Goal: Task Accomplishment & Management: Complete application form

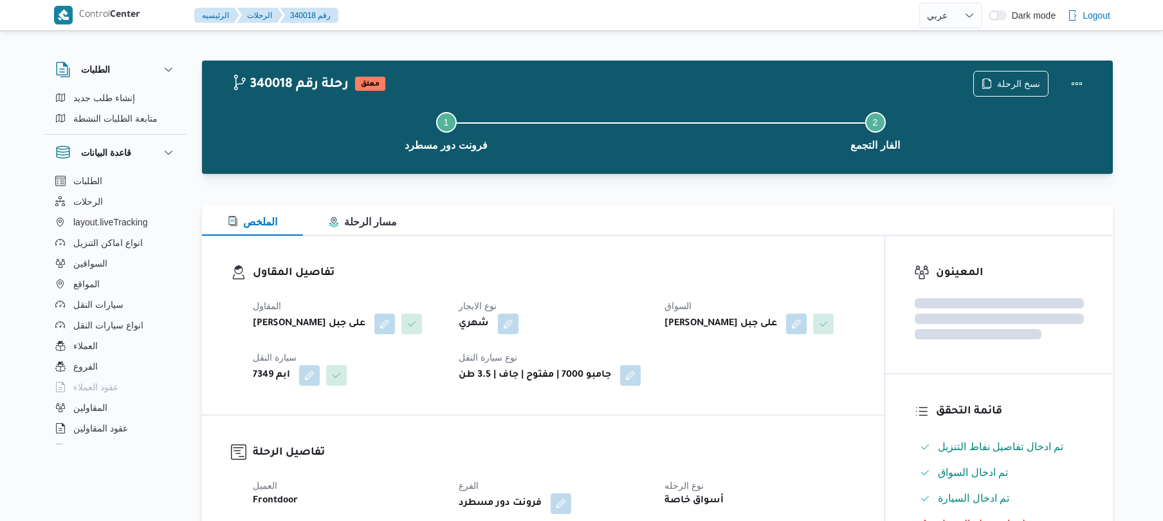
select select "ar"
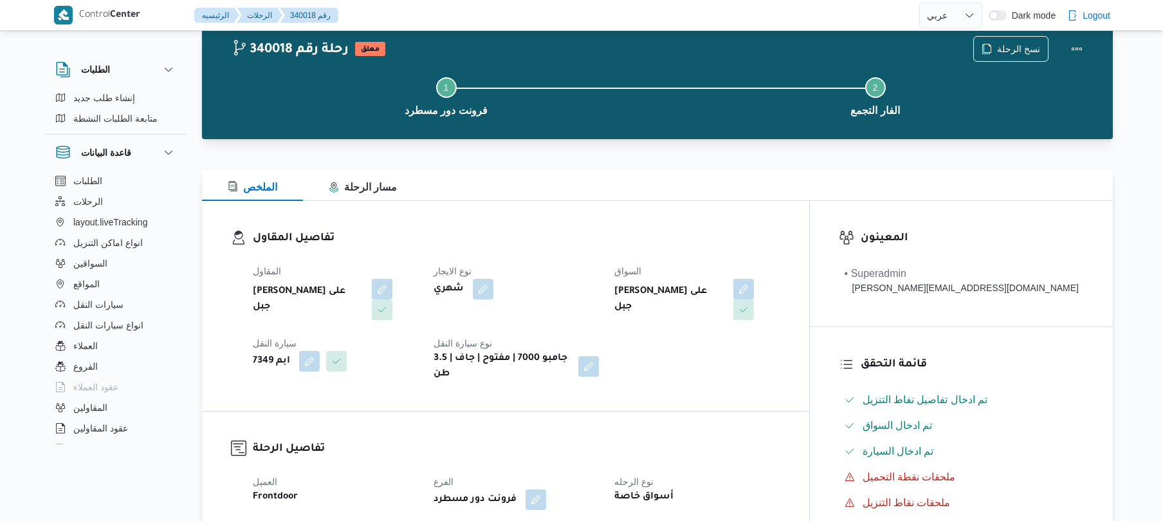
scroll to position [35, 0]
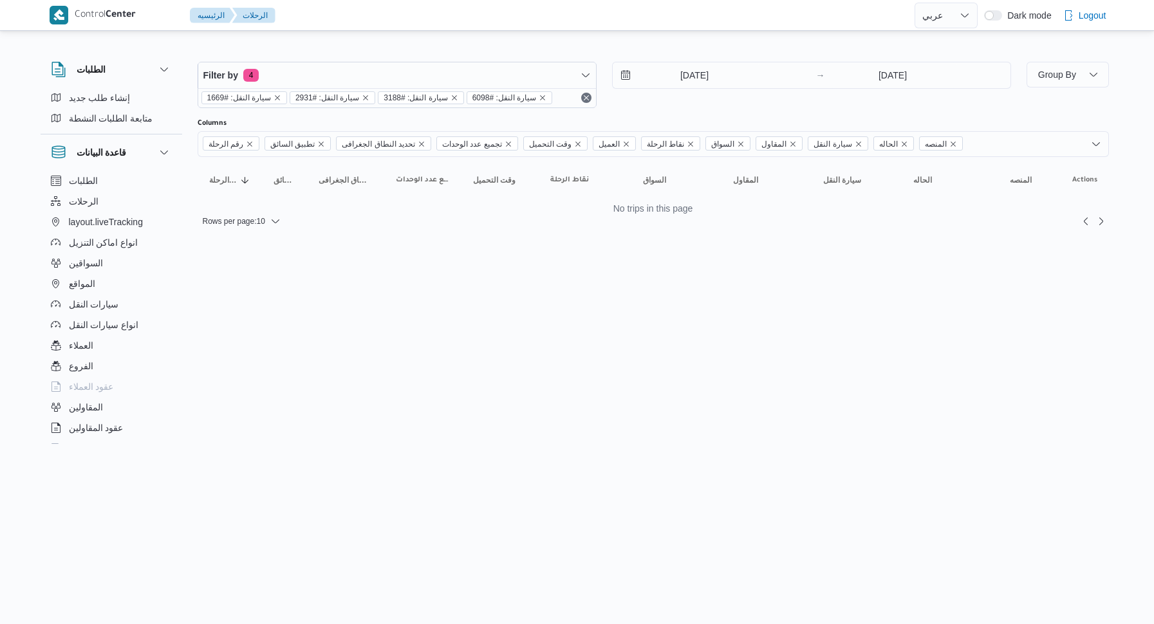
select select "ar"
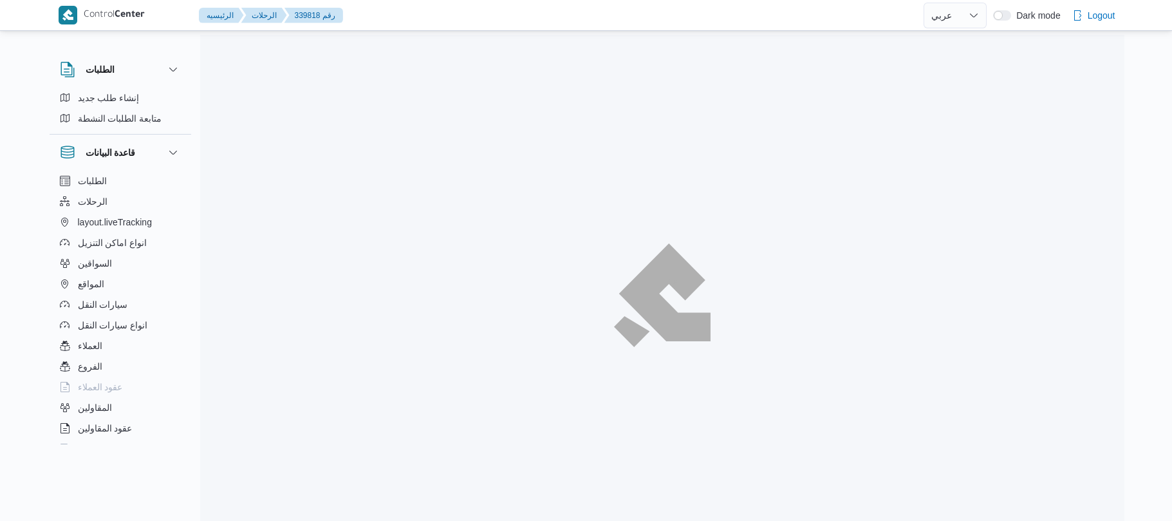
select select "ar"
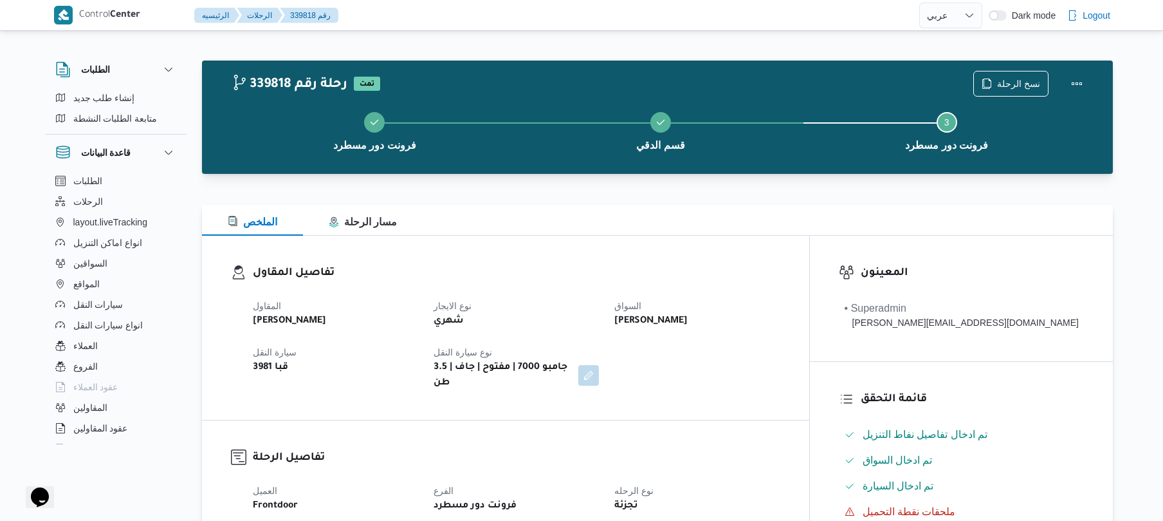
click at [706, 169] on div "فرونت دور مسطرد قسم الدقي Step 3 is incomplete 3 فرونت دور مسطرد" at bounding box center [661, 130] width 874 height 82
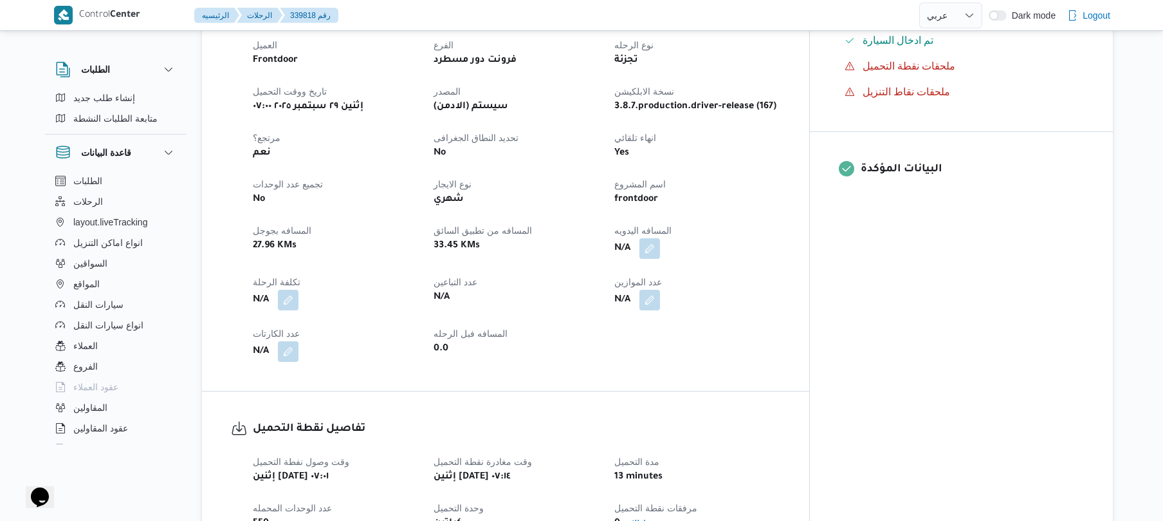
scroll to position [515, 0]
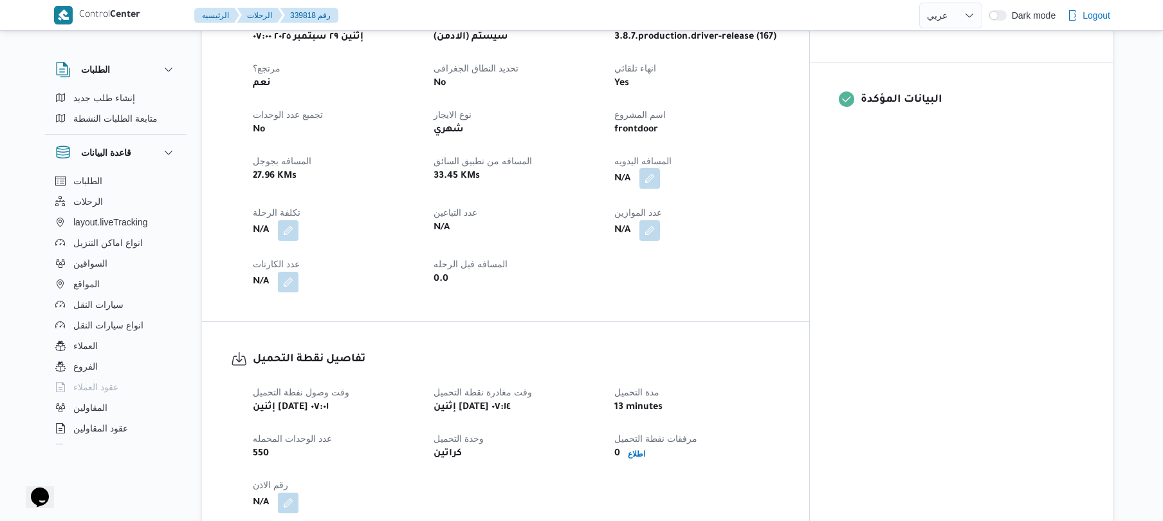
click at [660, 170] on button "button" at bounding box center [650, 178] width 21 height 21
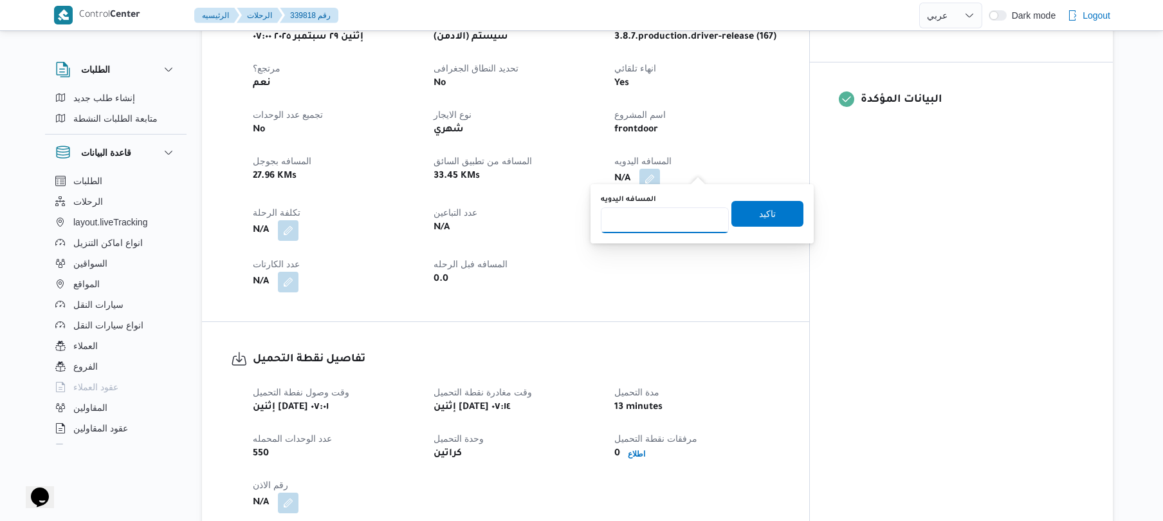
click at [663, 227] on input "المسافه اليدويه" at bounding box center [665, 220] width 128 height 26
type input "80"
click at [744, 219] on span "تاكيد" at bounding box center [768, 213] width 72 height 26
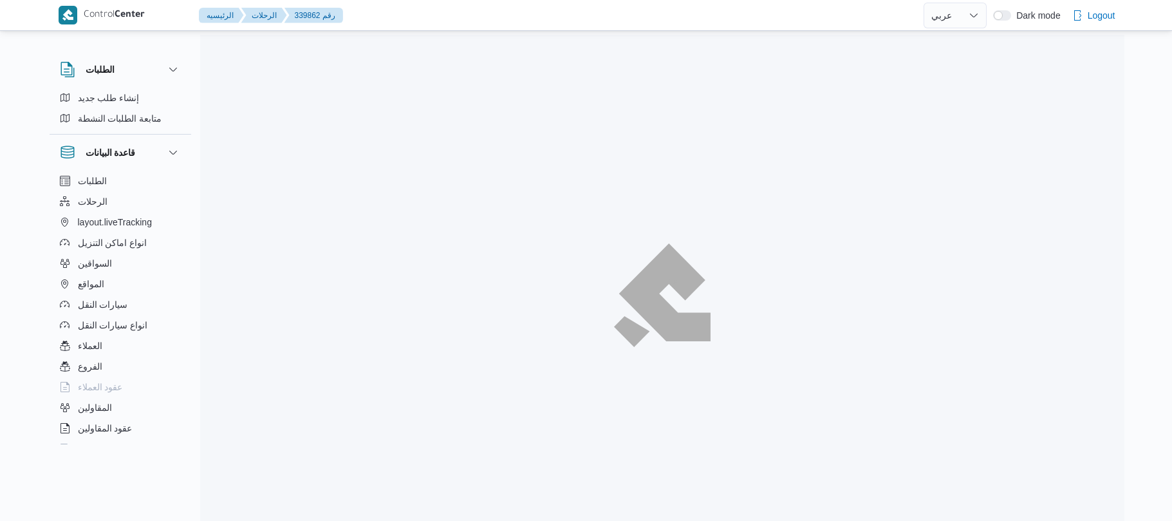
select select "ar"
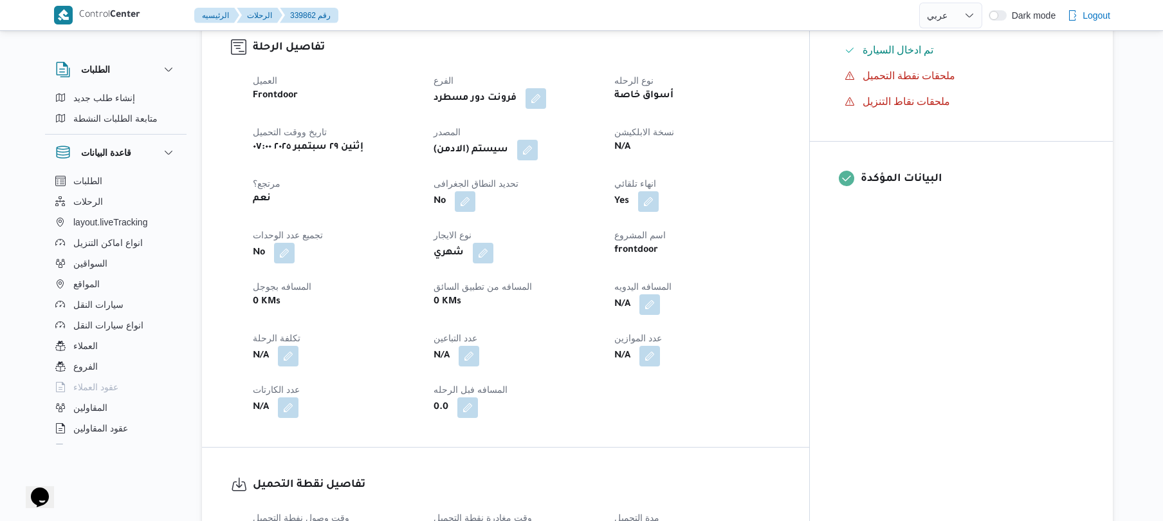
scroll to position [446, 0]
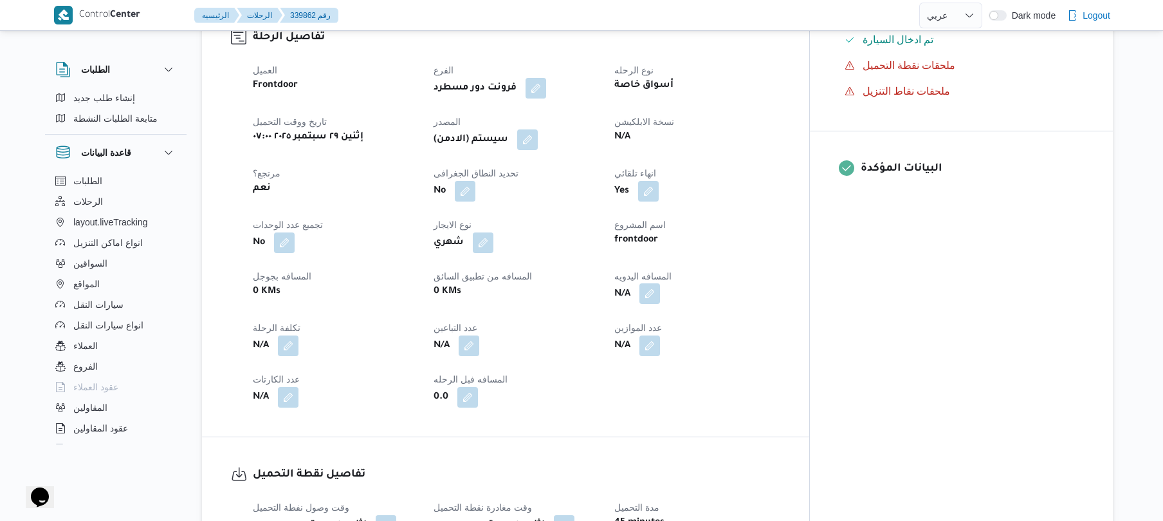
click at [660, 288] on button "button" at bounding box center [650, 293] width 21 height 21
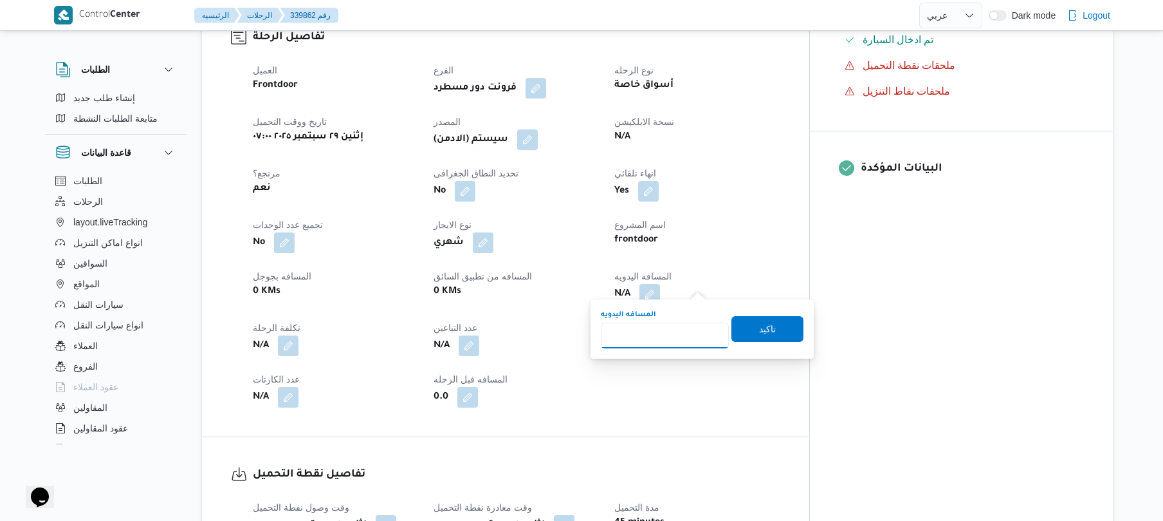
click at [675, 341] on input "المسافه اليدويه" at bounding box center [665, 335] width 128 height 26
type input "120"
click at [760, 326] on span "تاكيد" at bounding box center [767, 327] width 17 height 15
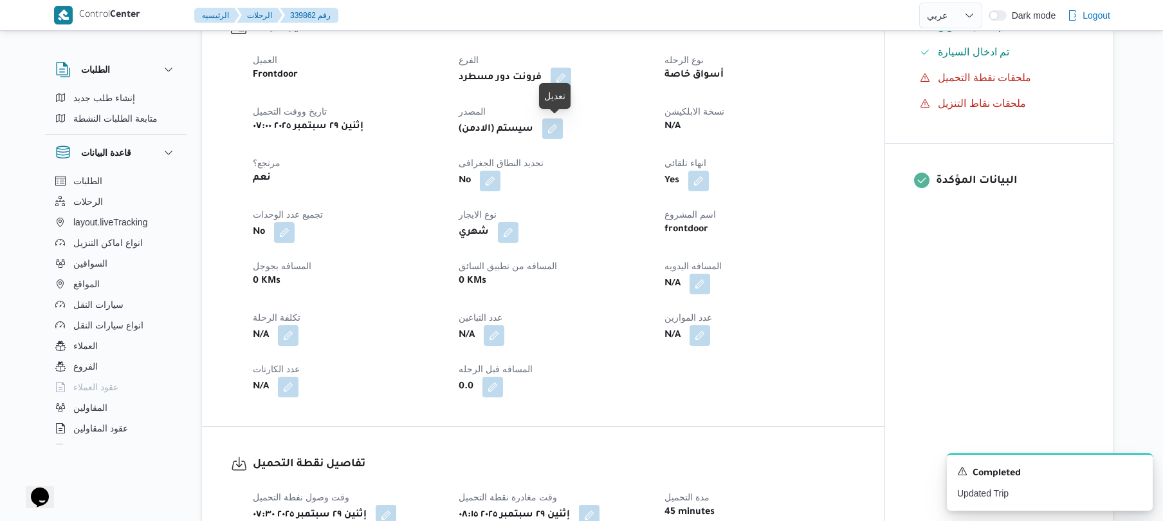
click at [563, 134] on button "button" at bounding box center [552, 128] width 21 height 21
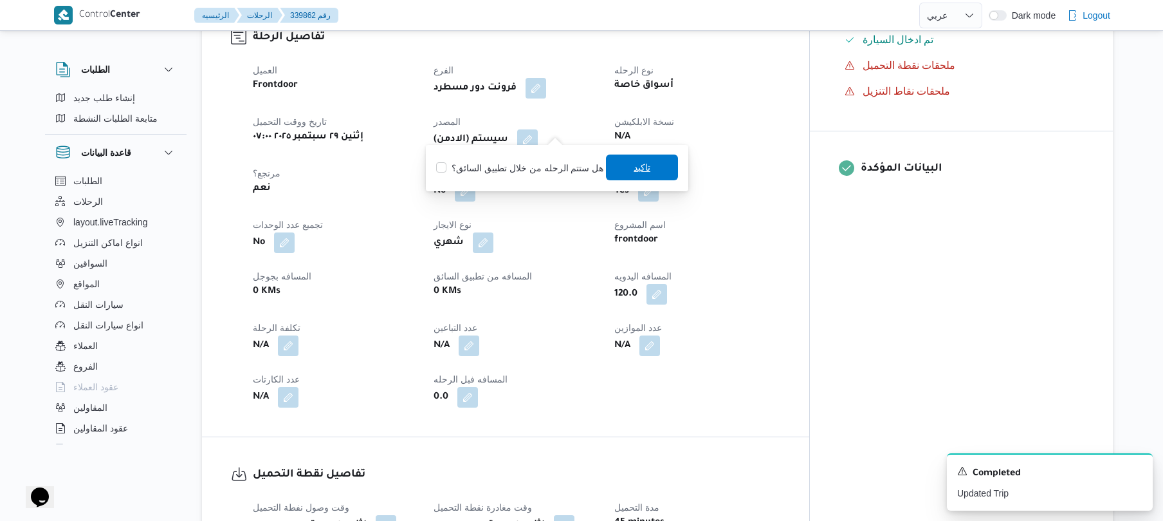
click at [626, 178] on span "تاكيد" at bounding box center [642, 167] width 72 height 26
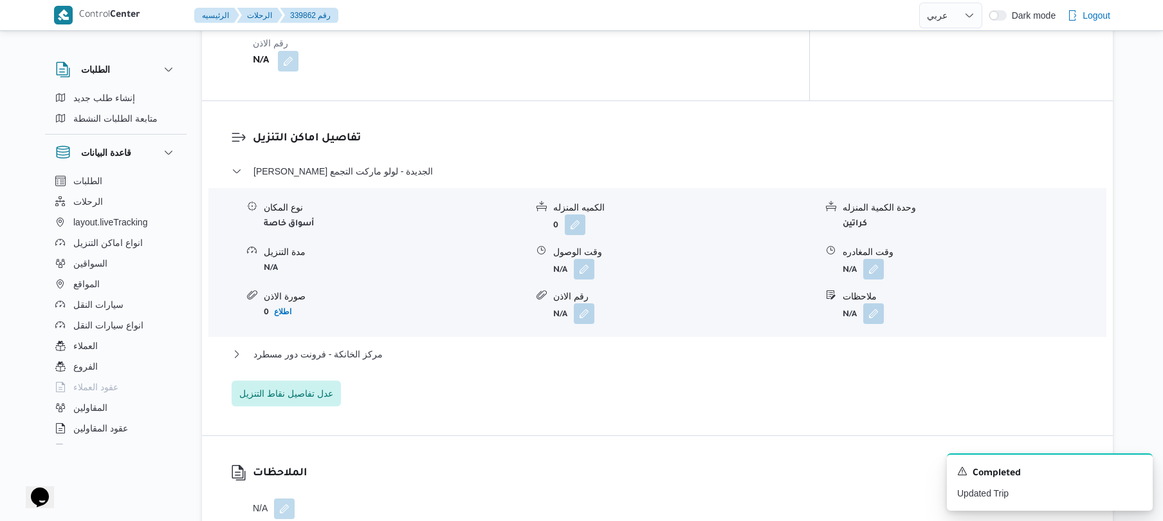
scroll to position [1064, 0]
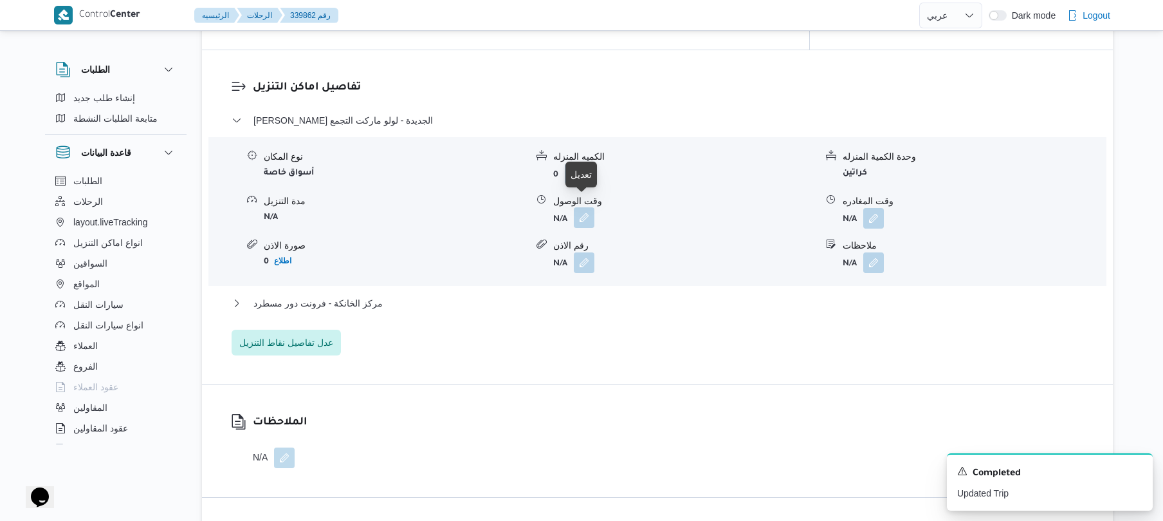
click at [585, 207] on button "button" at bounding box center [584, 217] width 21 height 21
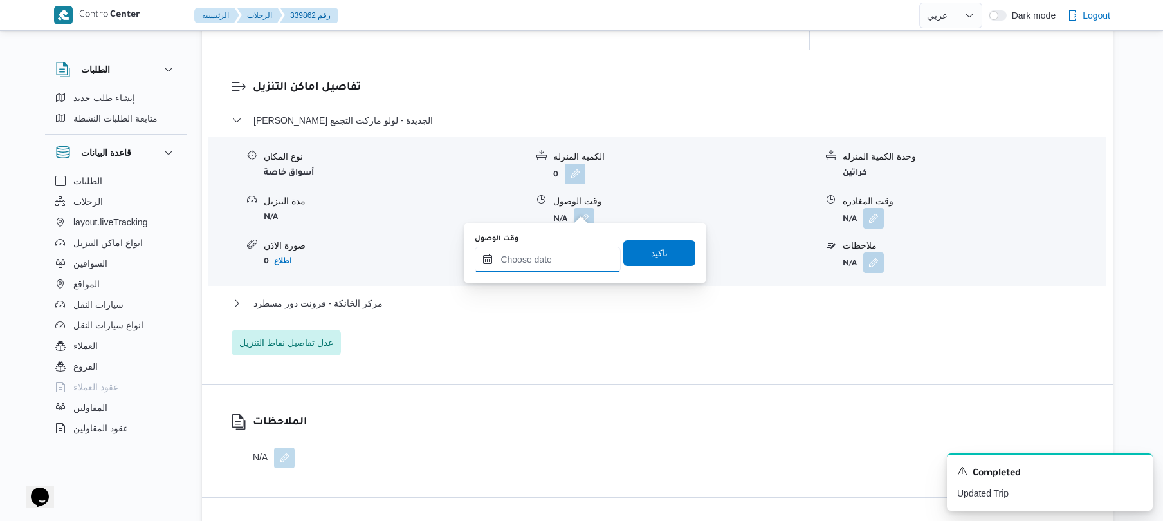
click at [537, 257] on input "وقت الوصول" at bounding box center [548, 259] width 146 height 26
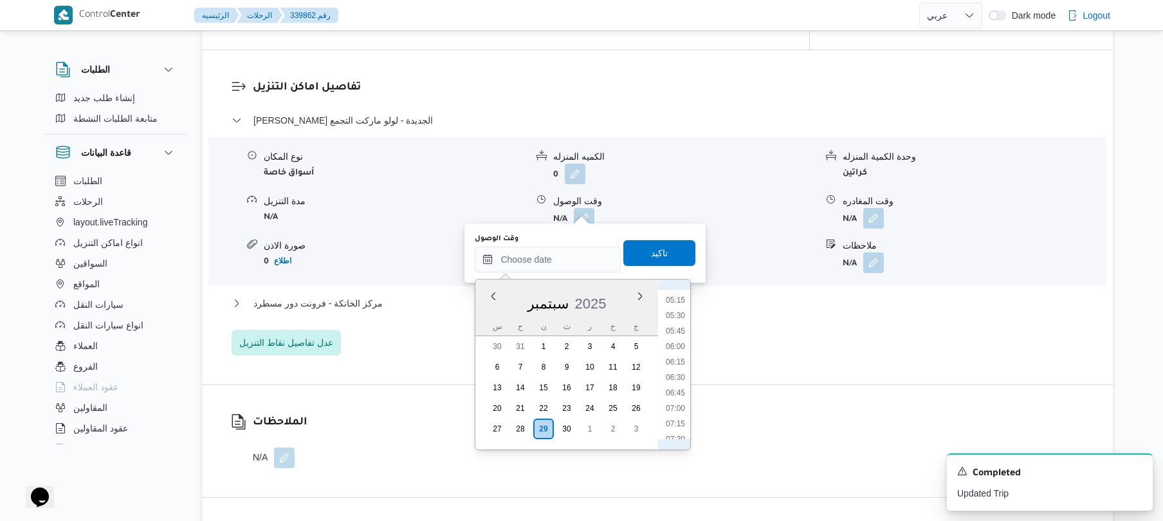
scroll to position [447, 0]
click at [680, 405] on li "09:00" at bounding box center [676, 405] width 30 height 13
type input "٢٩/٠٩/٢٠٢٥ ٠٩:٠٠"
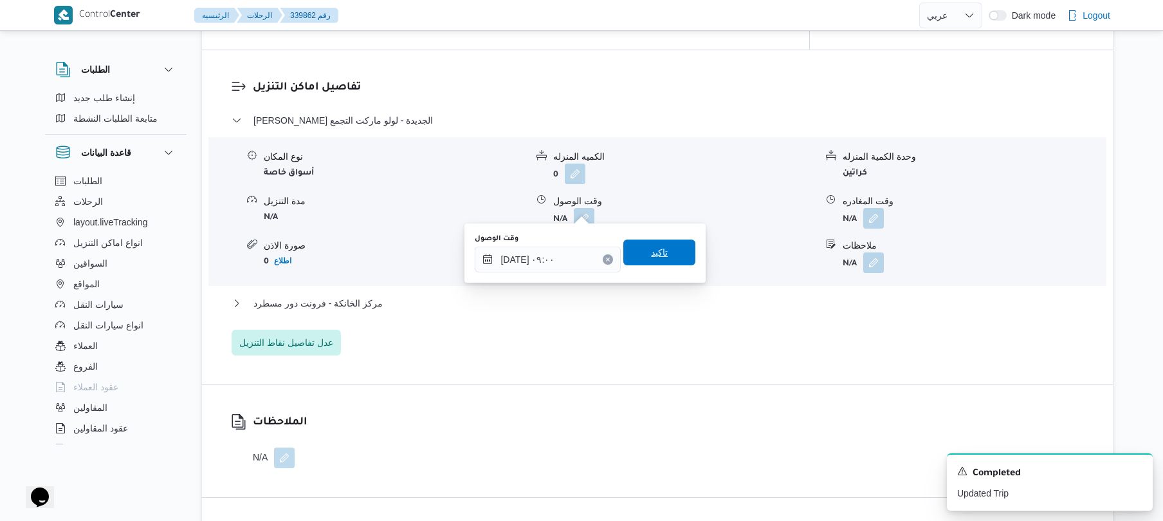
click at [658, 253] on span "تاكيد" at bounding box center [659, 251] width 17 height 15
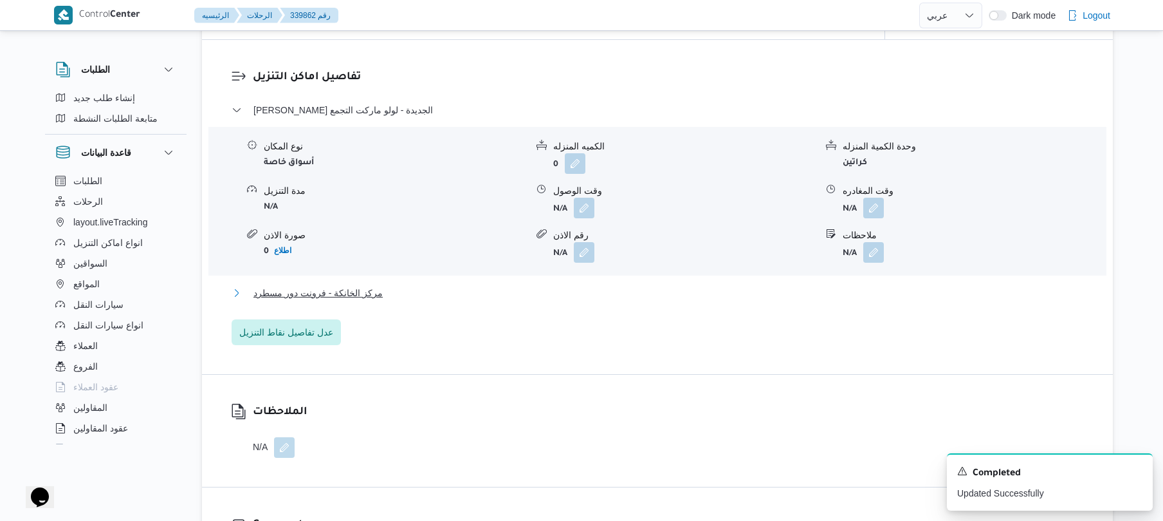
click at [607, 291] on button "مركز الخانكة - فرونت دور مسطرد" at bounding box center [658, 292] width 852 height 15
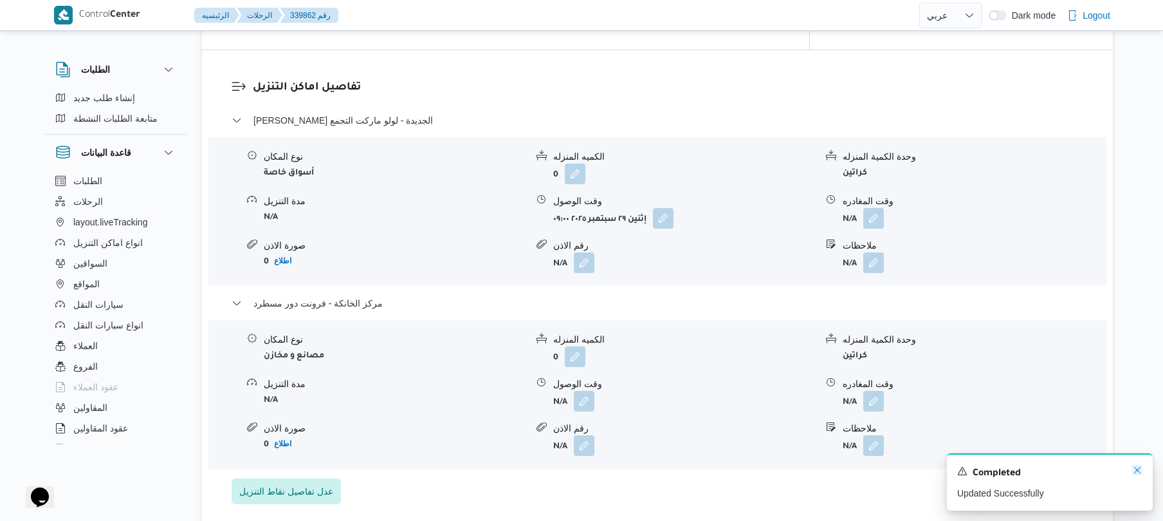
click at [1138, 466] on icon "Dismiss toast" at bounding box center [1137, 470] width 10 height 10
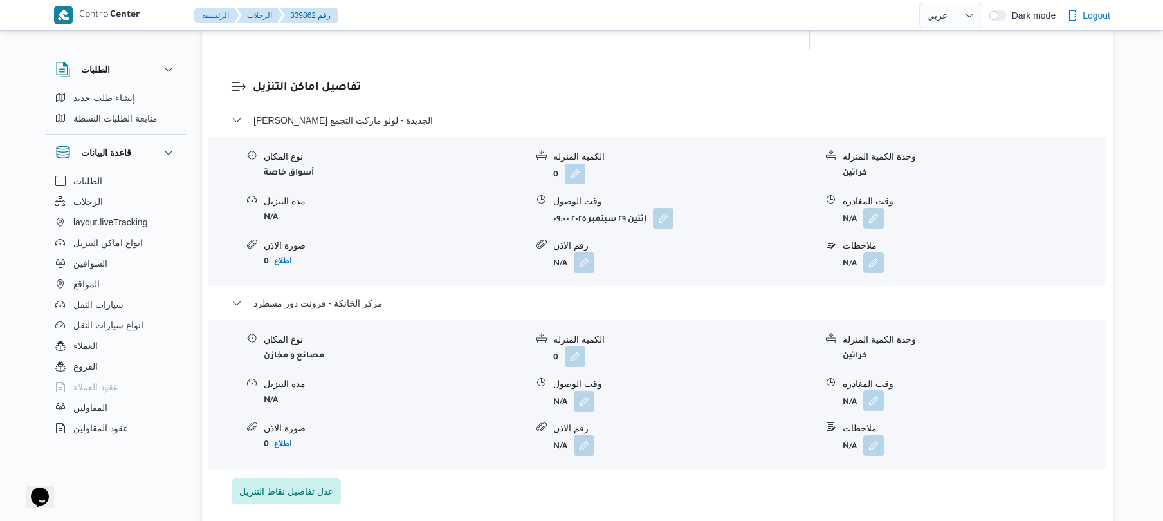
click at [871, 390] on button "button" at bounding box center [873, 400] width 21 height 21
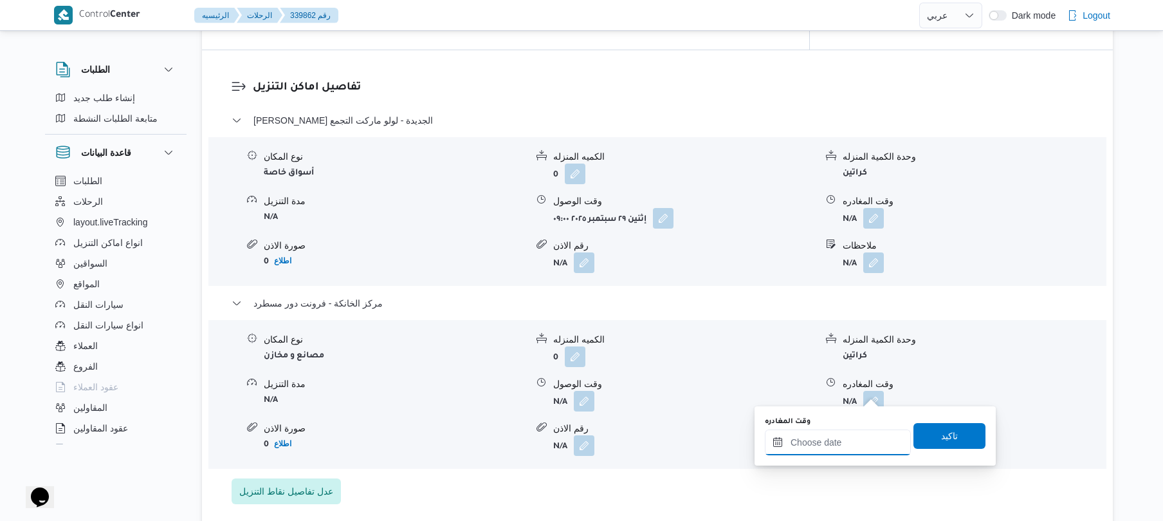
click at [840, 443] on input "وقت المغادره" at bounding box center [838, 442] width 146 height 26
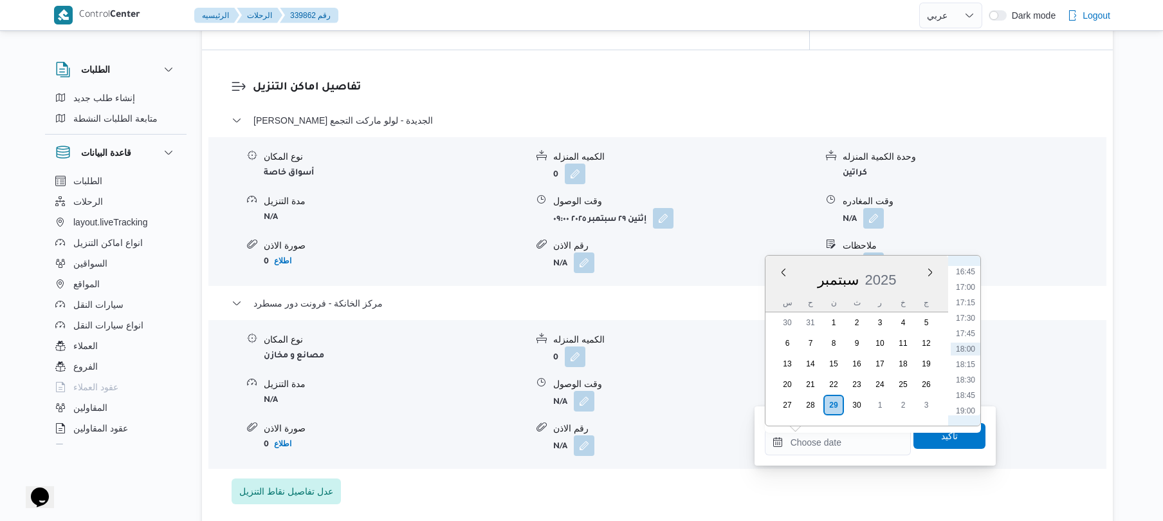
scroll to position [908, 0]
click at [968, 353] on li "16:00" at bounding box center [966, 352] width 30 height 13
type input "٢٩/٠٩/٢٠٢٥ ١٦:٠٠"
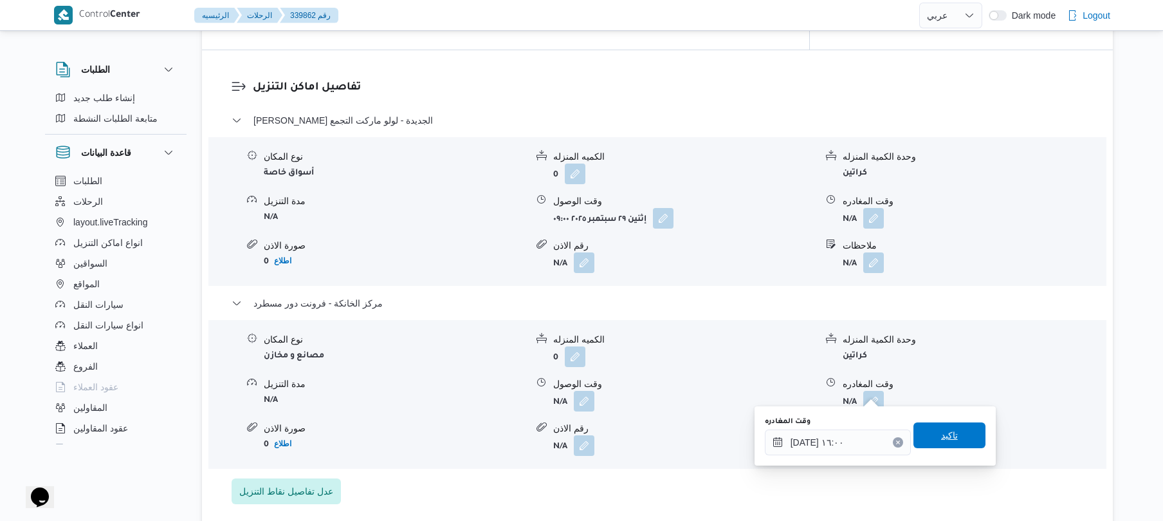
click at [941, 436] on span "تاكيد" at bounding box center [949, 434] width 17 height 15
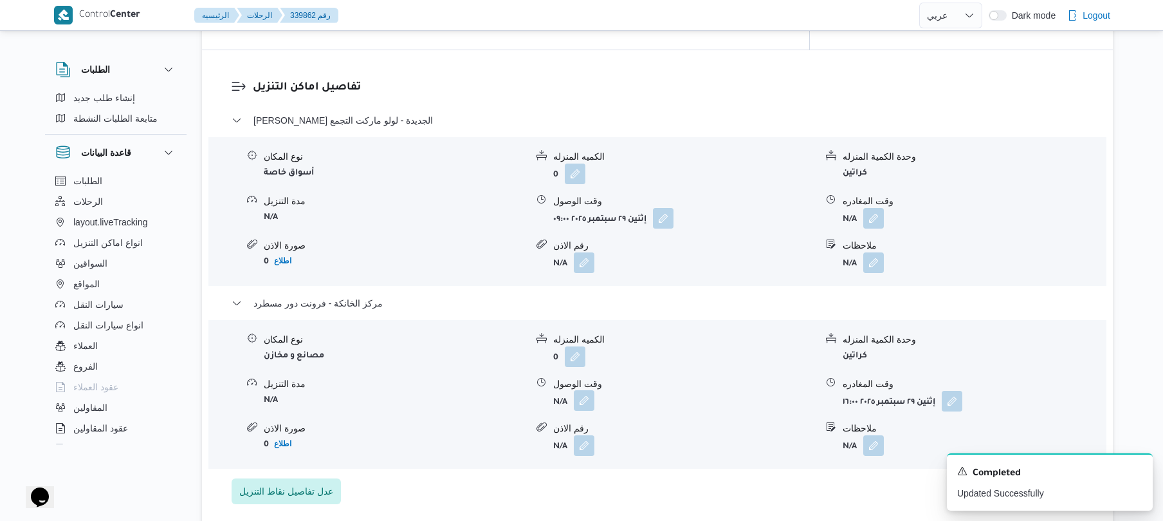
click at [588, 392] on button "button" at bounding box center [584, 400] width 21 height 21
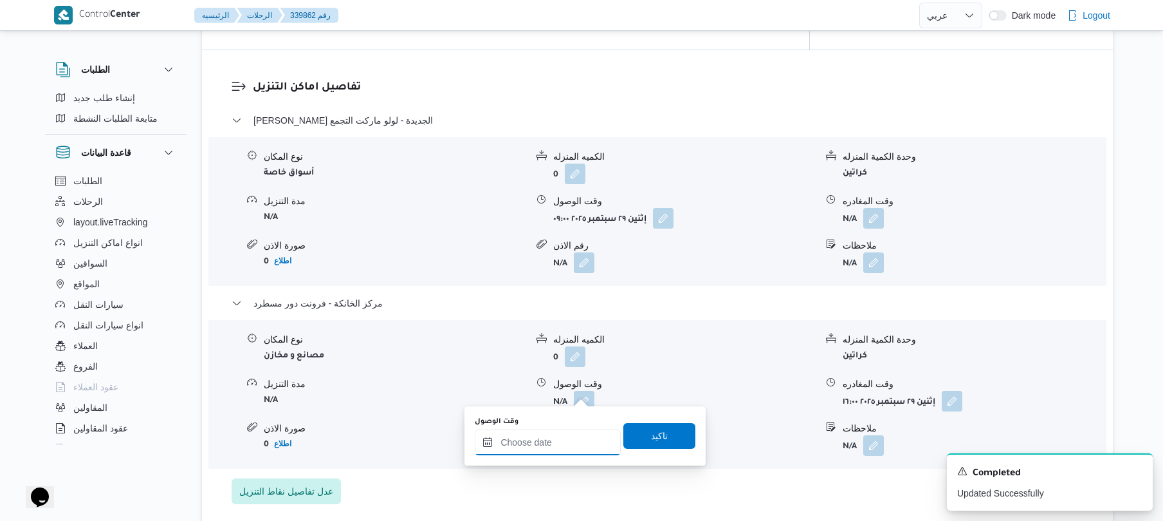
click at [542, 438] on input "وقت الوصول" at bounding box center [548, 442] width 146 height 26
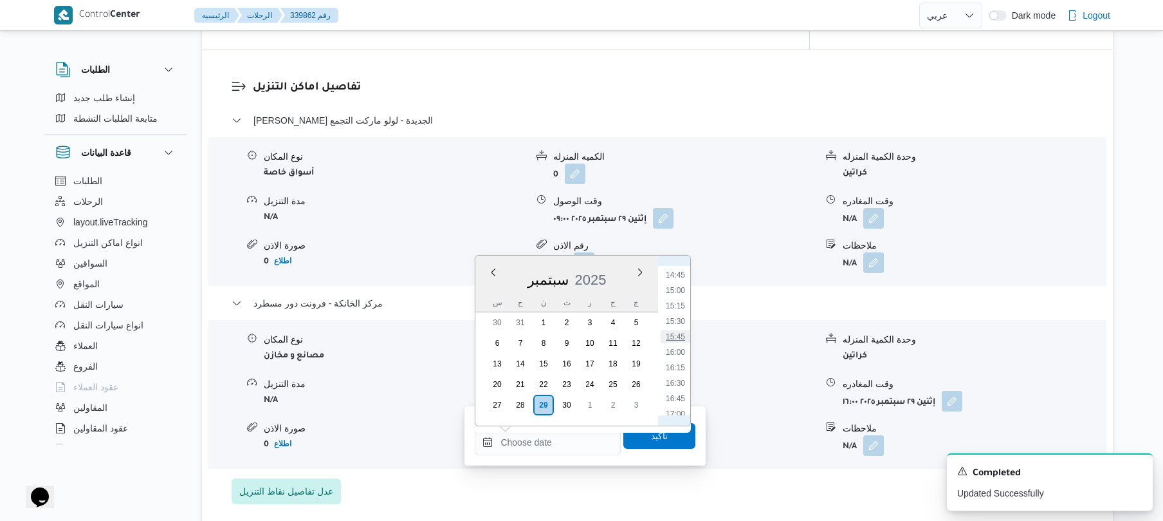
click at [677, 335] on li "15:45" at bounding box center [676, 336] width 30 height 13
type input "٢٩/٠٩/٢٠٢٥ ١٥:٤٥"
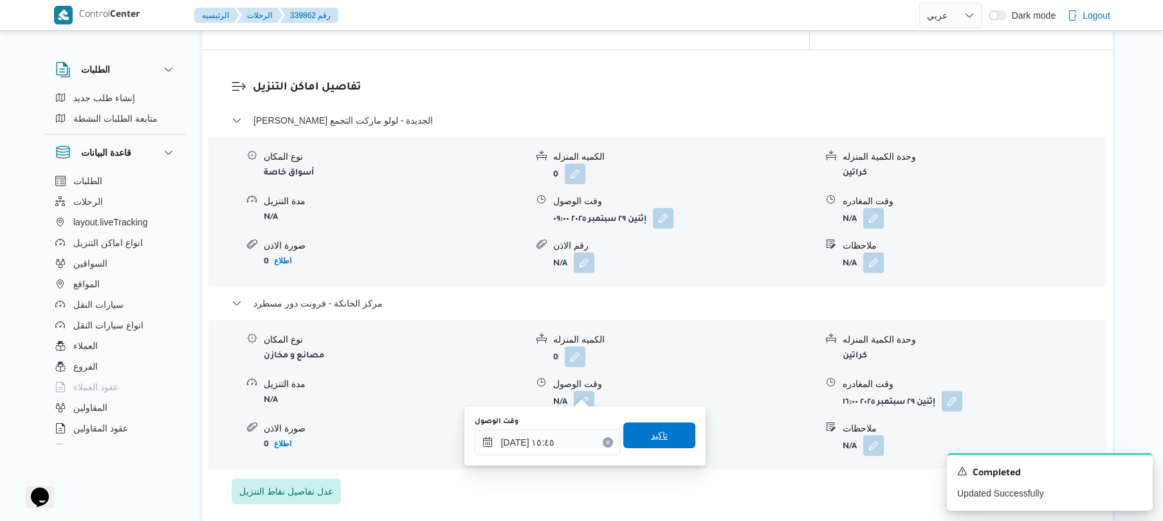
click at [651, 431] on span "تاكيد" at bounding box center [659, 434] width 17 height 15
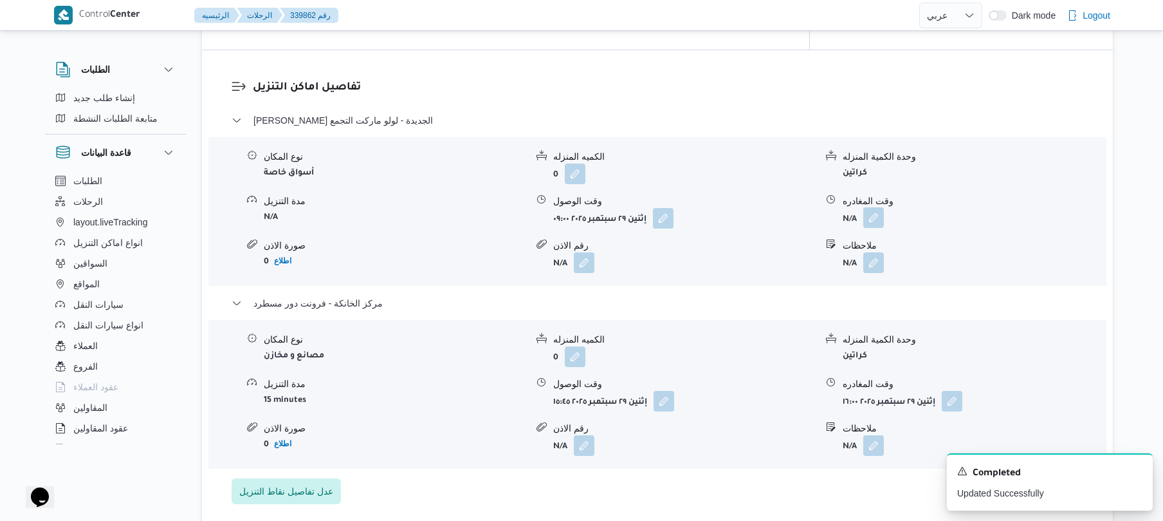
click at [880, 207] on button "button" at bounding box center [873, 217] width 21 height 21
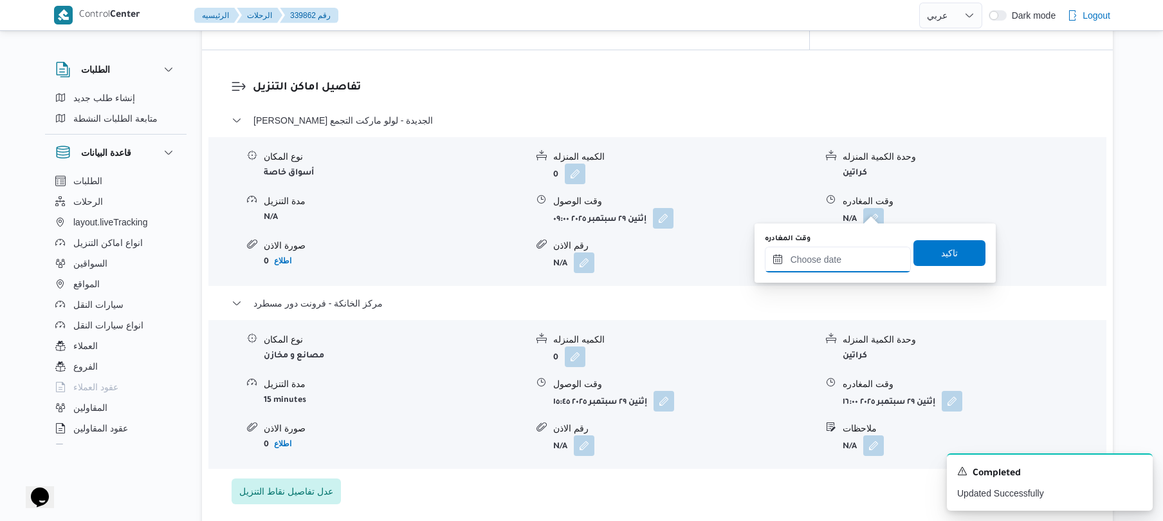
click at [838, 258] on input "وقت المغادره" at bounding box center [838, 259] width 146 height 26
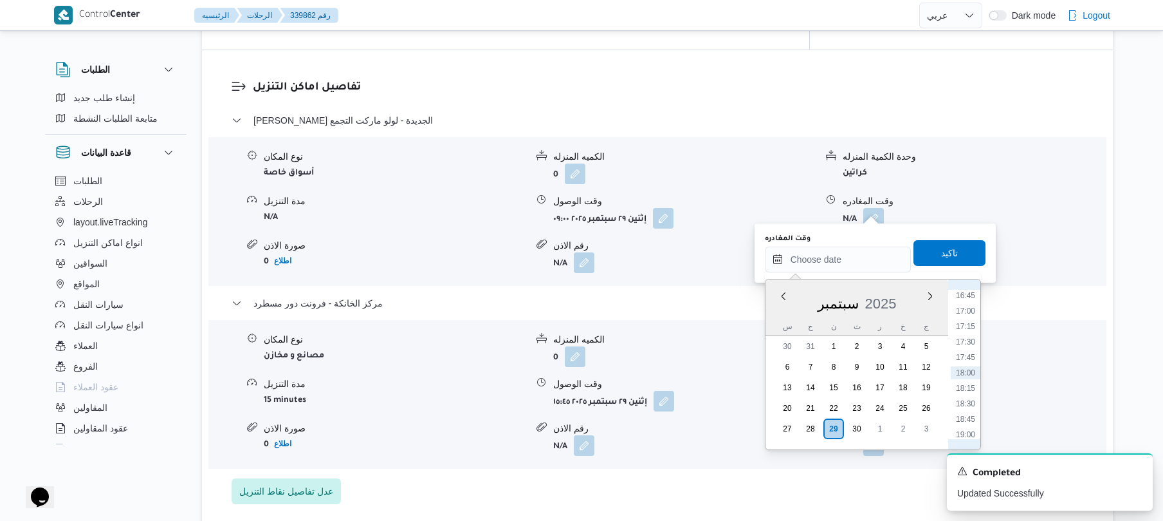
scroll to position [909, 0]
click at [968, 314] on li "15:00" at bounding box center [966, 313] width 30 height 13
type input "٢٩/٠٩/٢٠٢٥ ١٥:٠٠"
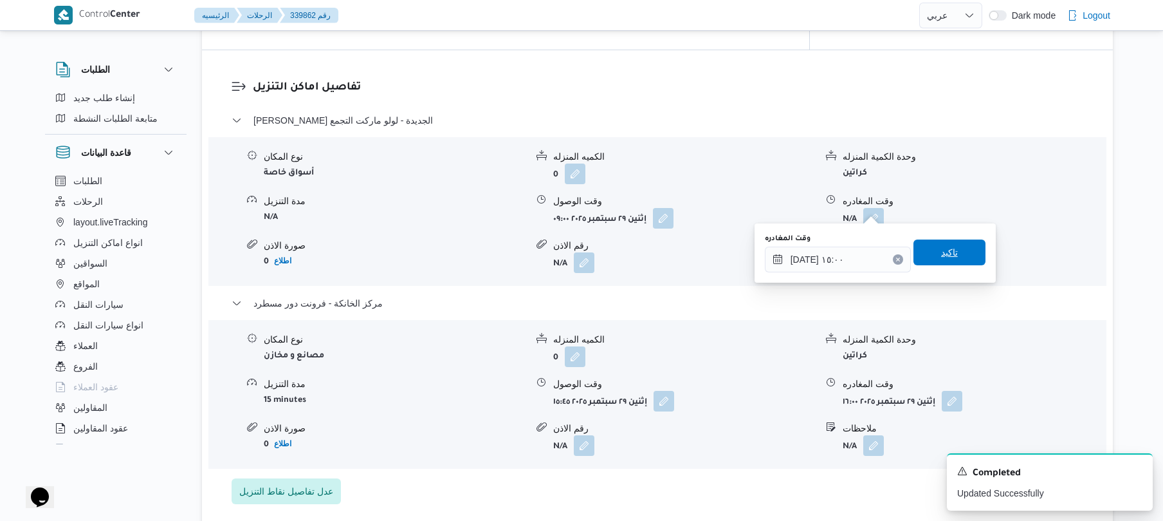
click at [950, 255] on span "تاكيد" at bounding box center [949, 251] width 17 height 15
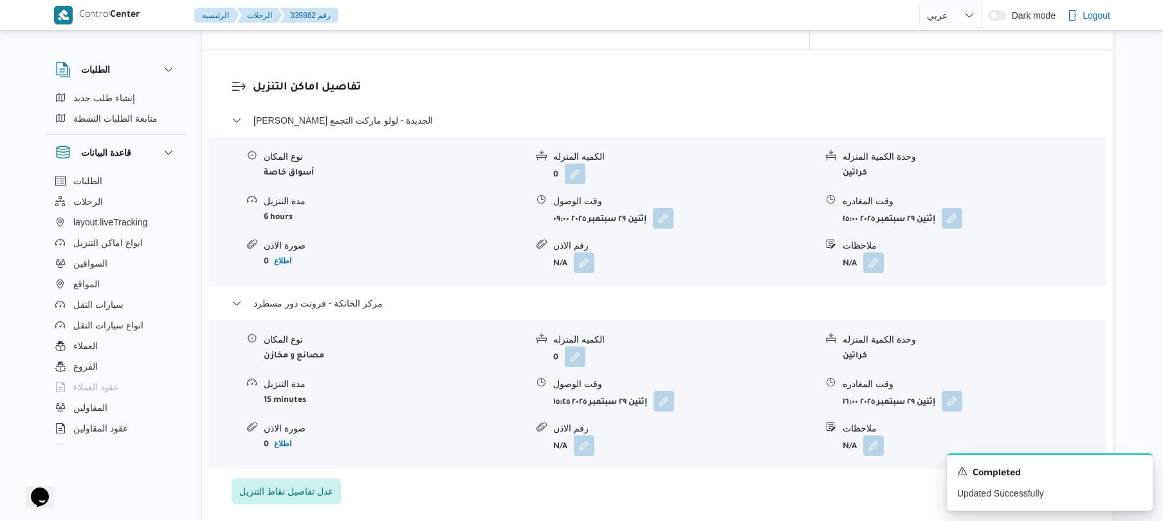
scroll to position [0, 0]
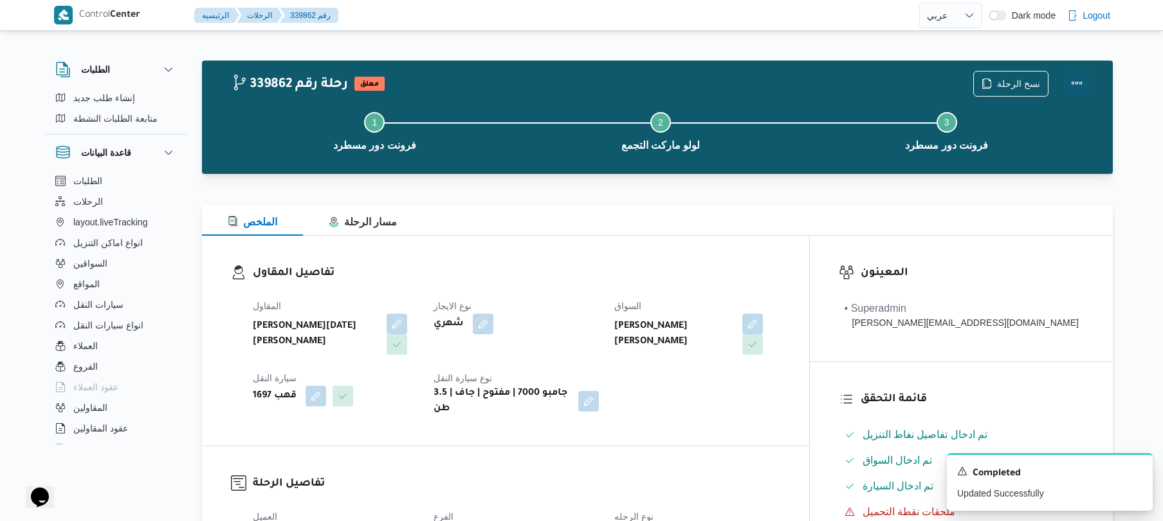
click at [1085, 82] on button "Actions" at bounding box center [1077, 83] width 26 height 26
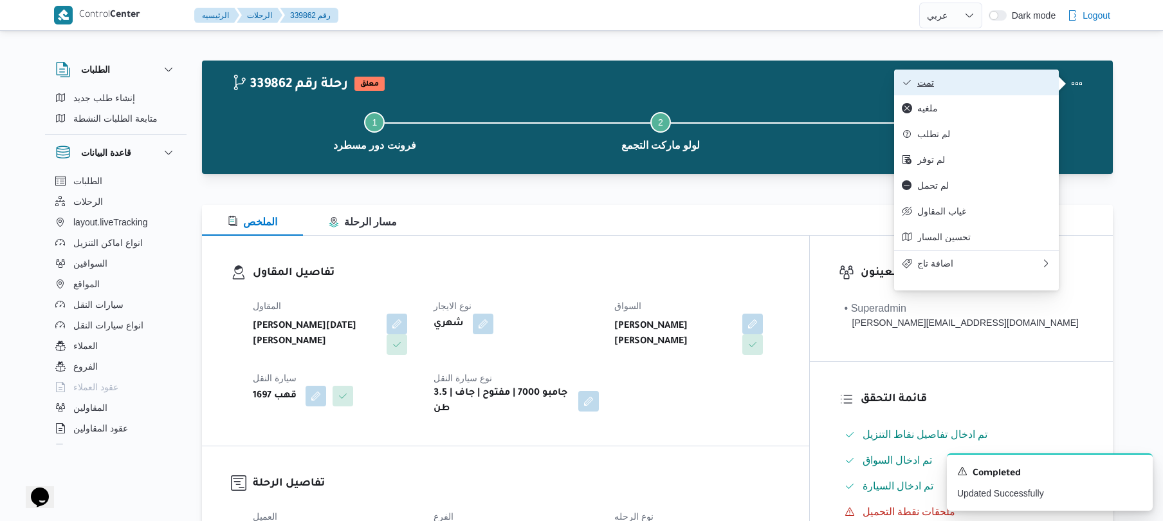
click at [1007, 85] on span "تمت" at bounding box center [984, 82] width 134 height 10
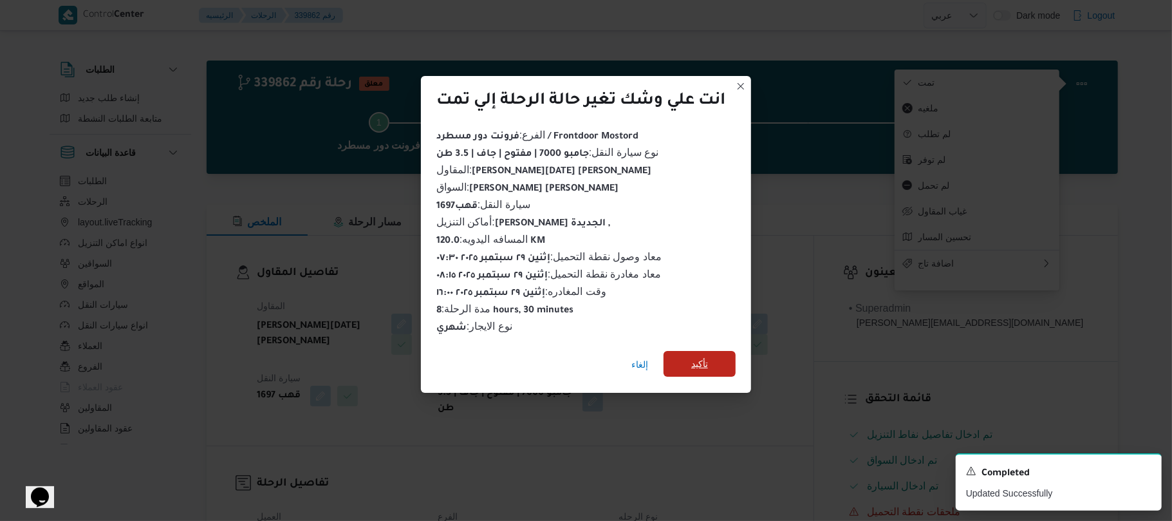
click at [708, 358] on span "تأكيد" at bounding box center [699, 363] width 17 height 15
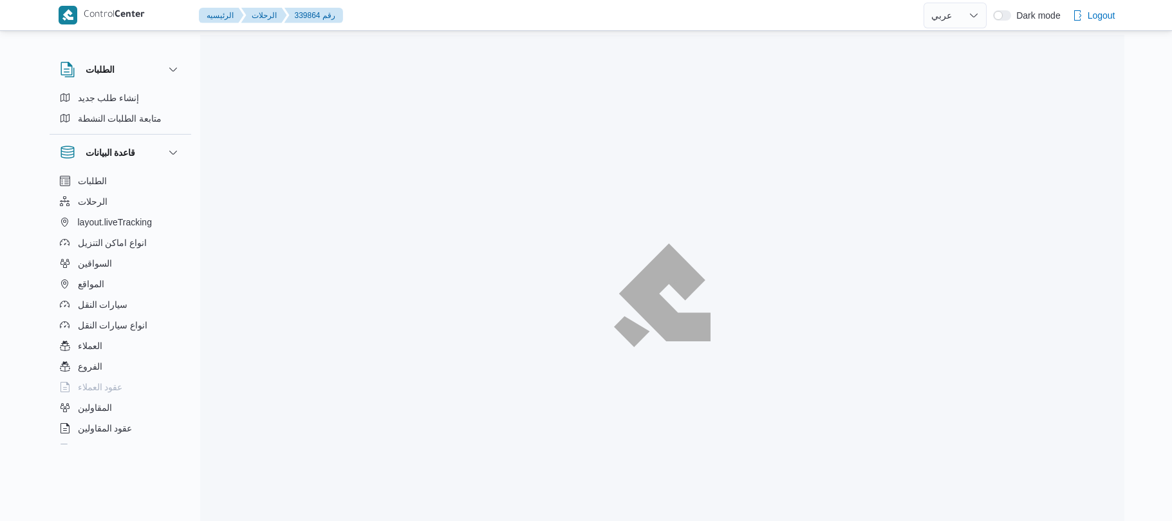
select select "ar"
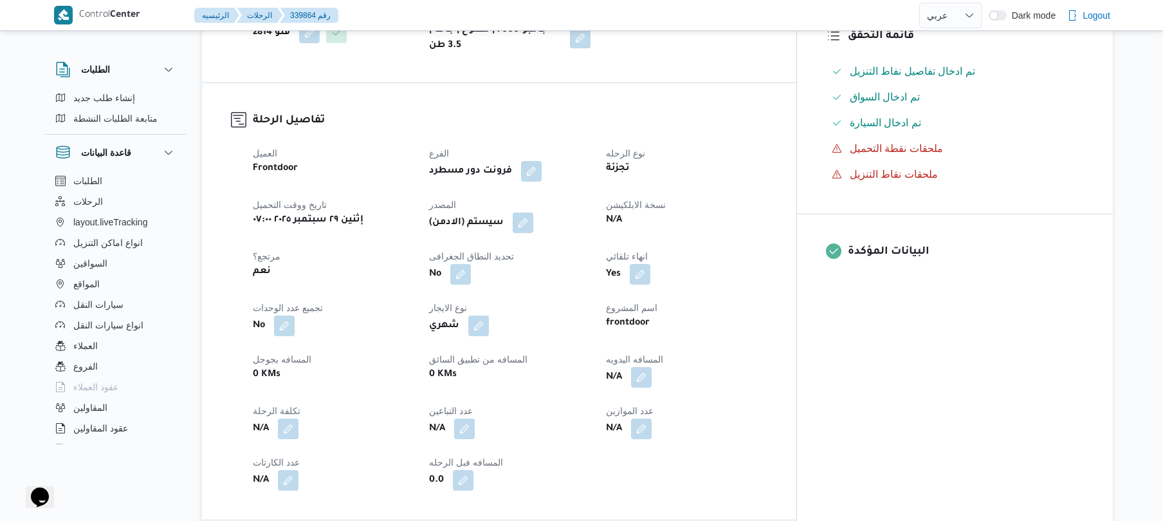
scroll to position [480, 0]
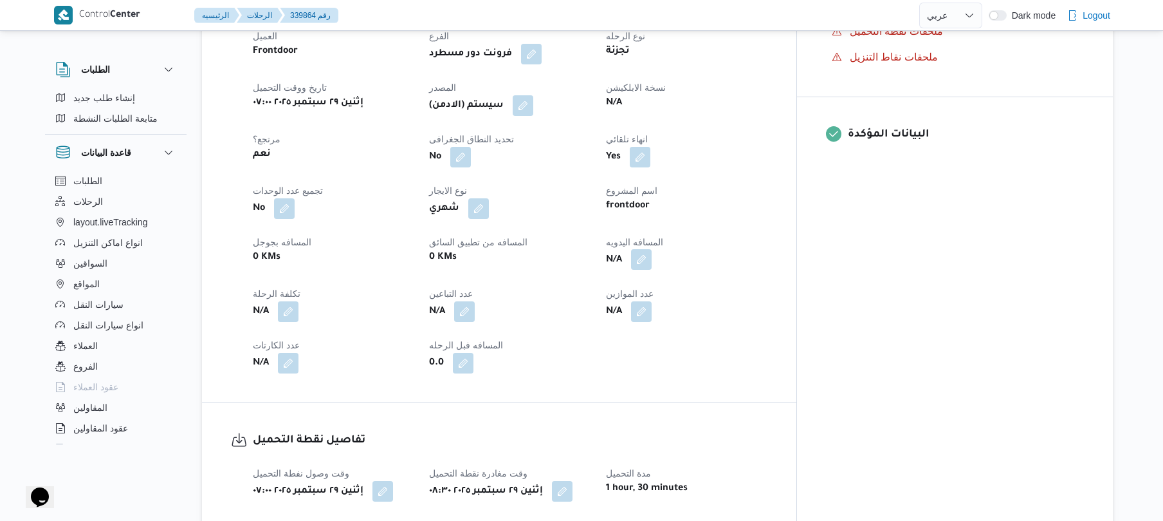
click at [652, 249] on button "button" at bounding box center [641, 259] width 21 height 21
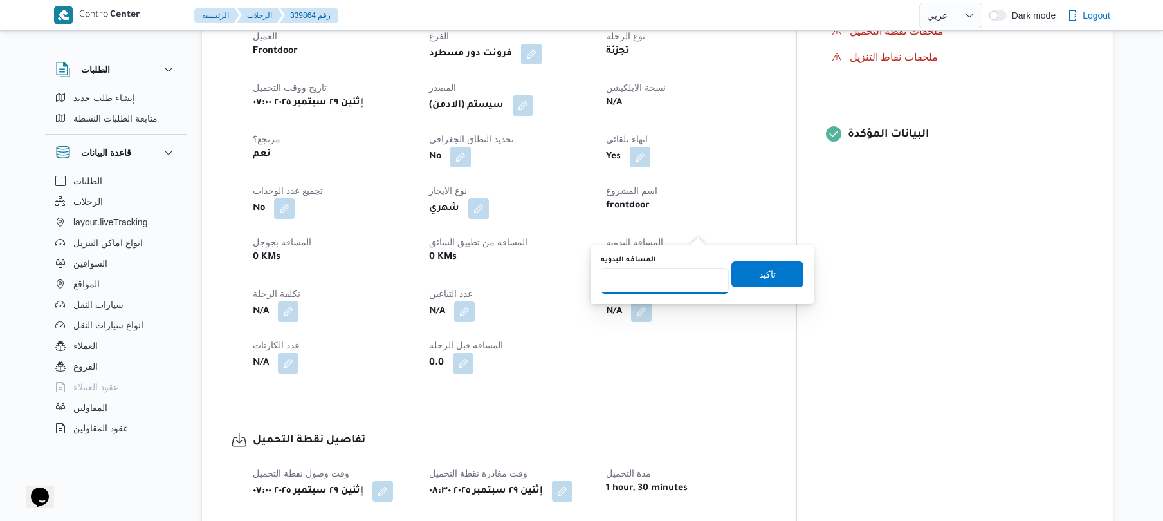
click at [663, 281] on input "المسافه اليدويه" at bounding box center [665, 281] width 128 height 26
type input "70"
click at [746, 279] on span "تاكيد" at bounding box center [768, 274] width 72 height 26
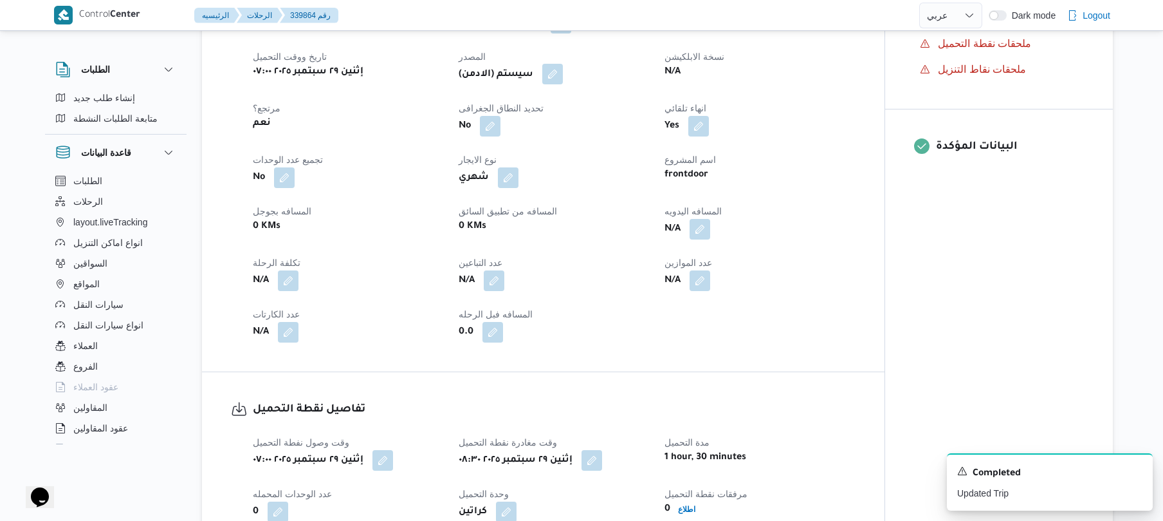
click at [562, 73] on button "button" at bounding box center [552, 74] width 21 height 21
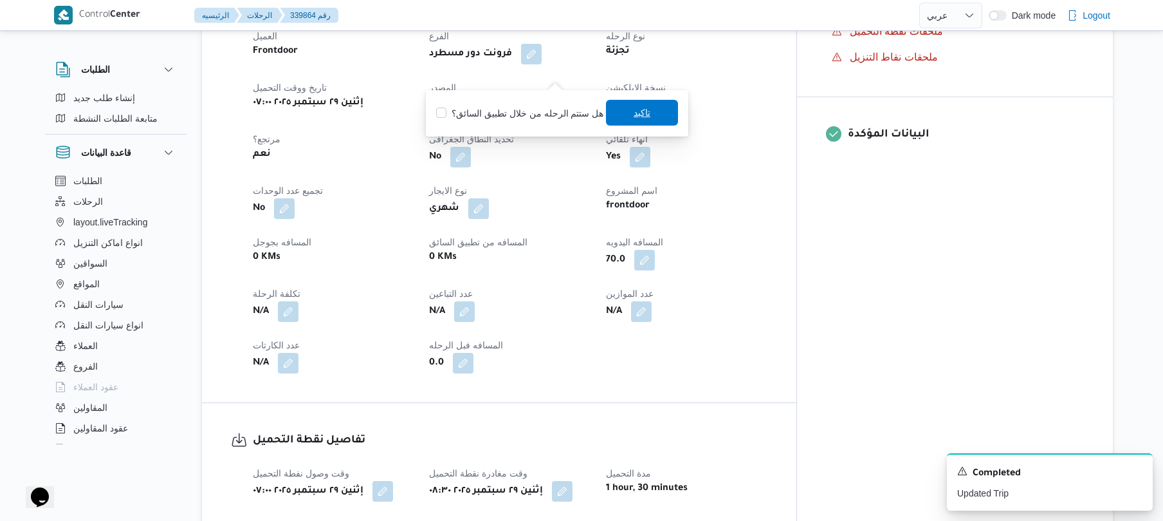
click at [626, 118] on span "تاكيد" at bounding box center [642, 113] width 72 height 26
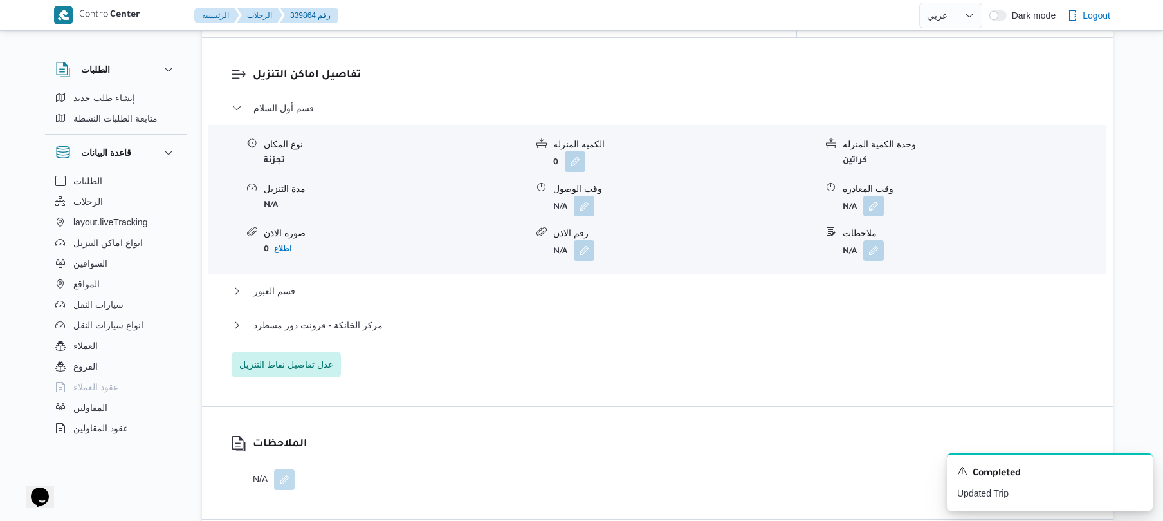
scroll to position [1098, 0]
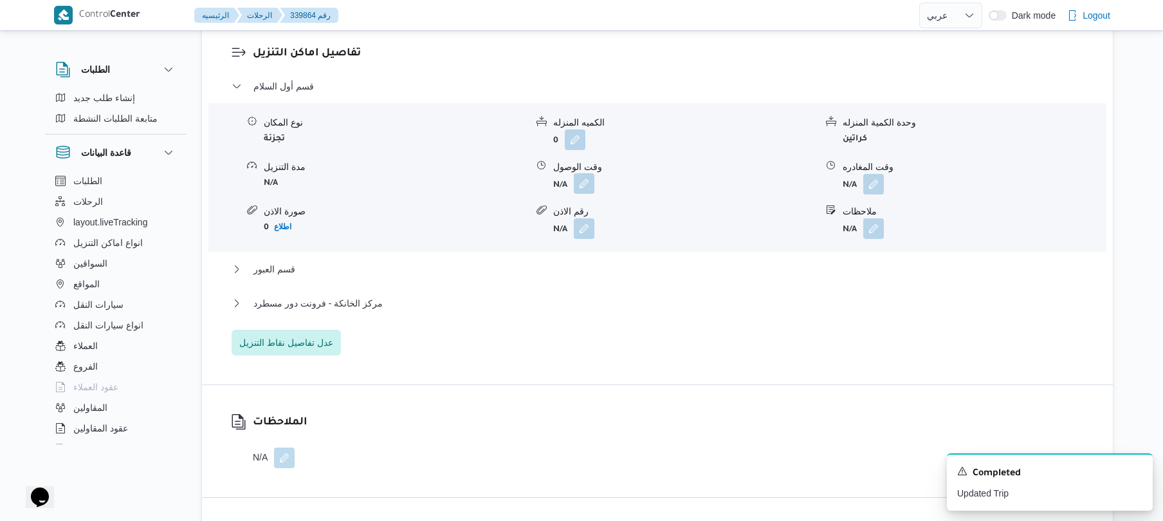
click at [585, 173] on button "button" at bounding box center [584, 183] width 21 height 21
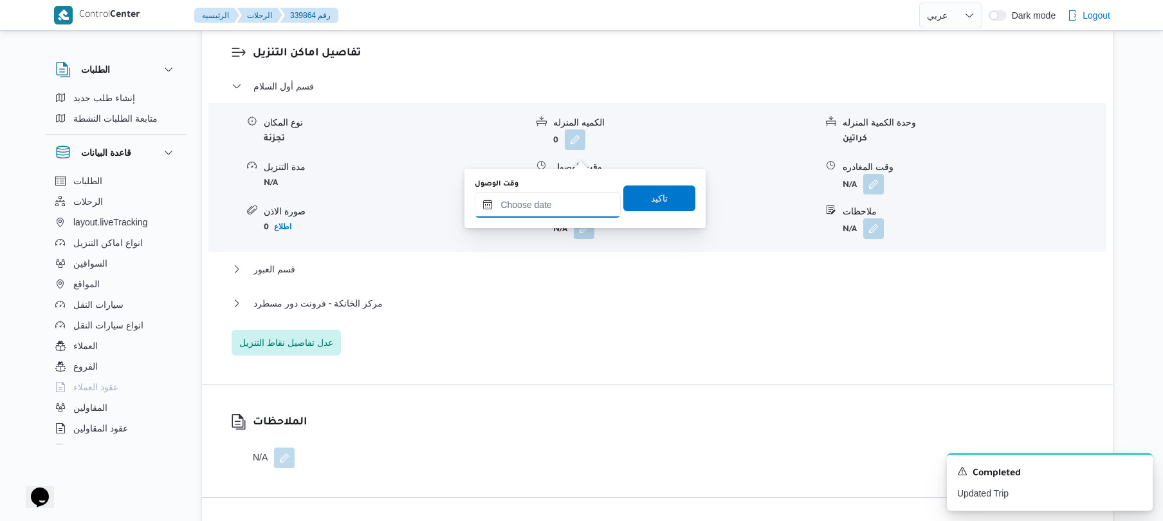
click at [551, 206] on input "وقت الوصول" at bounding box center [548, 205] width 146 height 26
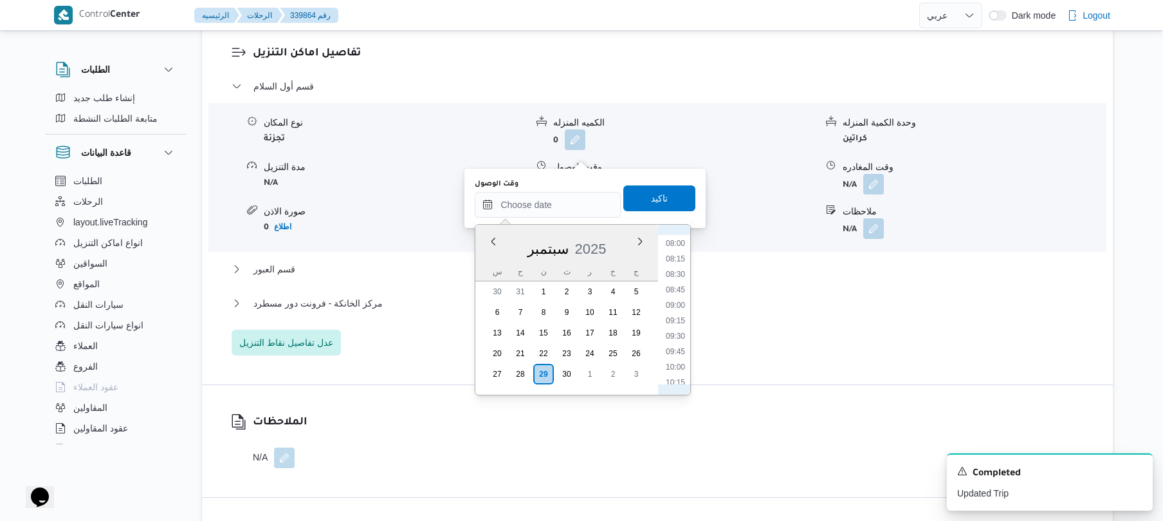
scroll to position [531, 0]
click at [680, 268] on li "09:00" at bounding box center [676, 266] width 30 height 13
type input "٢٩/٠٩/٢٠٢٥ ٠٩:٠٠"
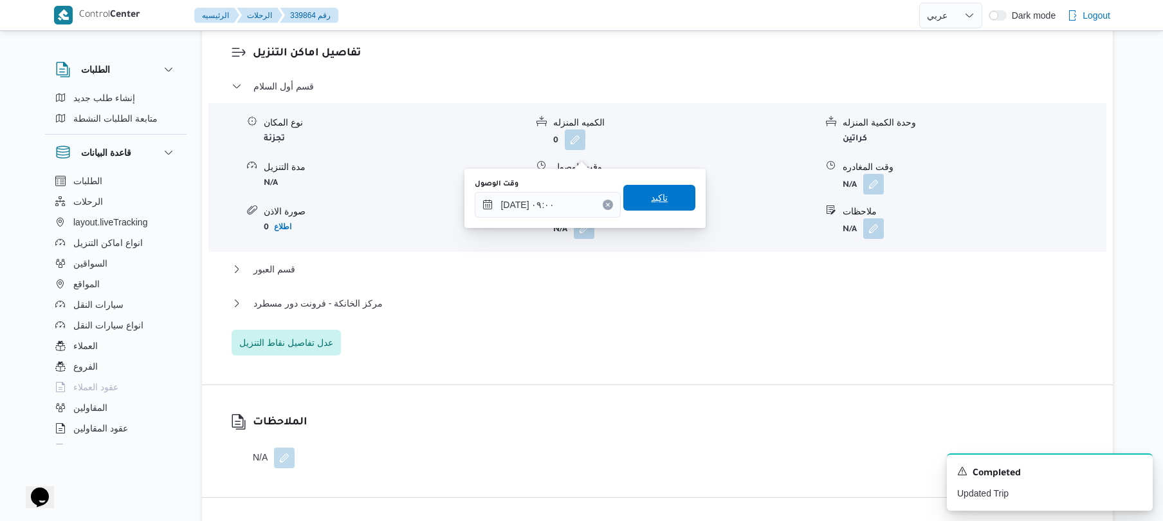
click at [670, 204] on span "تاكيد" at bounding box center [659, 198] width 72 height 26
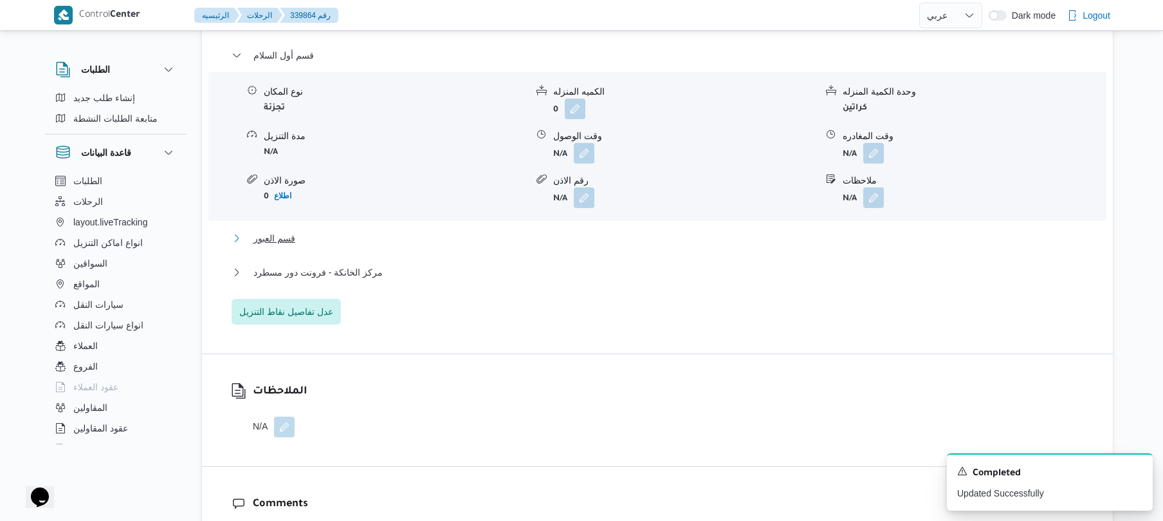
click at [627, 235] on button "قسم العبور" at bounding box center [658, 237] width 852 height 15
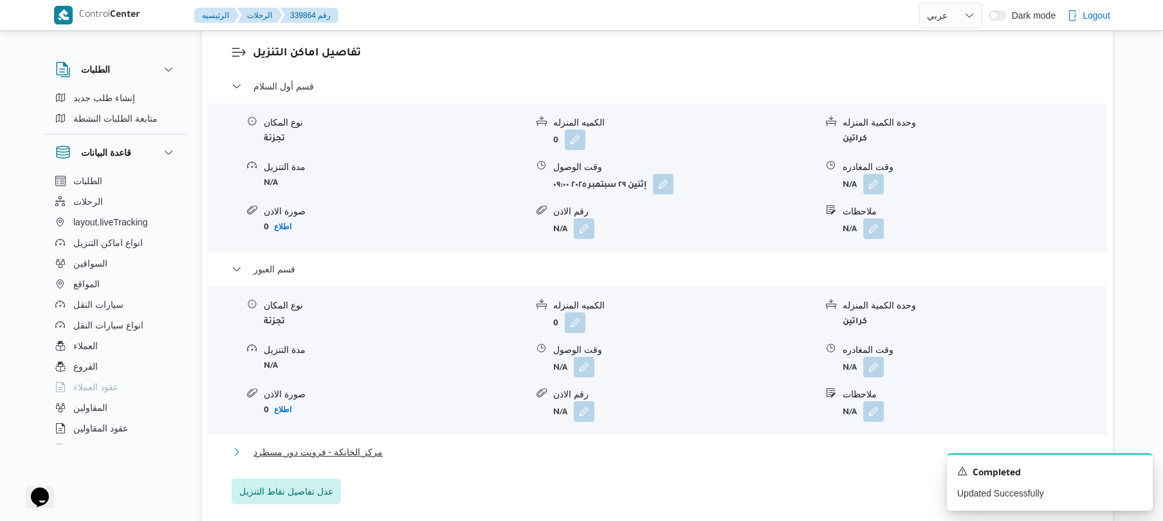
click at [508, 444] on button "مركز الخانكة - فرونت دور مسطرد" at bounding box center [658, 451] width 852 height 15
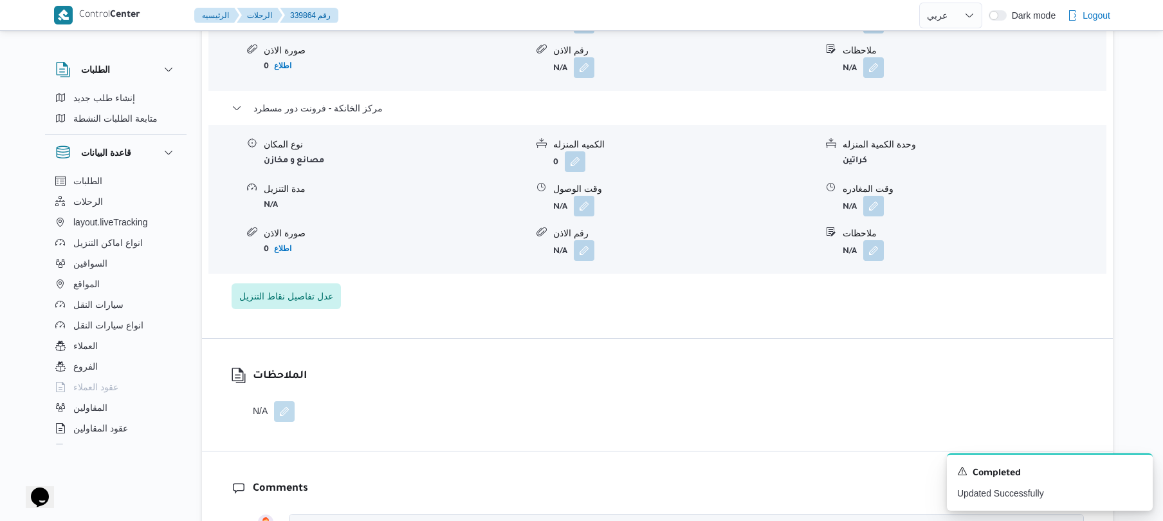
scroll to position [1475, 0]
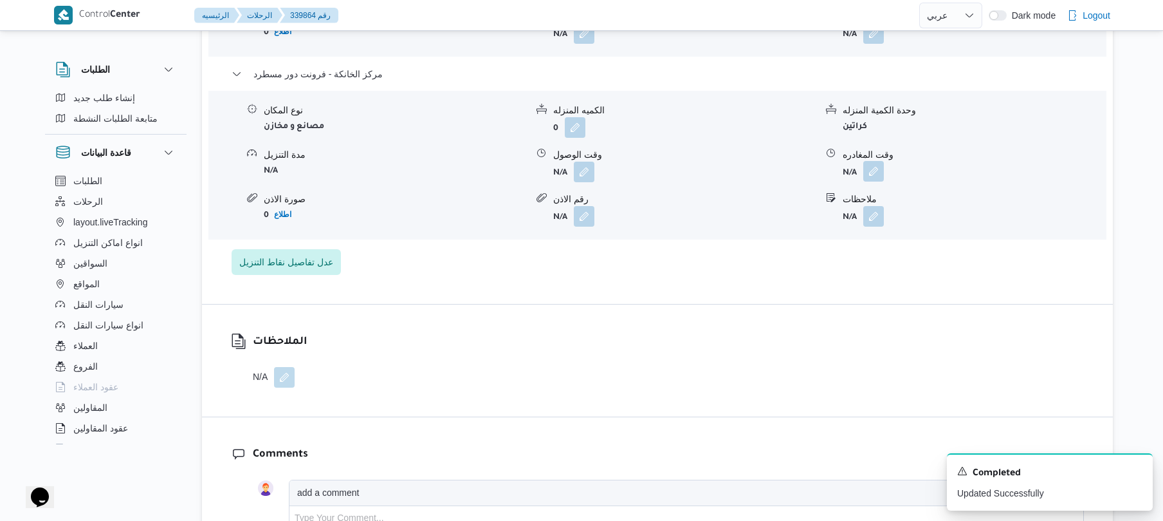
click at [883, 161] on button "button" at bounding box center [873, 171] width 21 height 21
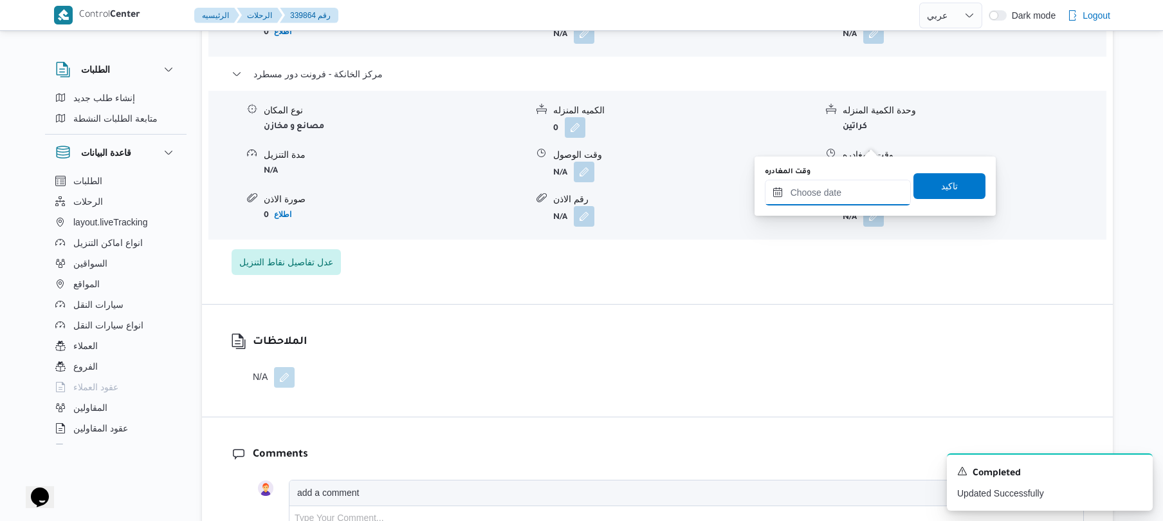
click at [834, 197] on input "وقت المغادره" at bounding box center [838, 193] width 146 height 26
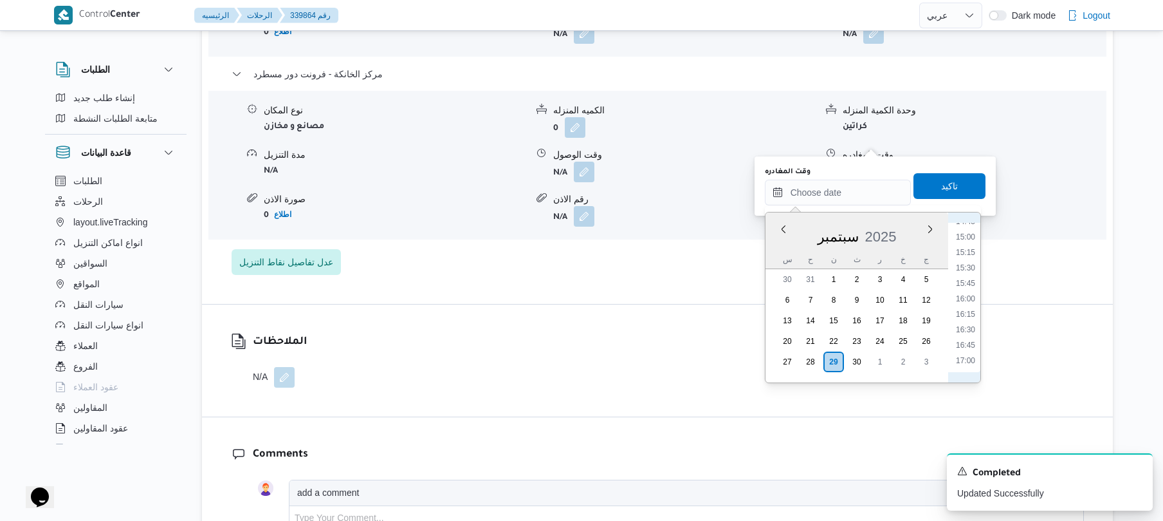
scroll to position [909, 0]
click at [969, 305] on li "16:00" at bounding box center [966, 308] width 30 height 13
type input "٢٩/٠٩/٢٠٢٥ ١٦:٠٠"
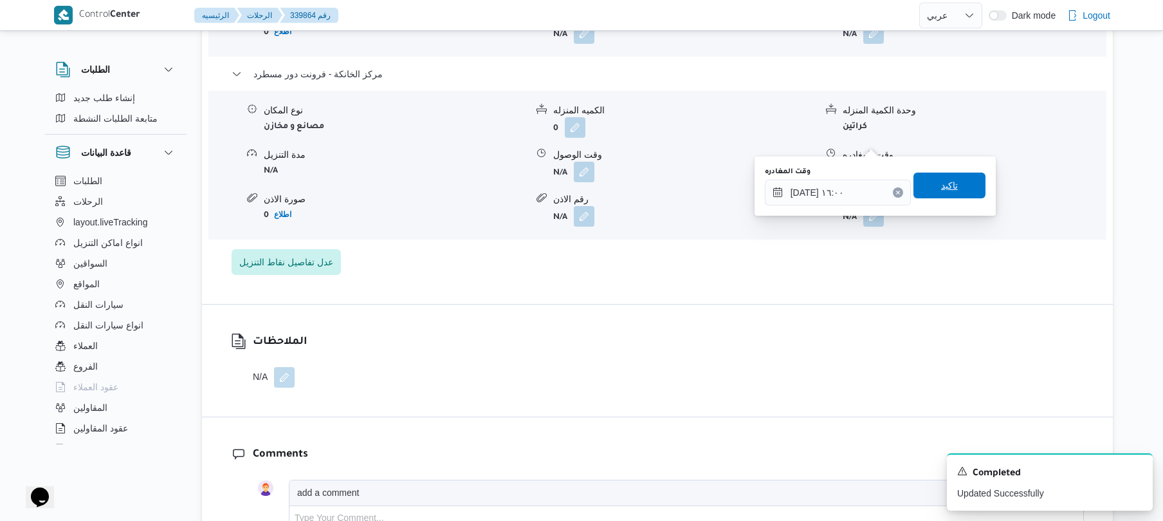
click at [955, 189] on span "تاكيد" at bounding box center [950, 185] width 72 height 26
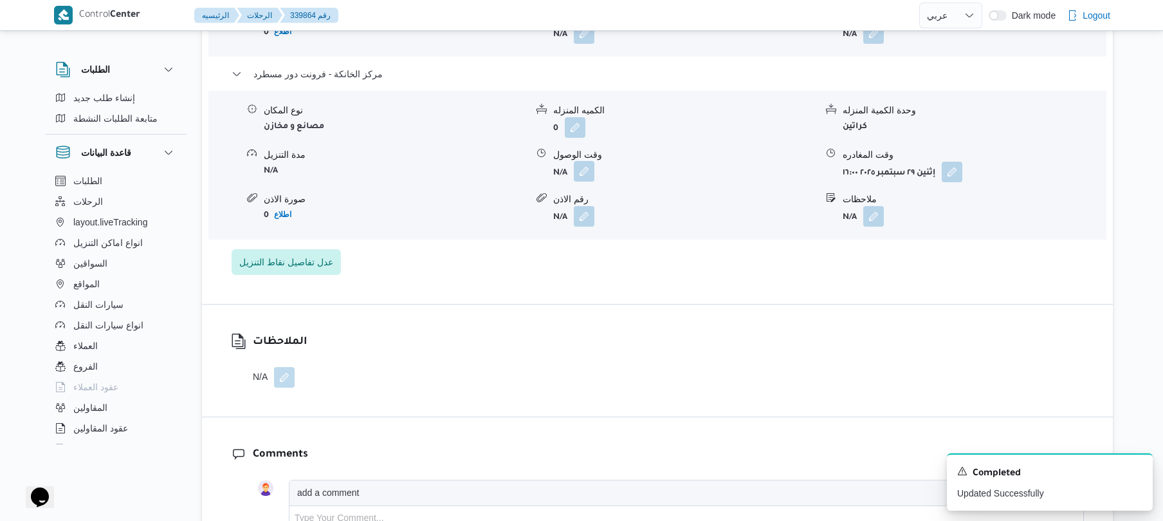
click at [589, 161] on button "button" at bounding box center [584, 171] width 21 height 21
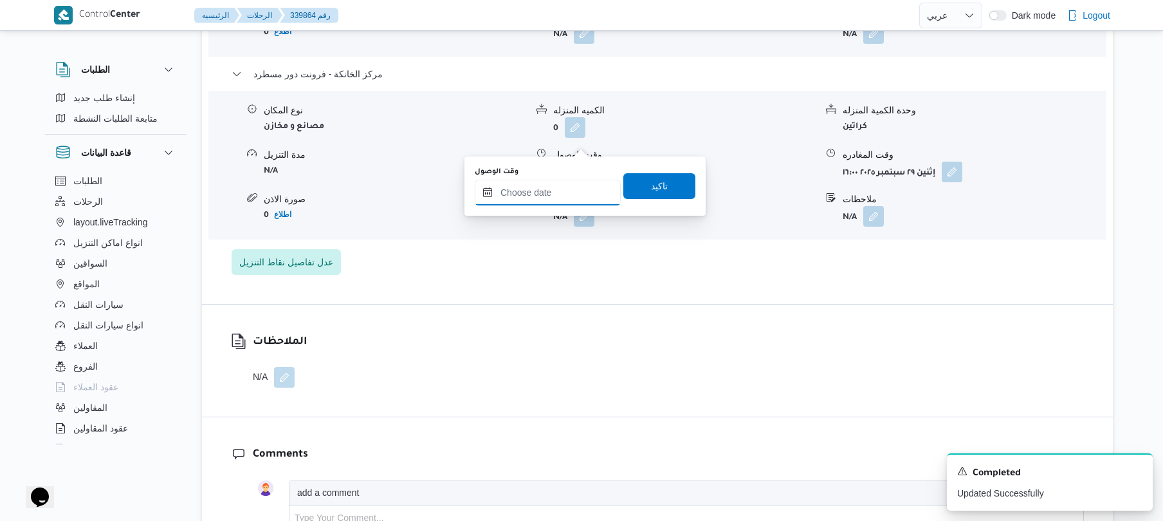
click at [567, 193] on input "وقت الوصول" at bounding box center [548, 193] width 146 height 26
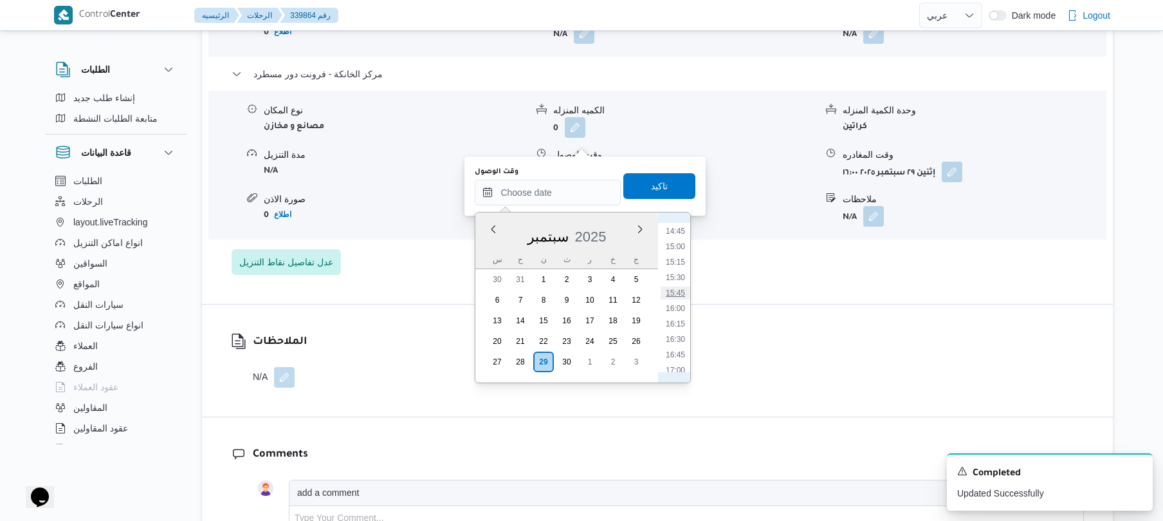
click at [677, 296] on li "15:45" at bounding box center [676, 292] width 30 height 13
type input "٢٩/٠٩/٢٠٢٥ ١٥:٤٥"
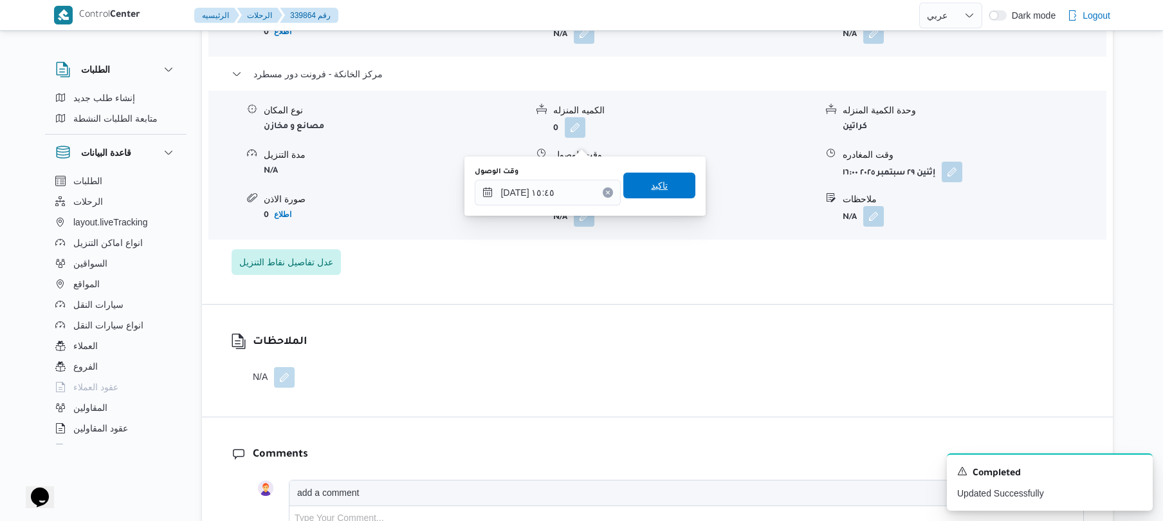
click at [665, 193] on span "تاكيد" at bounding box center [659, 185] width 72 height 26
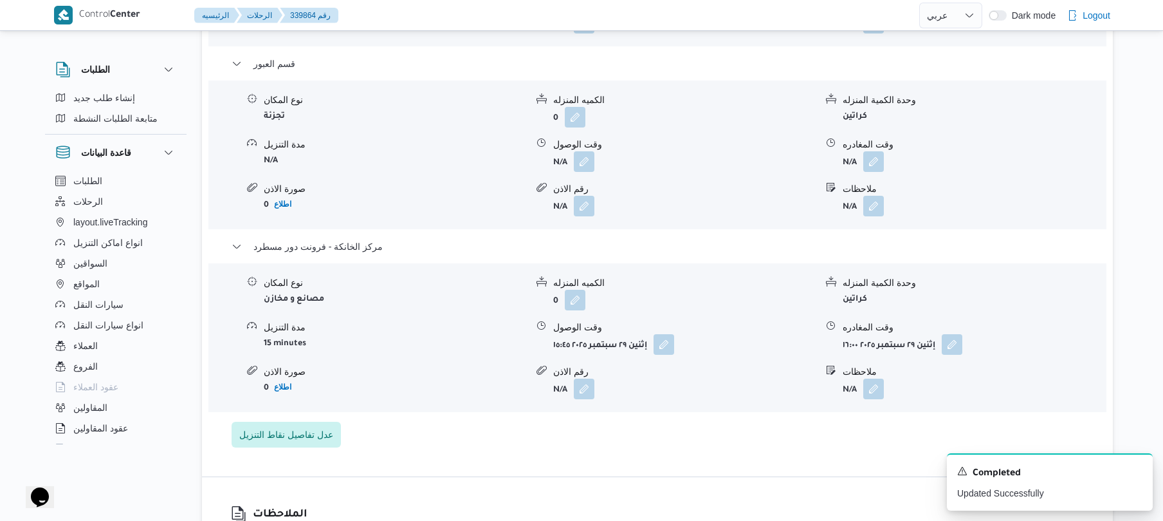
scroll to position [1235, 0]
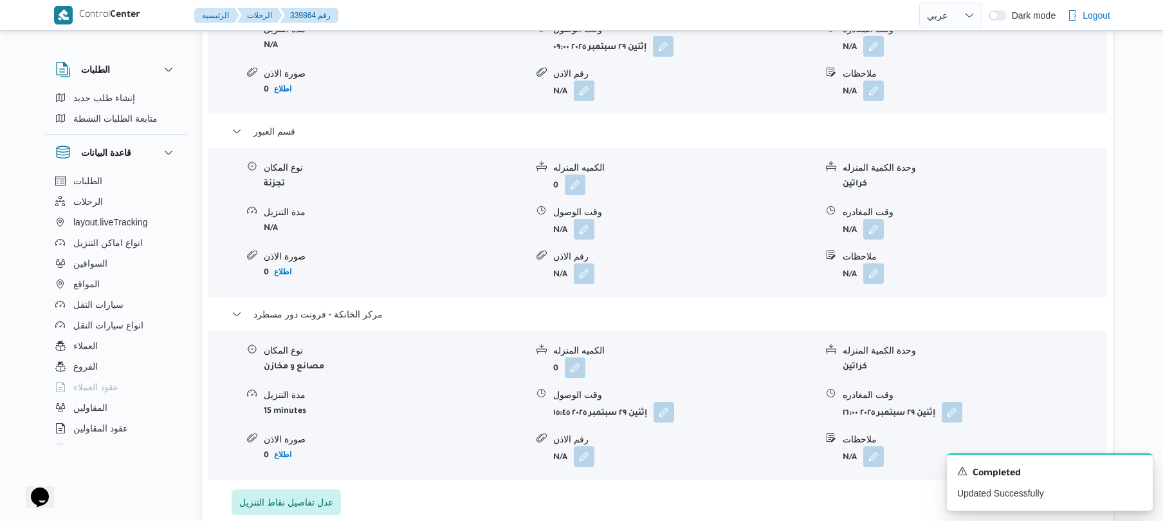
click at [876, 205] on div "وقت المغادره" at bounding box center [974, 212] width 263 height 14
click at [876, 218] on button "button" at bounding box center [873, 228] width 21 height 21
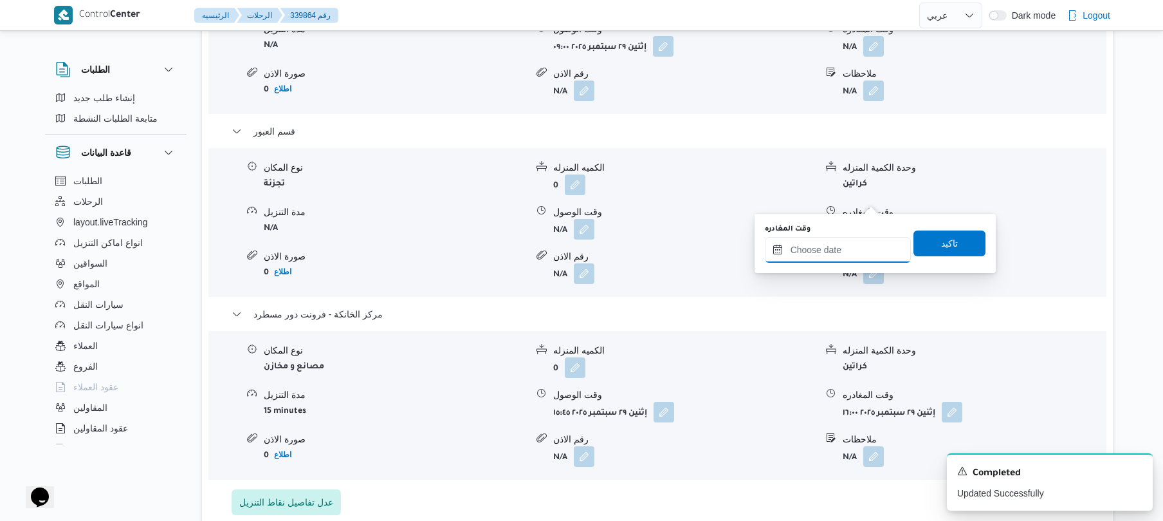
click at [827, 245] on input "وقت المغادره" at bounding box center [838, 250] width 146 height 26
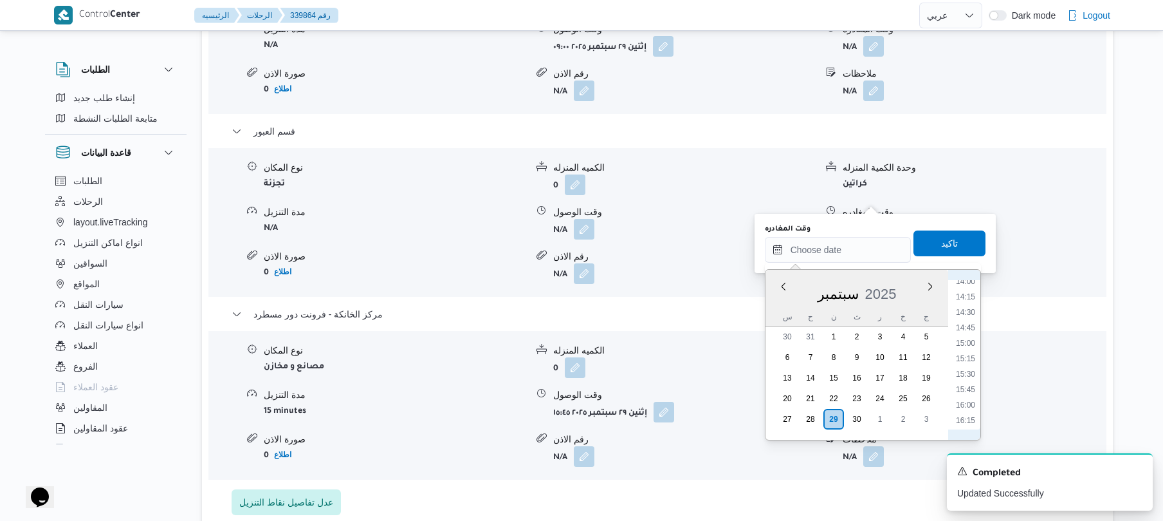
scroll to position [909, 0]
click at [972, 317] on li "15:15" at bounding box center [966, 319] width 30 height 13
type input "٢٩/٠٩/٢٠٢٥ ١٥:١٥"
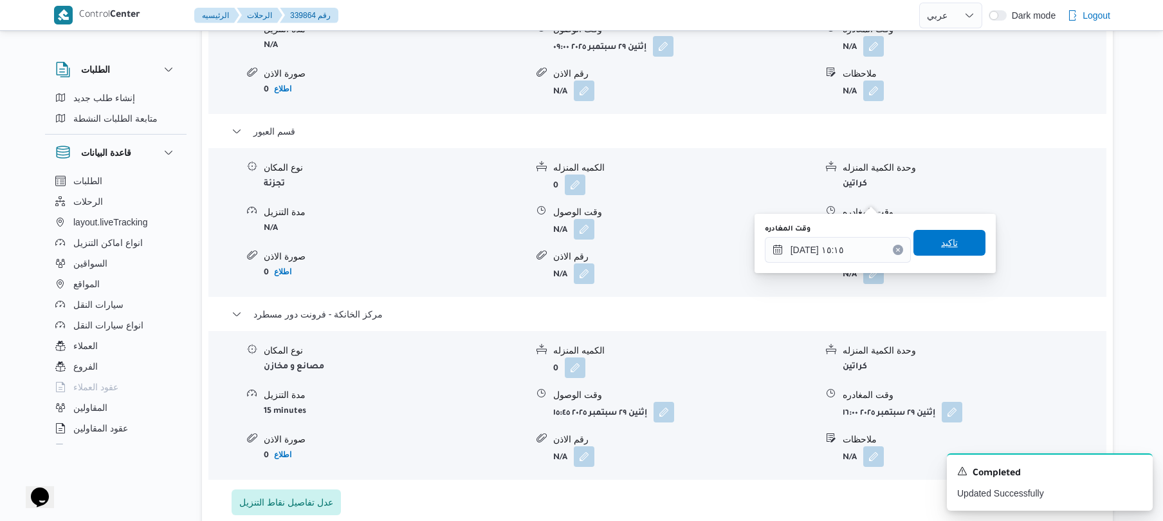
click at [941, 243] on span "تاكيد" at bounding box center [949, 242] width 17 height 15
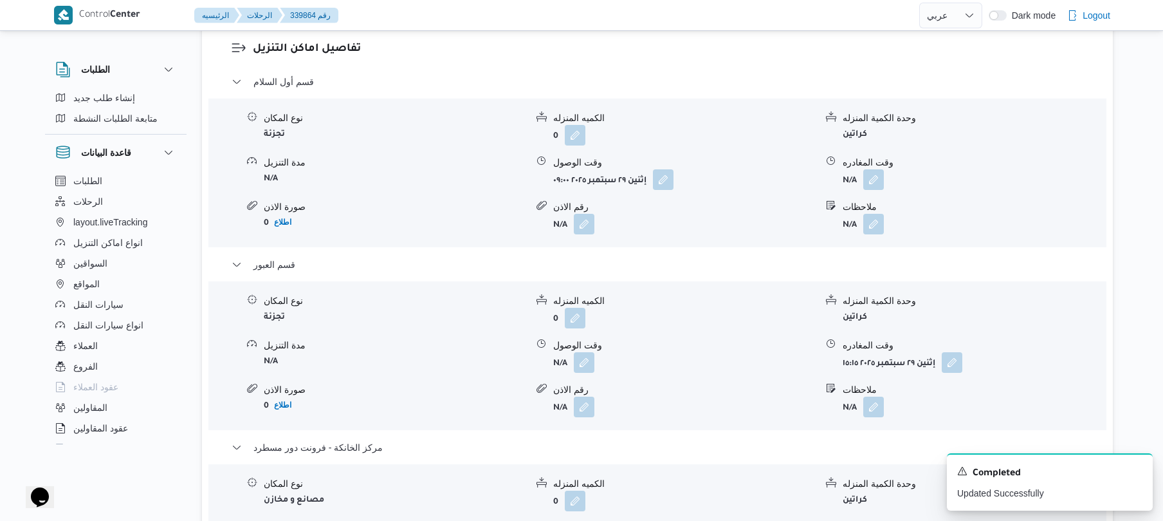
scroll to position [1064, 0]
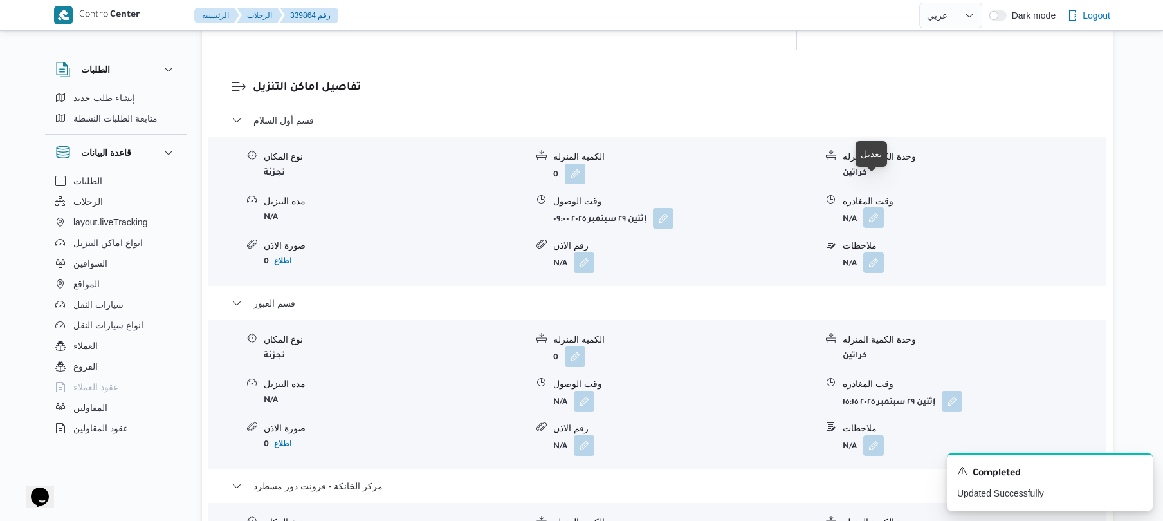
click at [870, 207] on button "button" at bounding box center [873, 217] width 21 height 21
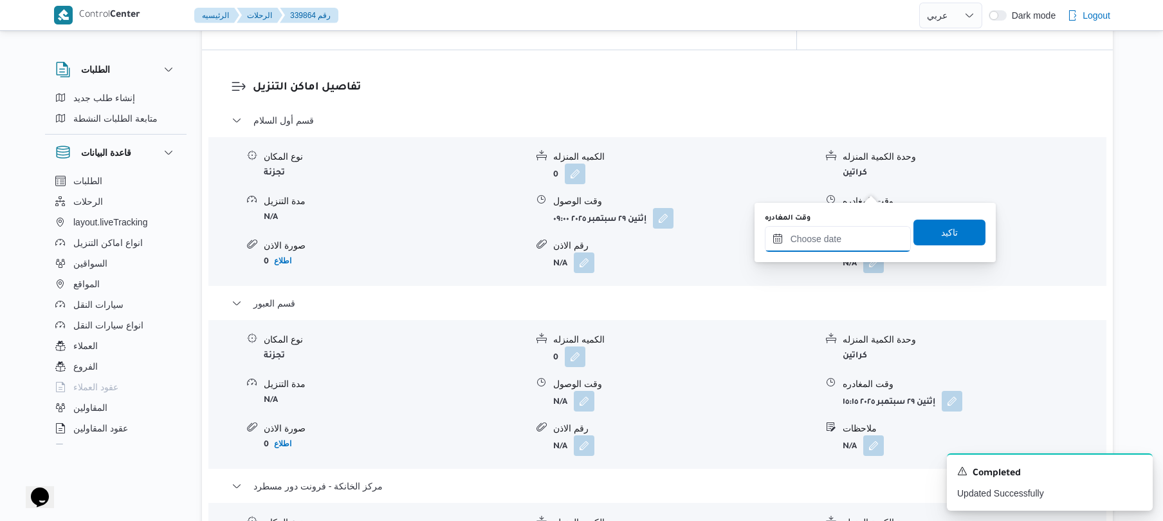
click at [819, 233] on input "وقت المغادره" at bounding box center [838, 239] width 146 height 26
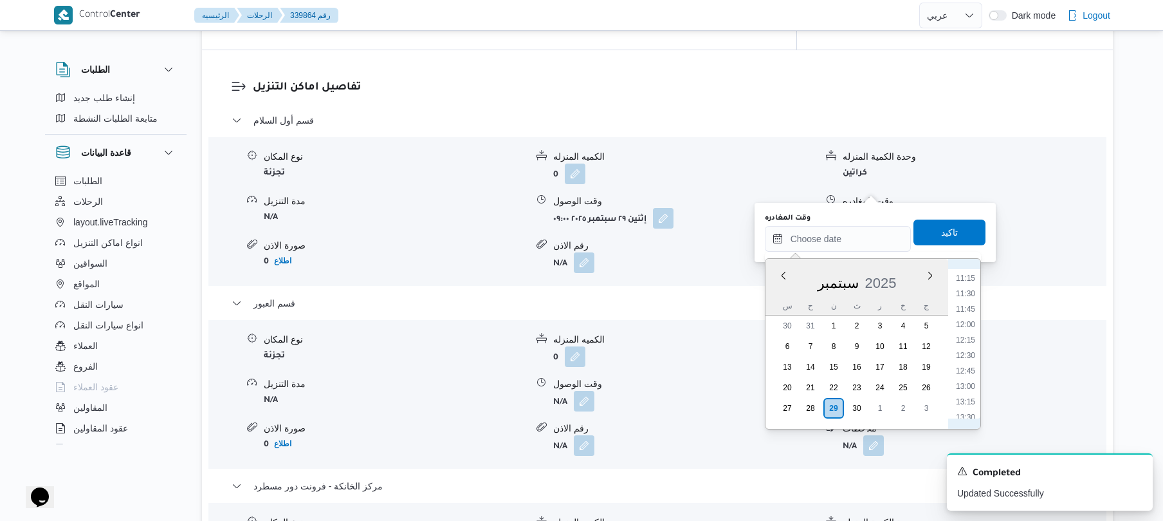
scroll to position [657, 0]
click at [969, 356] on li "12:00" at bounding box center [966, 359] width 30 height 13
type input "٢٩/٠٩/٢٠٢٥ ١٢:٠٠"
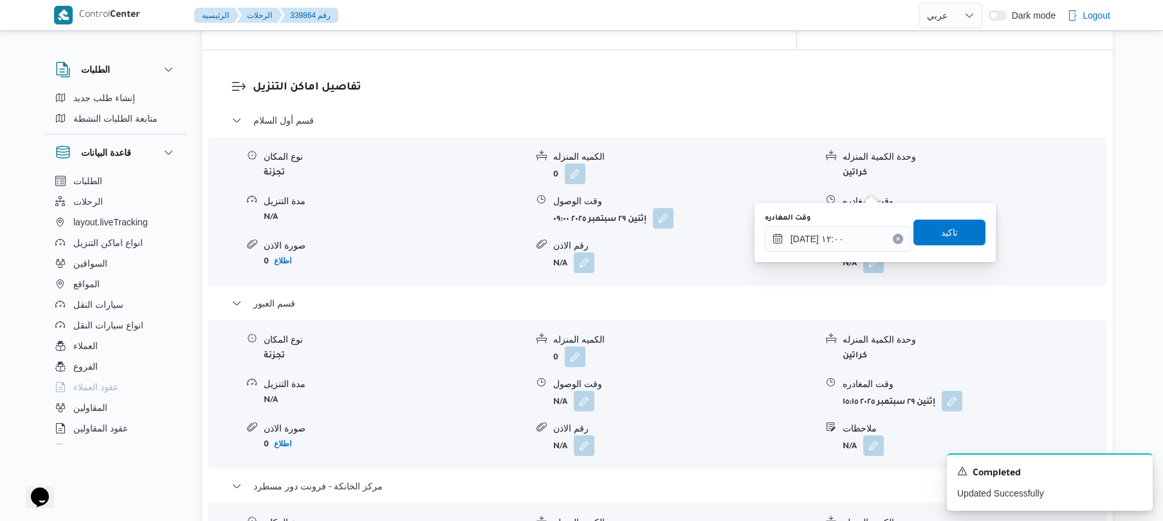
click at [948, 333] on div "وحدة الكمية المنزله" at bounding box center [974, 340] width 263 height 14
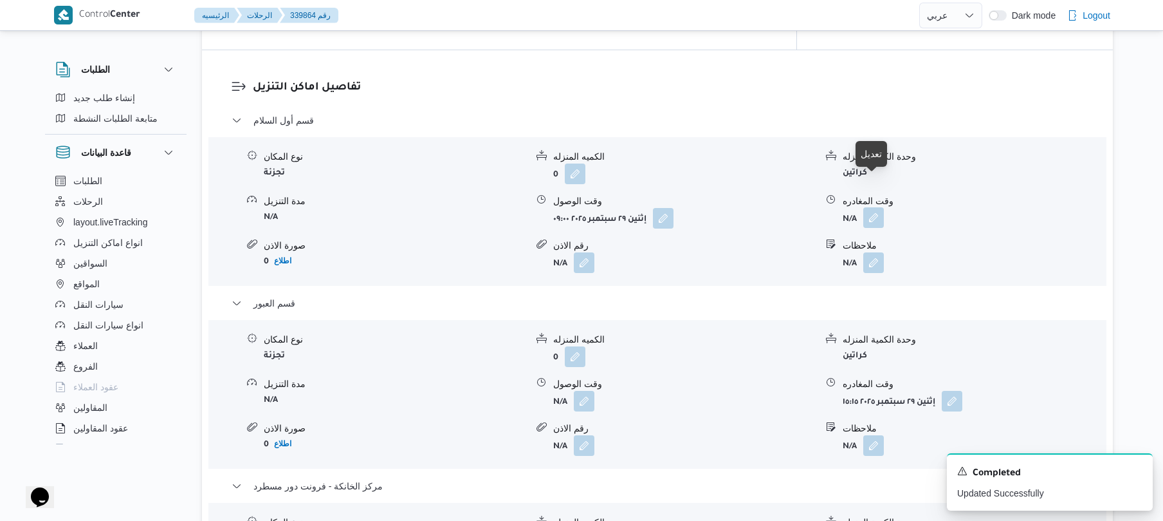
click at [878, 207] on button "button" at bounding box center [873, 217] width 21 height 21
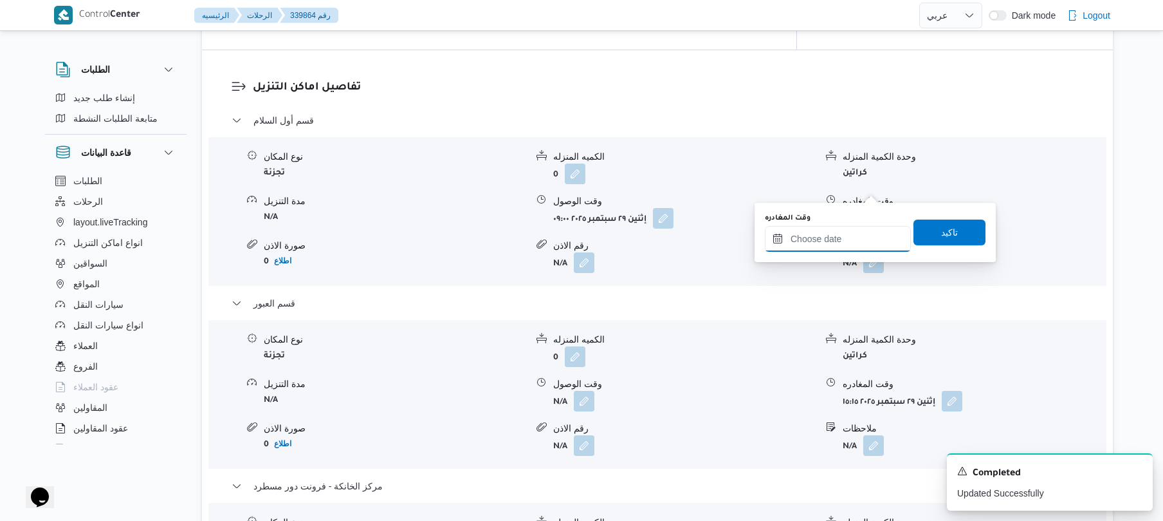
click at [854, 235] on input "وقت المغادره" at bounding box center [838, 239] width 146 height 26
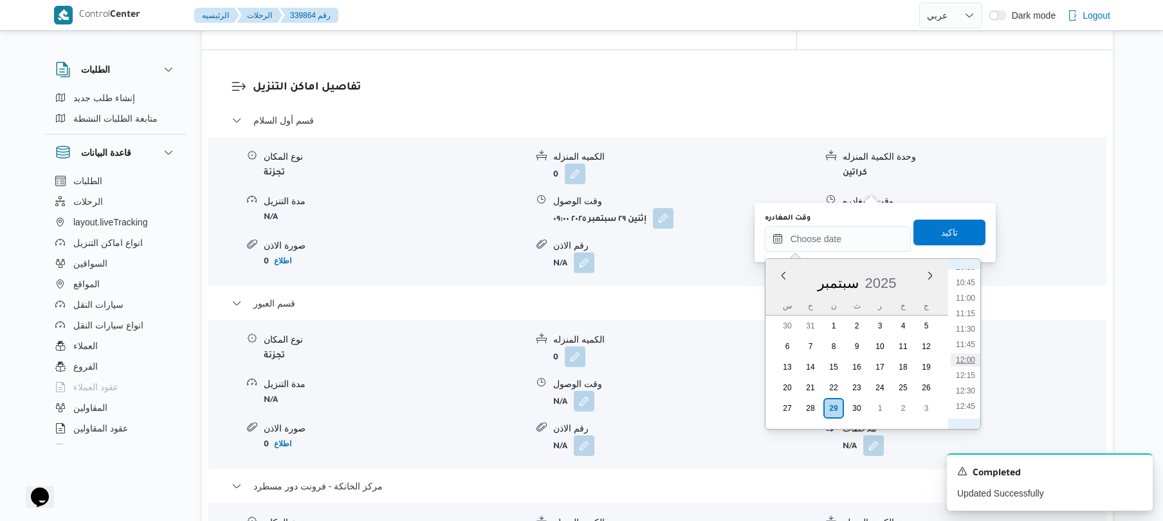
click at [971, 356] on li "12:00" at bounding box center [966, 359] width 30 height 13
type input "٢٩/٠٩/٢٠٢٥ ١٢:٠٠"
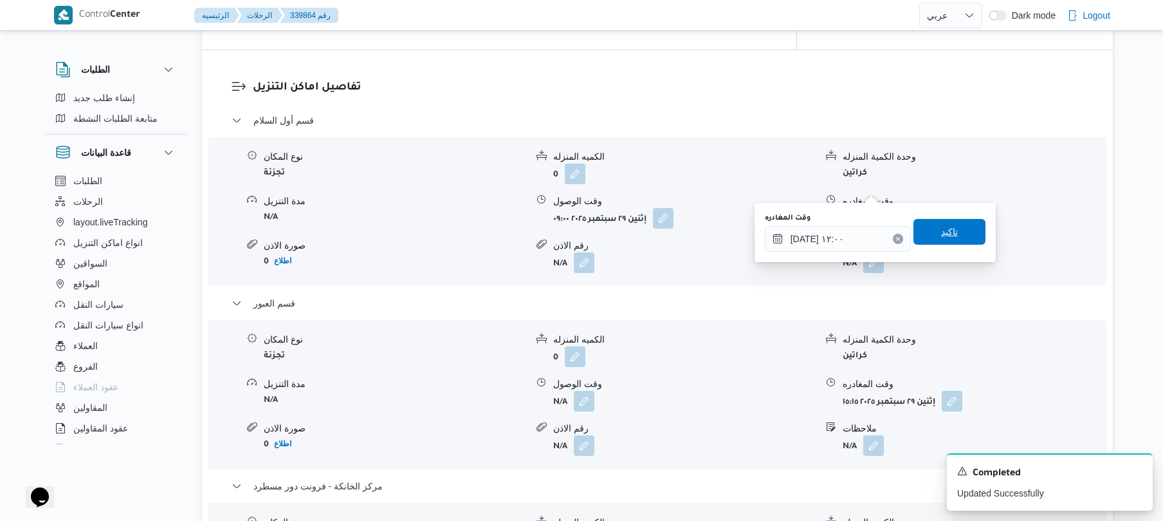
click at [954, 237] on span "تاكيد" at bounding box center [950, 232] width 72 height 26
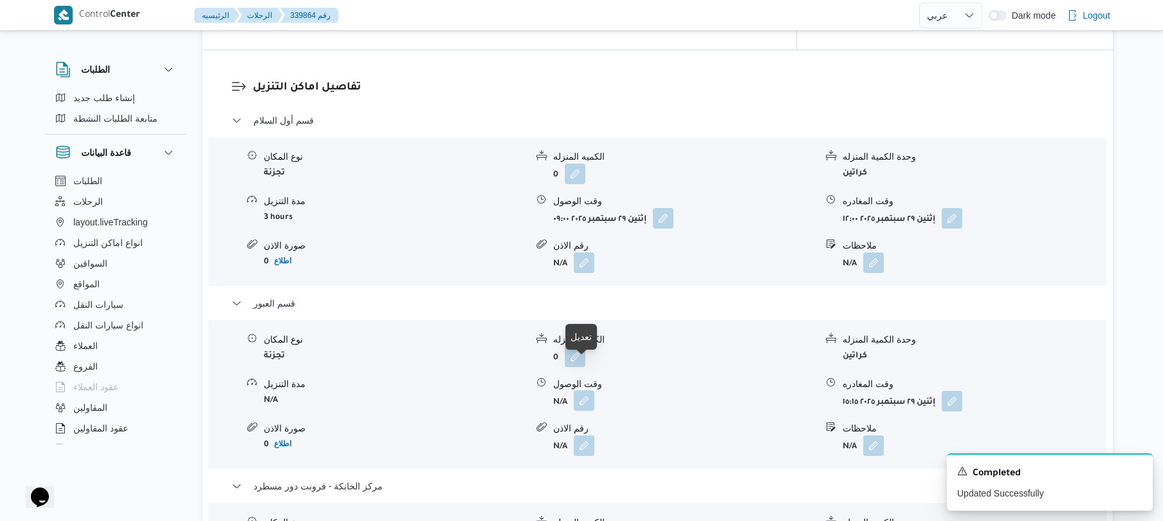
click at [585, 390] on button "button" at bounding box center [584, 400] width 21 height 21
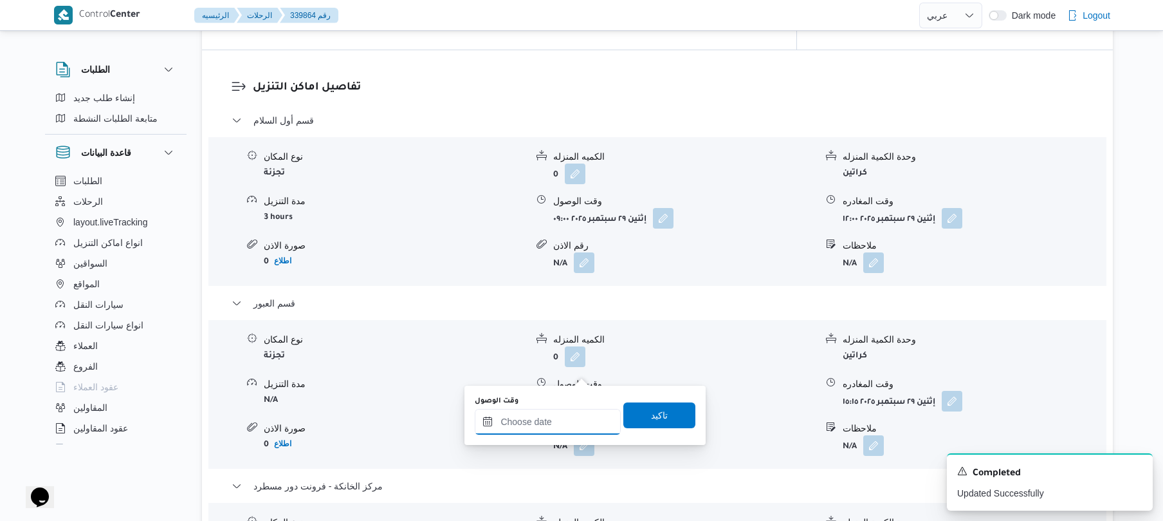
click at [566, 420] on input "وقت الوصول" at bounding box center [548, 422] width 146 height 26
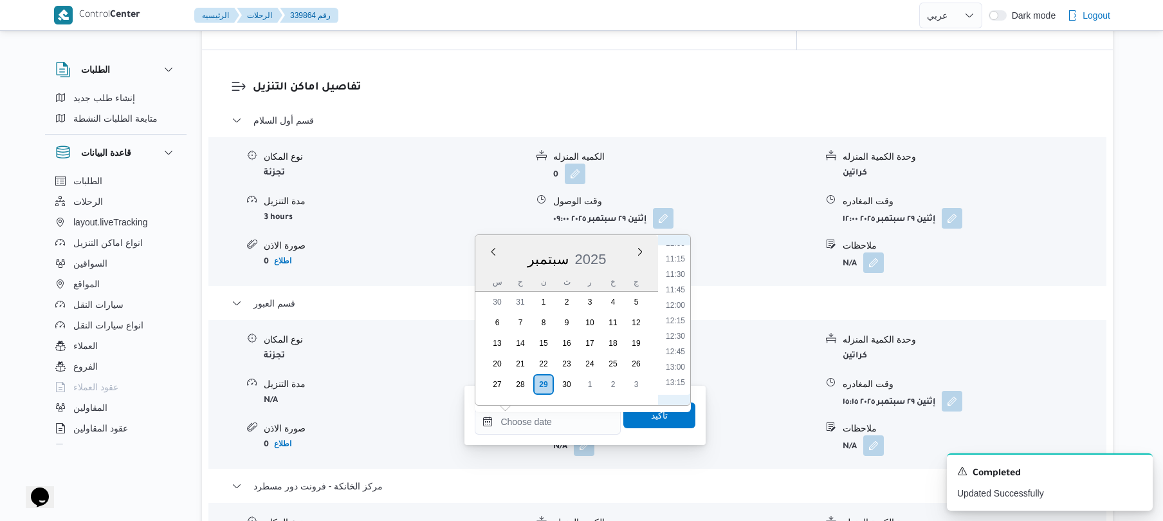
scroll to position [654, 0]
click at [676, 354] on li "12:15" at bounding box center [676, 353] width 30 height 13
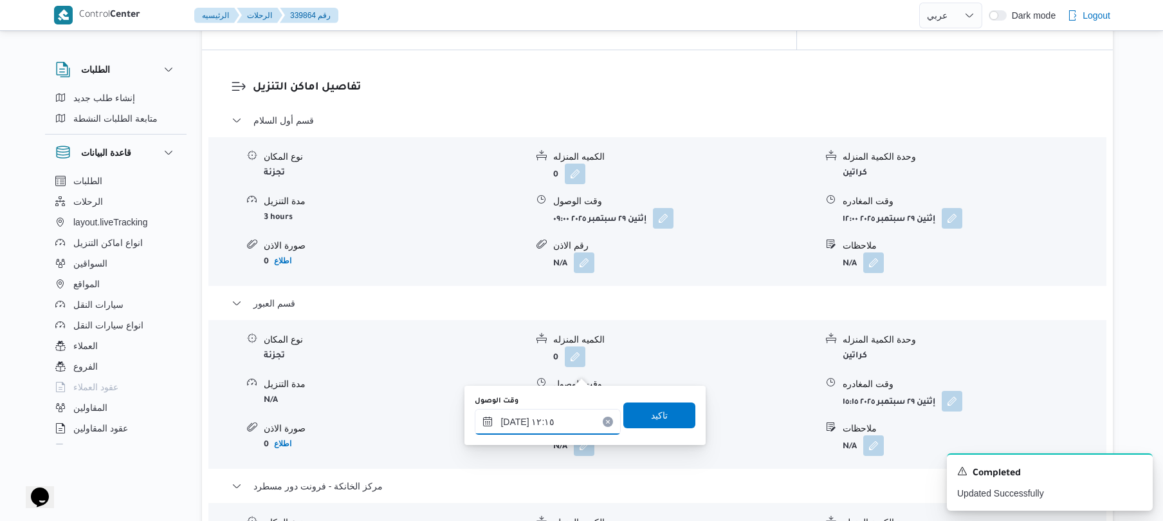
click at [513, 415] on input "٢٩/٠٩/٢٠٢٥ ١٢:١٥" at bounding box center [548, 422] width 146 height 26
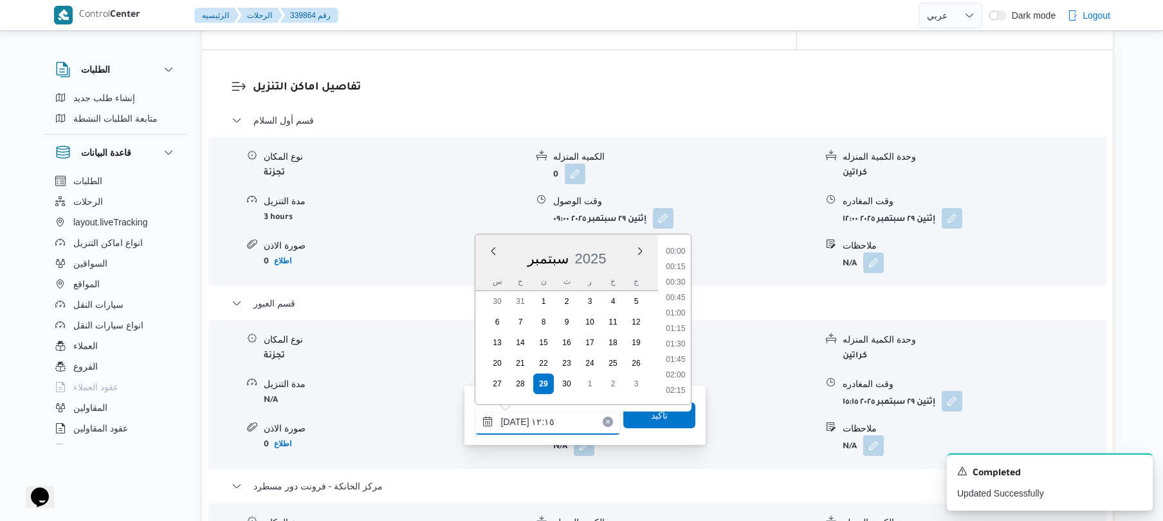
click at [513, 415] on input "٢٩/٠٩/٢٠٢٥ ١٢:١٥" at bounding box center [548, 422] width 146 height 26
type input "٢٩/٠٩/٢٠٢٥ ١٢:20"
click at [641, 415] on span "تاكيد" at bounding box center [659, 414] width 72 height 26
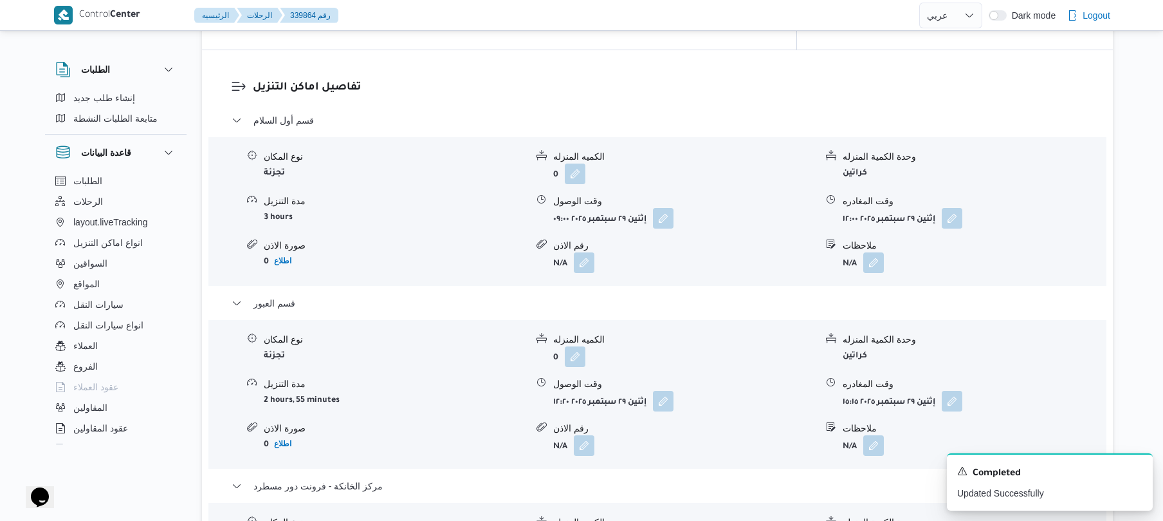
scroll to position [0, 0]
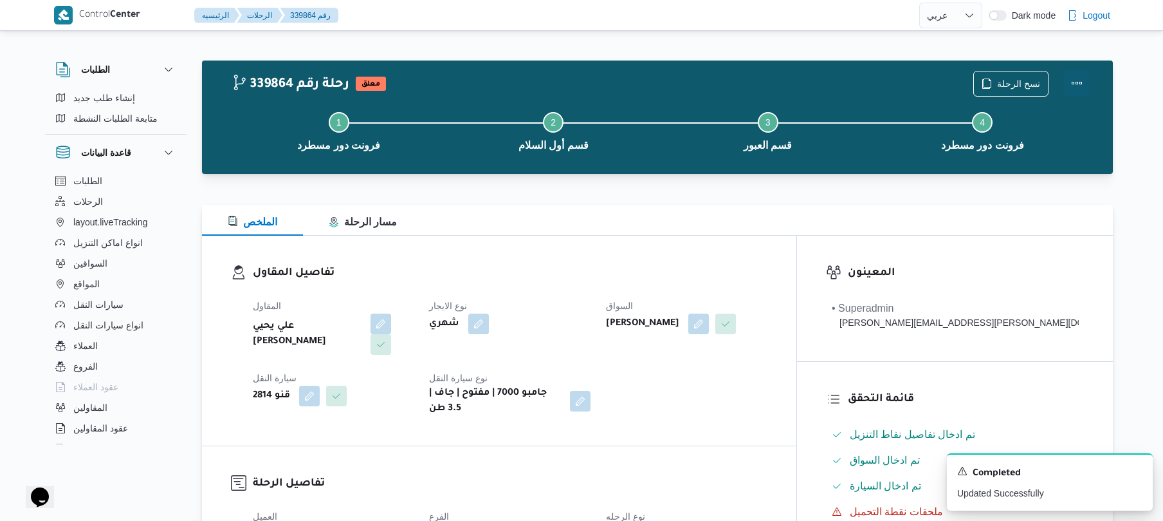
click at [1082, 80] on button "Actions" at bounding box center [1077, 83] width 26 height 26
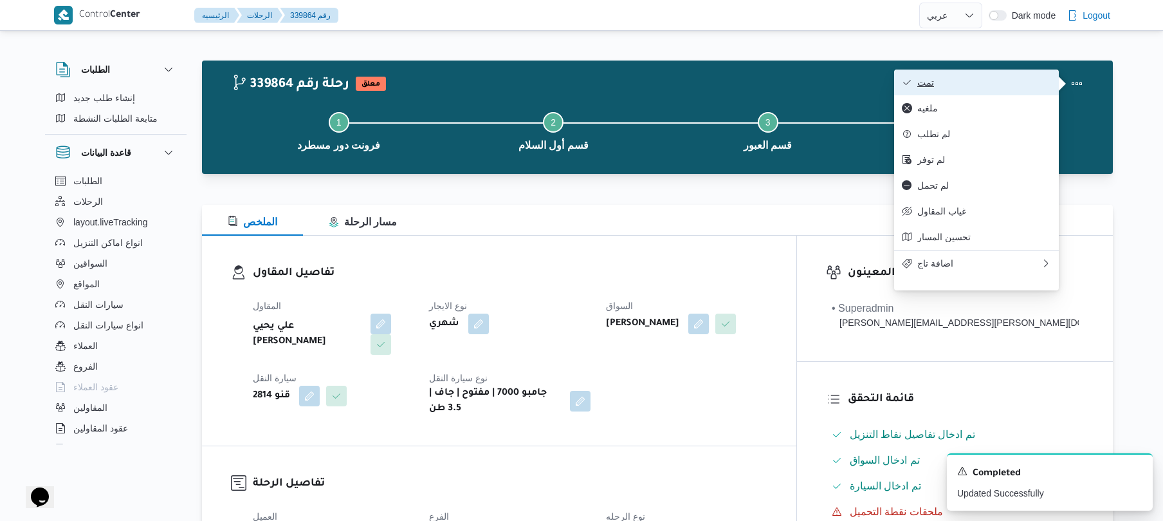
click at [1028, 80] on span "تمت" at bounding box center [984, 82] width 134 height 10
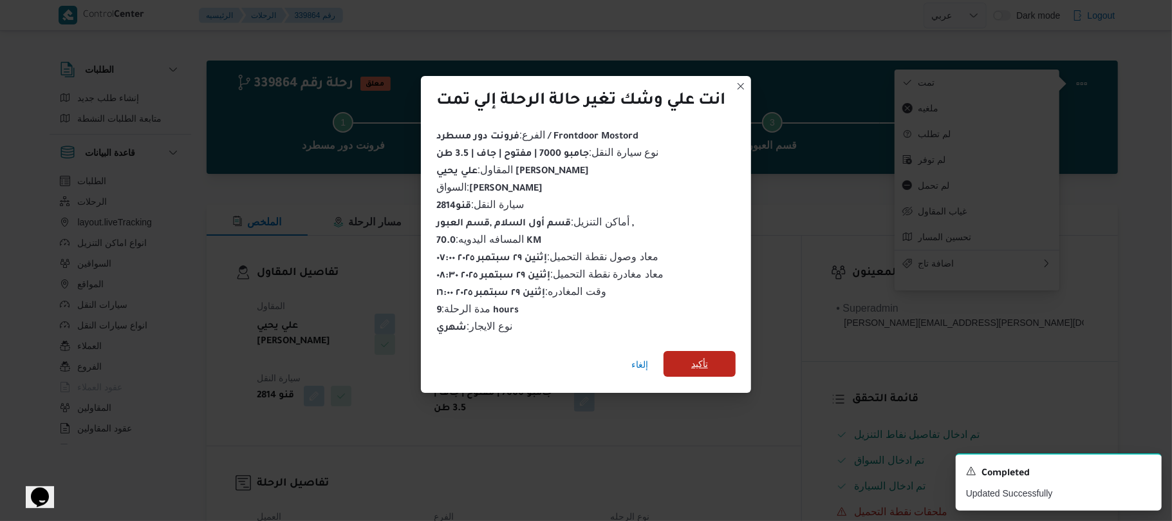
click at [718, 356] on span "تأكيد" at bounding box center [699, 364] width 72 height 26
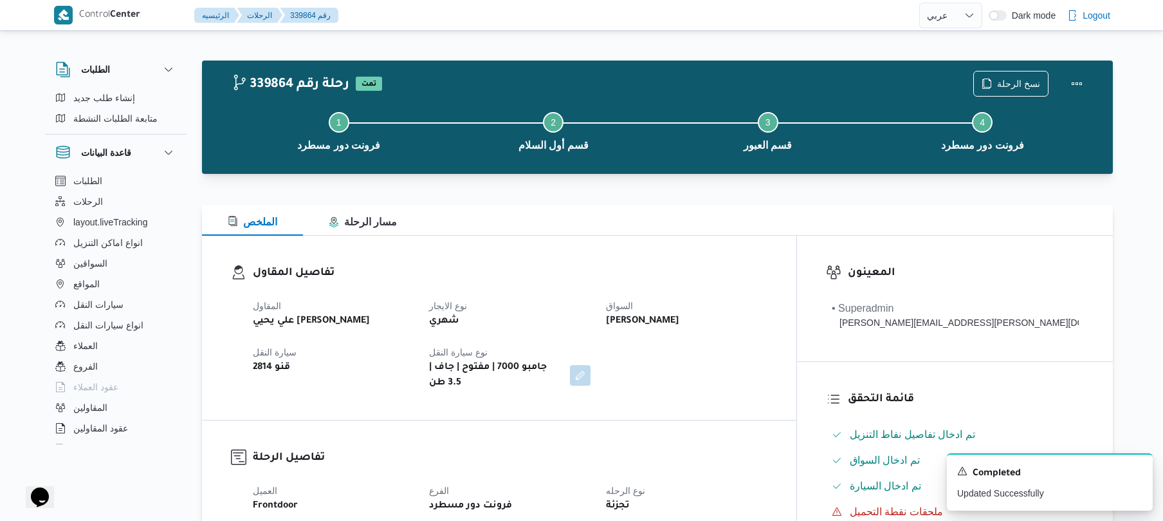
click at [775, 371] on div "المقاول علي يحيي علي مهران حسنين نوع الايجار شهري السواق كرم عزت السيد بيومى جم…" at bounding box center [510, 344] width 530 height 108
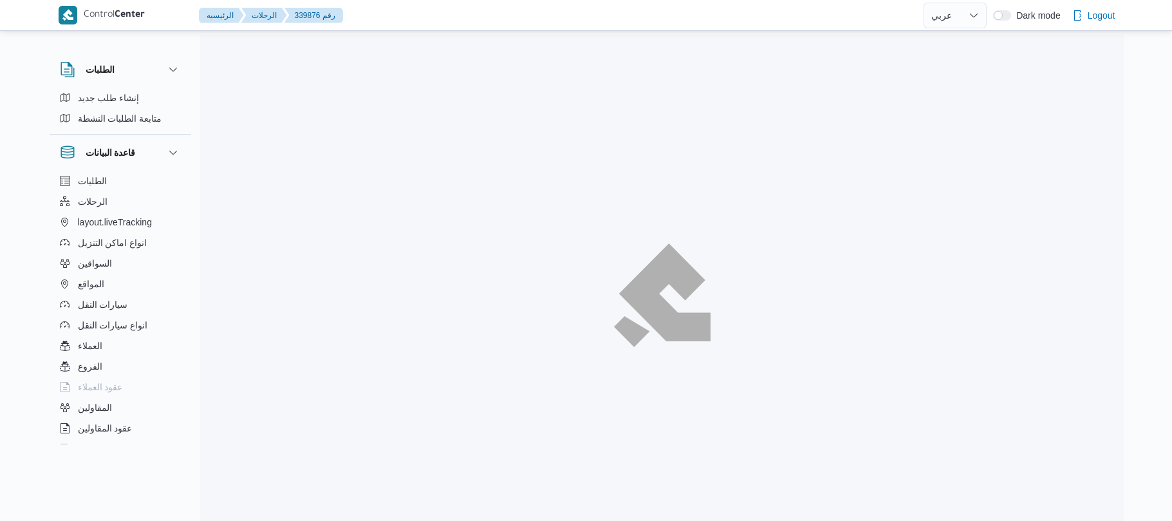
select select "ar"
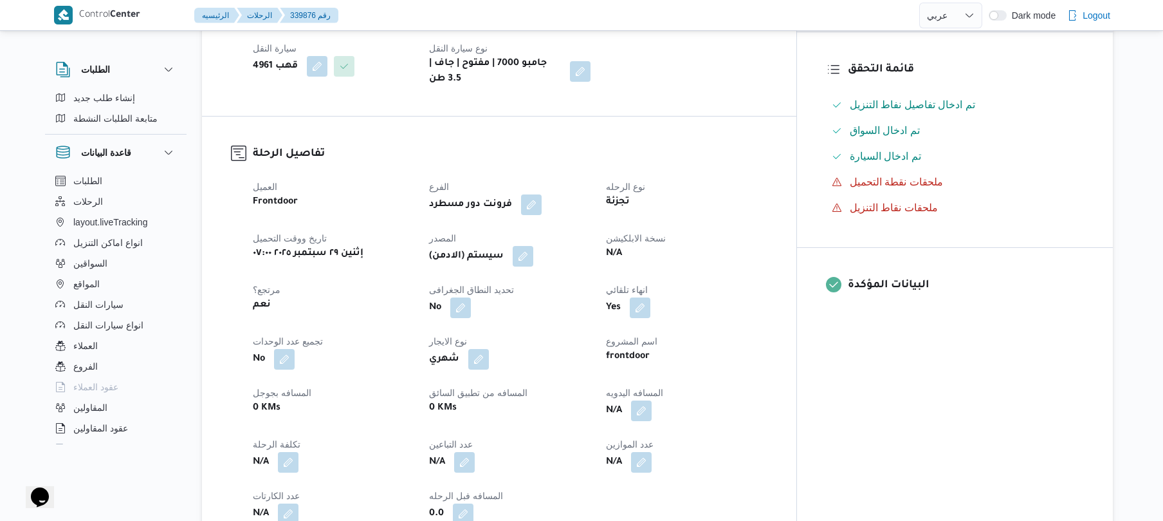
scroll to position [446, 0]
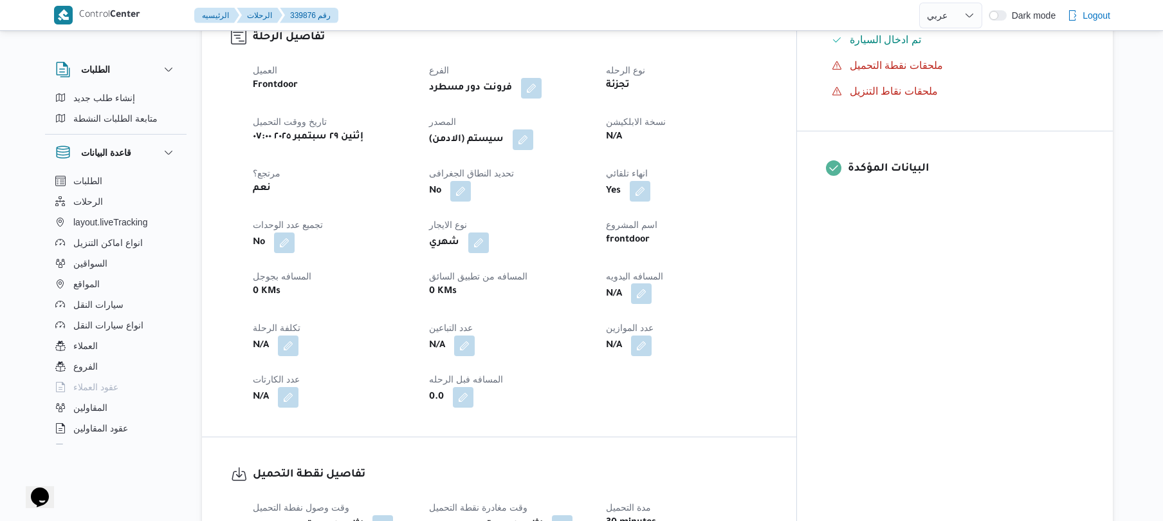
click at [652, 288] on button "button" at bounding box center [641, 293] width 21 height 21
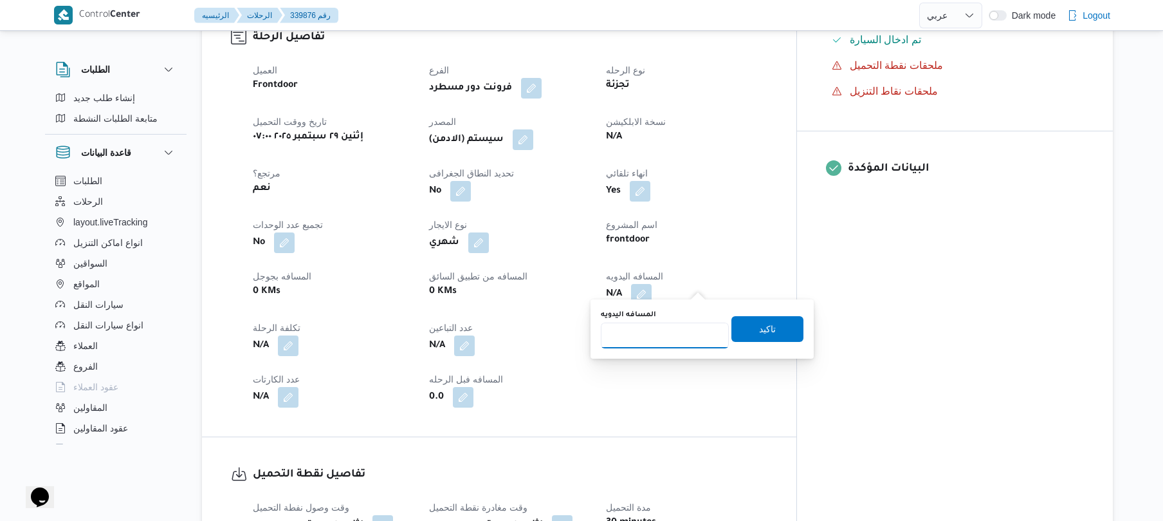
click at [679, 328] on input "المسافه اليدويه" at bounding box center [665, 335] width 128 height 26
type input "125"
click at [760, 322] on span "تاكيد" at bounding box center [767, 327] width 17 height 15
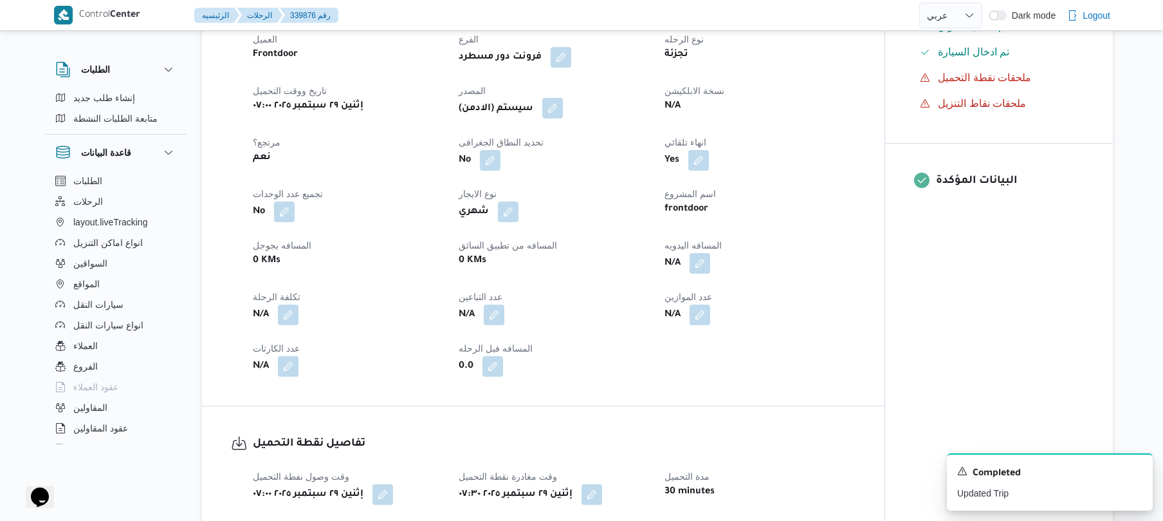
click at [556, 118] on button "button" at bounding box center [552, 108] width 21 height 21
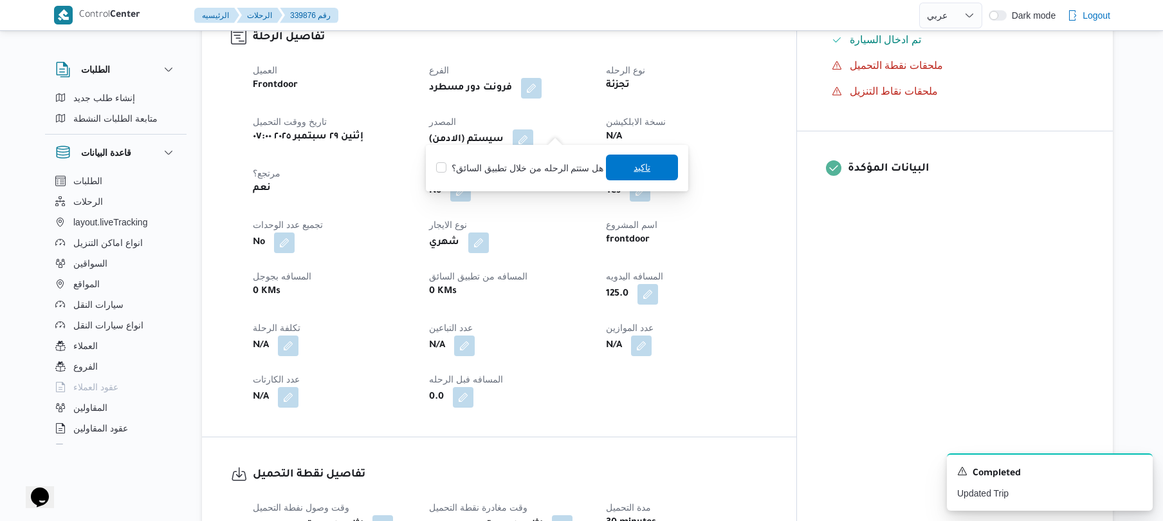
click at [634, 165] on span "تاكيد" at bounding box center [642, 167] width 17 height 15
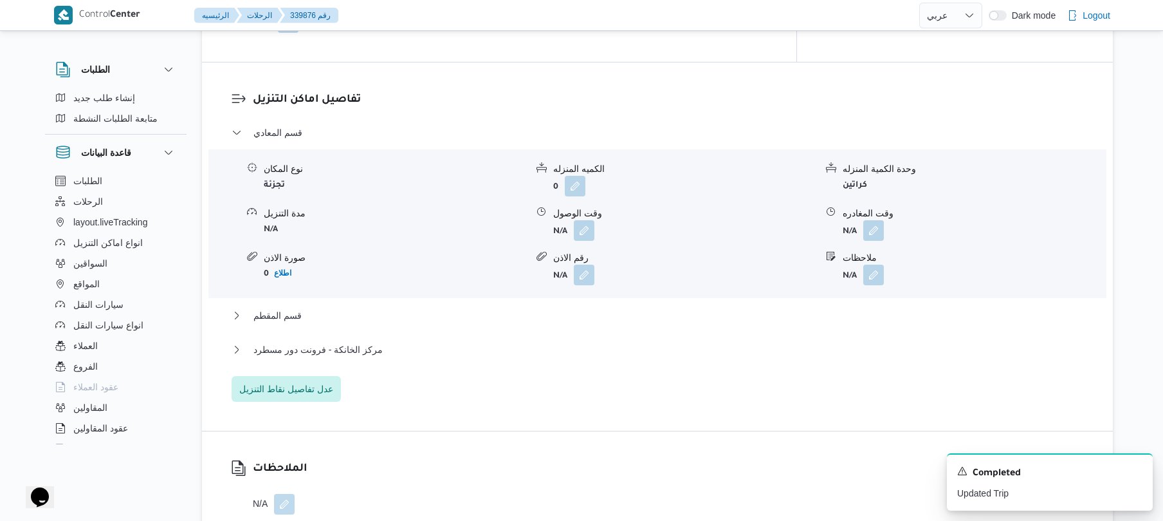
scroll to position [1064, 0]
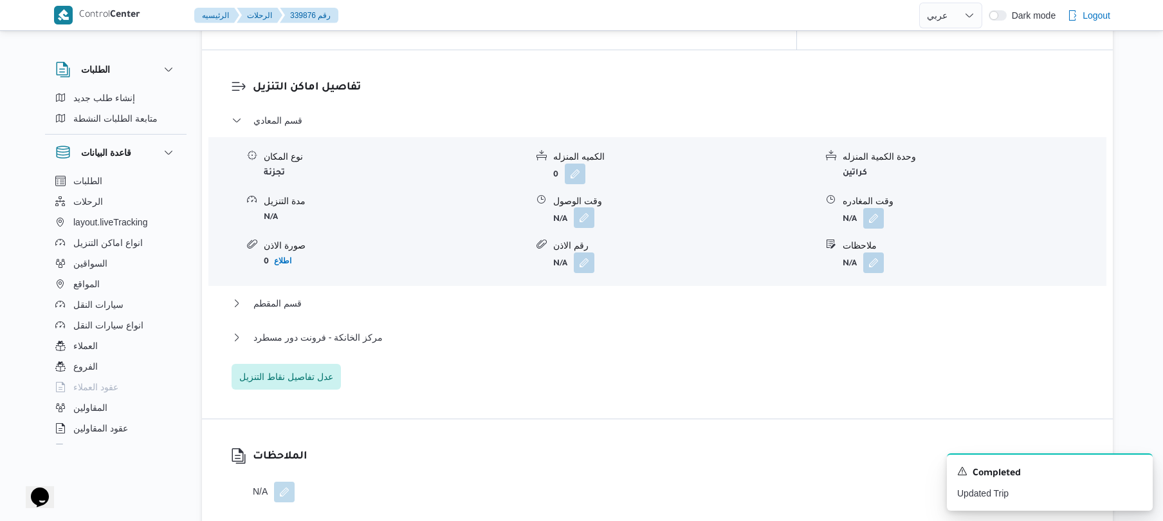
click at [585, 207] on button "button" at bounding box center [584, 217] width 21 height 21
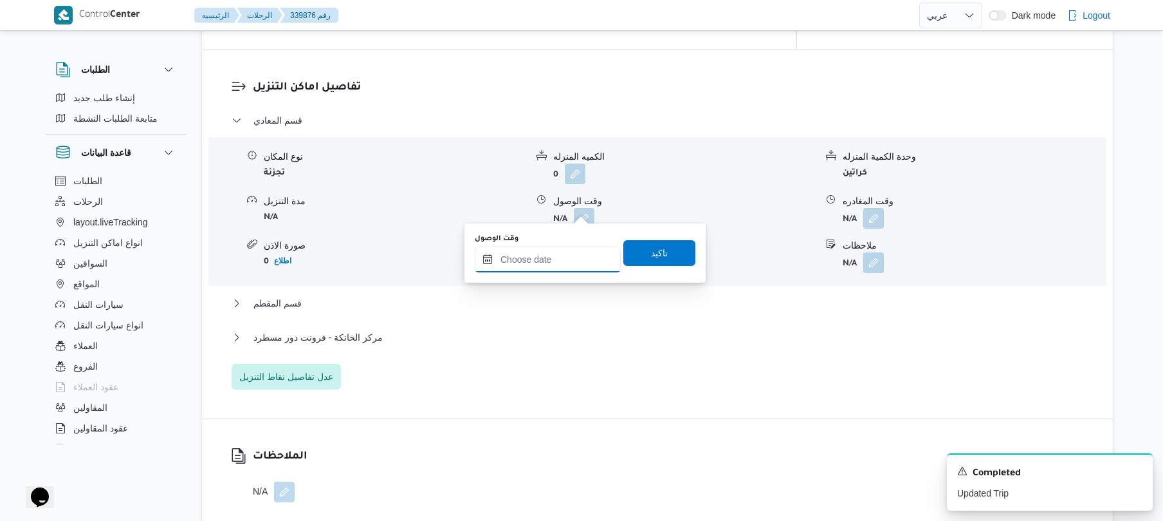
click at [539, 259] on input "وقت الوصول" at bounding box center [548, 259] width 146 height 26
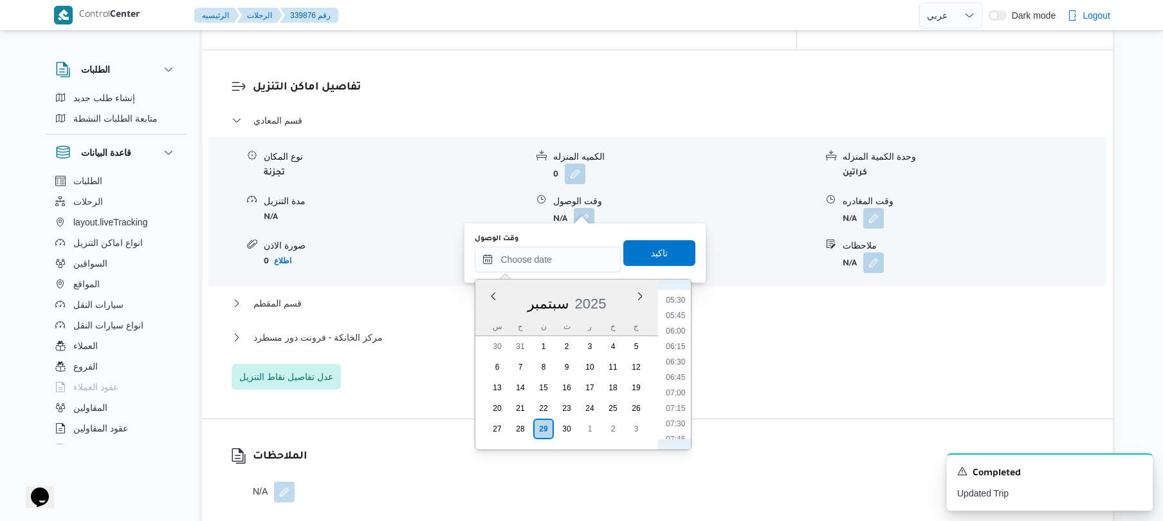
scroll to position [462, 0]
click at [683, 358] on li "08:30" at bounding box center [676, 359] width 30 height 13
type input "٢٩/٠٩/٢٠٢٥ ٠٨:٣٠"
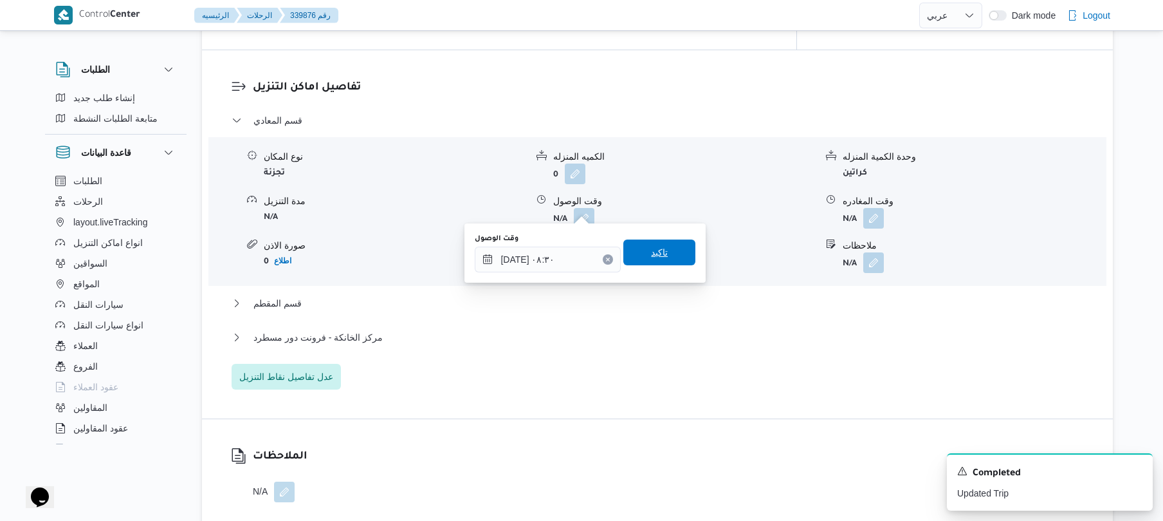
click at [654, 250] on span "تاكيد" at bounding box center [659, 251] width 17 height 15
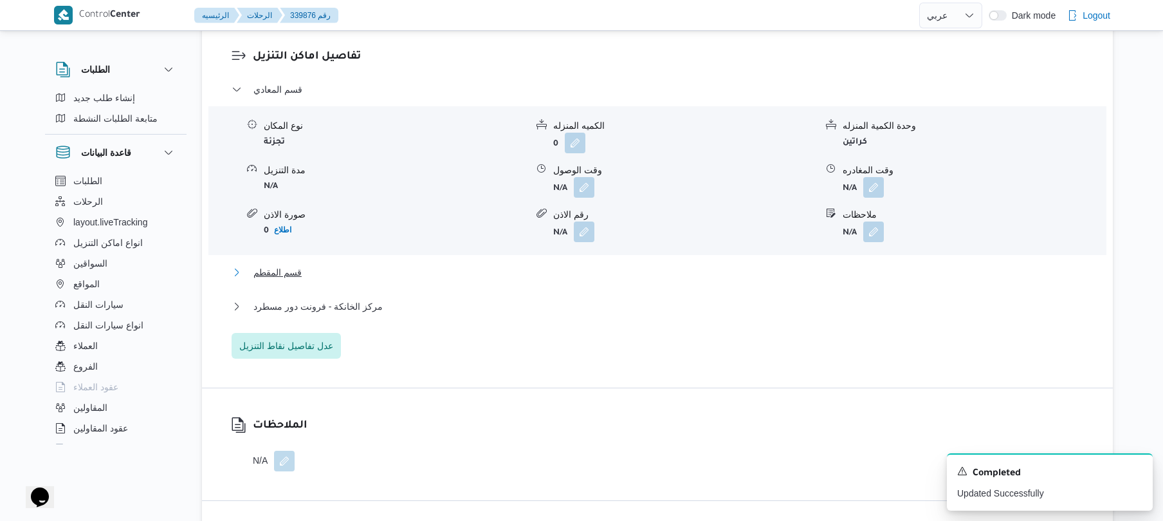
click at [593, 280] on button "قسم المقطم" at bounding box center [658, 271] width 852 height 15
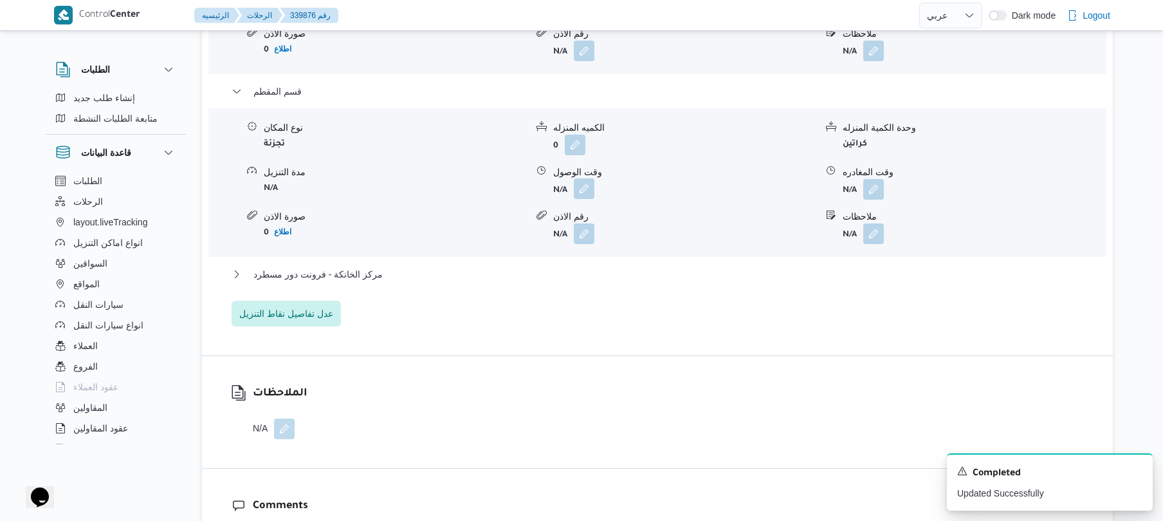
scroll to position [1304, 0]
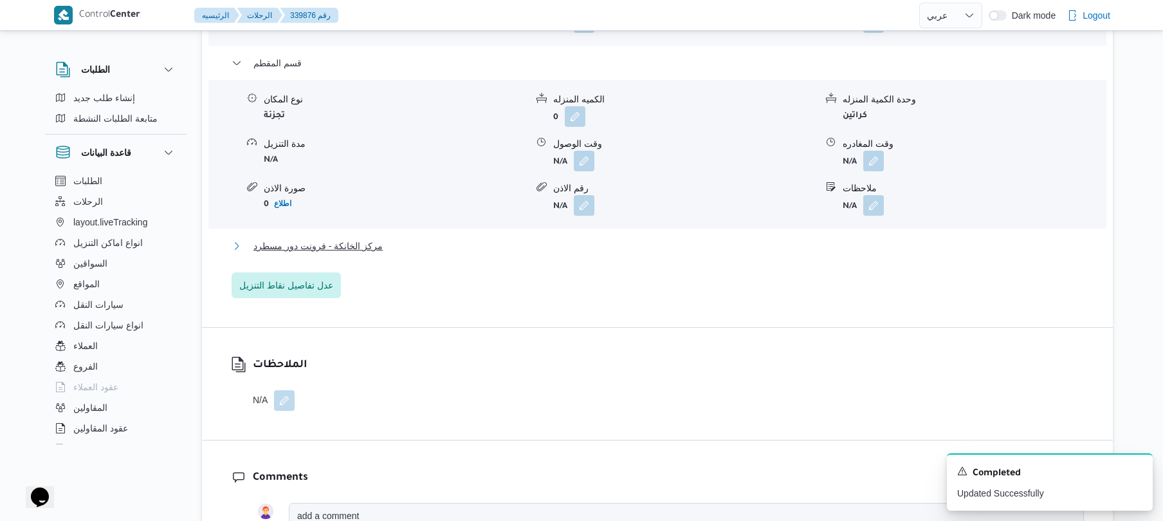
click at [596, 238] on button "مركز الخانكة - فرونت دور مسطرد" at bounding box center [658, 245] width 852 height 15
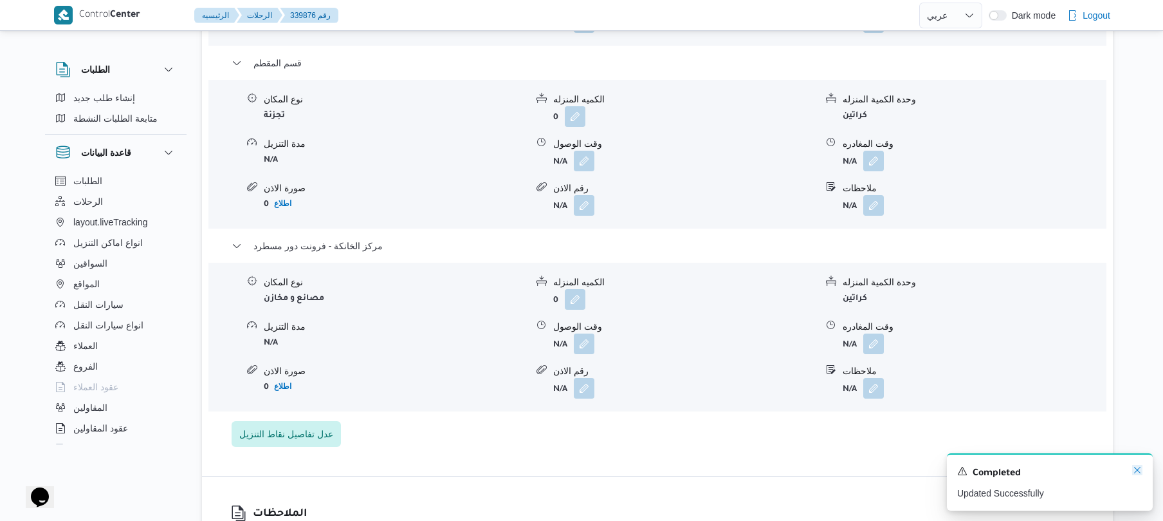
click at [1135, 470] on icon "Dismiss toast" at bounding box center [1137, 470] width 10 height 10
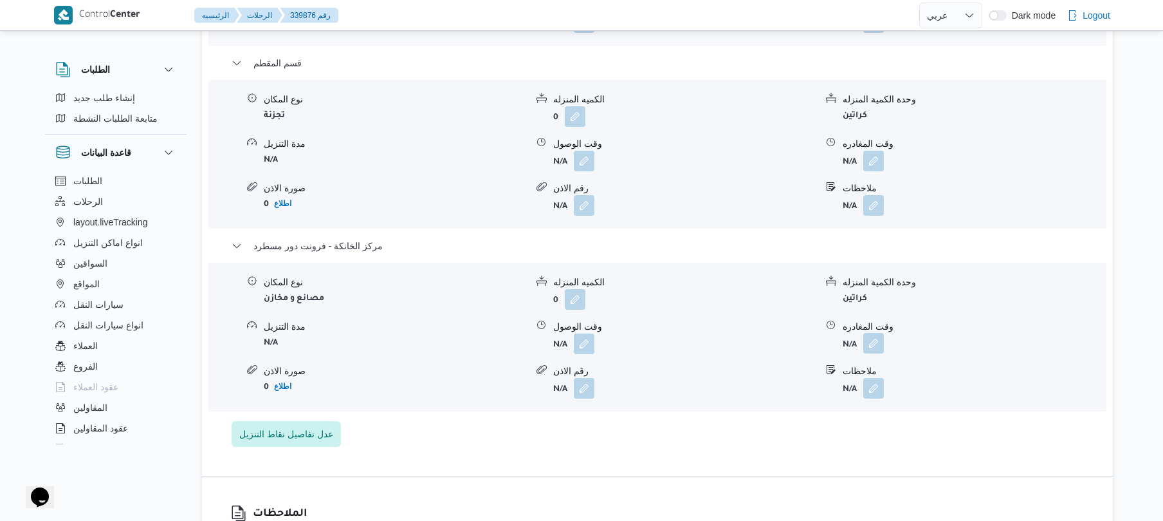
click at [875, 340] on button "button" at bounding box center [873, 343] width 21 height 21
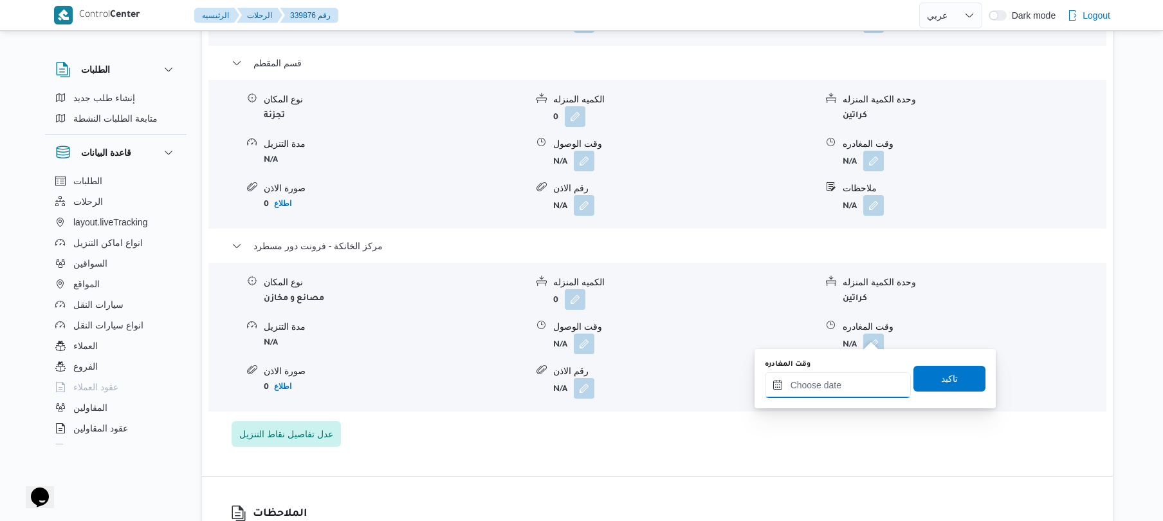
click at [820, 389] on input "وقت المغادره" at bounding box center [838, 385] width 146 height 26
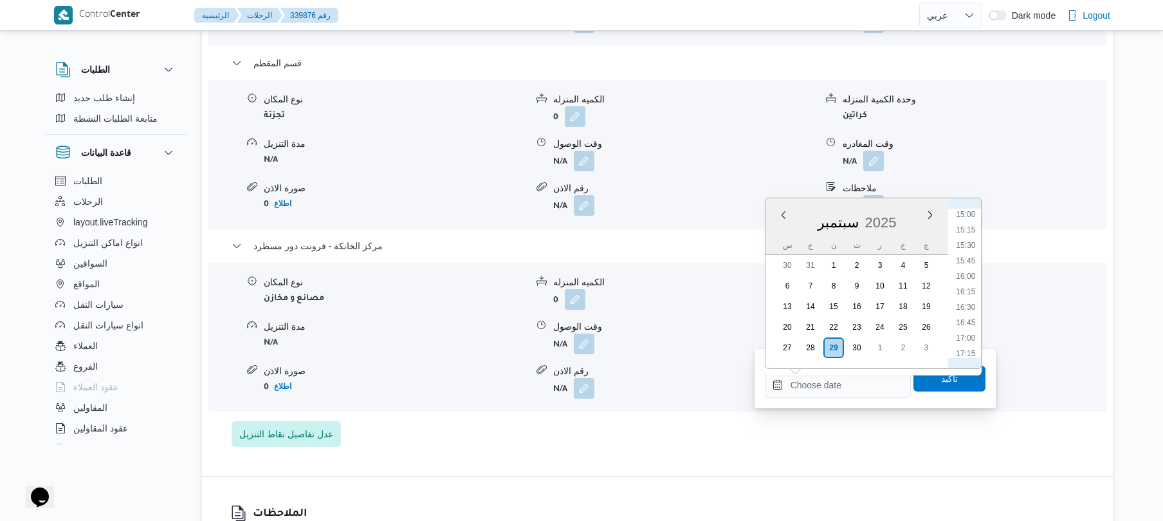
scroll to position [924, 0]
click at [969, 281] on li "16:00" at bounding box center [966, 279] width 30 height 13
type input "٢٩/٠٩/٢٠٢٥ ١٦:٠٠"
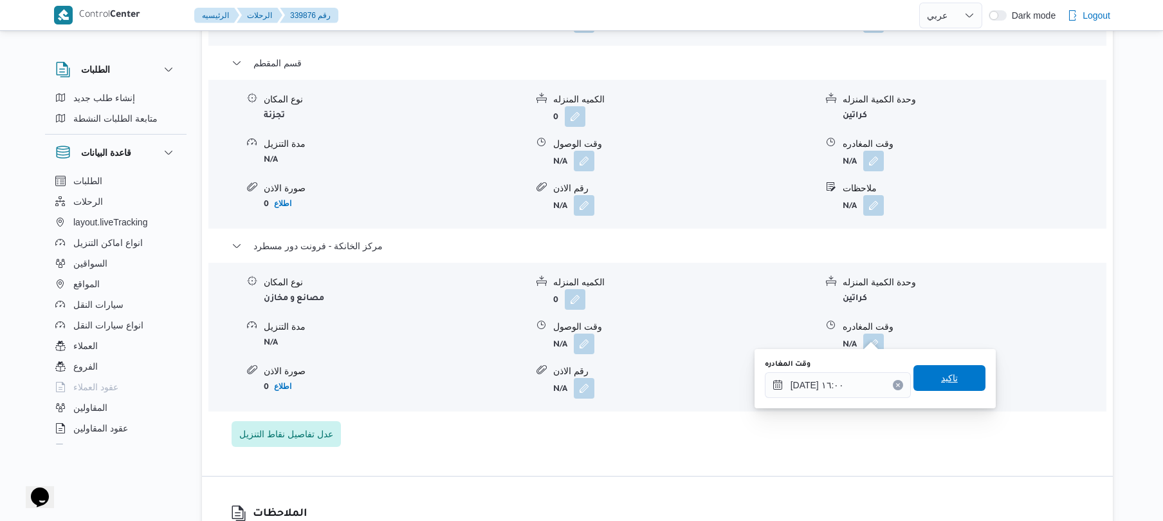
click at [941, 381] on span "تاكيد" at bounding box center [949, 377] width 17 height 15
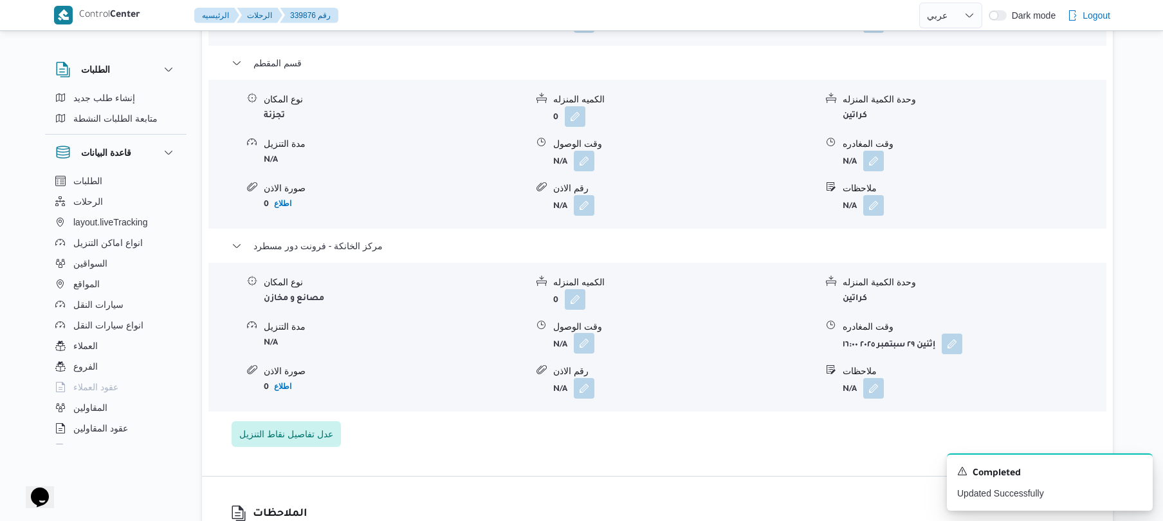
click at [583, 335] on button "button" at bounding box center [584, 343] width 21 height 21
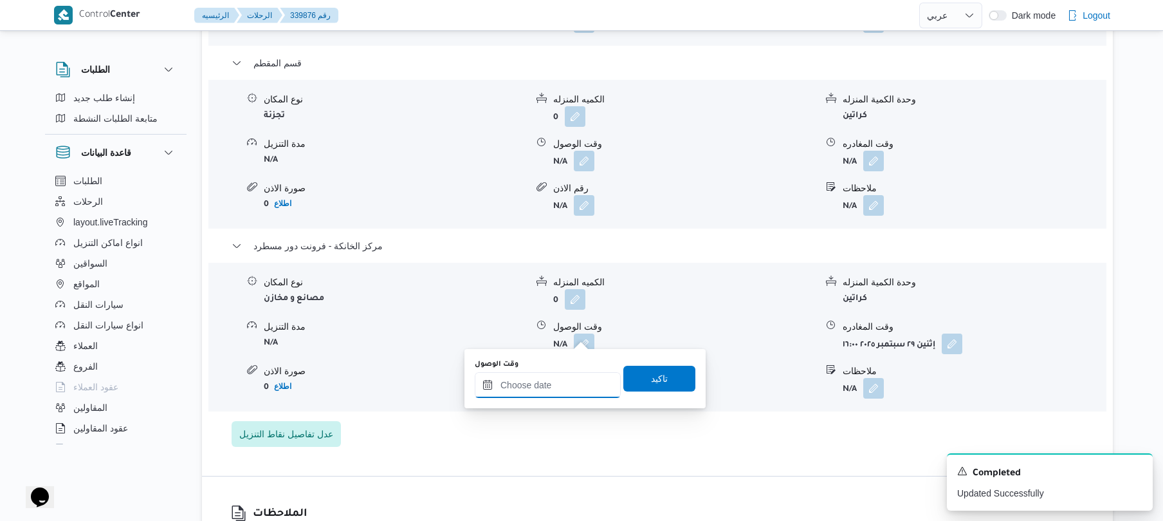
click at [546, 391] on input "وقت الوصول" at bounding box center [548, 385] width 146 height 26
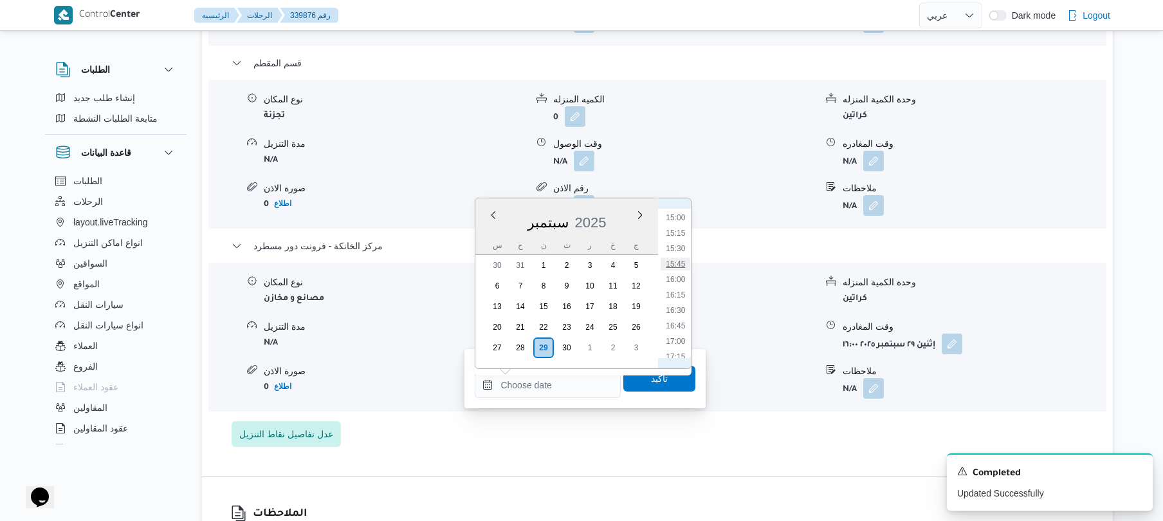
click at [683, 259] on li "15:45" at bounding box center [676, 263] width 30 height 13
type input "٢٩/٠٩/٢٠٢٥ ١٥:٤٥"
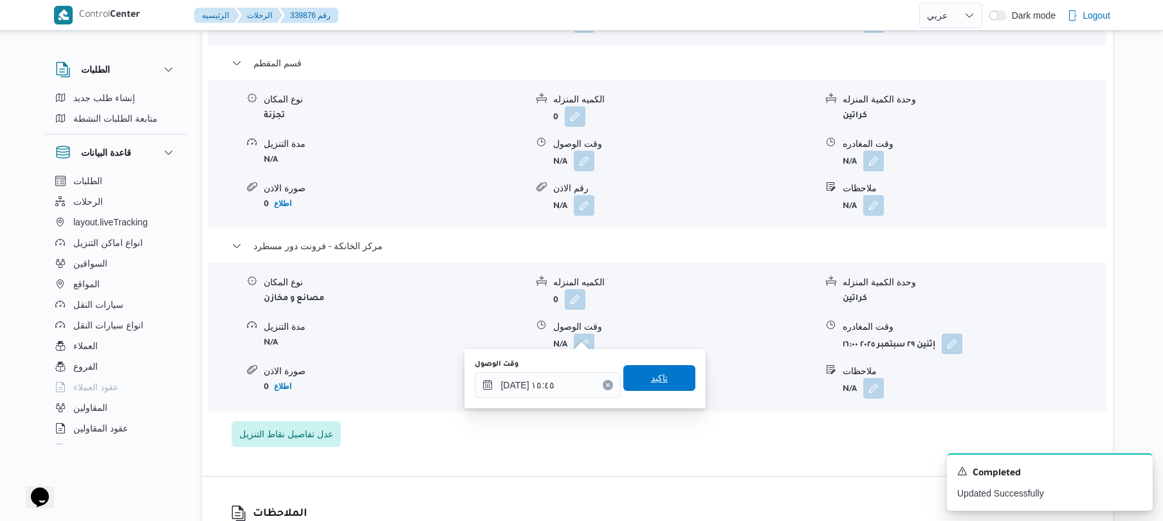
click at [655, 376] on span "تاكيد" at bounding box center [659, 377] width 17 height 15
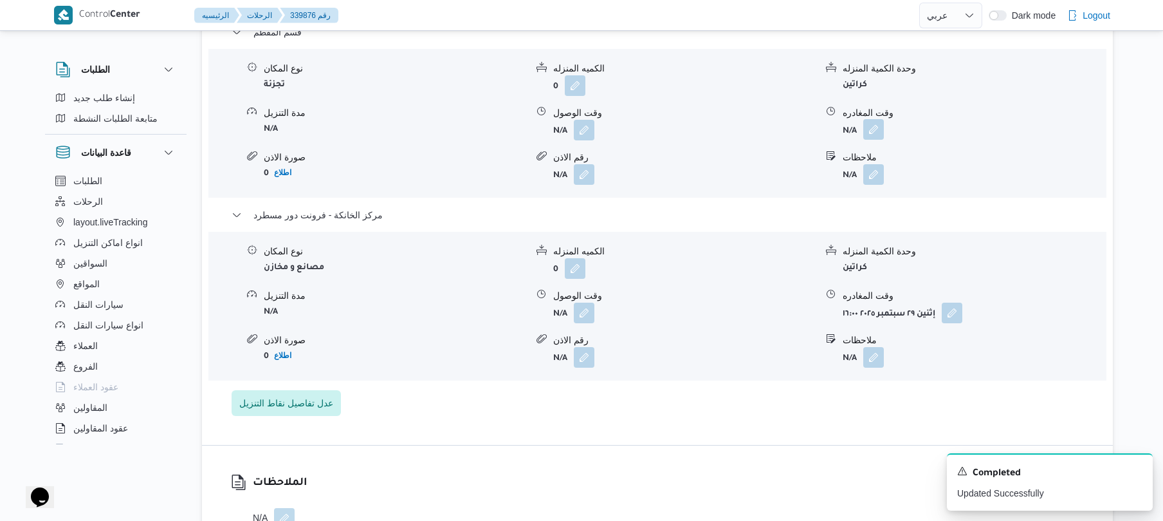
click at [878, 140] on button "button" at bounding box center [873, 129] width 21 height 21
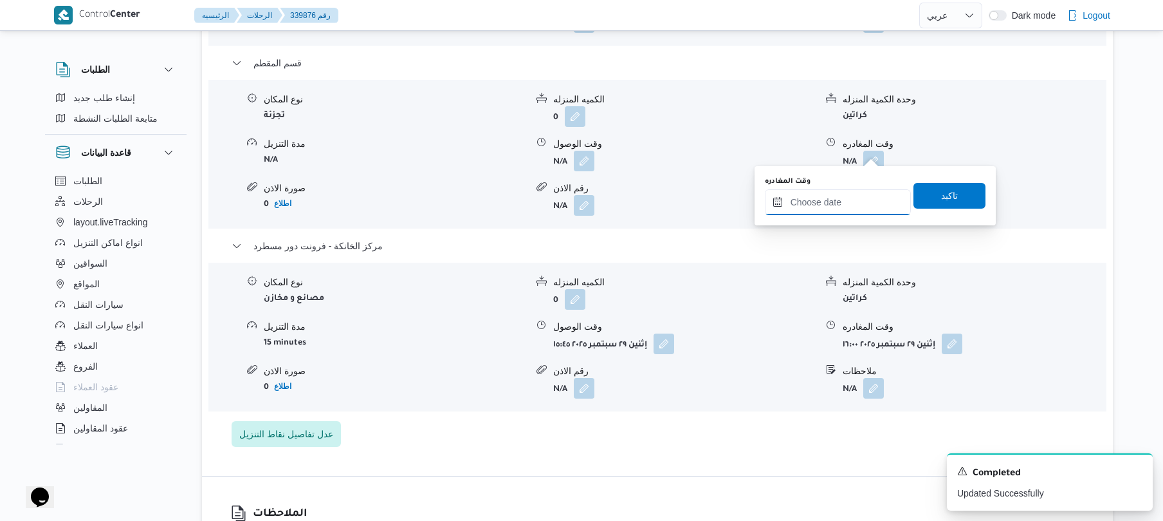
click at [819, 199] on input "وقت المغادره" at bounding box center [838, 202] width 146 height 26
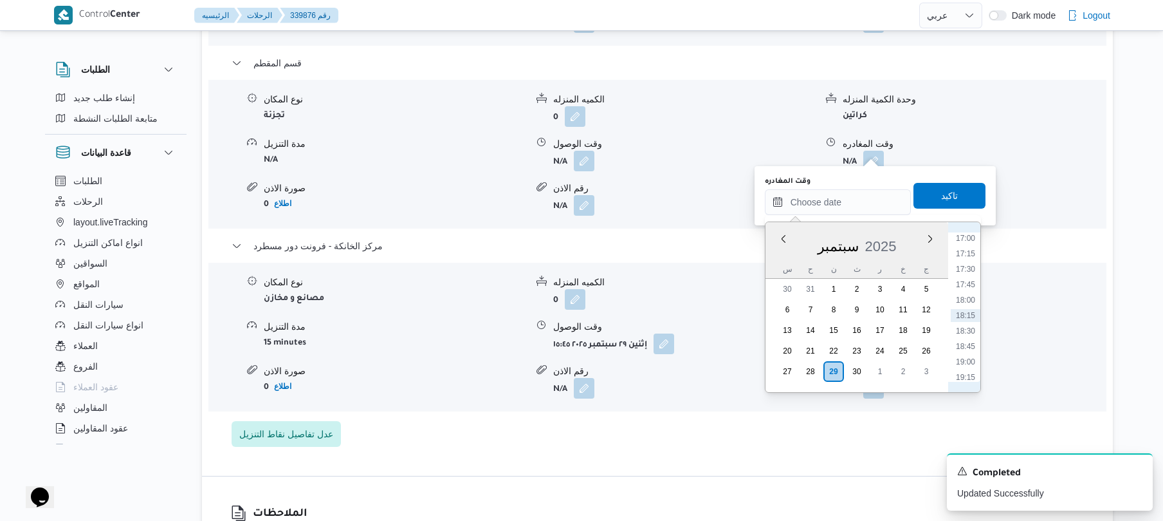
scroll to position [925, 0]
click at [966, 237] on li "15:00" at bounding box center [966, 240] width 30 height 13
type input "٢٩/٠٩/٢٠٢٥ ١٥:٠٠"
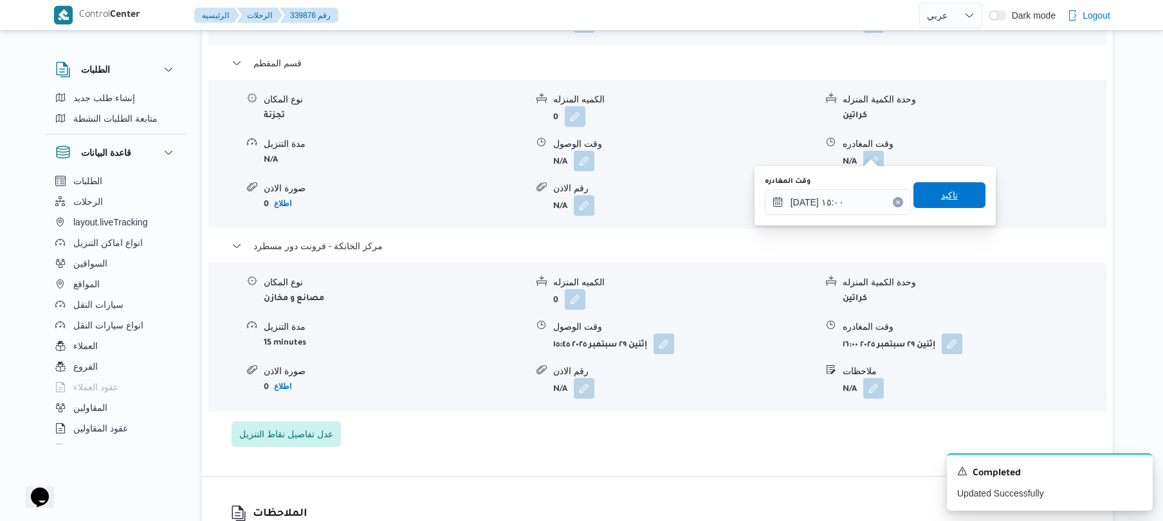
click at [948, 201] on span "تاكيد" at bounding box center [949, 194] width 17 height 15
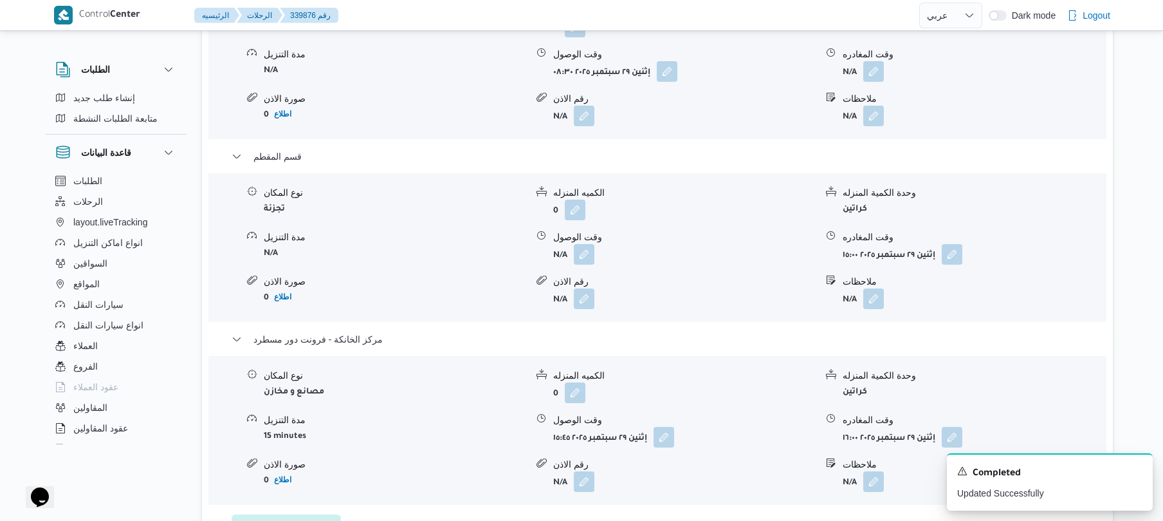
scroll to position [1201, 0]
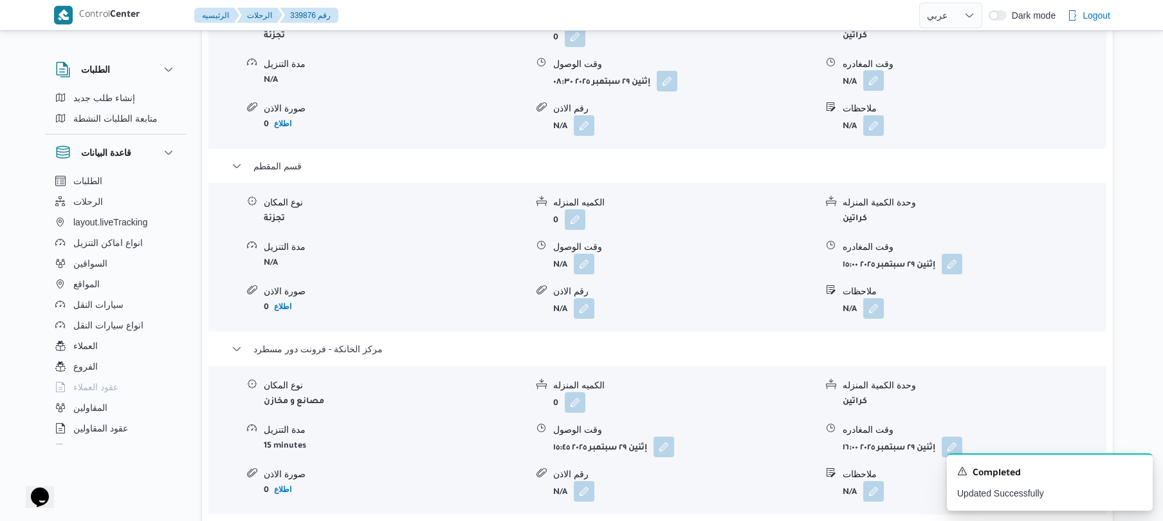
click at [872, 76] on button "button" at bounding box center [873, 80] width 21 height 21
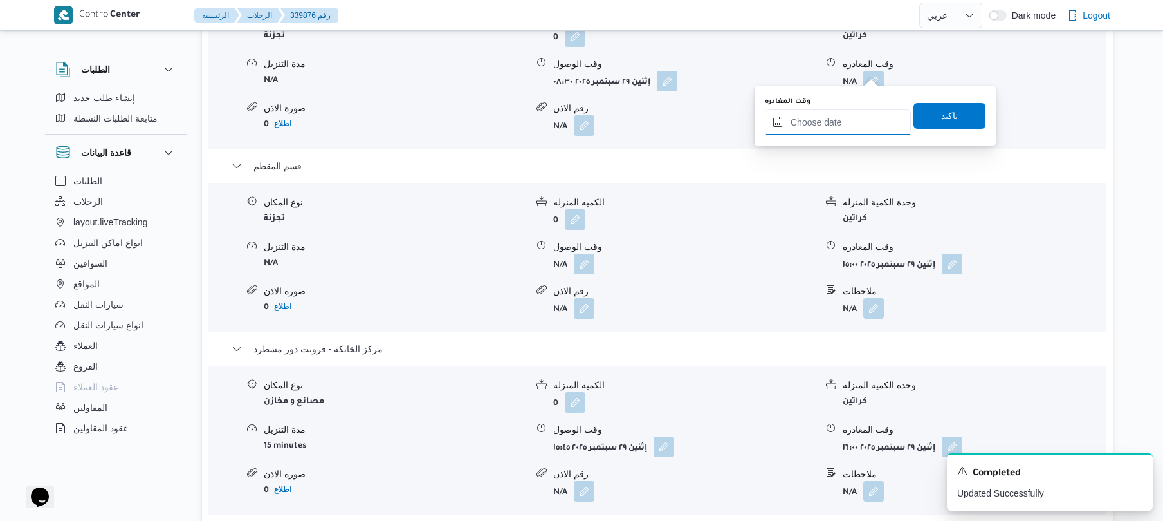
click at [817, 129] on input "وقت المغادره" at bounding box center [838, 122] width 146 height 26
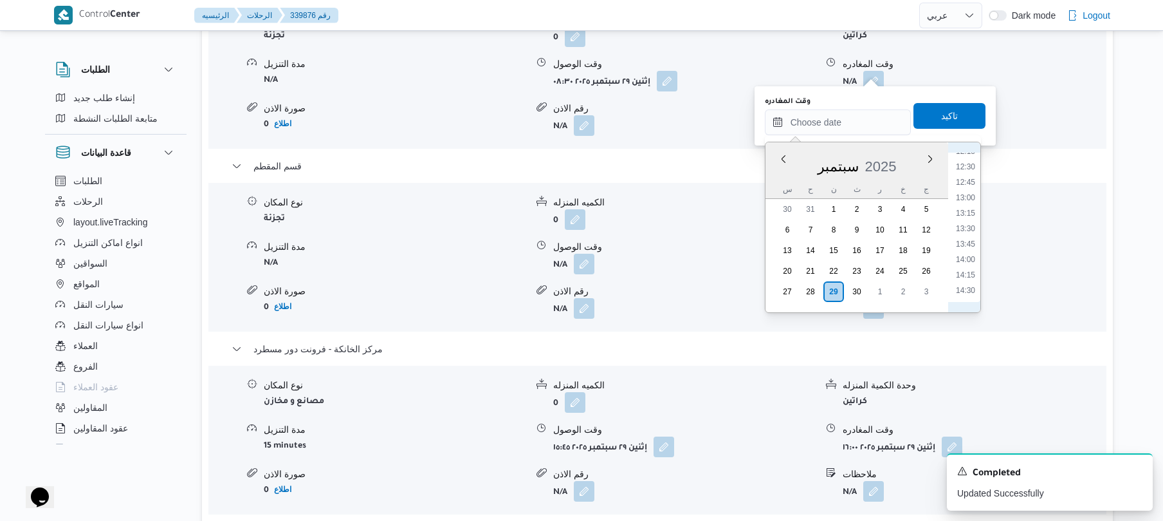
scroll to position [672, 0]
click at [961, 212] on li "11:45" at bounding box center [966, 212] width 30 height 13
type input "٢٩/٠٩/٢٠٢٥ ١١:٤٥"
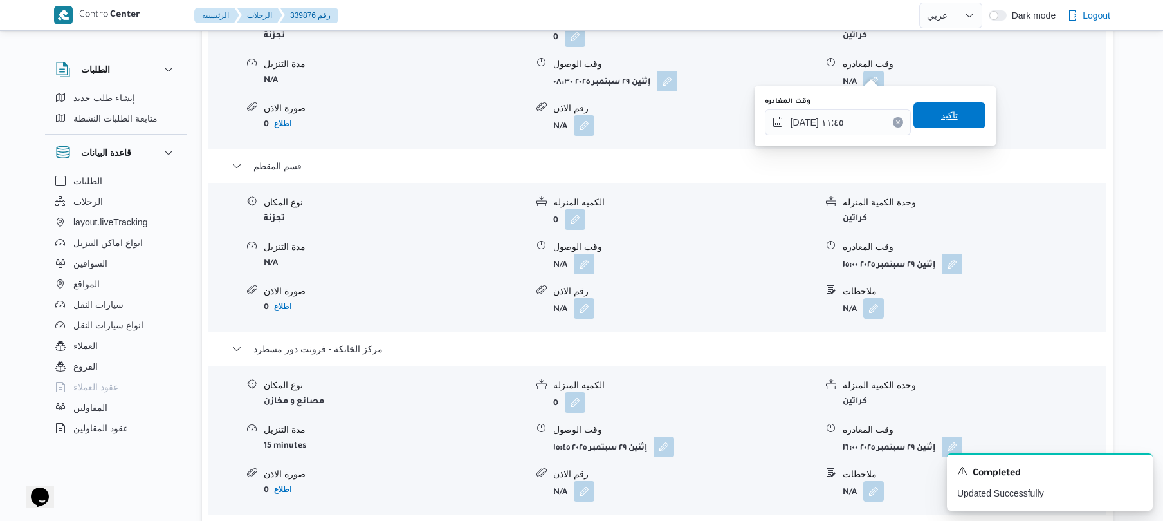
click at [948, 113] on span "تاكيد" at bounding box center [949, 114] width 17 height 15
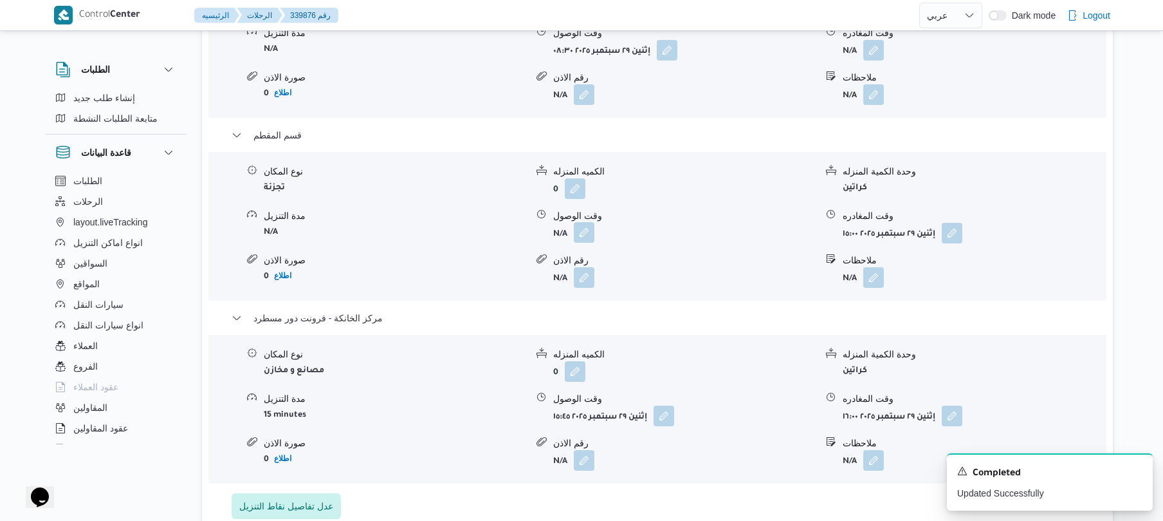
click at [585, 243] on button "button" at bounding box center [584, 232] width 21 height 21
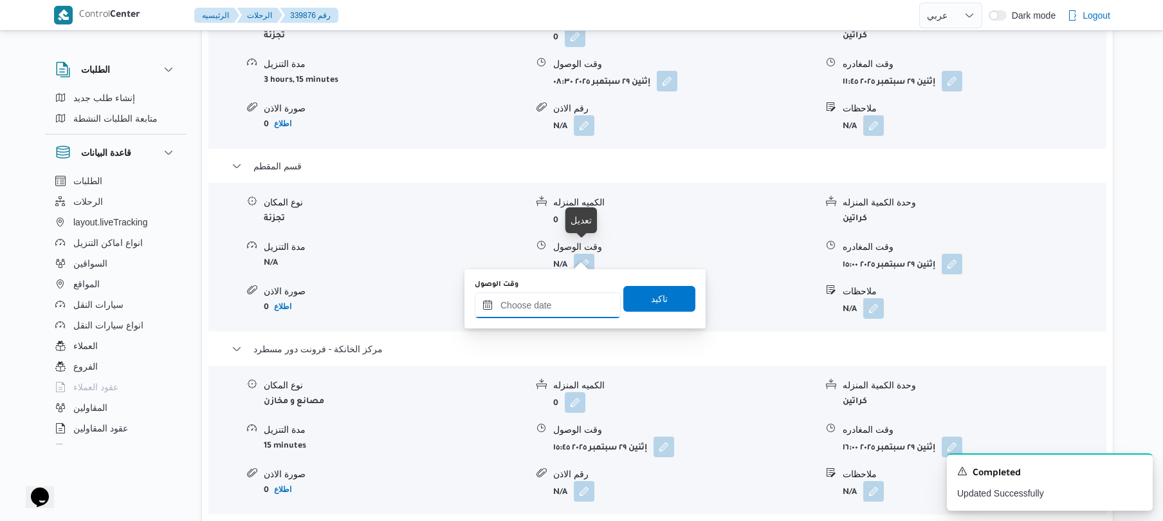
click at [564, 315] on input "وقت الوصول" at bounding box center [548, 305] width 146 height 26
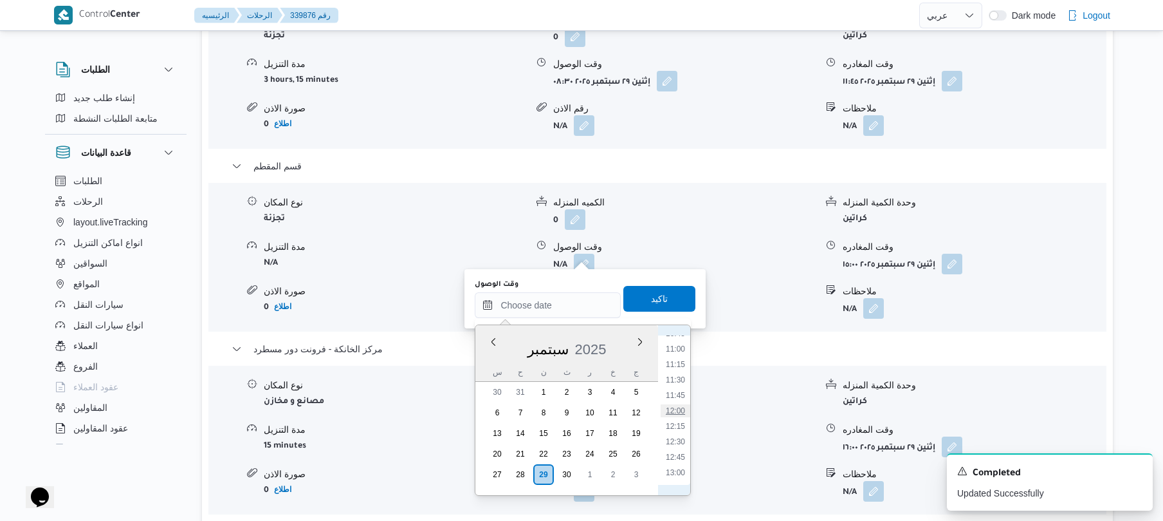
click at [677, 410] on li "12:00" at bounding box center [676, 410] width 30 height 13
type input "٢٩/٠٩/٢٠٢٥ ١٢:٠٠"
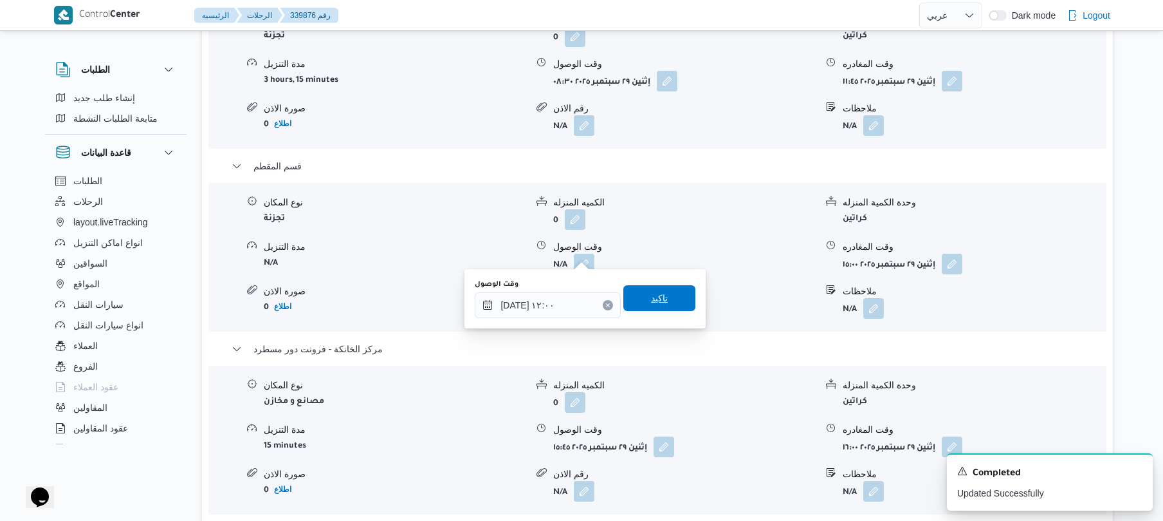
click at [661, 304] on span "تاكيد" at bounding box center [659, 298] width 72 height 26
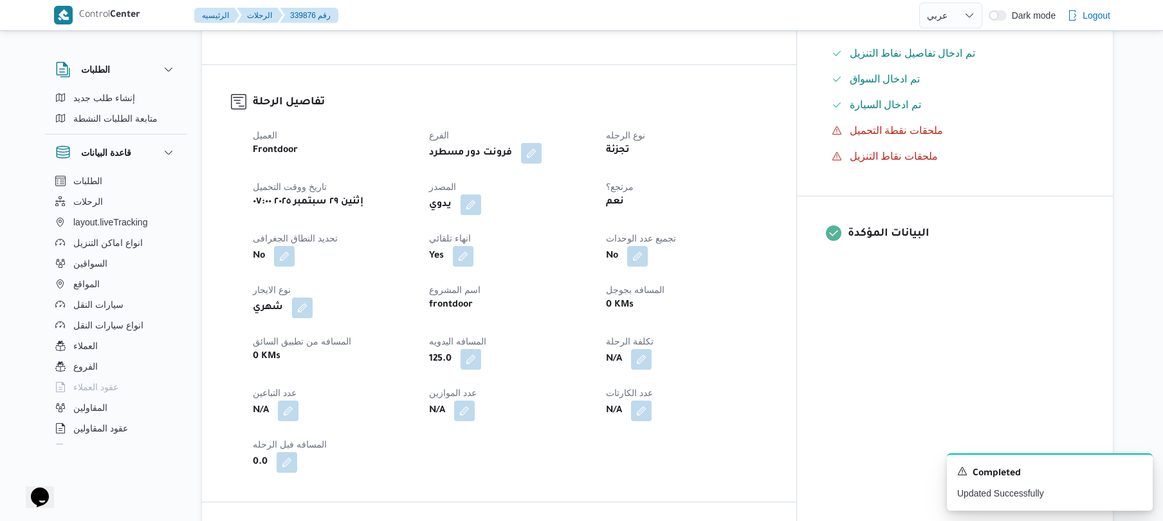
scroll to position [0, 0]
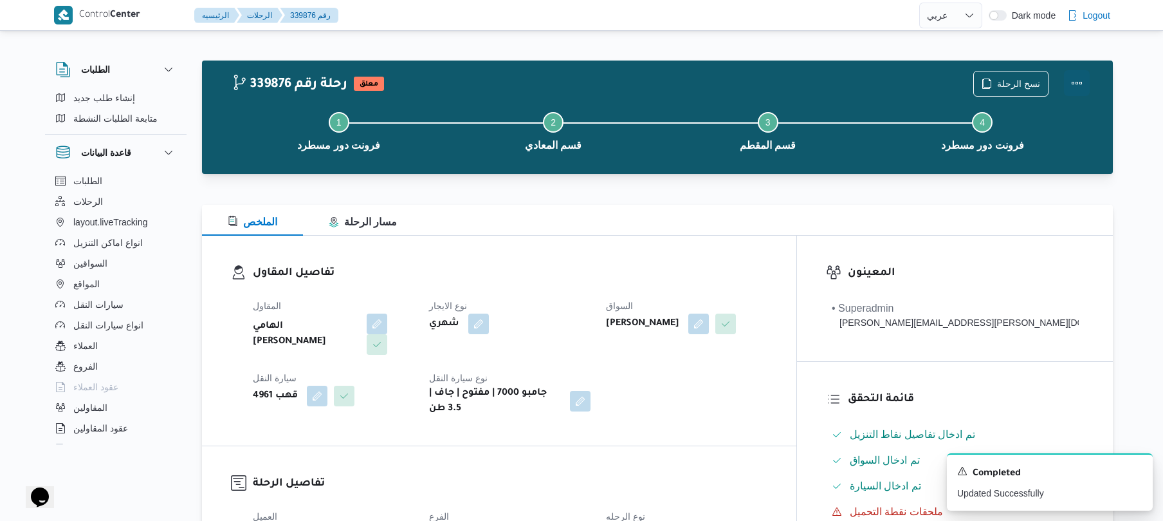
click at [1082, 82] on button "Actions" at bounding box center [1077, 83] width 26 height 26
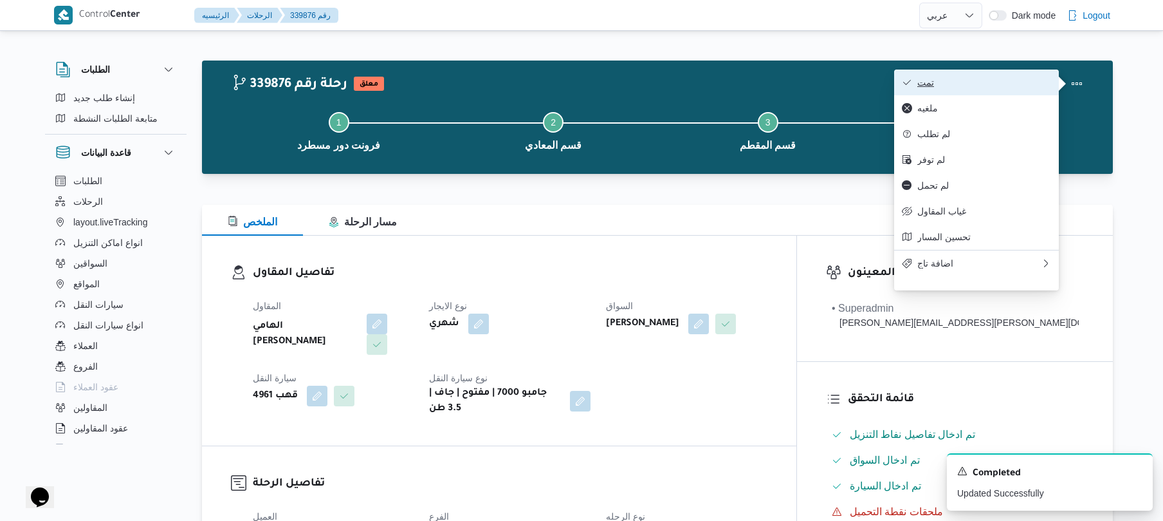
click at [992, 90] on button "تمت" at bounding box center [976, 82] width 165 height 26
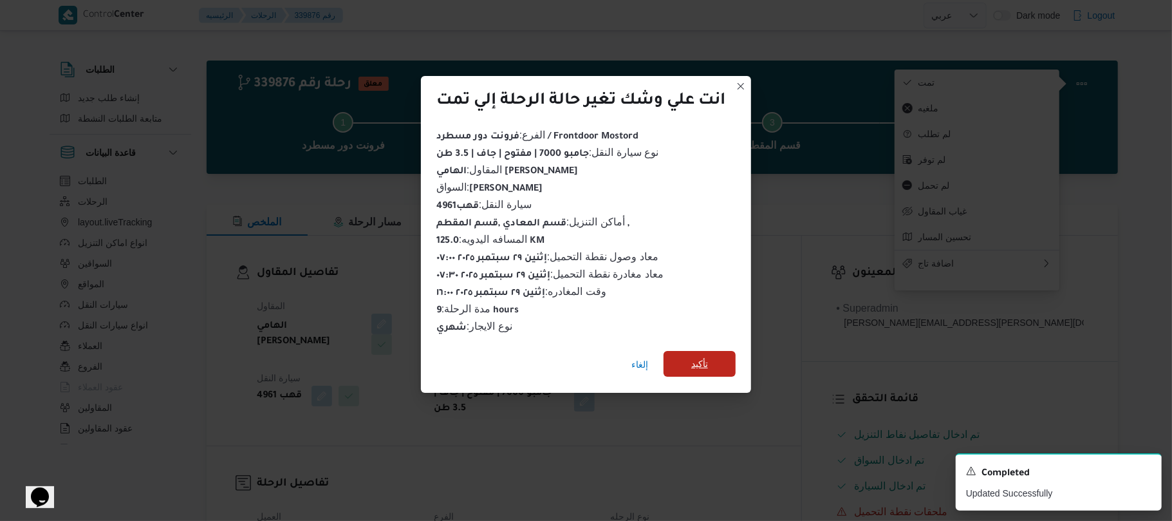
click at [704, 364] on span "تأكيد" at bounding box center [699, 363] width 17 height 15
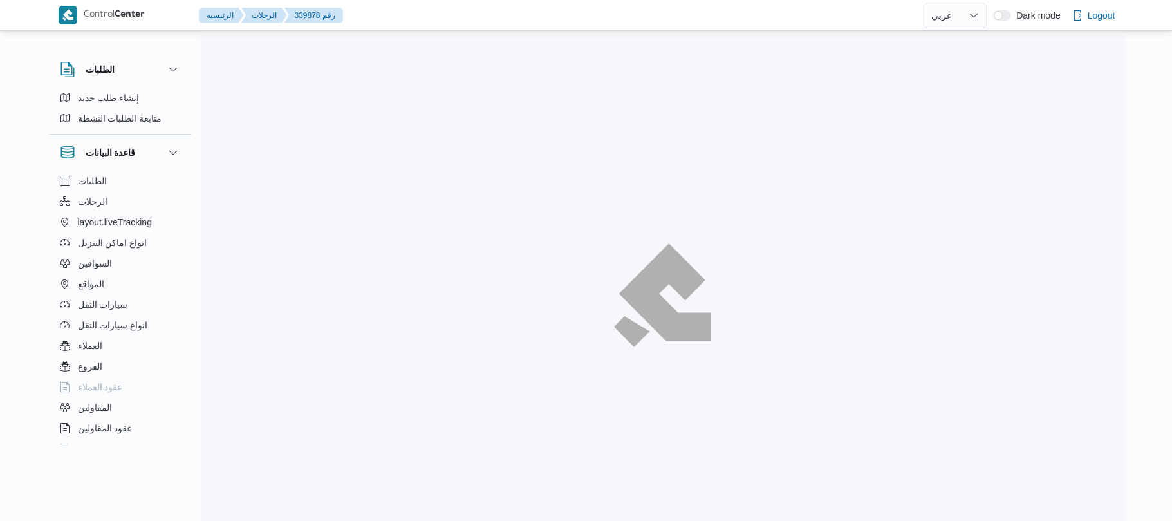
select select "ar"
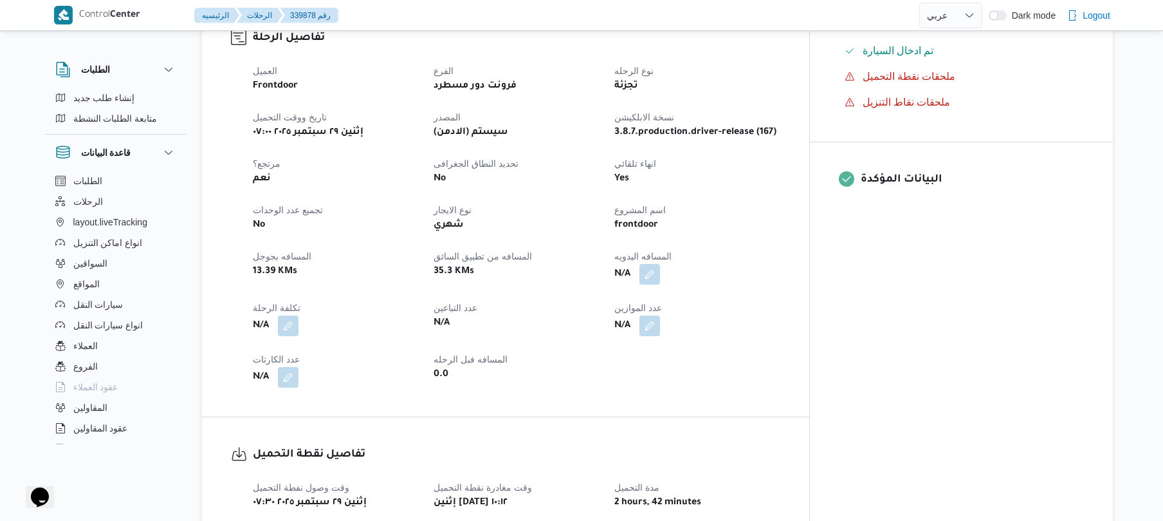
scroll to position [446, 0]
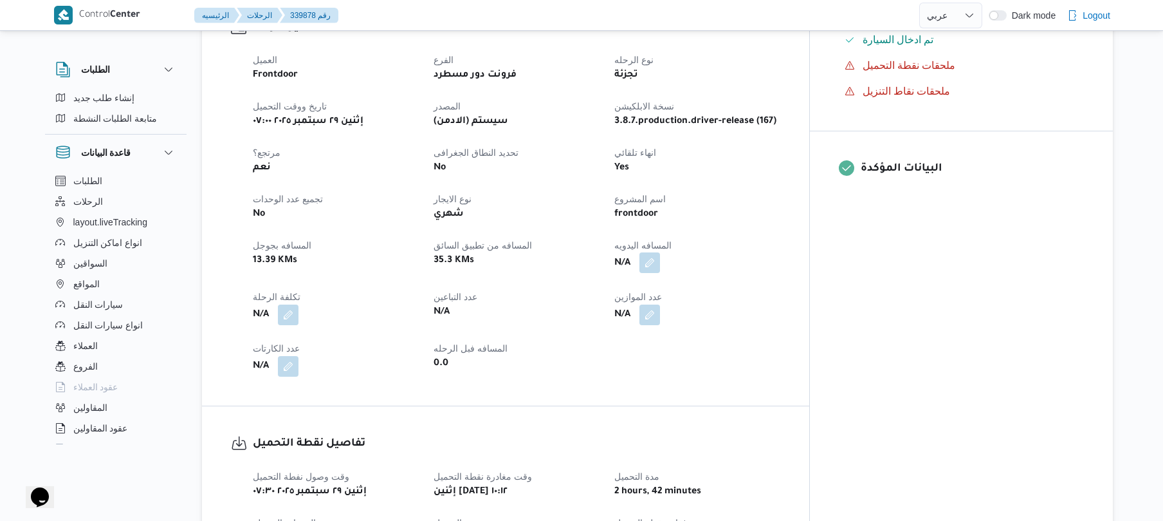
click at [660, 252] on button "button" at bounding box center [650, 262] width 21 height 21
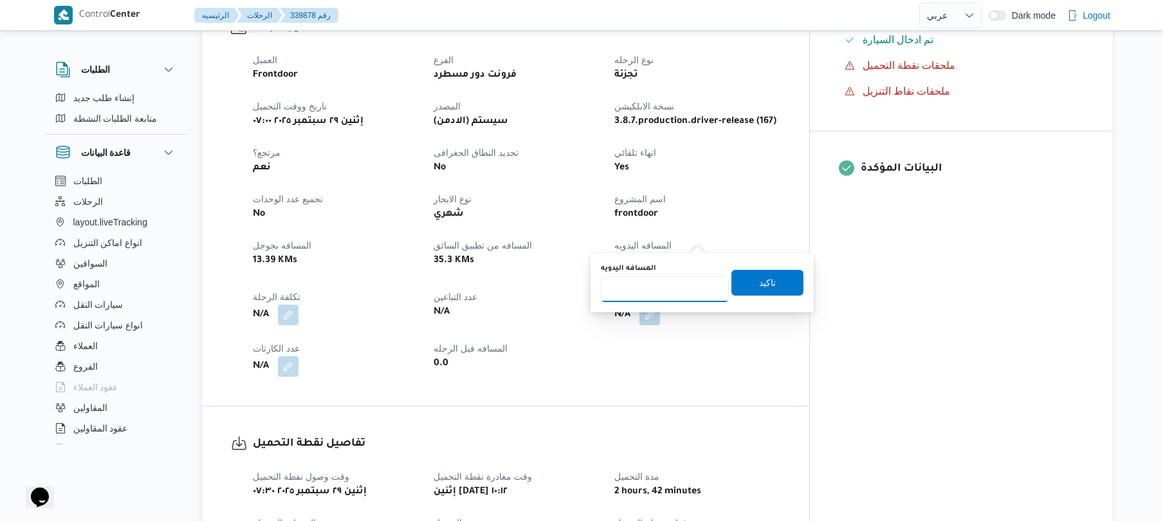
click at [656, 290] on input "المسافه اليدويه" at bounding box center [665, 289] width 128 height 26
type input "120"
click at [778, 278] on span "تاكيد" at bounding box center [768, 282] width 72 height 26
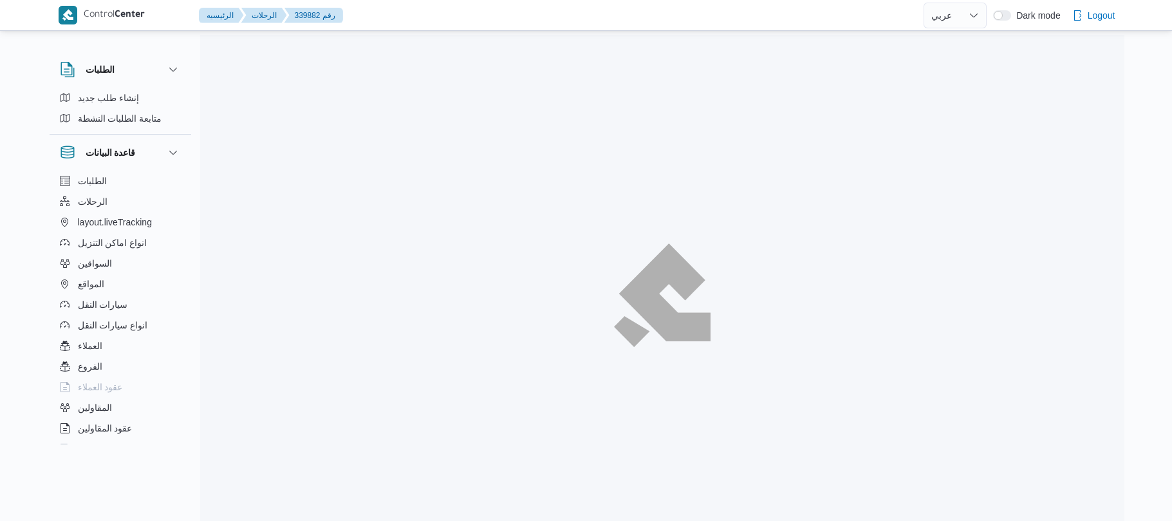
select select "ar"
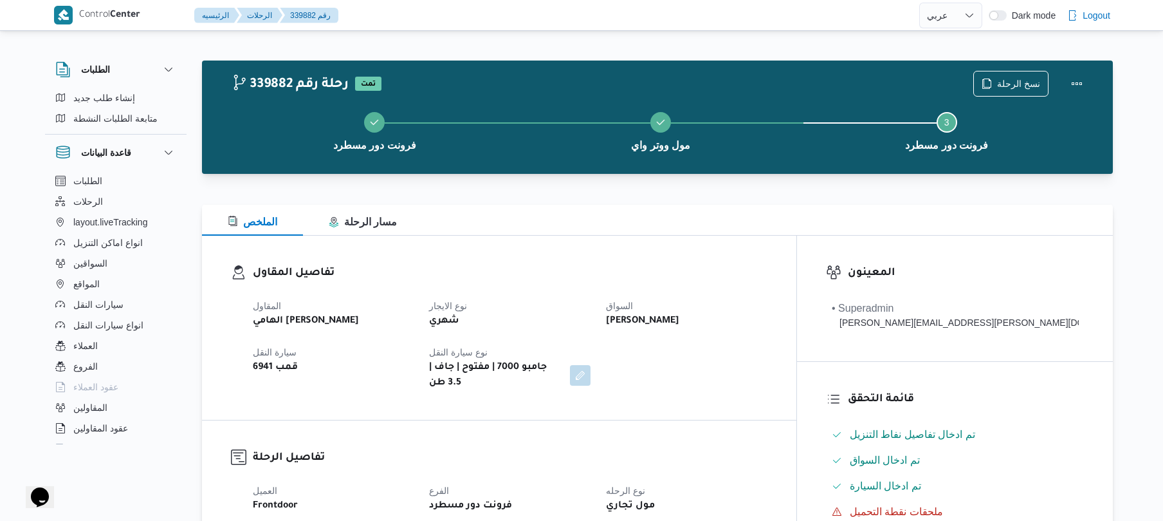
click at [767, 310] on dt "السواق" at bounding box center [686, 305] width 161 height 15
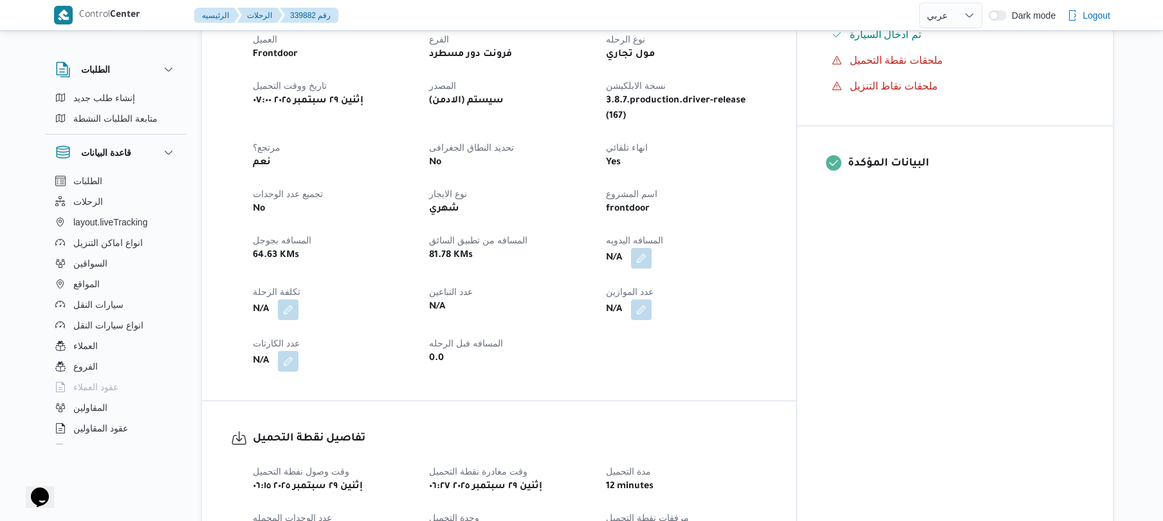
scroll to position [446, 0]
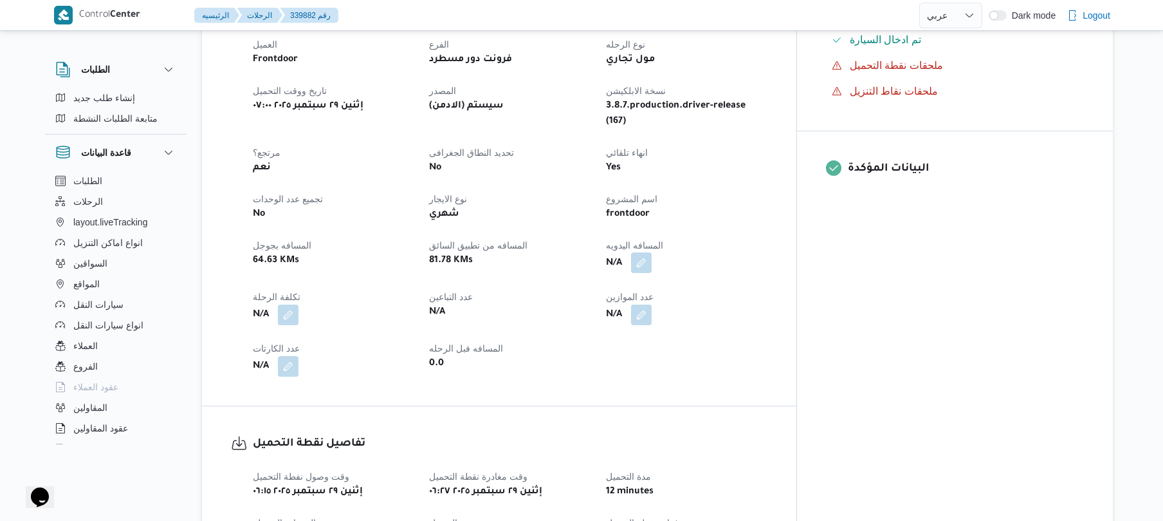
click at [652, 252] on button "button" at bounding box center [641, 262] width 21 height 21
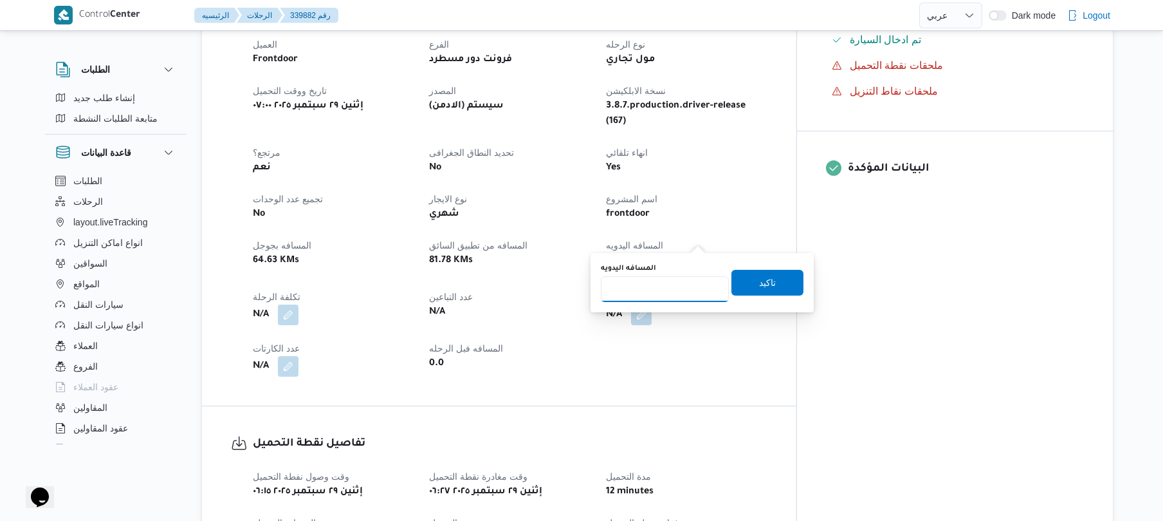
click at [664, 299] on input "المسافه اليدويه" at bounding box center [665, 289] width 128 height 26
type input "120"
click at [762, 286] on span "تاكيد" at bounding box center [767, 281] width 17 height 15
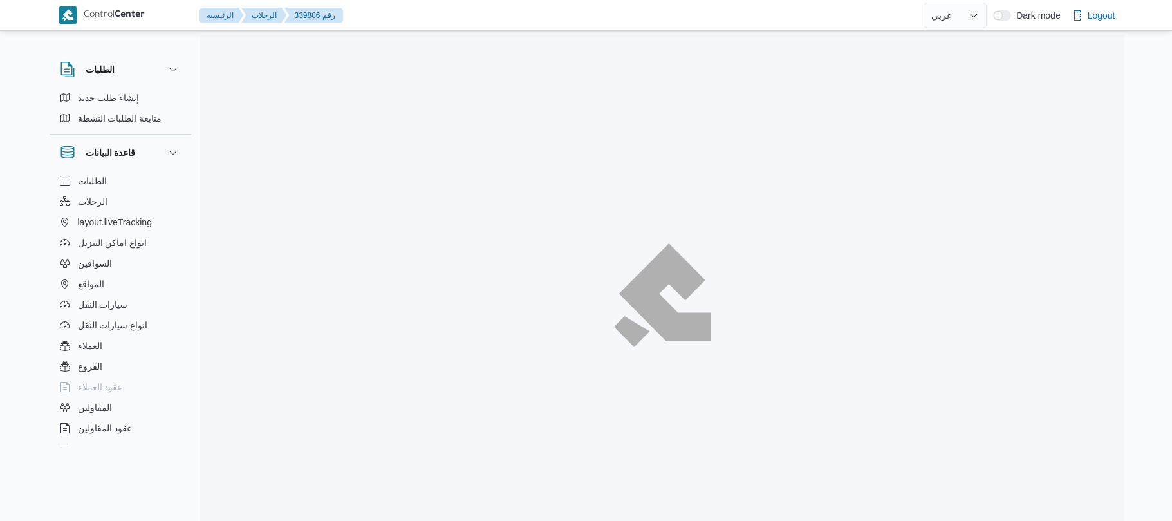
select select "ar"
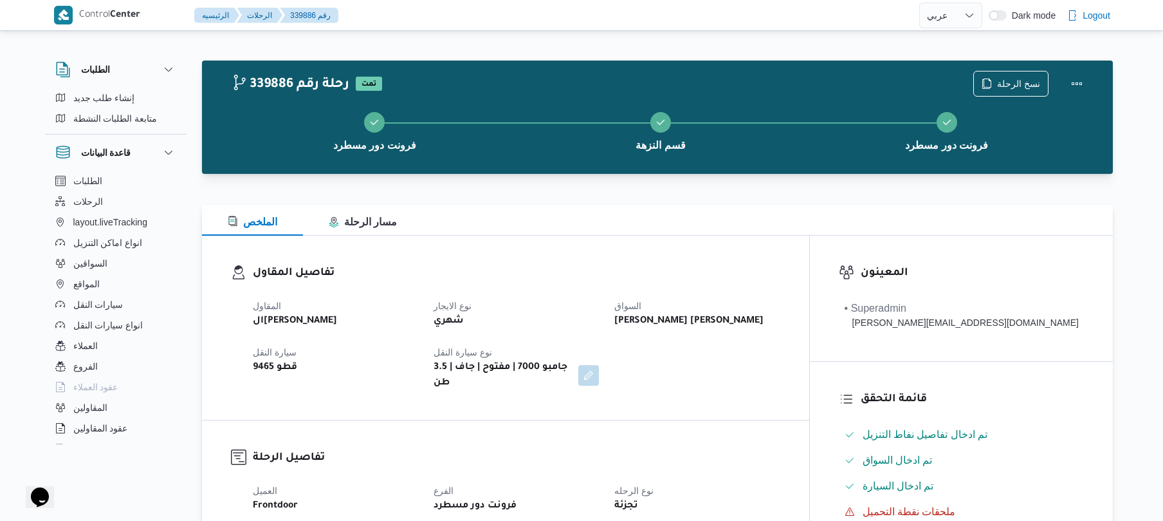
click at [755, 235] on div "تفاصيل المقاول المقاول الهامي [PERSON_NAME] نوع الايجار شهري [PERSON_NAME] [PER…" at bounding box center [505, 327] width 607 height 184
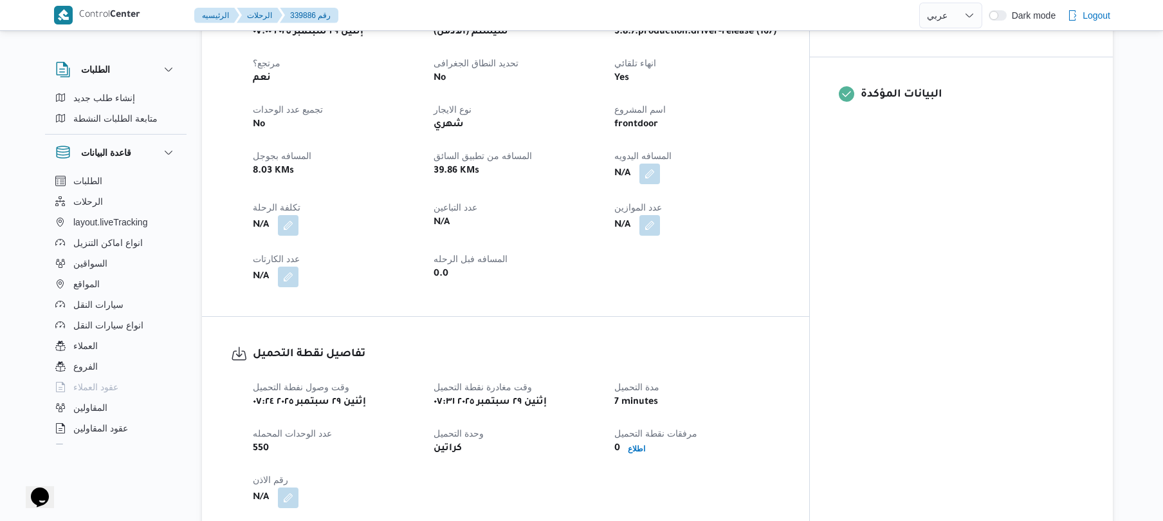
scroll to position [583, 0]
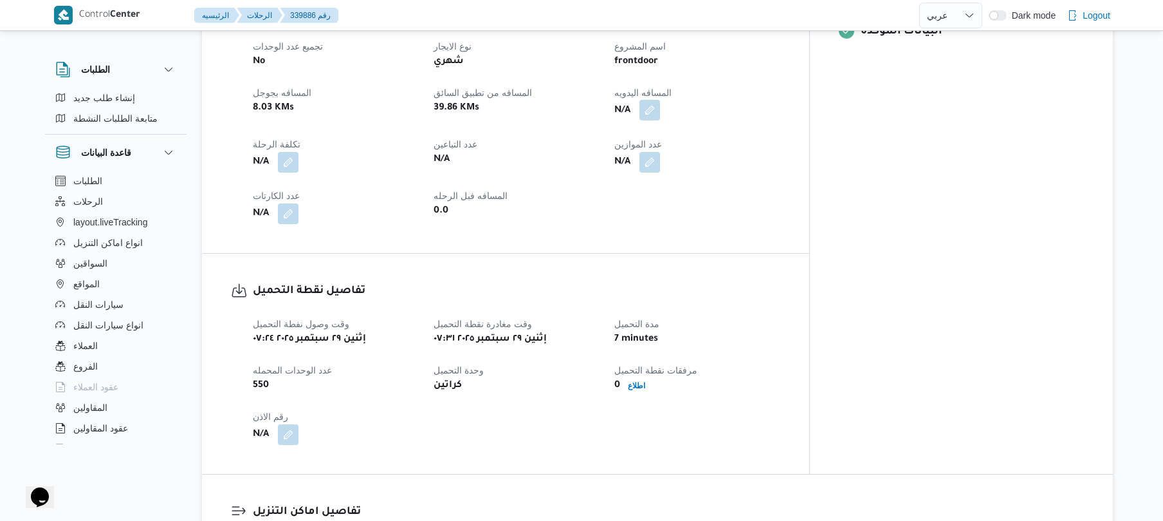
click at [660, 106] on button "button" at bounding box center [650, 110] width 21 height 21
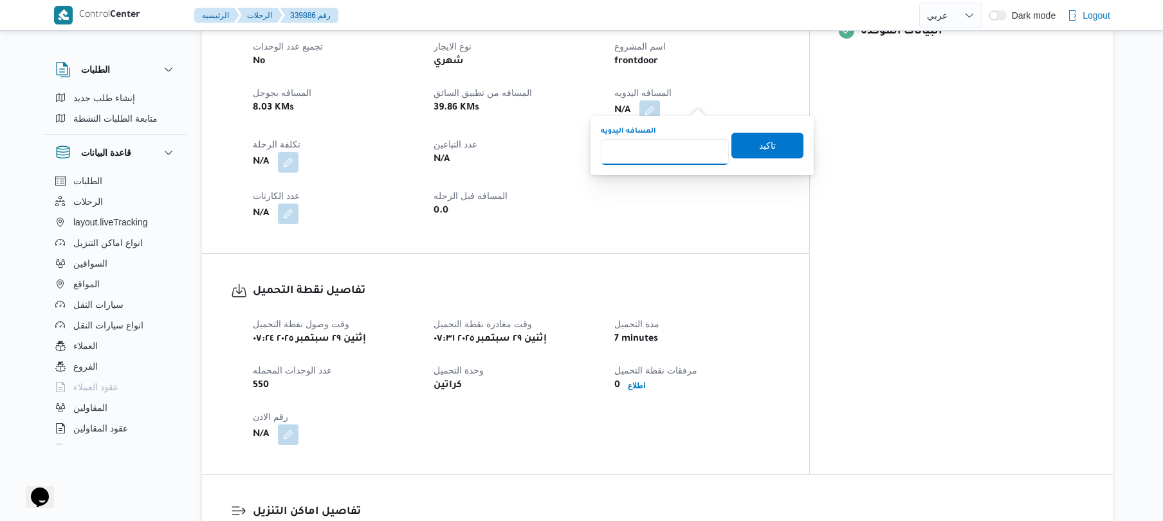
click at [675, 145] on input "المسافه اليدويه" at bounding box center [665, 152] width 128 height 26
type input "70"
click at [759, 142] on span "تاكيد" at bounding box center [767, 144] width 17 height 15
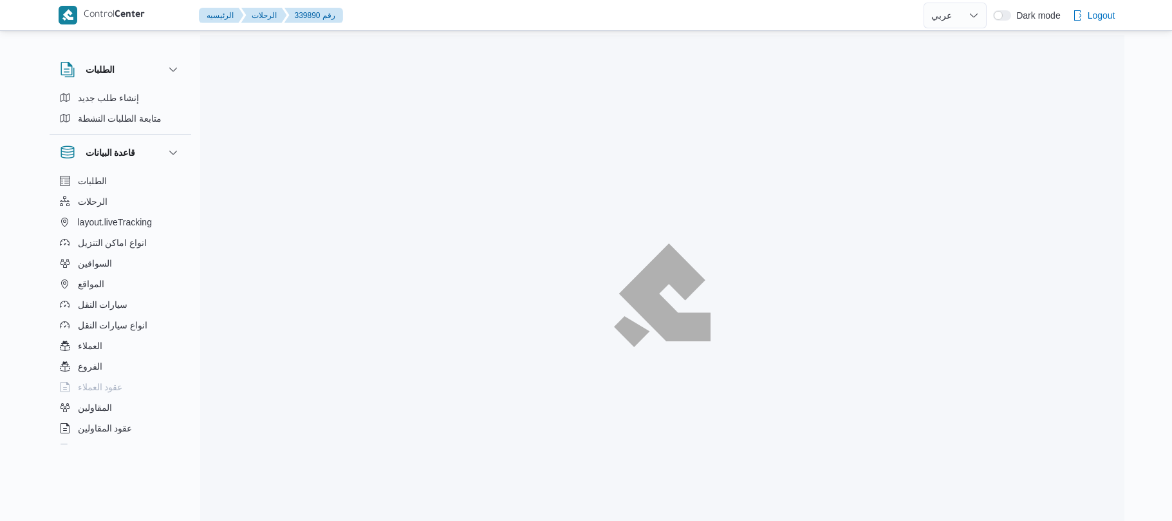
select select "ar"
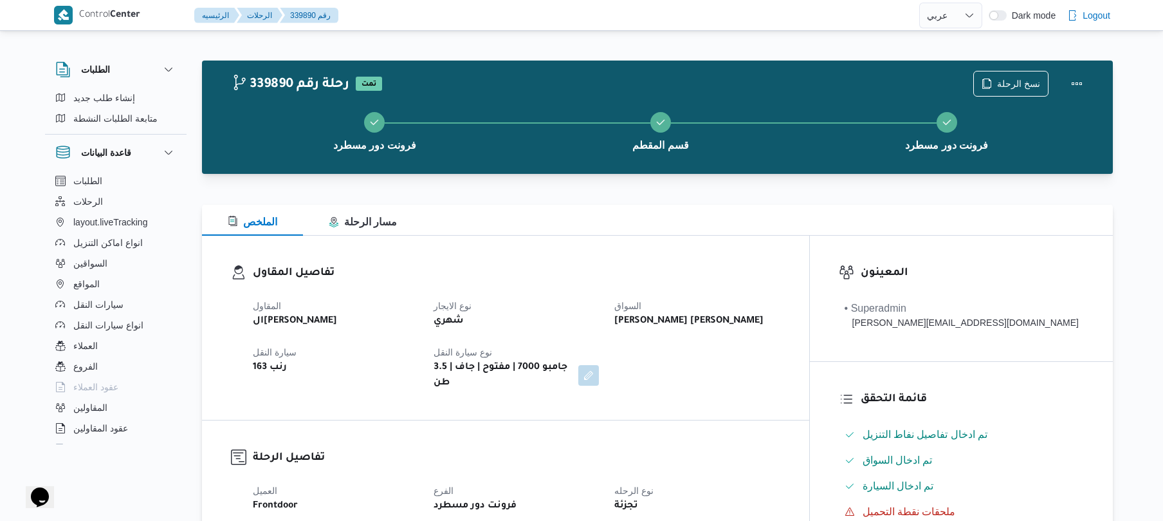
click at [742, 273] on h3 "تفاصيل المقاول" at bounding box center [517, 272] width 528 height 17
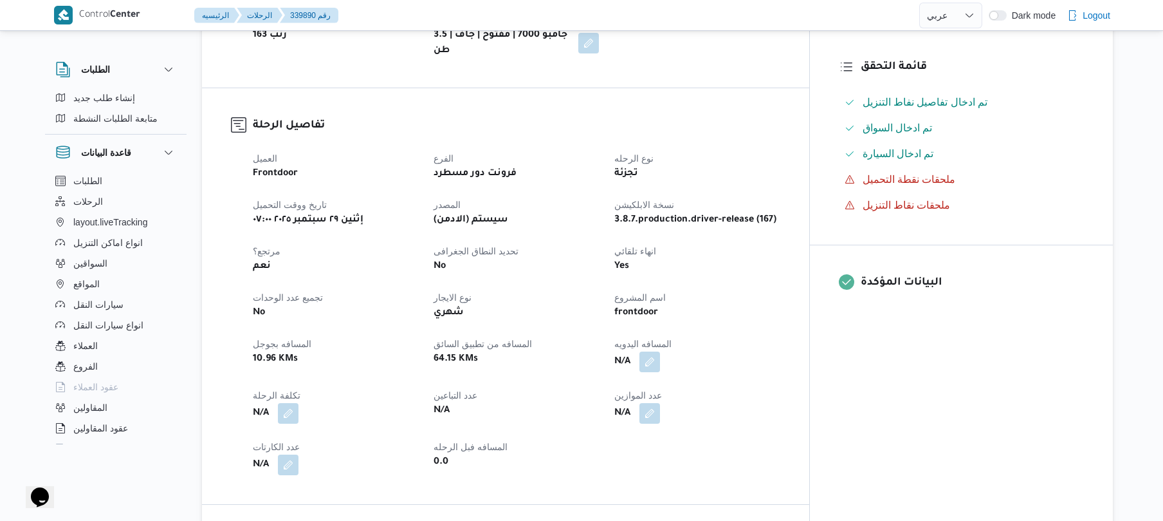
scroll to position [343, 0]
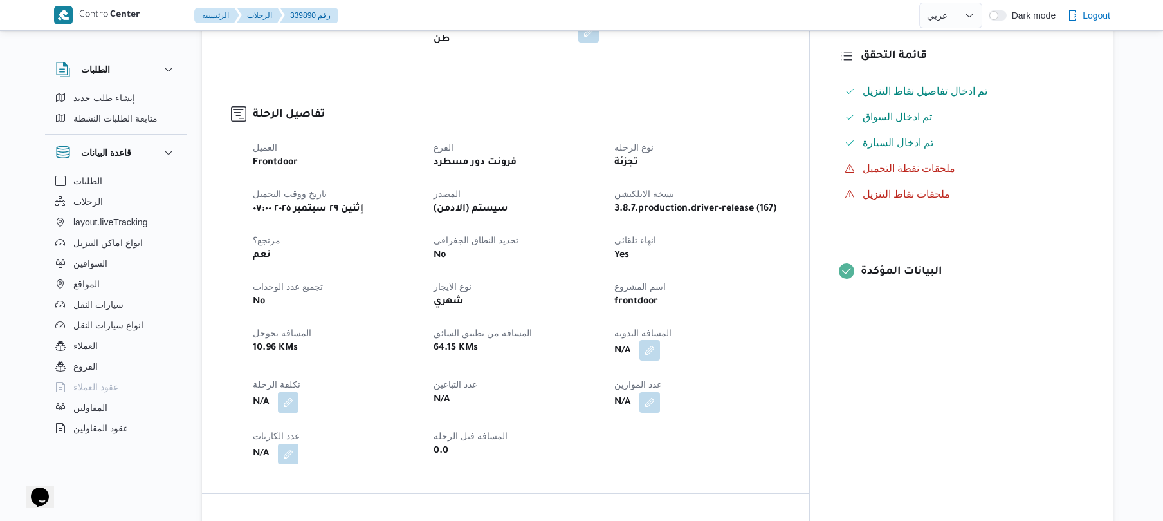
click at [660, 341] on button "button" at bounding box center [650, 350] width 21 height 21
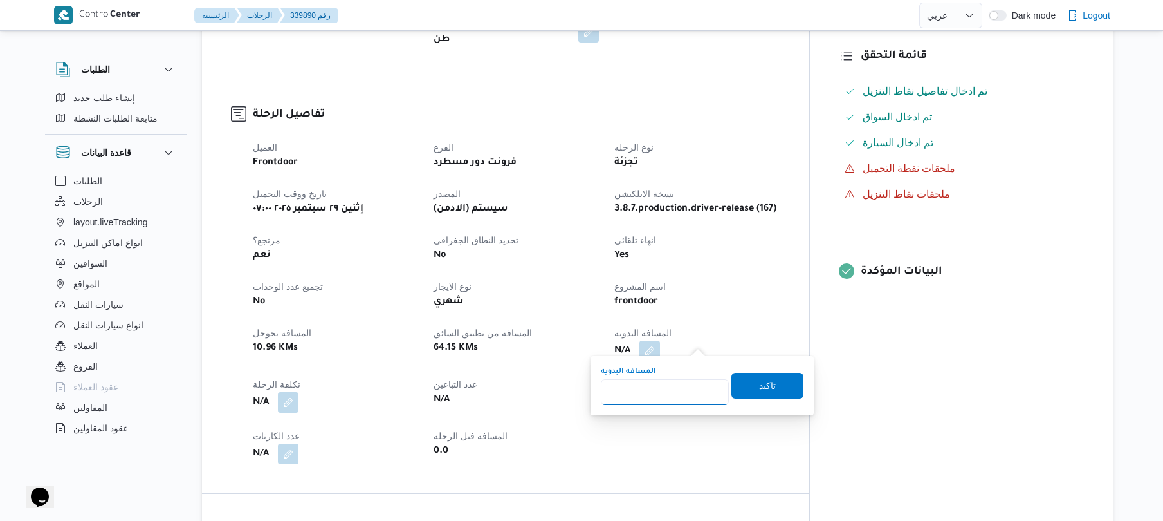
click at [673, 391] on input "المسافه اليدويه" at bounding box center [665, 392] width 128 height 26
type input "120"
click at [750, 382] on span "تاكيد" at bounding box center [768, 385] width 72 height 26
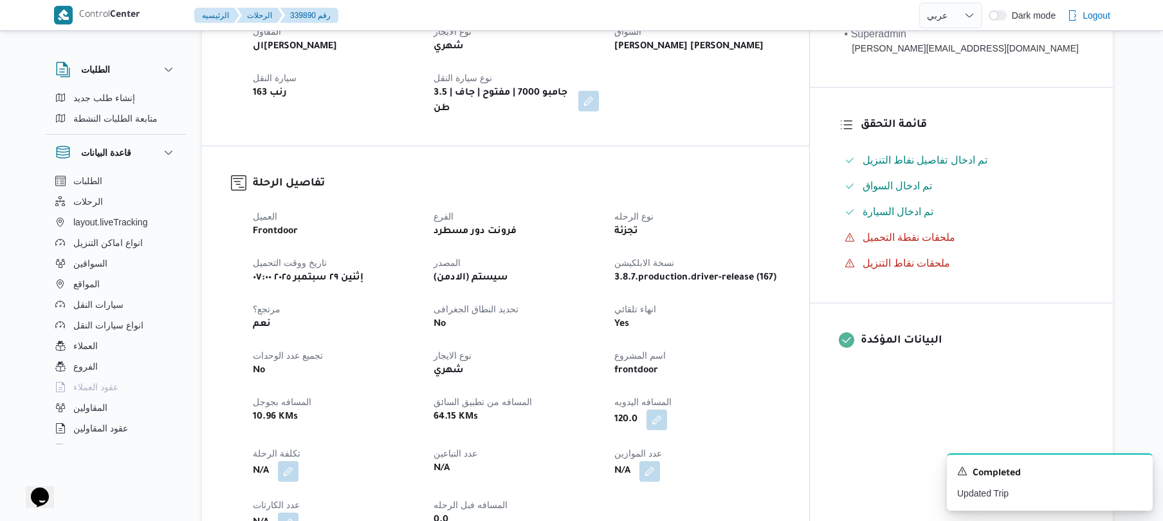
scroll to position [240, 0]
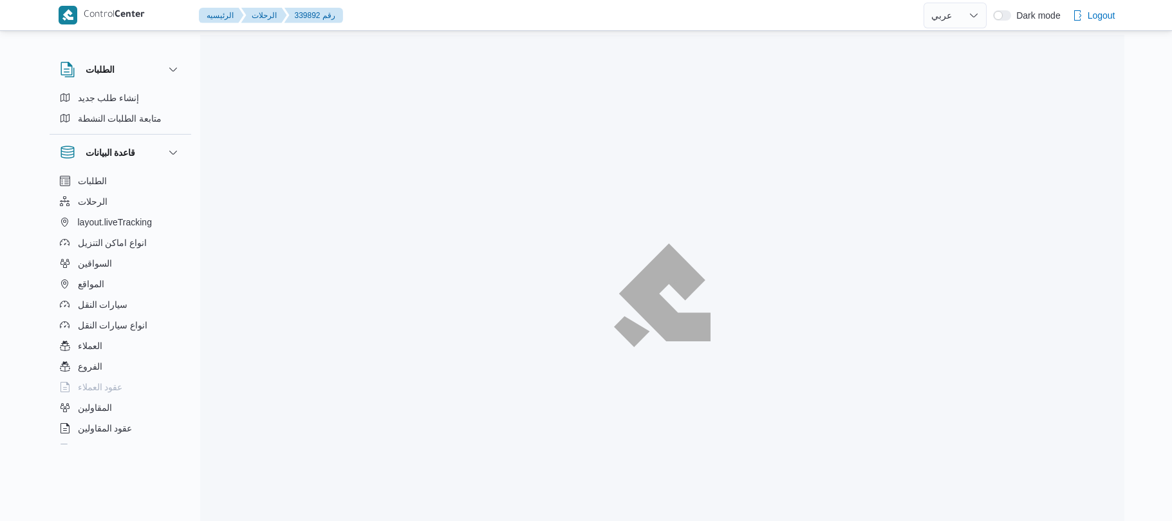
select select "ar"
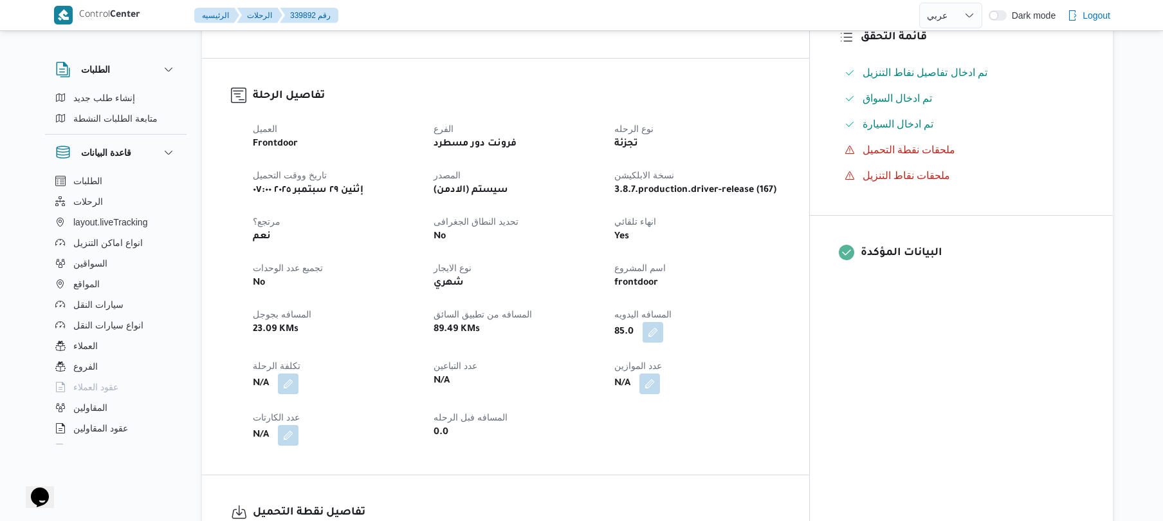
scroll to position [549, 0]
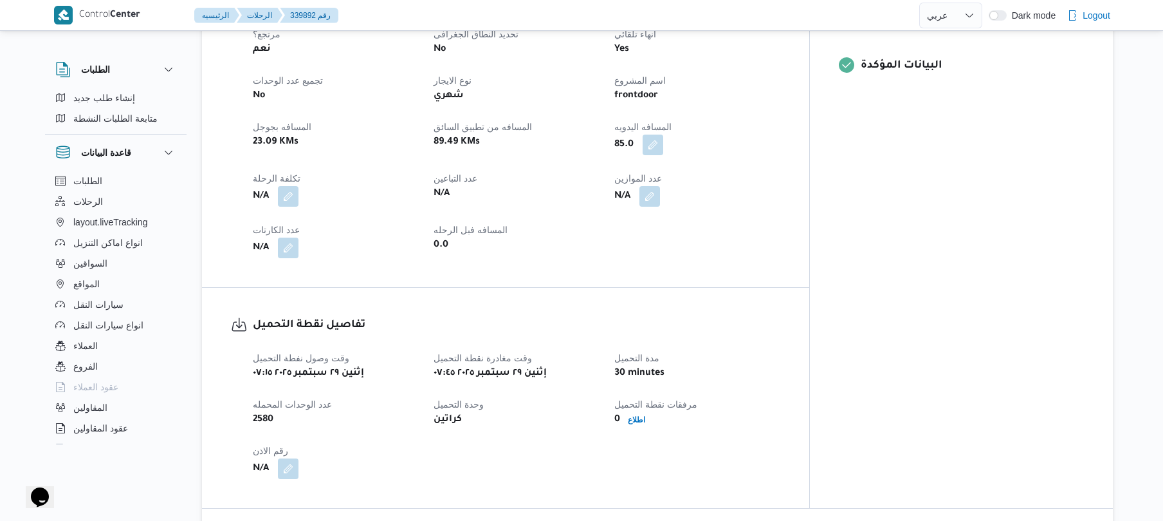
click at [788, 209] on div "العميل Frontdoor الفرع فرونت دور مسطرد نوع الرحله تجزئة تاريخ ووقت التحميل إثني…" at bounding box center [516, 96] width 543 height 340
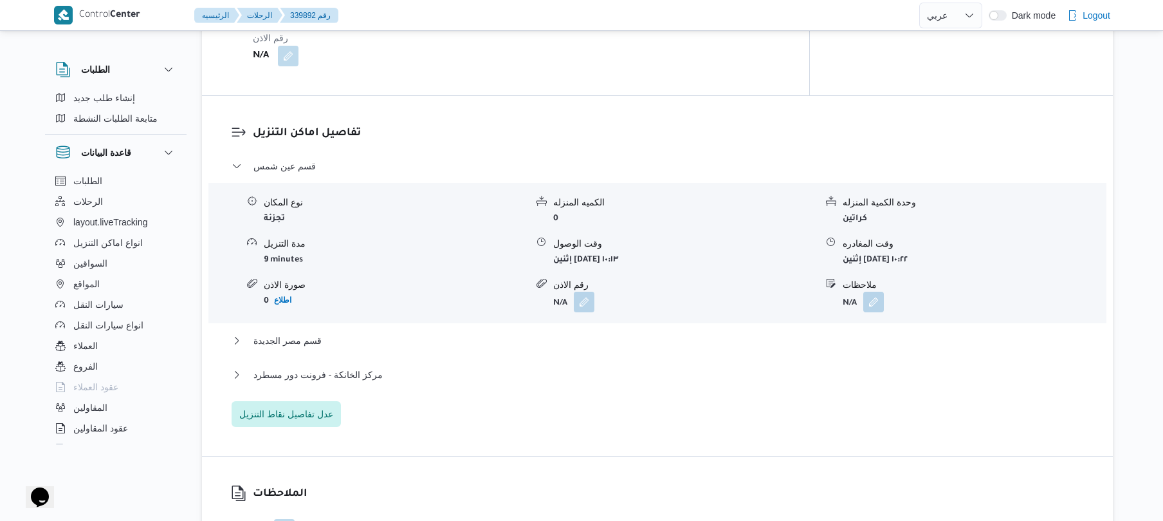
scroll to position [963, 0]
click at [669, 331] on button "قسم مصر الجديدة" at bounding box center [658, 338] width 852 height 15
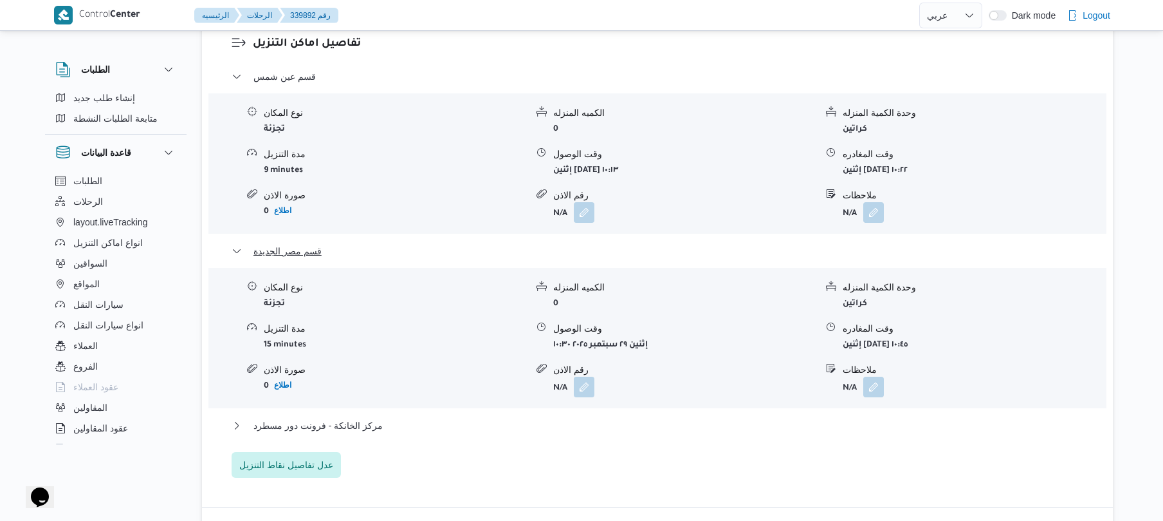
scroll to position [1134, 0]
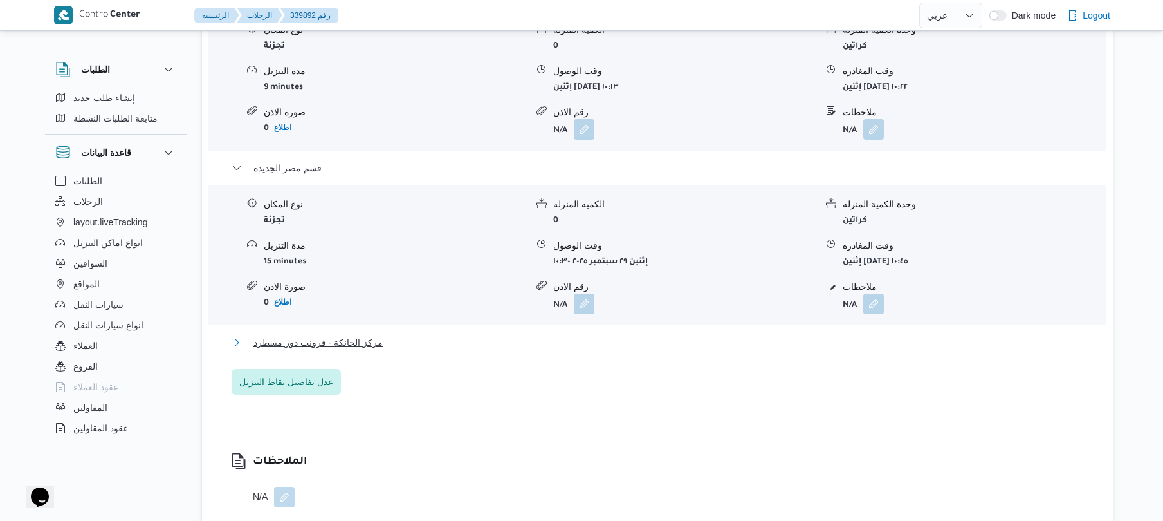
click at [658, 335] on button "مركز الخانكة - فرونت دور مسطرد" at bounding box center [658, 342] width 852 height 15
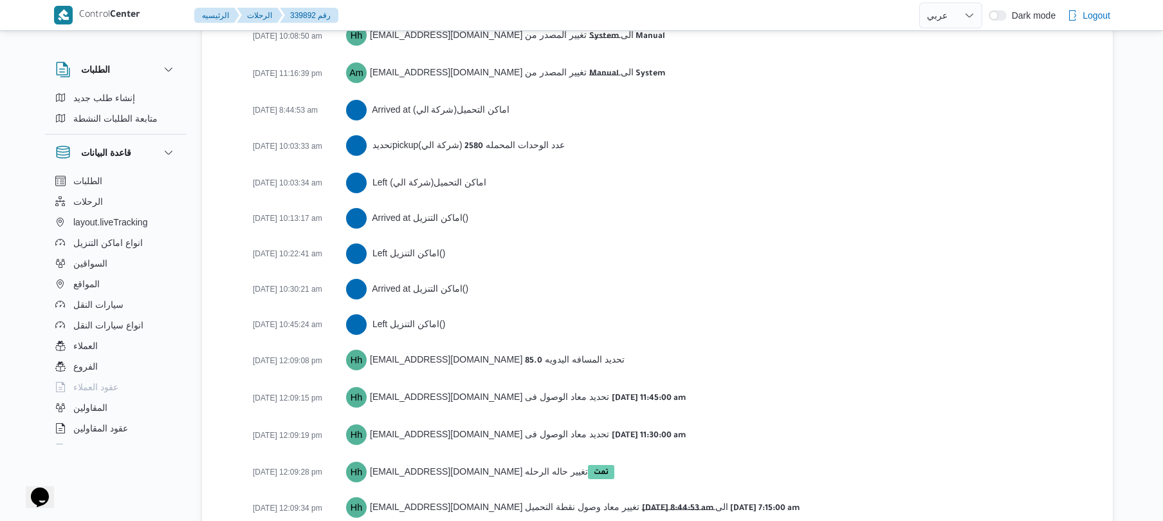
scroll to position [2335, 0]
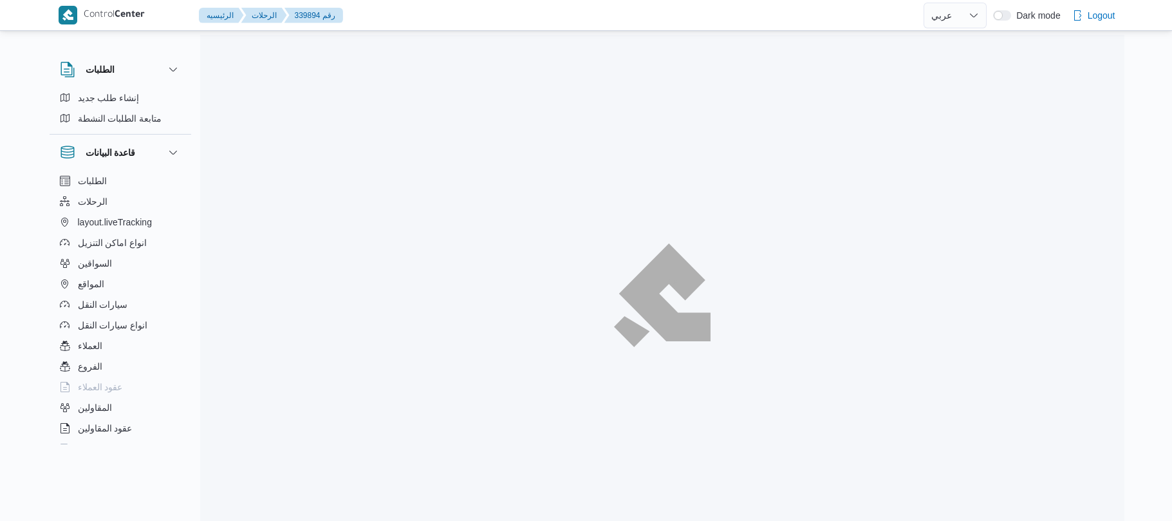
select select "ar"
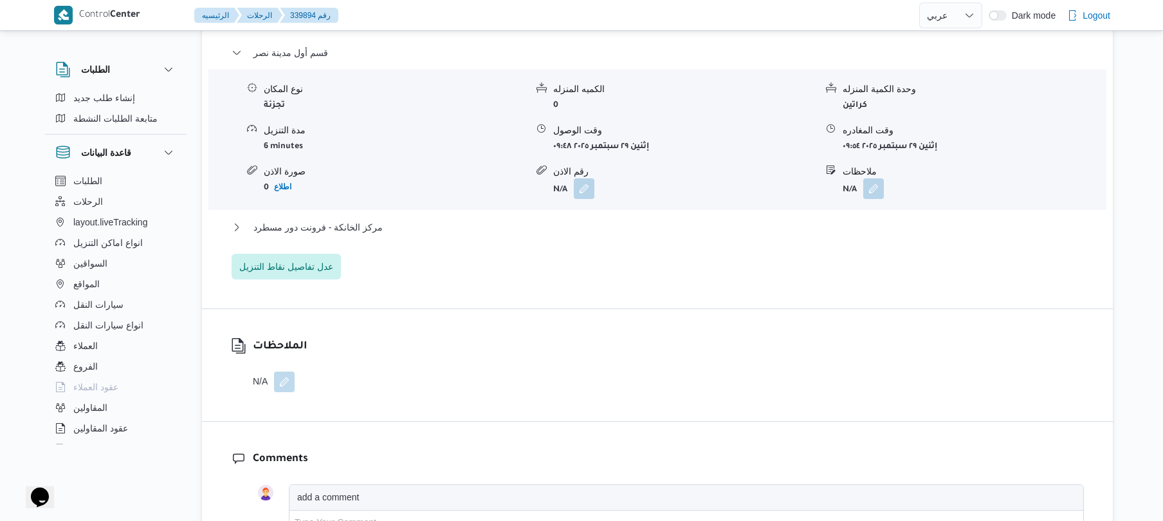
scroll to position [1033, 0]
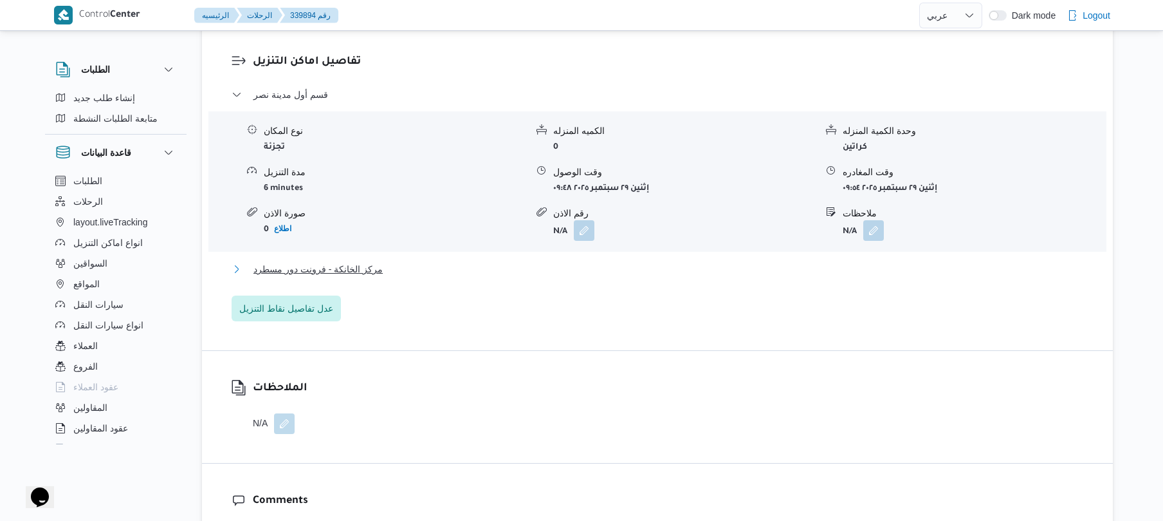
click at [770, 261] on button "مركز الخانكة - فرونت دور مسطرد" at bounding box center [658, 268] width 852 height 15
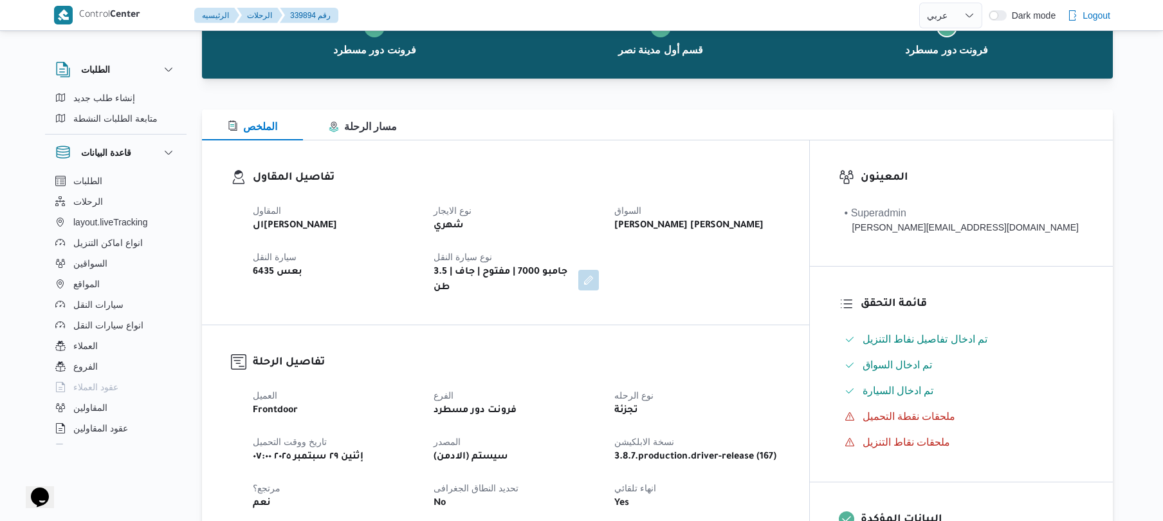
scroll to position [0, 0]
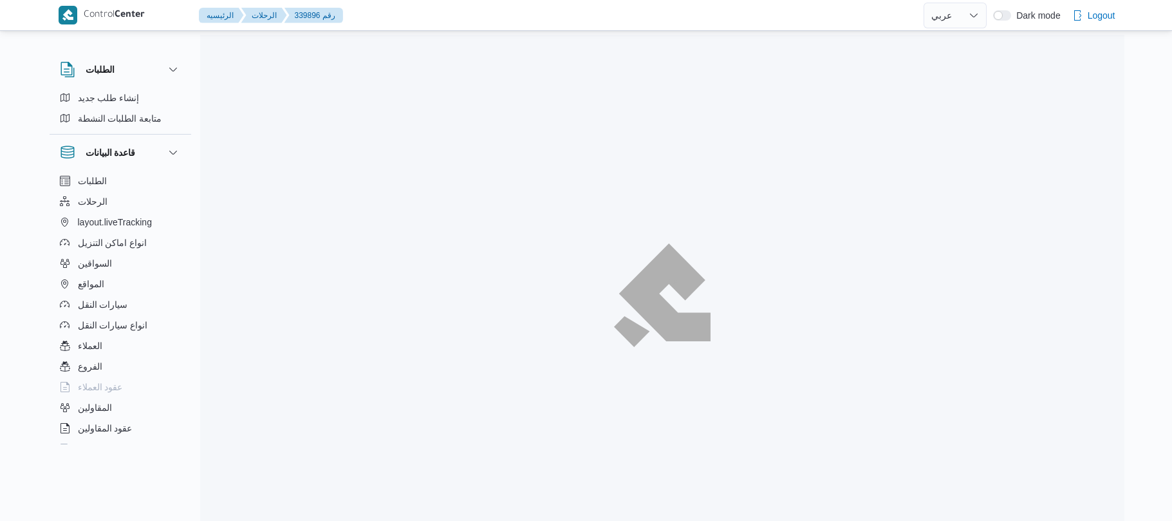
select select "ar"
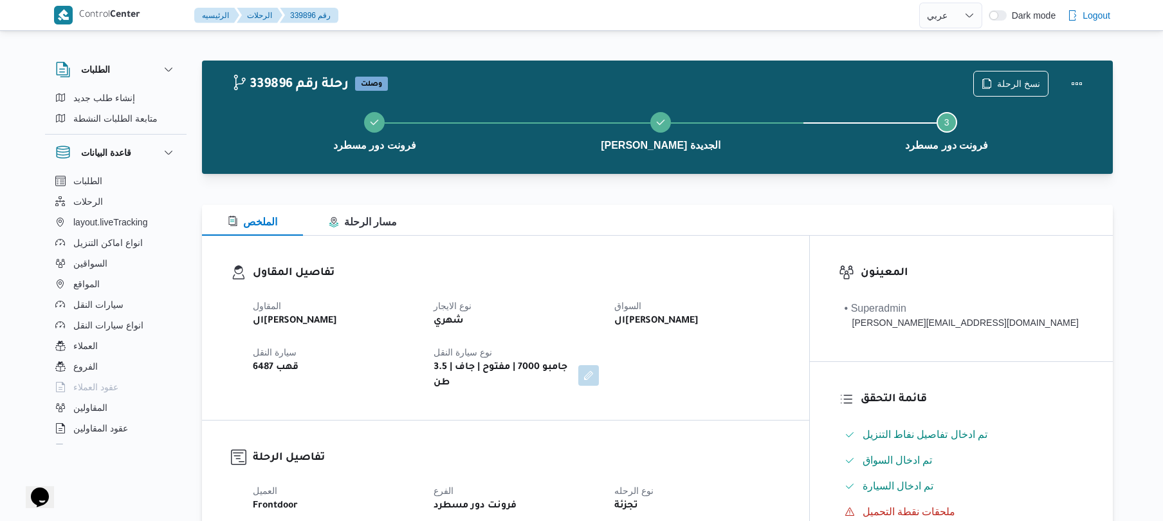
click at [737, 243] on div "تفاصيل المقاول المقاول الهامي [PERSON_NAME] نوع الايجار شهري السواق الهامي [PER…" at bounding box center [505, 327] width 607 height 184
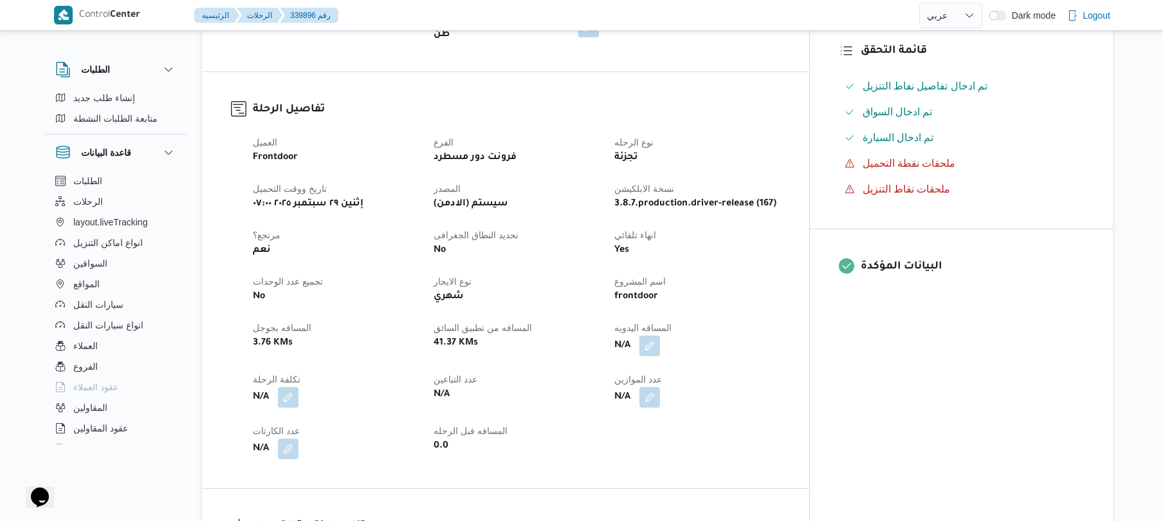
scroll to position [377, 0]
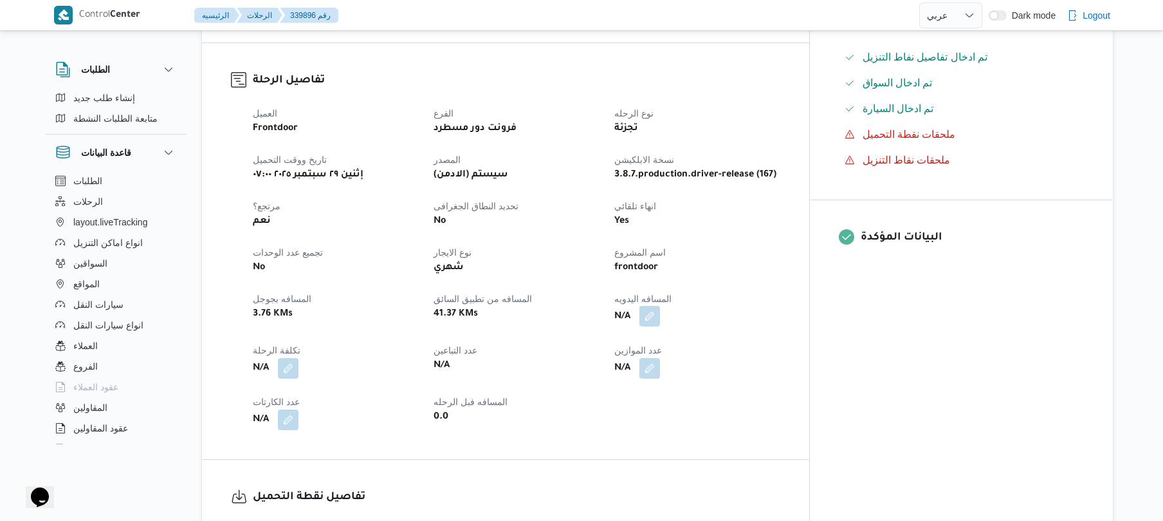
click at [660, 313] on button "button" at bounding box center [650, 316] width 21 height 21
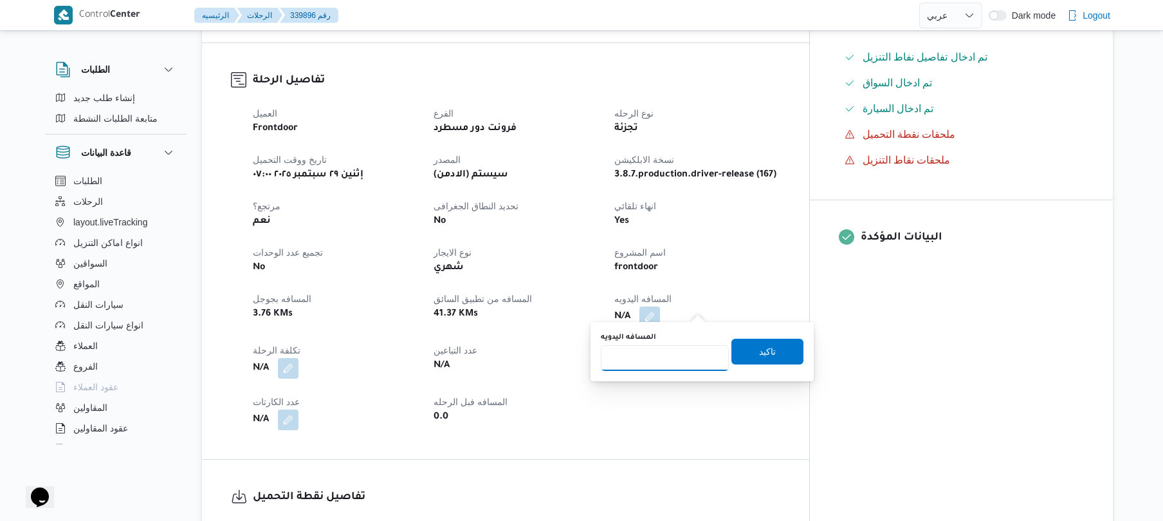
click at [659, 366] on input "المسافه اليدويه" at bounding box center [665, 358] width 128 height 26
type input "120"
click at [759, 351] on span "تاكيد" at bounding box center [767, 350] width 17 height 15
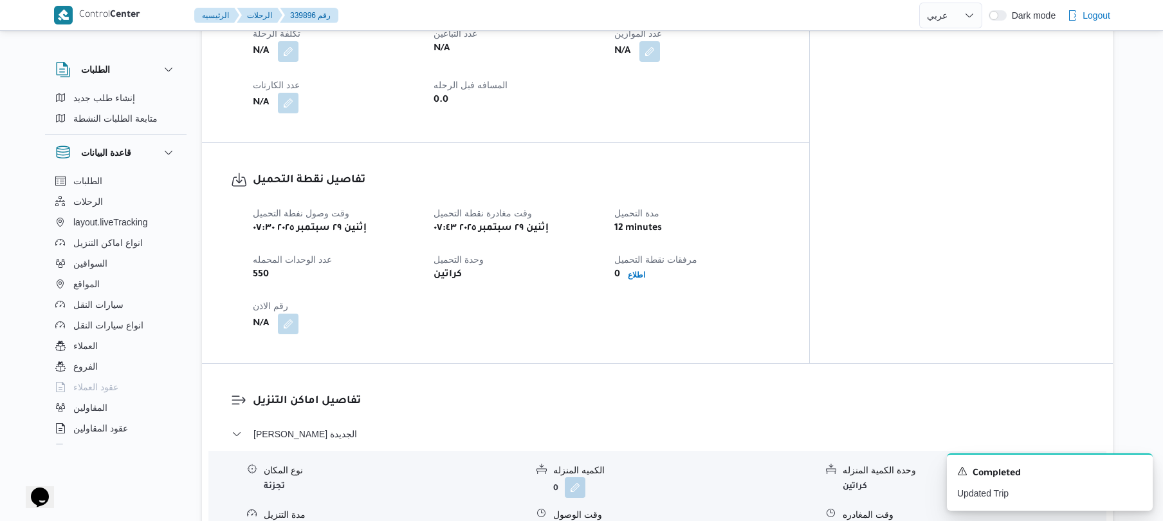
scroll to position [892, 0]
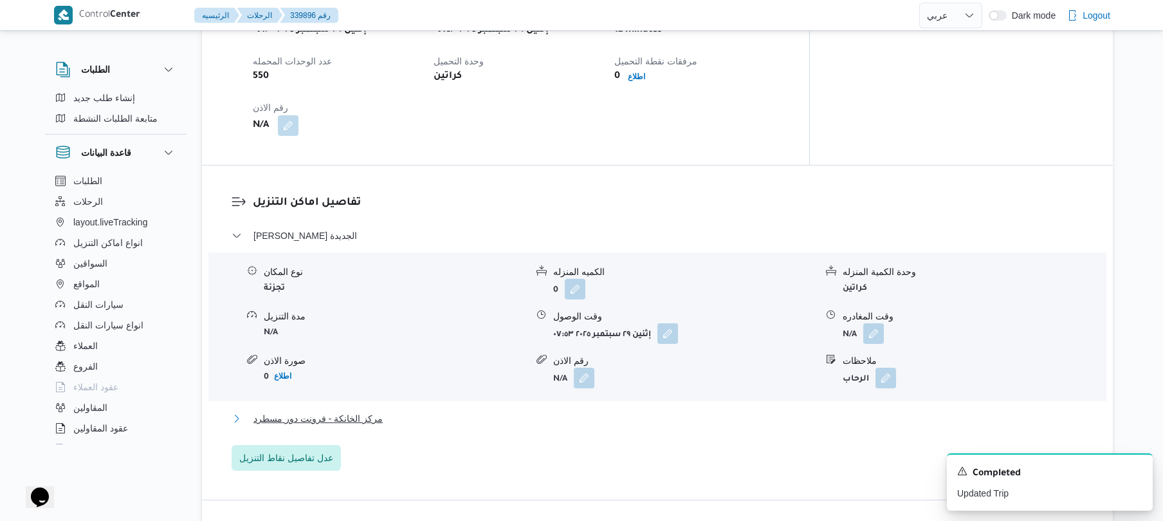
click at [588, 414] on button "مركز الخانكة - فرونت دور مسطرد" at bounding box center [658, 417] width 852 height 15
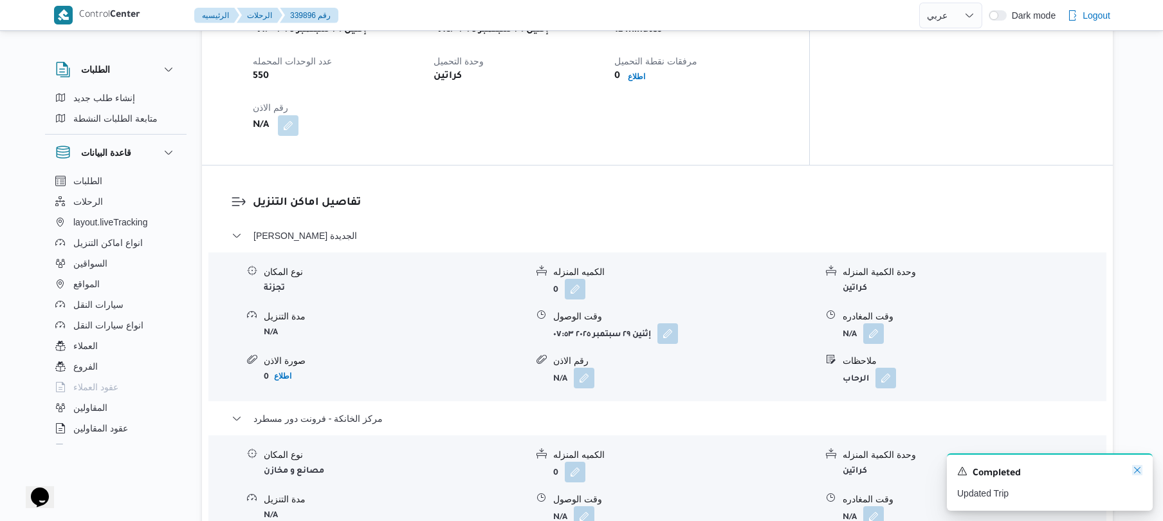
click at [1136, 471] on icon "Dismiss toast" at bounding box center [1137, 470] width 10 height 10
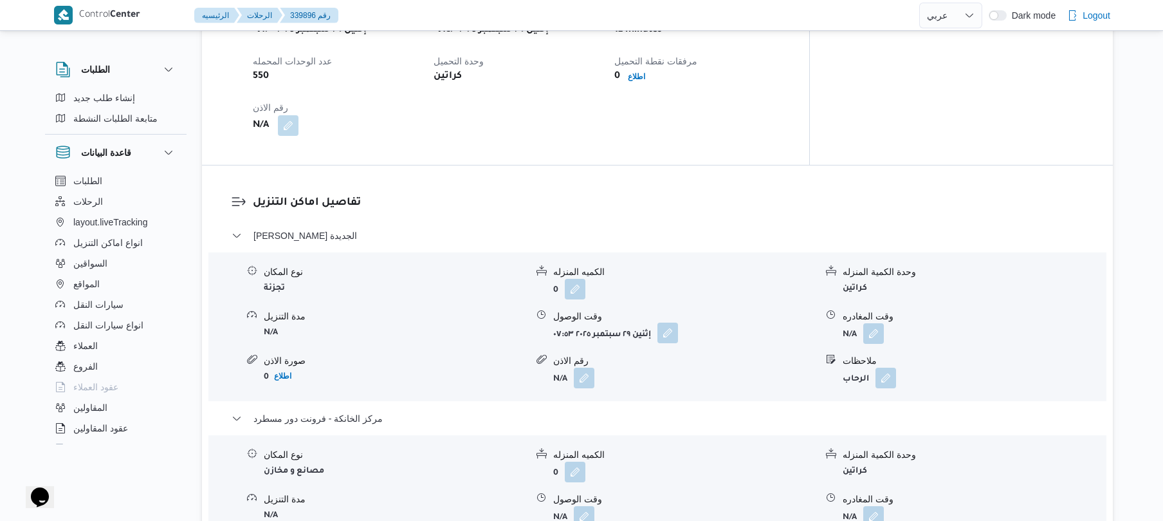
click at [661, 322] on button "button" at bounding box center [668, 332] width 21 height 21
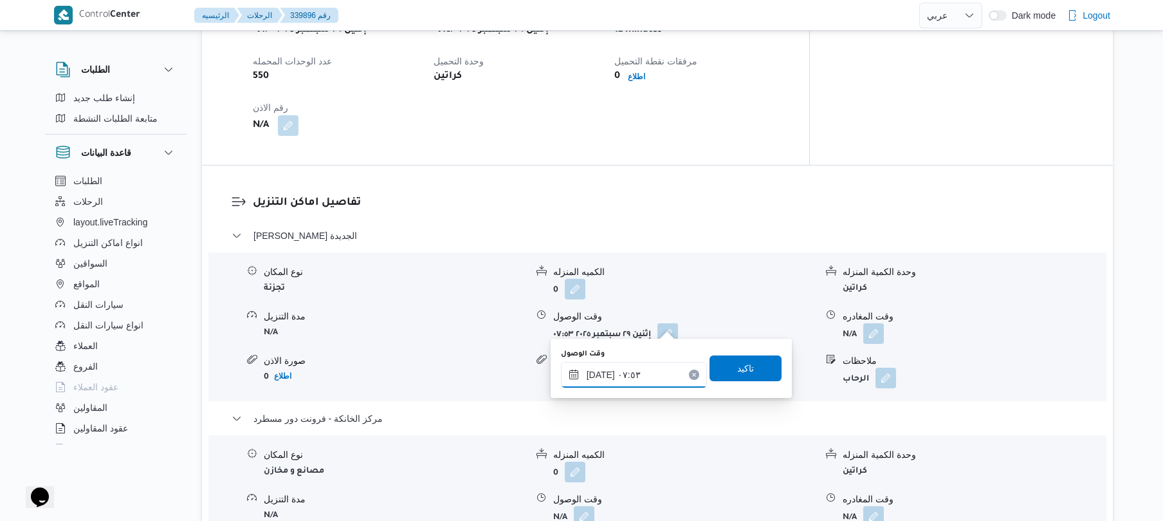
click at [615, 369] on input "٢٩/٠٩/٢٠٢٥ ٠٧:٥٣" at bounding box center [634, 375] width 146 height 26
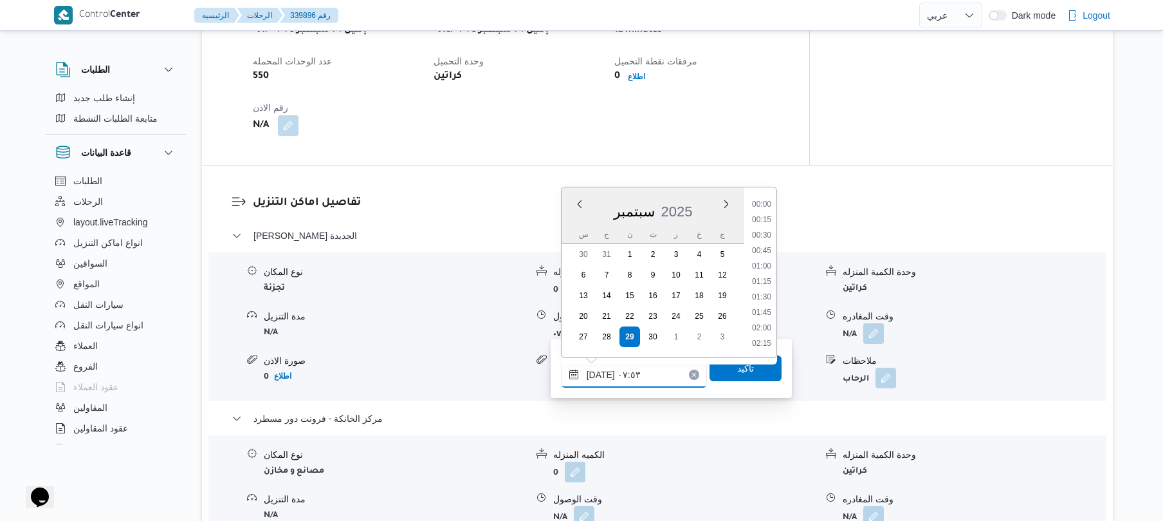
scroll to position [401, 0]
click at [759, 324] on li "08:30" at bounding box center [762, 327] width 30 height 13
type input "٢٩/٠٩/٢٠٢٥ ٠٨:٣٠"
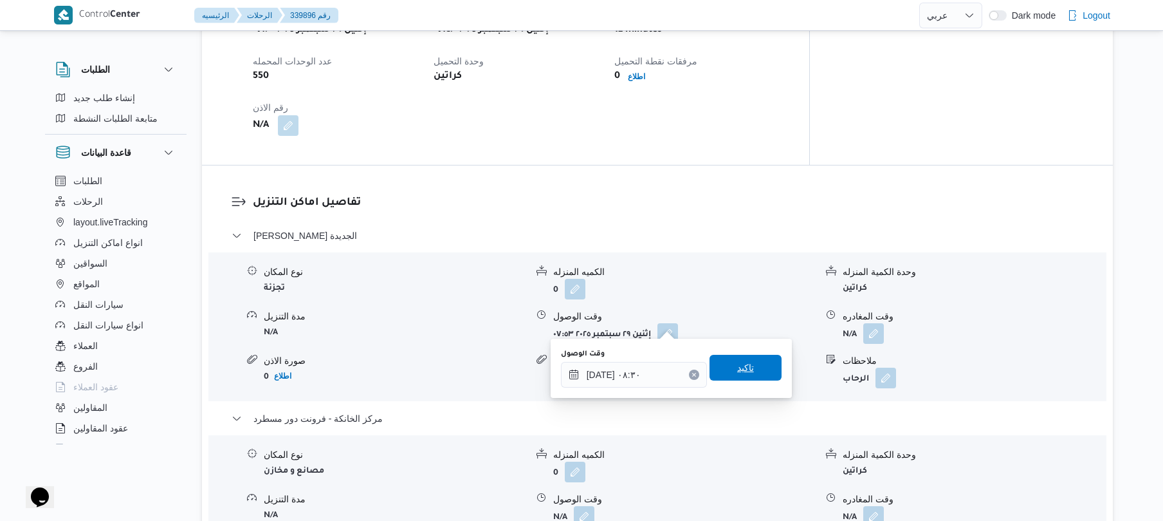
click at [740, 364] on span "تاكيد" at bounding box center [745, 367] width 17 height 15
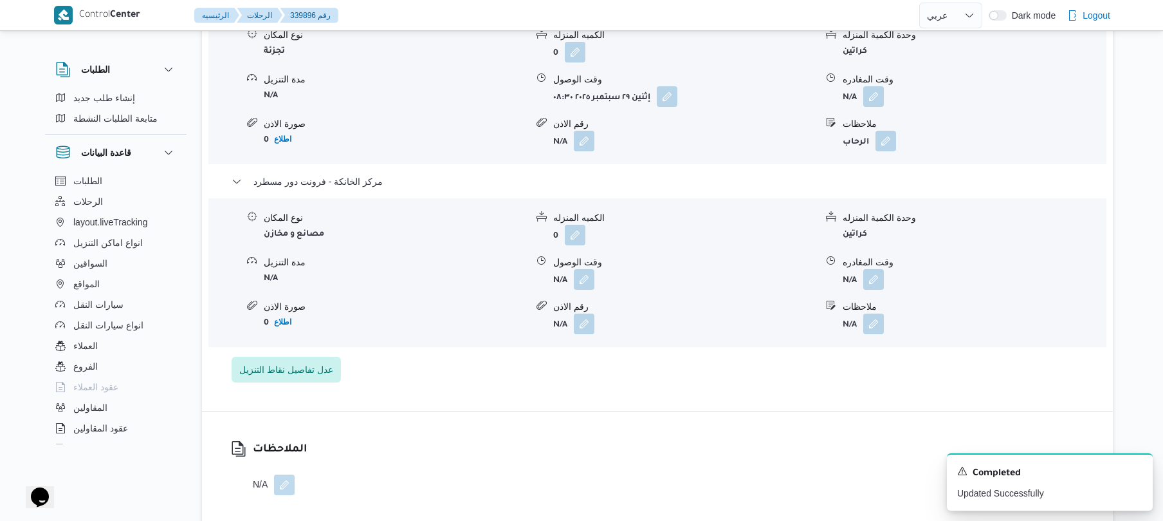
scroll to position [1201, 0]
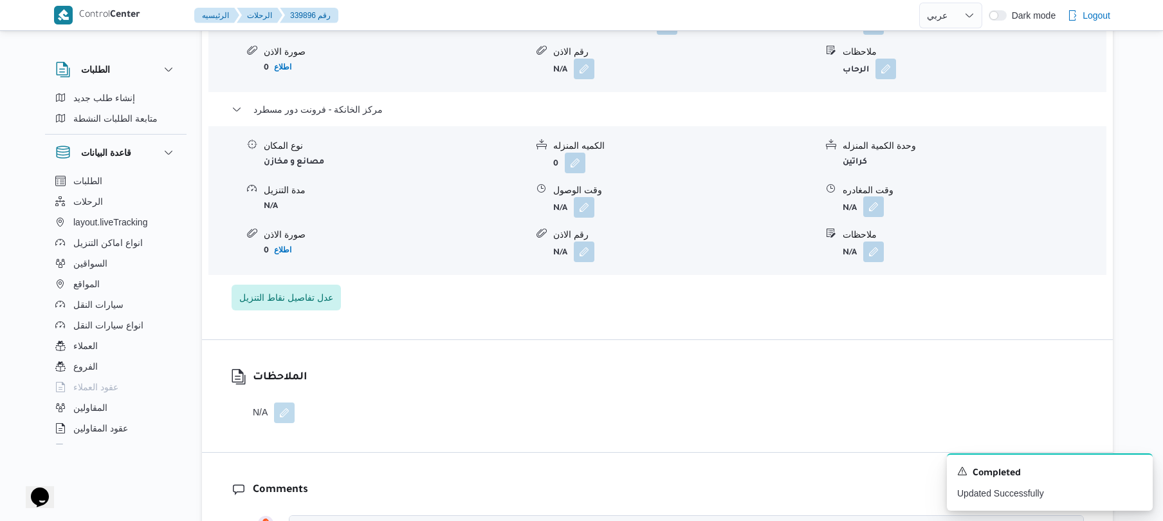
click at [876, 196] on button "button" at bounding box center [873, 206] width 21 height 21
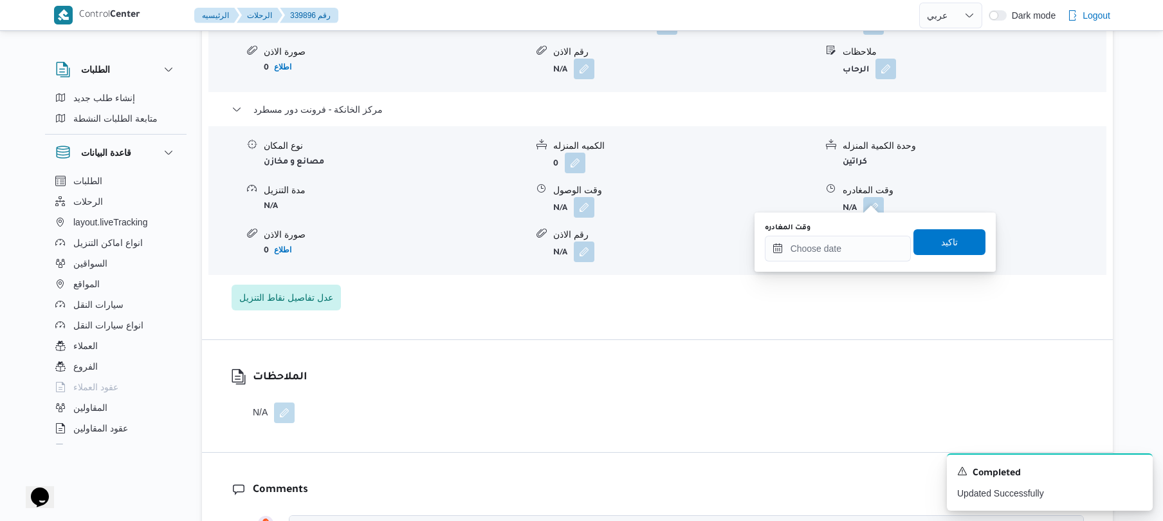
click at [814, 263] on div "You are in a dialog. To close this dialog, hit escape. وقت المغادره تاكيد" at bounding box center [875, 241] width 241 height 59
click at [814, 260] on input "وقت المغادره" at bounding box center [838, 248] width 146 height 26
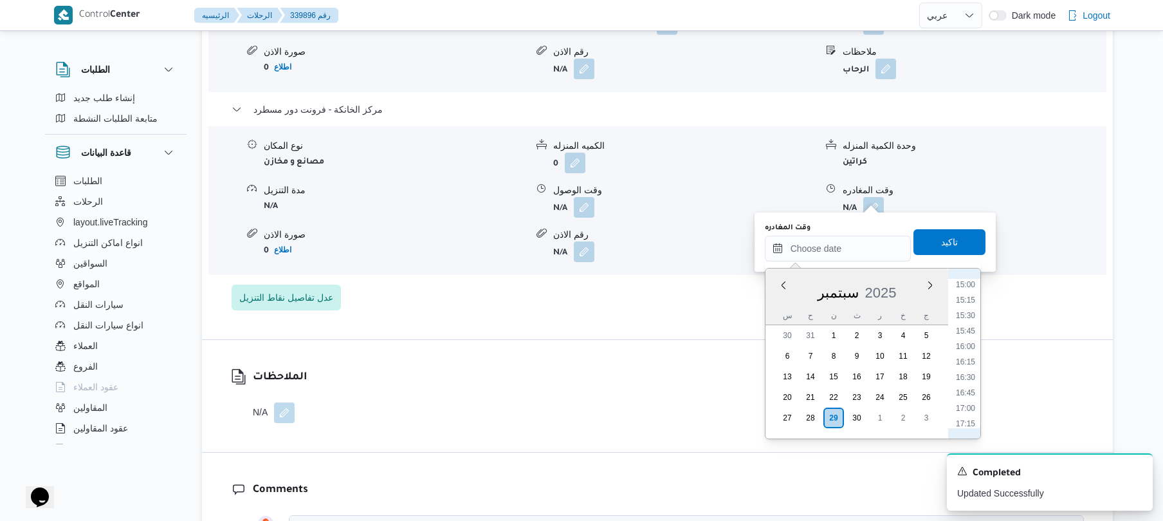
scroll to position [925, 0]
click at [968, 350] on li "16:00" at bounding box center [966, 348] width 30 height 13
type input "[DATE] ١٦:٠٠"
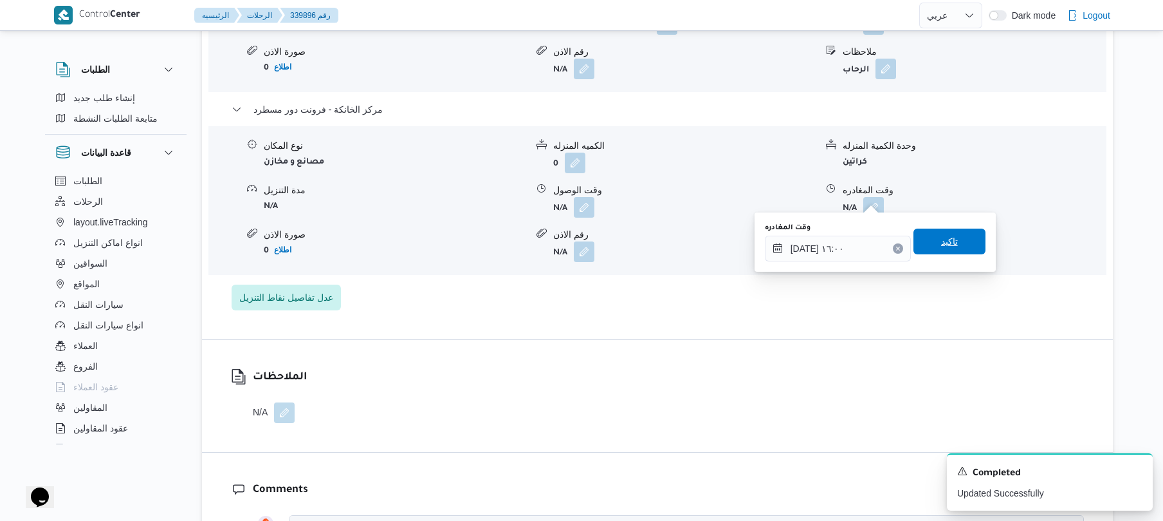
click at [956, 244] on span "تاكيد" at bounding box center [950, 241] width 72 height 26
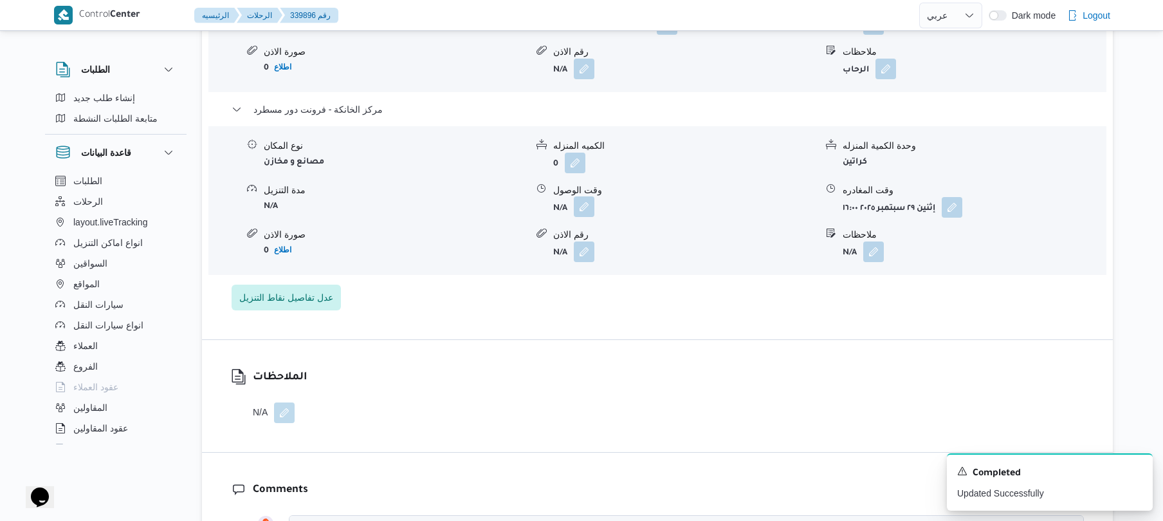
click at [585, 201] on button "button" at bounding box center [584, 206] width 21 height 21
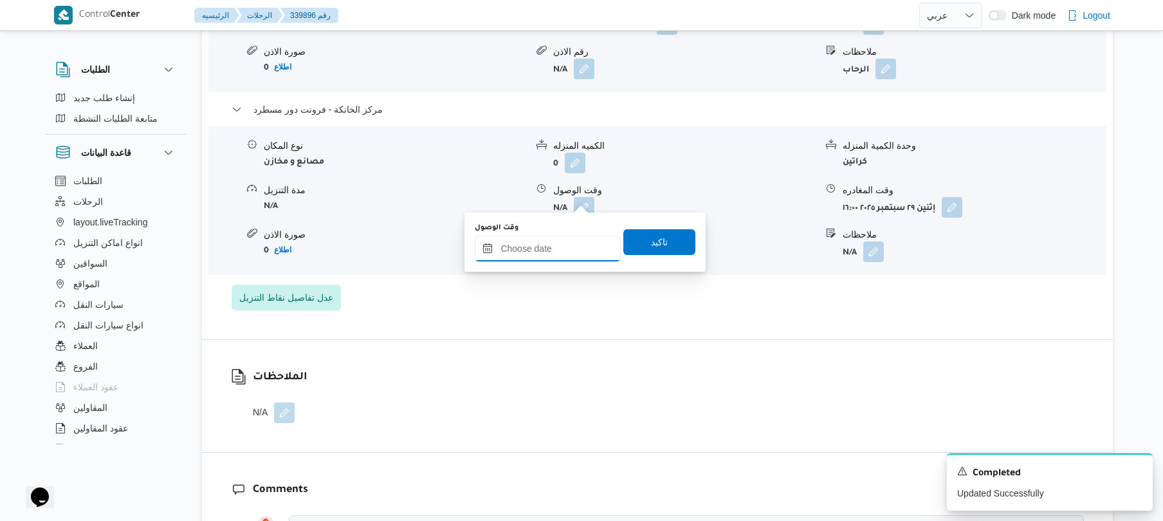
click at [570, 240] on input "وقت الوصول" at bounding box center [548, 248] width 146 height 26
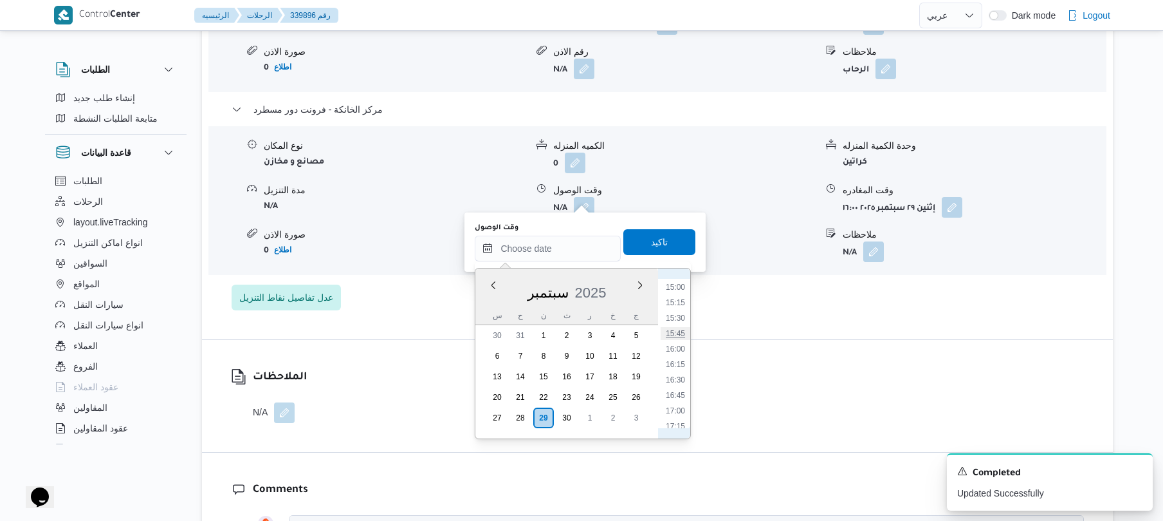
click at [675, 332] on li "15:45" at bounding box center [676, 333] width 30 height 13
type input "[DATE] ١٥:٤٥"
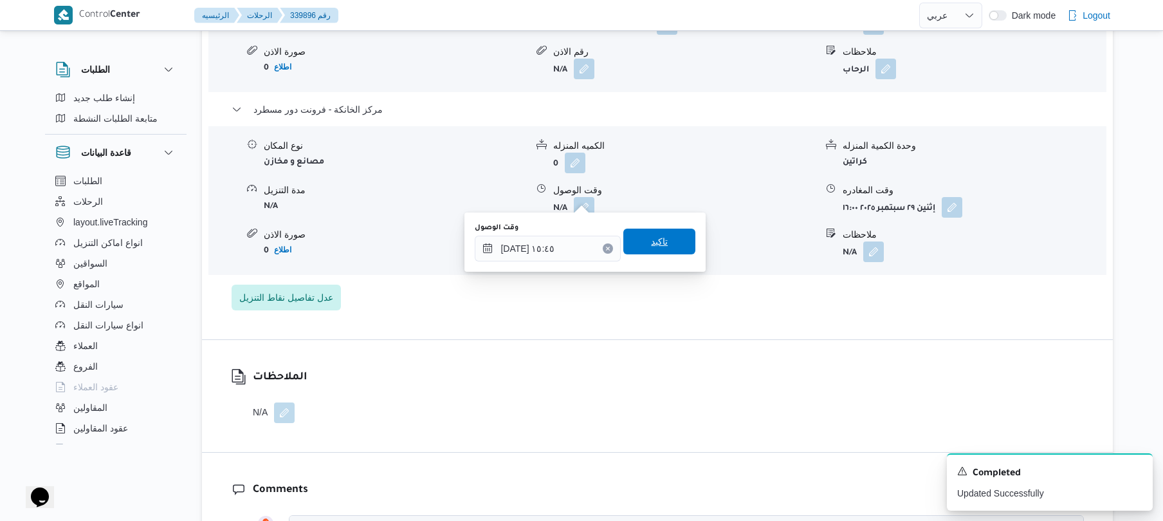
click at [663, 237] on span "تاكيد" at bounding box center [659, 241] width 72 height 26
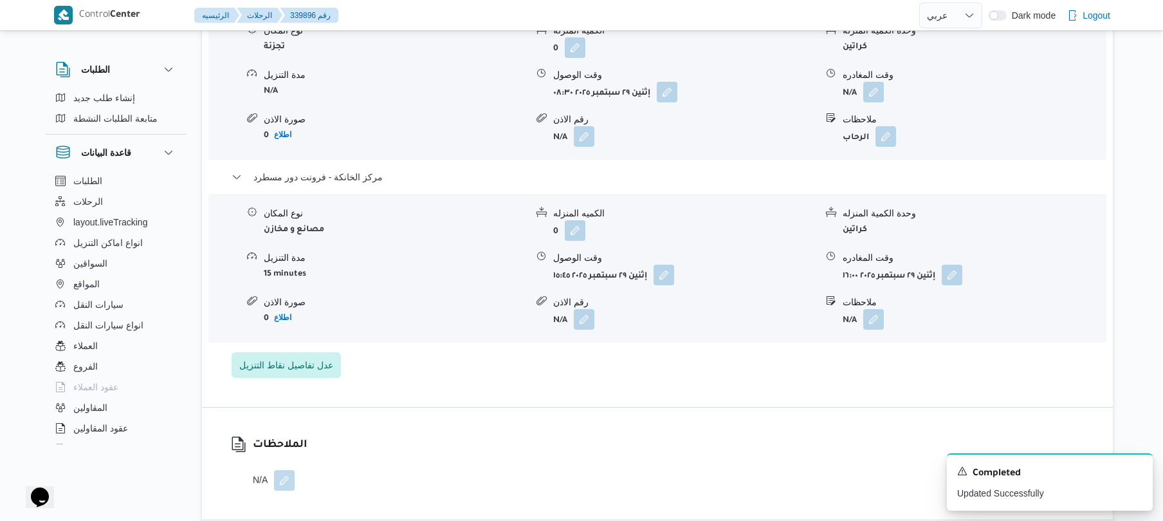
scroll to position [1098, 0]
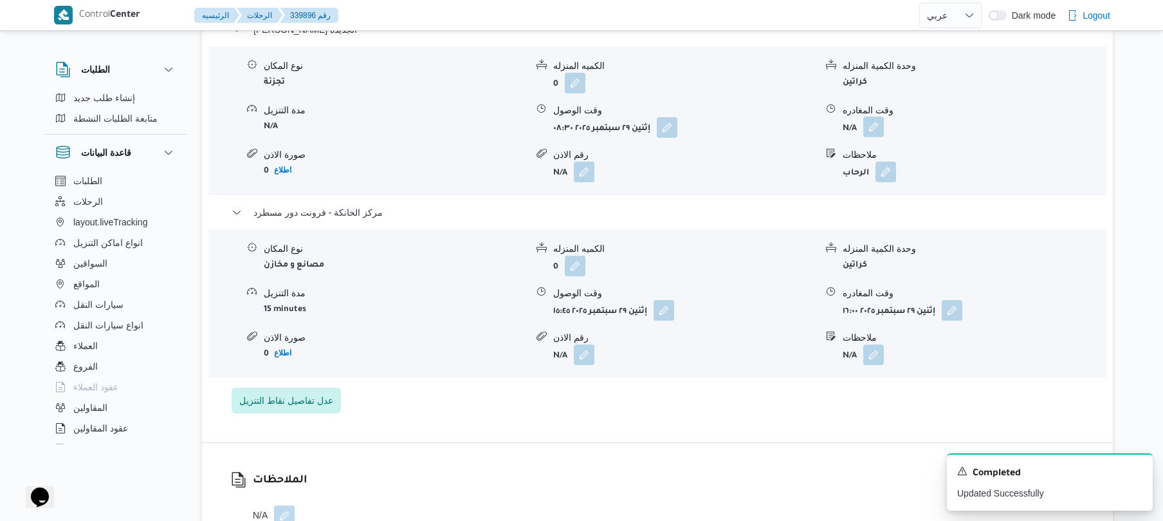
click at [871, 121] on button "button" at bounding box center [873, 126] width 21 height 21
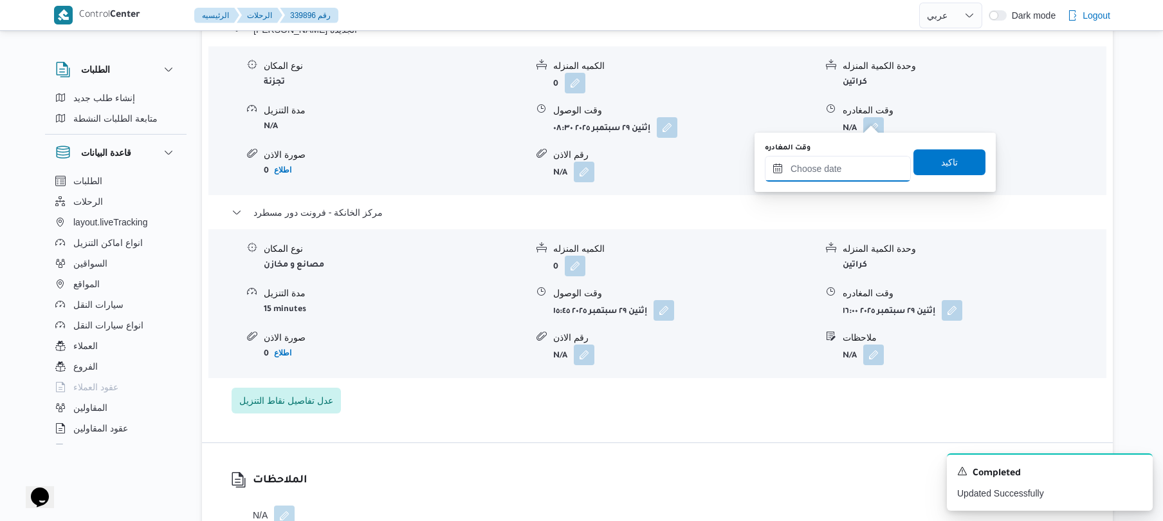
click at [822, 162] on input "وقت المغادره" at bounding box center [838, 169] width 146 height 26
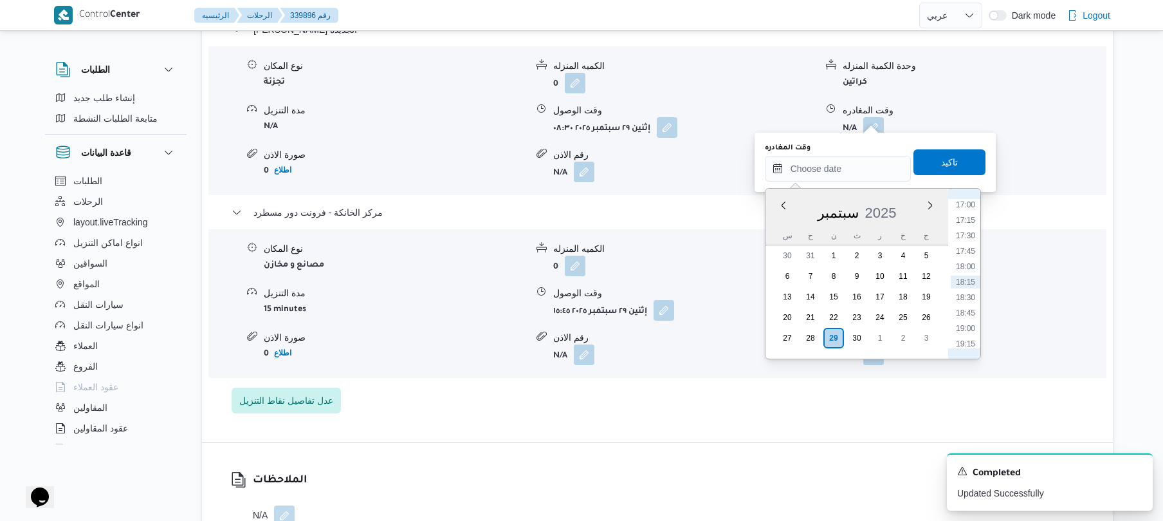
scroll to position [925, 0]
click at [968, 205] on li "15:00" at bounding box center [966, 207] width 30 height 13
type input "٢٩/٠٩/٢٠٢٥ ١٥:٠٠"
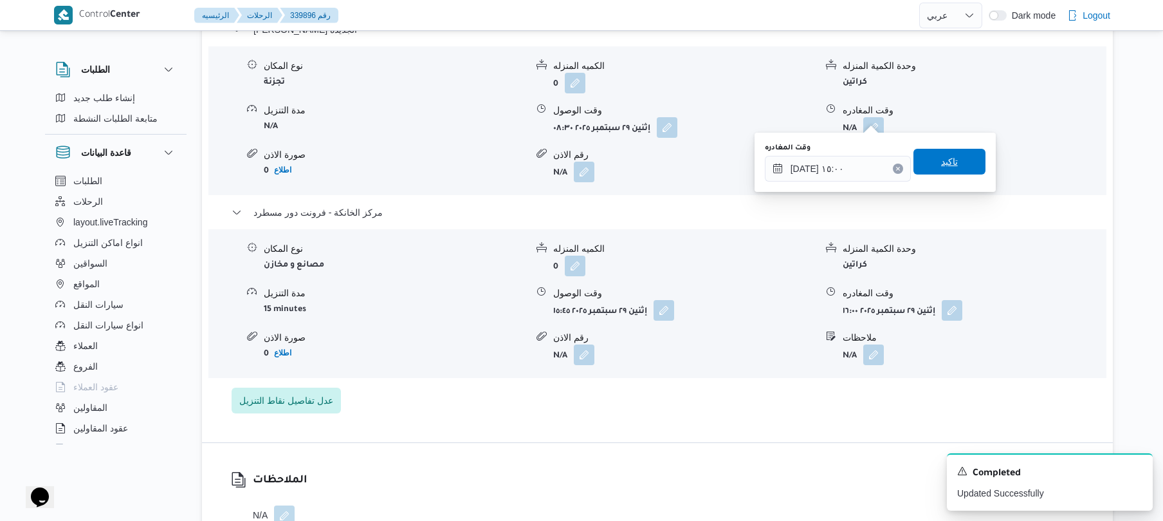
click at [955, 168] on span "تاكيد" at bounding box center [950, 162] width 72 height 26
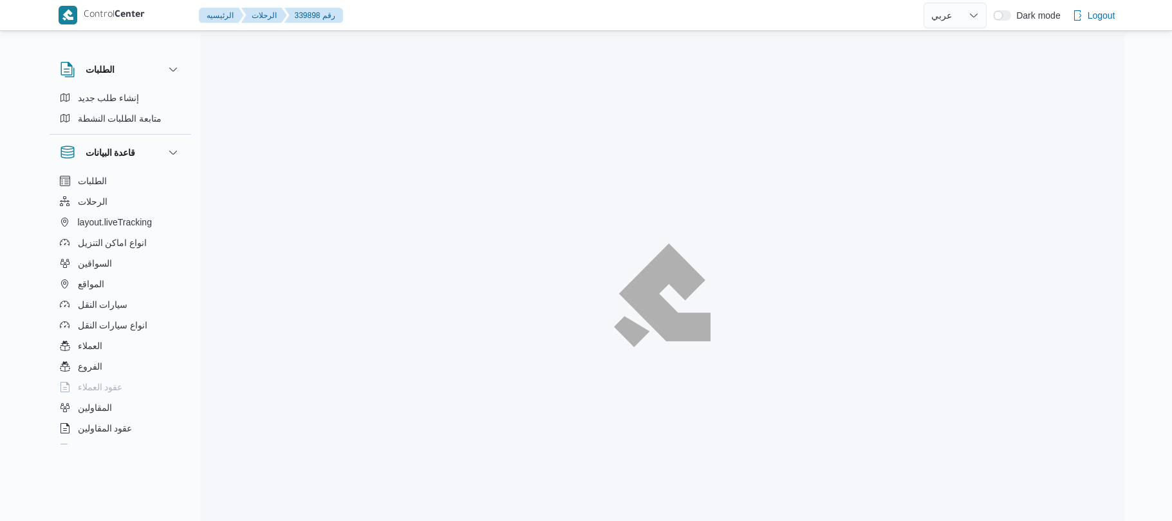
select select "ar"
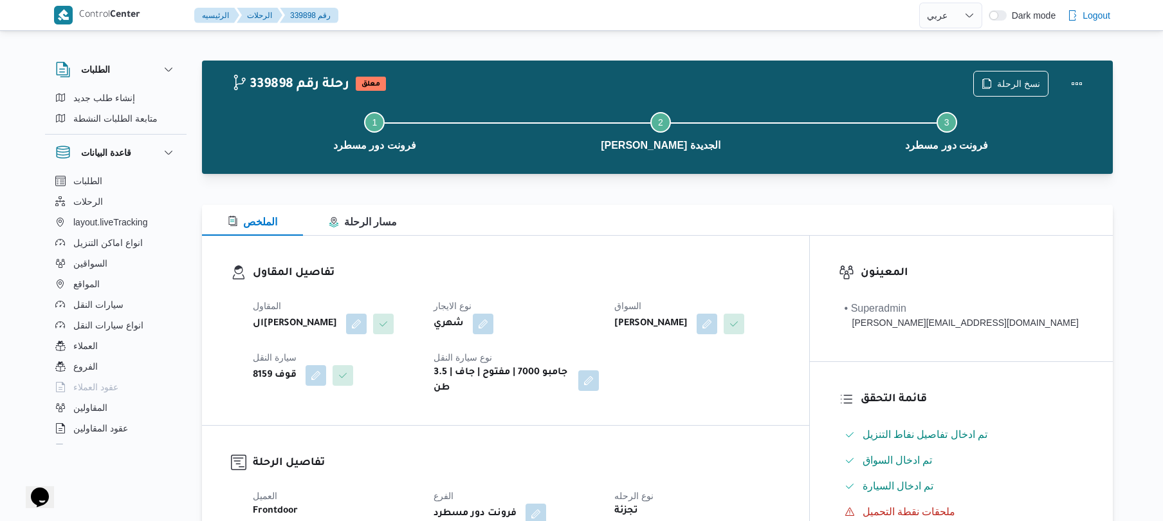
click at [596, 277] on h3 "تفاصيل المقاول" at bounding box center [517, 272] width 528 height 17
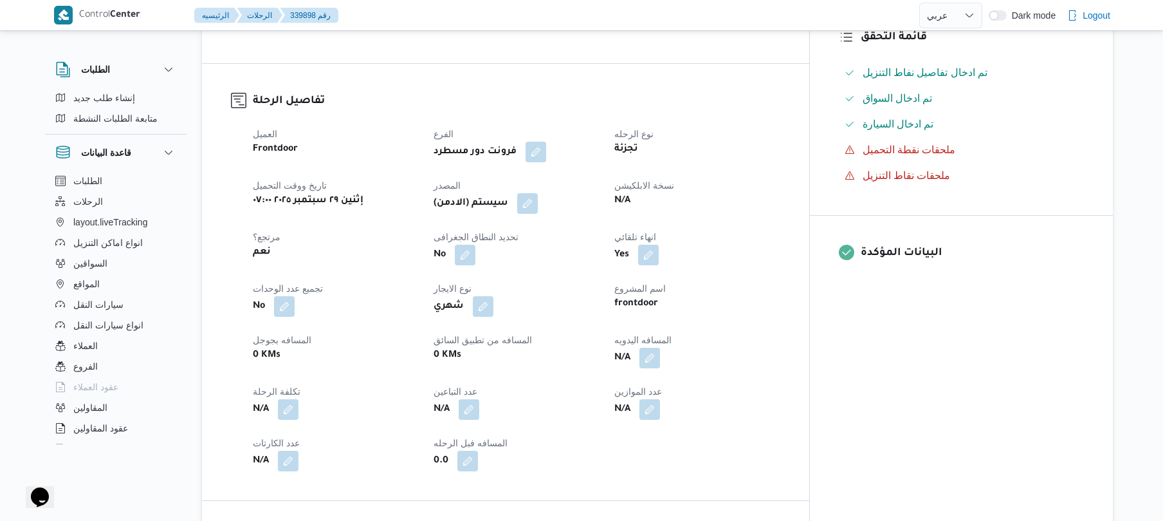
scroll to position [412, 0]
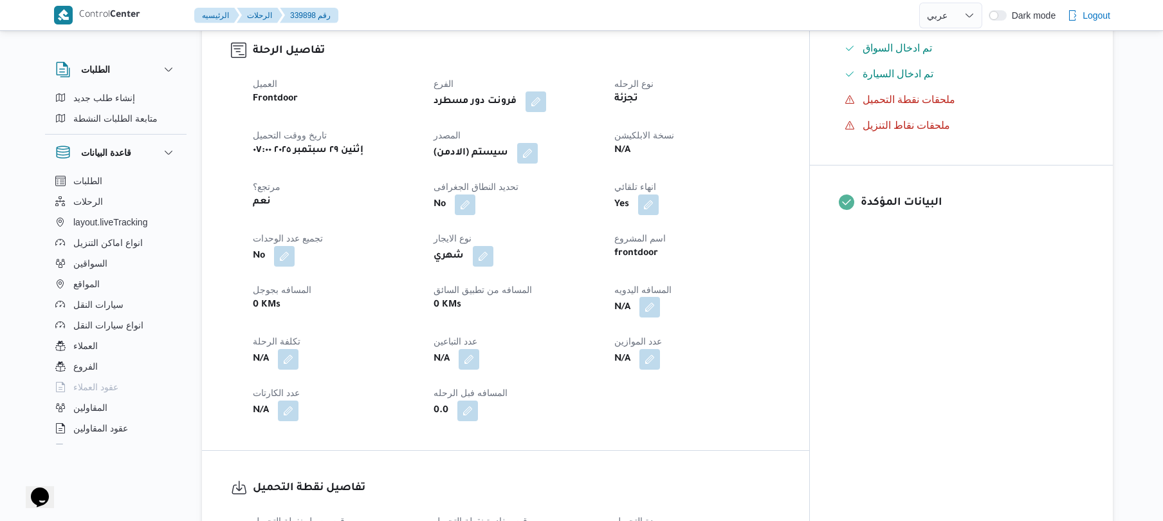
click at [660, 297] on button "button" at bounding box center [650, 307] width 21 height 21
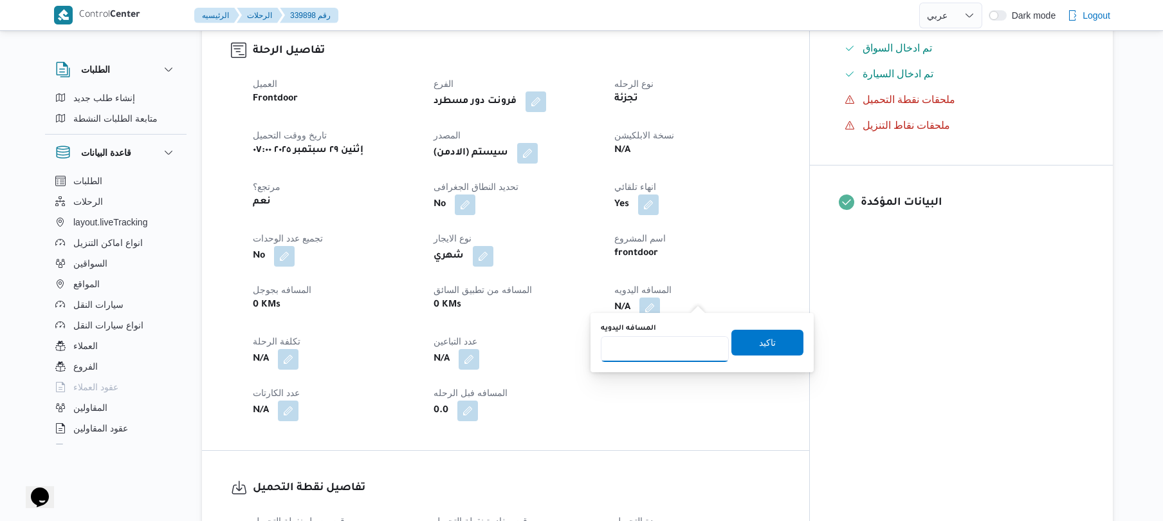
click at [636, 346] on input "المسافه اليدويه" at bounding box center [665, 349] width 128 height 26
type input "120"
click at [759, 337] on span "تاكيد" at bounding box center [767, 341] width 17 height 15
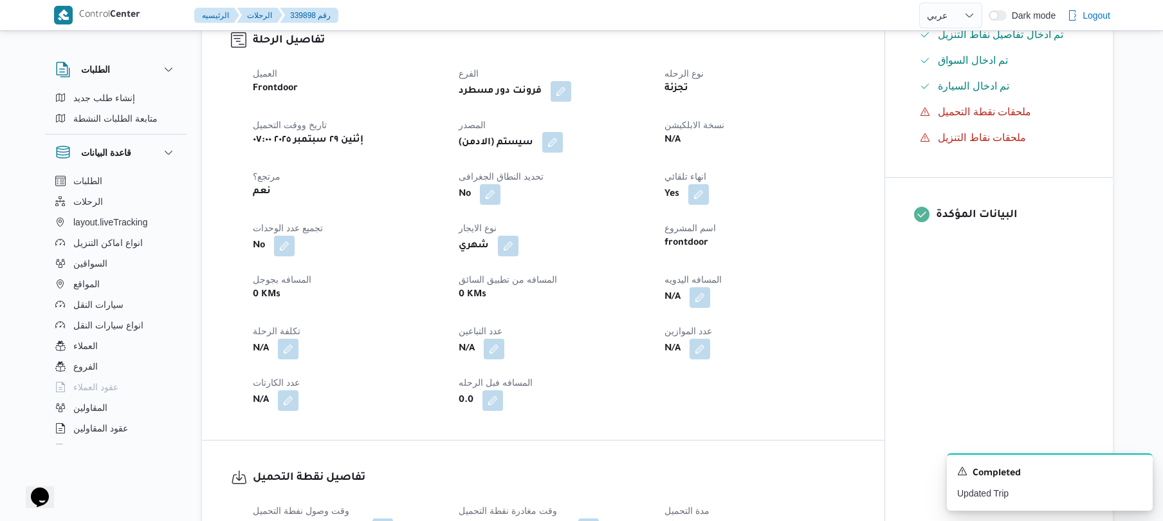
click at [555, 143] on button "button" at bounding box center [552, 142] width 21 height 21
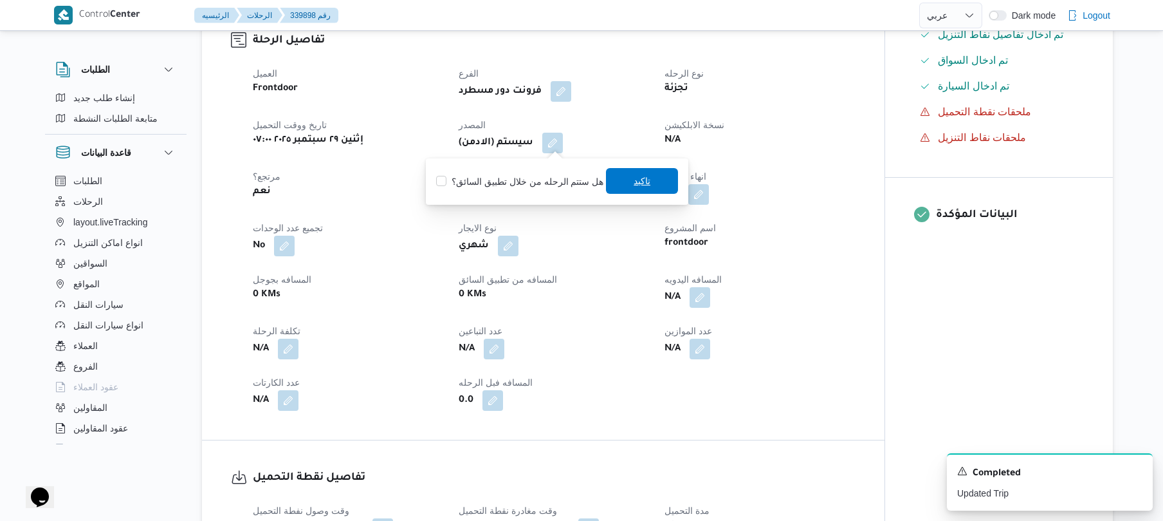
click at [638, 175] on span "تاكيد" at bounding box center [642, 180] width 17 height 15
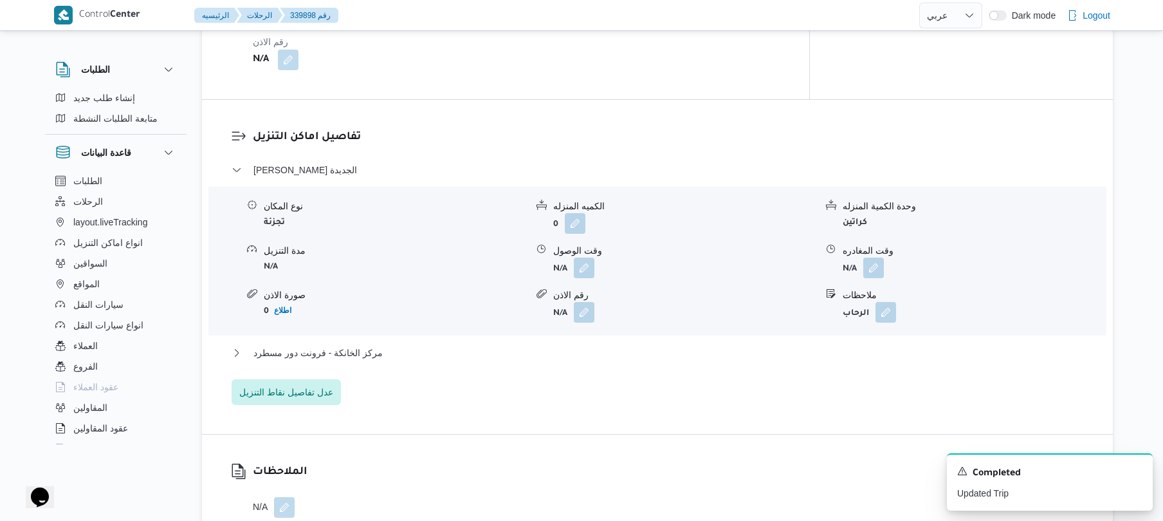
scroll to position [995, 0]
click at [580, 255] on button "button" at bounding box center [584, 265] width 21 height 21
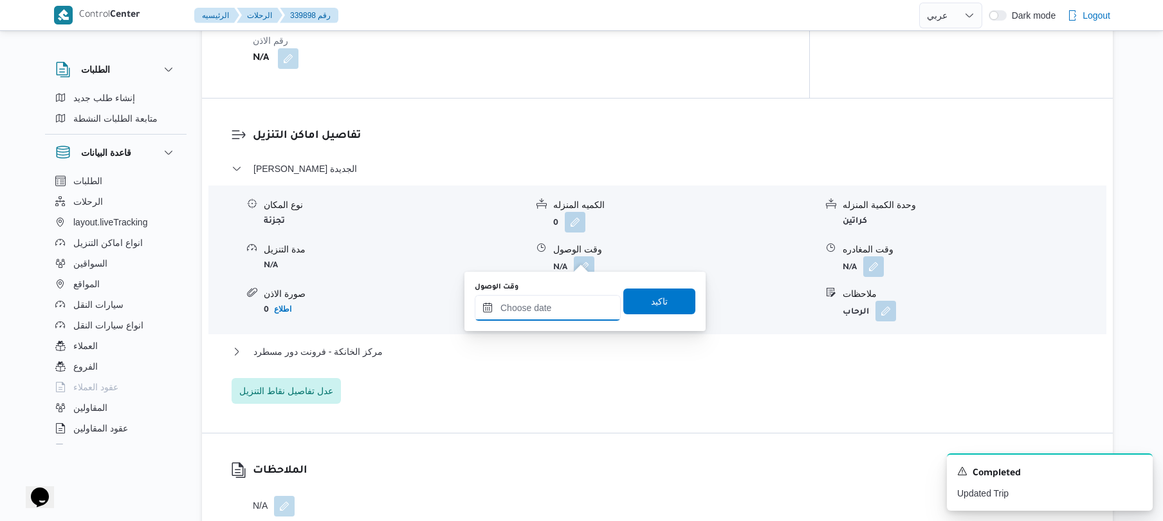
click at [549, 299] on input "وقت الوصول" at bounding box center [548, 308] width 146 height 26
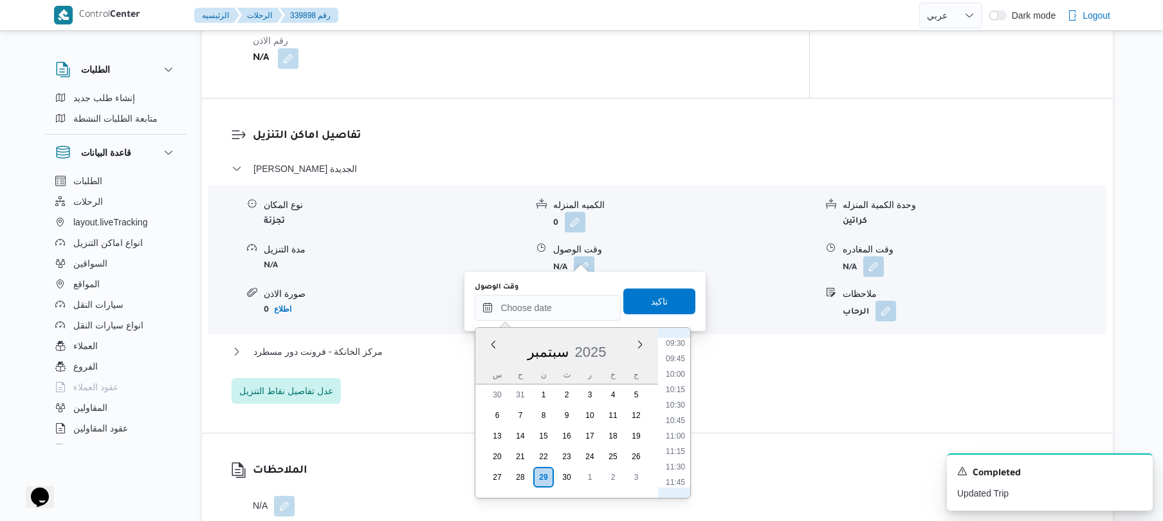
scroll to position [462, 0]
click at [675, 420] on li "08:45" at bounding box center [676, 422] width 30 height 13
type input "٢٩/٠٩/٢٠٢٥ ٠٨:٤٥"
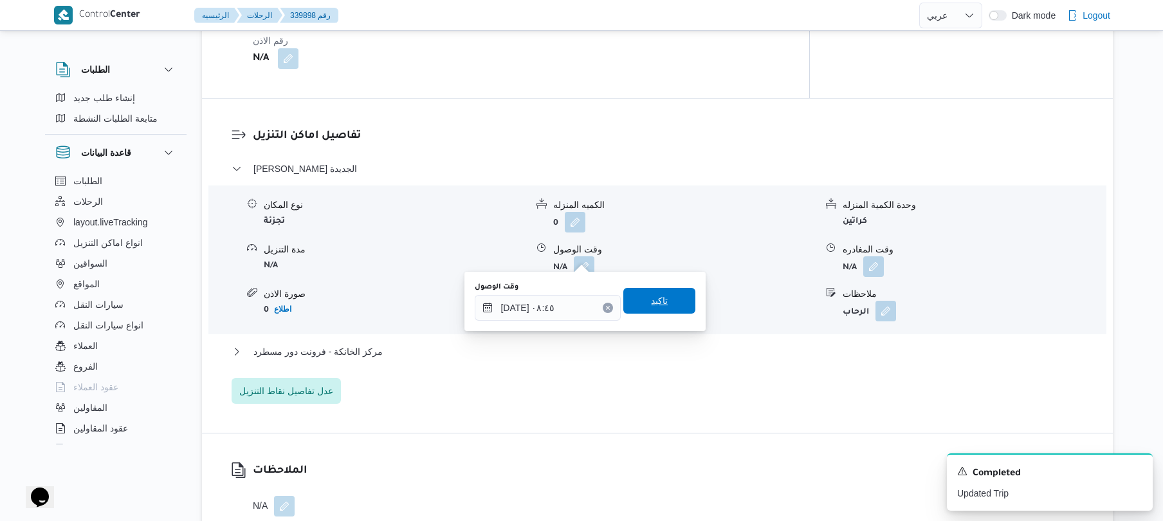
click at [670, 308] on span "تاكيد" at bounding box center [659, 301] width 72 height 26
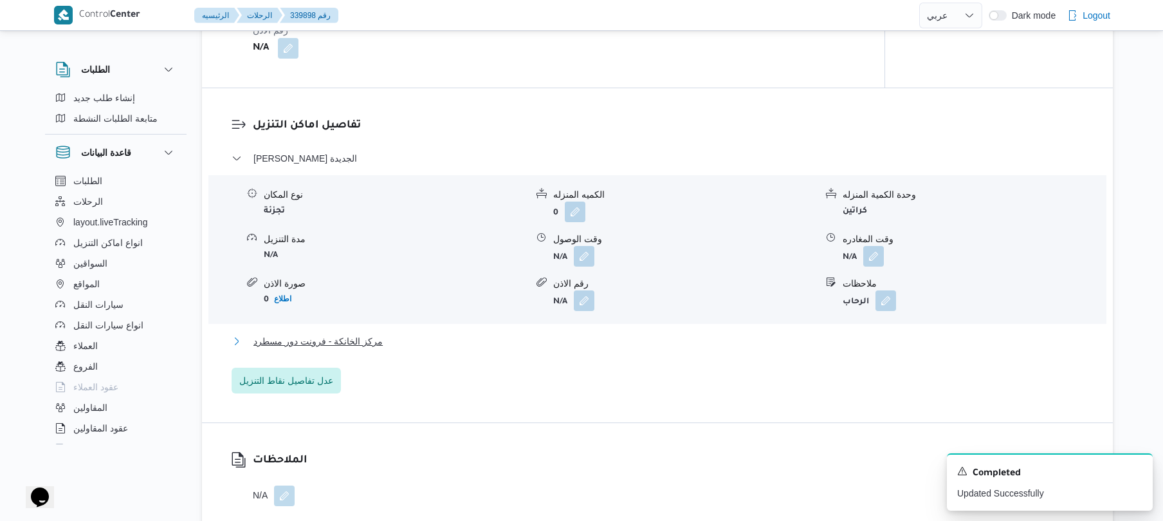
click at [611, 344] on button "مركز الخانكة - فرونت دور مسطرد" at bounding box center [658, 340] width 852 height 15
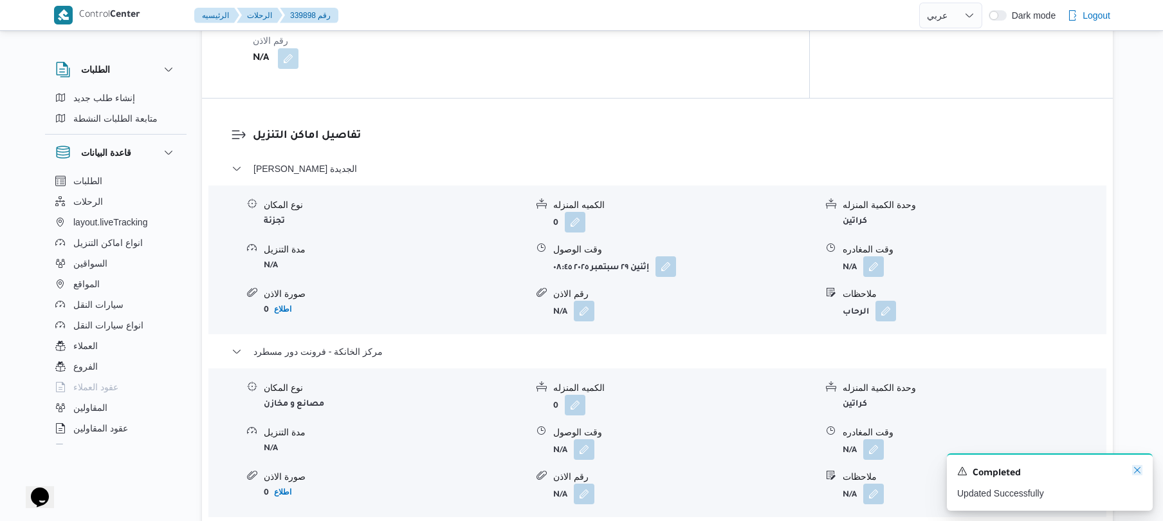
click at [1136, 472] on icon "Dismiss toast" at bounding box center [1137, 470] width 10 height 10
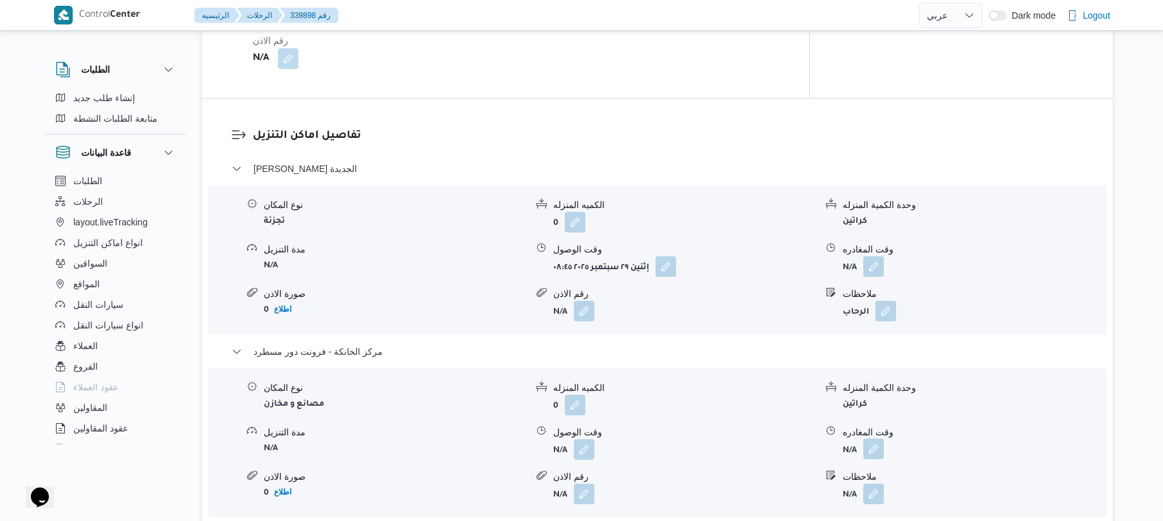
click at [871, 438] on button "button" at bounding box center [873, 448] width 21 height 21
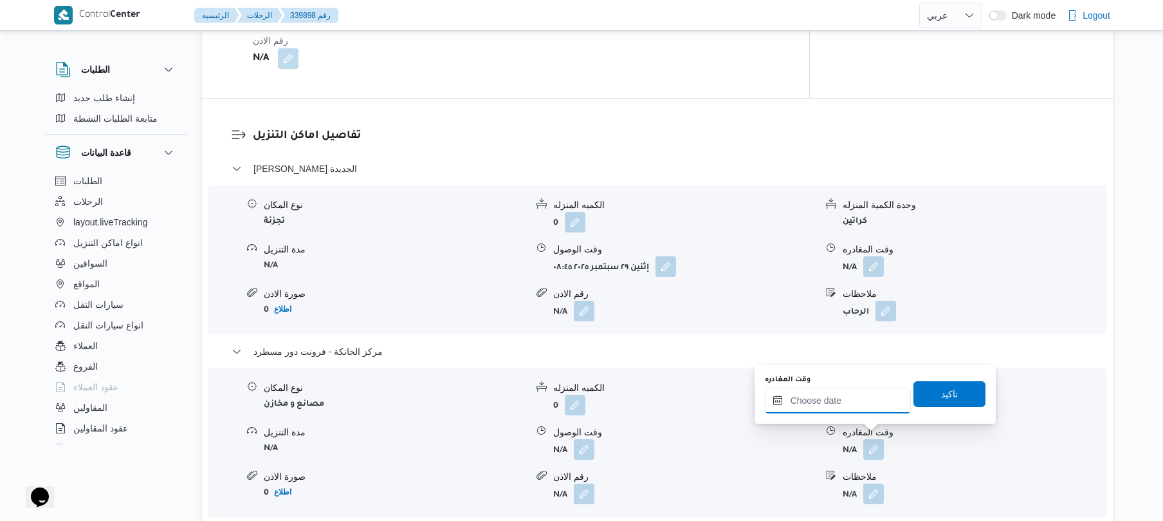
click at [863, 404] on input "وقت المغادره" at bounding box center [838, 400] width 146 height 26
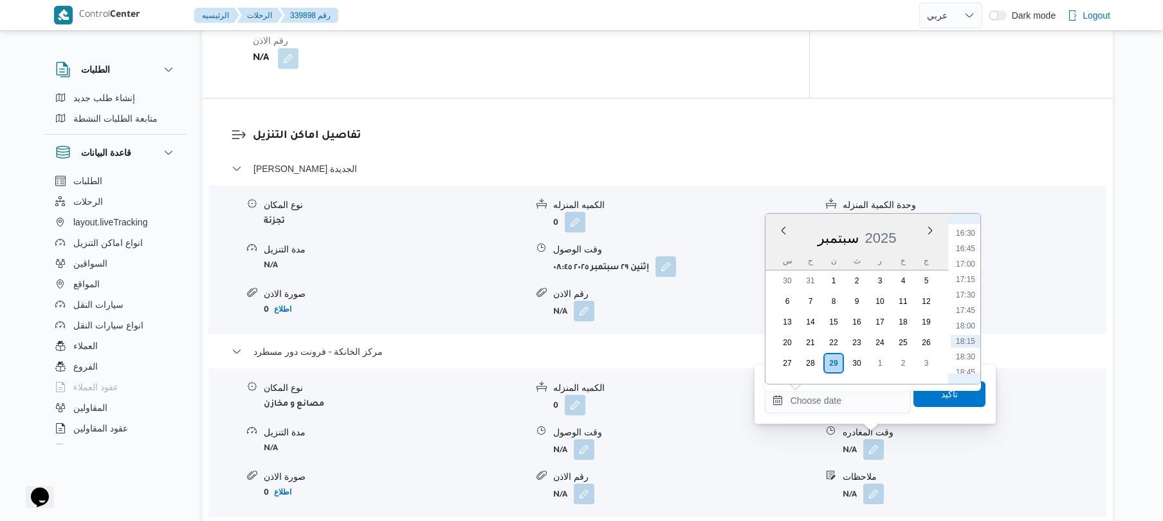
scroll to position [889, 0]
click at [968, 327] on li "16:00" at bounding box center [966, 329] width 30 height 13
type input "[DATE] ١٦:٠٠"
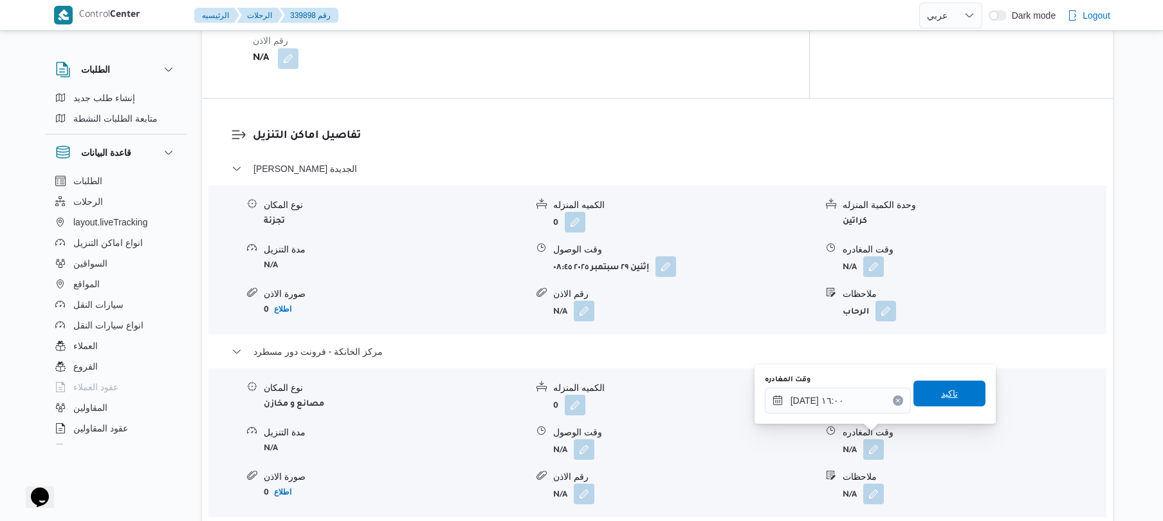
click at [933, 403] on span "تاكيد" at bounding box center [950, 393] width 72 height 26
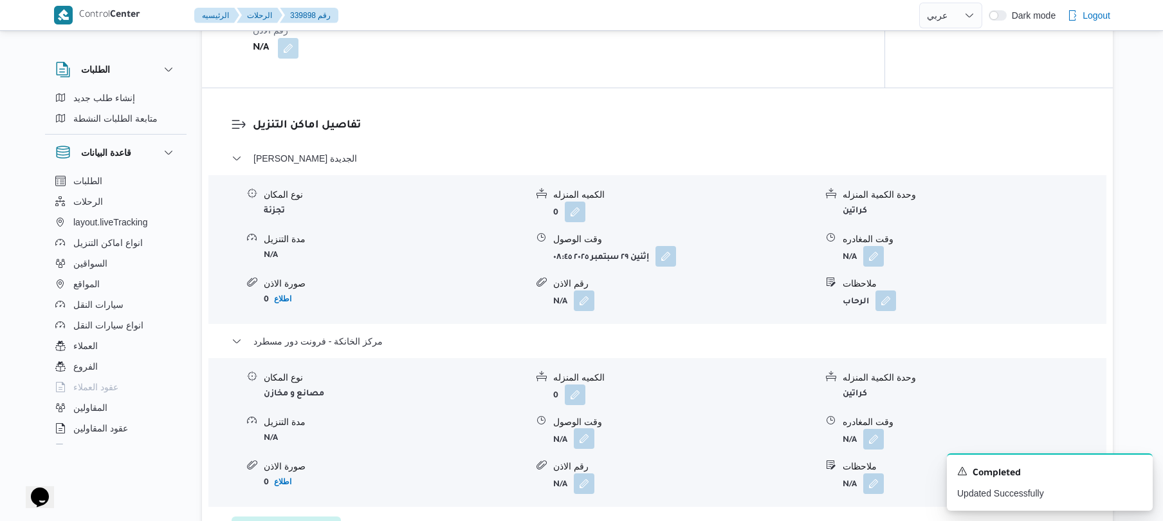
click at [580, 438] on button "button" at bounding box center [584, 438] width 21 height 21
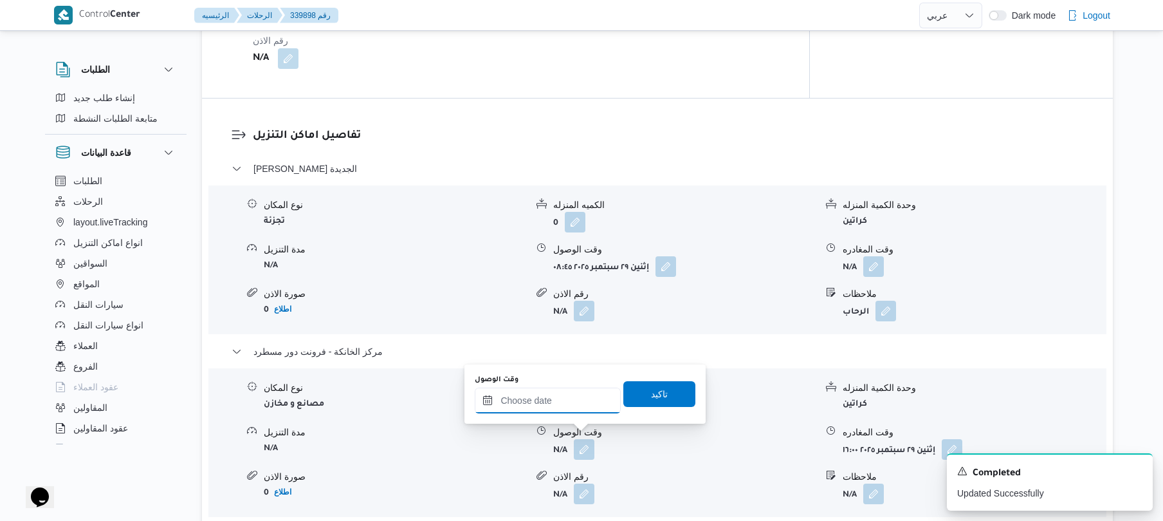
click at [579, 401] on input "وقت الوصول" at bounding box center [548, 400] width 146 height 26
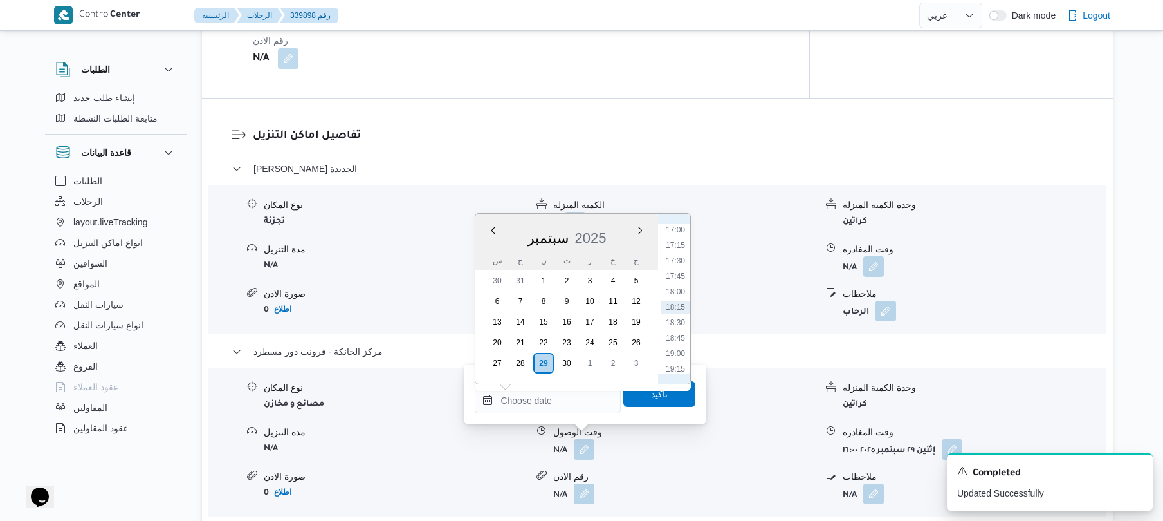
scroll to position [924, 0]
click at [682, 279] on li "15:45" at bounding box center [676, 279] width 30 height 13
type input "[DATE] ١٥:٤٥"
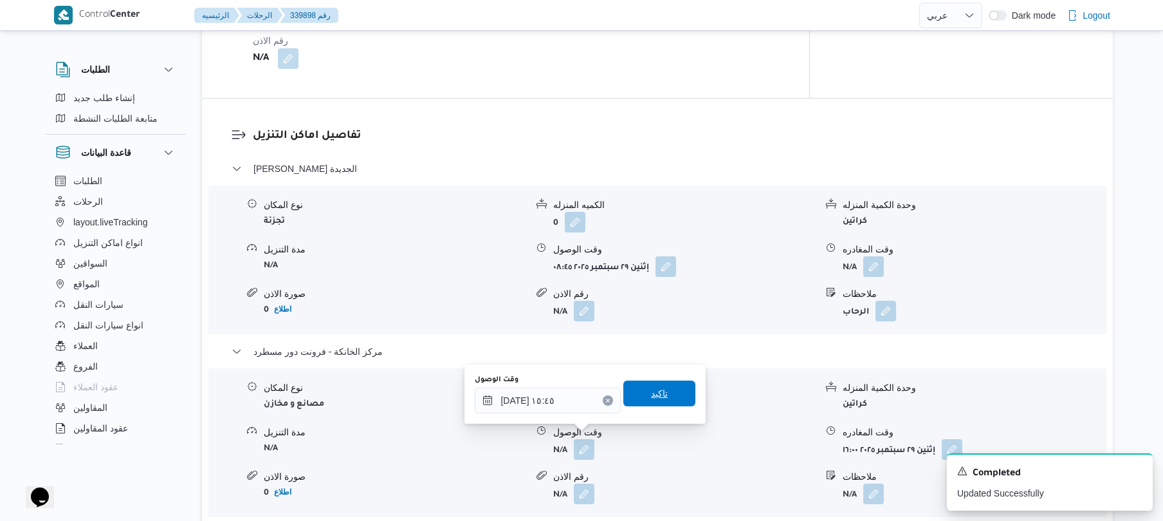
click at [652, 394] on span "تاكيد" at bounding box center [659, 392] width 17 height 15
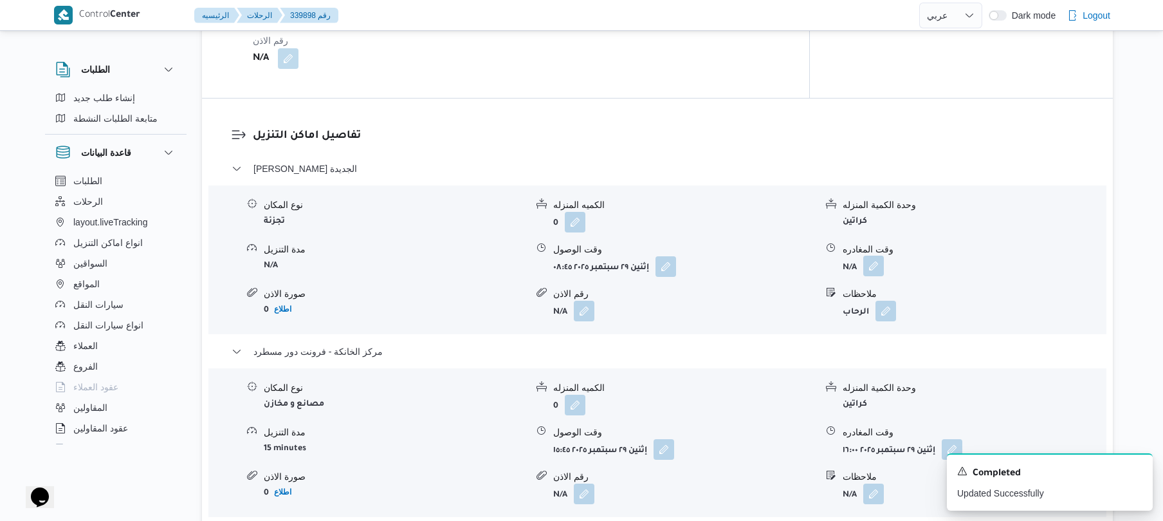
click at [878, 255] on button "button" at bounding box center [873, 265] width 21 height 21
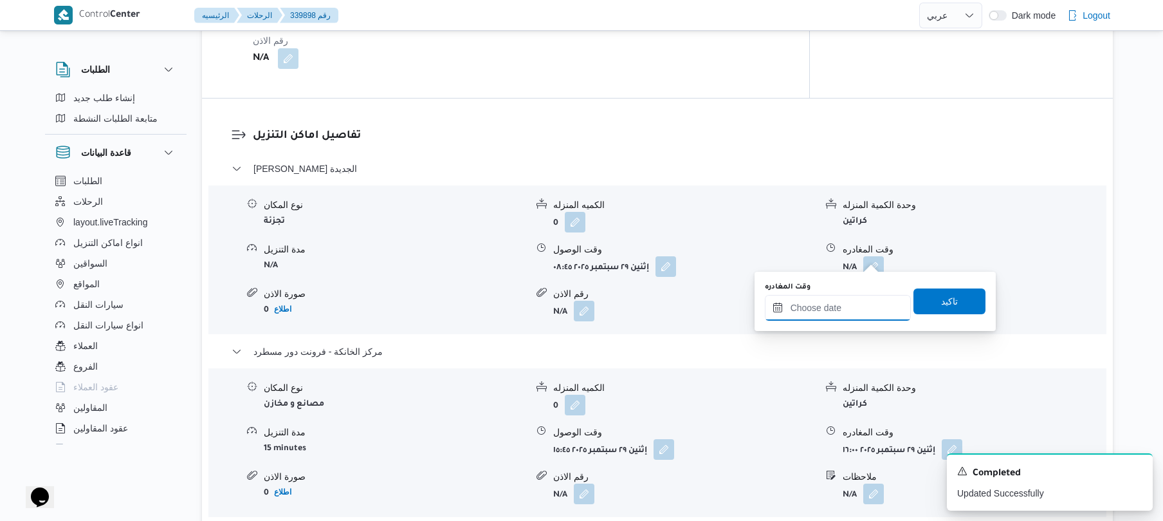
click at [830, 302] on input "وقت المغادره" at bounding box center [838, 308] width 146 height 26
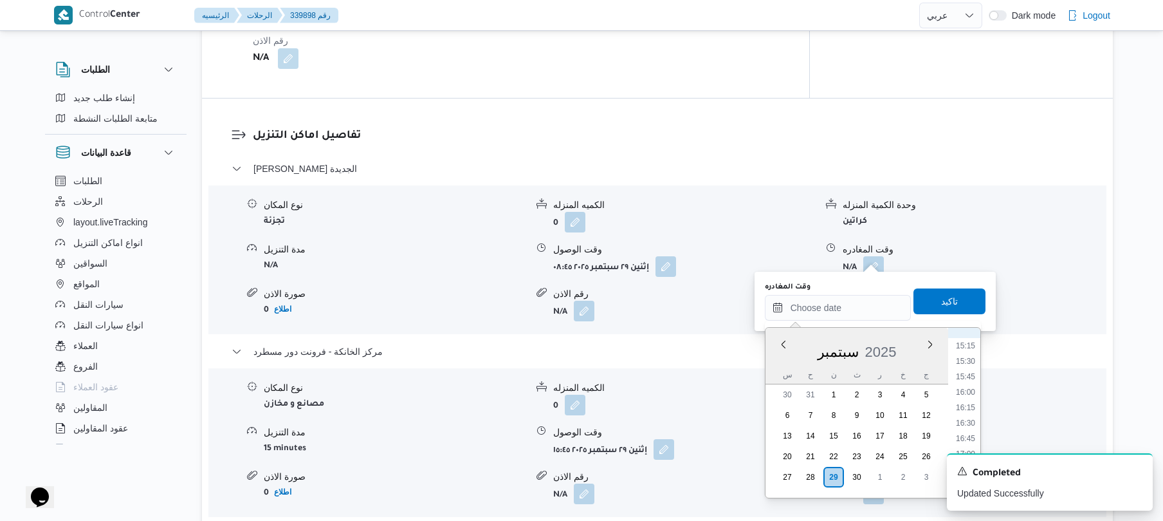
scroll to position [925, 0]
click at [965, 345] on li "15:00" at bounding box center [966, 346] width 30 height 13
type input "٢٩/٠٩/٢٠٢٥ ١٥:٠٠"
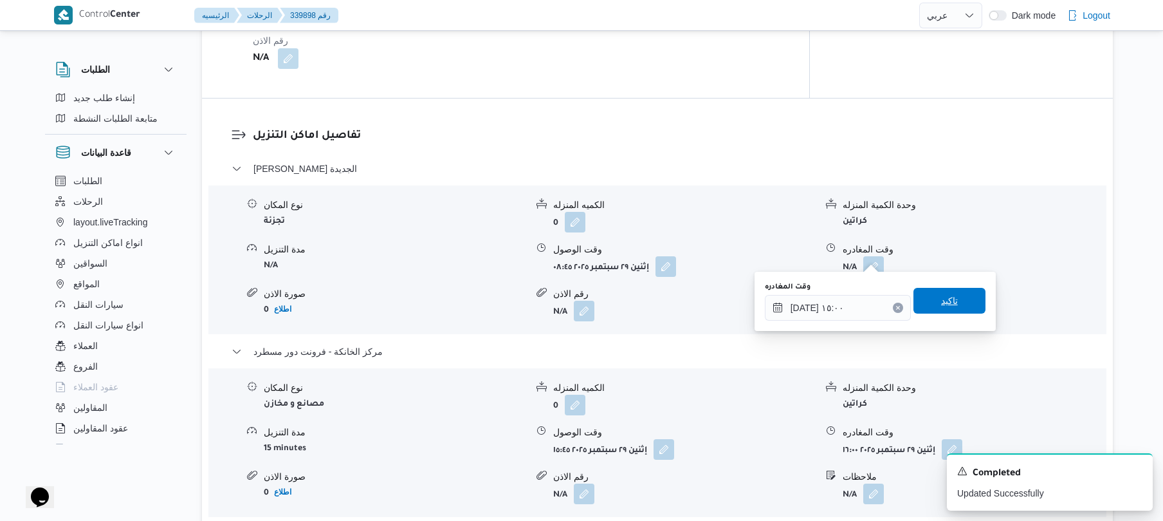
click at [957, 301] on span "تاكيد" at bounding box center [950, 301] width 72 height 26
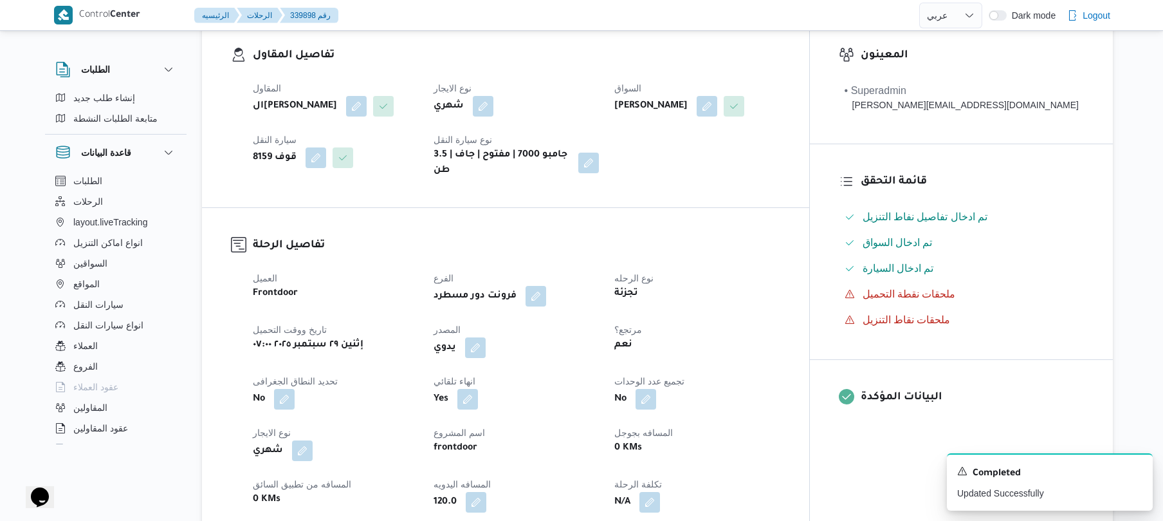
scroll to position [0, 0]
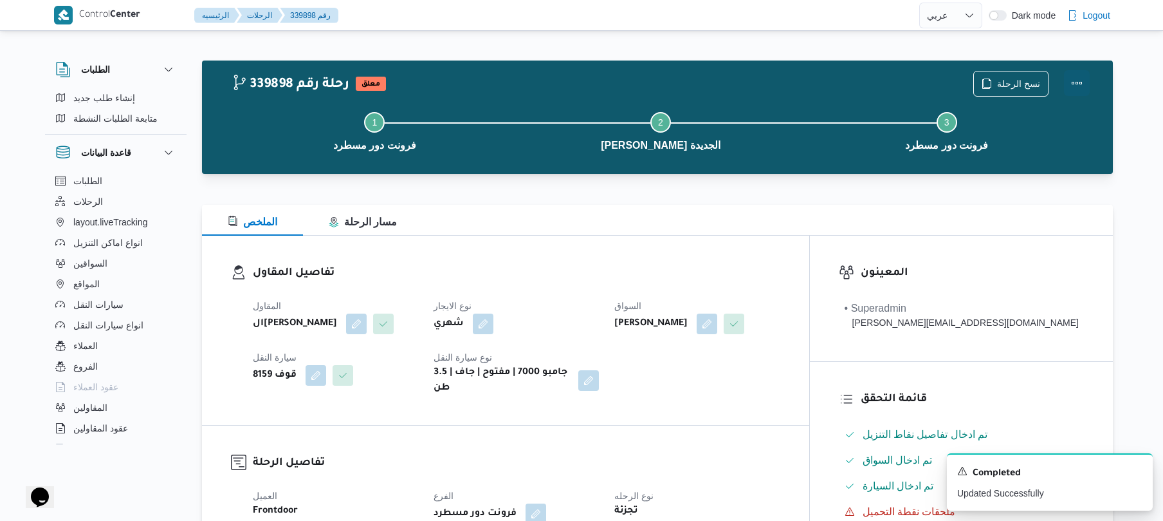
click at [1074, 90] on button "Actions" at bounding box center [1077, 83] width 26 height 26
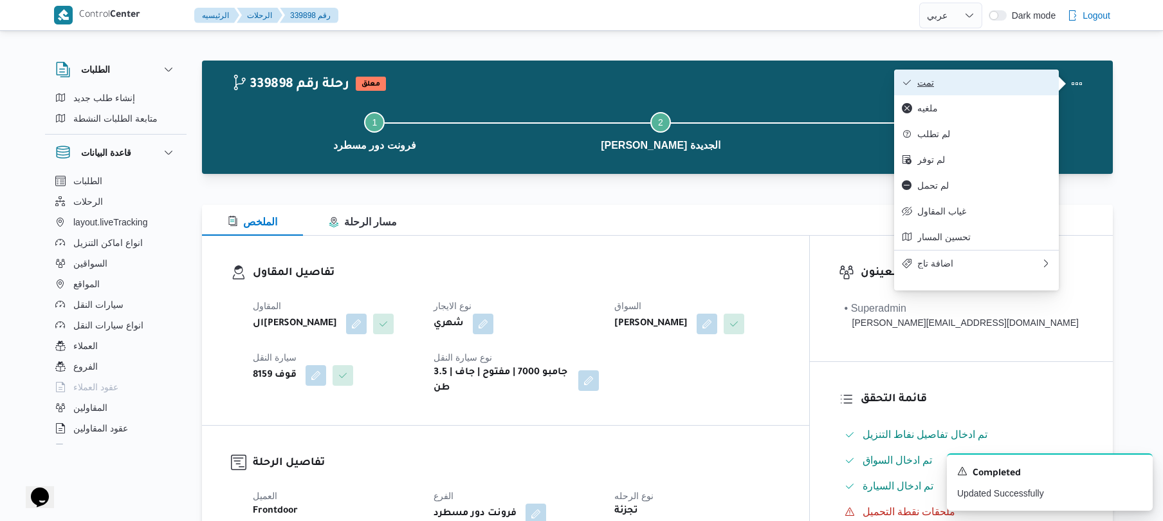
click at [1020, 88] on span "تمت" at bounding box center [984, 82] width 134 height 10
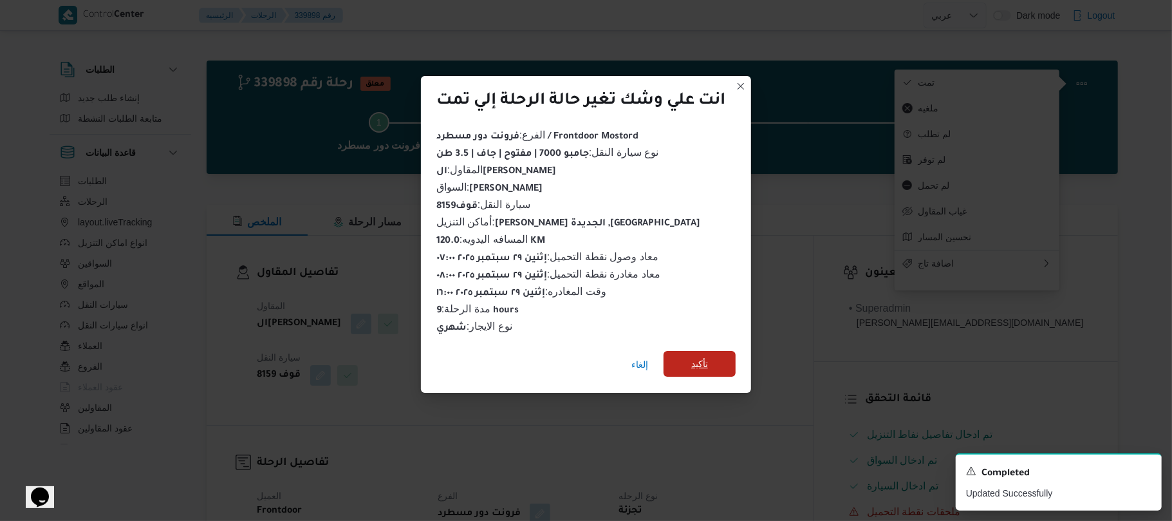
click at [722, 356] on span "تأكيد" at bounding box center [699, 364] width 72 height 26
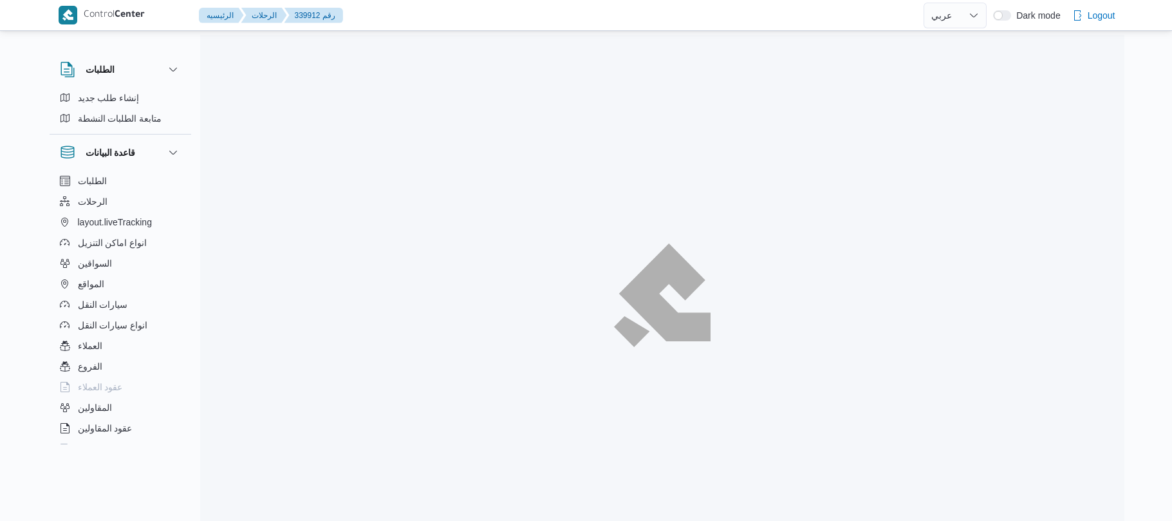
select select "ar"
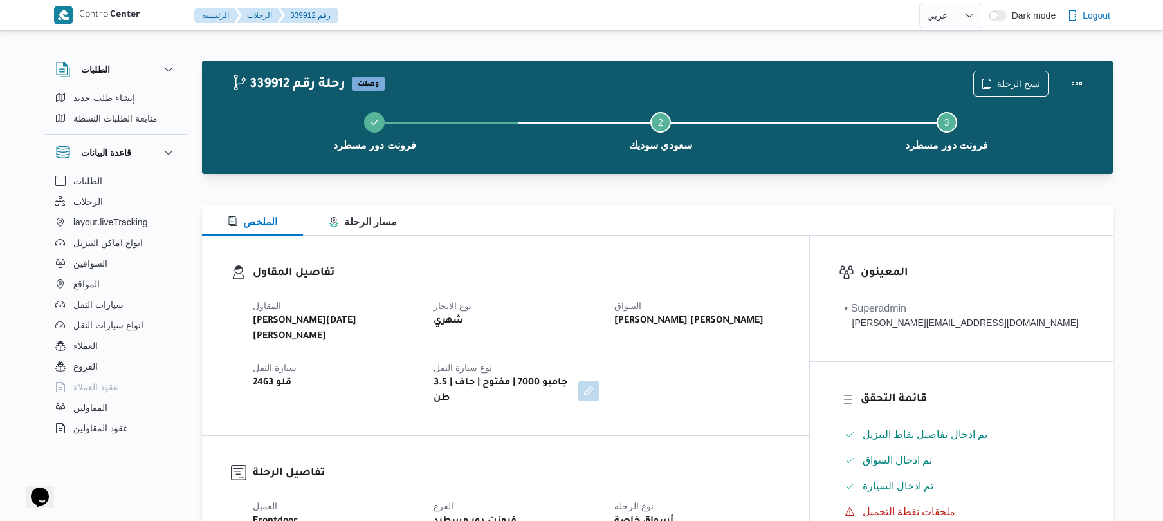
click at [669, 261] on div "تفاصيل المقاول المقاول [PERSON_NAME][DATE] [PERSON_NAME] نوع الايجار شهري السوا…" at bounding box center [505, 334] width 607 height 199
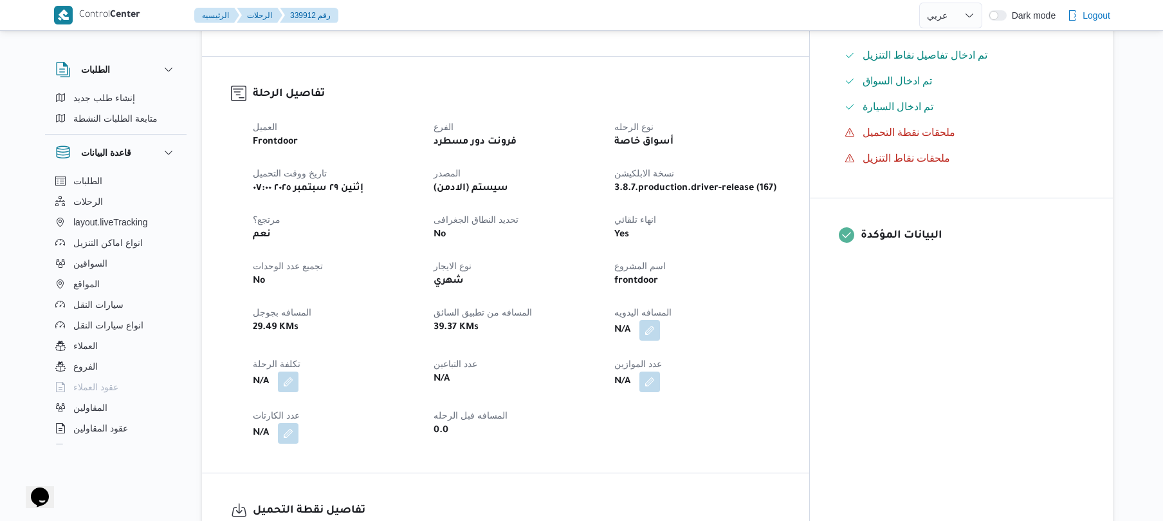
scroll to position [446, 0]
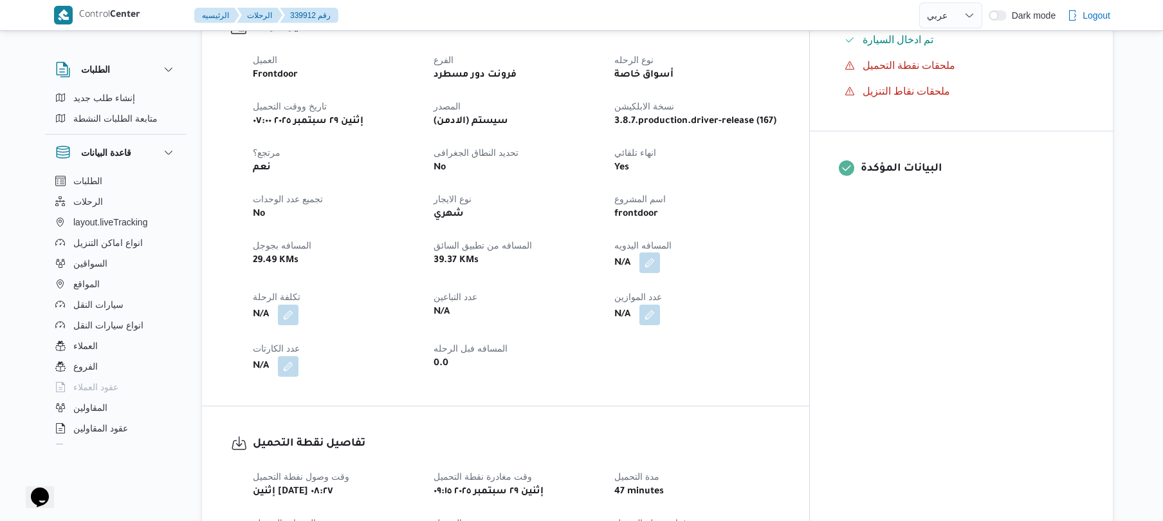
click at [660, 252] on button "button" at bounding box center [650, 262] width 21 height 21
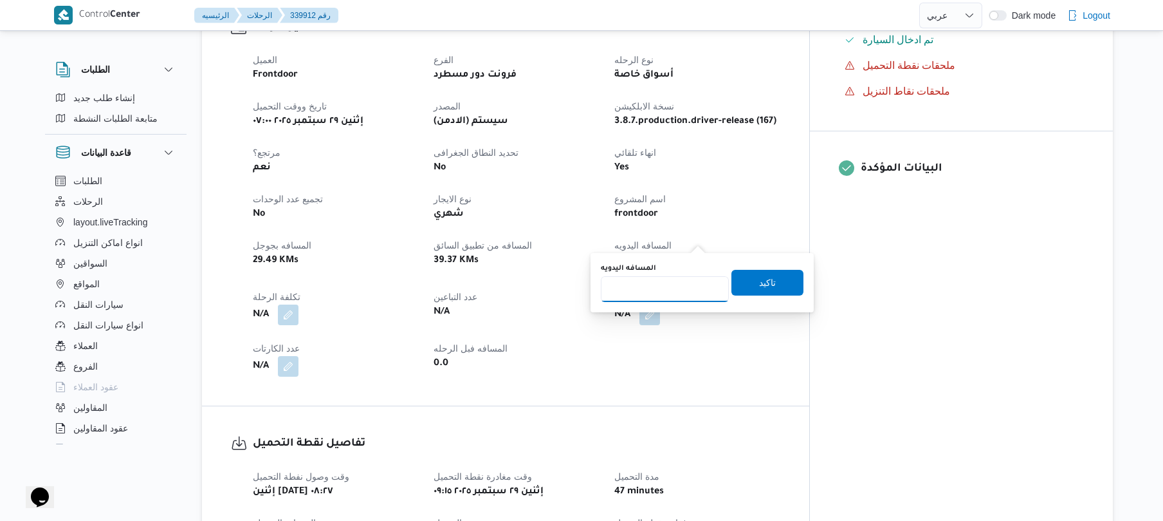
click at [678, 292] on input "المسافه اليدويه" at bounding box center [665, 289] width 128 height 26
type input "130"
click at [762, 274] on span "تاكيد" at bounding box center [767, 281] width 17 height 15
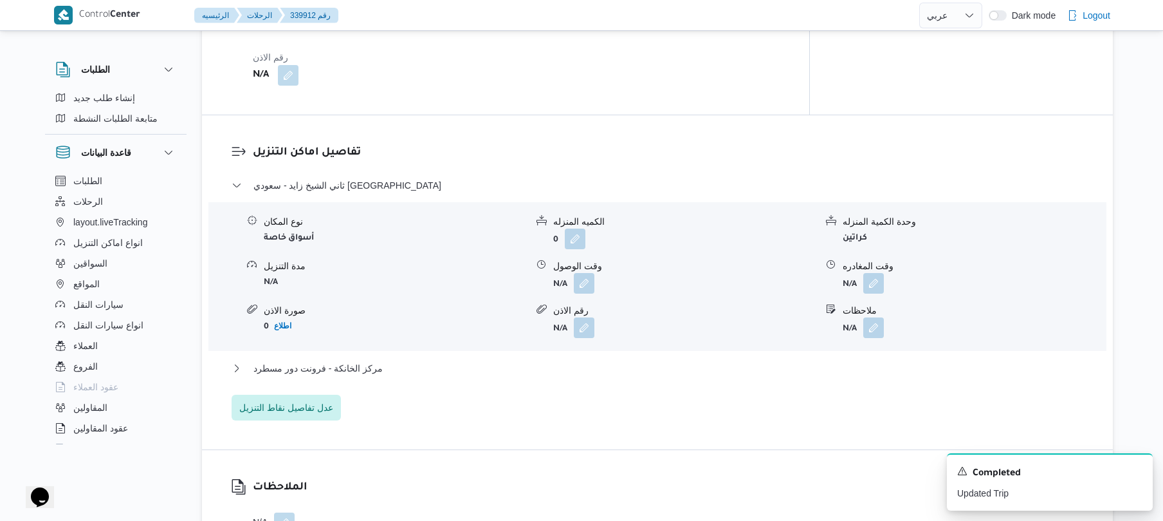
scroll to position [958, 0]
click at [582, 272] on button "button" at bounding box center [584, 282] width 21 height 21
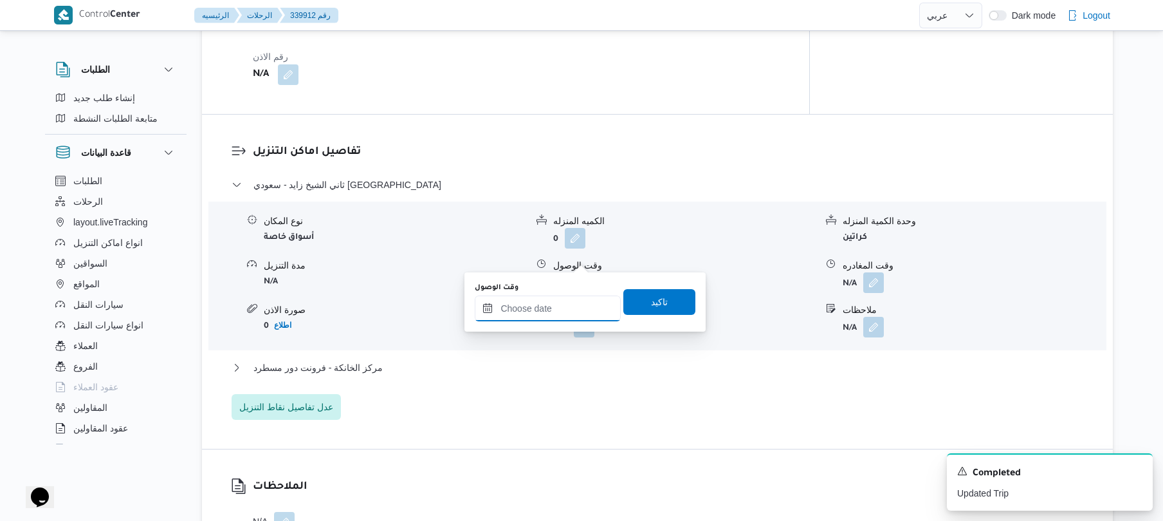
click at [530, 309] on input "وقت الوصول" at bounding box center [548, 308] width 146 height 26
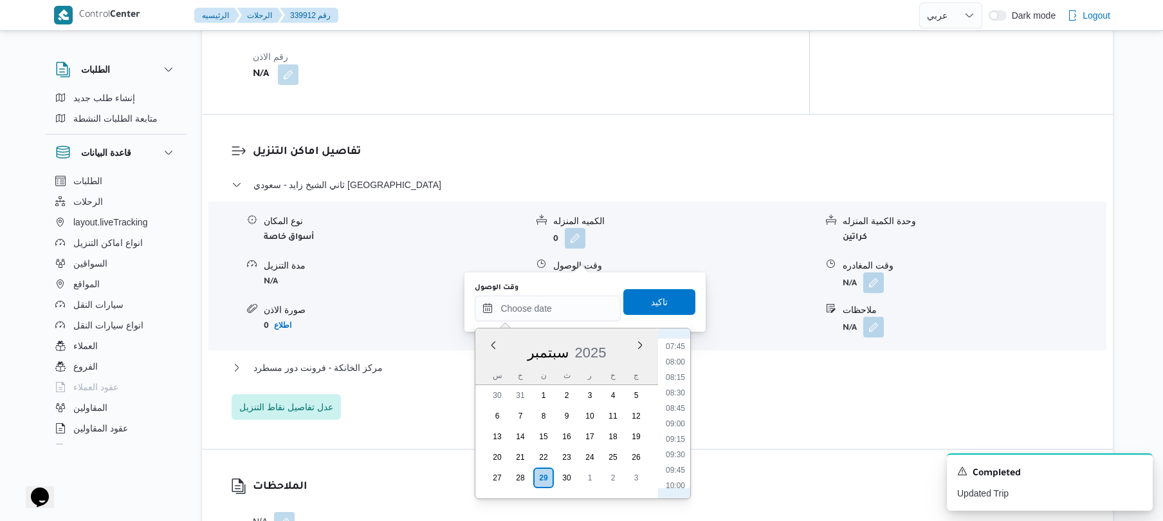
scroll to position [604, 0]
click at [675, 376] on li "10:15" at bounding box center [676, 374] width 30 height 13
type input "٢٩/٠٩/٢٠٢٥ ١٠:١٥"
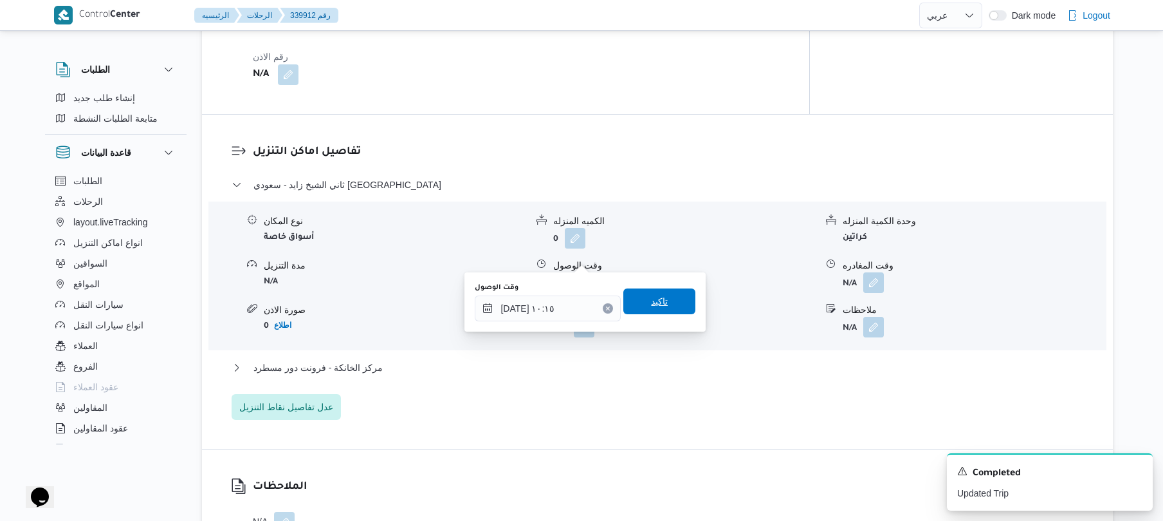
click at [673, 309] on span "تاكيد" at bounding box center [659, 301] width 72 height 26
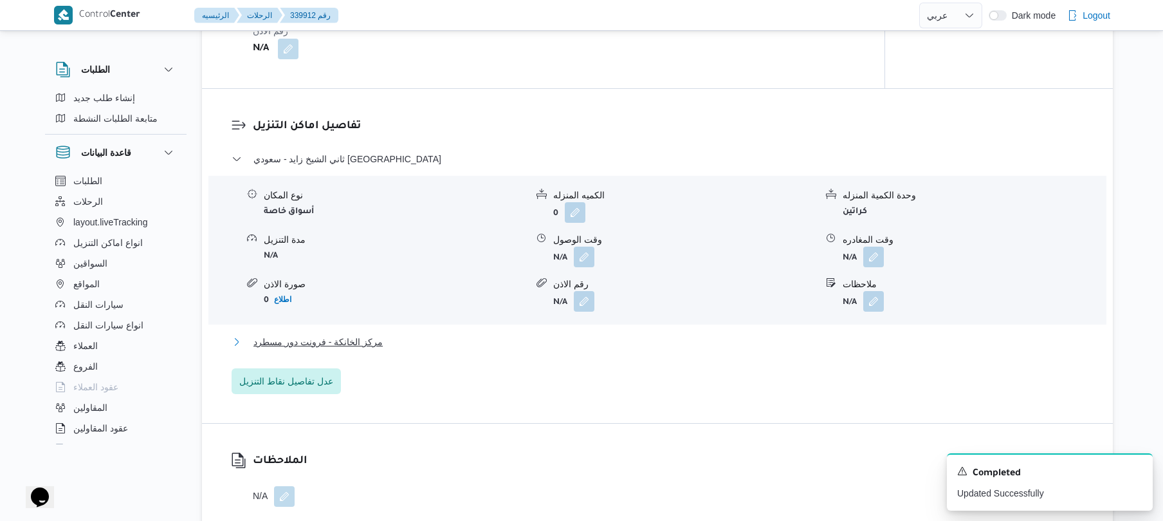
click at [622, 341] on button "مركز الخانكة - فرونت دور مسطرد" at bounding box center [658, 341] width 852 height 15
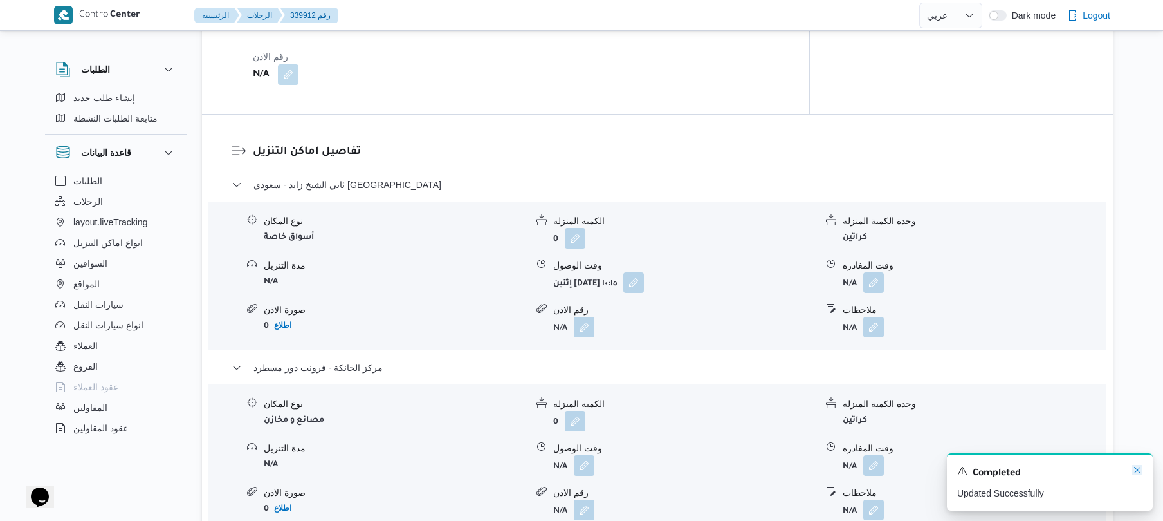
click at [1136, 472] on icon "Dismiss toast" at bounding box center [1137, 470] width 10 height 10
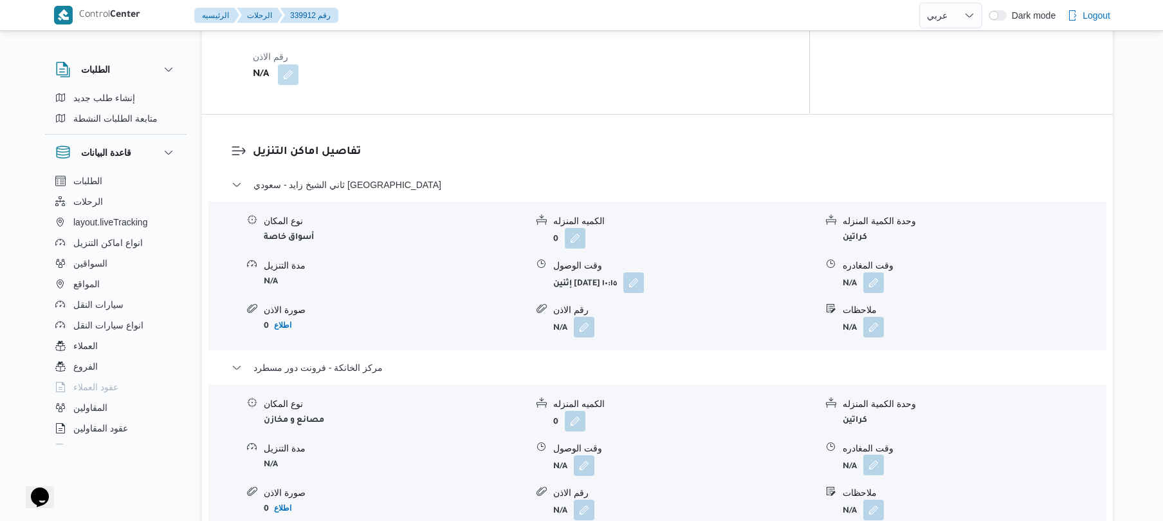
click at [876, 454] on button "button" at bounding box center [873, 464] width 21 height 21
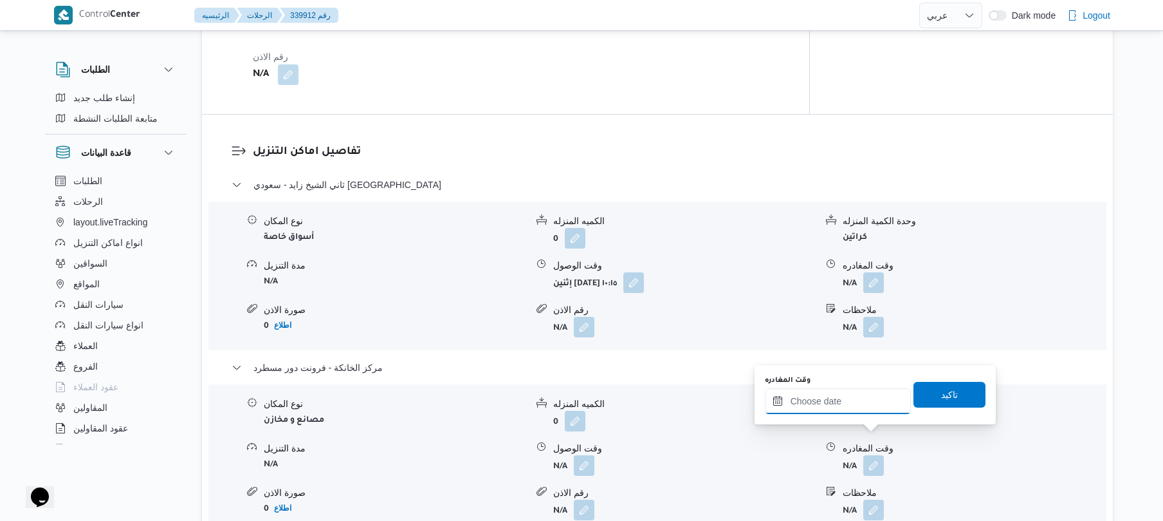
click at [836, 395] on input "وقت المغادره" at bounding box center [838, 401] width 146 height 26
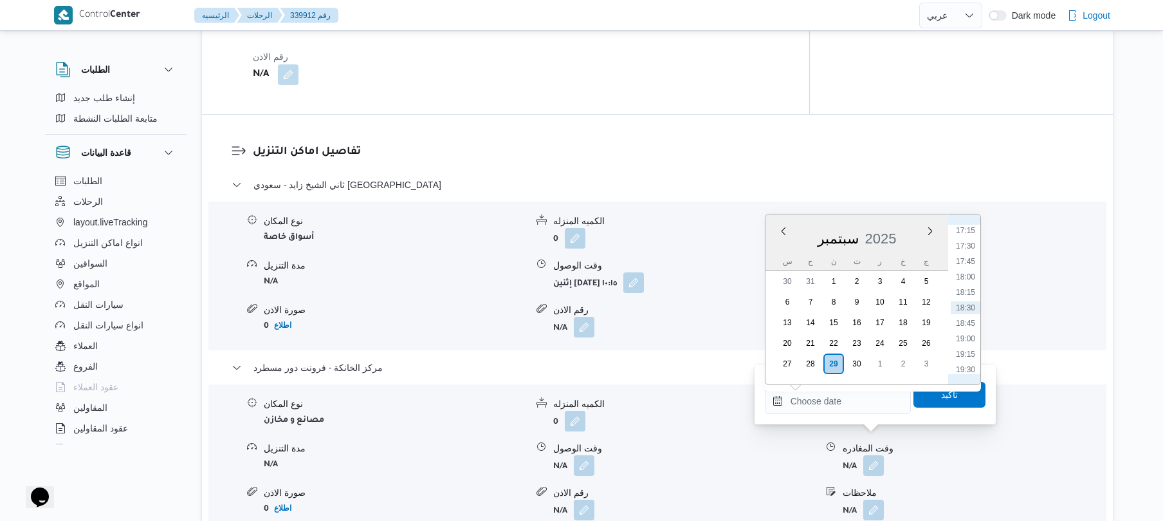
scroll to position [939, 0]
click at [969, 279] on li "16:00" at bounding box center [966, 279] width 30 height 13
type input "[DATE] ١٦:٠٠"
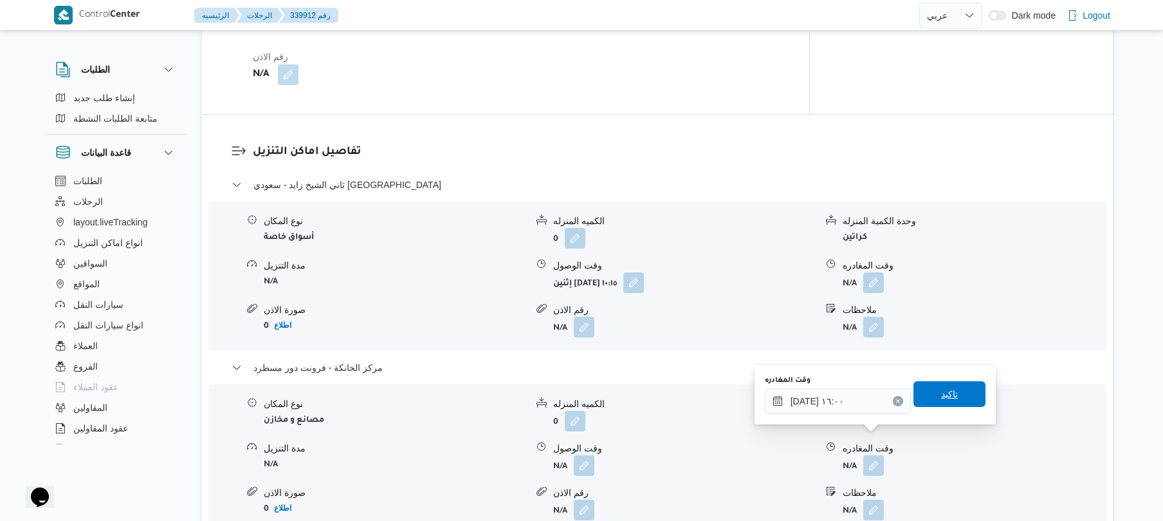
click at [941, 394] on span "تاكيد" at bounding box center [949, 393] width 17 height 15
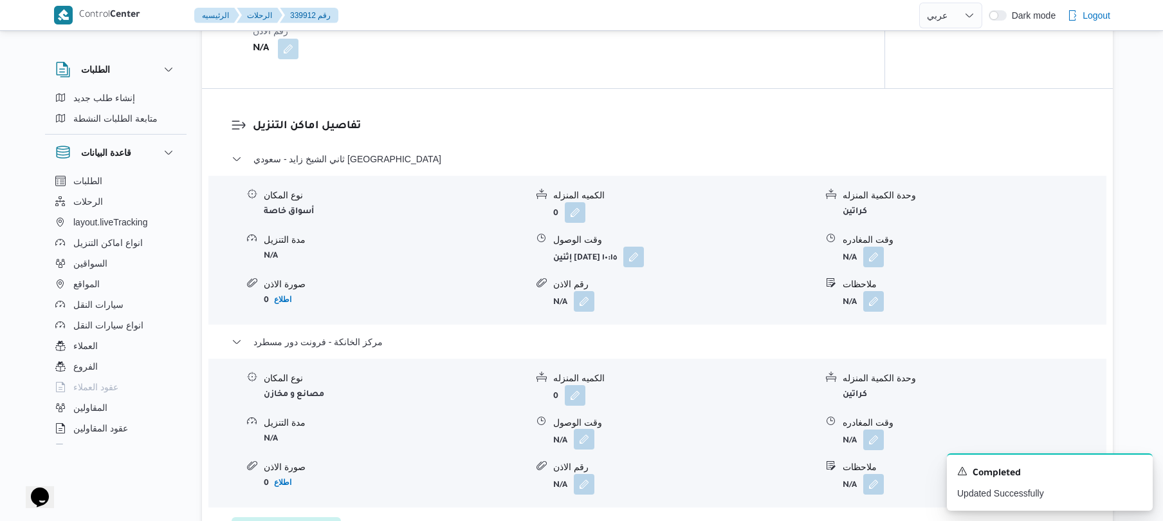
click at [577, 445] on button "button" at bounding box center [584, 439] width 21 height 21
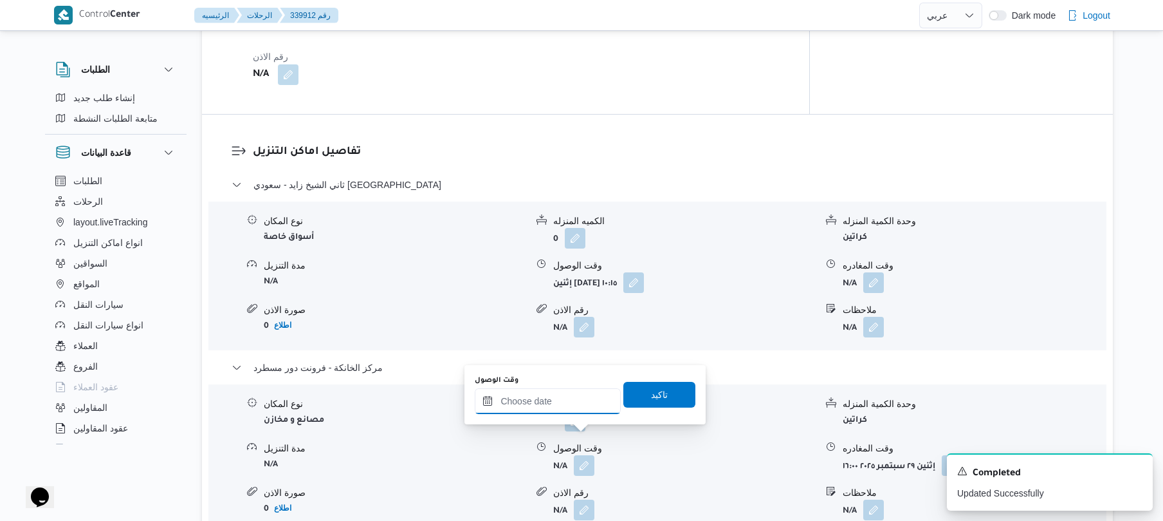
click at [567, 400] on input "وقت الوصول" at bounding box center [548, 401] width 146 height 26
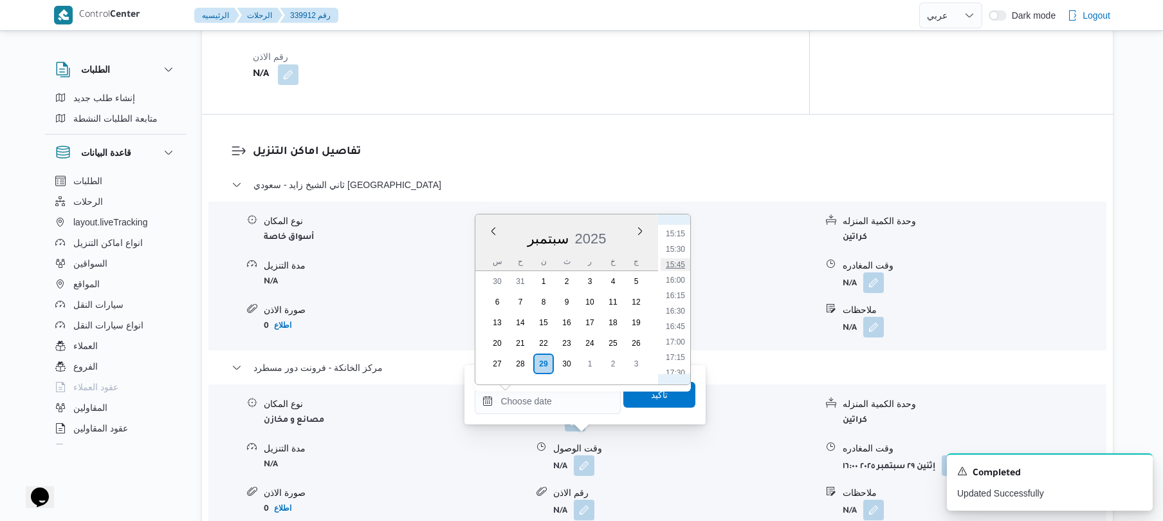
click at [680, 264] on li "15:45" at bounding box center [676, 264] width 30 height 13
type input "[DATE] ١٥:٤٥"
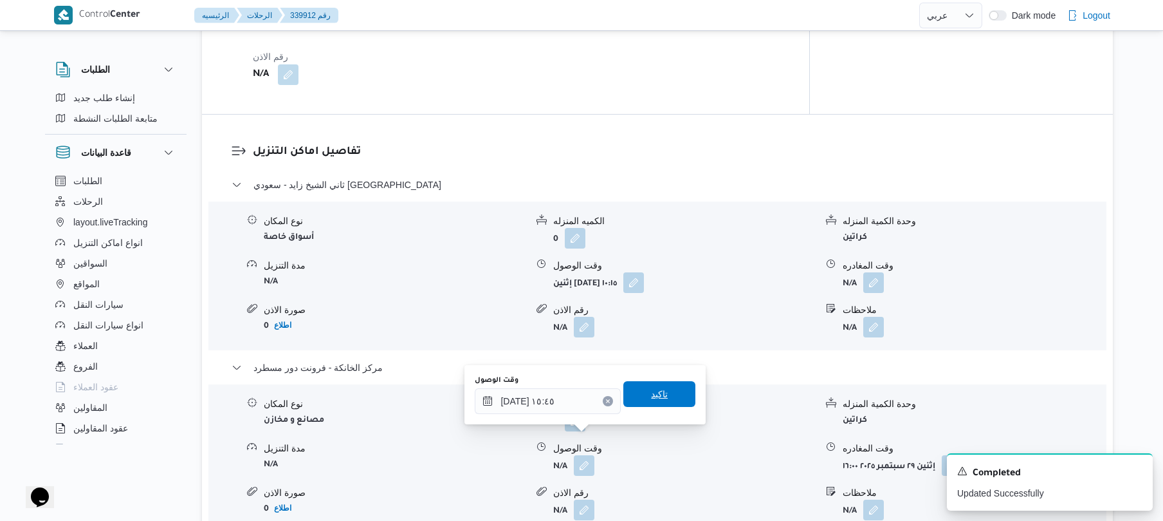
click at [651, 395] on span "تاكيد" at bounding box center [659, 393] width 17 height 15
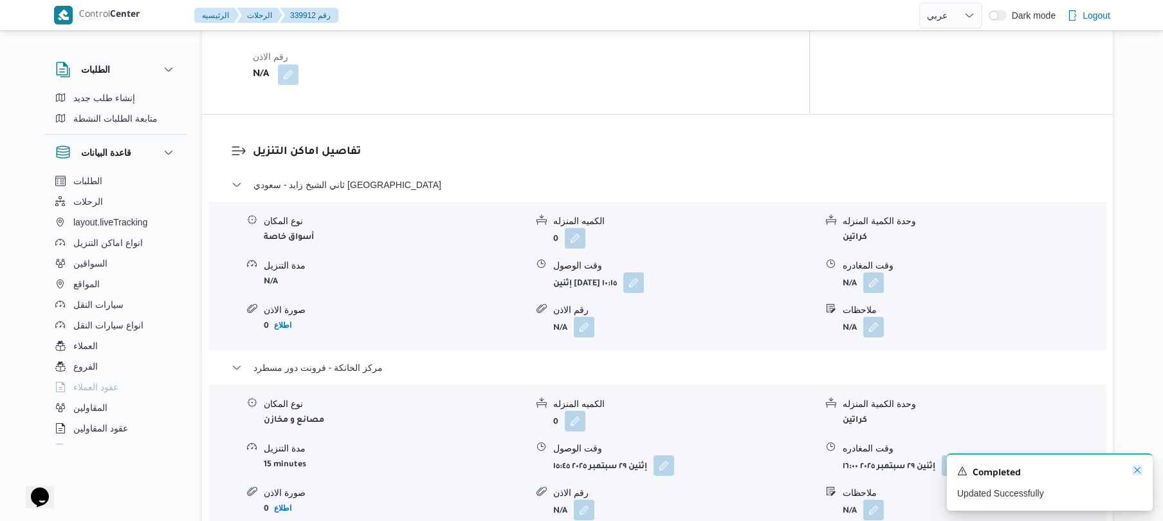
click at [1141, 470] on icon "Dismiss toast" at bounding box center [1137, 470] width 10 height 10
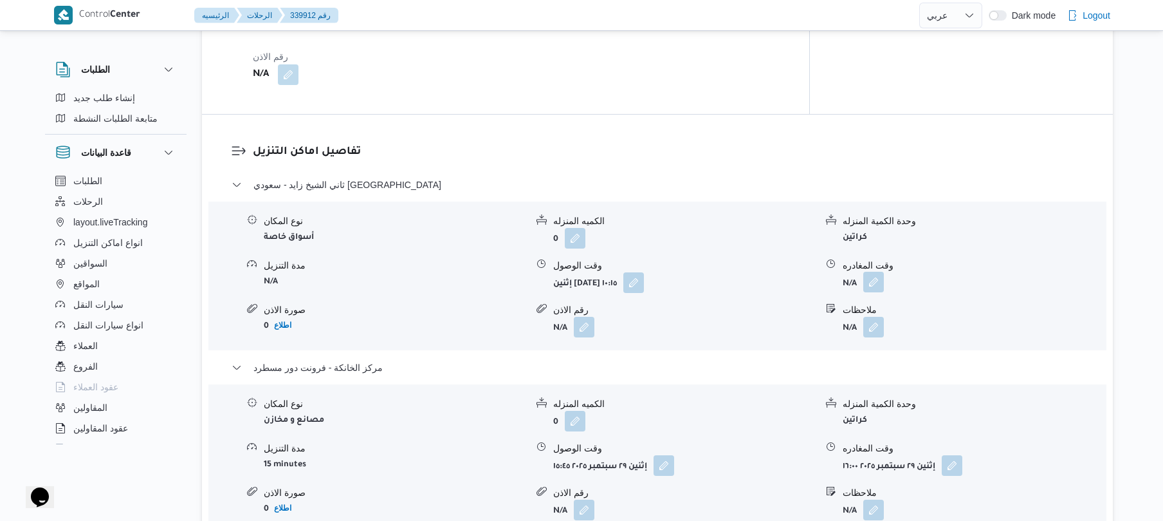
click at [876, 272] on button "button" at bounding box center [873, 282] width 21 height 21
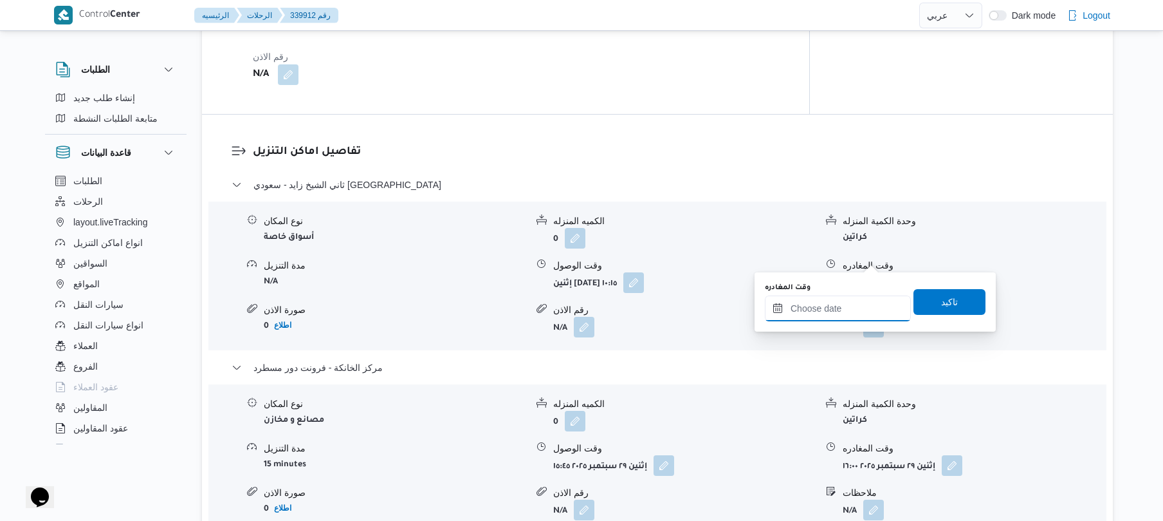
click at [842, 304] on input "وقت المغادره" at bounding box center [838, 308] width 146 height 26
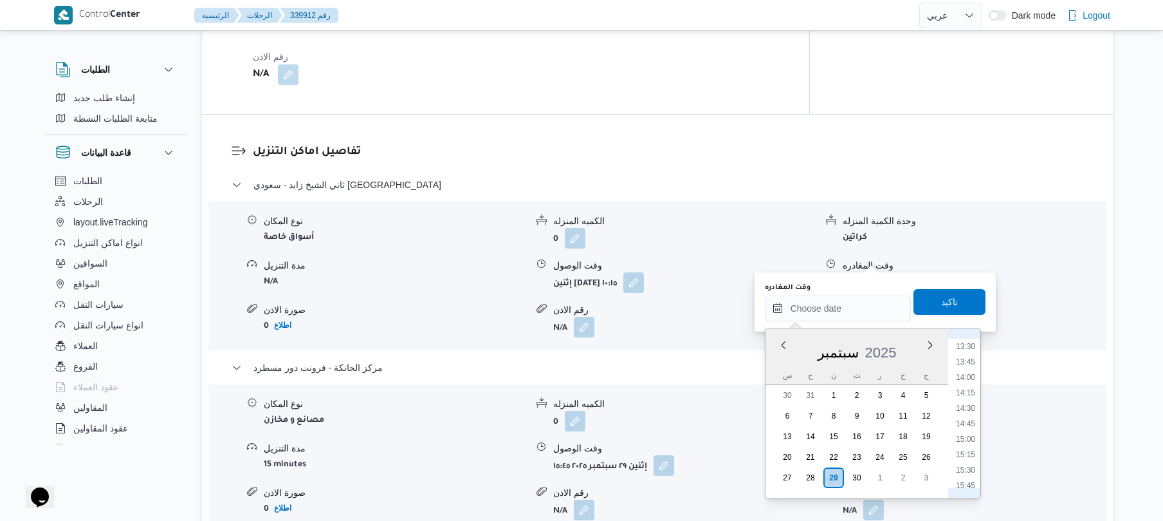
scroll to position [814, 0]
click at [965, 456] on li "15:00" at bounding box center [966, 457] width 30 height 13
type input "٢٩/٠٩/٢٠٢٥ ١٥:٠٠"
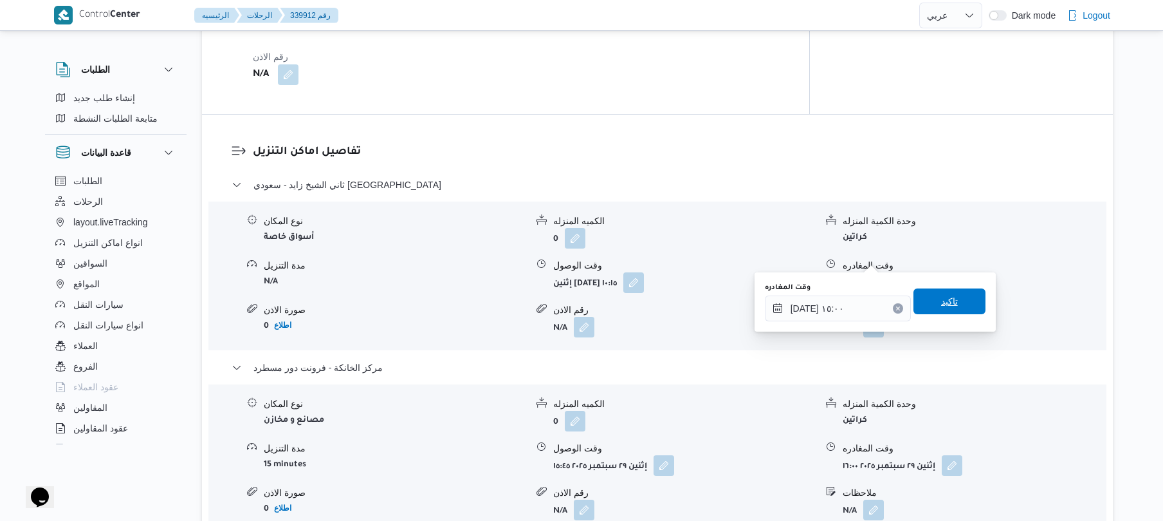
click at [961, 296] on span "تاكيد" at bounding box center [950, 301] width 72 height 26
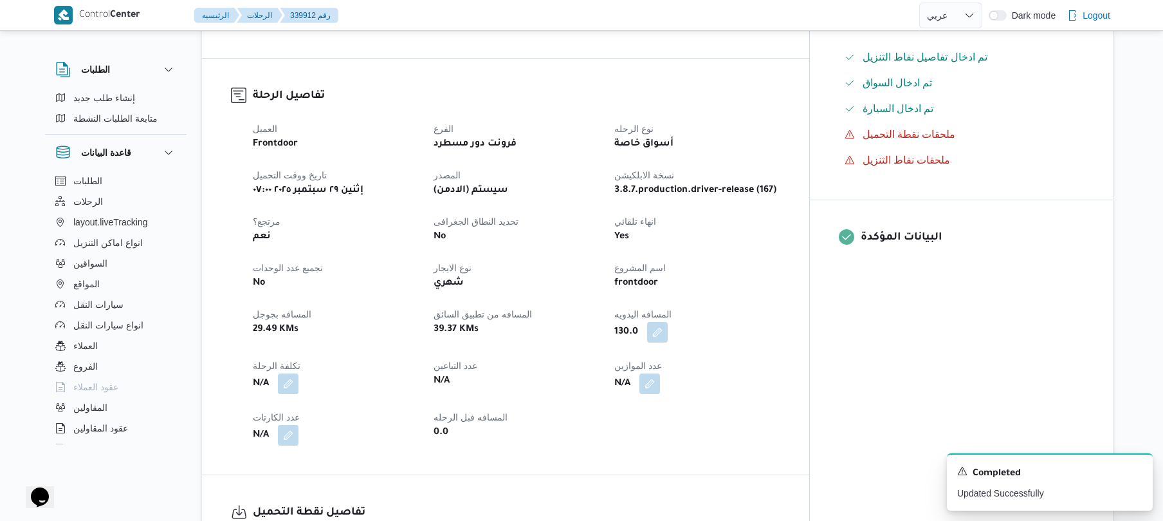
scroll to position [0, 0]
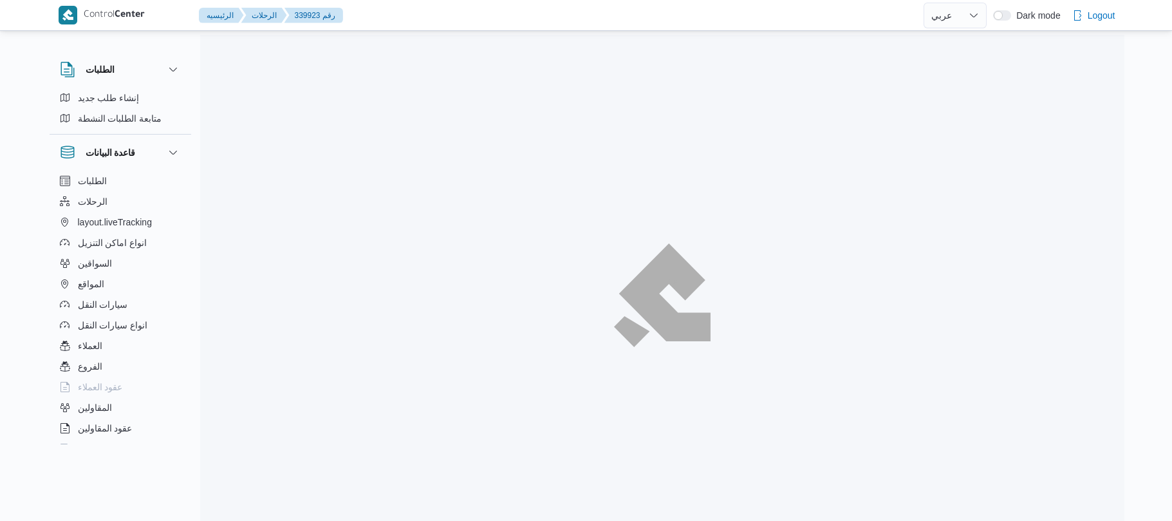
select select "ar"
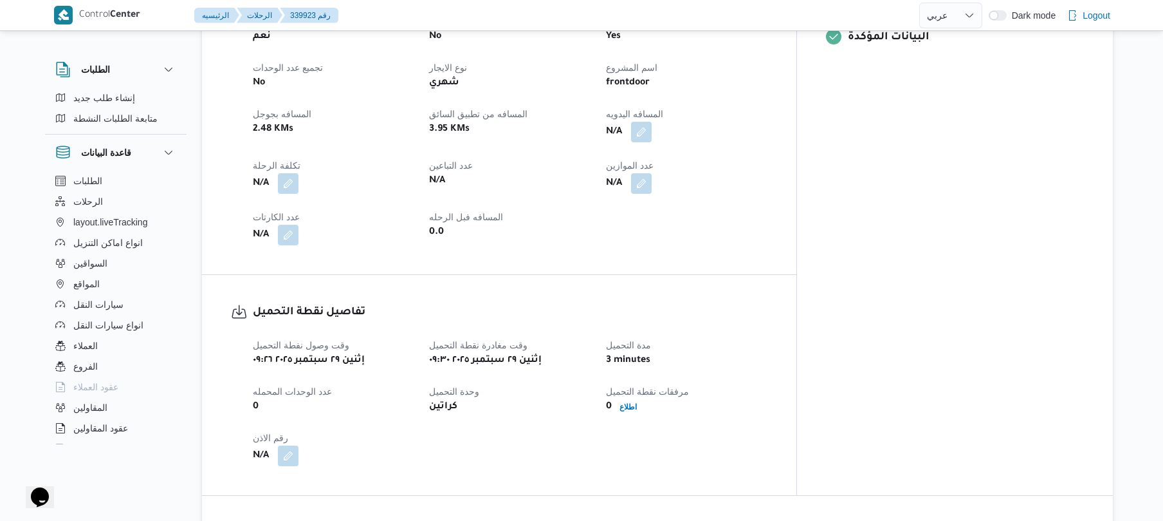
scroll to position [549, 0]
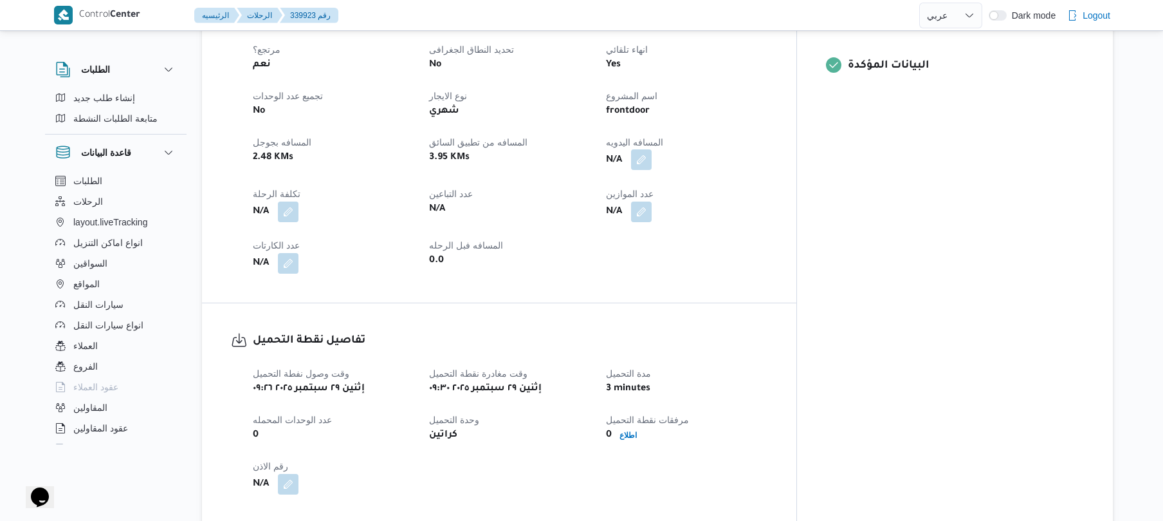
click at [652, 149] on button "button" at bounding box center [641, 159] width 21 height 21
click at [672, 187] on input "المسافه اليدويه" at bounding box center [665, 186] width 128 height 26
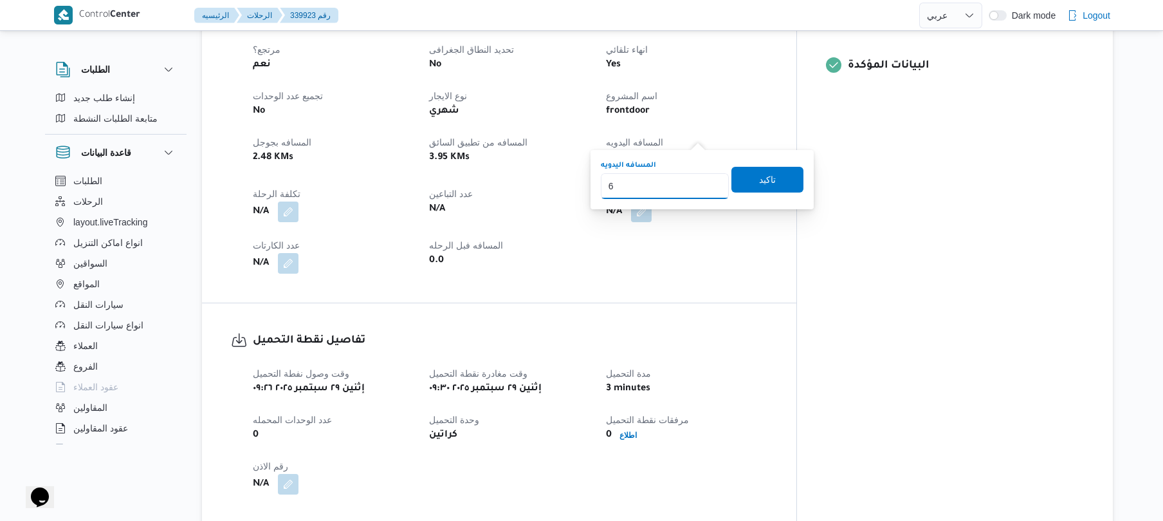
type input "65"
click at [742, 184] on span "تاكيد" at bounding box center [768, 179] width 72 height 26
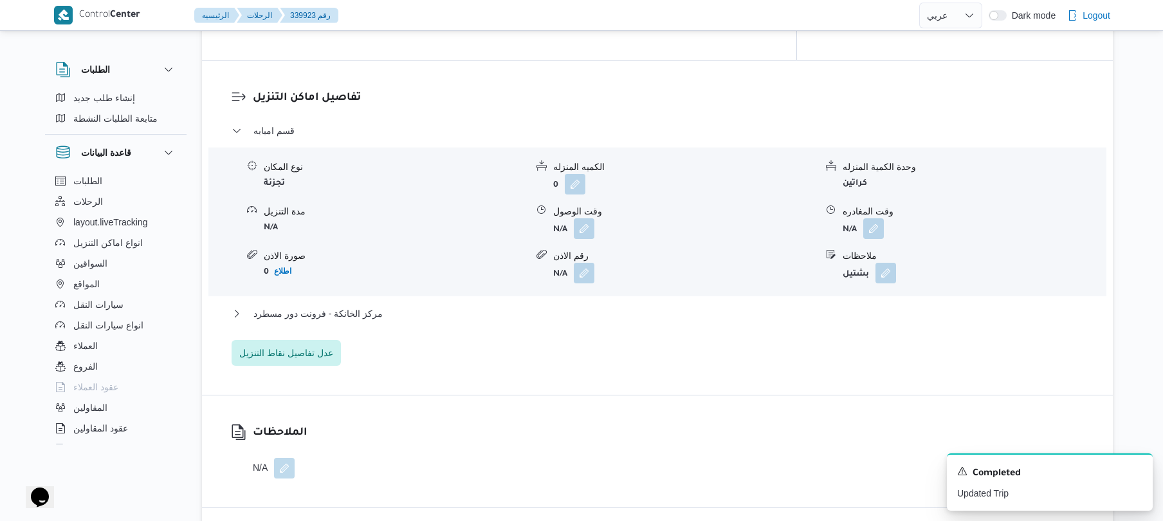
scroll to position [1064, 0]
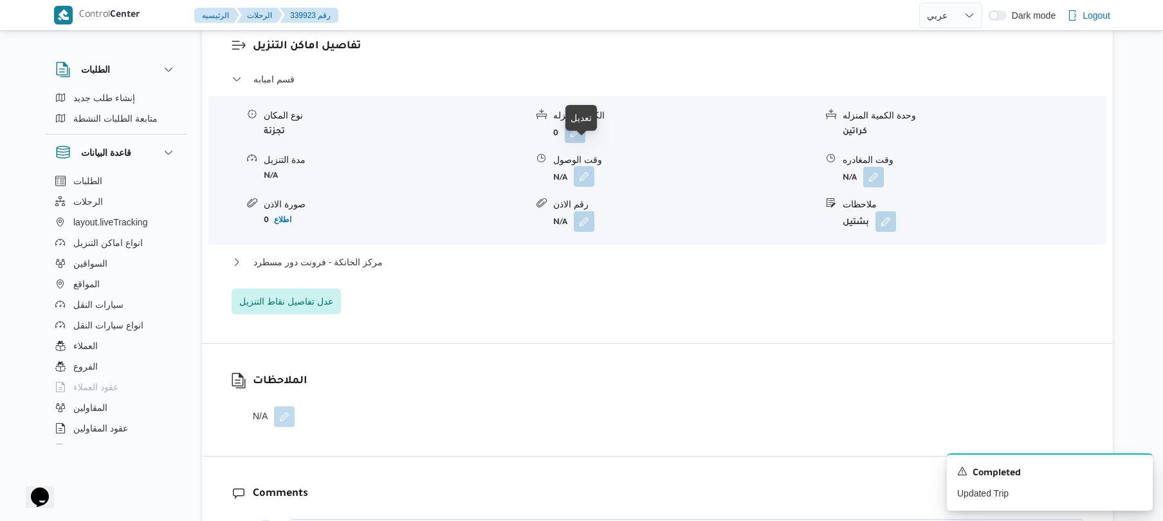
click at [587, 166] on button "button" at bounding box center [584, 176] width 21 height 21
click at [713, 274] on div "قسم امبابه نوع المكان تجزئة الكميه المنزله 0 وحدة الكمية المنزله كراتين مدة الت…" at bounding box center [658, 192] width 852 height 243
click at [613, 254] on button "مركز الخانكة - فرونت دور مسطرد" at bounding box center [658, 261] width 852 height 15
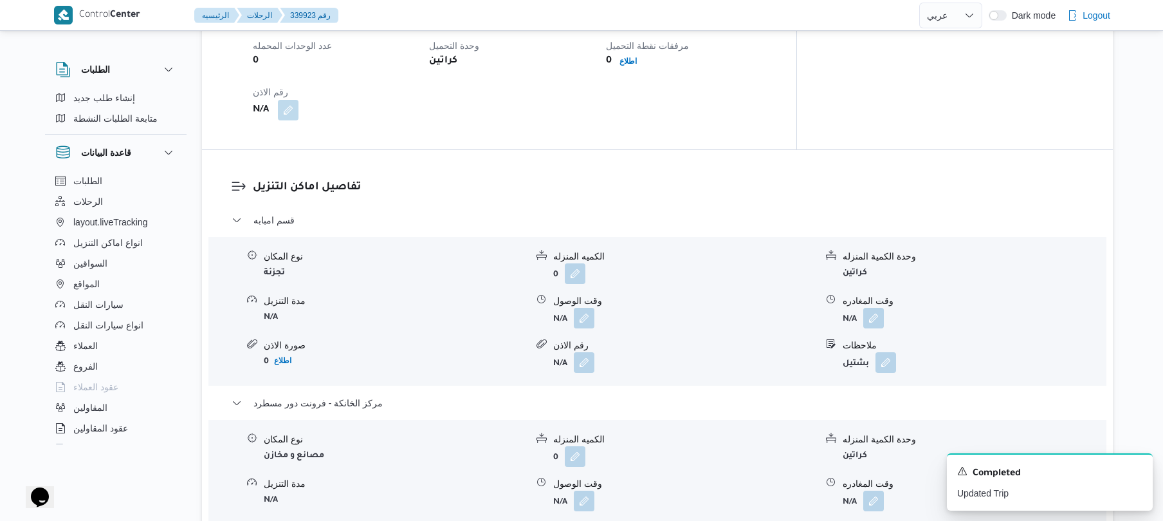
scroll to position [995, 0]
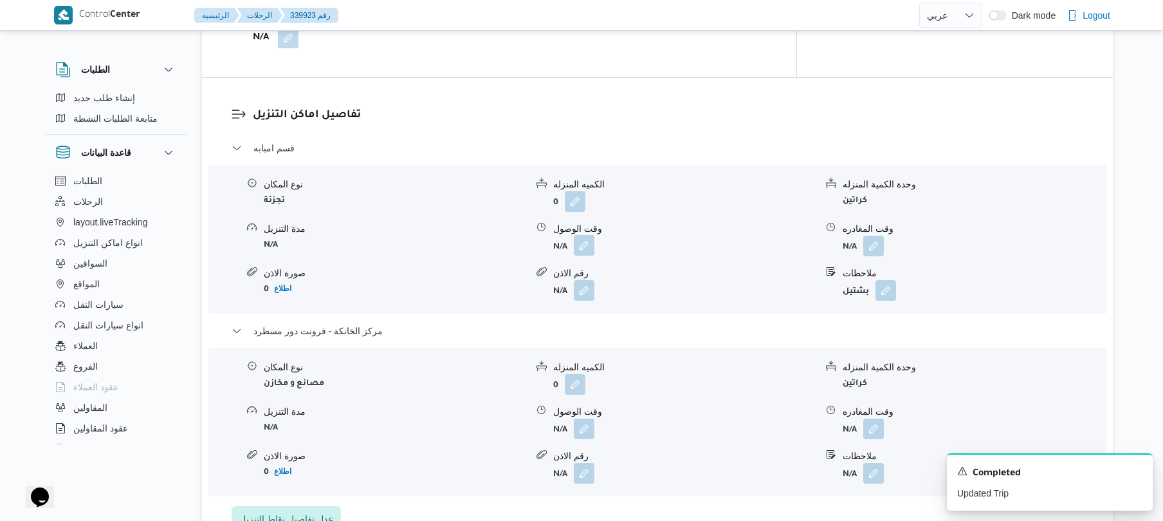
click at [587, 235] on button "button" at bounding box center [584, 245] width 21 height 21
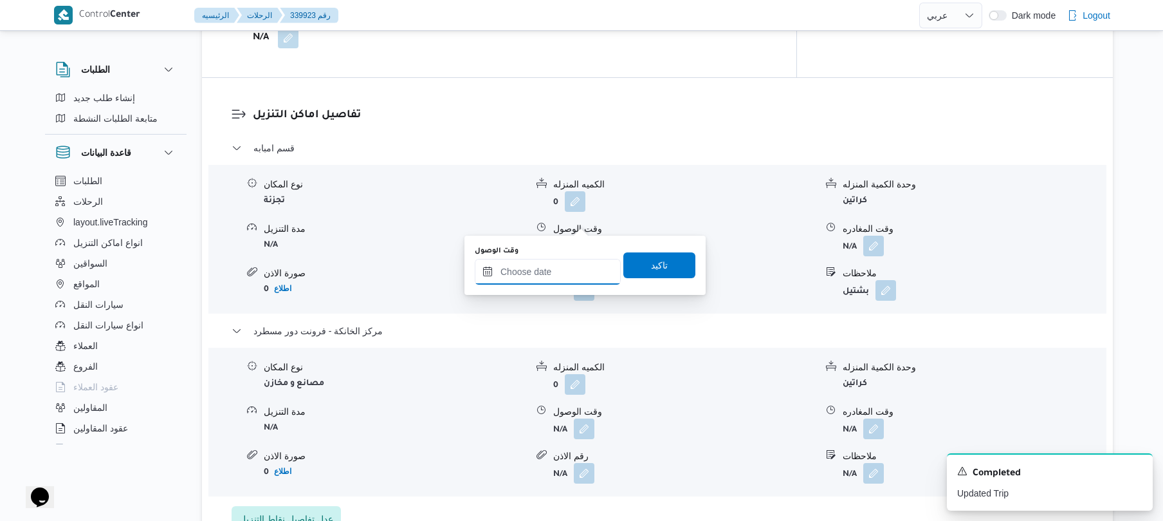
click at [551, 272] on input "وقت الوصول" at bounding box center [548, 272] width 146 height 26
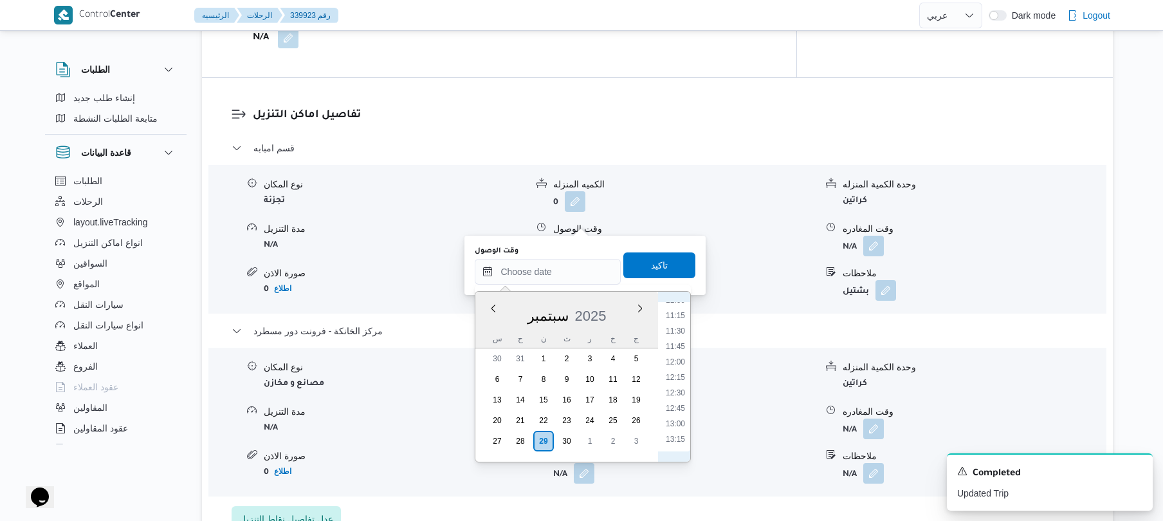
scroll to position [562, 0]
click at [681, 365] on li "10:00" at bounding box center [676, 364] width 30 height 13
type input "[DATE] ١٠:٠٠"
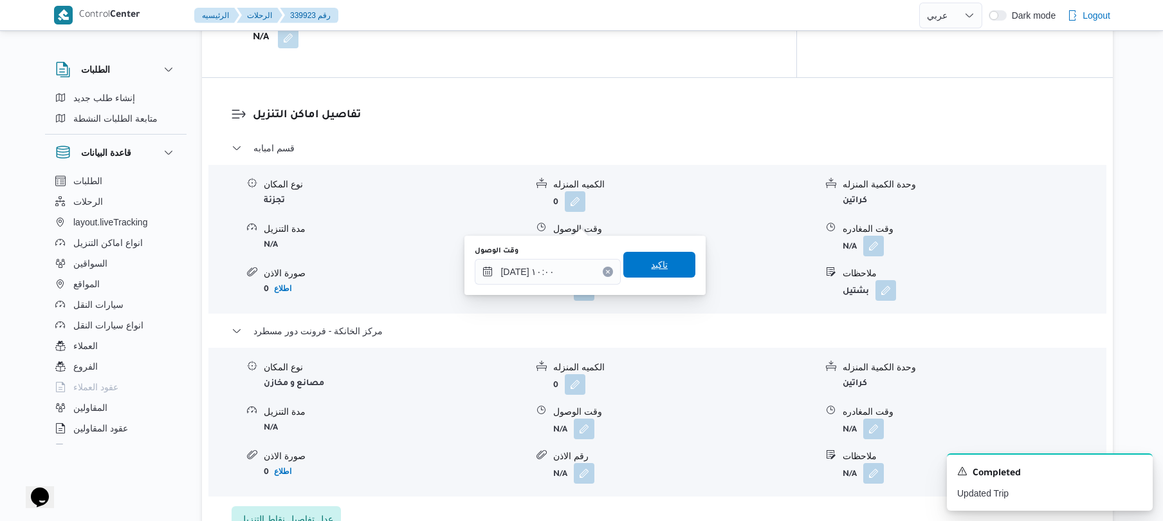
click at [665, 265] on span "تاكيد" at bounding box center [659, 265] width 72 height 26
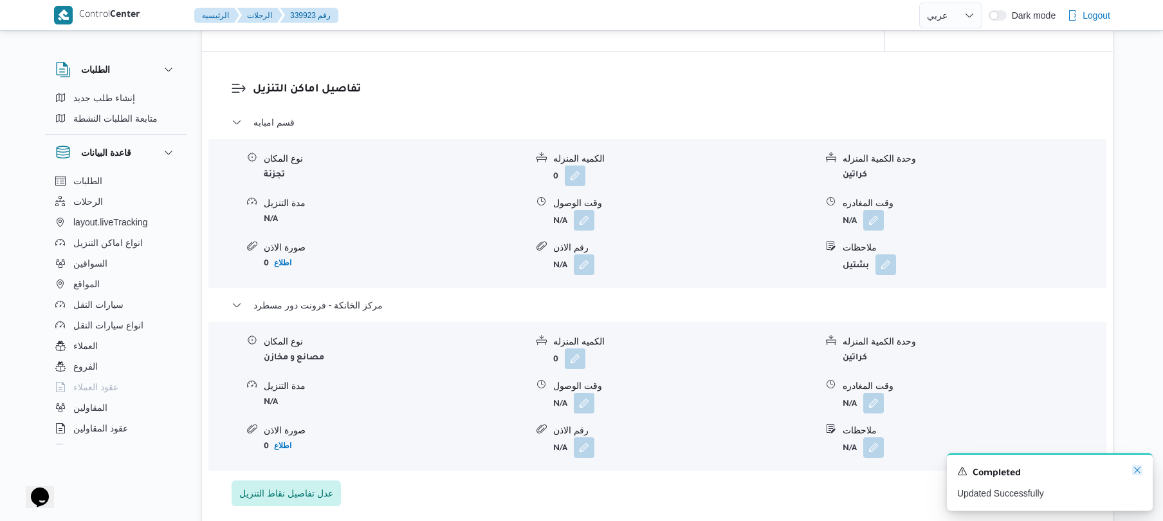
click at [1139, 472] on icon "Dismiss toast" at bounding box center [1137, 469] width 6 height 6
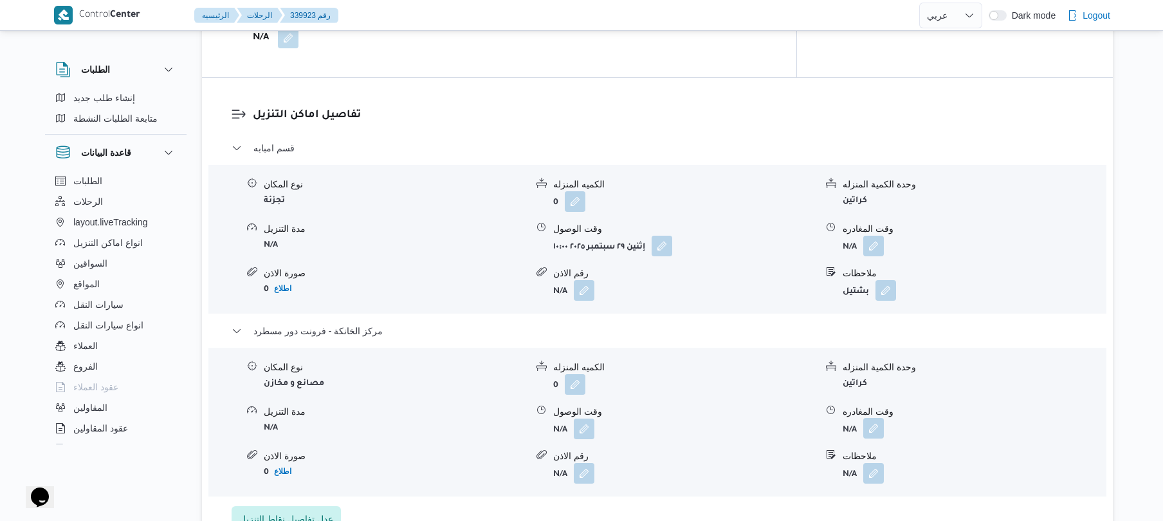
click at [872, 418] on button "button" at bounding box center [873, 428] width 21 height 21
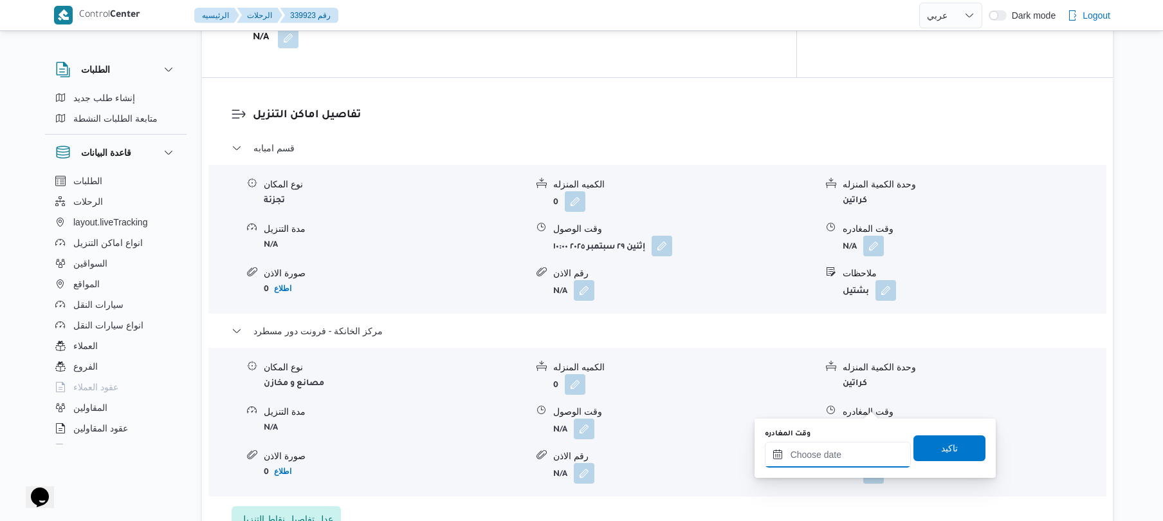
click at [826, 449] on input "وقت المغادره" at bounding box center [838, 454] width 146 height 26
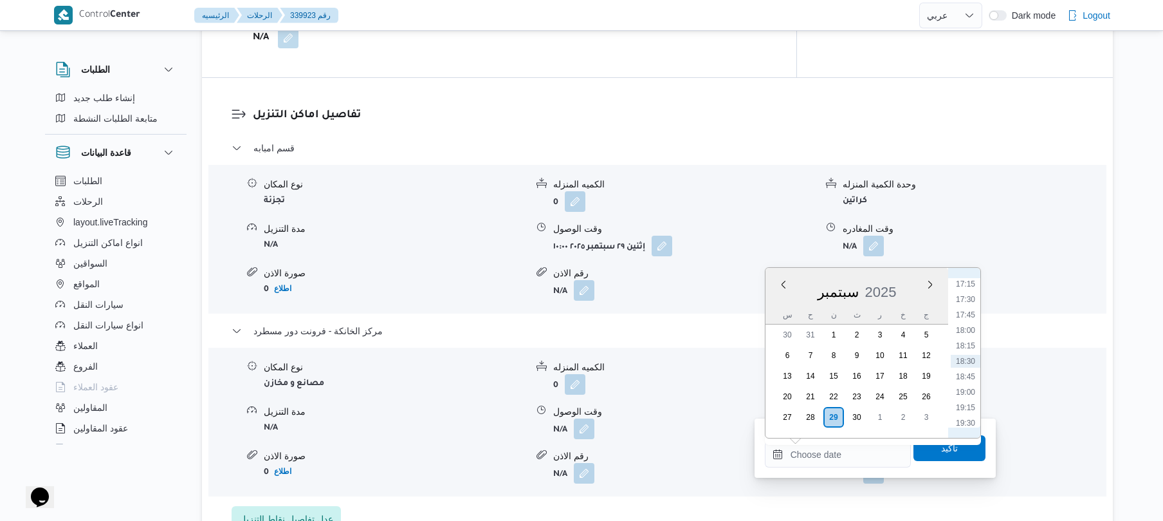
scroll to position [939, 0]
click at [968, 328] on li "16:00" at bounding box center [966, 333] width 30 height 13
type input "٢٩/٠٩/٢٠٢٥ ١٦:٠٠"
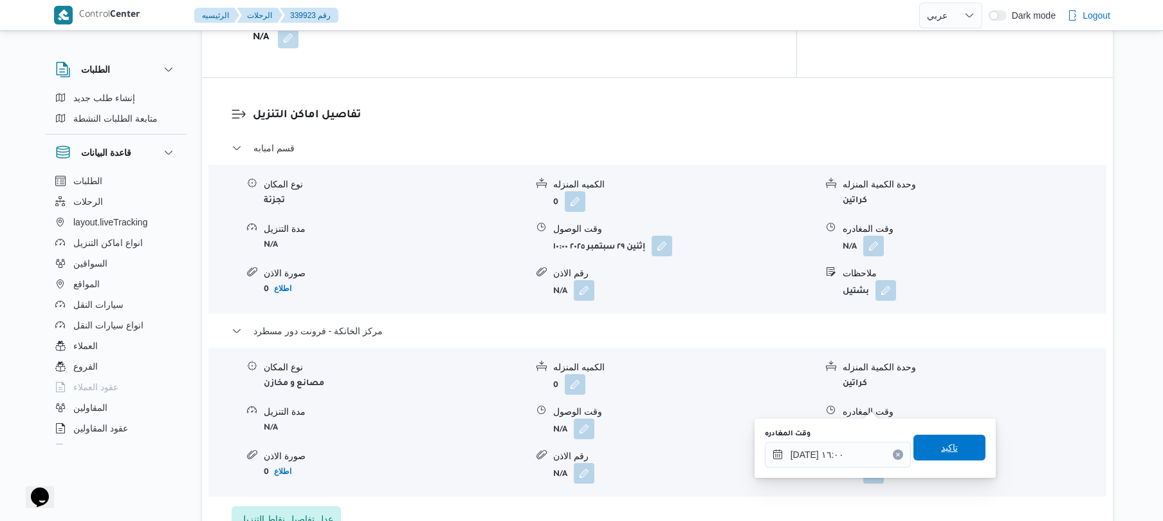
click at [941, 450] on span "تاكيد" at bounding box center [949, 446] width 17 height 15
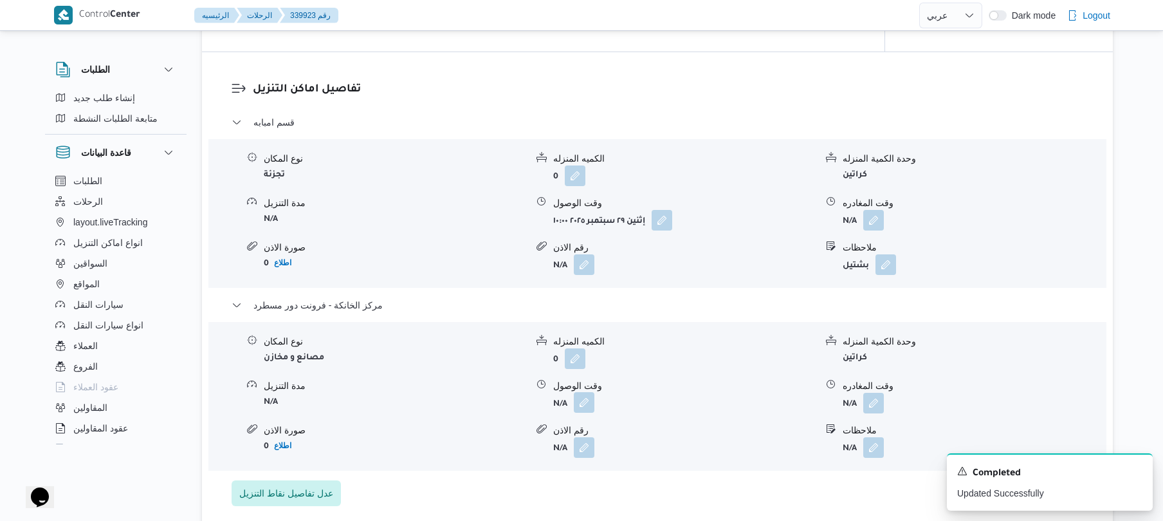
click at [583, 397] on button "button" at bounding box center [584, 402] width 21 height 21
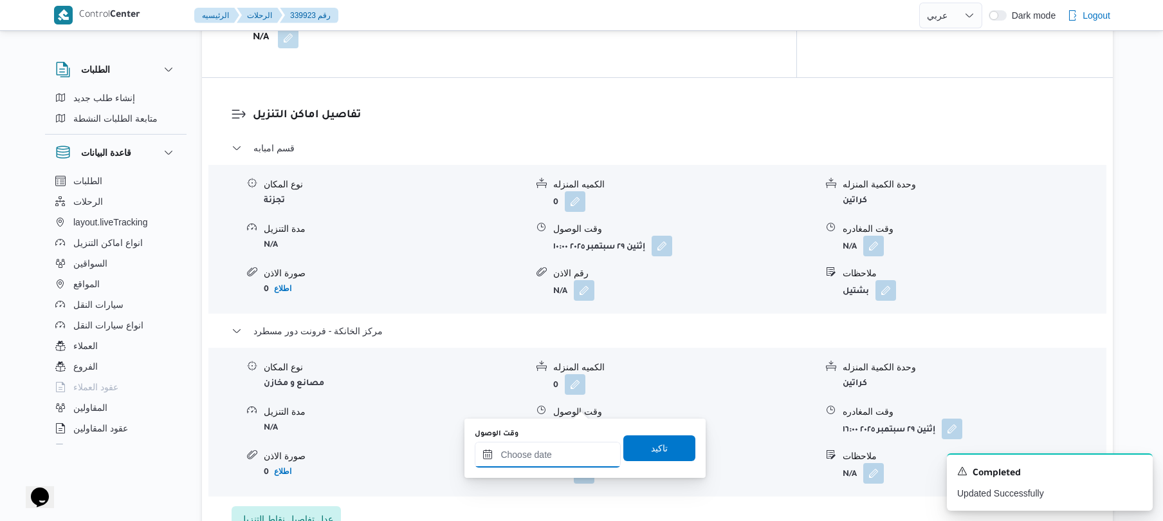
click at [580, 449] on input "وقت الوصول" at bounding box center [548, 454] width 146 height 26
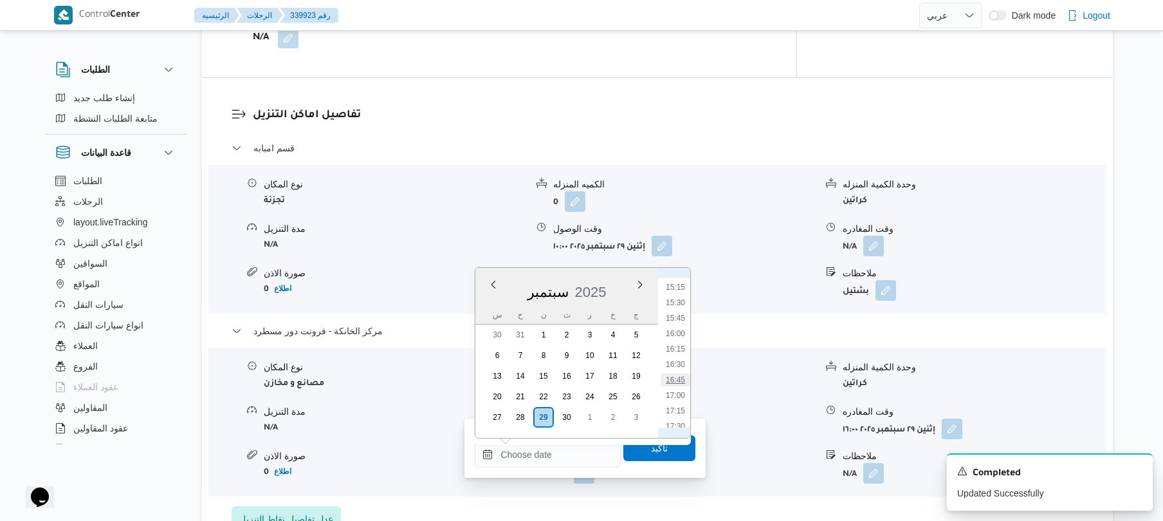
click at [679, 381] on li "16:45" at bounding box center [676, 379] width 30 height 13
type input "٢٩/٠٩/٢٠٢٥ ١٦:٤٥"
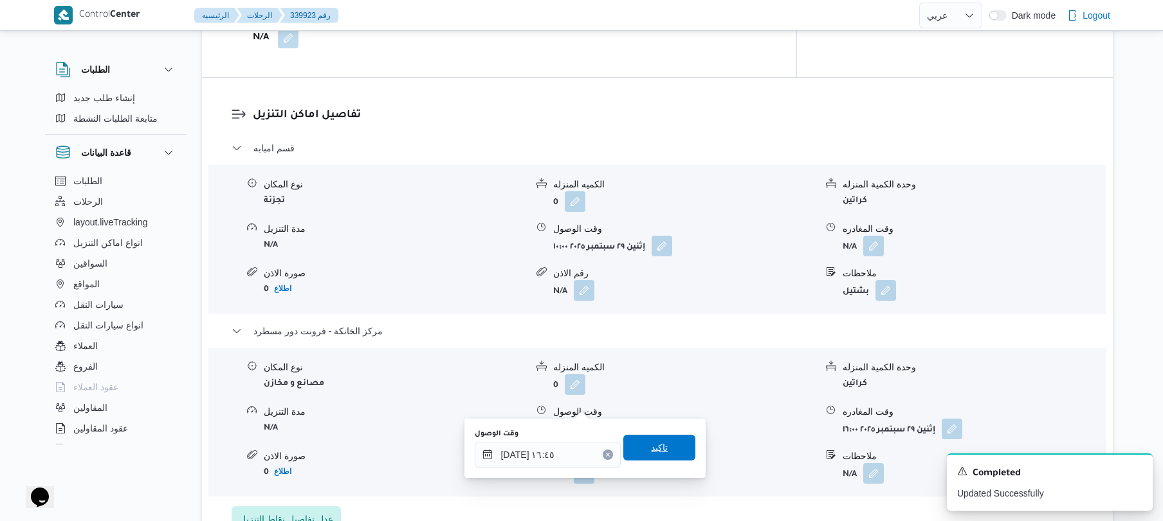
click at [651, 451] on span "تاكيد" at bounding box center [659, 446] width 17 height 15
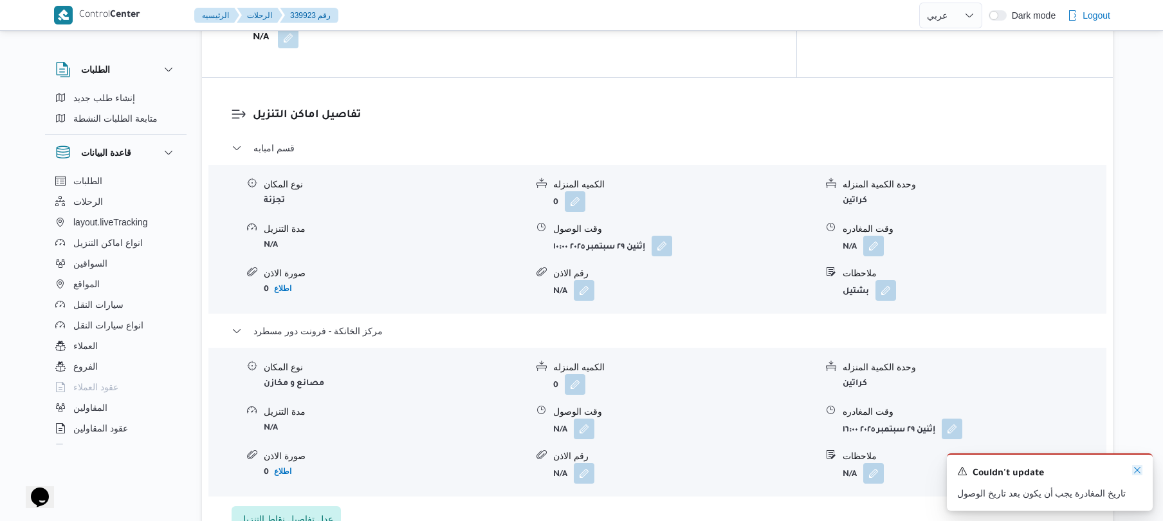
click at [1139, 468] on icon "Dismiss toast" at bounding box center [1137, 470] width 10 height 10
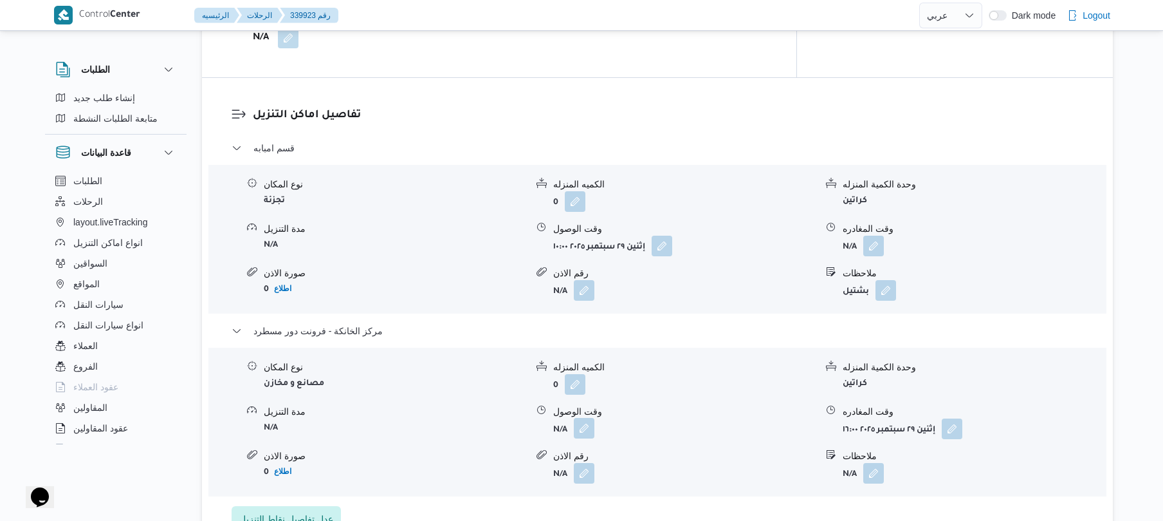
click at [587, 418] on button "button" at bounding box center [584, 428] width 21 height 21
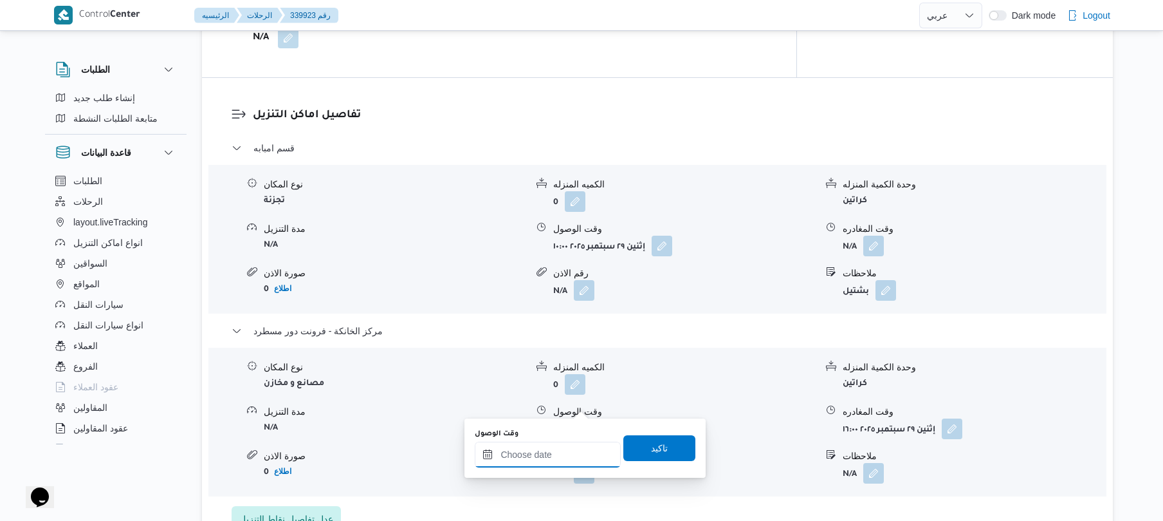
click at [554, 441] on div at bounding box center [548, 454] width 146 height 26
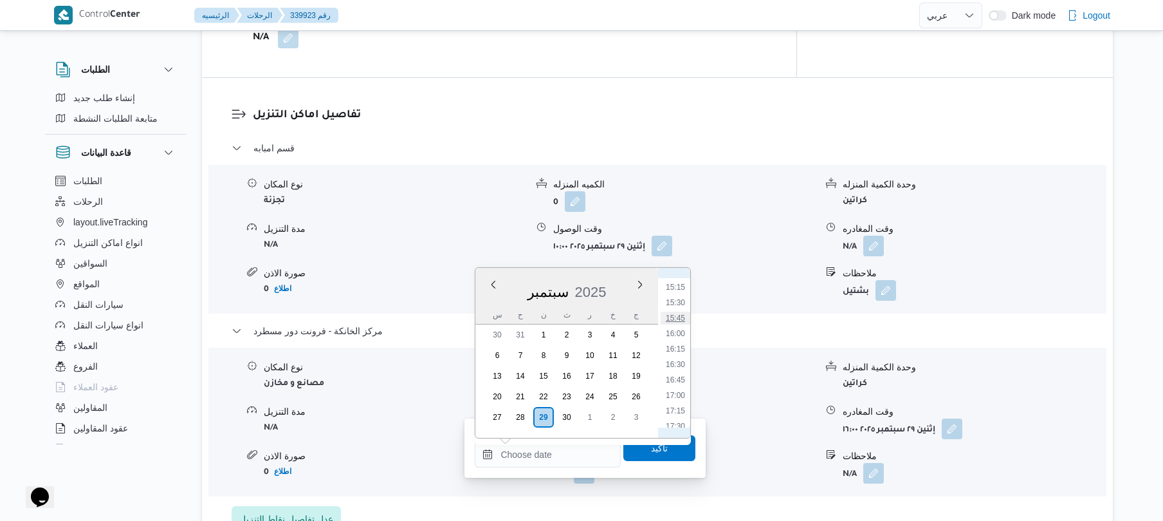
click at [683, 318] on li "15:45" at bounding box center [676, 317] width 30 height 13
type input "[DATE] ١٥:٤٥"
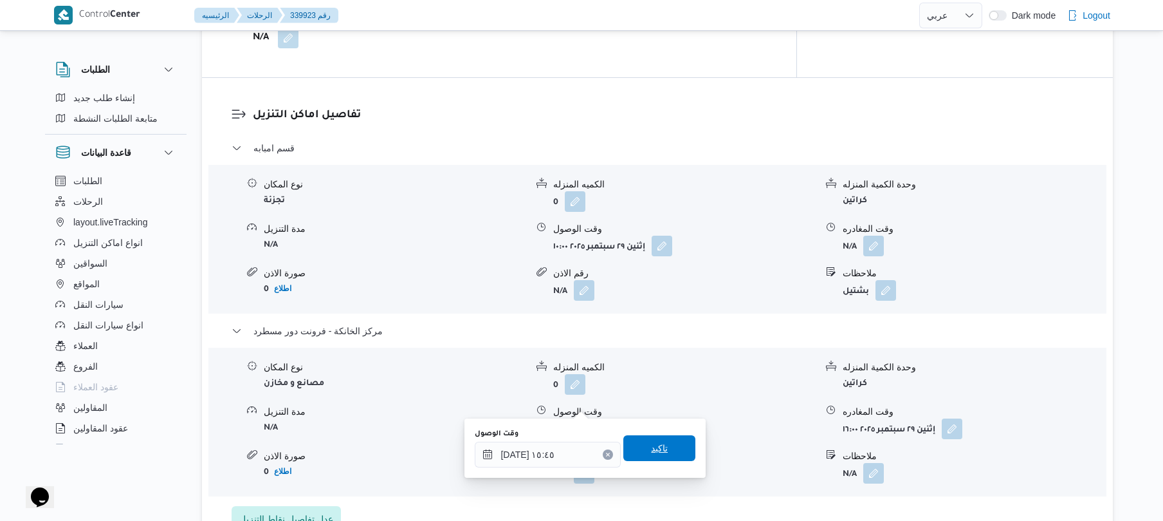
click at [640, 450] on span "تاكيد" at bounding box center [659, 448] width 72 height 26
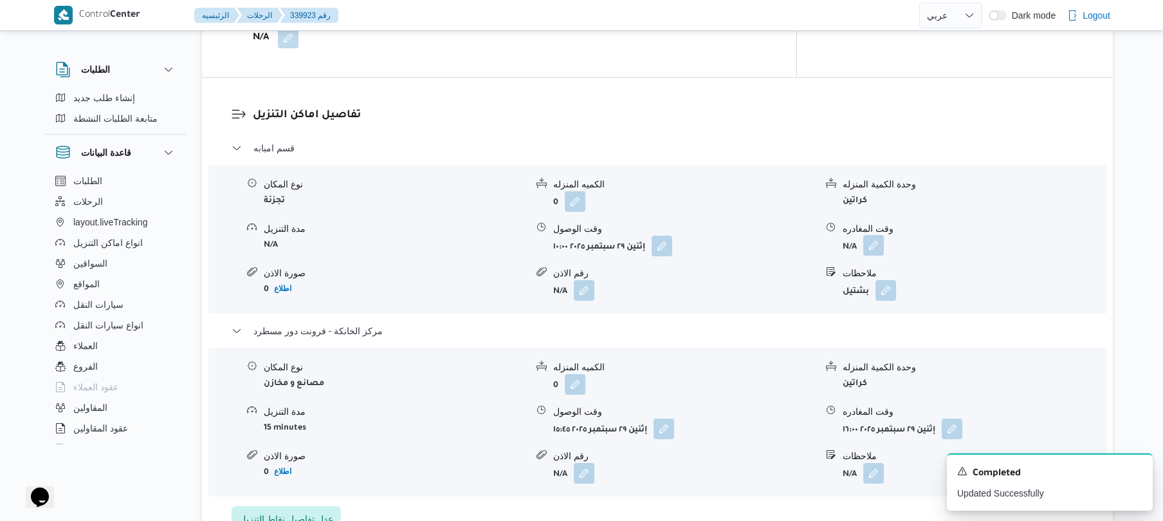
click at [876, 235] on button "button" at bounding box center [873, 245] width 21 height 21
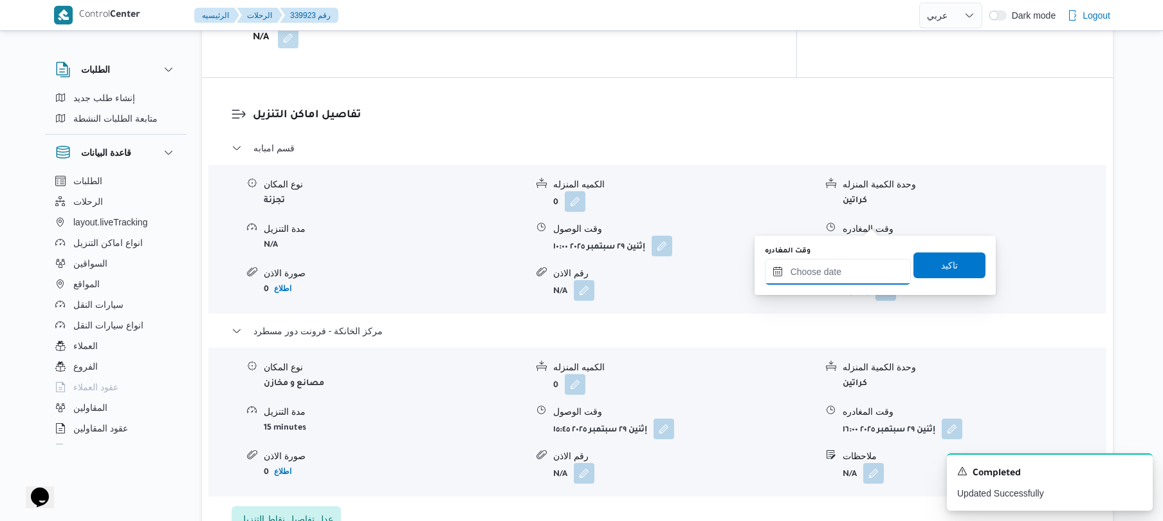
click at [837, 264] on input "وقت المغادره" at bounding box center [838, 272] width 146 height 26
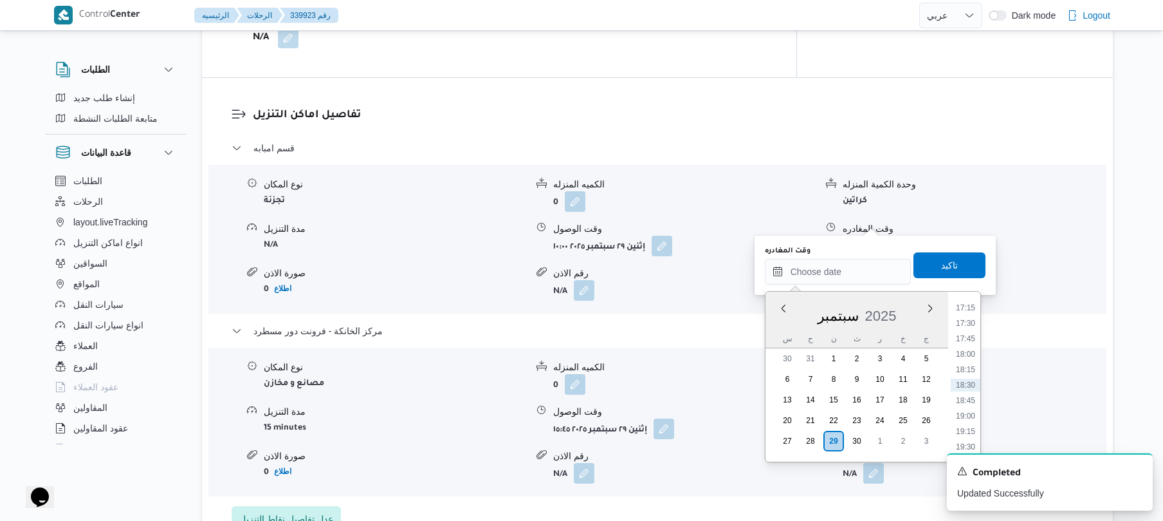
scroll to position [940, 0]
click at [970, 329] on li "15:30" at bounding box center [966, 325] width 30 height 13
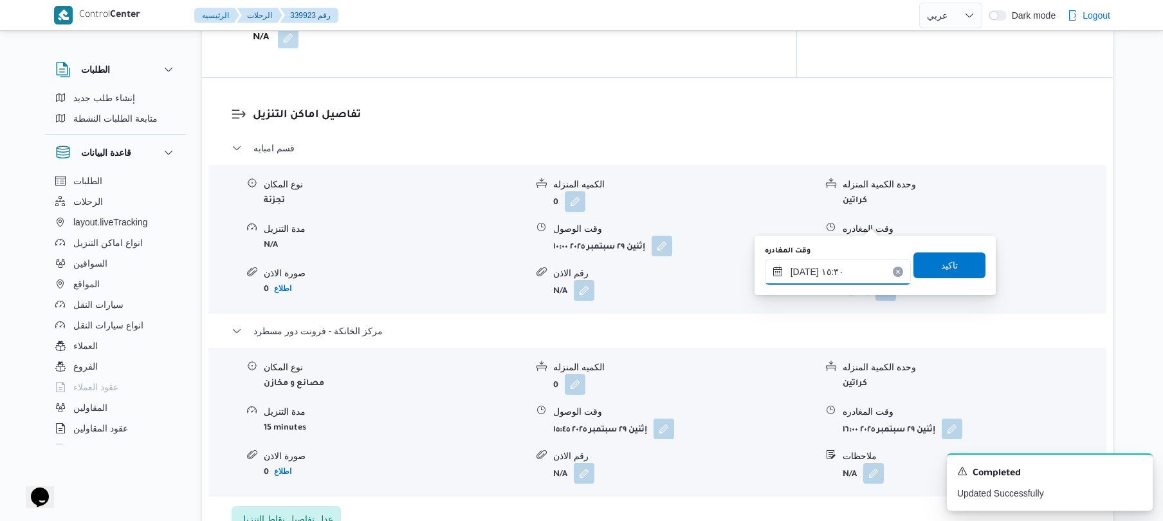
click at [806, 270] on input "٢٩/٠٩/٢٠٢٥ ١٥:٣٠" at bounding box center [838, 272] width 146 height 26
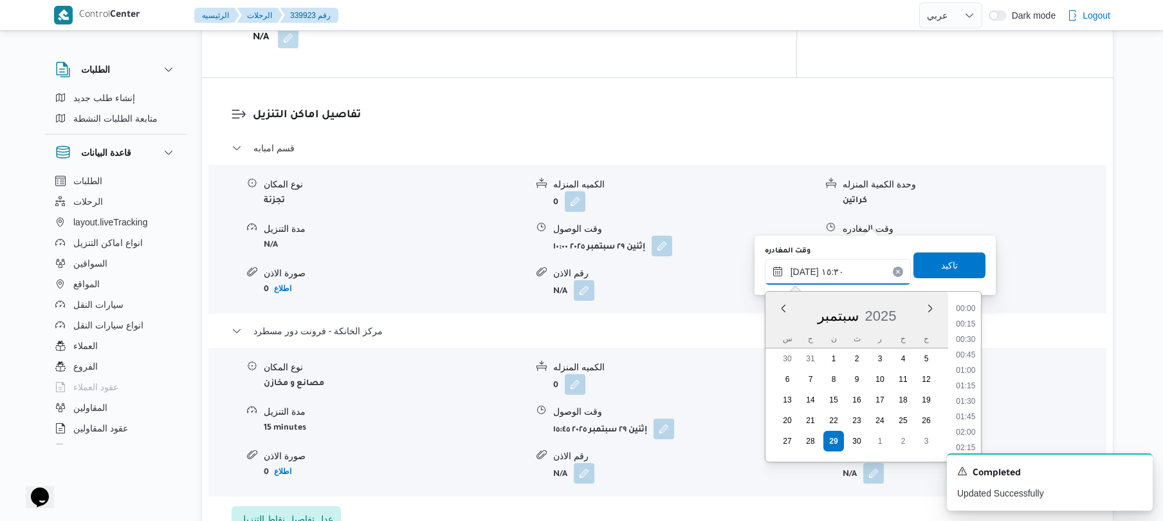
click at [806, 270] on input "٢٩/٠٩/٢٠٢٥ ١٥:٣٠" at bounding box center [838, 272] width 146 height 26
type input "٢٩/٠٩/٢٠٢٥ ١٥:10"
click at [941, 260] on span "تاكيد" at bounding box center [949, 264] width 17 height 15
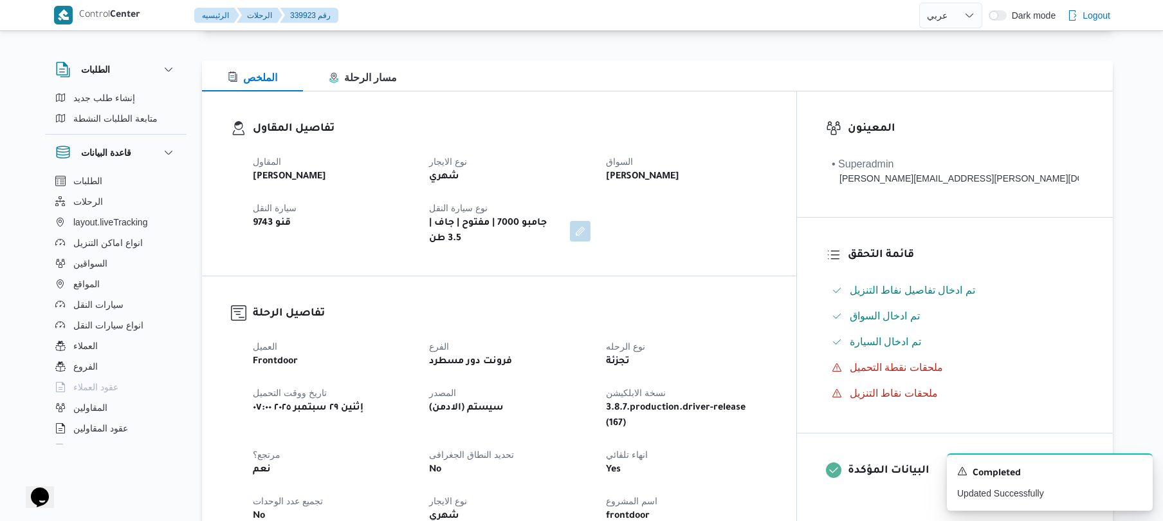
scroll to position [0, 0]
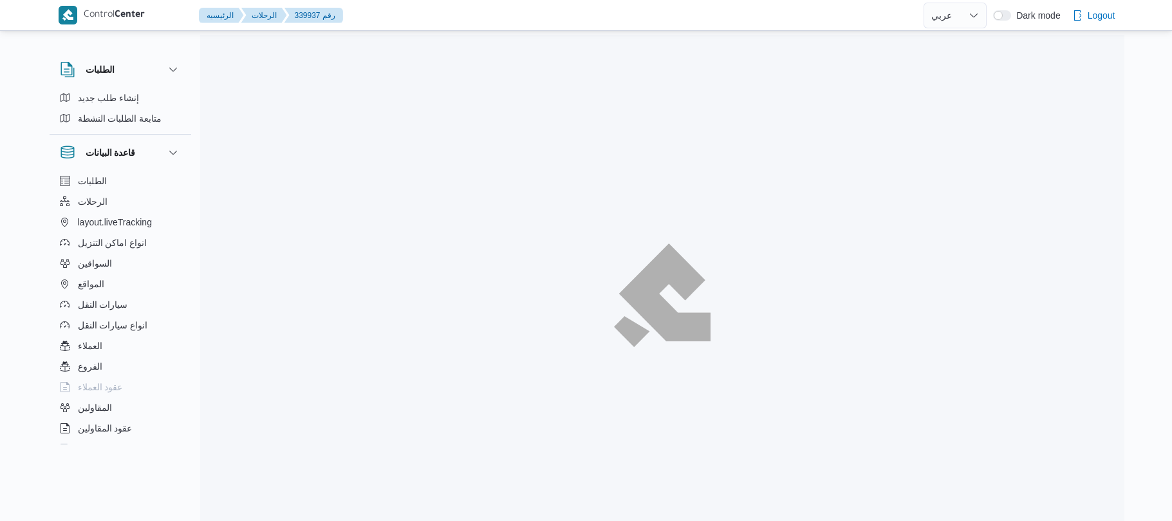
select select "ar"
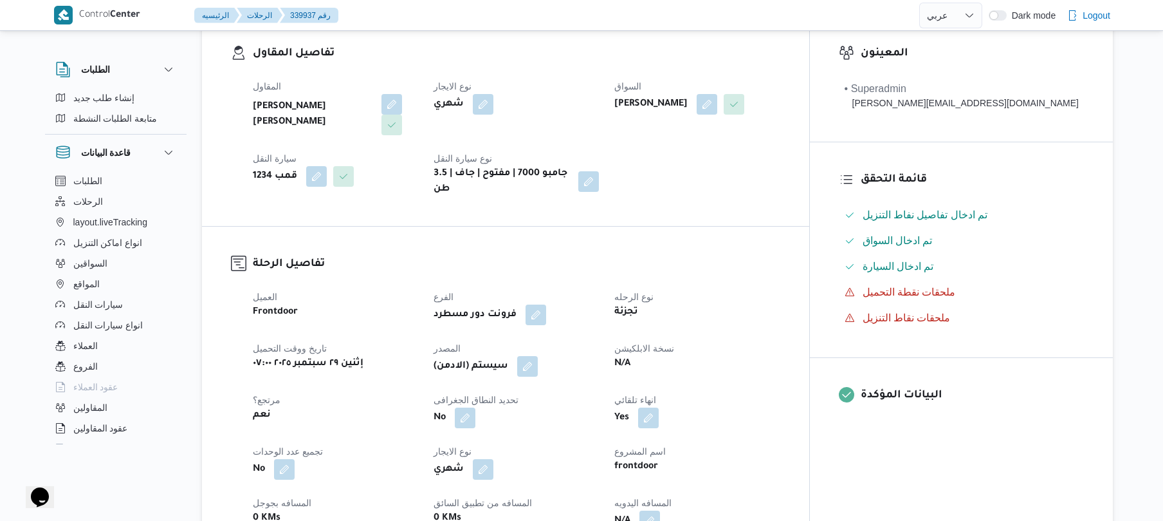
scroll to position [343, 0]
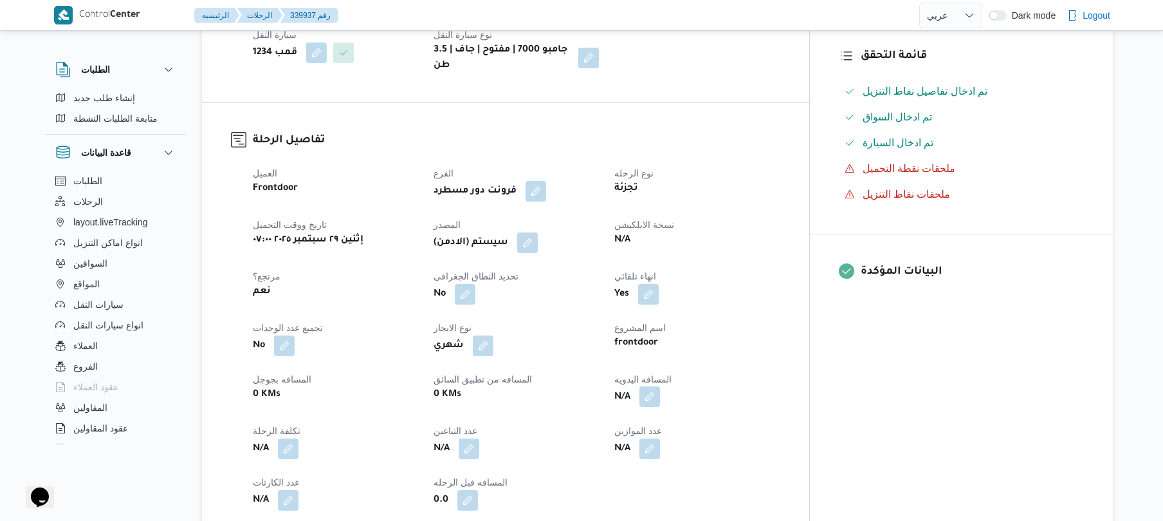
click at [660, 386] on button "button" at bounding box center [650, 396] width 21 height 21
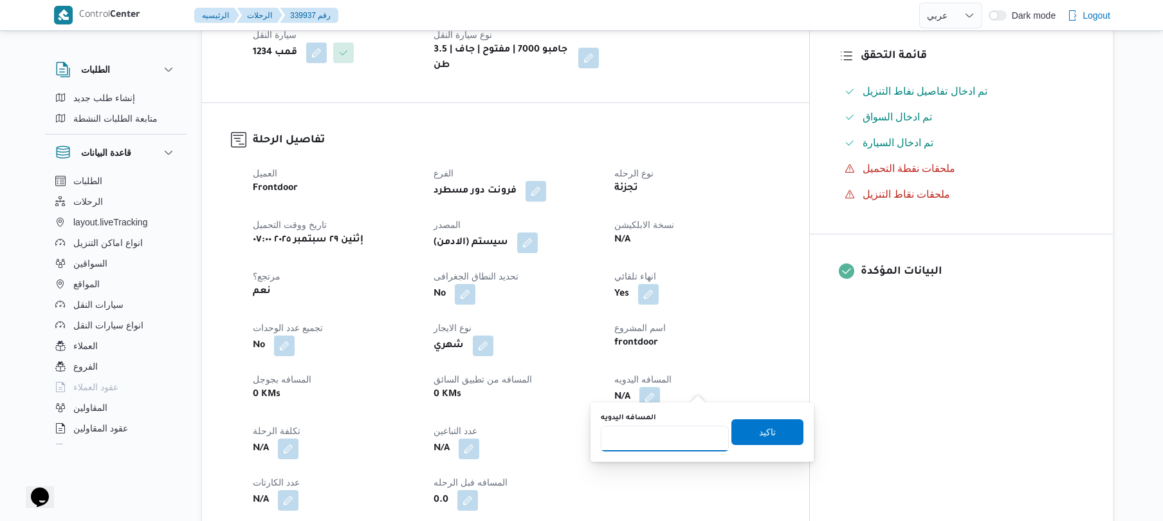
click at [658, 432] on input "المسافه اليدويه" at bounding box center [665, 438] width 128 height 26
type input "120"
click at [766, 436] on span "تاكيد" at bounding box center [767, 430] width 17 height 15
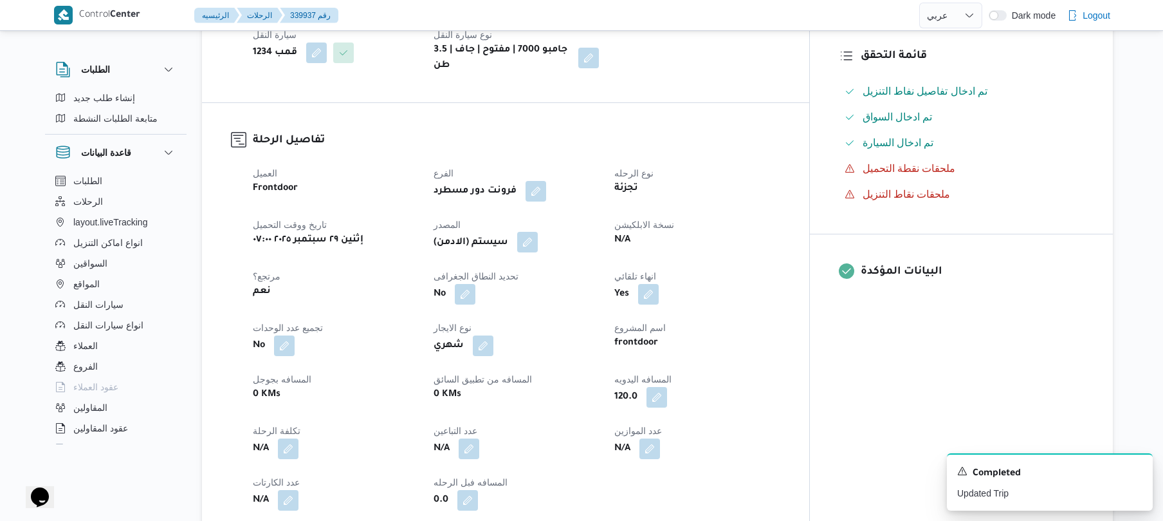
click at [538, 232] on button "button" at bounding box center [527, 242] width 21 height 21
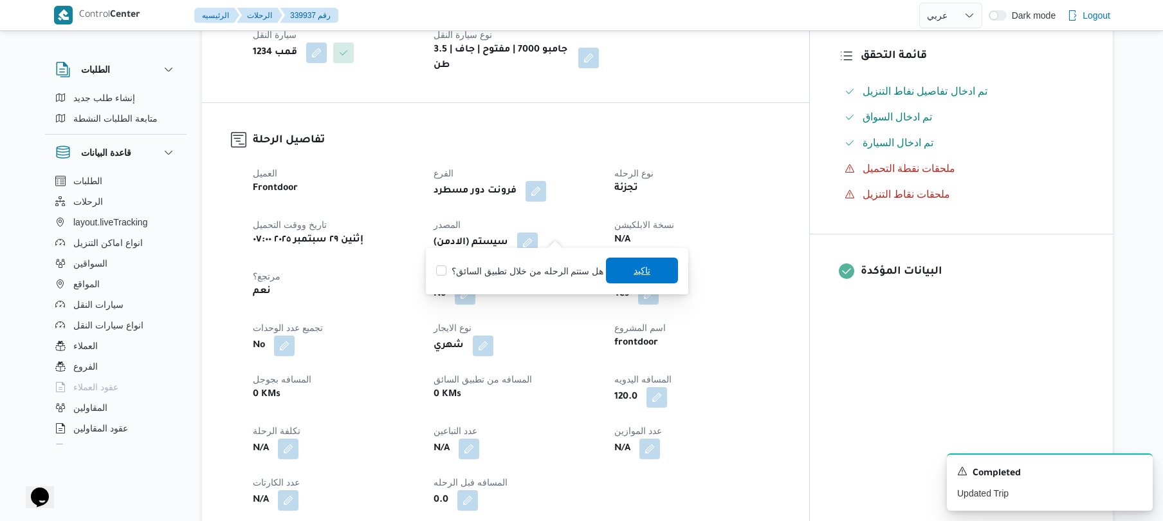
click at [625, 266] on span "تاكيد" at bounding box center [642, 270] width 72 height 26
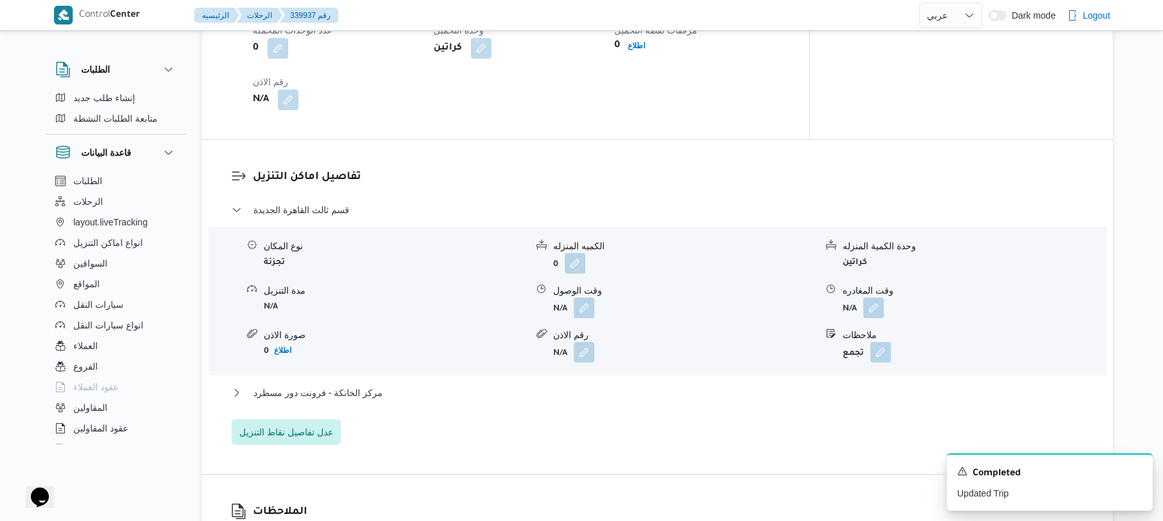
scroll to position [995, 0]
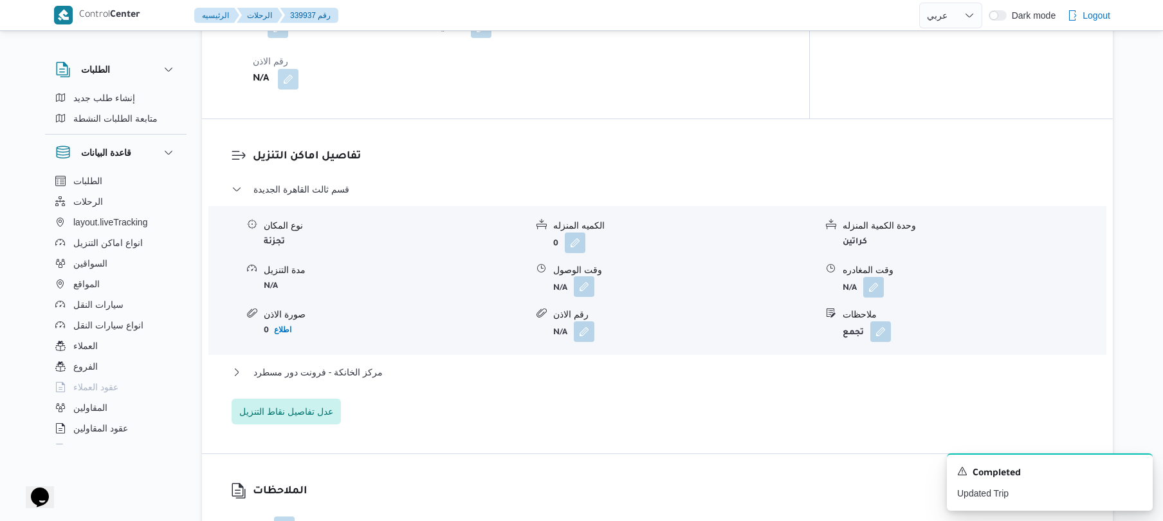
click at [584, 278] on button "button" at bounding box center [584, 286] width 21 height 21
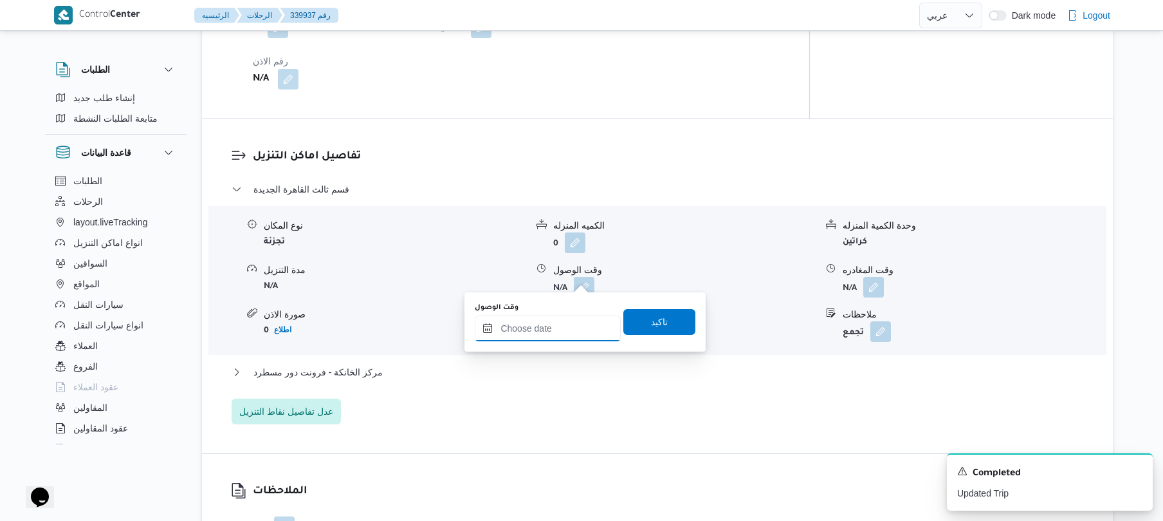
click at [529, 327] on input "وقت الوصول" at bounding box center [548, 328] width 146 height 26
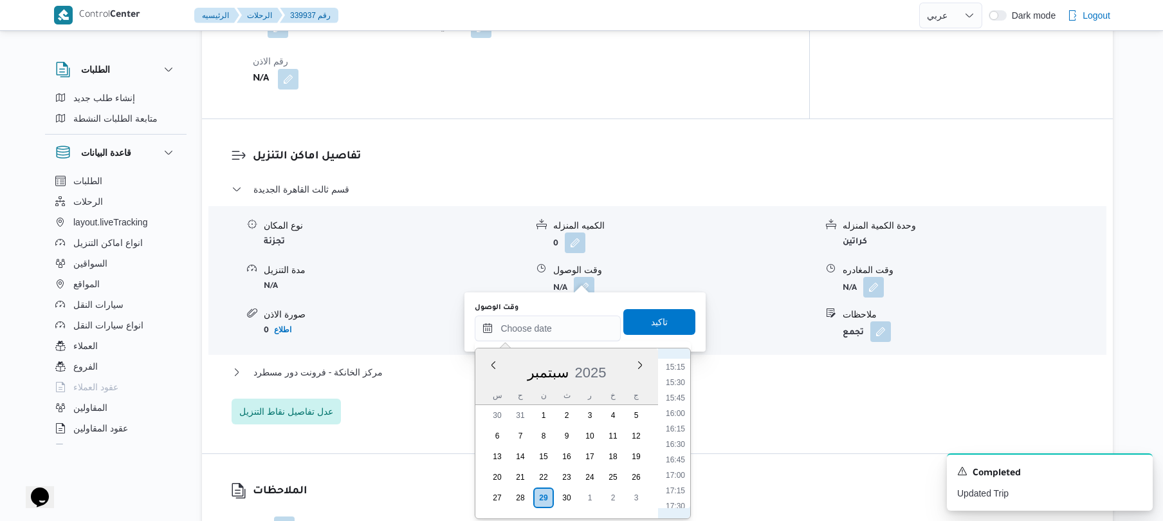
scroll to position [477, 0]
click at [676, 394] on li "08:15" at bounding box center [676, 397] width 30 height 13
type input "٢٩/٠٩/٢٠٢٥ ٠٨:١٥"
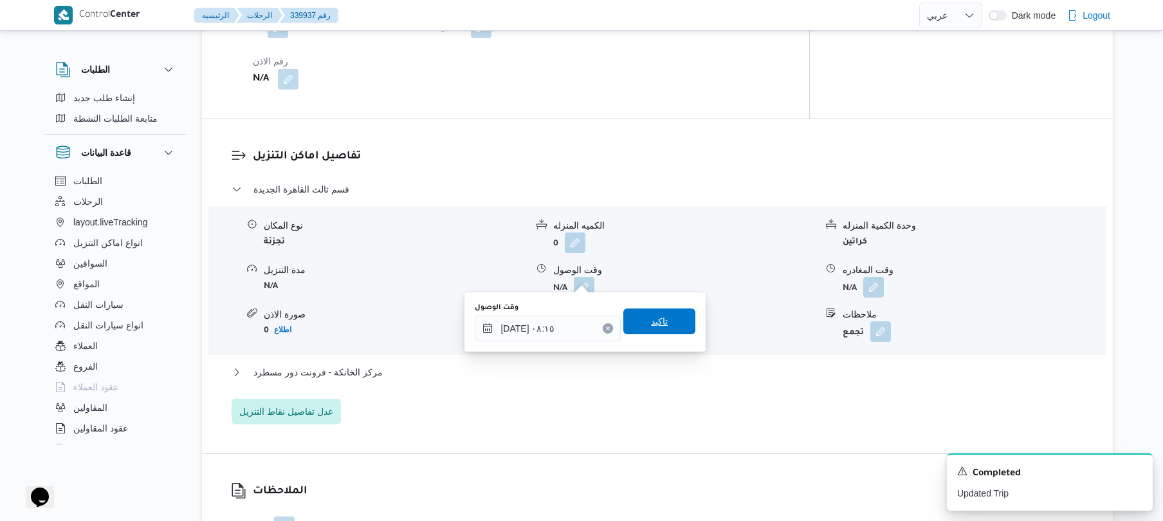
click at [668, 327] on span "تاكيد" at bounding box center [659, 321] width 72 height 26
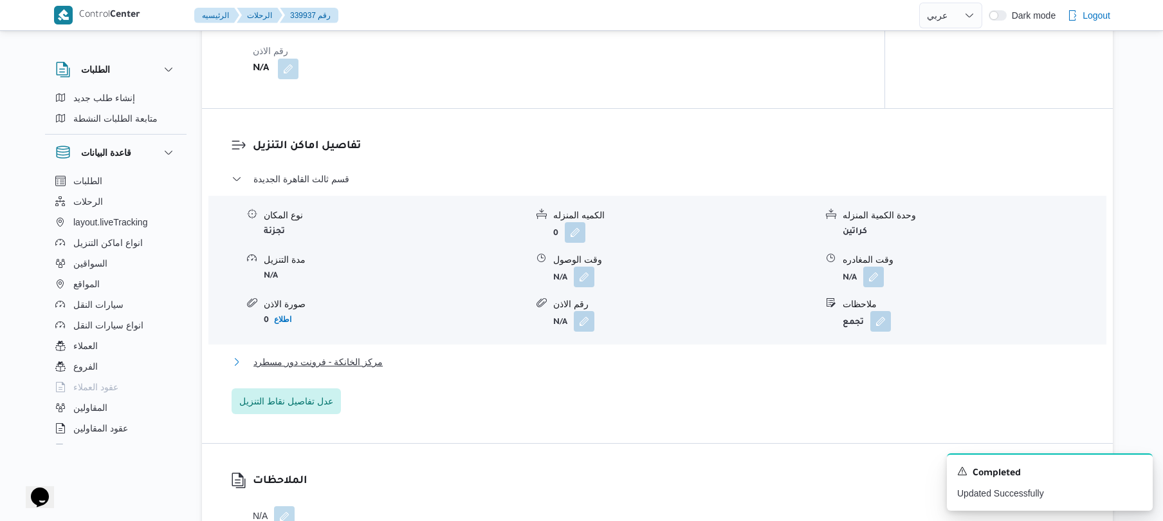
click at [620, 367] on button "مركز الخانكة - فرونت دور مسطرد" at bounding box center [658, 361] width 852 height 15
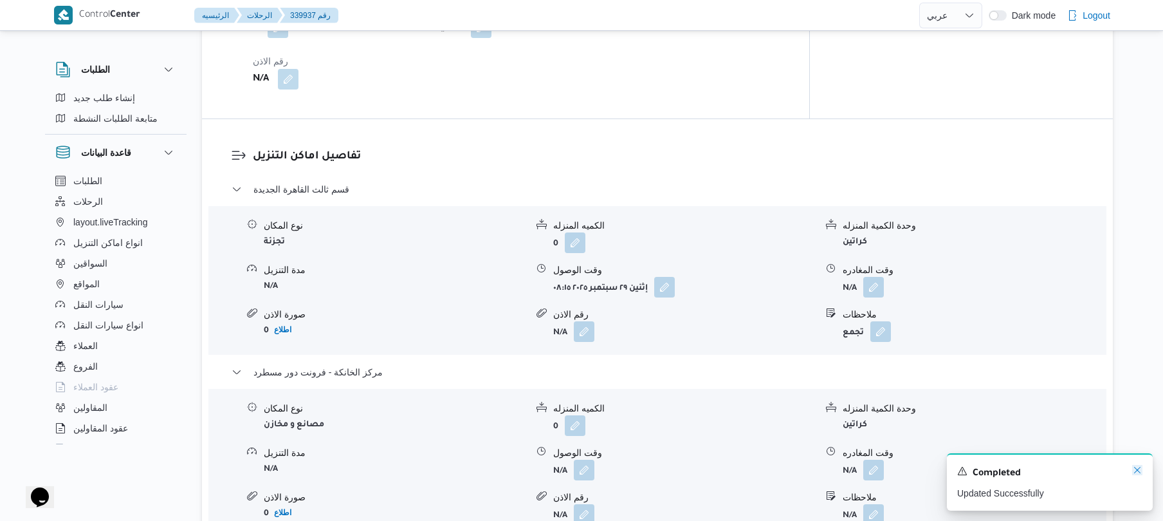
click at [1134, 470] on icon "Dismiss toast" at bounding box center [1137, 470] width 10 height 10
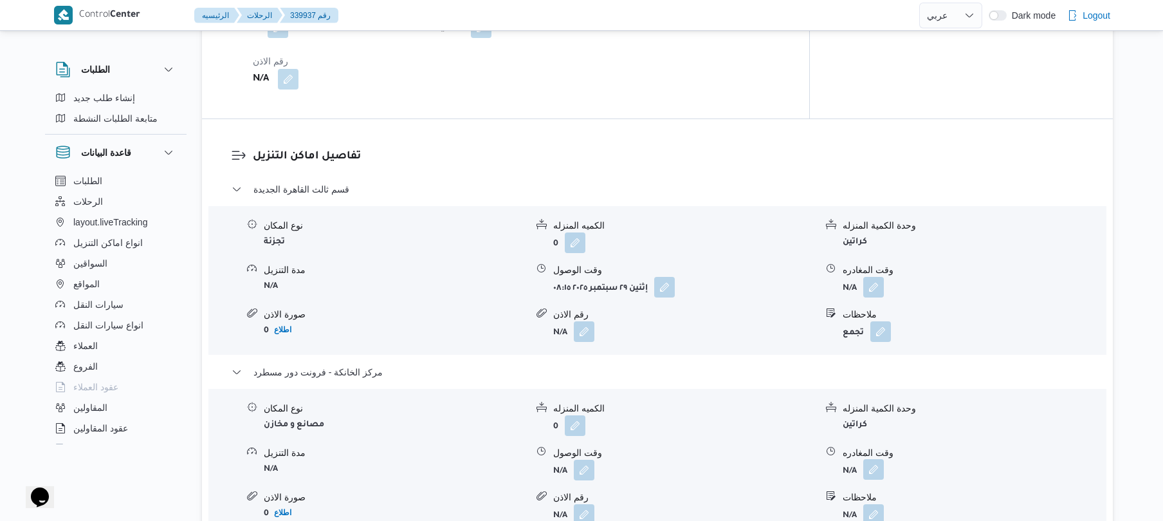
click at [865, 459] on button "button" at bounding box center [873, 469] width 21 height 21
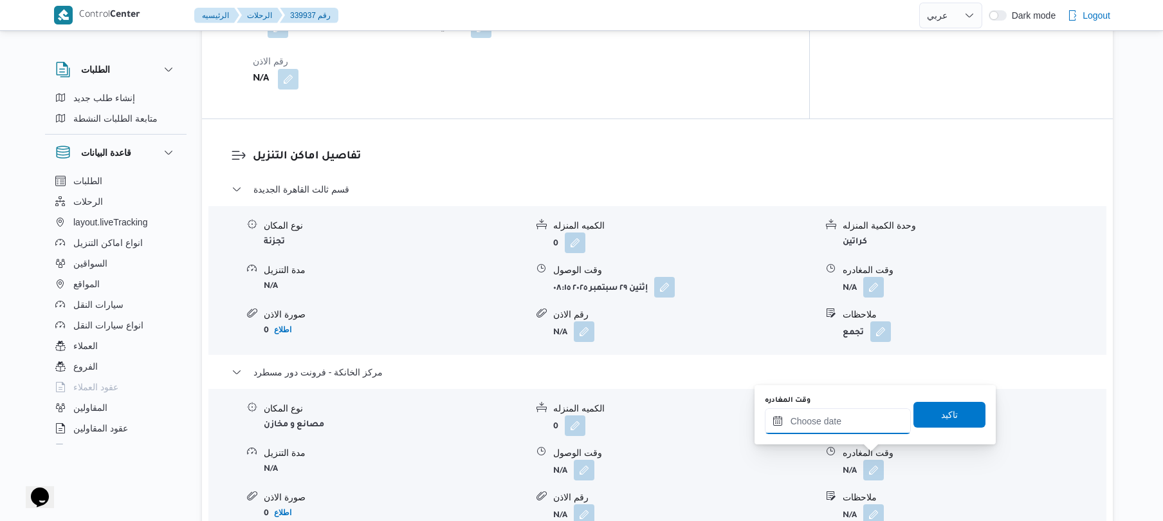
click at [836, 421] on input "وقت المغادره" at bounding box center [838, 421] width 146 height 26
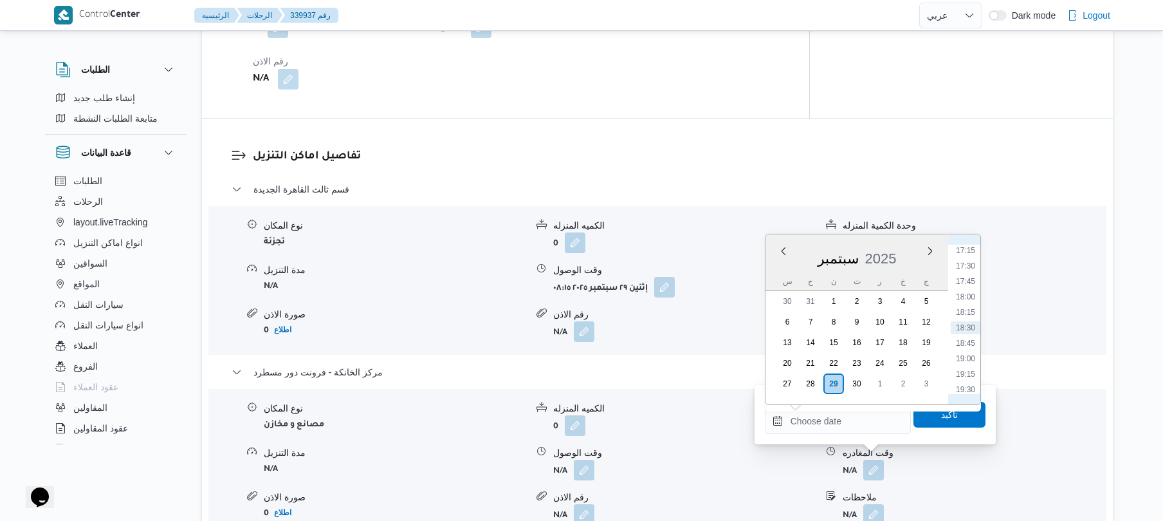
scroll to position [939, 0]
click at [969, 299] on li "16:00" at bounding box center [966, 299] width 30 height 13
type input "٢٩/٠٩/٢٠٢٥ ١٦:٠٠"
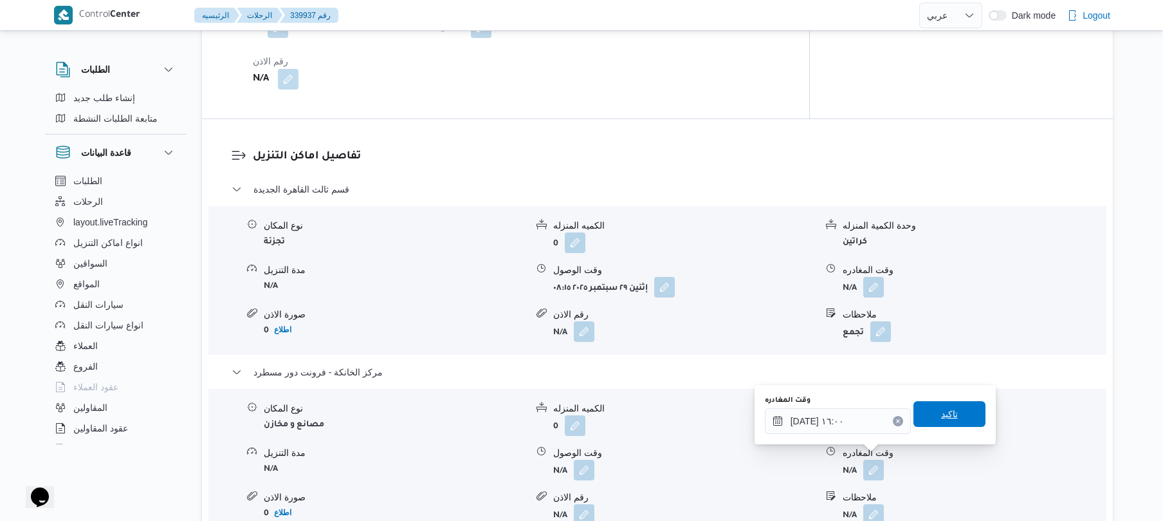
click at [932, 423] on span "تاكيد" at bounding box center [950, 414] width 72 height 26
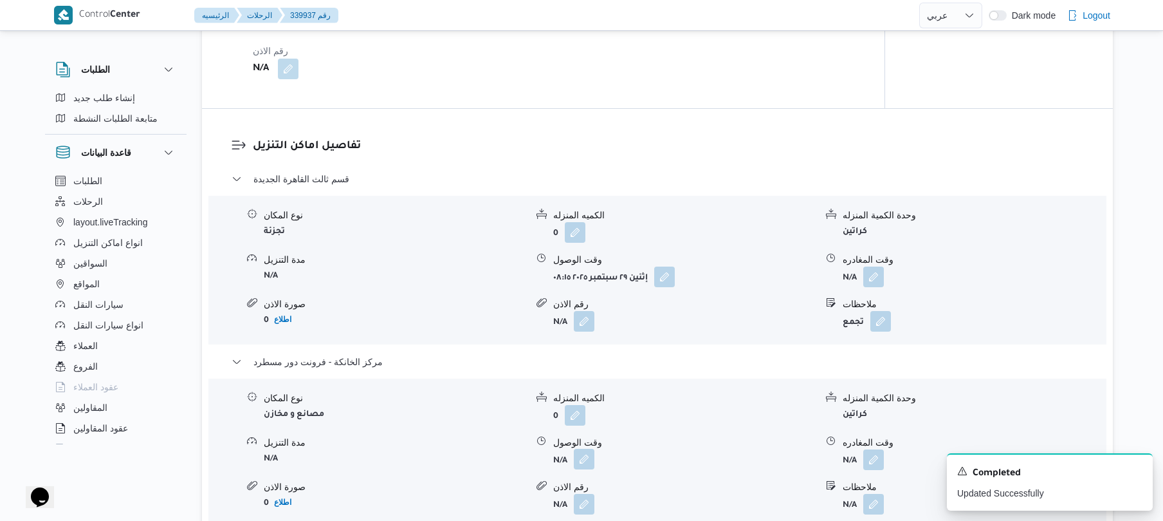
click at [585, 458] on button "button" at bounding box center [584, 458] width 21 height 21
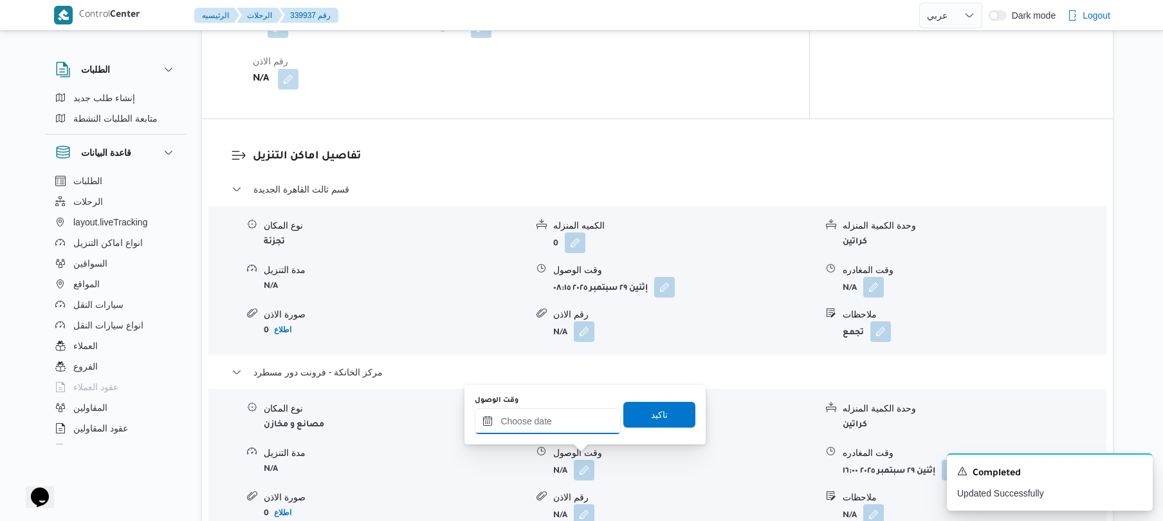
click at [585, 425] on input "وقت الوصول" at bounding box center [548, 421] width 146 height 26
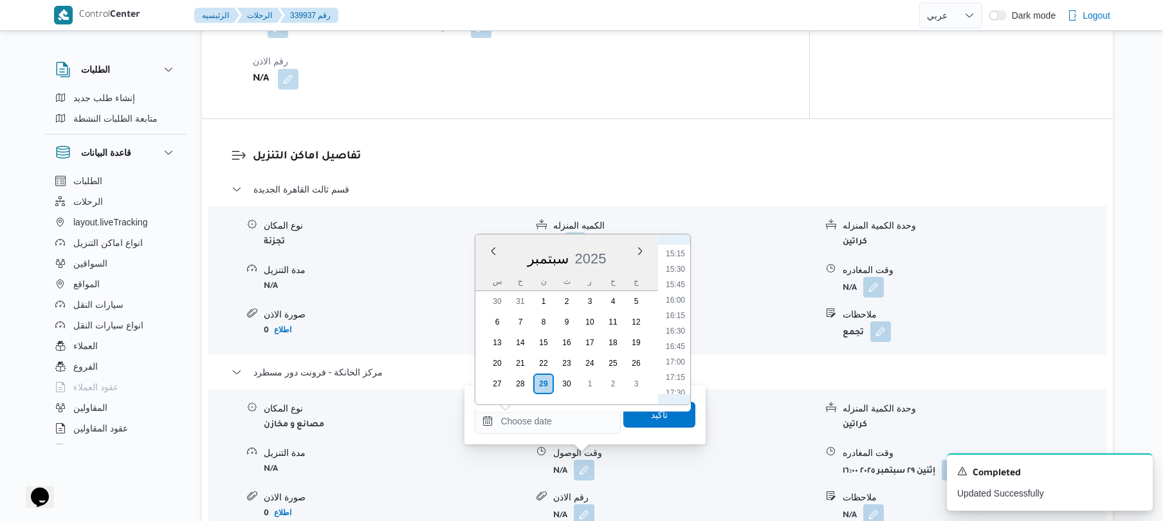
click at [679, 282] on li "15:45" at bounding box center [676, 284] width 30 height 13
type input "٢٩/٠٩/٢٠٢٥ ١٥:٤٥"
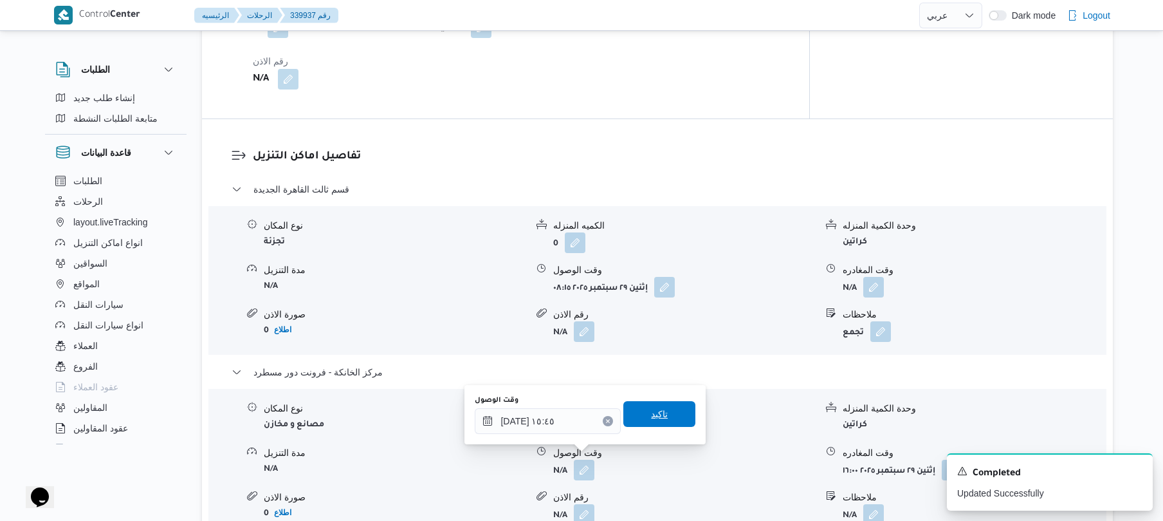
click at [651, 418] on span "تاكيد" at bounding box center [659, 413] width 17 height 15
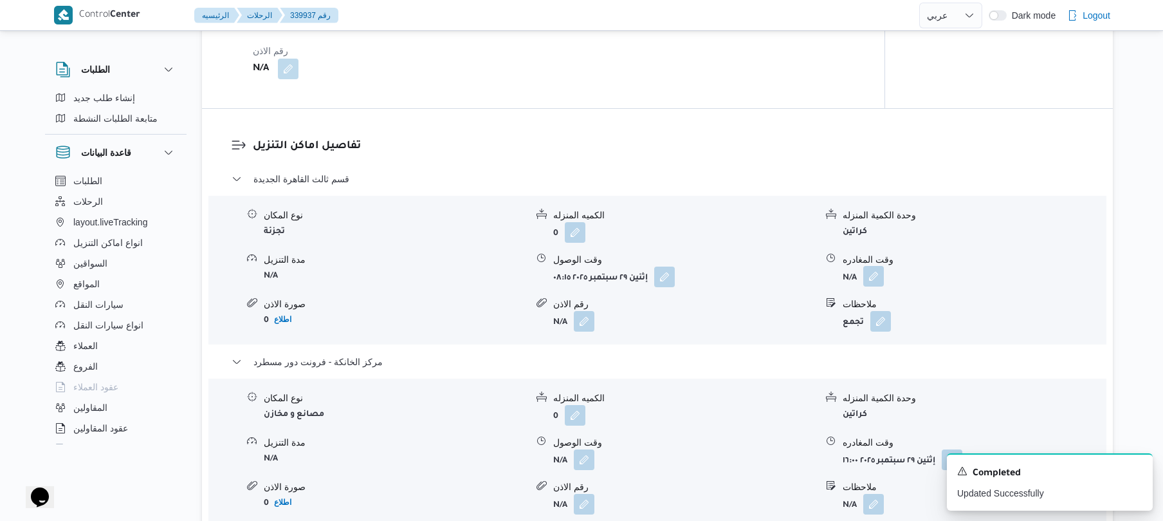
click at [880, 276] on button "button" at bounding box center [873, 276] width 21 height 21
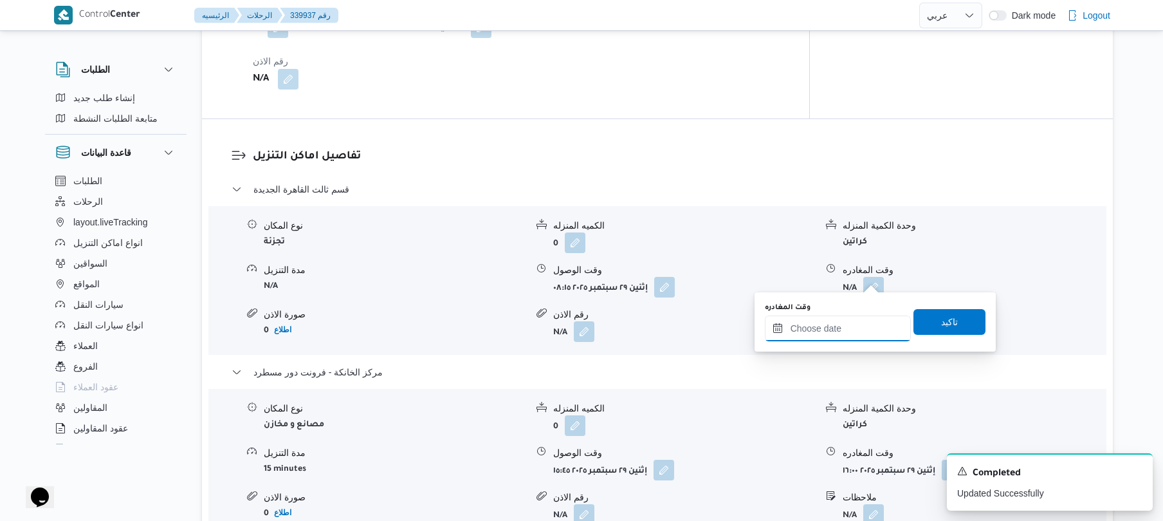
click at [822, 328] on input "وقت المغادره" at bounding box center [838, 328] width 146 height 26
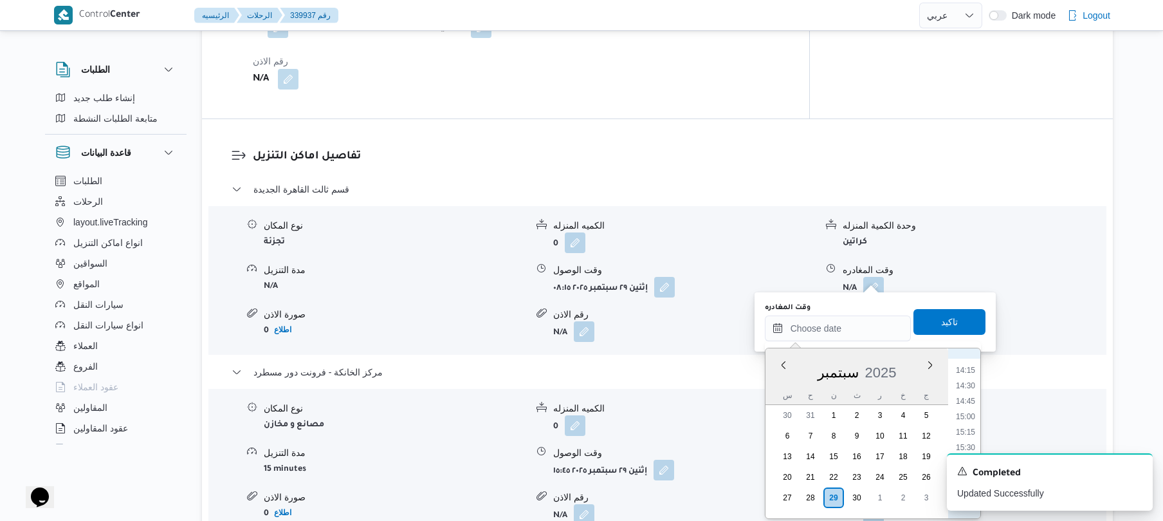
scroll to position [885, 0]
click at [971, 408] on li "15:00" at bounding box center [966, 406] width 30 height 13
type input "٢٩/٠٩/٢٠٢٥ ١٥:٠٠"
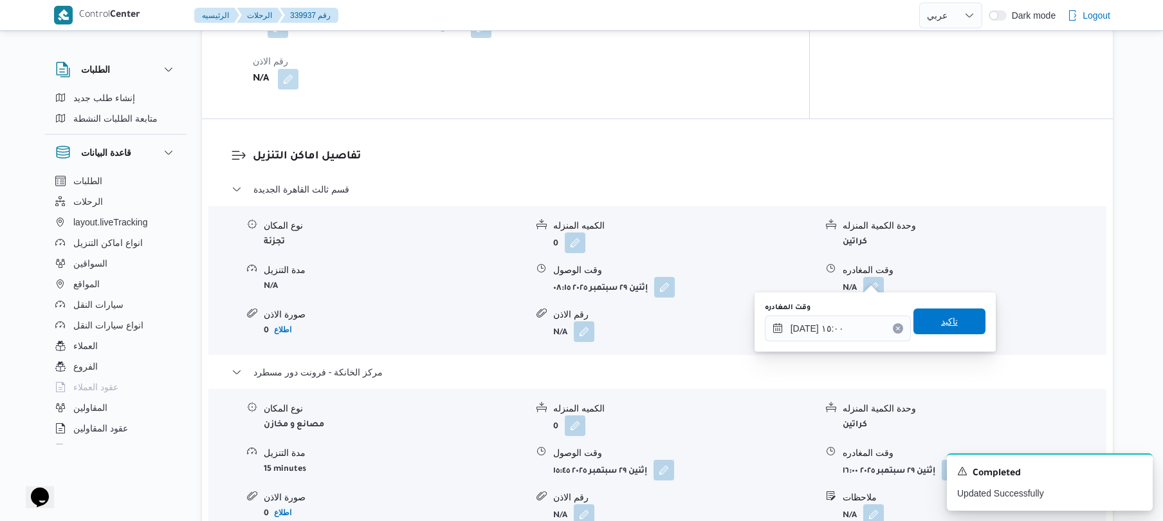
click at [945, 328] on span "تاكيد" at bounding box center [950, 321] width 72 height 26
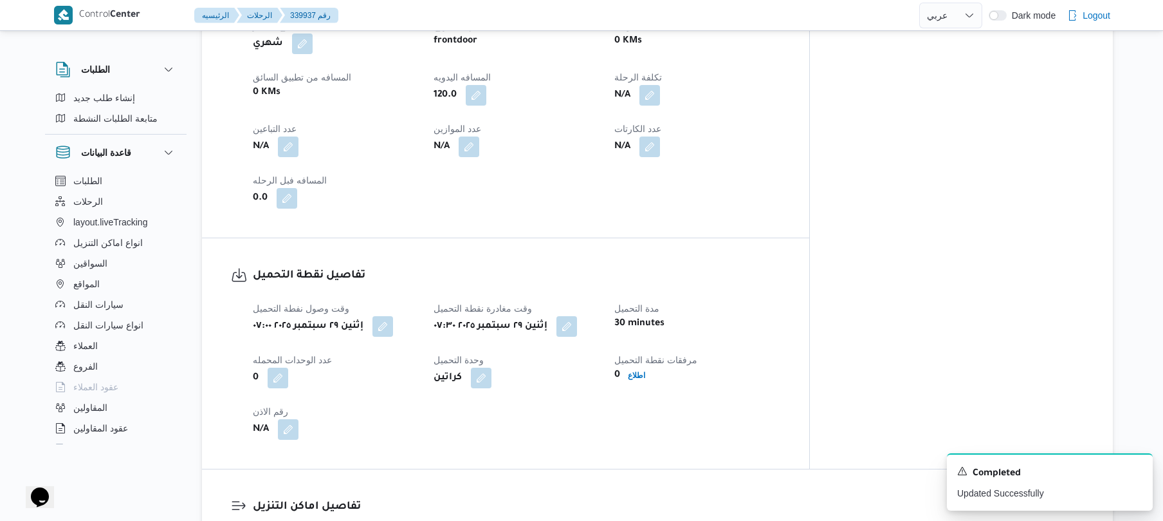
scroll to position [0, 0]
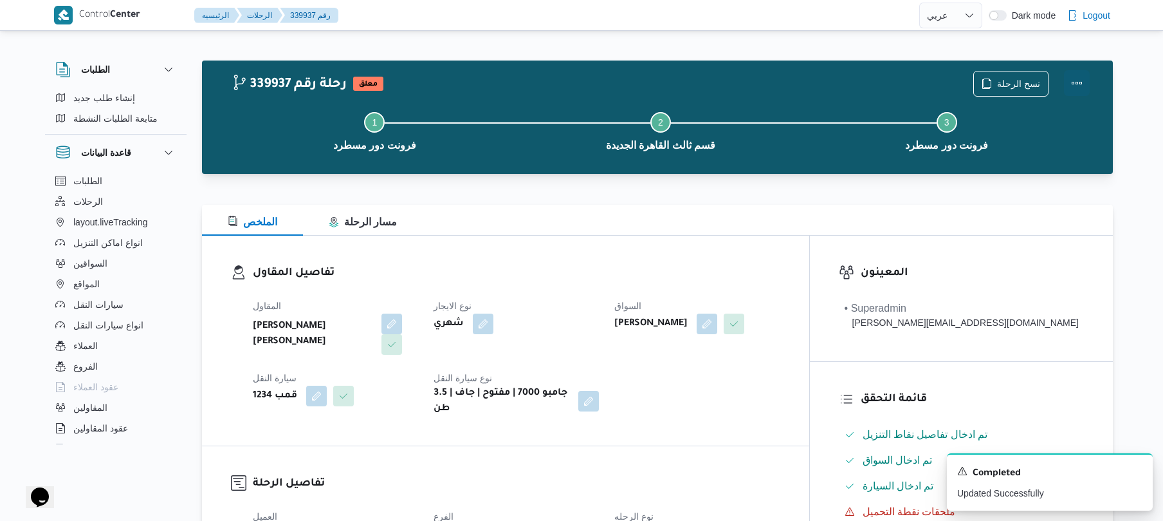
click at [1084, 77] on button "Actions" at bounding box center [1077, 83] width 26 height 26
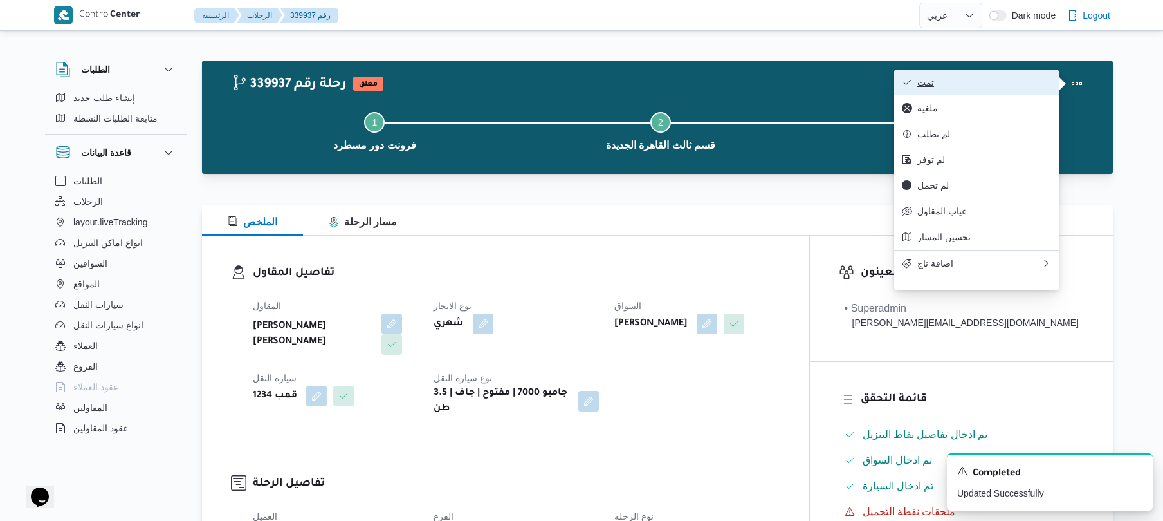
click at [1045, 80] on span "تمت" at bounding box center [984, 82] width 134 height 10
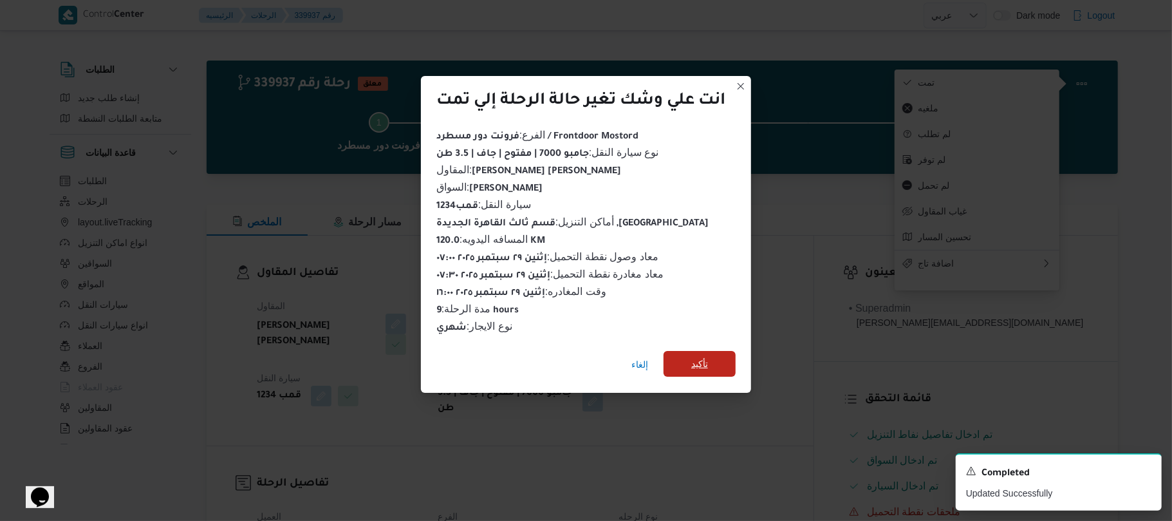
click at [718, 360] on span "تأكيد" at bounding box center [699, 364] width 72 height 26
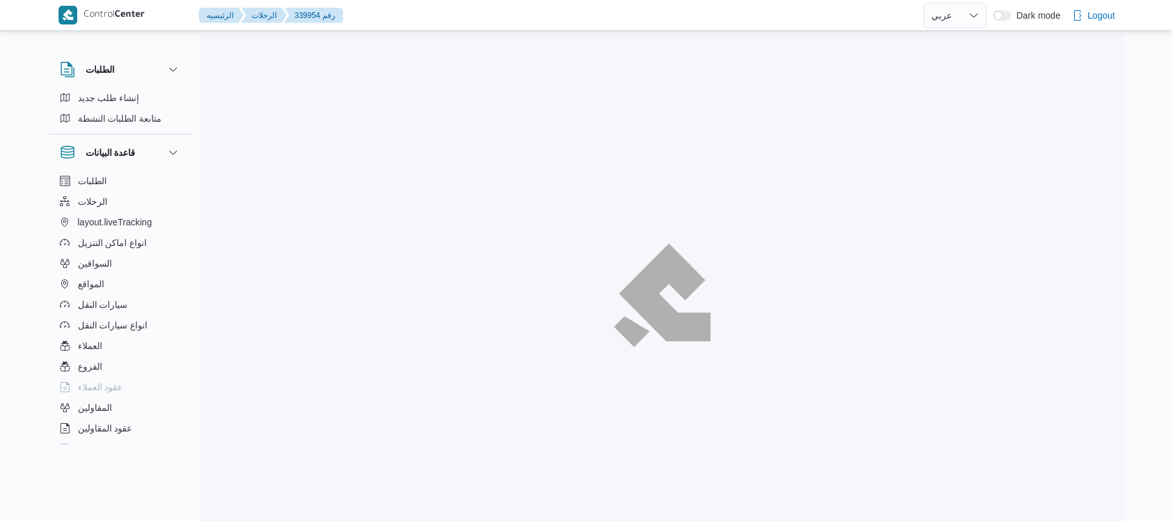
select select "ar"
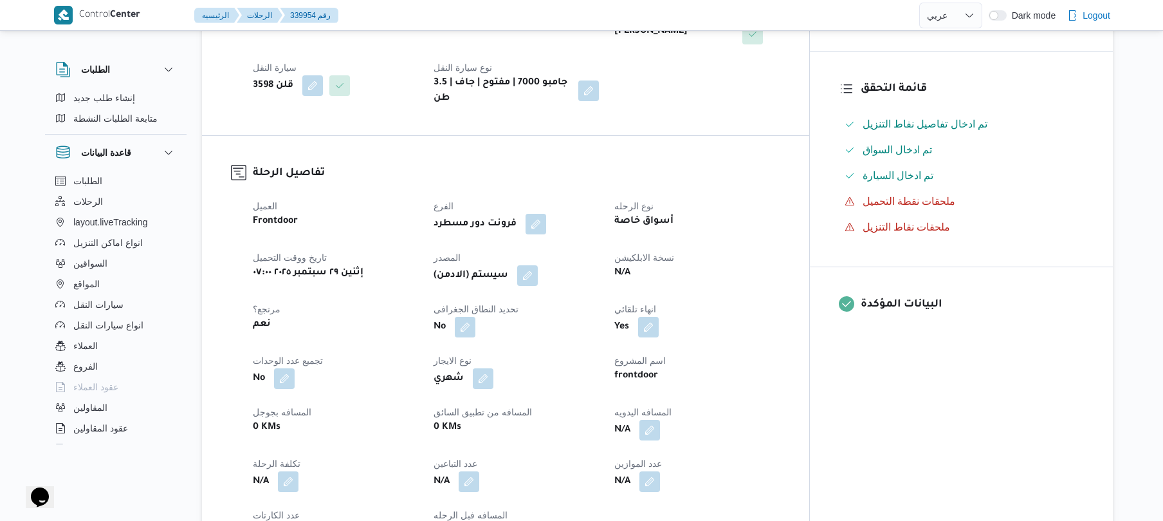
scroll to position [377, 0]
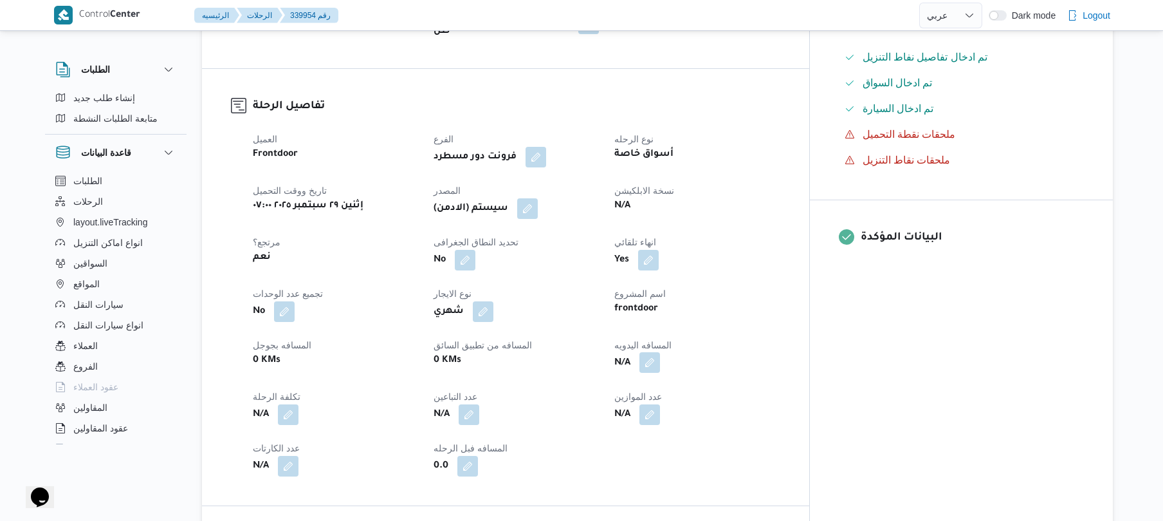
click at [660, 355] on button "button" at bounding box center [650, 362] width 21 height 21
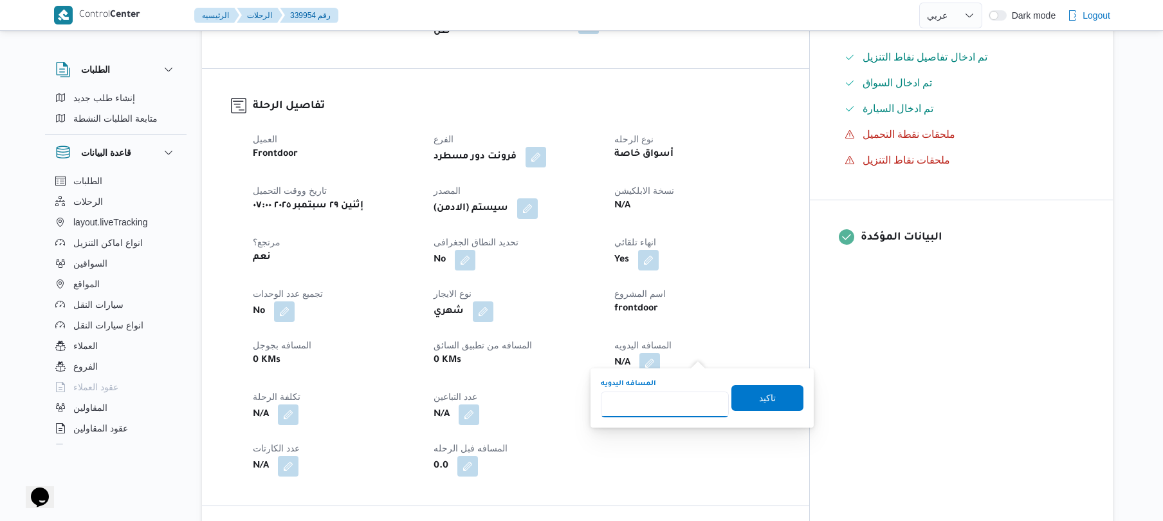
click at [649, 394] on input "المسافه اليدويه" at bounding box center [665, 404] width 128 height 26
type input "120"
click at [759, 404] on span "تاكيد" at bounding box center [767, 396] width 17 height 15
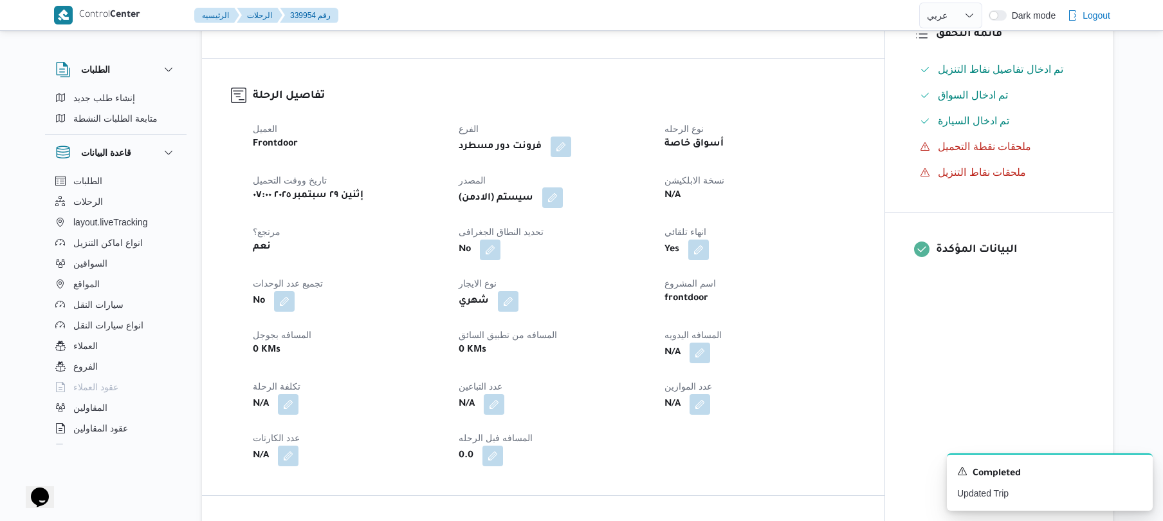
click at [562, 203] on button "button" at bounding box center [552, 197] width 21 height 21
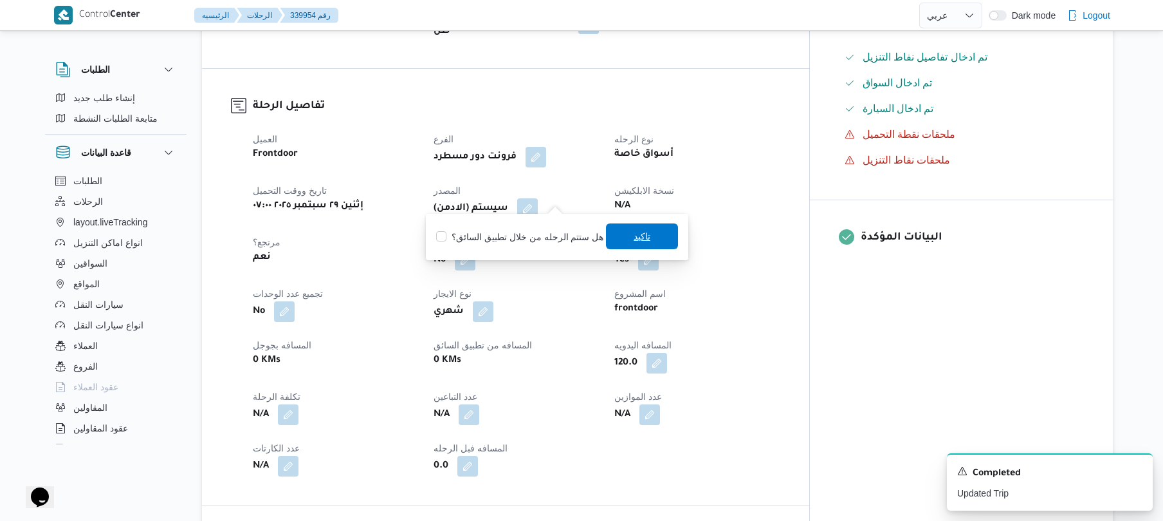
click at [626, 234] on span "تاكيد" at bounding box center [642, 236] width 72 height 26
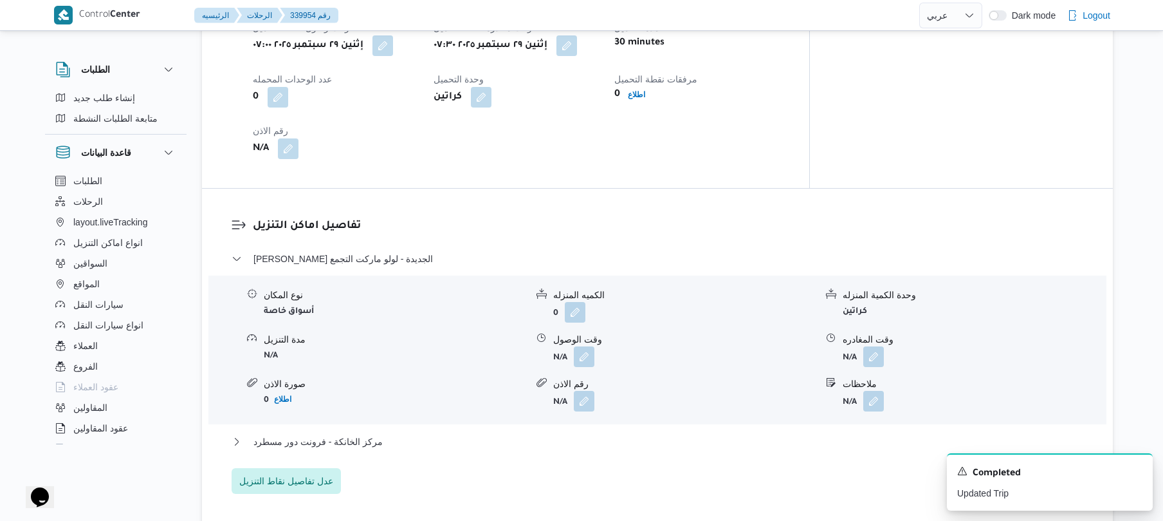
scroll to position [926, 0]
click at [588, 344] on button "button" at bounding box center [584, 354] width 21 height 21
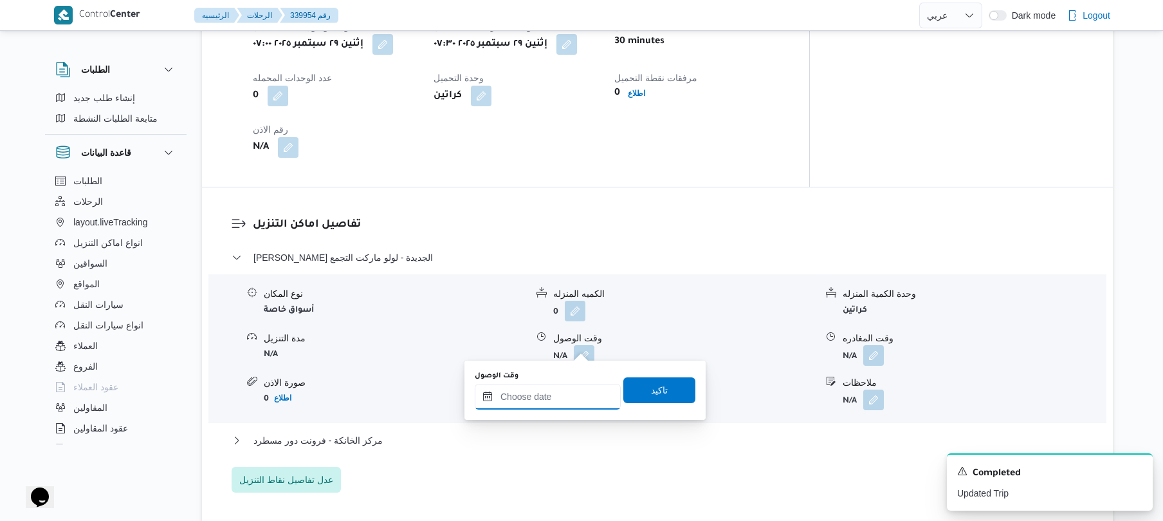
click at [548, 397] on input "وقت الوصول" at bounding box center [548, 396] width 146 height 26
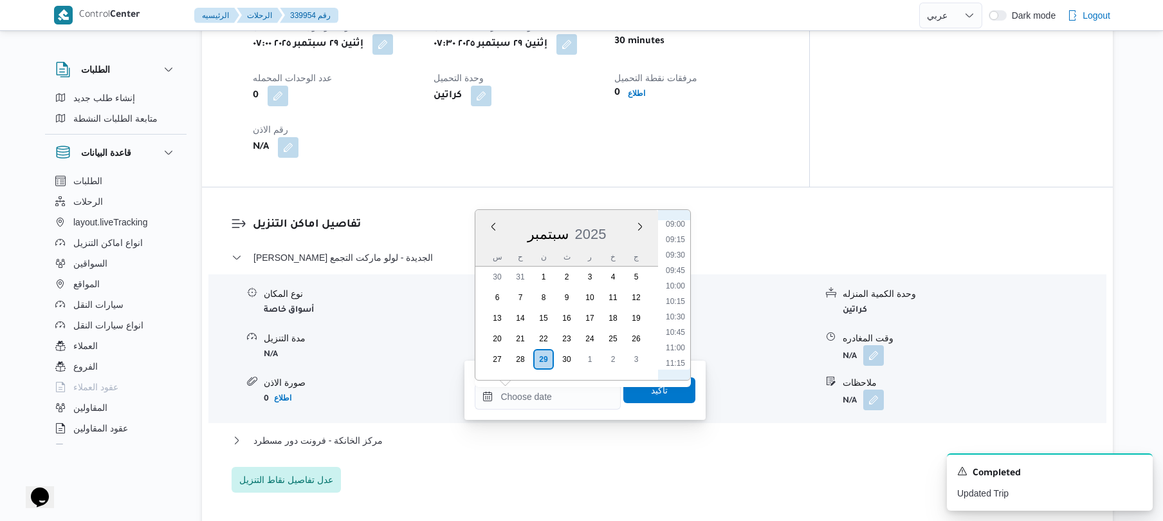
scroll to position [431, 0]
click at [676, 309] on li "08:15" at bounding box center [676, 305] width 30 height 13
type input "٢٩/٠٩/٢٠٢٥ ٠٨:١٥"
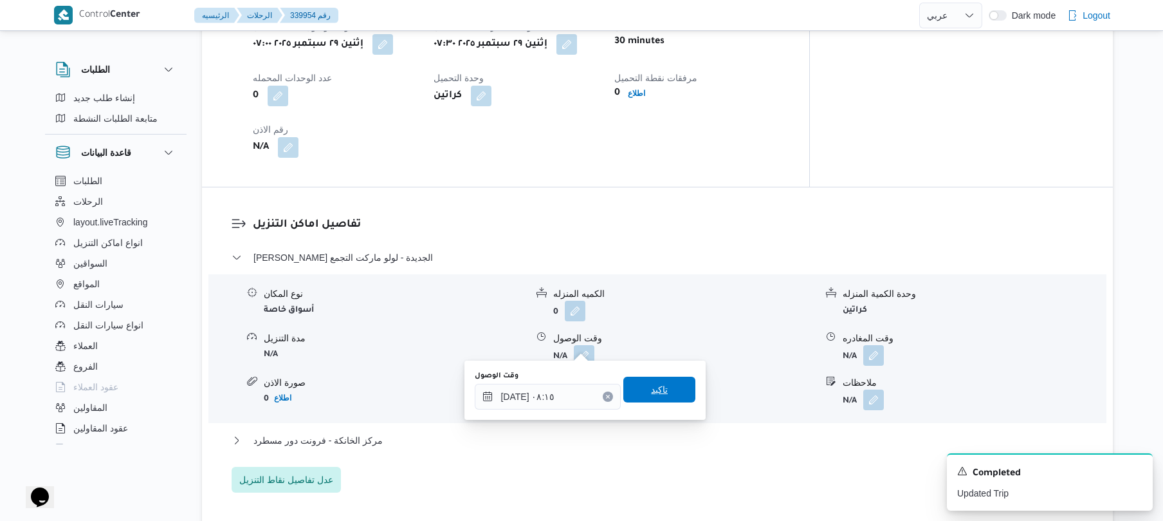
click at [644, 398] on span "تاكيد" at bounding box center [659, 389] width 72 height 26
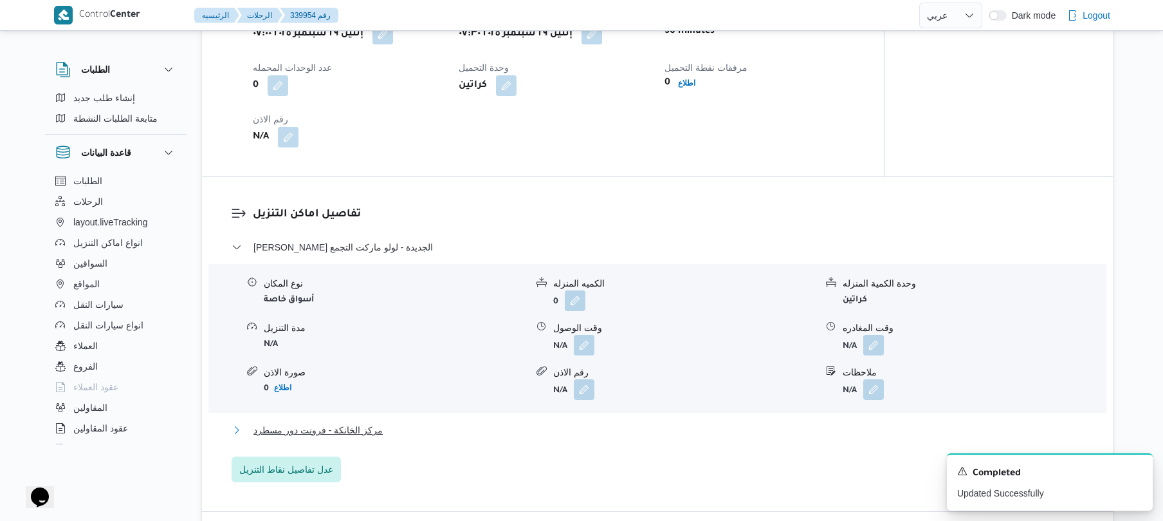
click at [608, 430] on button "مركز الخانكة - فرونت دور مسطرد" at bounding box center [658, 429] width 852 height 15
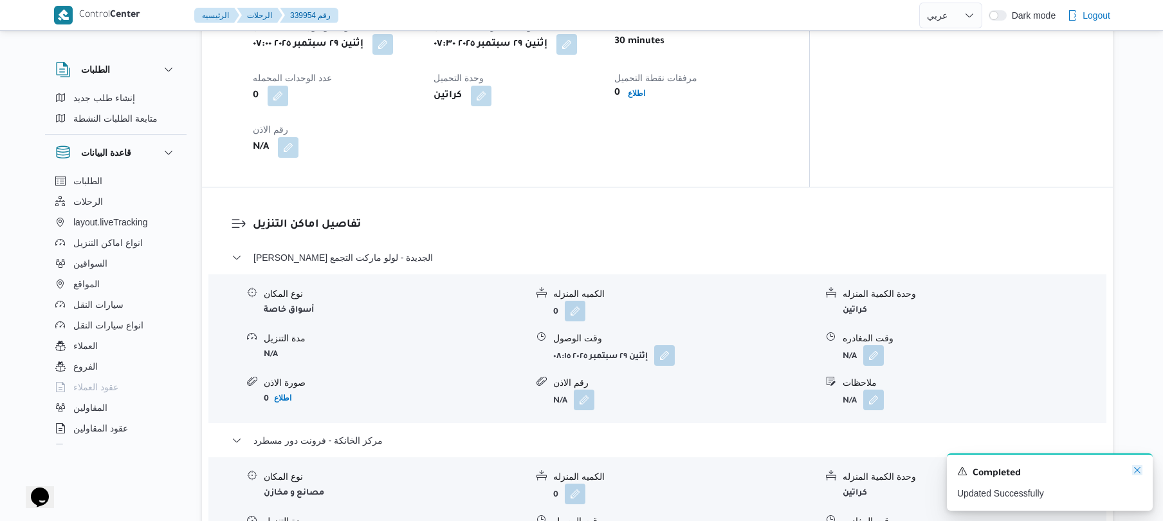
click at [1133, 469] on icon "Dismiss toast" at bounding box center [1137, 470] width 10 height 10
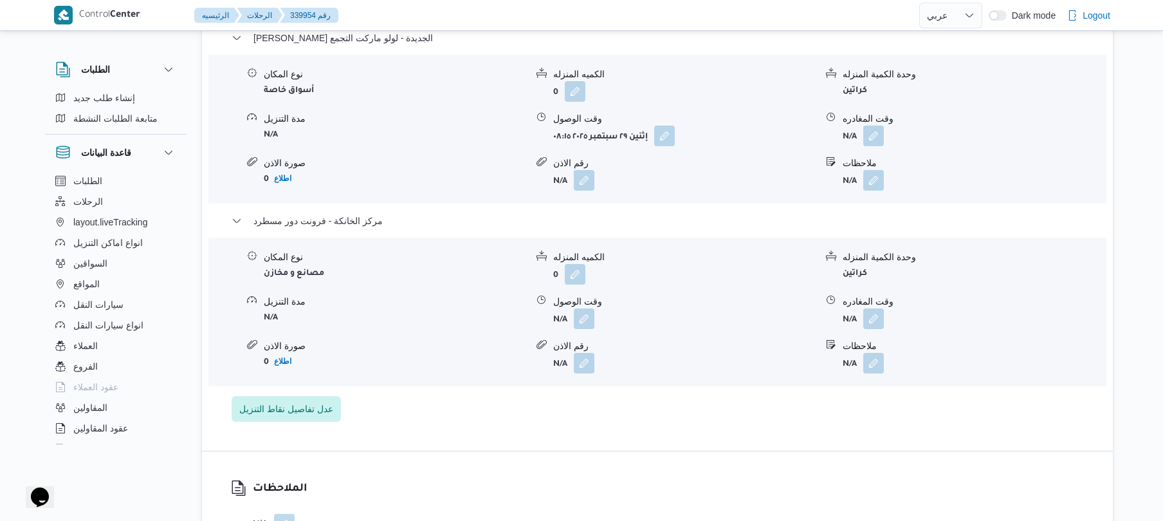
scroll to position [1235, 0]
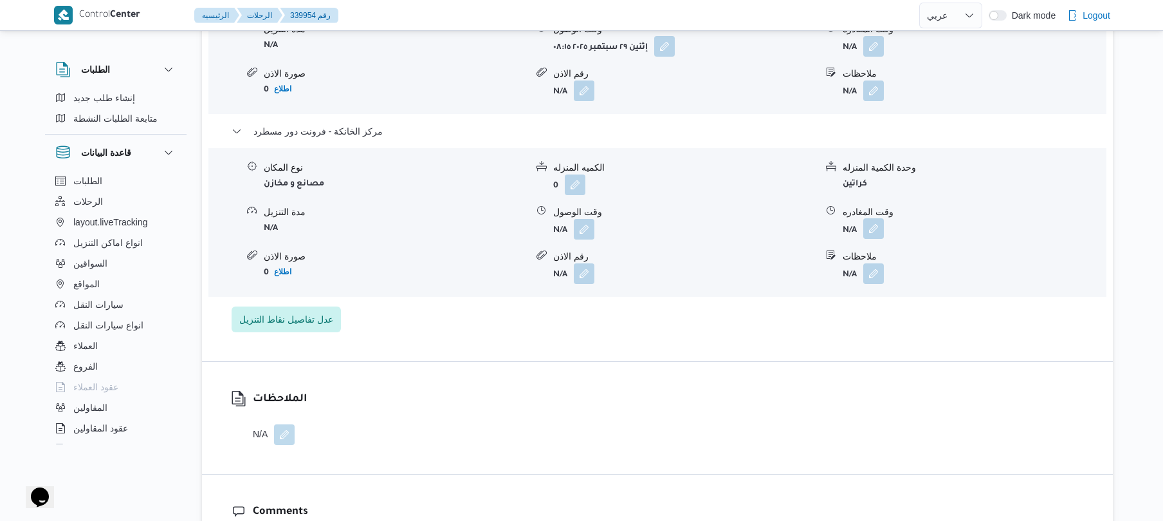
click at [870, 220] on button "button" at bounding box center [873, 228] width 21 height 21
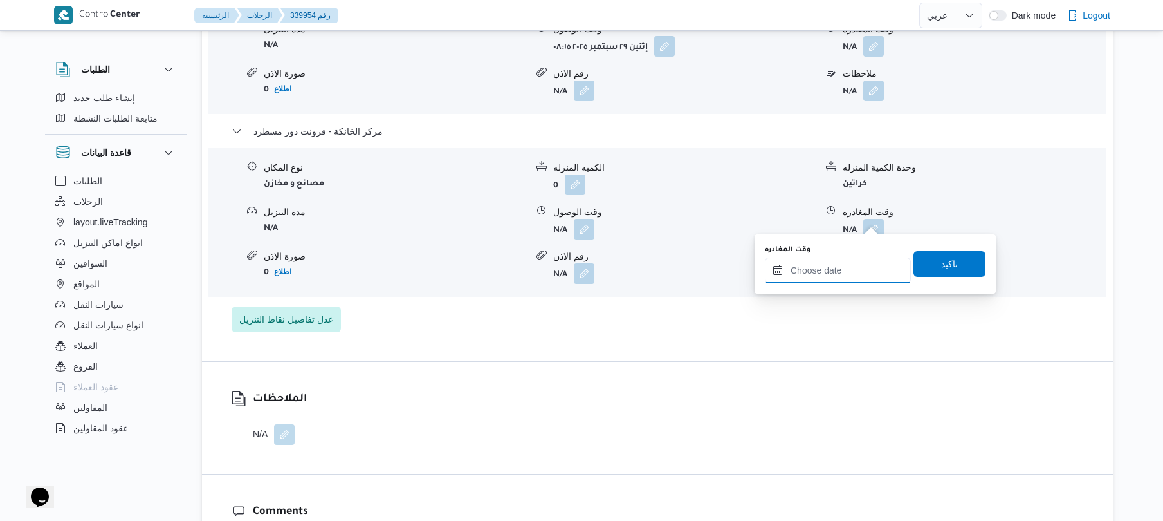
click at [838, 268] on input "وقت المغادره" at bounding box center [838, 270] width 146 height 26
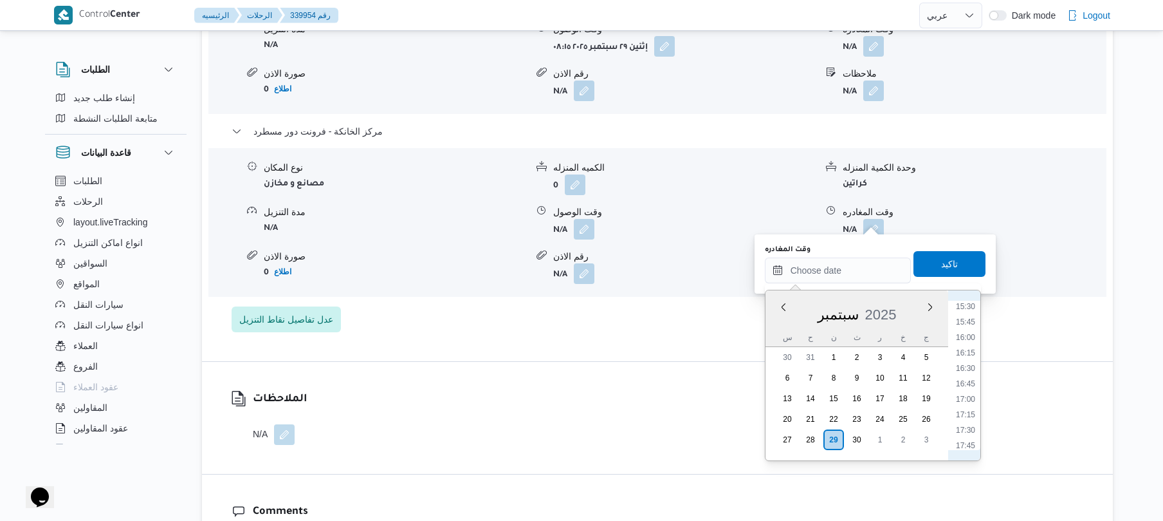
scroll to position [940, 0]
click at [970, 338] on li "15:45" at bounding box center [966, 339] width 30 height 13
type input "٢٩/٠٩/٢٠٢٥ ١٥:٤٥"
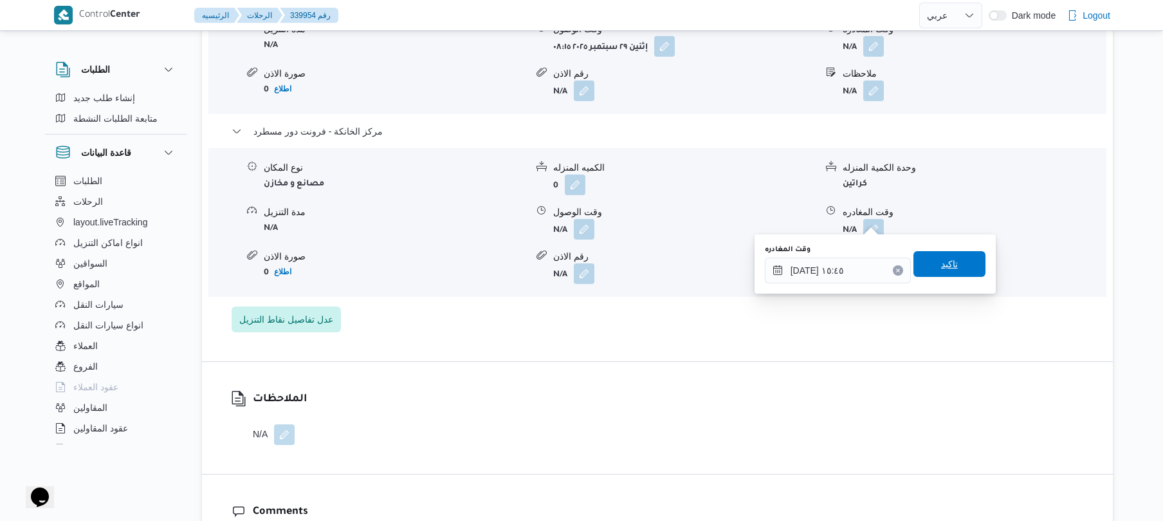
click at [945, 274] on span "تاكيد" at bounding box center [950, 264] width 72 height 26
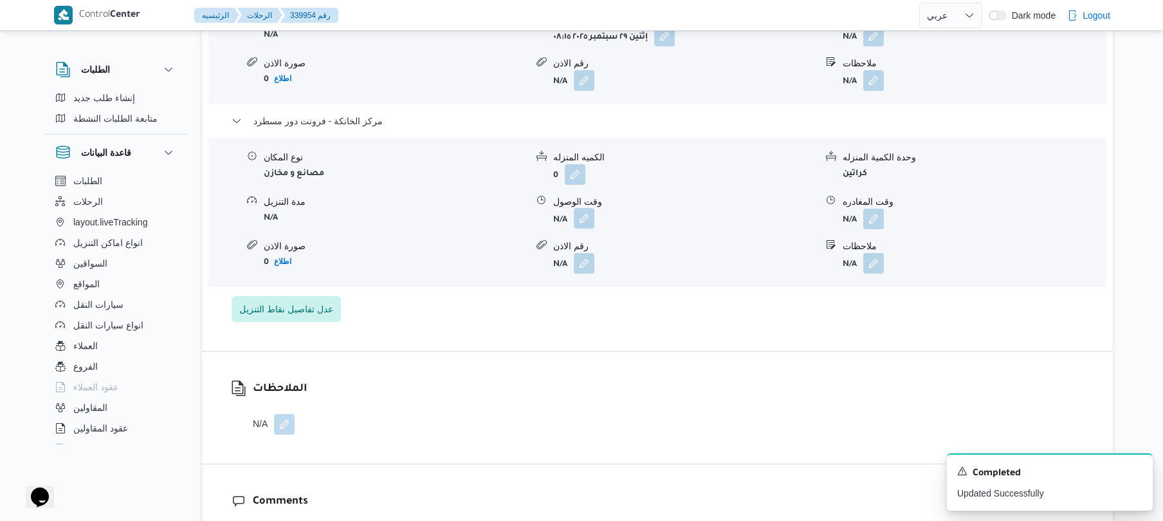
click at [584, 214] on button "button" at bounding box center [584, 218] width 21 height 21
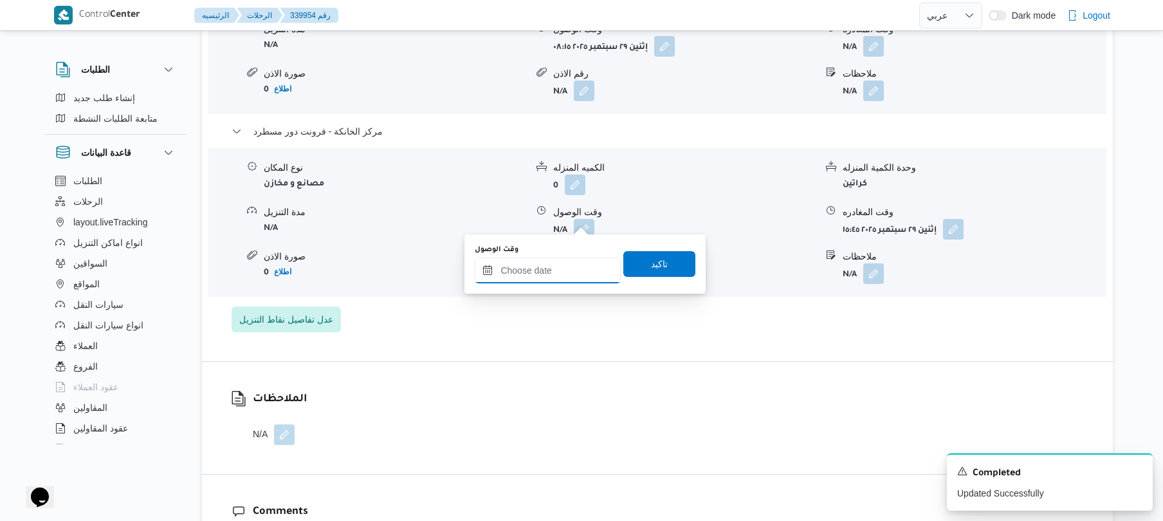
click at [558, 256] on div "وقت الوصول" at bounding box center [548, 263] width 146 height 39
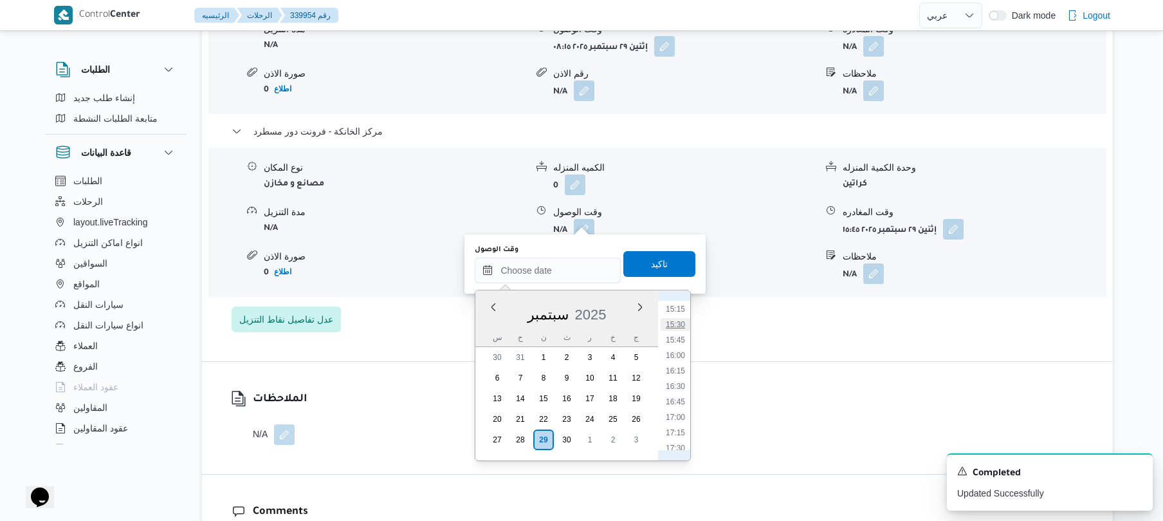
click at [676, 320] on li "15:30" at bounding box center [676, 324] width 30 height 13
type input "[DATE] ١٥:٣٠"
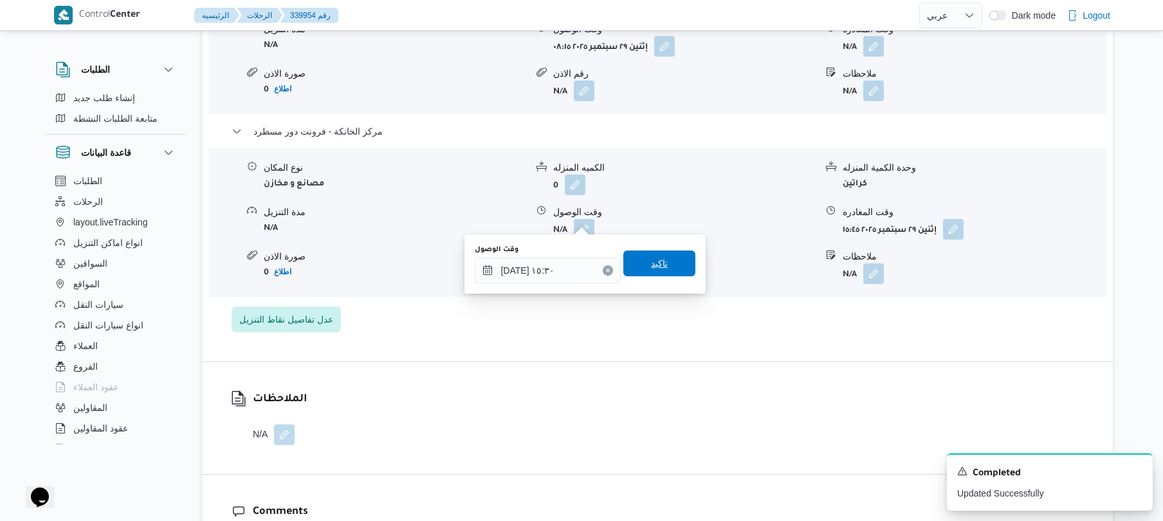
click at [668, 258] on span "تاكيد" at bounding box center [659, 263] width 72 height 26
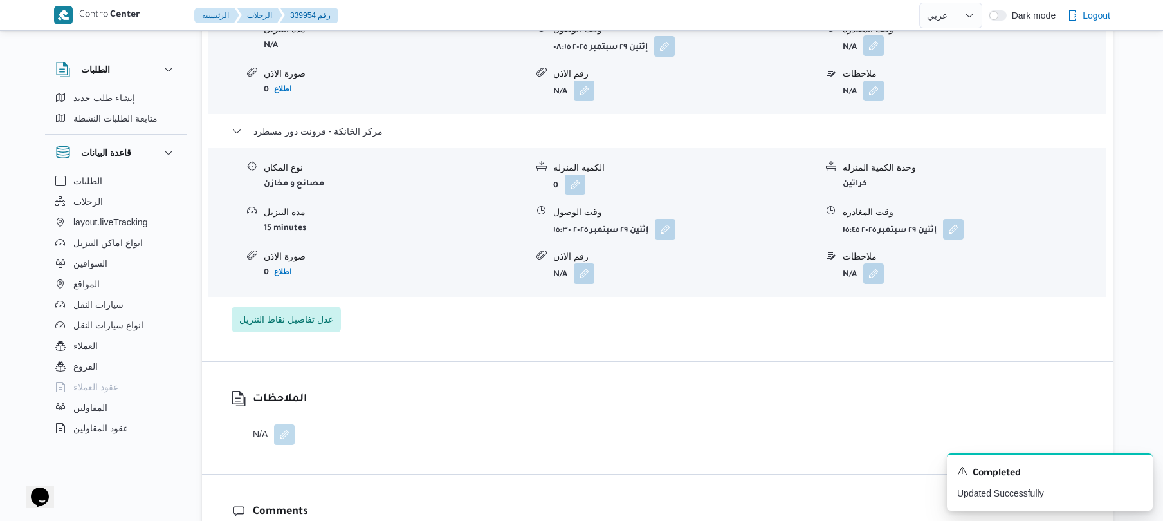
click at [871, 40] on button "button" at bounding box center [873, 45] width 21 height 21
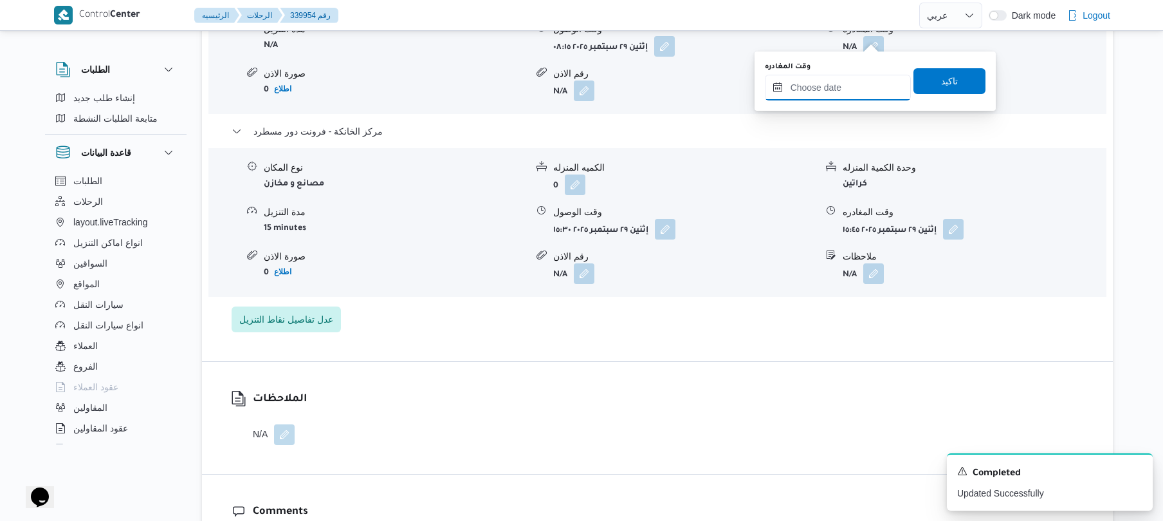
click at [861, 94] on input "وقت المغادره" at bounding box center [838, 88] width 146 height 26
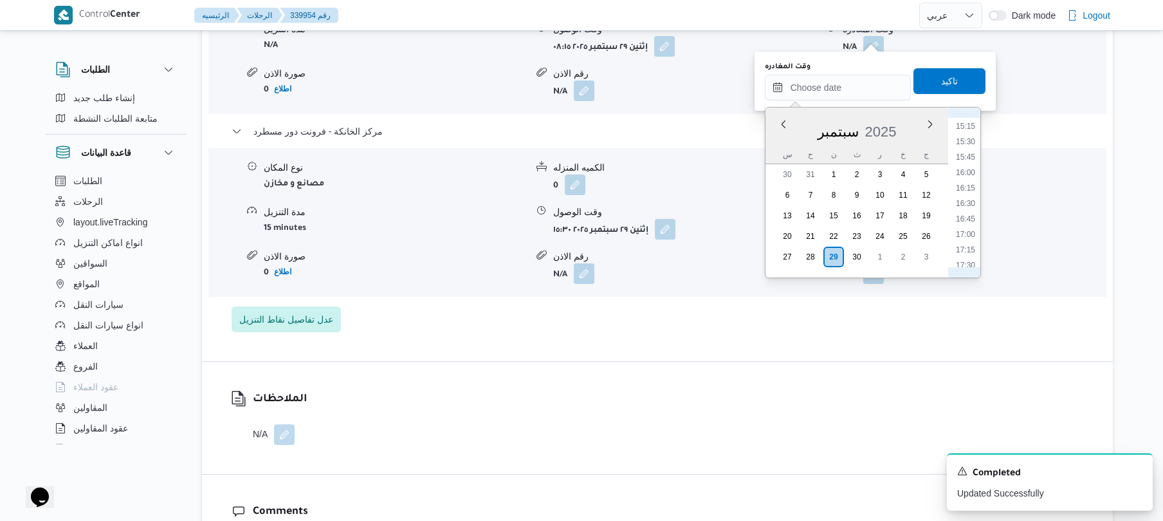
scroll to position [814, 0]
click at [969, 225] on li "14:45" at bounding box center [966, 221] width 30 height 13
type input "٢٩/٠٩/٢٠٢٥ ١٤:٤٥"
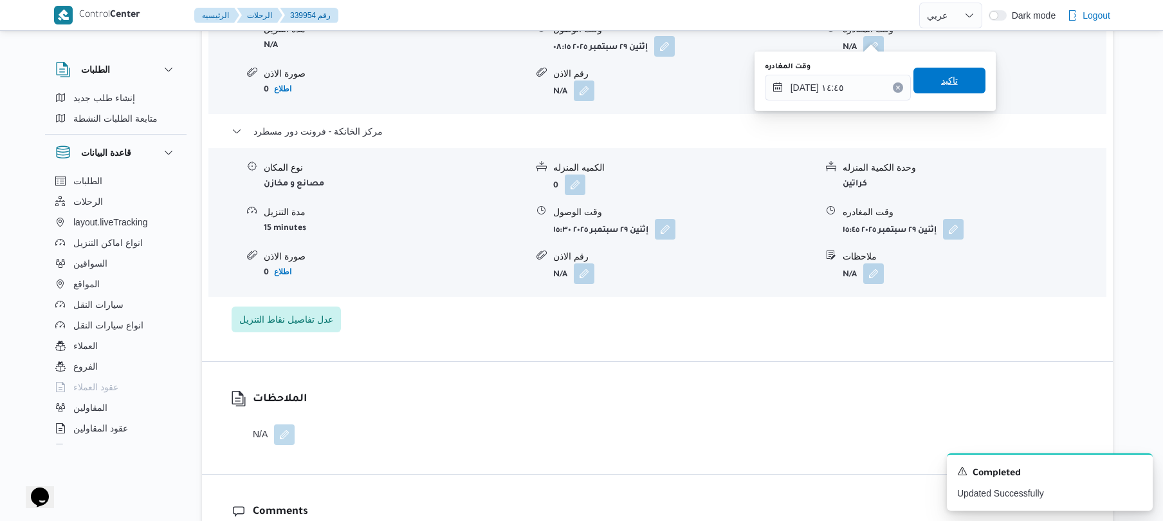
click at [960, 88] on span "تاكيد" at bounding box center [950, 81] width 72 height 26
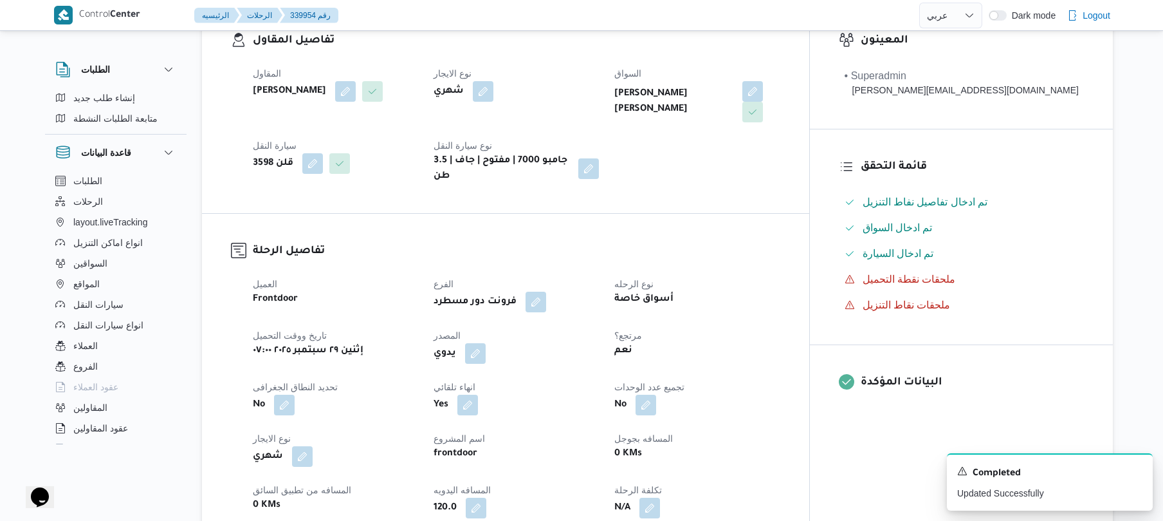
scroll to position [0, 0]
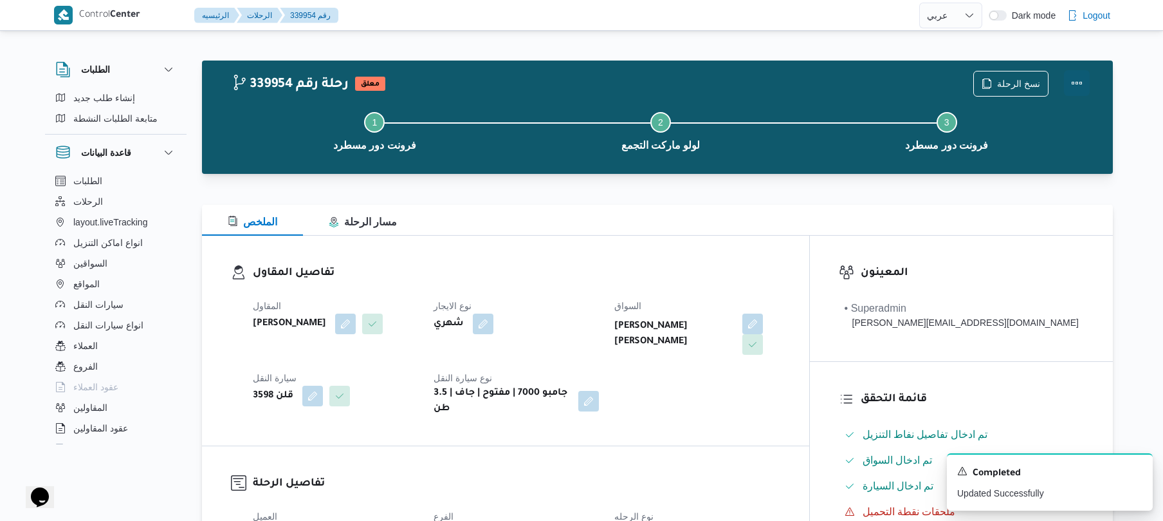
click at [1072, 77] on button "Actions" at bounding box center [1077, 83] width 26 height 26
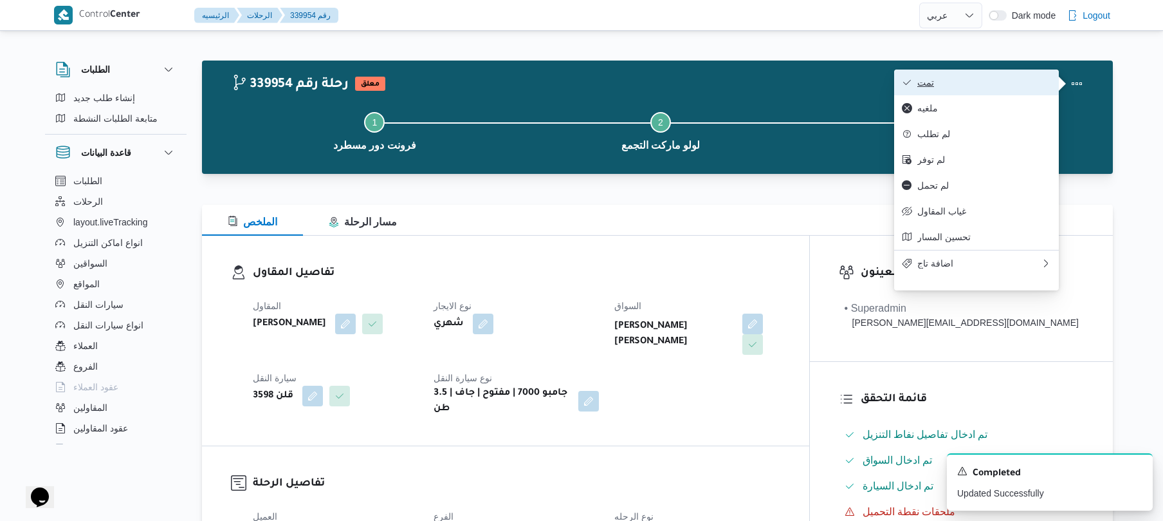
click at [1024, 81] on span "تمت" at bounding box center [984, 82] width 134 height 10
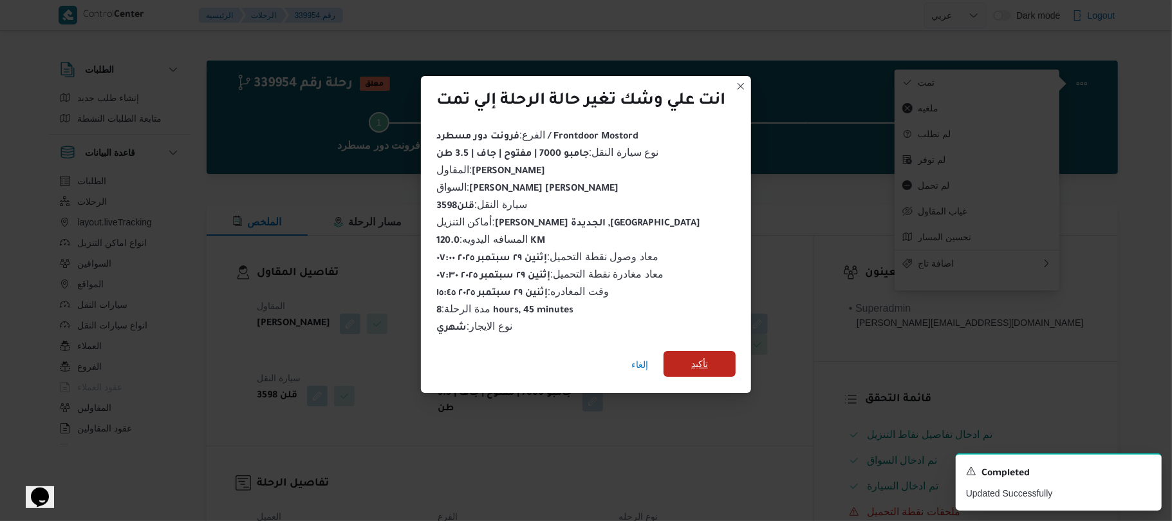
click at [703, 361] on span "تأكيد" at bounding box center [699, 363] width 17 height 15
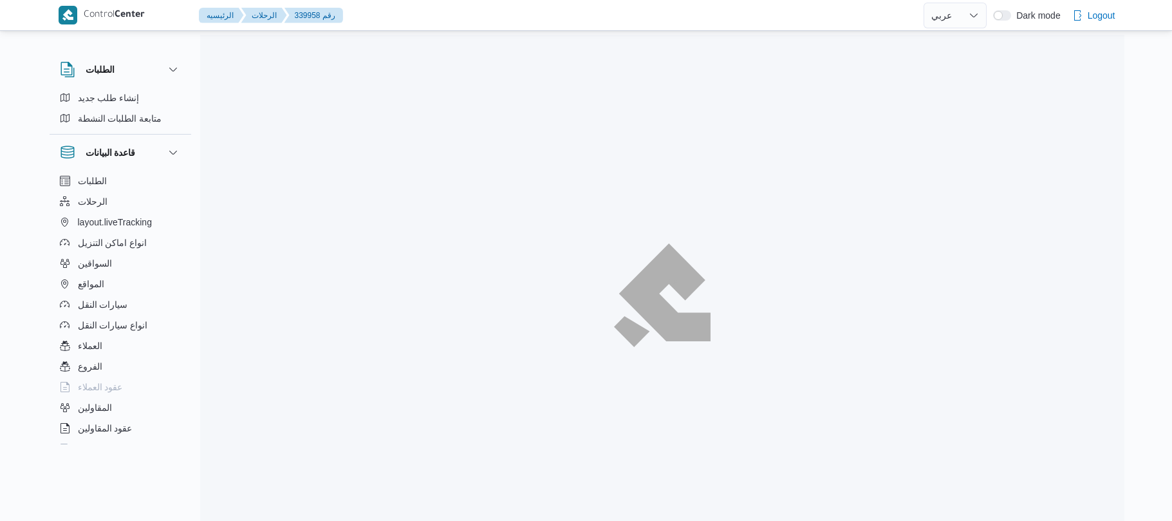
select select "ar"
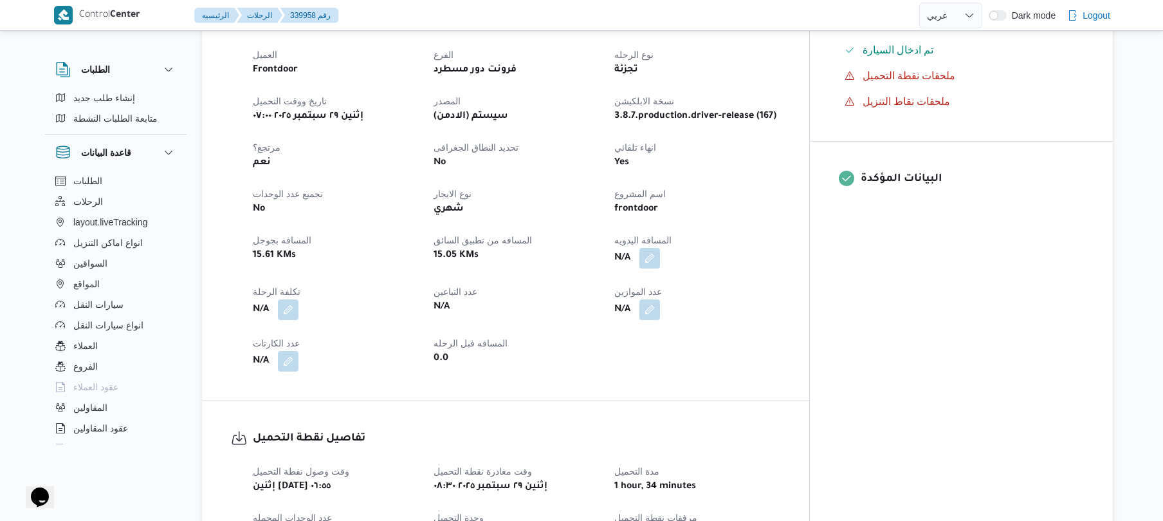
scroll to position [446, 0]
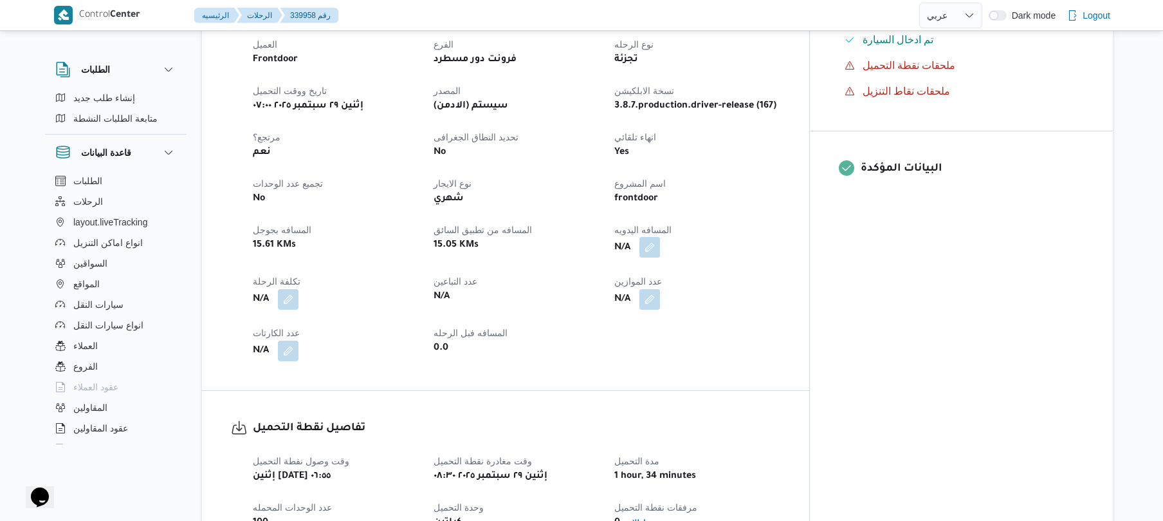
click at [660, 237] on button "button" at bounding box center [650, 247] width 21 height 21
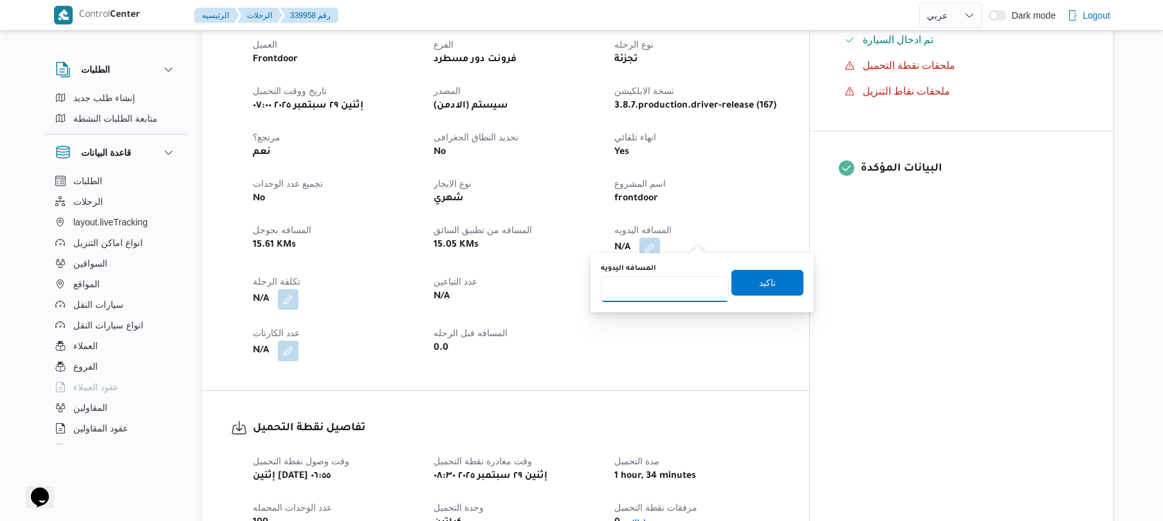
click at [677, 273] on div "المسافه اليدويه" at bounding box center [665, 282] width 128 height 39
type input "90"
click at [770, 279] on span "تاكيد" at bounding box center [768, 282] width 72 height 26
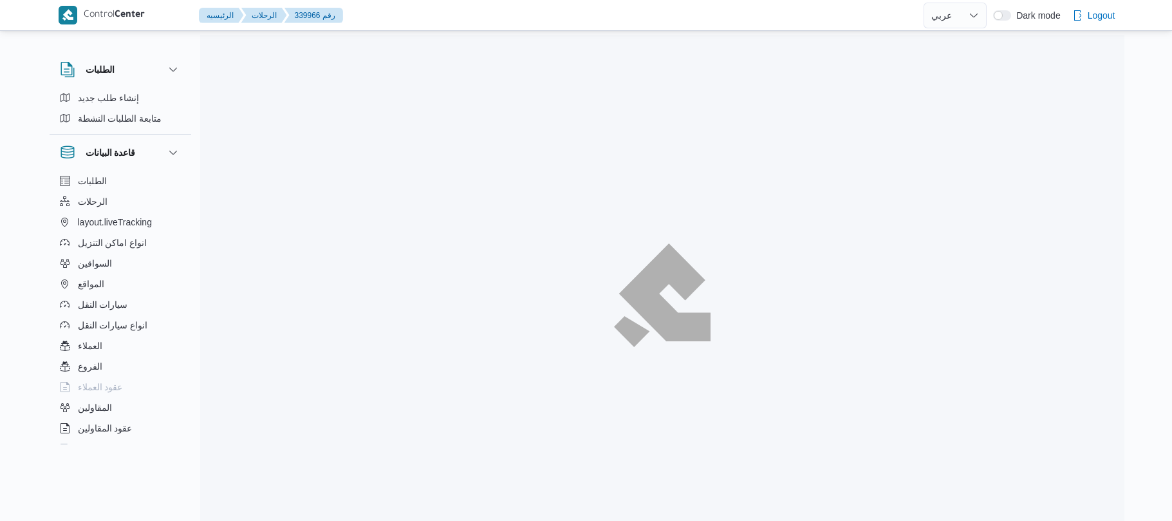
select select "ar"
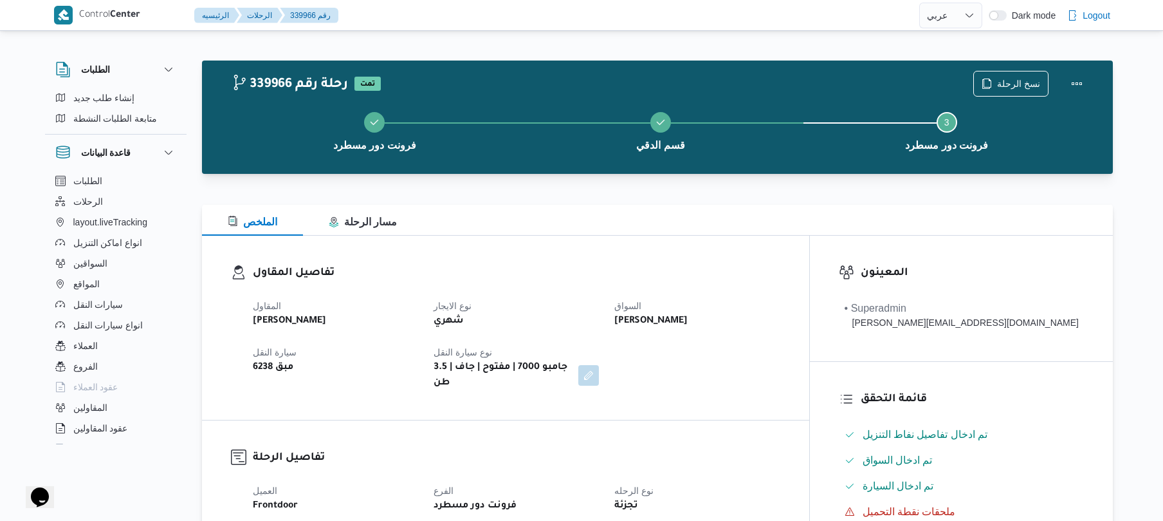
click at [667, 335] on div "المقاول محمد صلاح عبداللطيف الشريف نوع الايجار شهري السواق عزت سعيد احمد ابواحم…" at bounding box center [516, 344] width 543 height 108
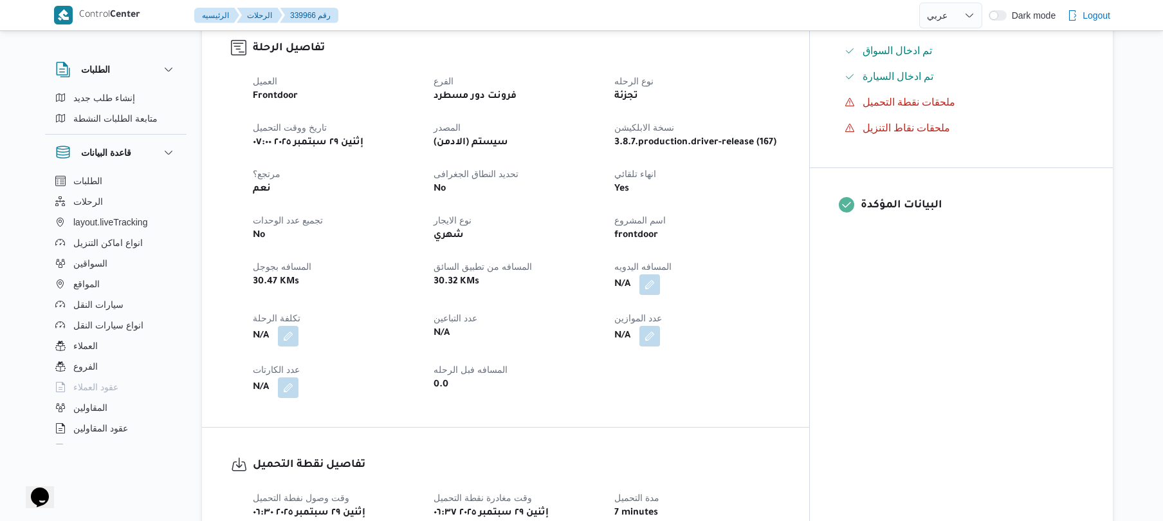
scroll to position [412, 0]
click at [660, 271] on button "button" at bounding box center [650, 281] width 21 height 21
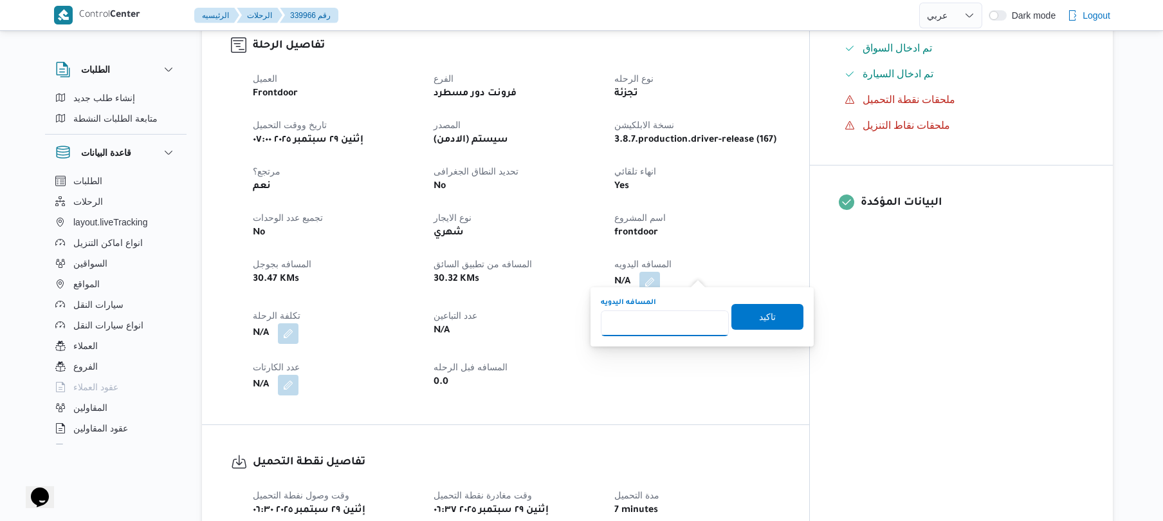
click at [669, 318] on input "المسافه اليدويه" at bounding box center [665, 323] width 128 height 26
type input "75"
click at [750, 315] on span "تاكيد" at bounding box center [768, 316] width 72 height 26
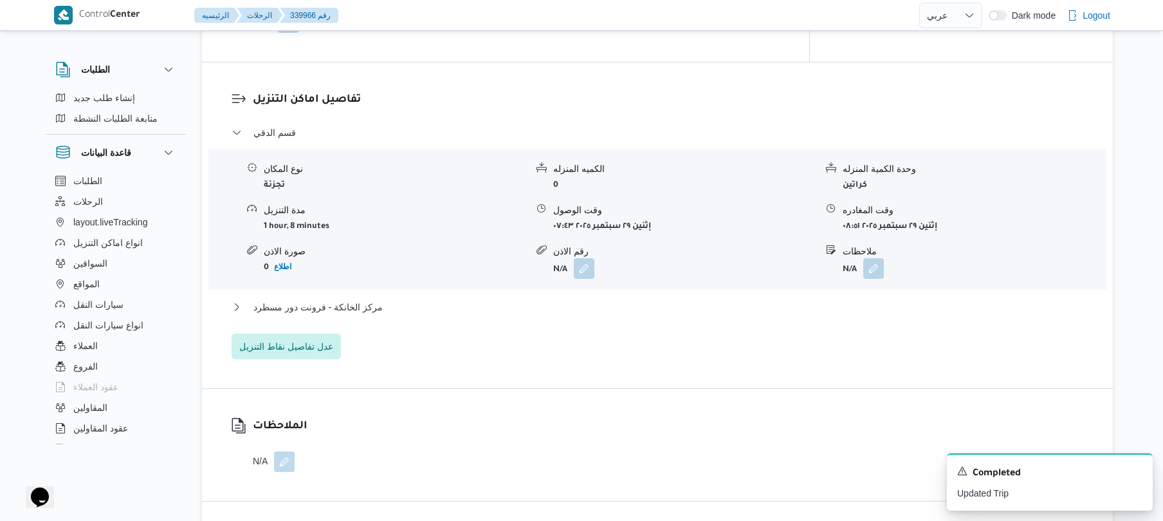
scroll to position [961, 0]
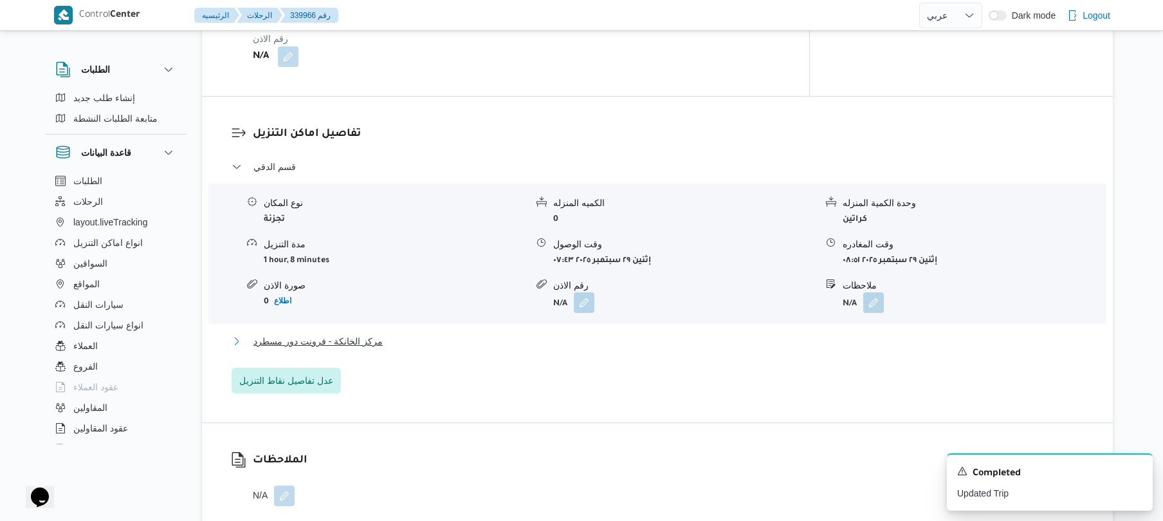
click at [626, 335] on button "مركز الخانكة - فرونت دور مسطرد" at bounding box center [658, 340] width 852 height 15
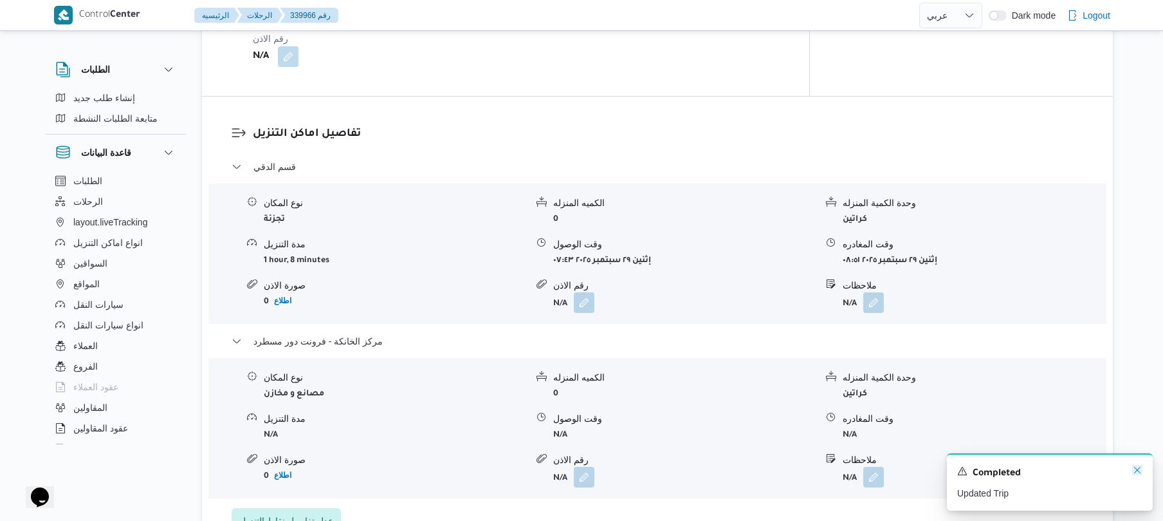
click at [1139, 474] on icon "Dismiss toast" at bounding box center [1137, 470] width 10 height 10
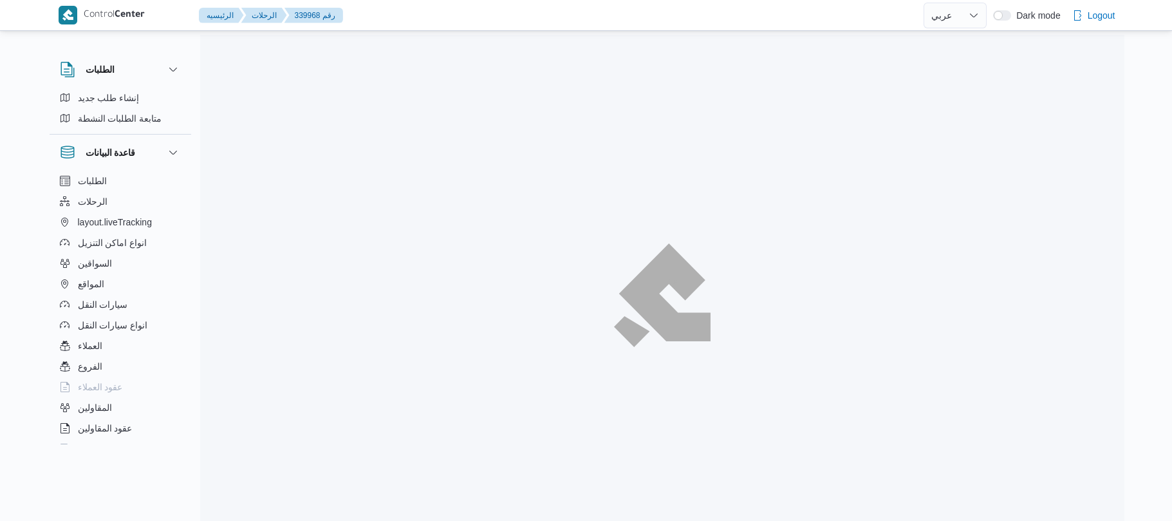
select select "ar"
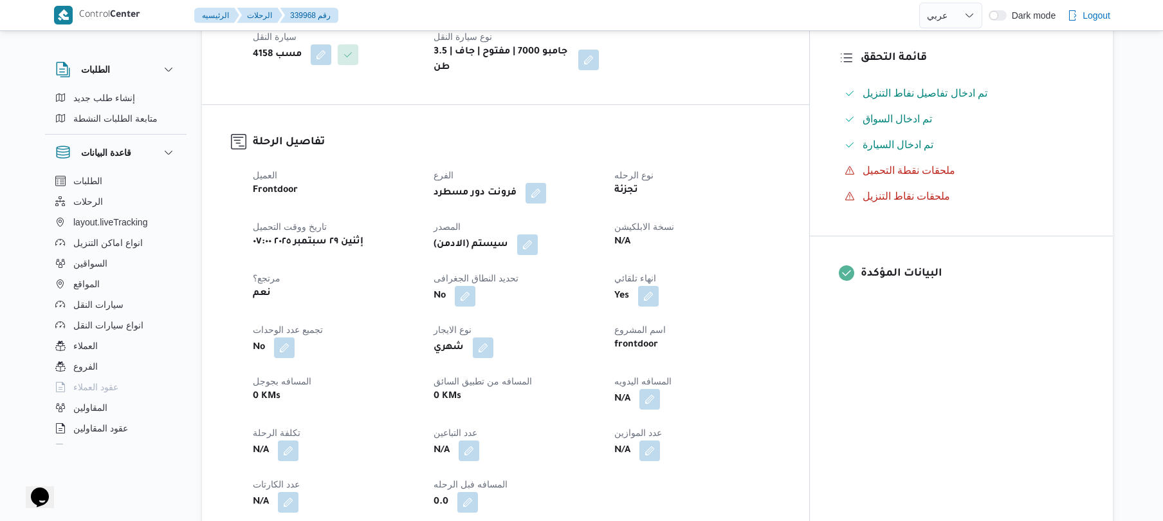
scroll to position [377, 0]
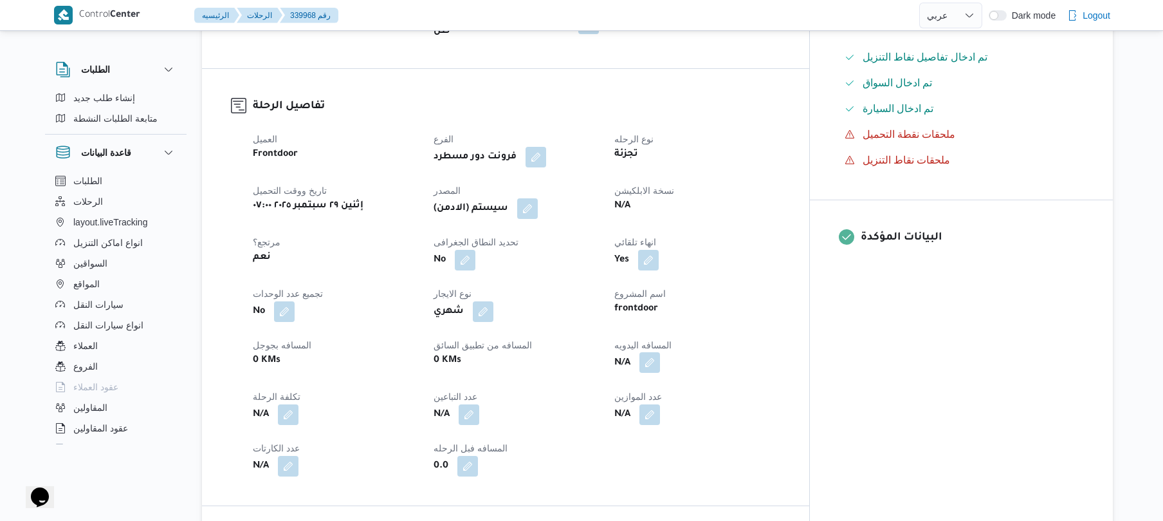
click at [660, 352] on button "button" at bounding box center [650, 362] width 21 height 21
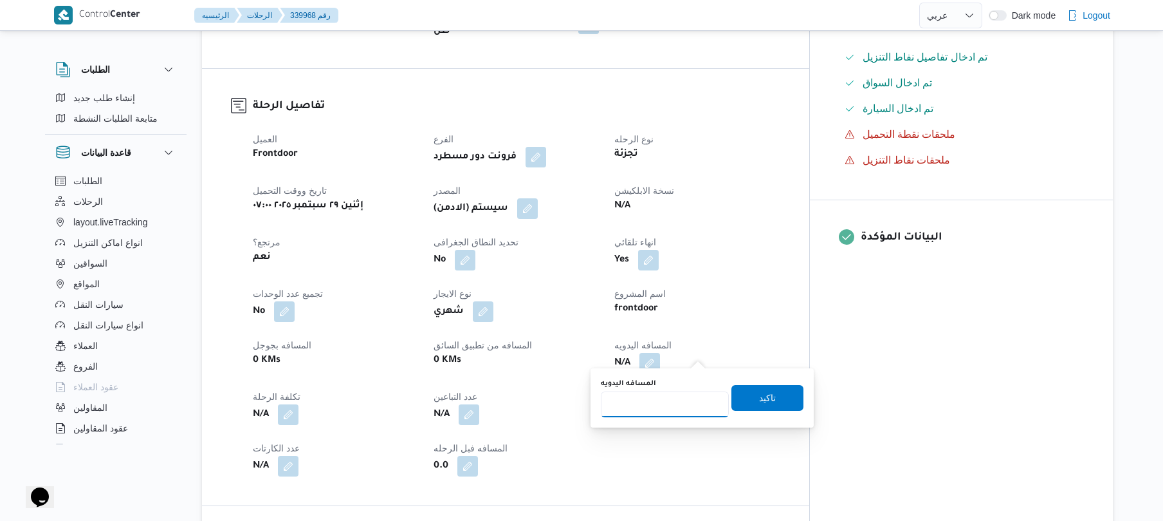
click at [660, 407] on input "المسافه اليدويه" at bounding box center [665, 404] width 128 height 26
type input "120"
click at [754, 407] on span "تاكيد" at bounding box center [768, 397] width 72 height 26
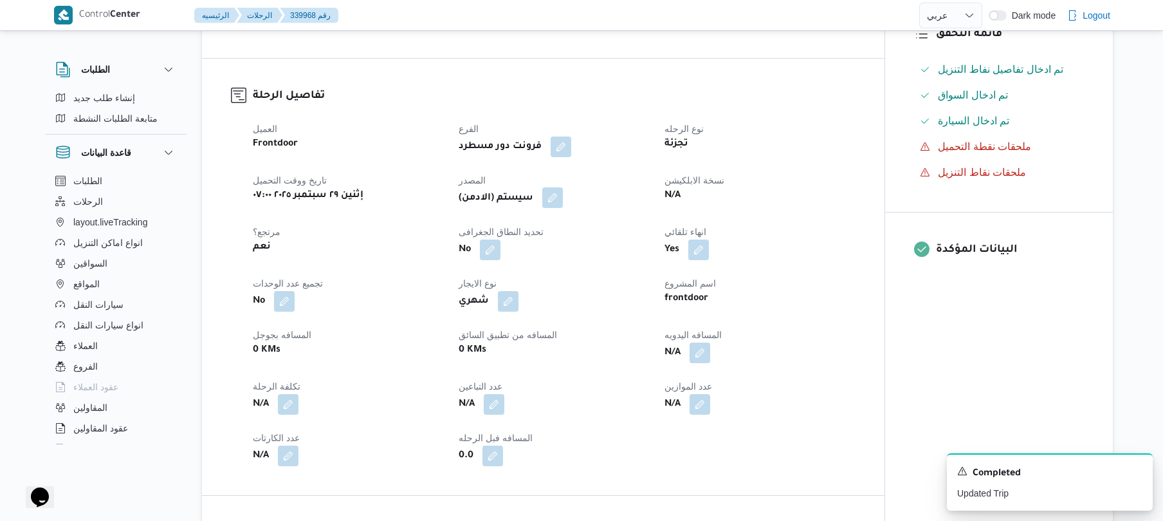
click at [557, 196] on button "button" at bounding box center [552, 197] width 21 height 21
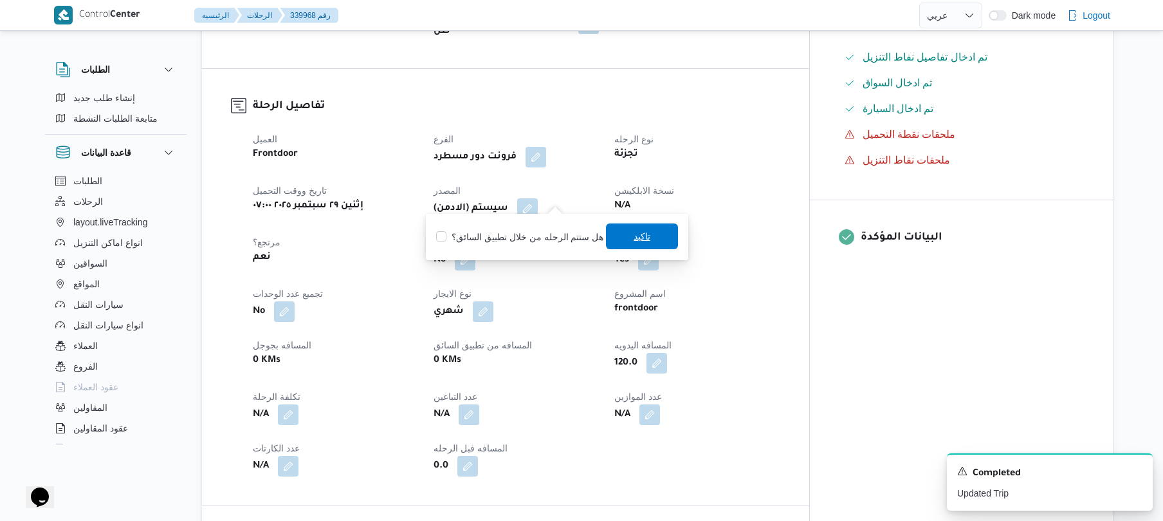
click at [628, 237] on span "تاكيد" at bounding box center [642, 236] width 72 height 26
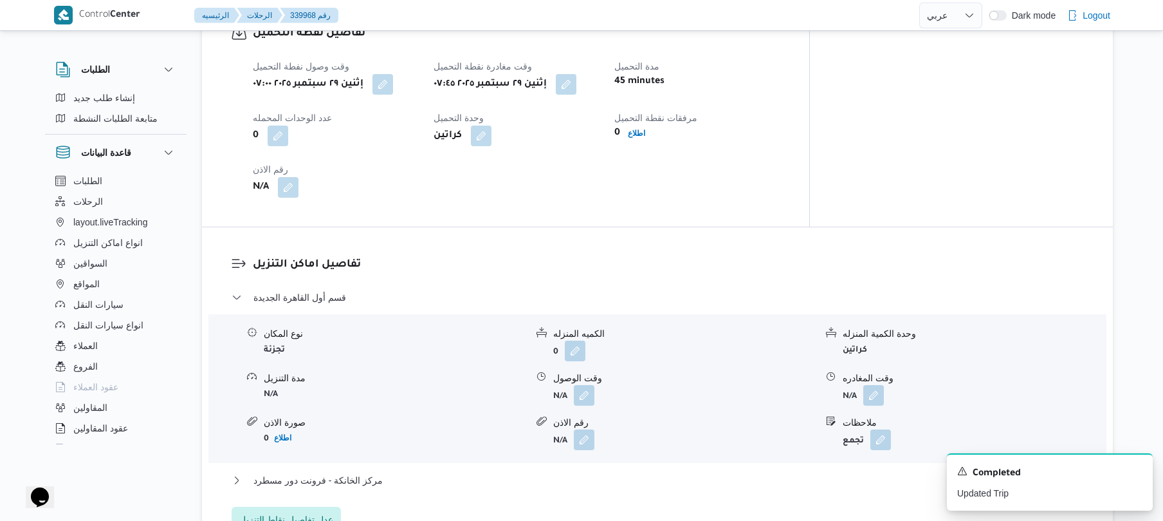
scroll to position [961, 0]
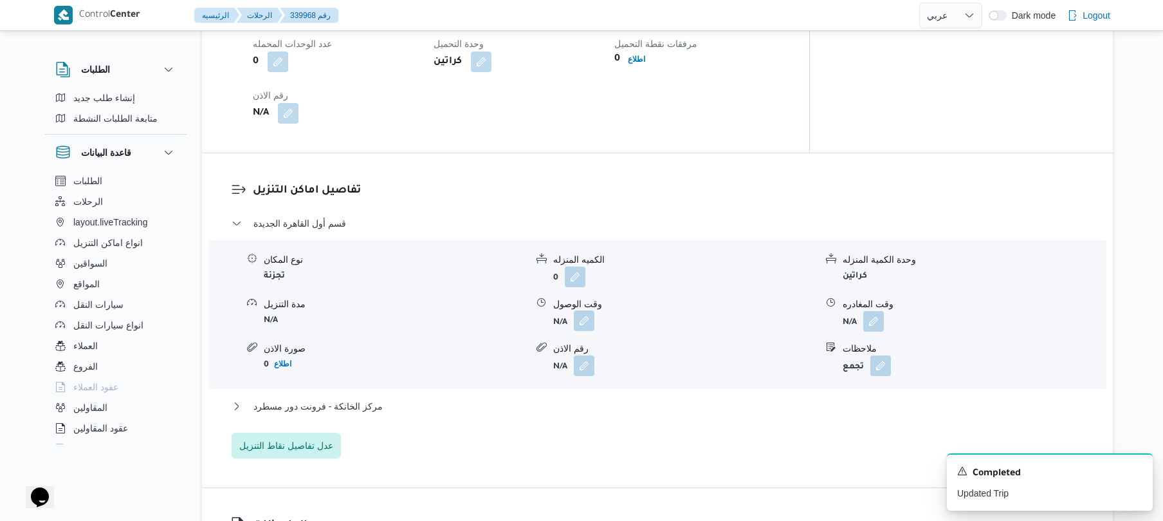
click at [589, 310] on button "button" at bounding box center [584, 320] width 21 height 21
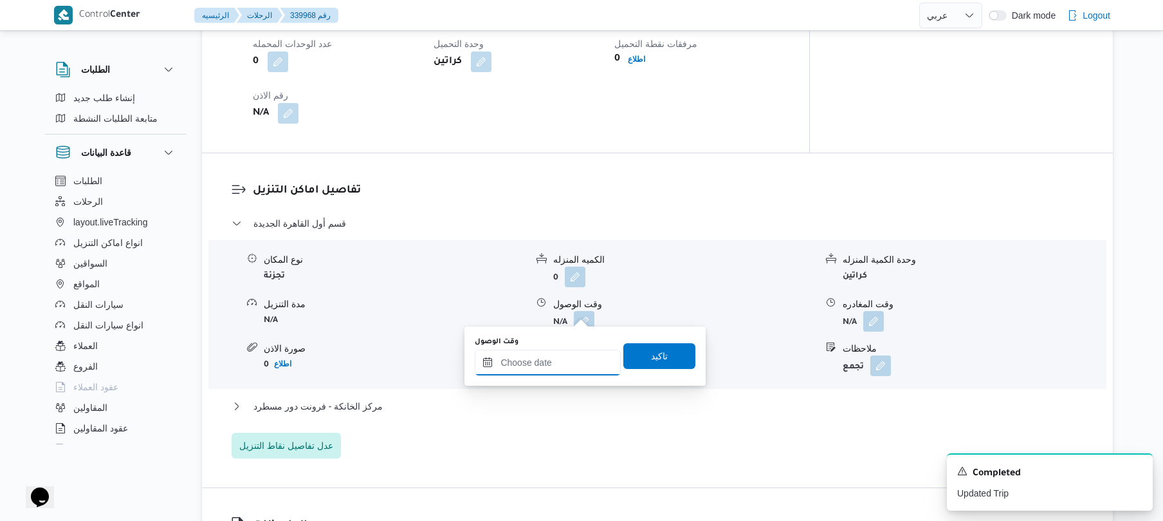
click at [539, 369] on input "وقت الوصول" at bounding box center [548, 362] width 146 height 26
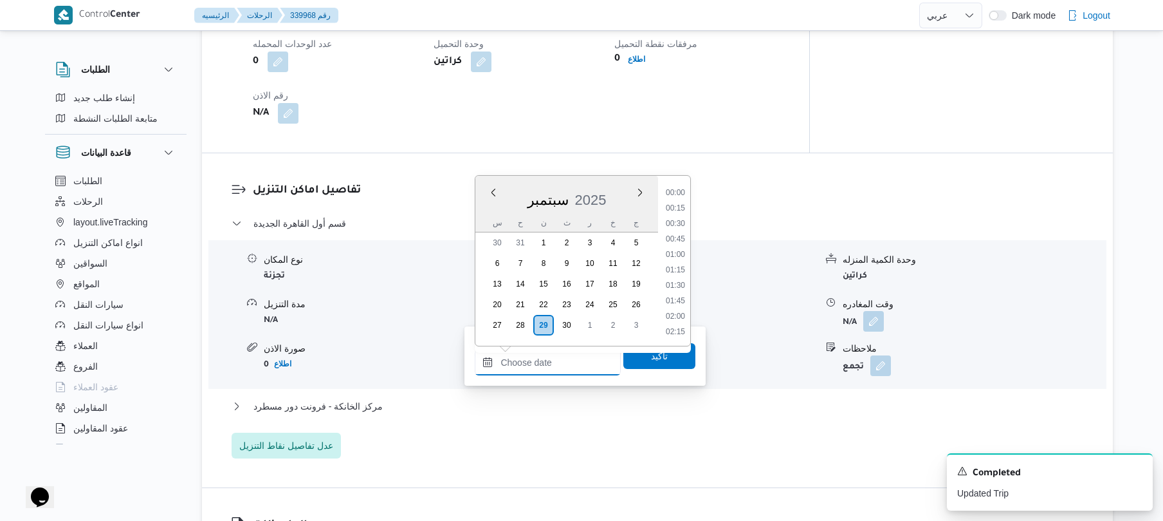
scroll to position [1082, 0]
click at [768, 182] on h3 "تفاصيل اماكن التنزيل" at bounding box center [668, 190] width 831 height 17
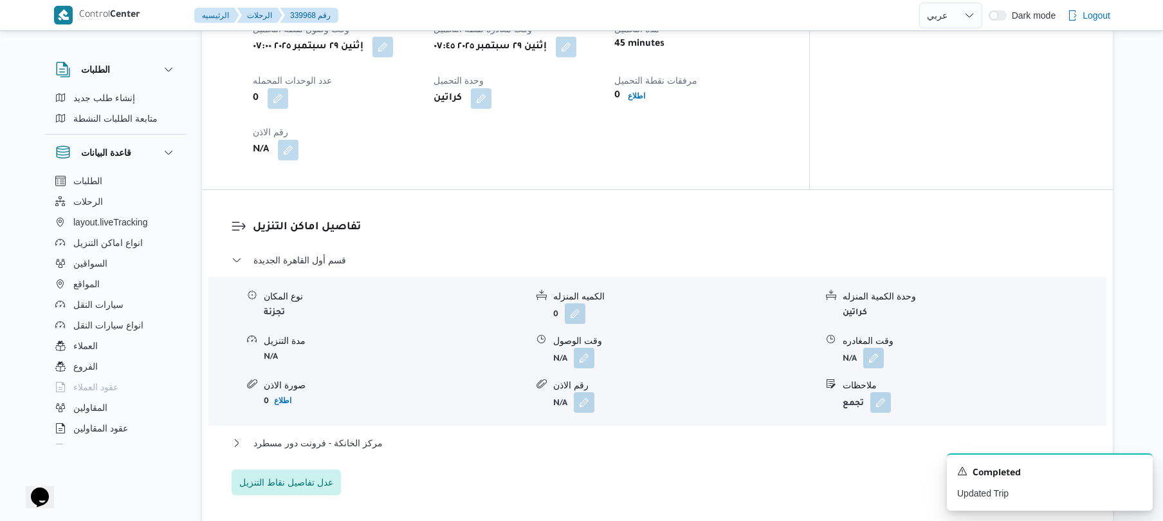
scroll to position [926, 0]
click at [582, 346] on button "button" at bounding box center [584, 354] width 21 height 21
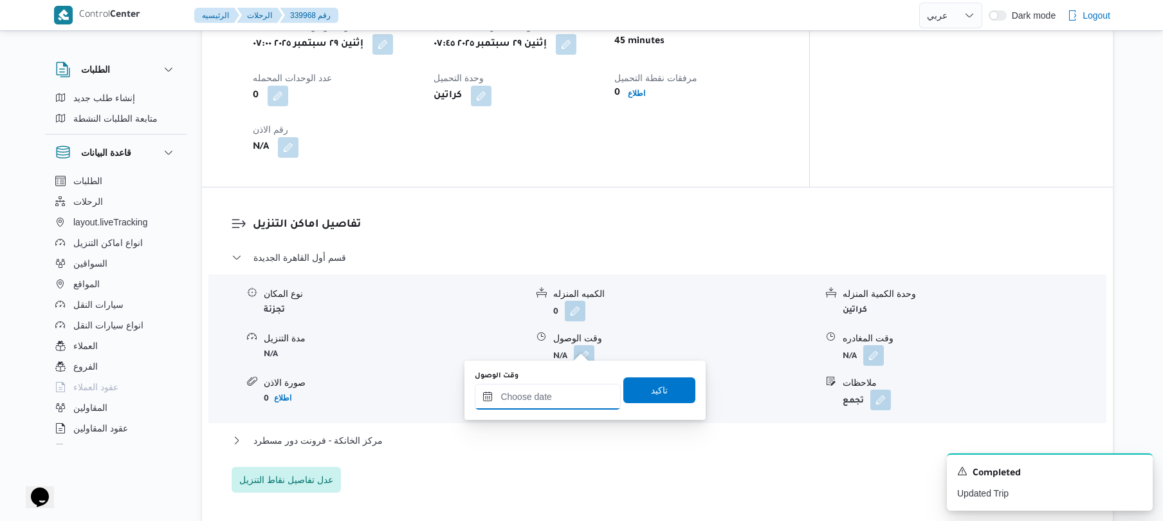
click at [546, 387] on input "وقت الوصول" at bounding box center [548, 396] width 146 height 26
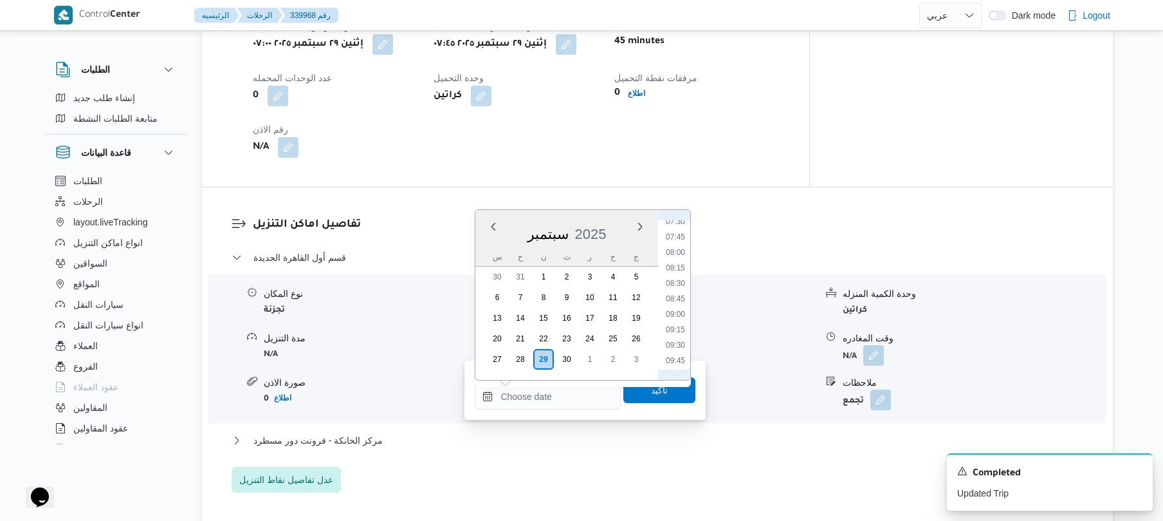
scroll to position [447, 0]
click at [679, 305] on li "08:30" at bounding box center [676, 305] width 30 height 13
type input "٢٩/٠٩/٢٠٢٥ ٠٨:٣٠"
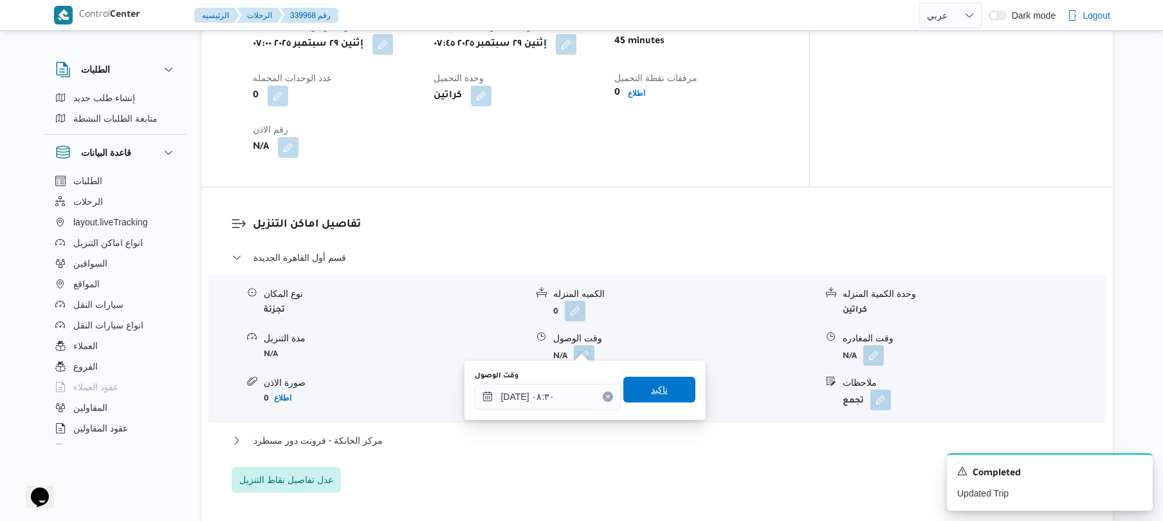
click at [655, 391] on span "تاكيد" at bounding box center [659, 389] width 17 height 15
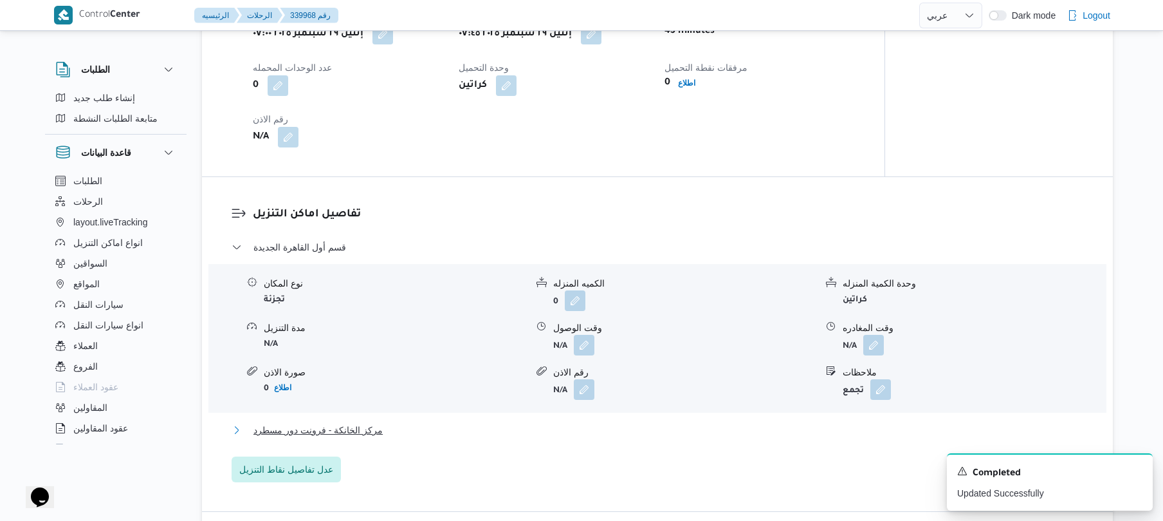
click at [578, 436] on button "مركز الخانكة - فرونت دور مسطرد" at bounding box center [658, 429] width 852 height 15
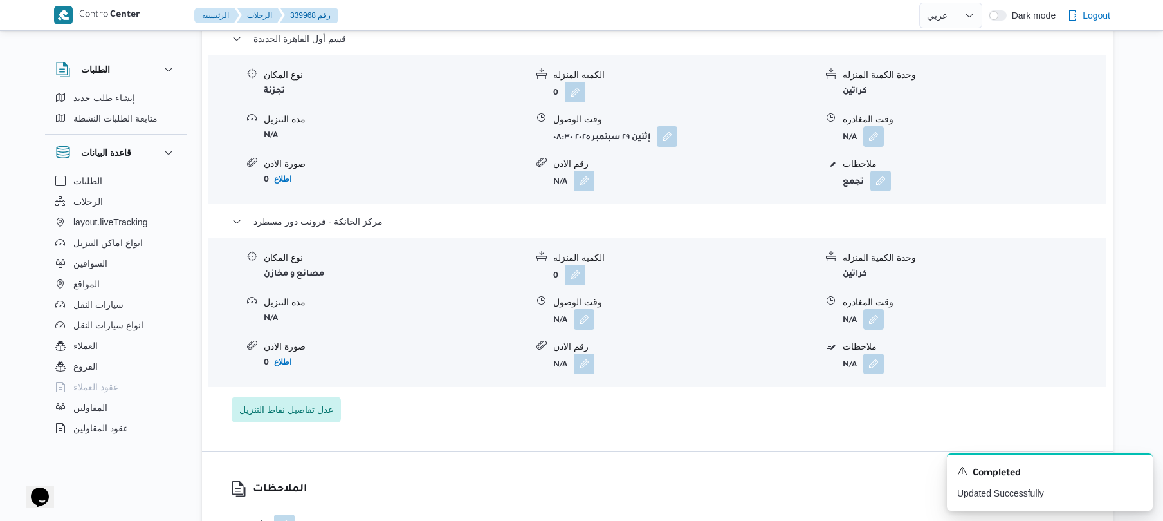
scroll to position [1269, 0]
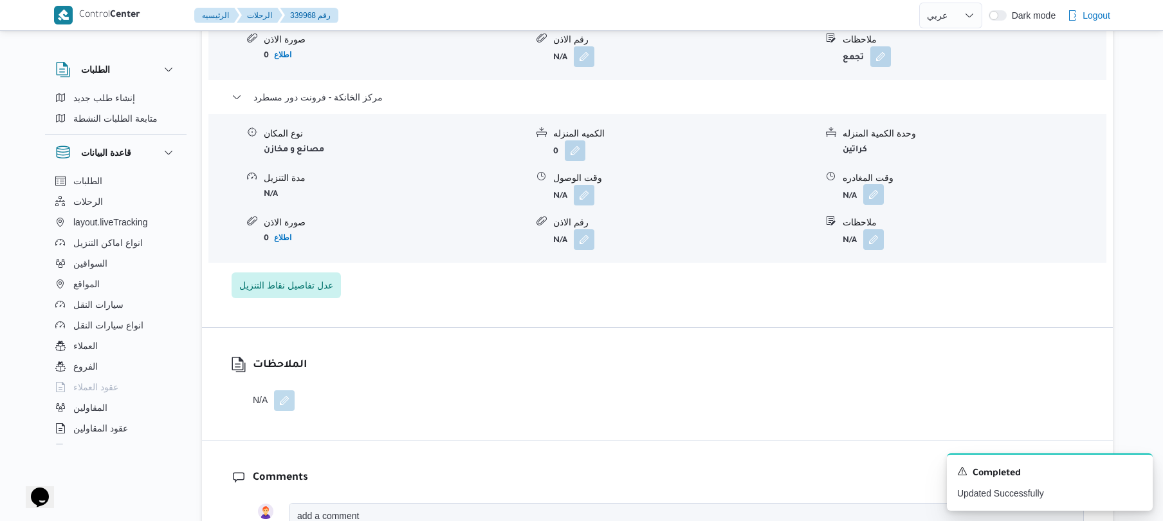
click at [871, 184] on button "button" at bounding box center [873, 194] width 21 height 21
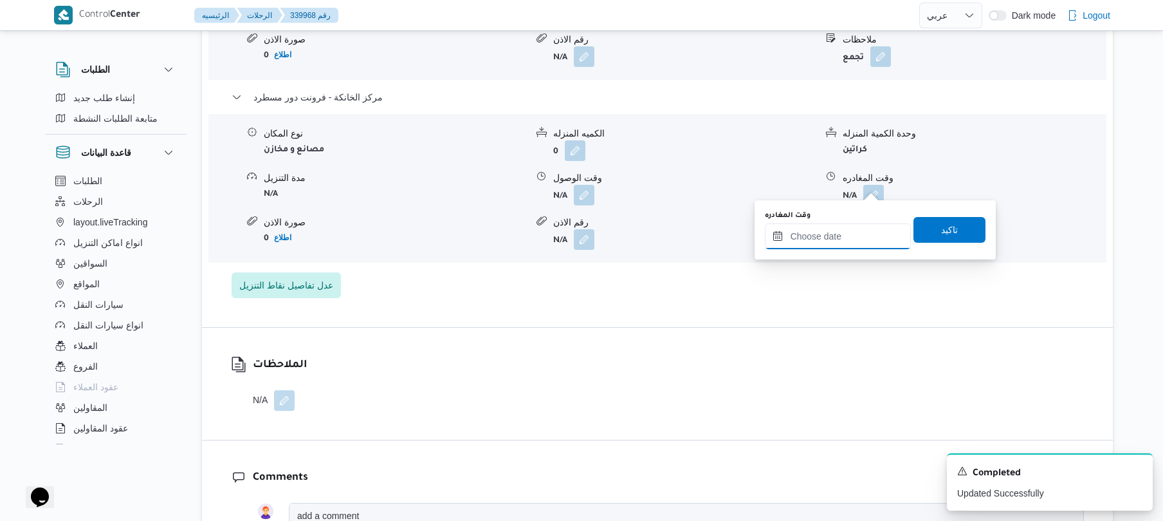
click at [827, 235] on input "وقت المغادره" at bounding box center [838, 236] width 146 height 26
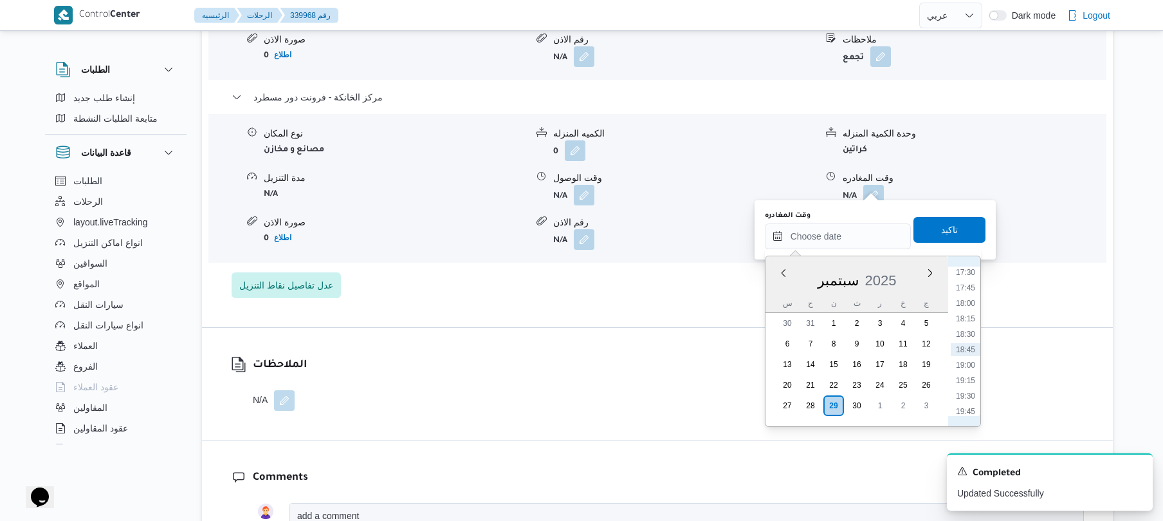
scroll to position [955, 0]
click at [968, 293] on li "15:45" at bounding box center [966, 290] width 30 height 13
type input "٢٩/٠٩/٢٠٢٥ ١٥:٤٥"
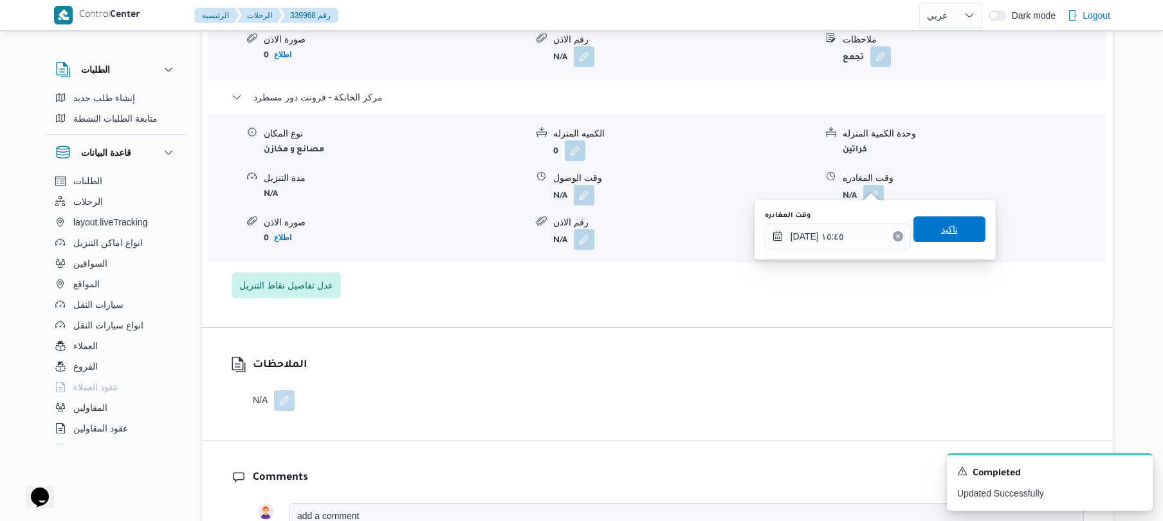
click at [959, 235] on span "تاكيد" at bounding box center [950, 229] width 72 height 26
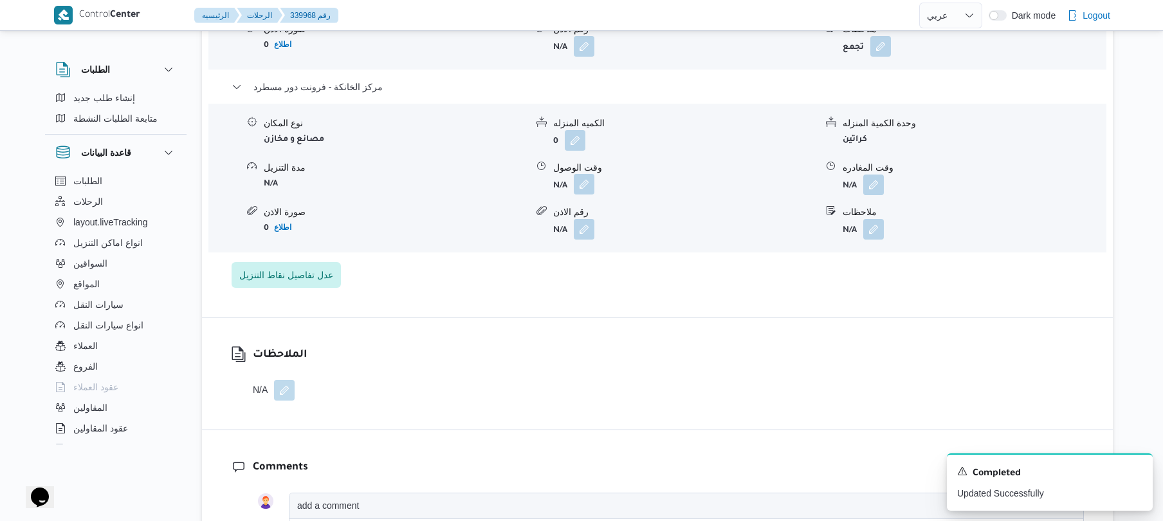
click at [582, 185] on button "button" at bounding box center [584, 184] width 21 height 21
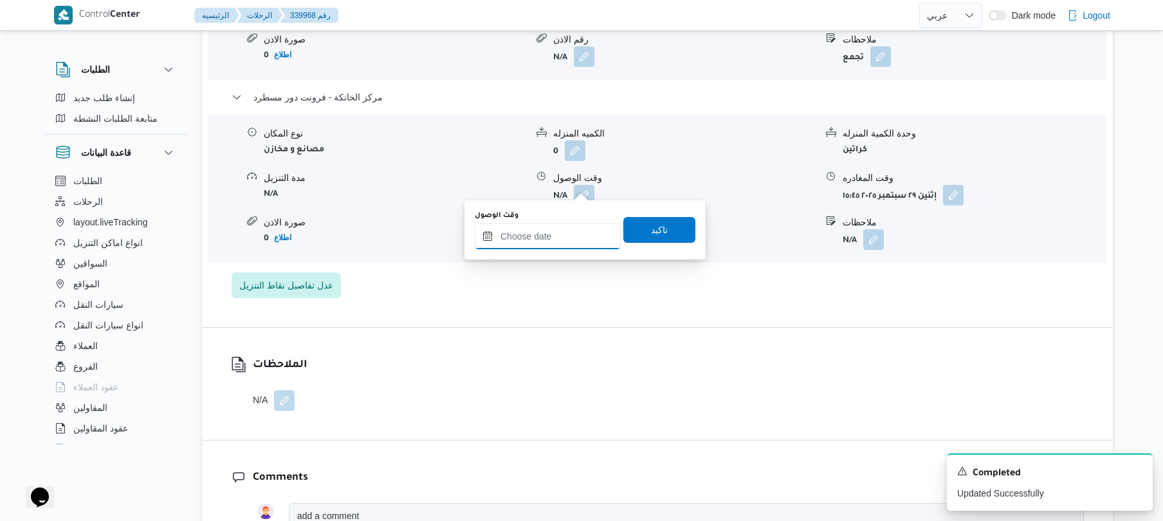
click at [576, 225] on input "وقت الوصول" at bounding box center [548, 236] width 146 height 26
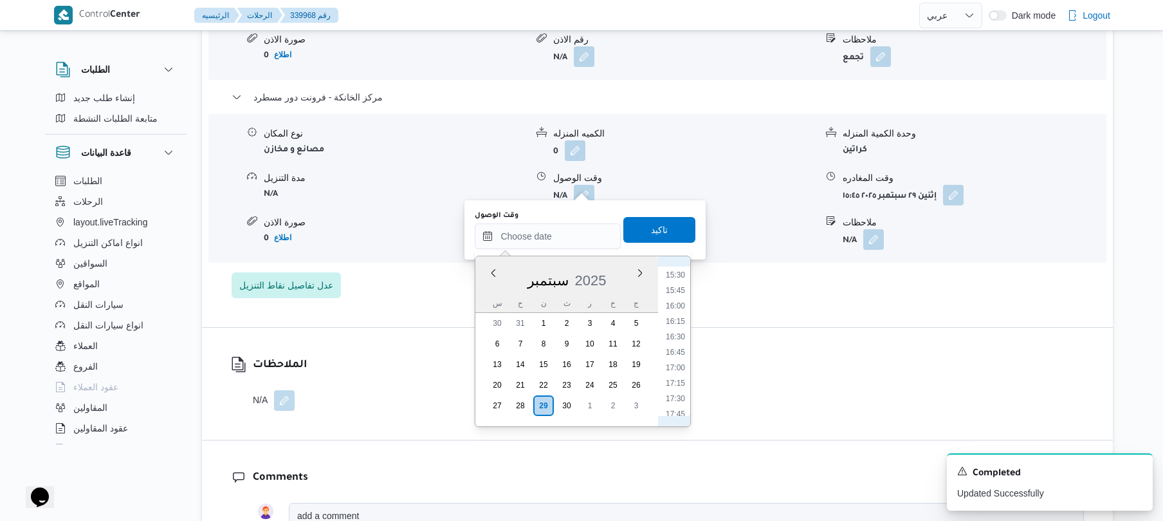
scroll to position [871, 0]
click at [681, 364] on li "15:30" at bounding box center [676, 359] width 30 height 13
type input "٢٩/٠٩/٢٠٢٥ ١٥:٣٠"
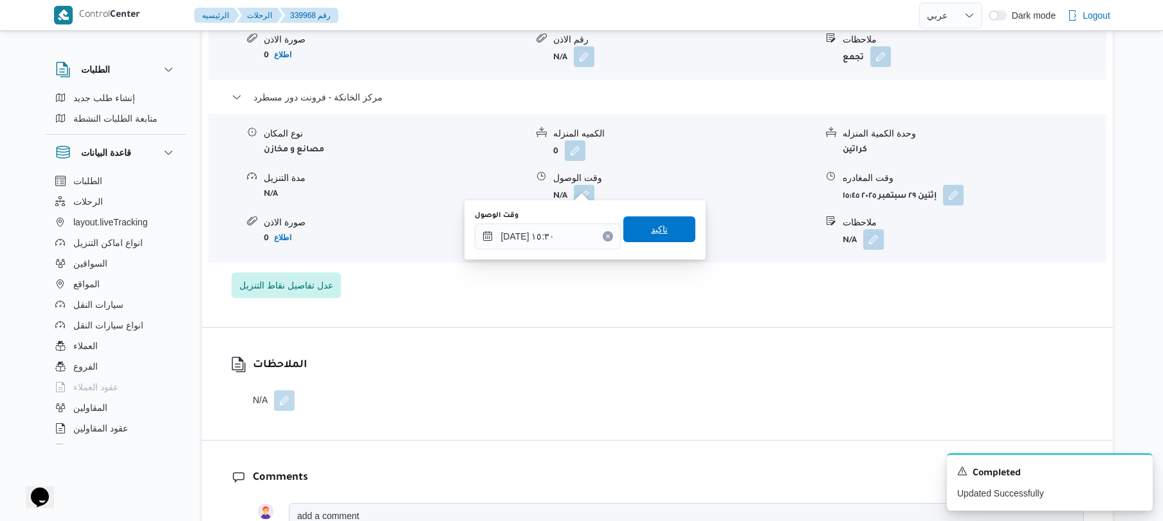
click at [661, 229] on span "تاكيد" at bounding box center [659, 229] width 72 height 26
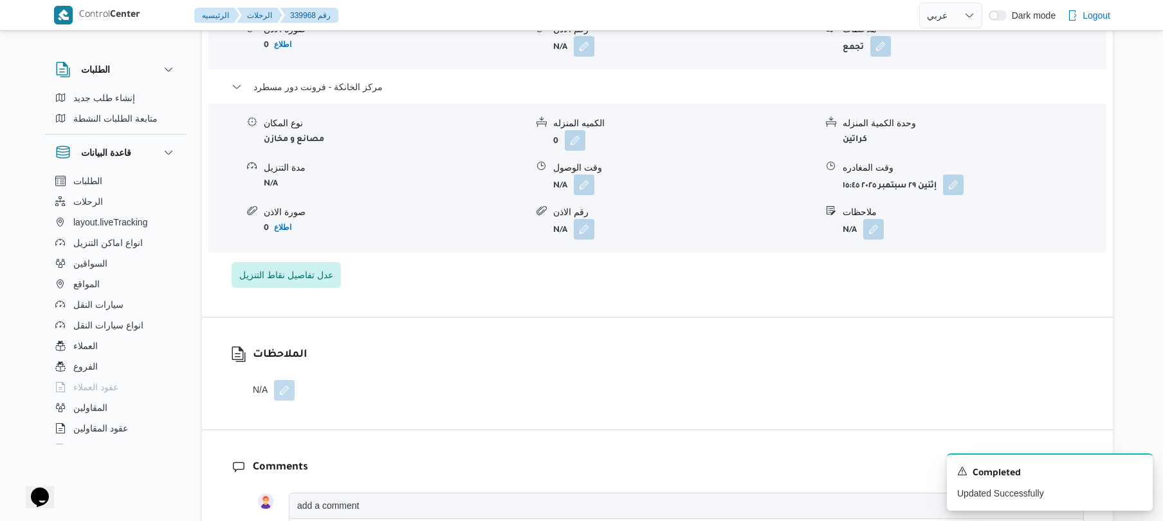
click at [661, 229] on form "N/A" at bounding box center [684, 229] width 263 height 21
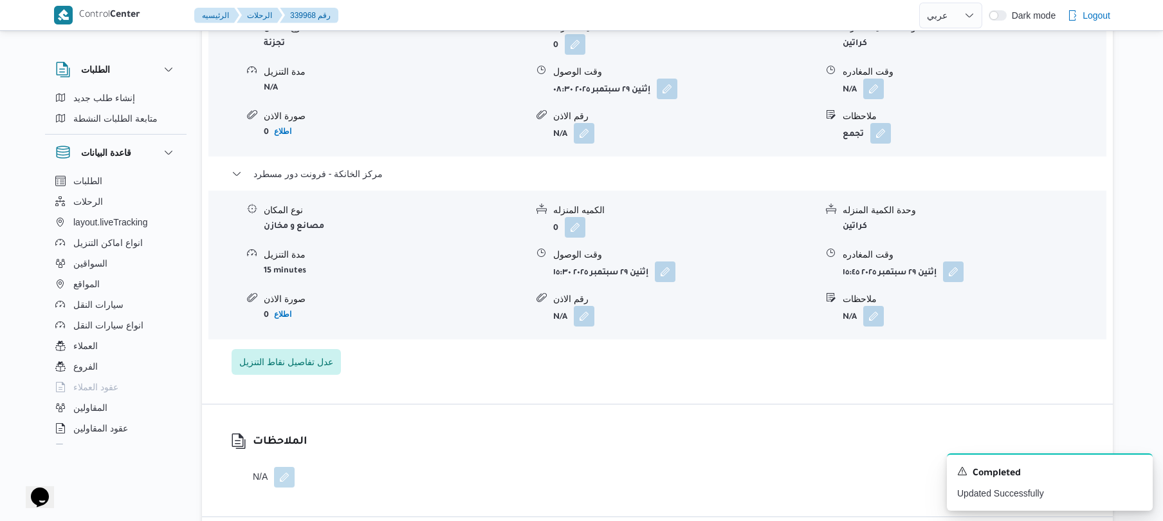
scroll to position [1166, 0]
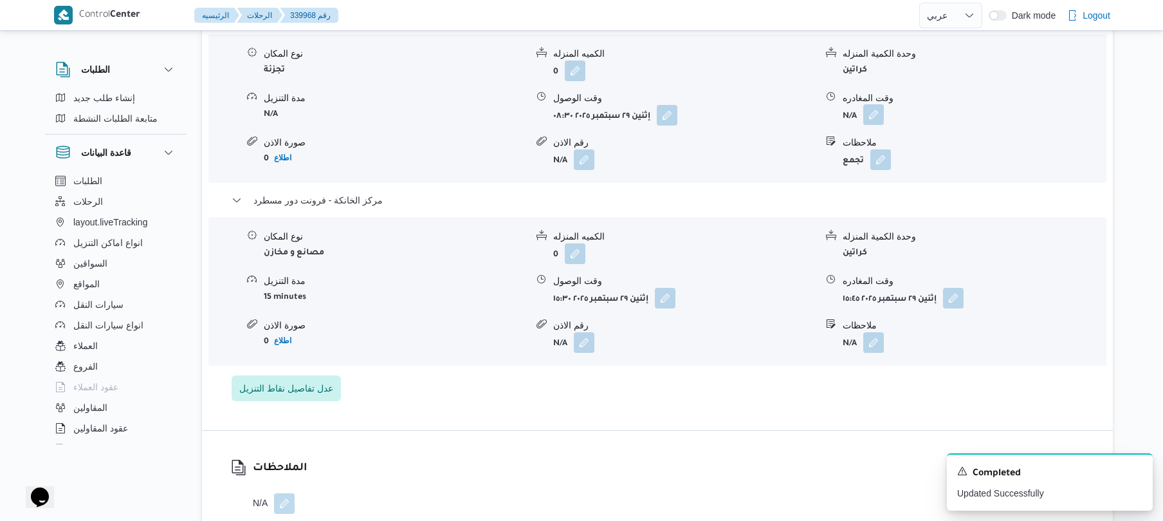
click at [871, 111] on button "button" at bounding box center [873, 114] width 21 height 21
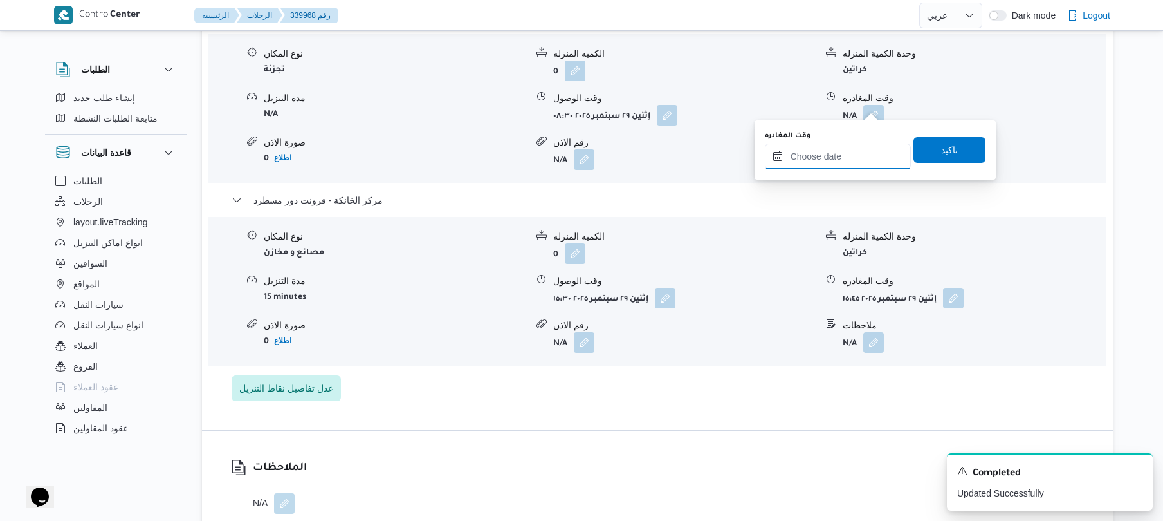
click at [827, 151] on input "وقت المغادره" at bounding box center [838, 156] width 146 height 26
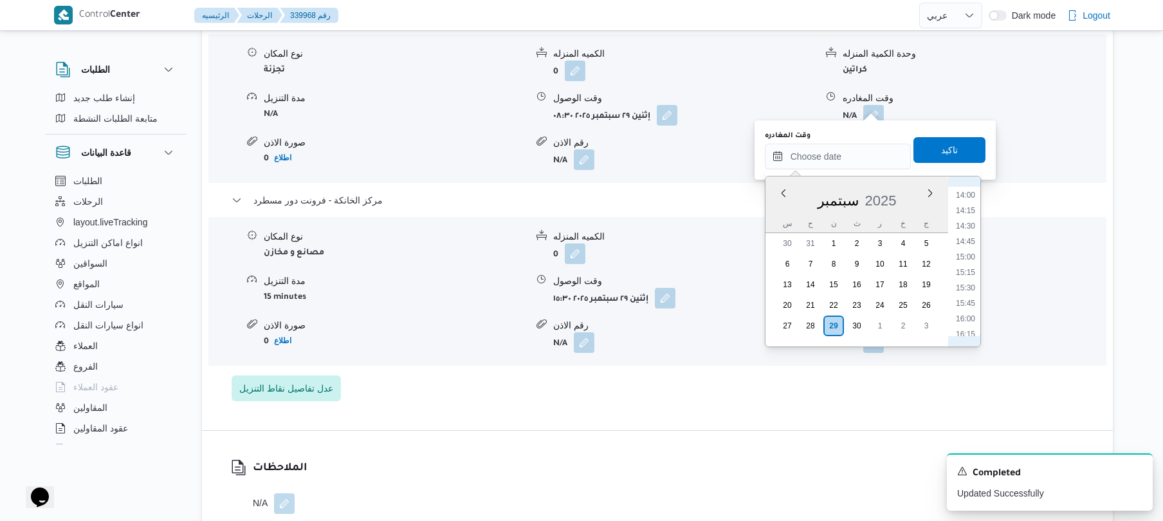
scroll to position [829, 0]
click at [968, 272] on li "14:45" at bounding box center [966, 274] width 30 height 13
type input "٢٩/٠٩/٢٠٢٥ ١٤:٤٥"
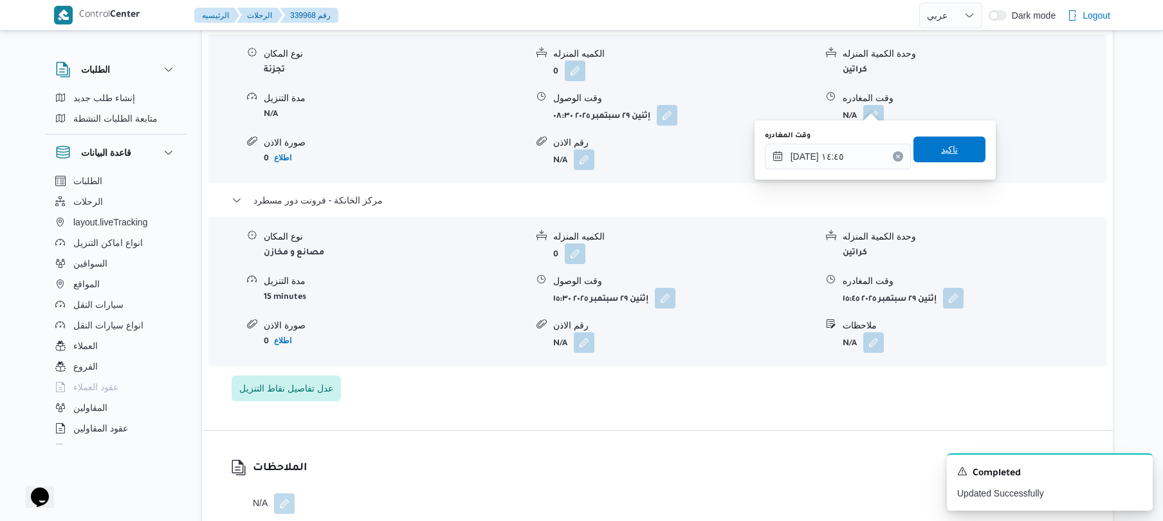
click at [955, 140] on span "تاكيد" at bounding box center [950, 149] width 72 height 26
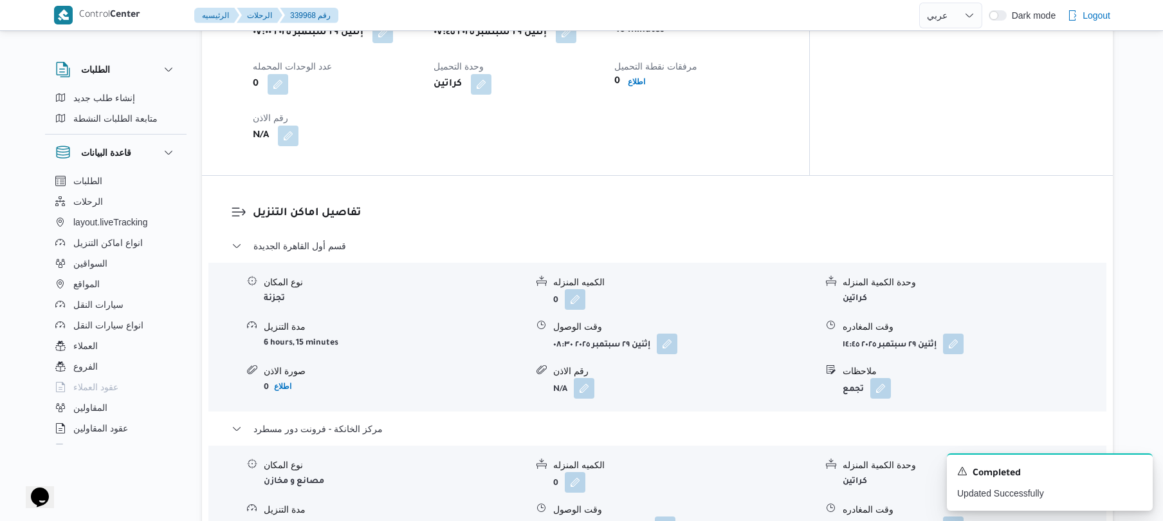
scroll to position [0, 0]
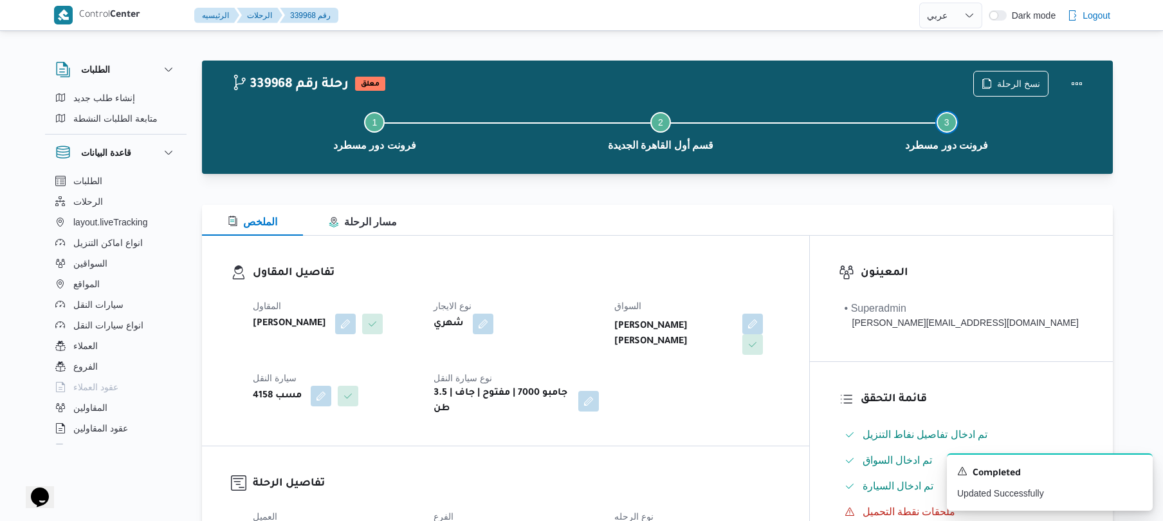
click at [1077, 97] on button "Step 3 is incomplete 3 فرونت دور مسطرد" at bounding box center [947, 130] width 286 height 67
click at [1071, 91] on button "Actions" at bounding box center [1077, 83] width 26 height 26
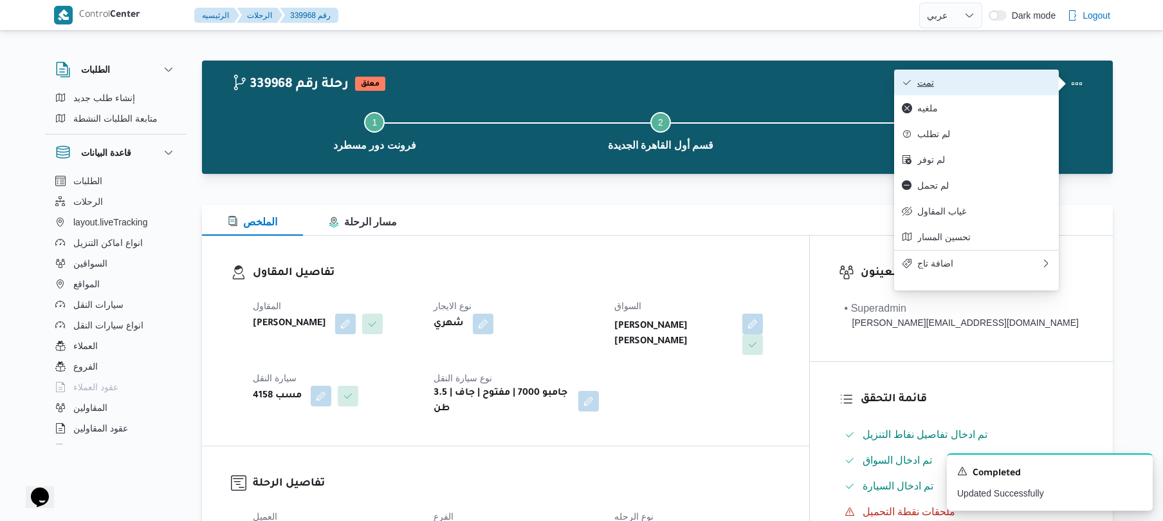
click at [990, 78] on span "تمت" at bounding box center [984, 82] width 134 height 10
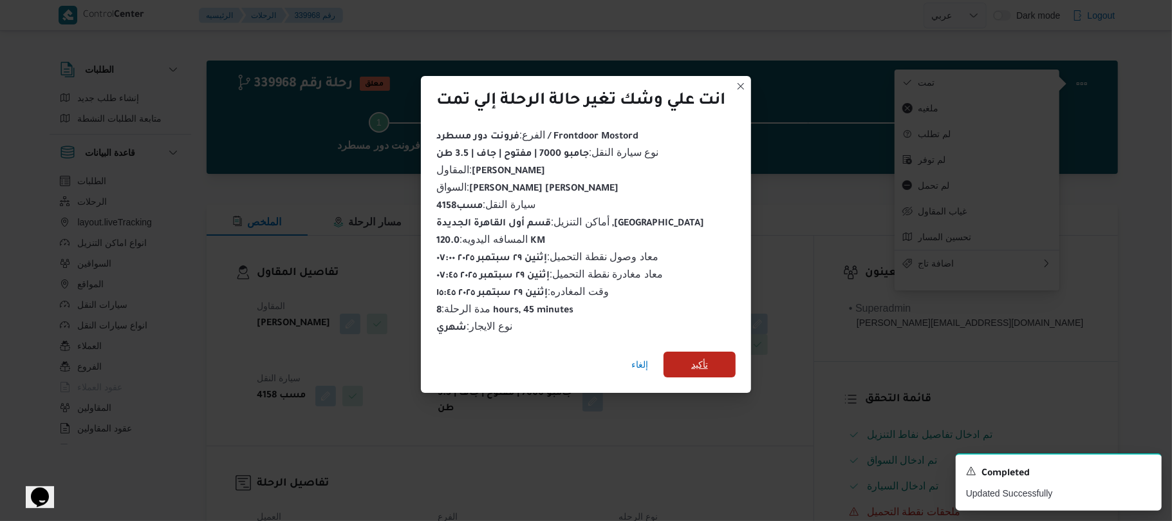
click at [693, 367] on span "تأكيد" at bounding box center [699, 364] width 72 height 26
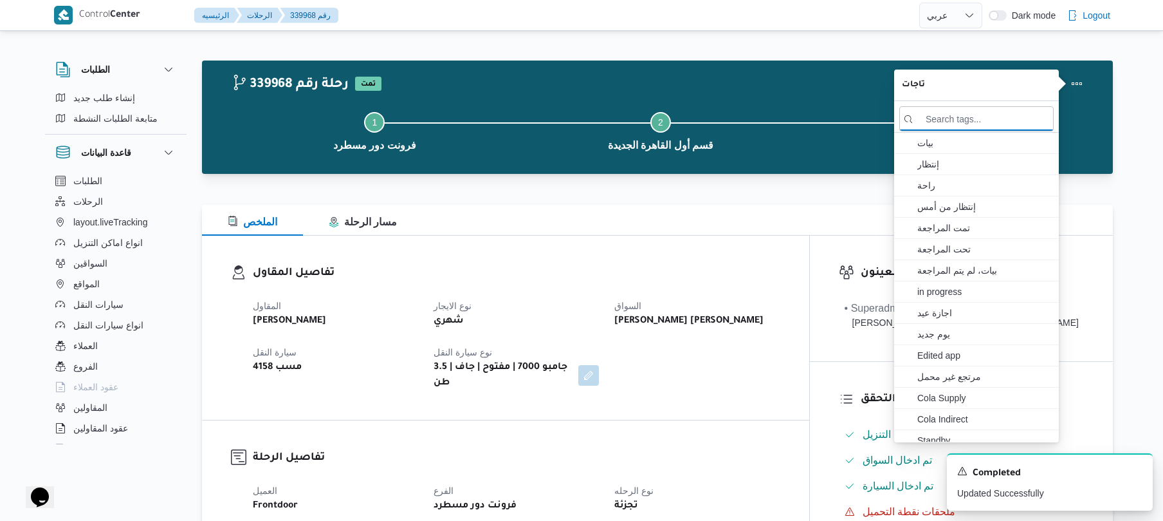
click at [775, 364] on div "المقاول محمد صلاح عبداللطيف الشريف نوع الايجار شهري السواق هشام فرج محمد عامر س…" at bounding box center [516, 344] width 543 height 108
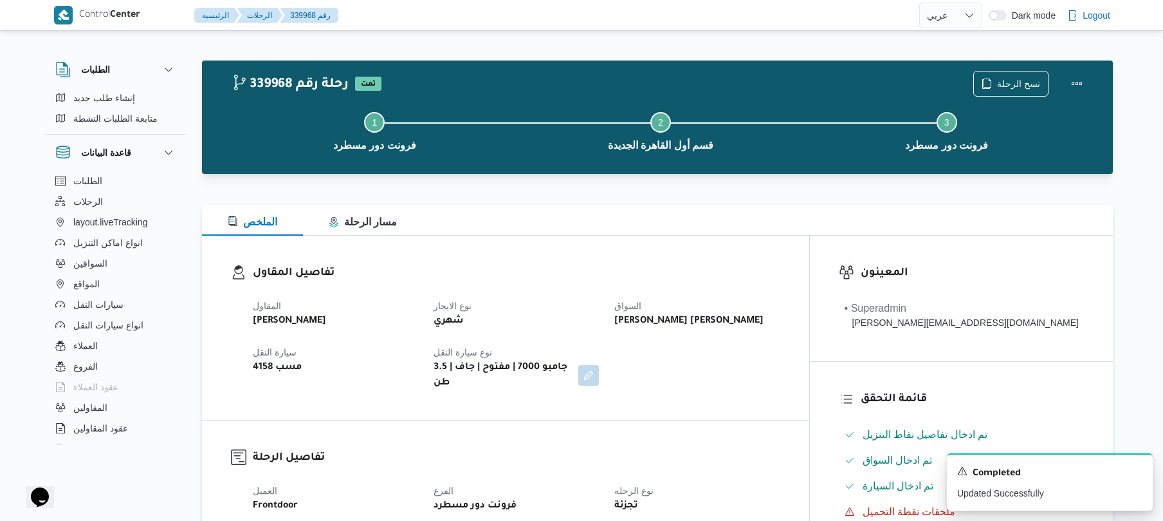
click at [775, 19] on div at bounding box center [631, 15] width 575 height 30
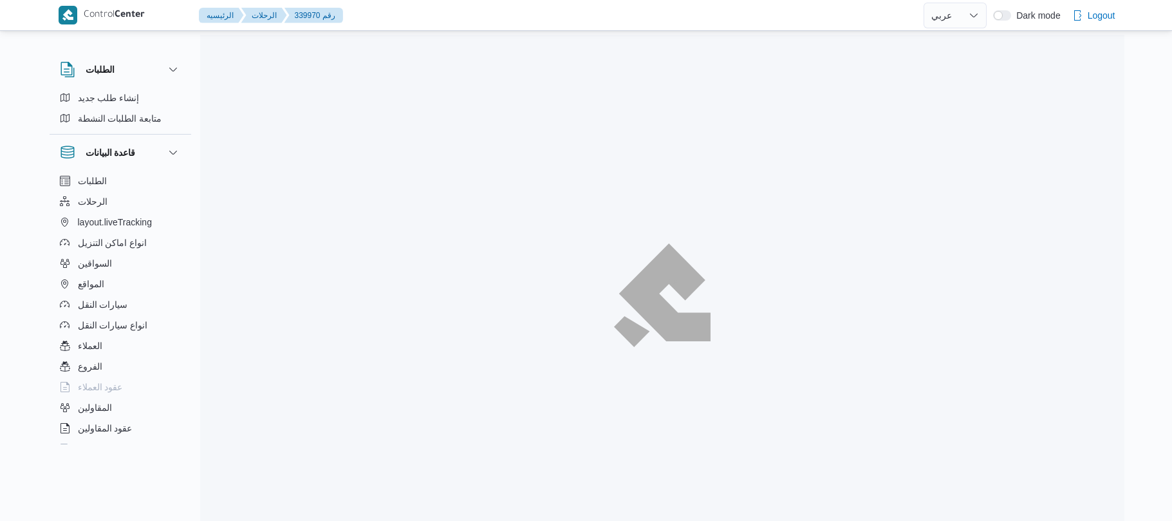
select select "ar"
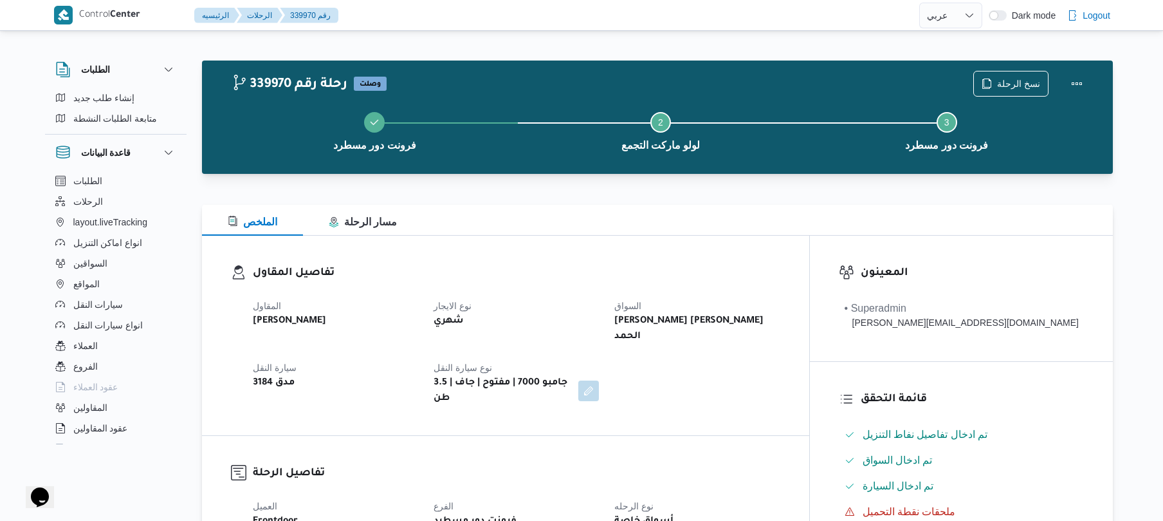
click at [750, 240] on div "تفاصيل المقاول المقاول [PERSON_NAME] نوع الايجار شهري السواق [PERSON_NAME] [PER…" at bounding box center [505, 334] width 607 height 199
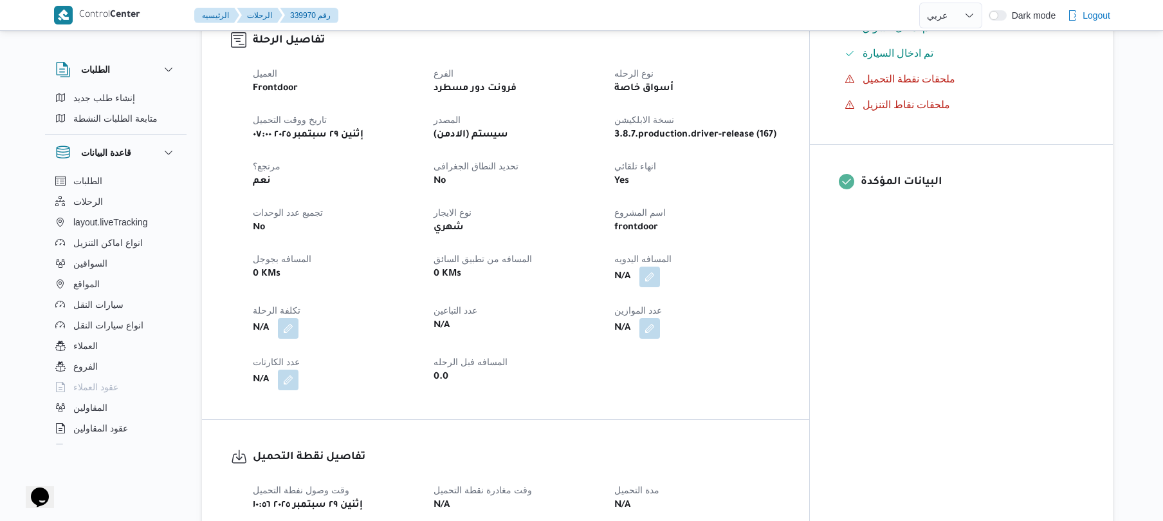
scroll to position [480, 0]
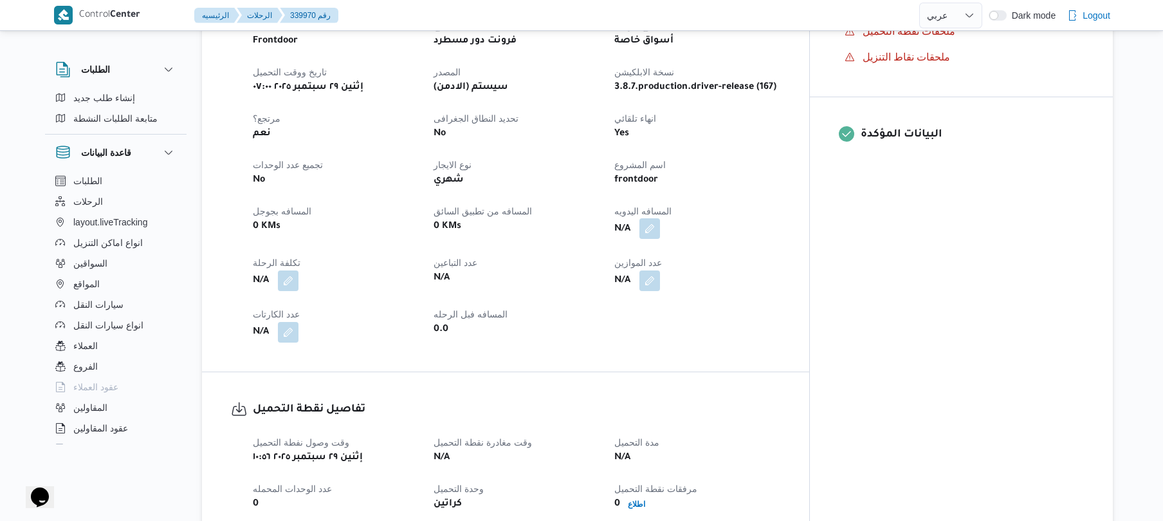
click at [660, 218] on button "button" at bounding box center [650, 228] width 21 height 21
click at [667, 250] on input "المسافه اليدويه" at bounding box center [665, 255] width 128 height 26
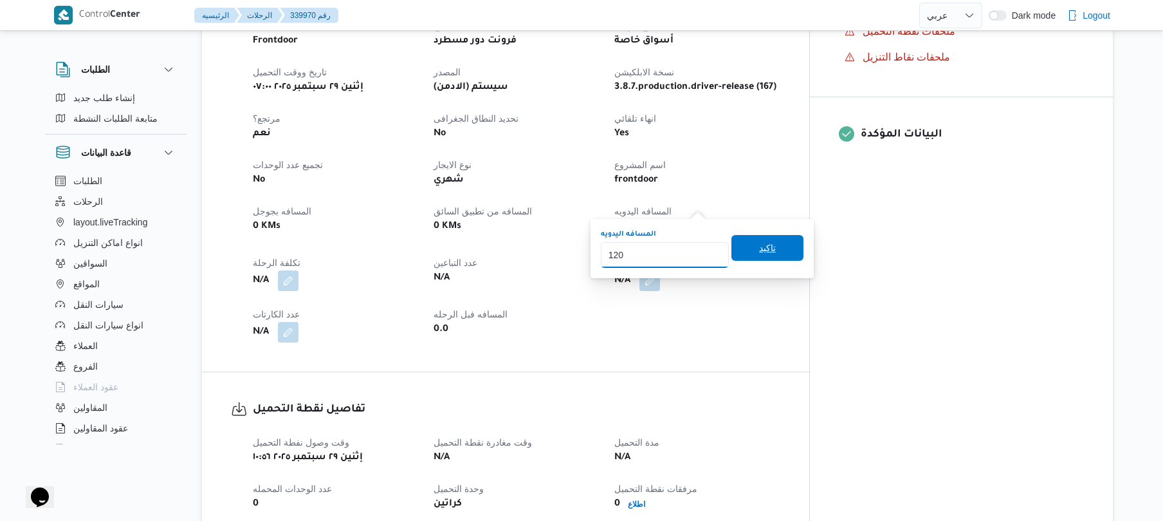
type input "120"
click at [763, 245] on span "تاكيد" at bounding box center [767, 247] width 17 height 15
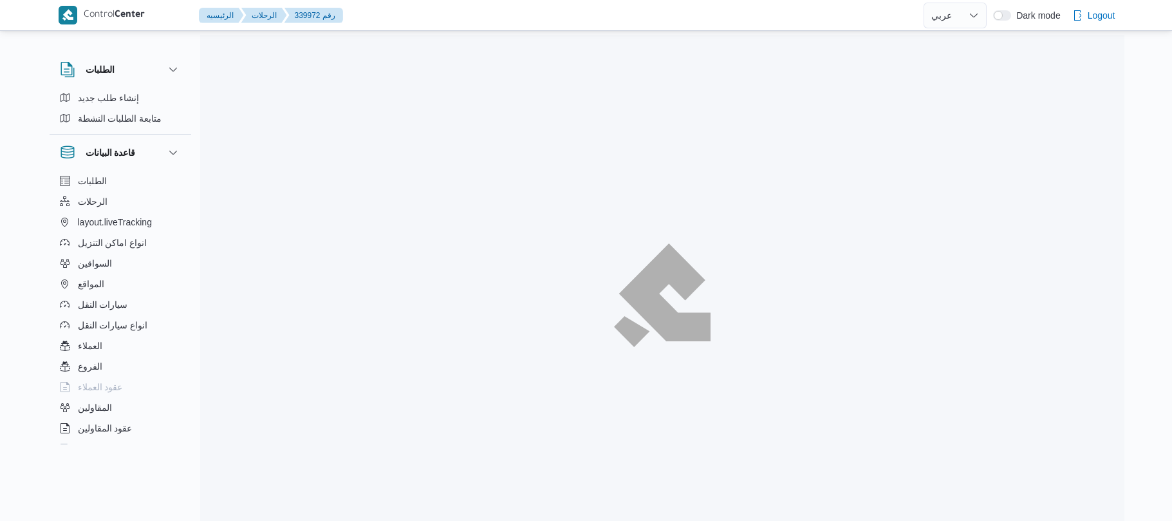
select select "ar"
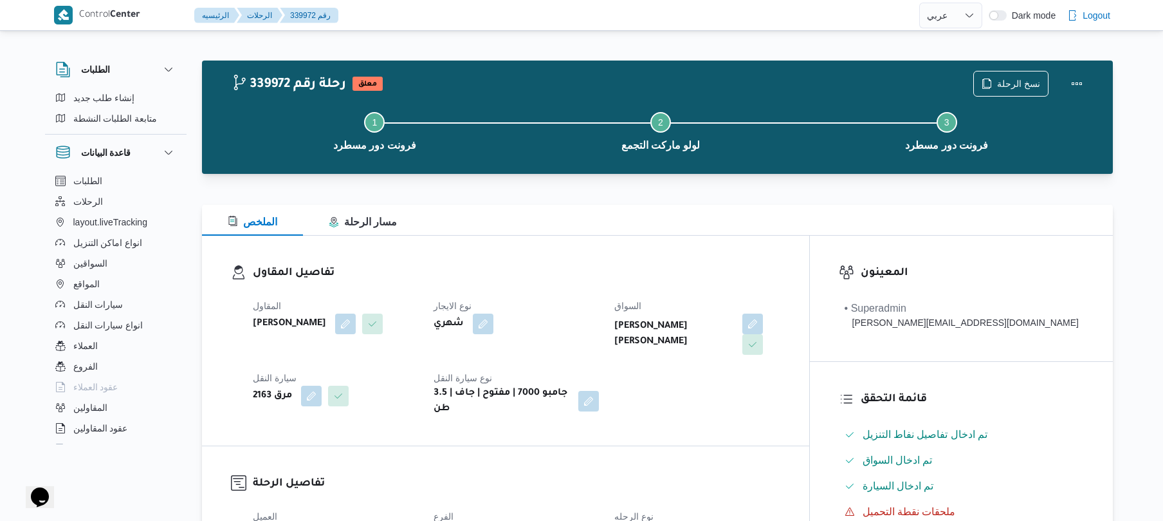
click at [665, 266] on h3 "تفاصيل المقاول" at bounding box center [517, 272] width 528 height 17
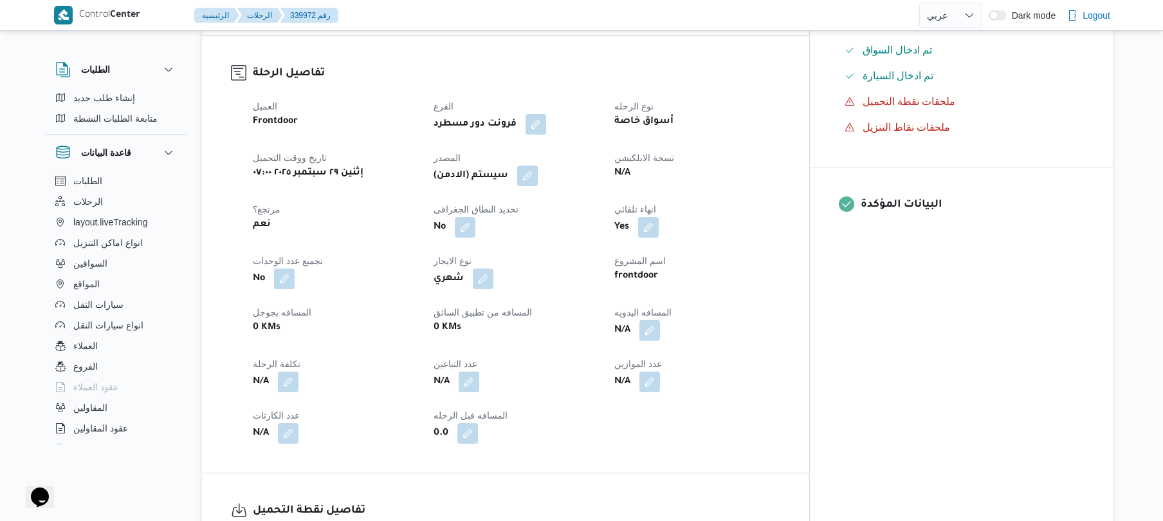
scroll to position [412, 0]
click at [660, 317] on button "button" at bounding box center [650, 327] width 21 height 21
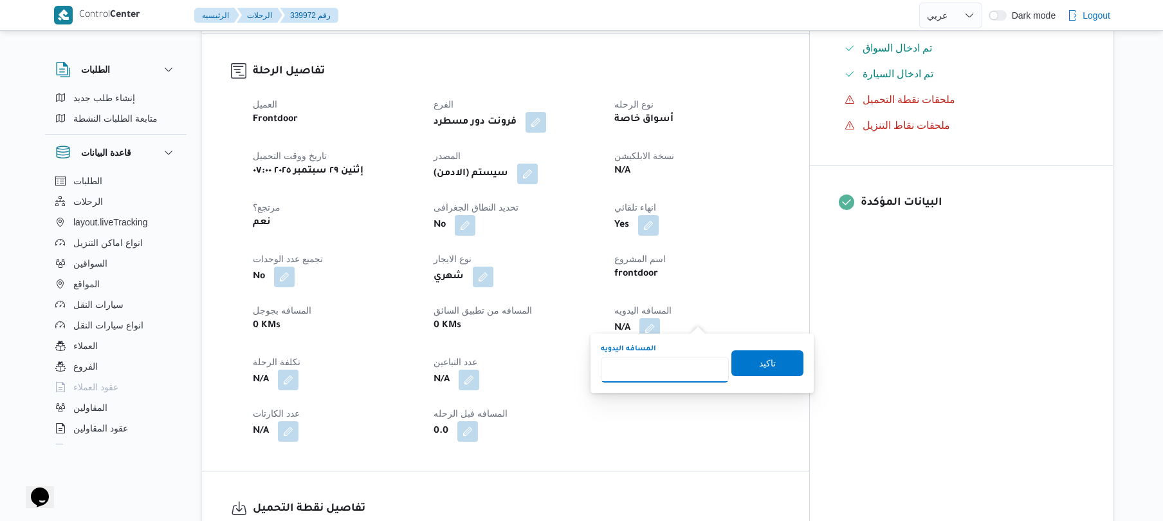
click at [672, 364] on input "المسافه اليدويه" at bounding box center [665, 369] width 128 height 26
type input "120"
click at [750, 356] on span "تاكيد" at bounding box center [768, 362] width 72 height 26
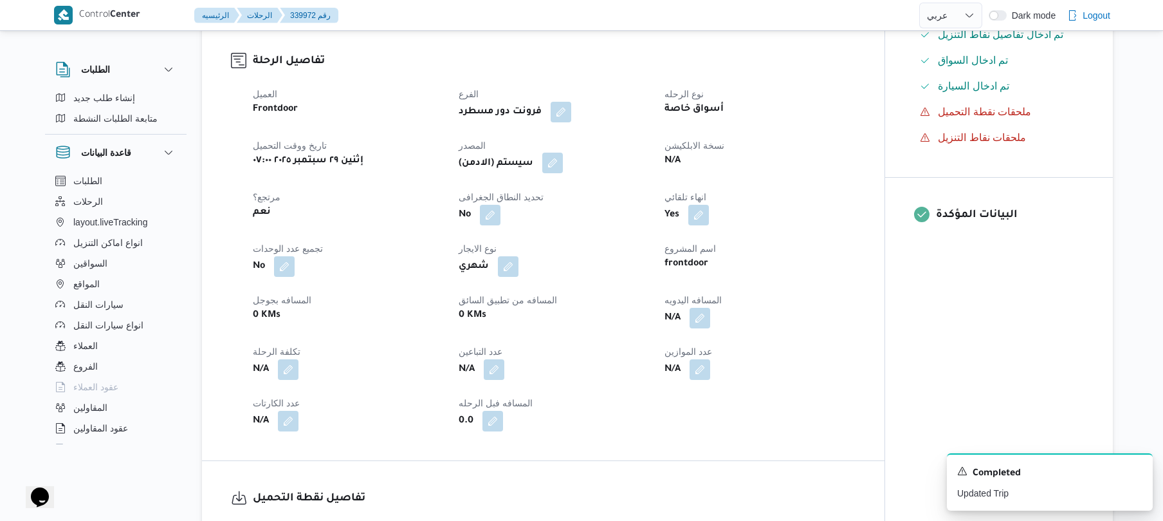
click at [561, 166] on button "button" at bounding box center [552, 162] width 21 height 21
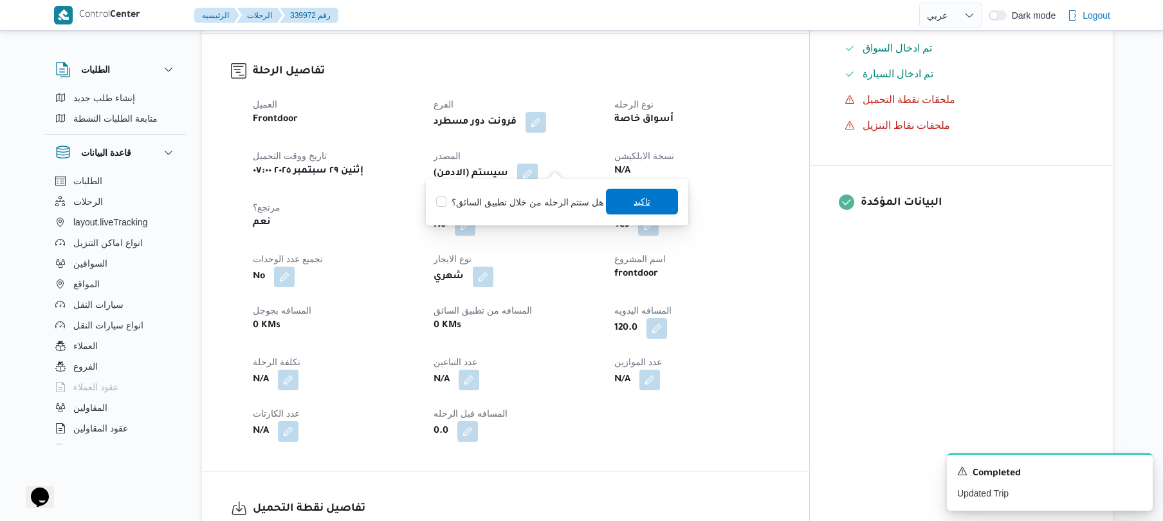
click at [623, 199] on span "تاكيد" at bounding box center [642, 202] width 72 height 26
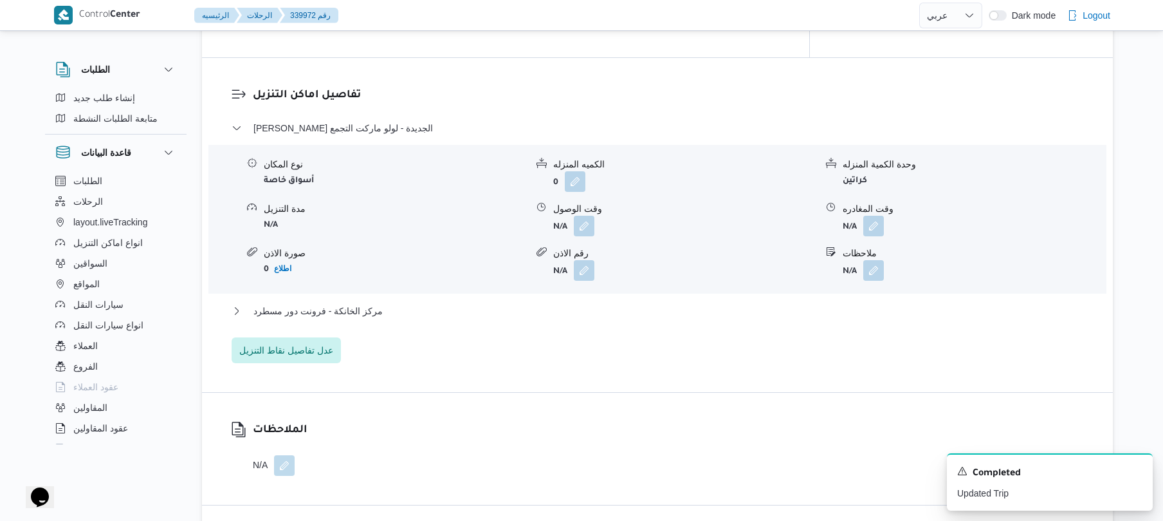
scroll to position [1064, 0]
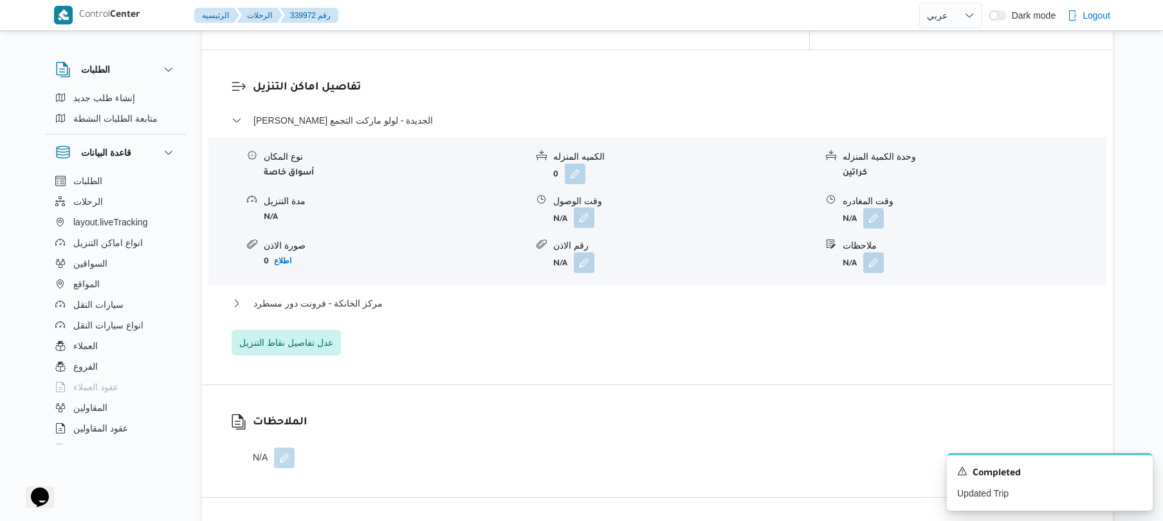
click at [582, 209] on button "button" at bounding box center [584, 217] width 21 height 21
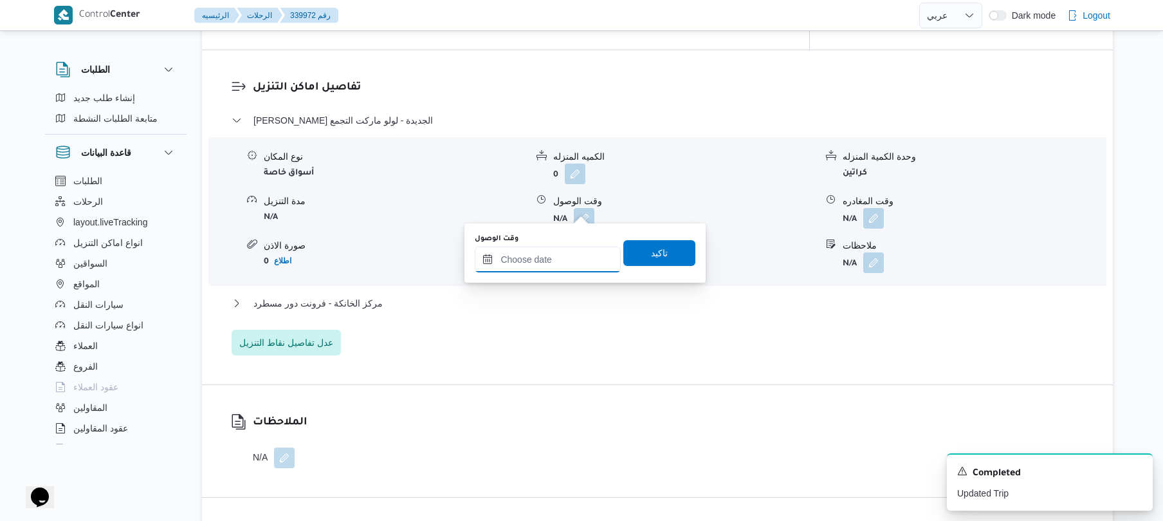
click at [546, 253] on input "وقت الوصول" at bounding box center [548, 259] width 146 height 26
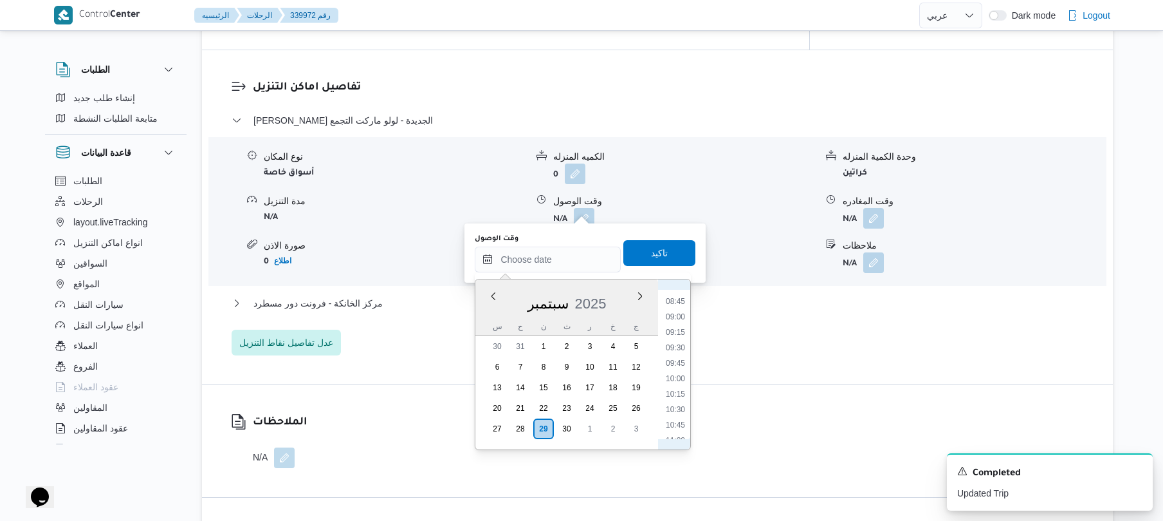
scroll to position [409, 0]
click at [669, 400] on li "08:15" at bounding box center [676, 396] width 30 height 13
type input "٢٩/٠٩/٢٠٢٥ ٠٨:١٥"
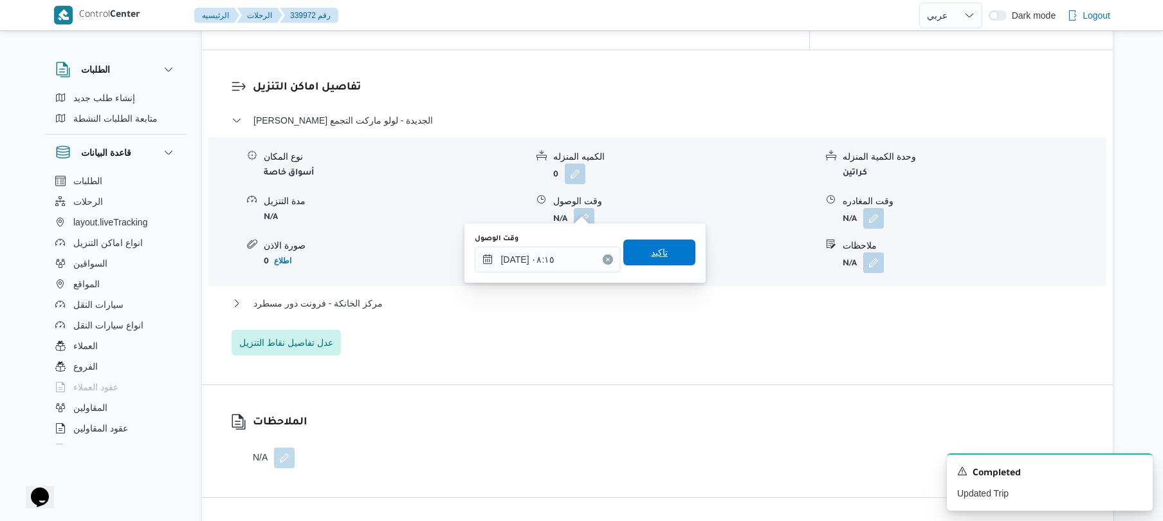
click at [659, 255] on span "تاكيد" at bounding box center [659, 251] width 17 height 15
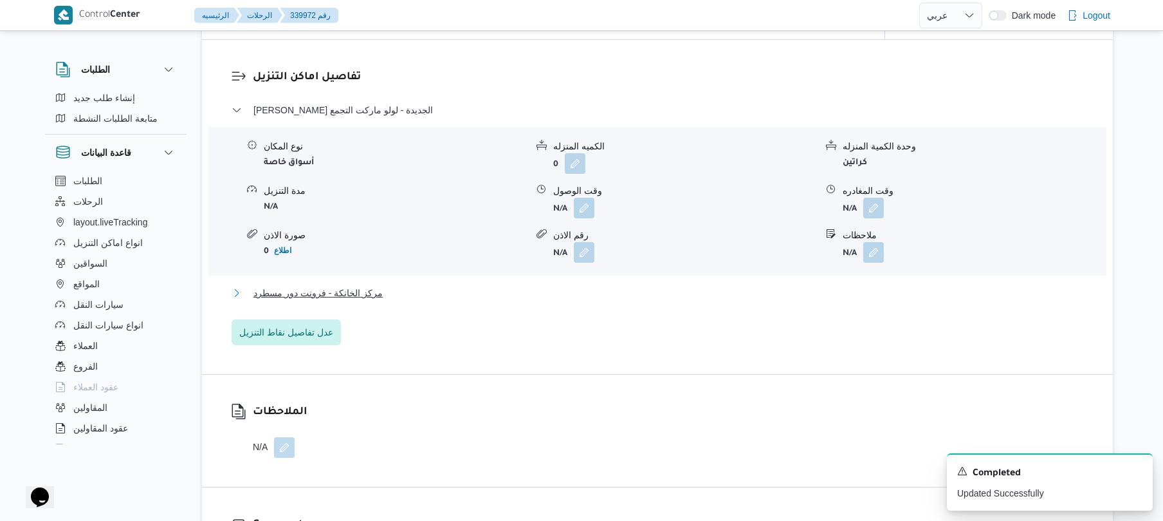
click at [613, 287] on button "مركز الخانكة - فرونت دور مسطرد" at bounding box center [658, 292] width 852 height 15
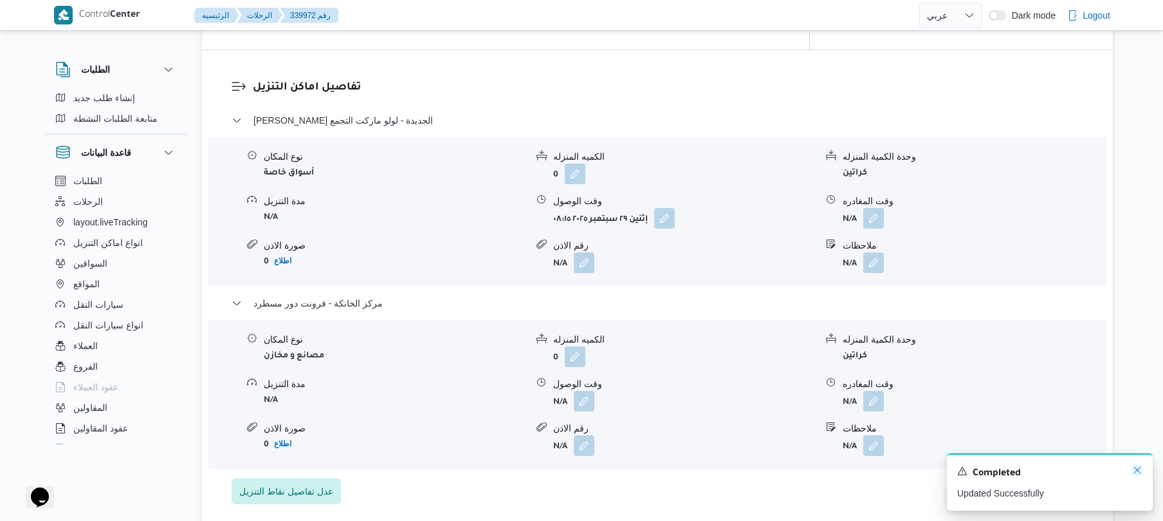
click at [1132, 472] on icon "Dismiss toast" at bounding box center [1137, 470] width 10 height 10
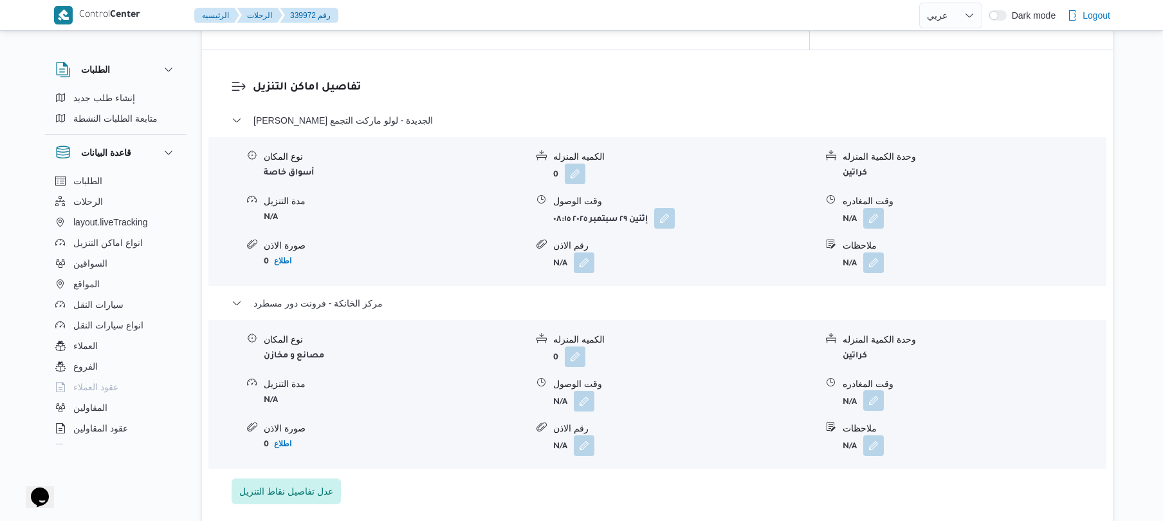
click at [868, 391] on button "button" at bounding box center [873, 400] width 21 height 21
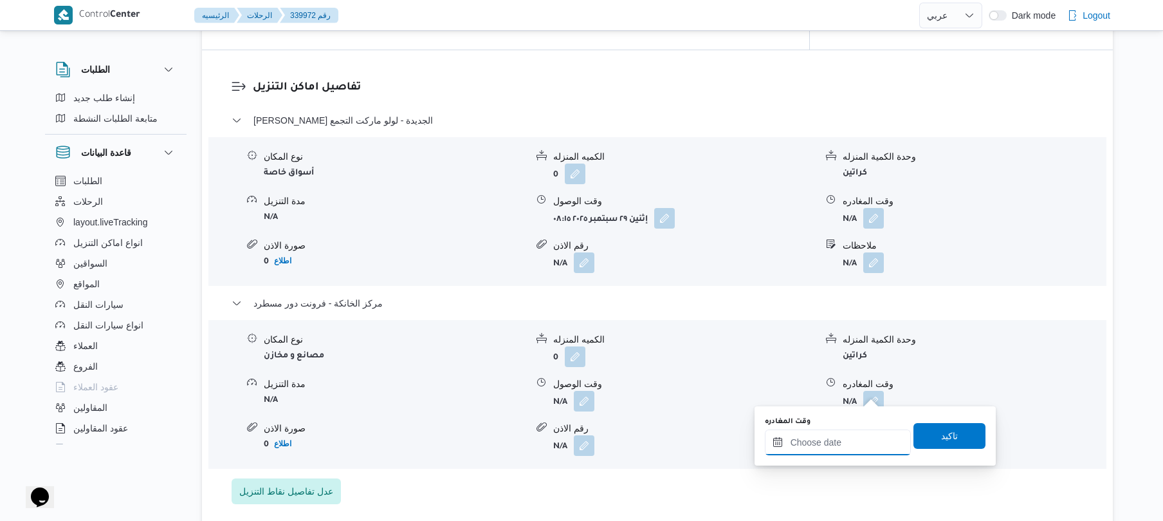
click at [822, 448] on input "وقت المغادره" at bounding box center [838, 442] width 146 height 26
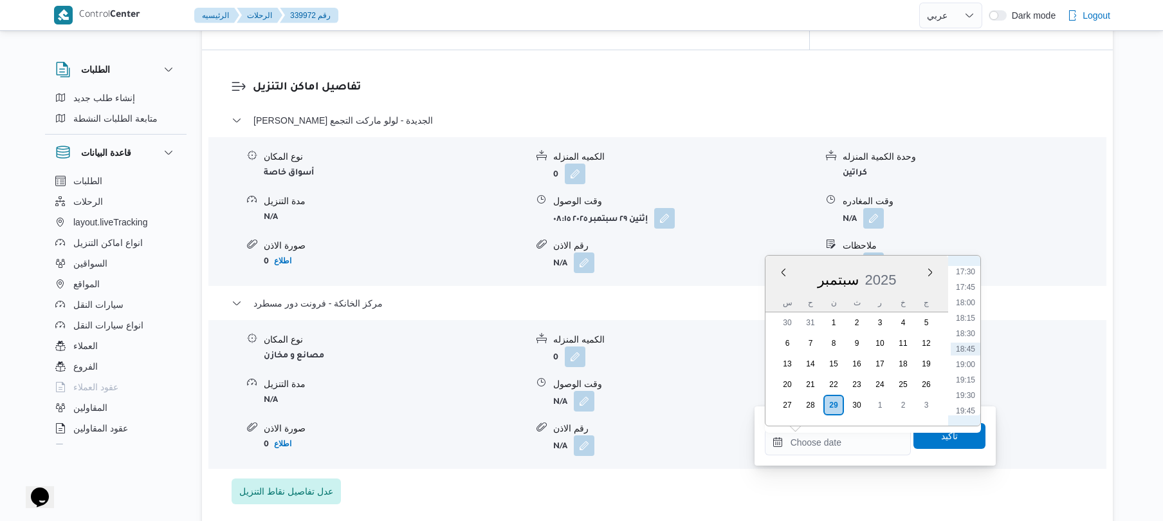
scroll to position [955, 0]
click at [968, 289] on li "15:45" at bounding box center [966, 290] width 30 height 13
type input "٢٩/٠٩/٢٠٢٥ ١٥:٤٥"
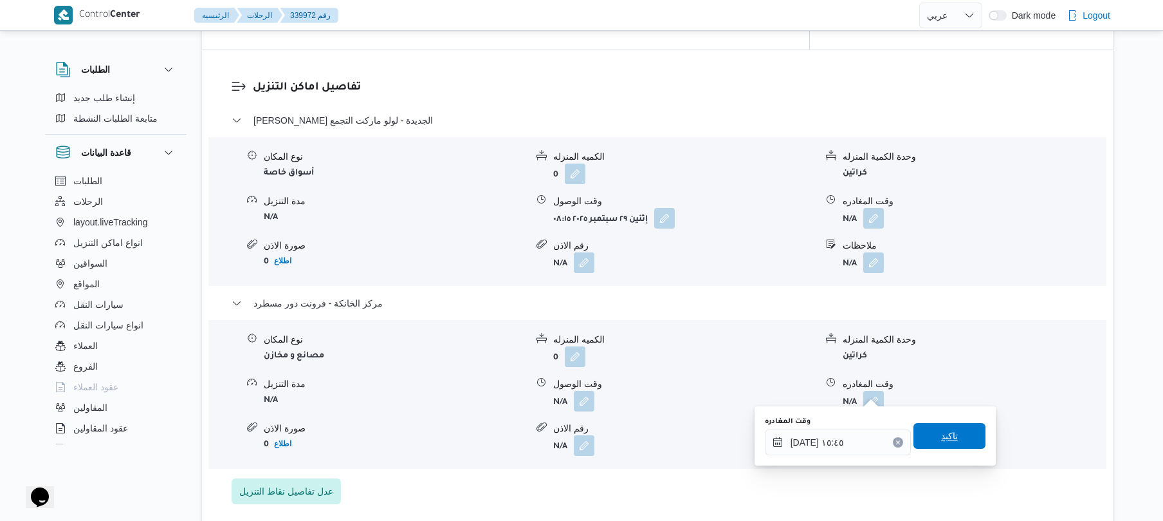
click at [941, 435] on span "تاكيد" at bounding box center [949, 435] width 17 height 15
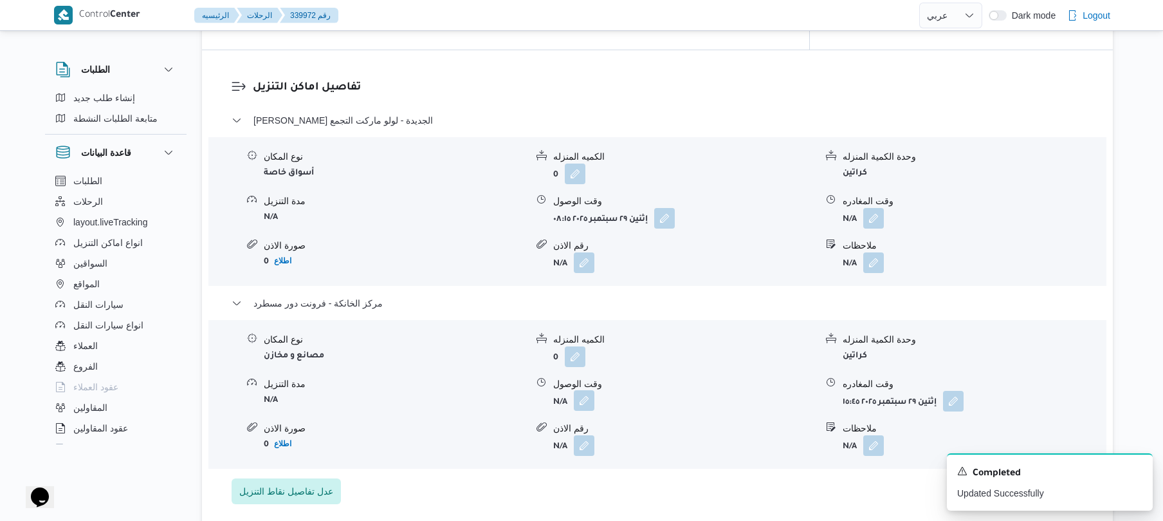
click at [582, 392] on button "button" at bounding box center [584, 400] width 21 height 21
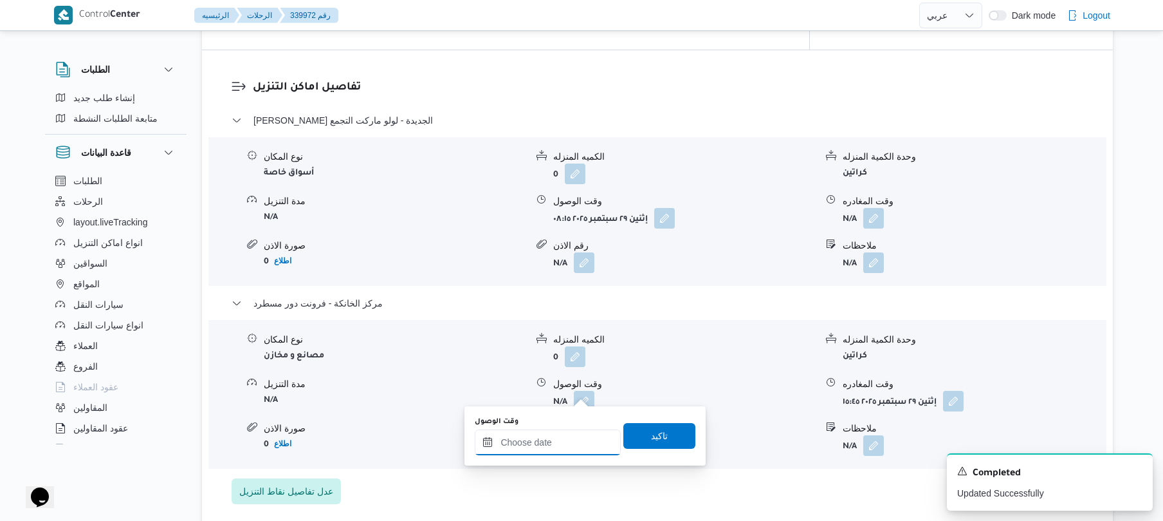
click at [553, 443] on input "وقت الوصول" at bounding box center [548, 442] width 146 height 26
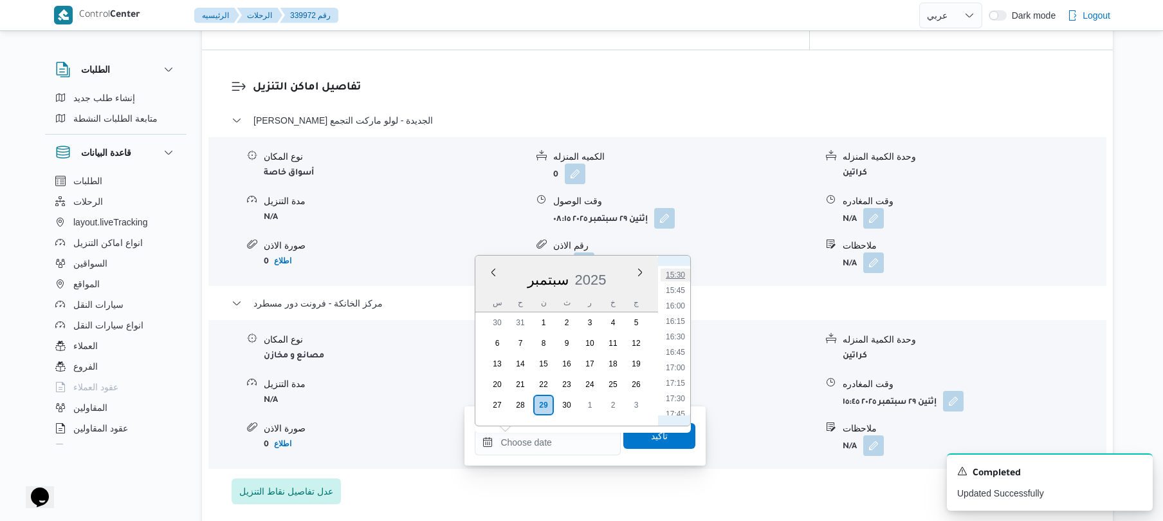
click at [680, 276] on li "15:30" at bounding box center [676, 274] width 30 height 13
type input "٢٩/٠٩/٢٠٢٥ ١٥:٣٠"
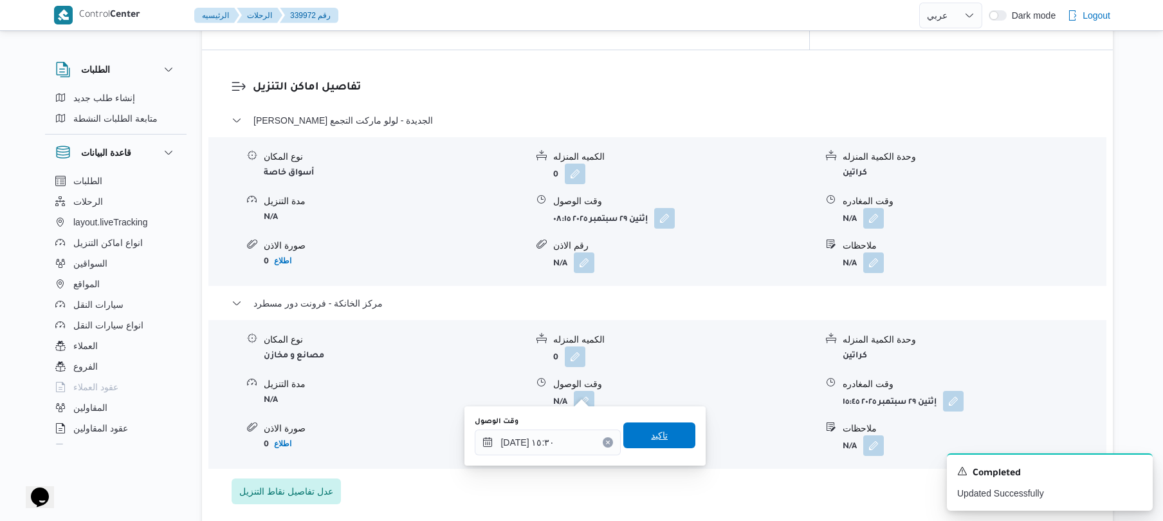
click at [651, 440] on span "تاكيد" at bounding box center [659, 434] width 17 height 15
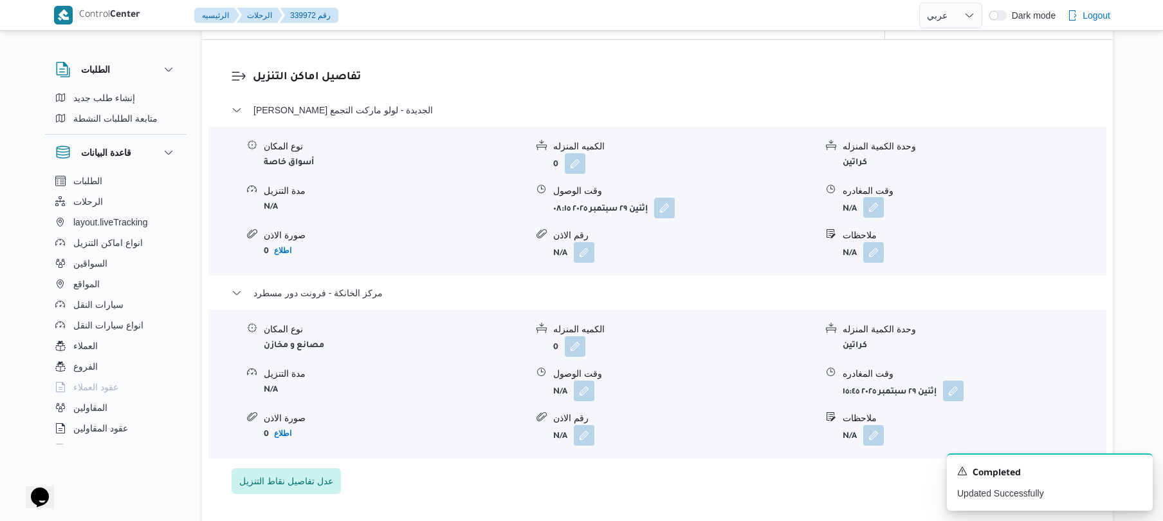
click at [871, 211] on button "button" at bounding box center [873, 207] width 21 height 21
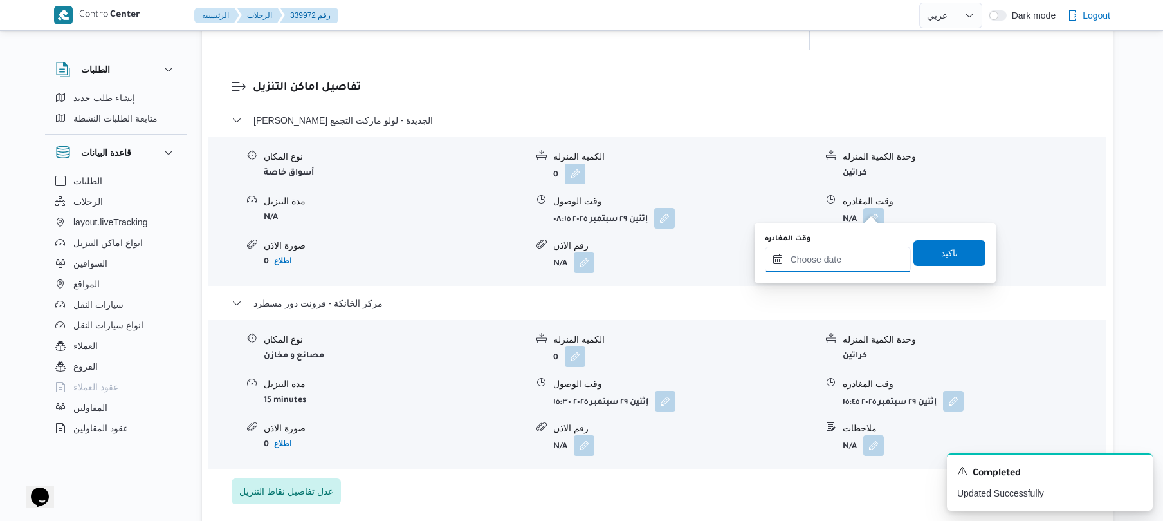
click at [829, 253] on input "وقت المغادره" at bounding box center [838, 259] width 146 height 26
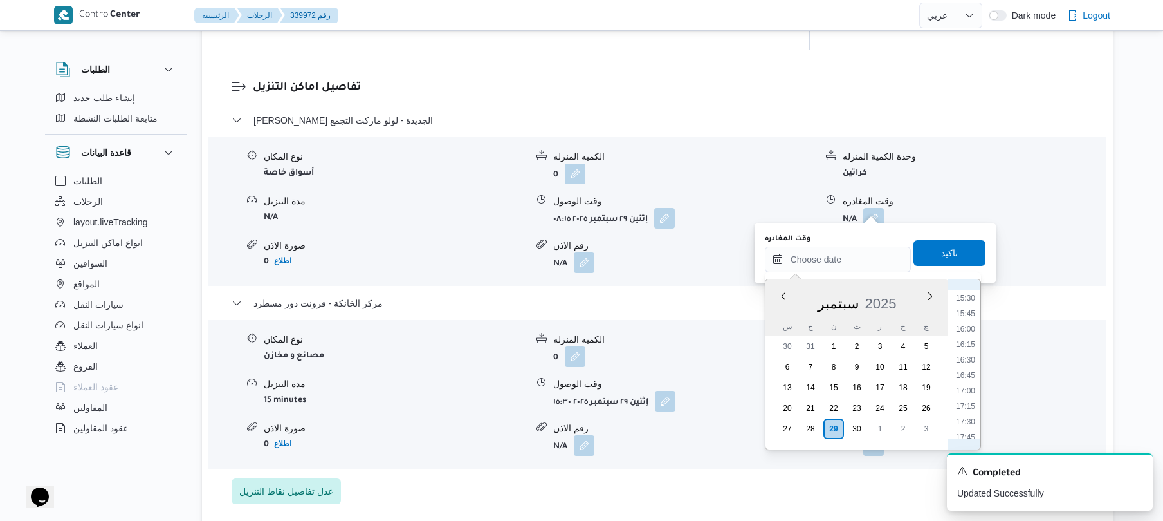
scroll to position [829, 0]
click at [969, 374] on li "14:45" at bounding box center [966, 377] width 30 height 13
type input "٢٩/٠٩/٢٠٢٥ ١٤:٤٥"
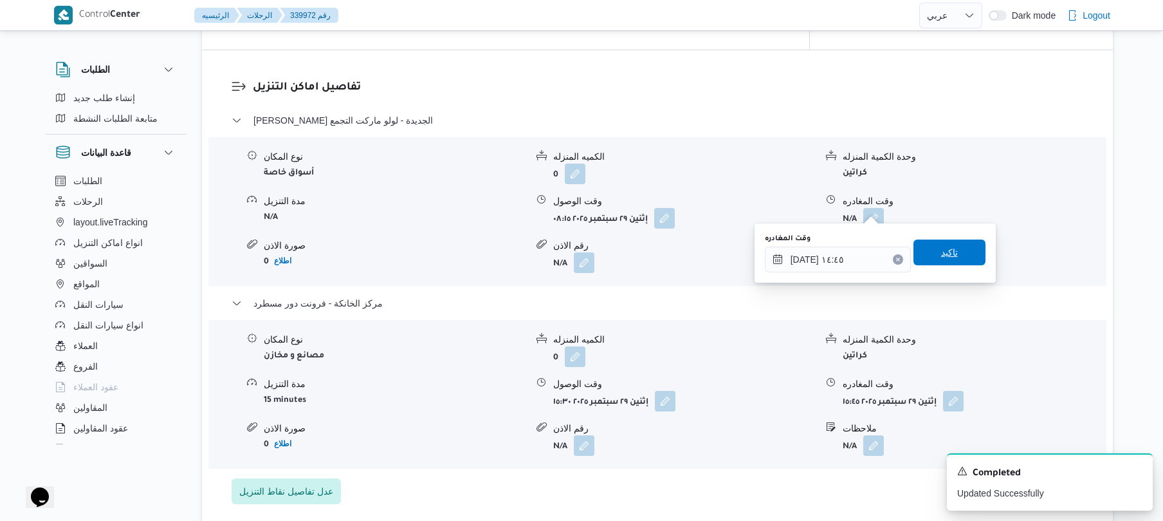
click at [948, 260] on span "تاكيد" at bounding box center [950, 252] width 72 height 26
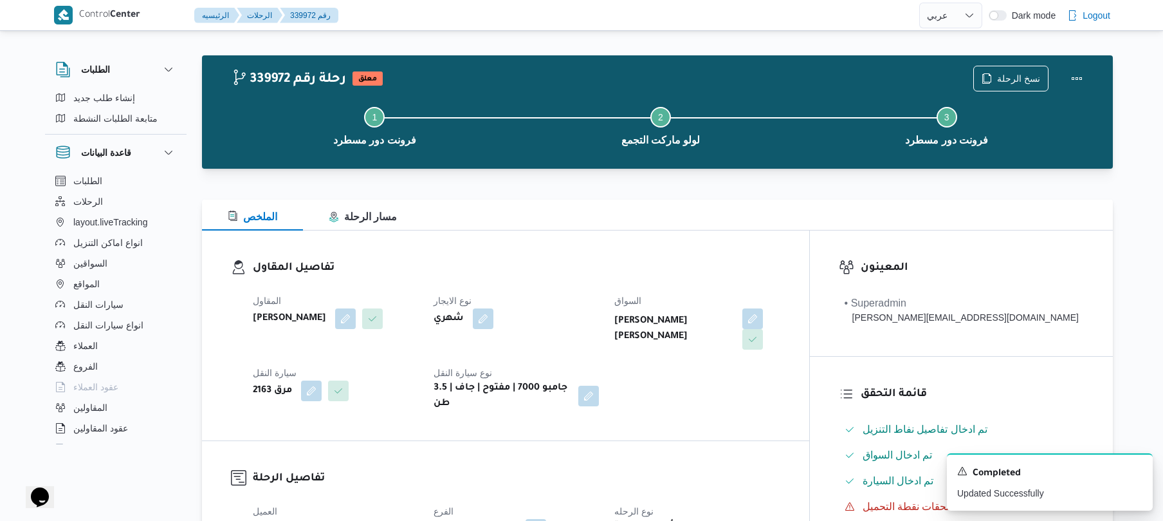
scroll to position [0, 0]
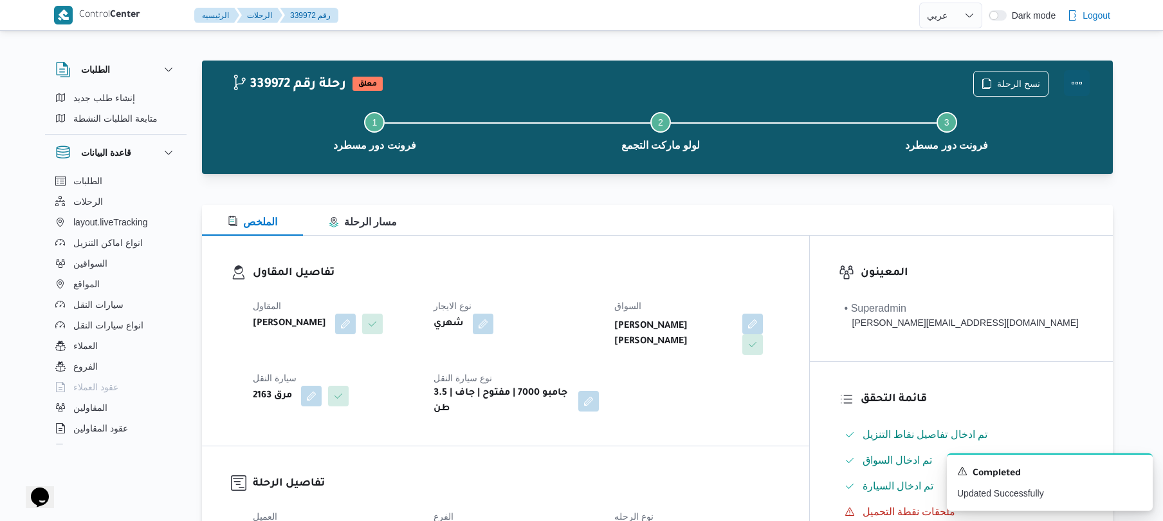
click at [1083, 86] on button "Actions" at bounding box center [1077, 83] width 26 height 26
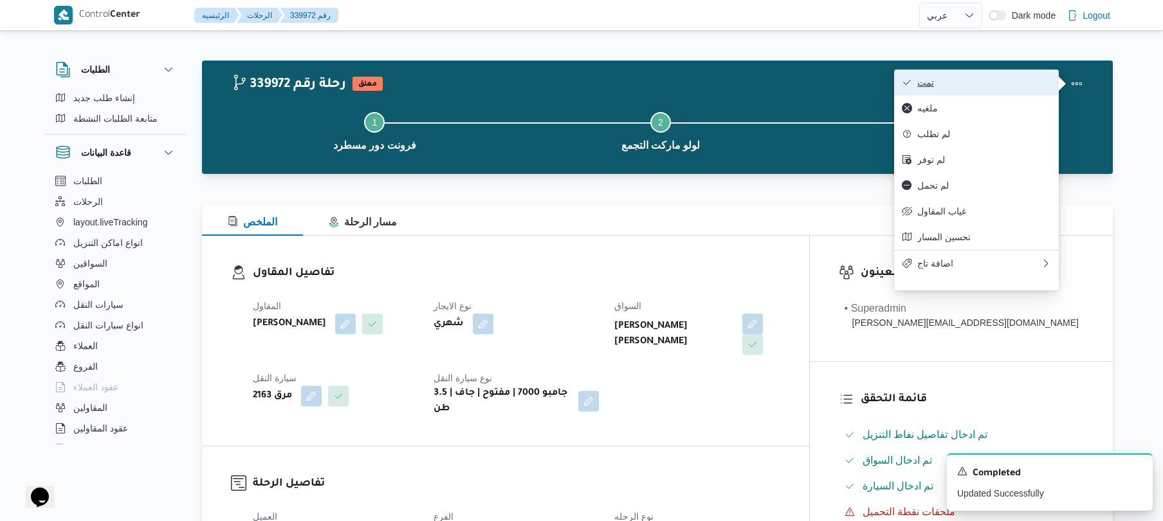
click at [1010, 81] on span "تمت" at bounding box center [984, 82] width 134 height 10
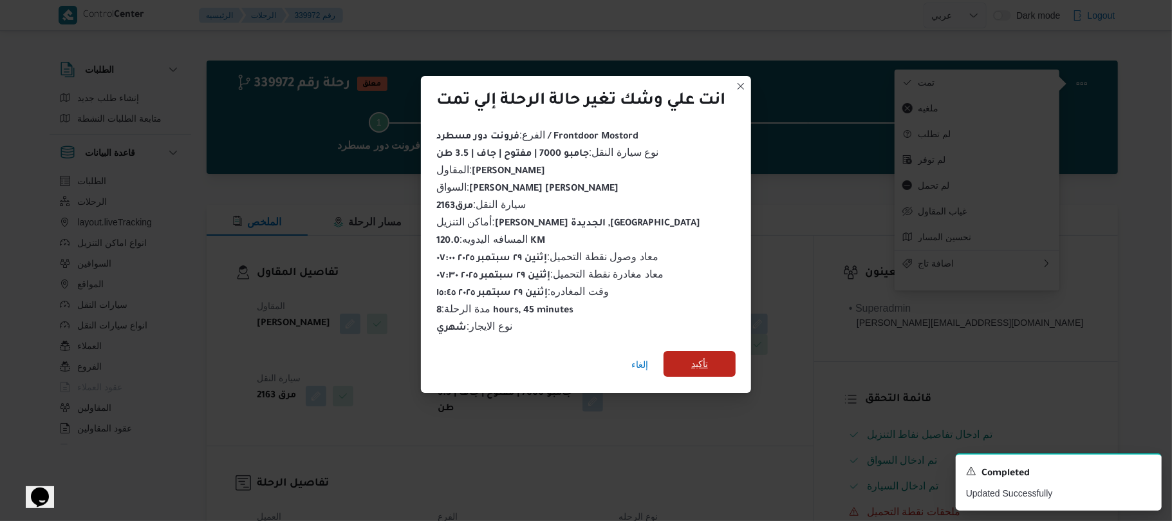
click at [700, 356] on span "تأكيد" at bounding box center [699, 363] width 17 height 15
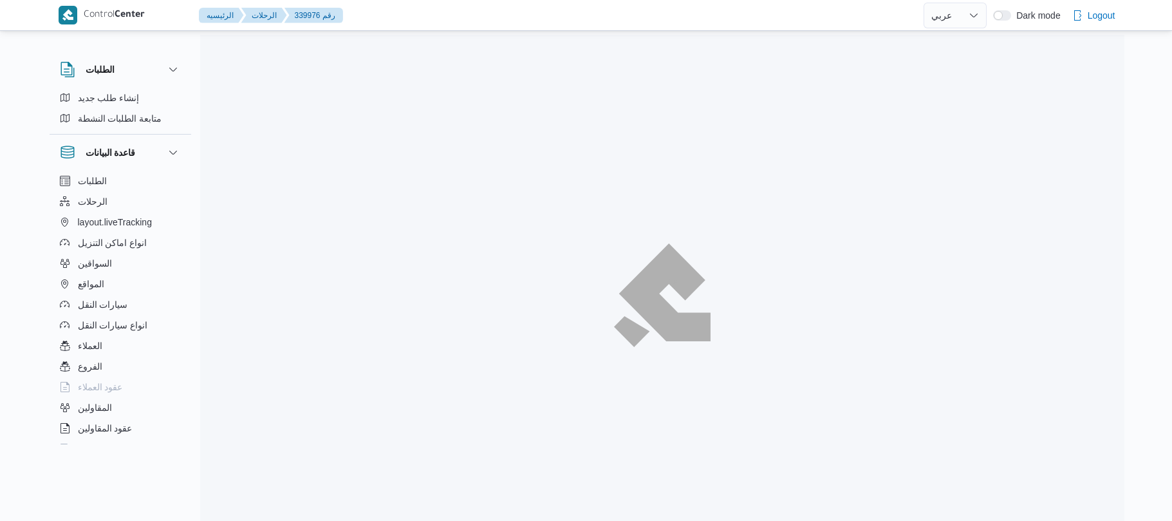
select select "ar"
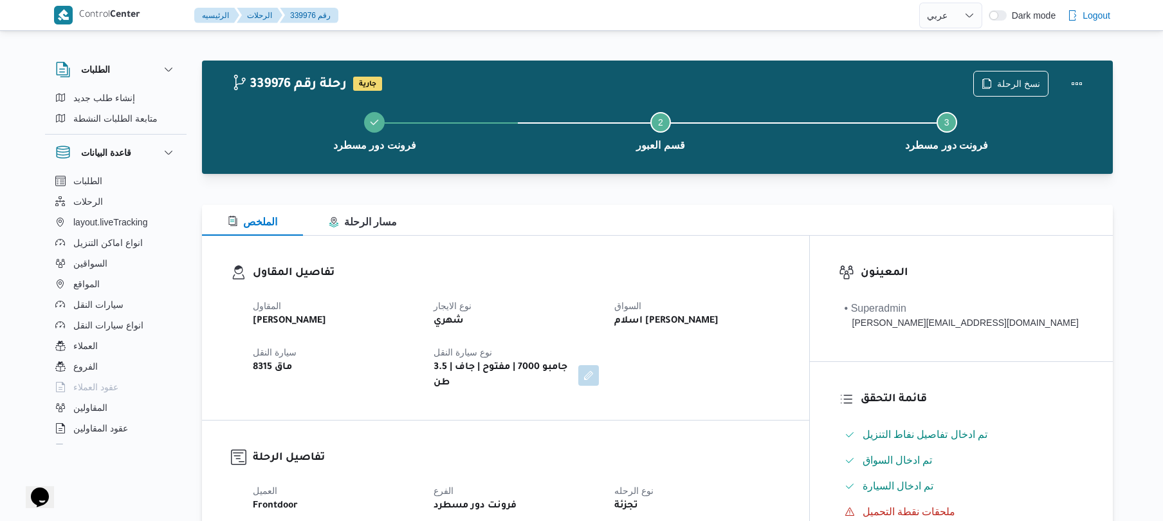
click at [770, 214] on div "الملخص مسار الرحلة" at bounding box center [657, 220] width 911 height 31
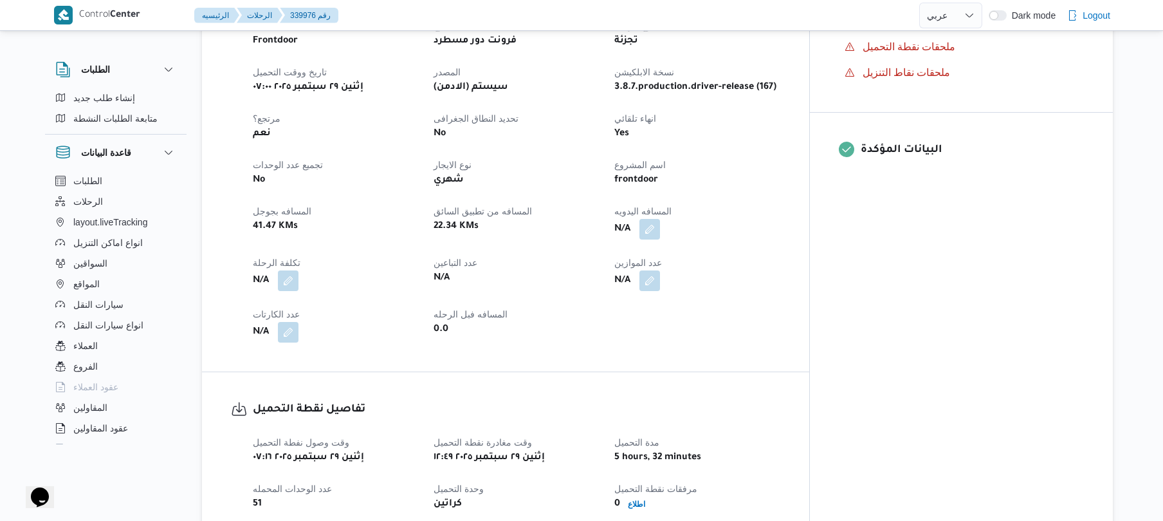
scroll to position [515, 0]
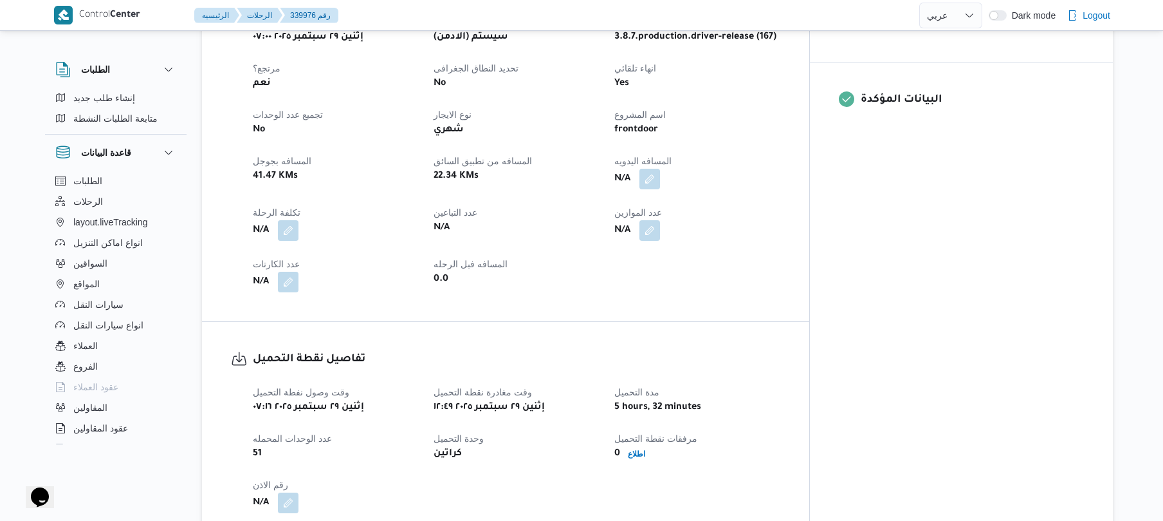
click at [660, 169] on span at bounding box center [646, 179] width 27 height 21
click at [660, 170] on button "button" at bounding box center [650, 178] width 21 height 21
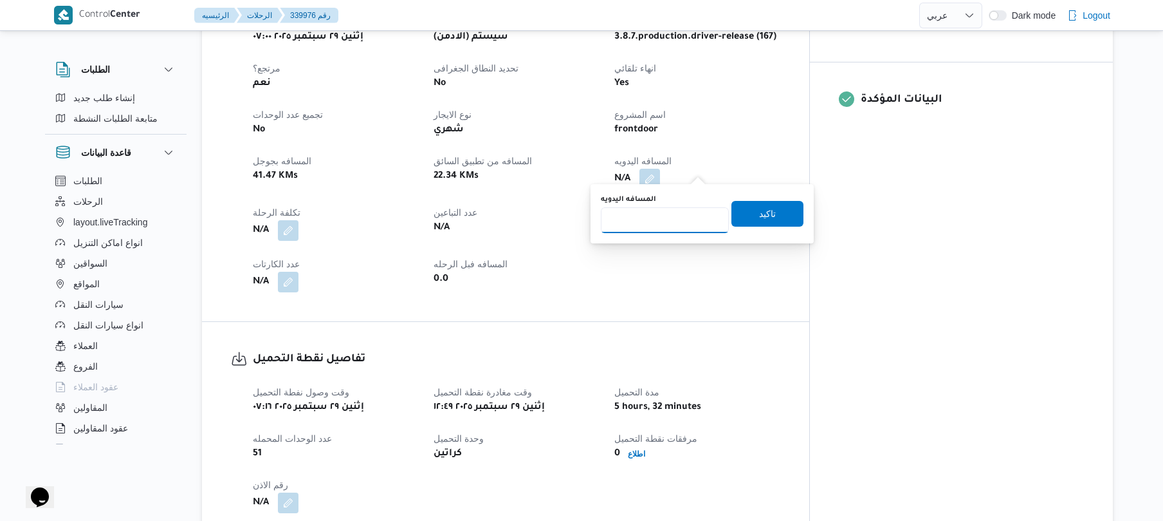
click at [667, 216] on input "المسافه اليدويه" at bounding box center [665, 220] width 128 height 26
type input "70"
click at [759, 217] on span "تاكيد" at bounding box center [767, 212] width 17 height 15
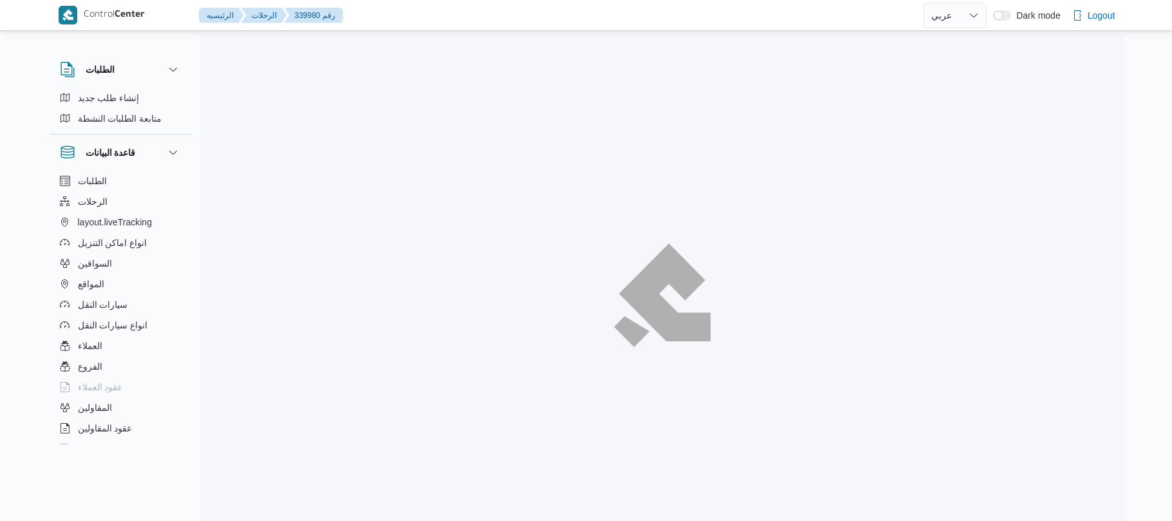
select select "ar"
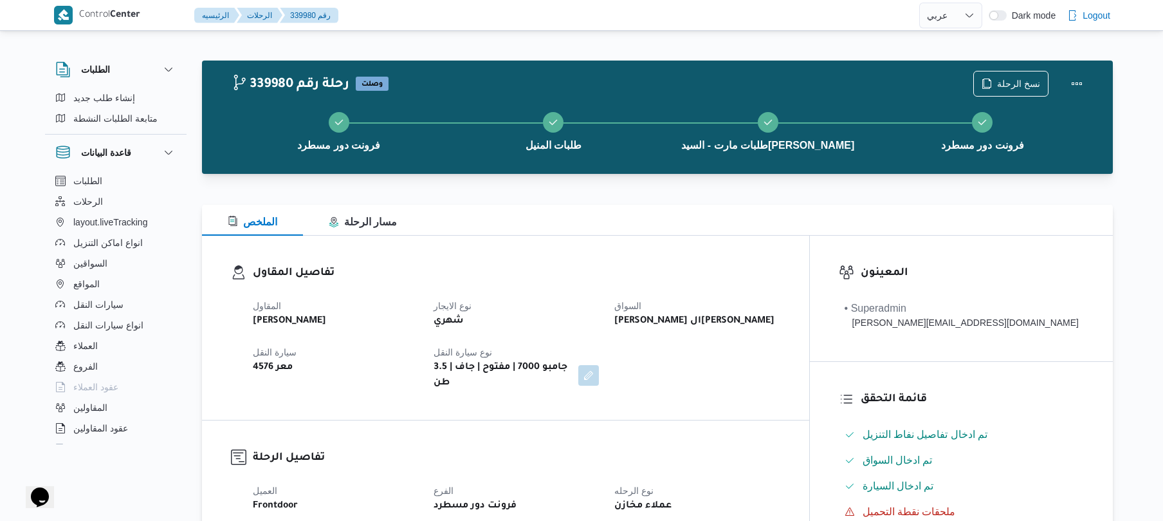
click at [759, 198] on div at bounding box center [657, 196] width 911 height 15
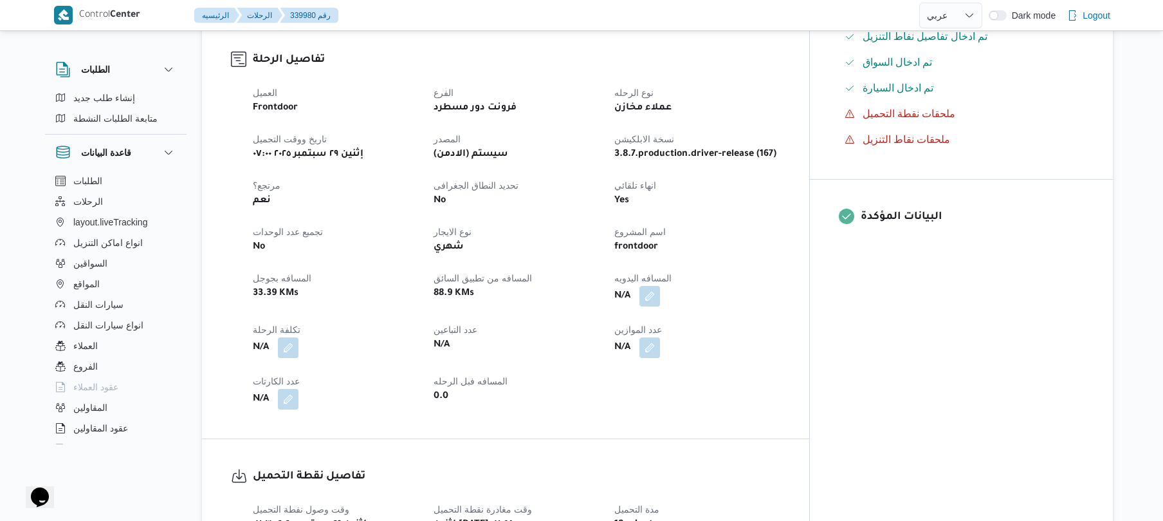
scroll to position [480, 0]
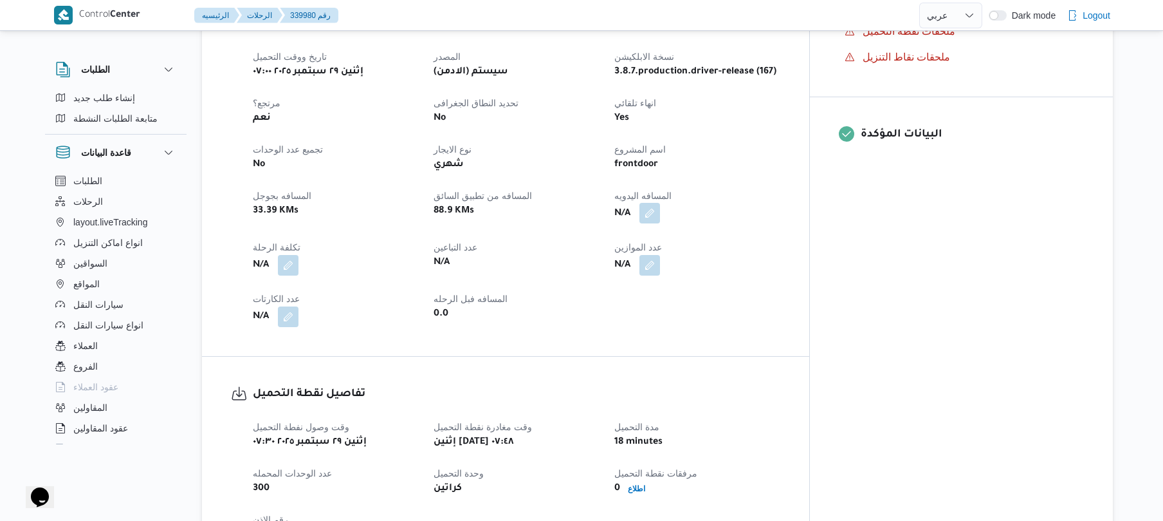
click at [660, 203] on button "button" at bounding box center [650, 213] width 21 height 21
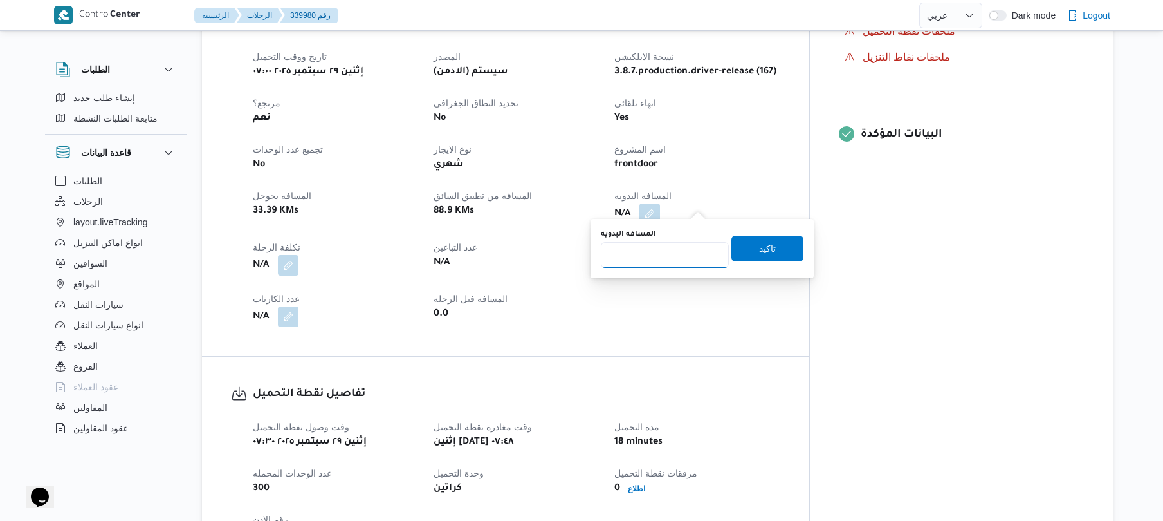
click at [680, 263] on input "المسافه اليدويه" at bounding box center [665, 255] width 128 height 26
type input "95"
click at [759, 252] on span "تاكيد" at bounding box center [767, 248] width 17 height 15
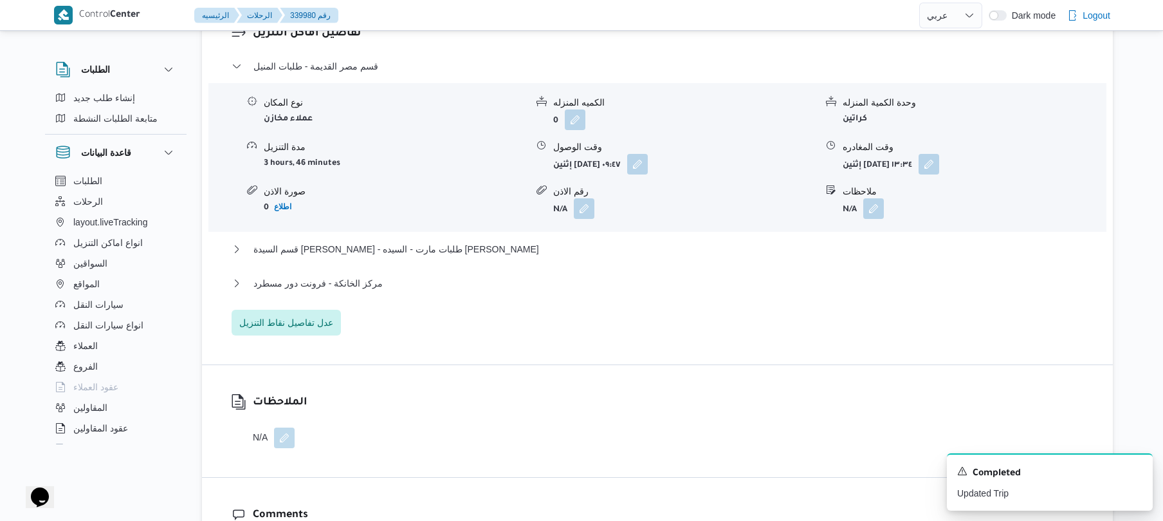
scroll to position [1064, 0]
click at [683, 239] on button "قسم السيدة زينب - طلبات مارت - السيده زينب" at bounding box center [658, 246] width 852 height 15
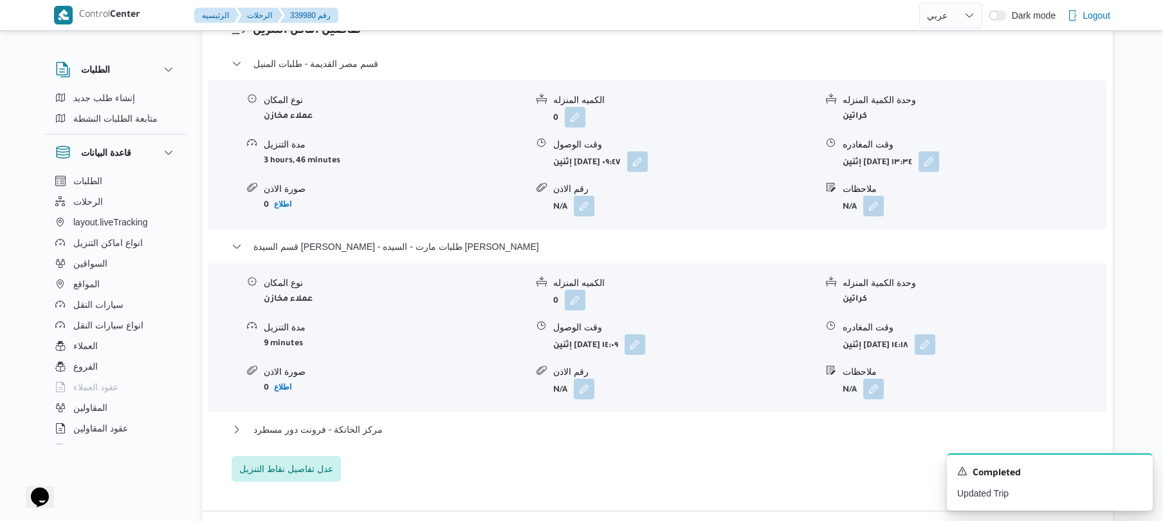
click at [547, 427] on div "مركز الخانكة - فرونت دور مسطرد" at bounding box center [658, 433] width 852 height 24
click at [551, 422] on button "مركز الخانكة - فرونت دور مسطرد" at bounding box center [658, 428] width 852 height 15
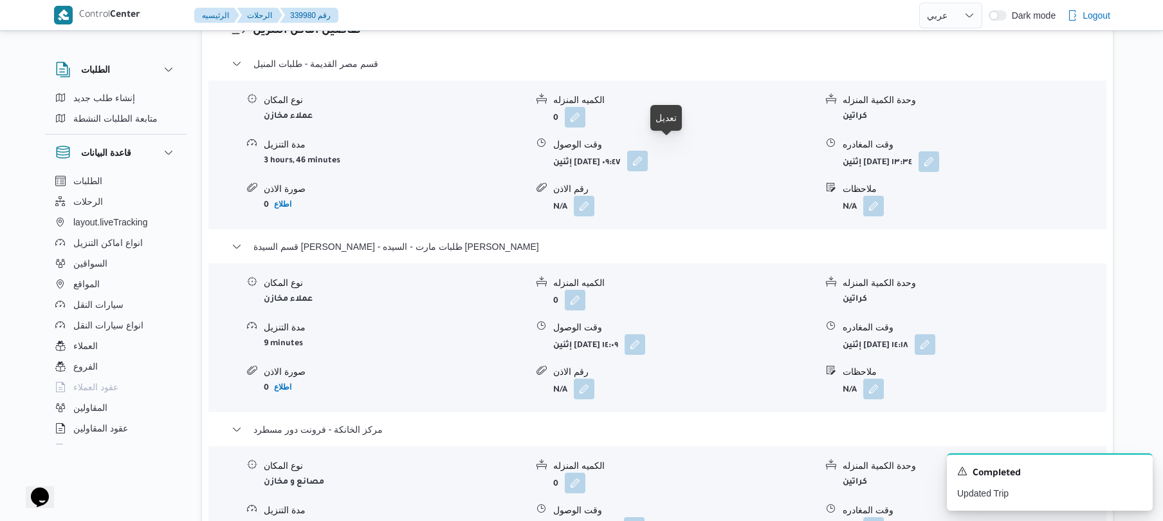
click at [648, 151] on button "button" at bounding box center [637, 161] width 21 height 21
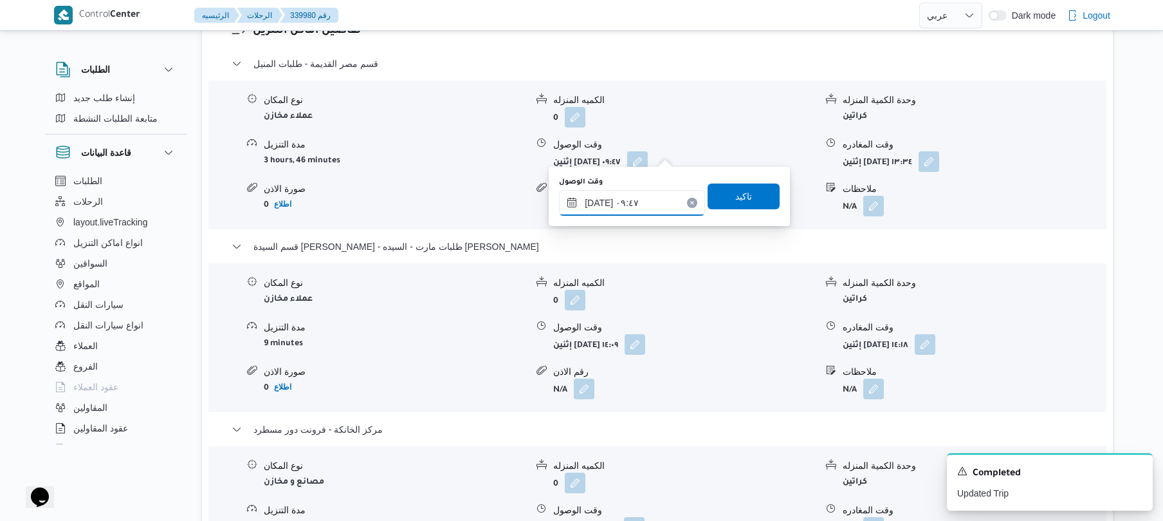
click at [625, 203] on input "٢٩/٠٩/٢٠٢٥ ٠٩:٤٧" at bounding box center [632, 203] width 146 height 26
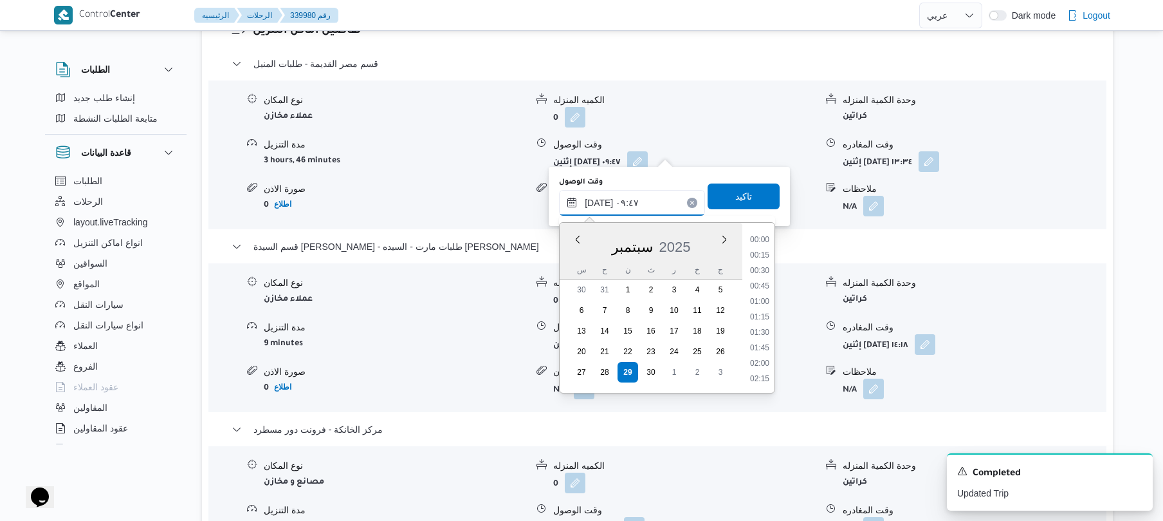
scroll to position [525, 0]
click at [768, 243] on li "08:30" at bounding box center [760, 239] width 30 height 13
type input "٢٩/٠٩/٢٠٢٥ ٠٨:٣٠"
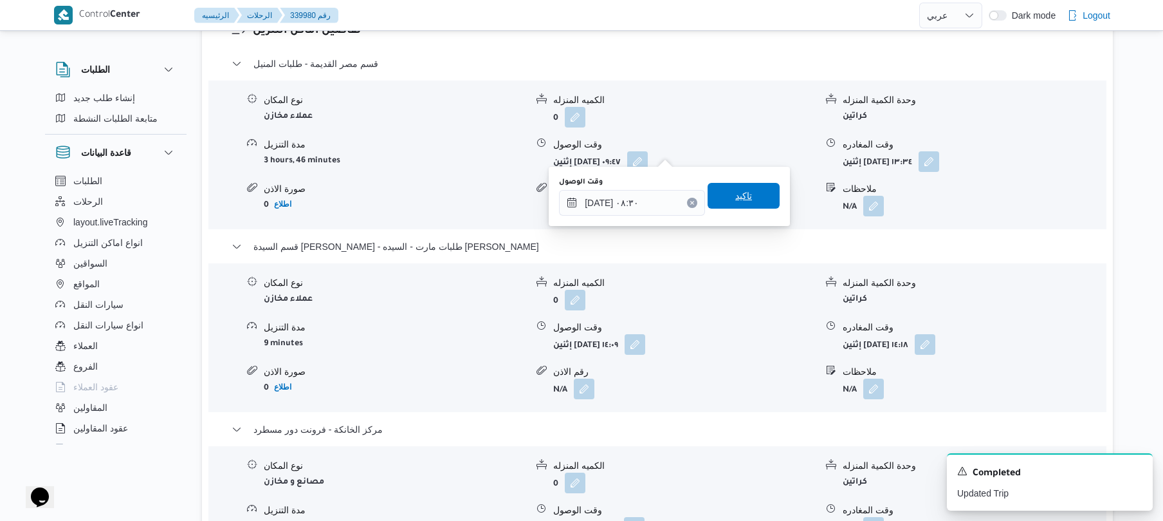
click at [755, 206] on span "تاكيد" at bounding box center [744, 196] width 72 height 26
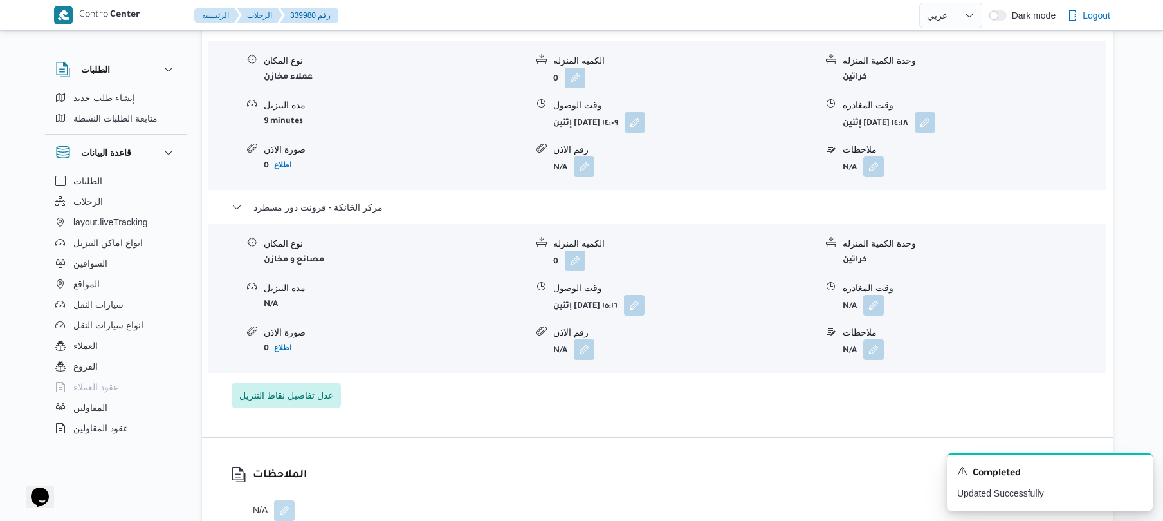
scroll to position [1372, 0]
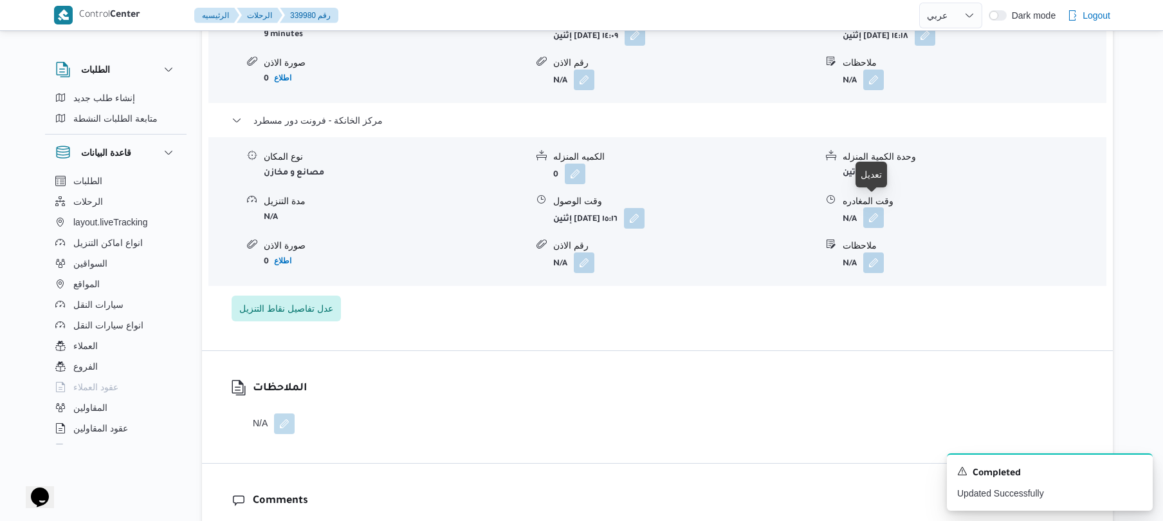
click at [869, 212] on button "button" at bounding box center [873, 217] width 21 height 21
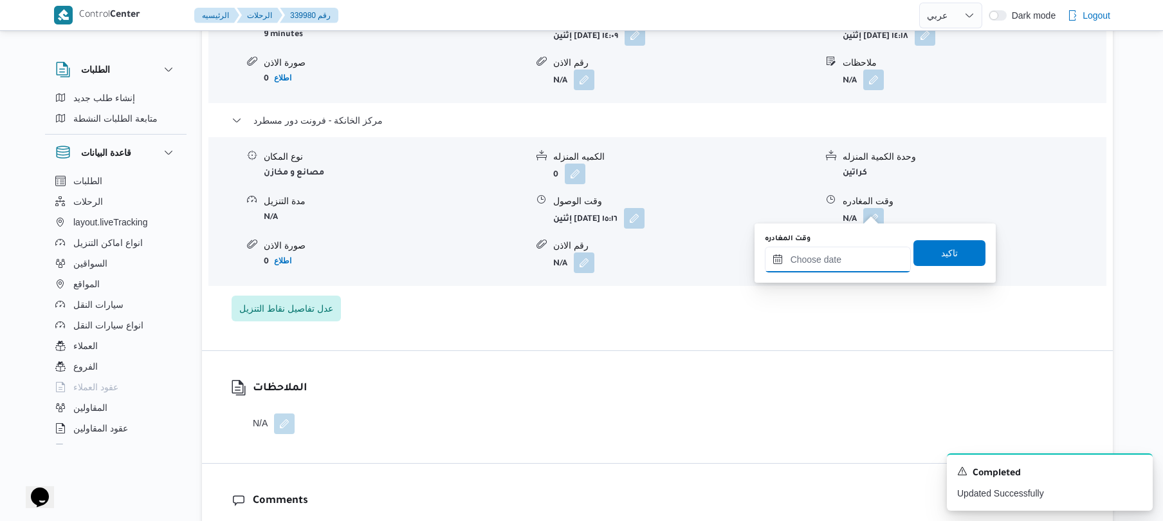
click at [832, 256] on input "وقت المغادره" at bounding box center [838, 259] width 146 height 26
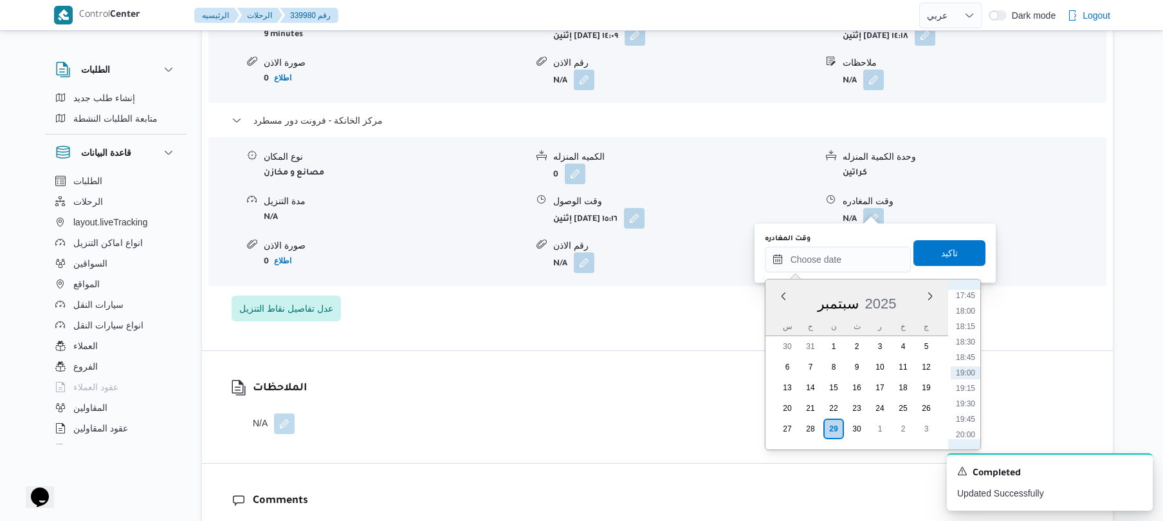
scroll to position [971, 0]
click at [645, 395] on div "الملاحظات N/A" at bounding box center [657, 407] width 911 height 112
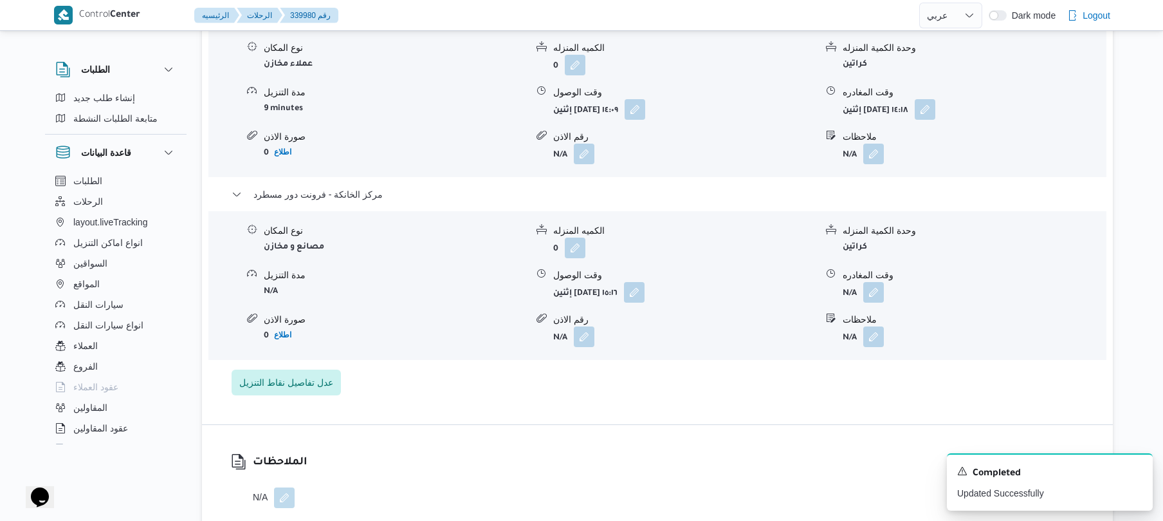
scroll to position [1338, 0]
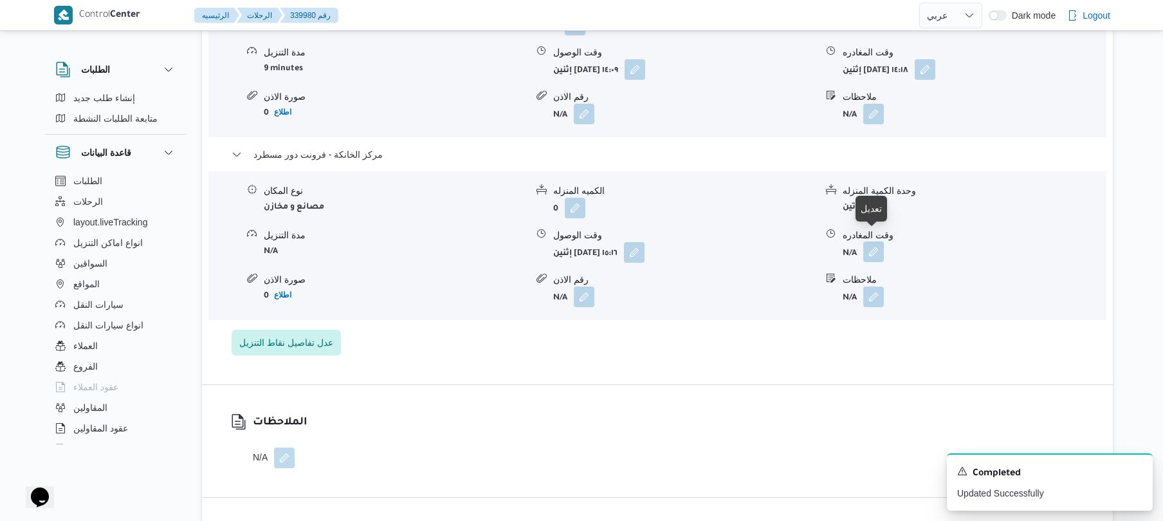
click at [881, 241] on button "button" at bounding box center [873, 251] width 21 height 21
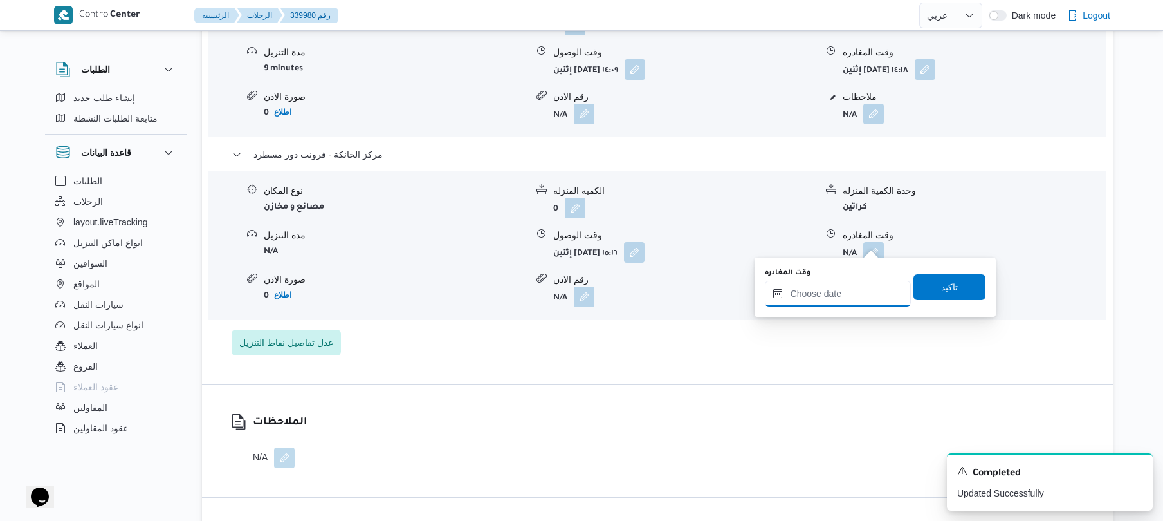
click at [808, 299] on input "وقت المغادره" at bounding box center [838, 294] width 146 height 26
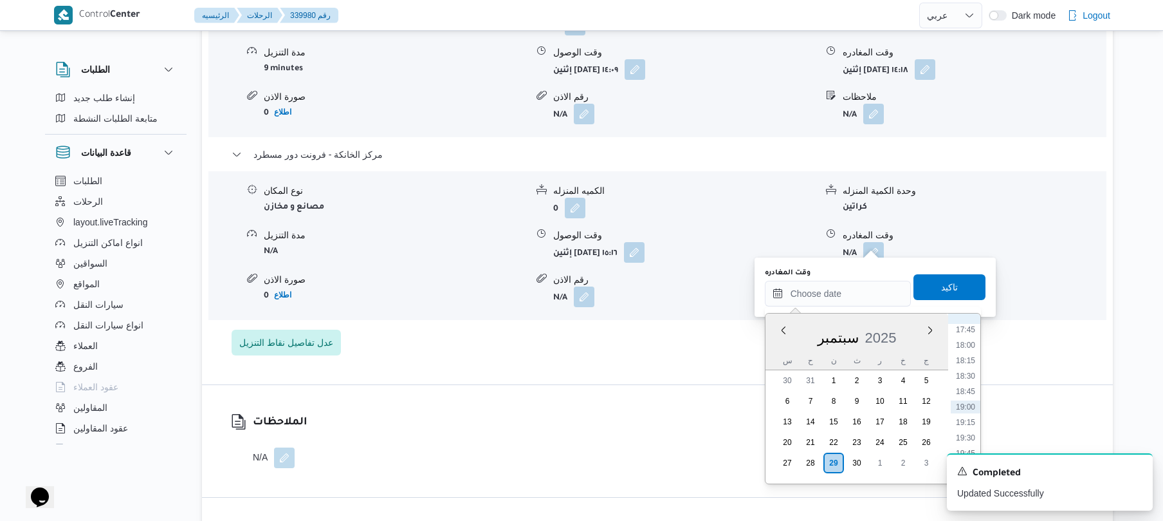
scroll to position [971, 0]
click at [969, 349] on li "16:00" at bounding box center [966, 347] width 30 height 13
type input "[DATE] ١٦:٠٠"
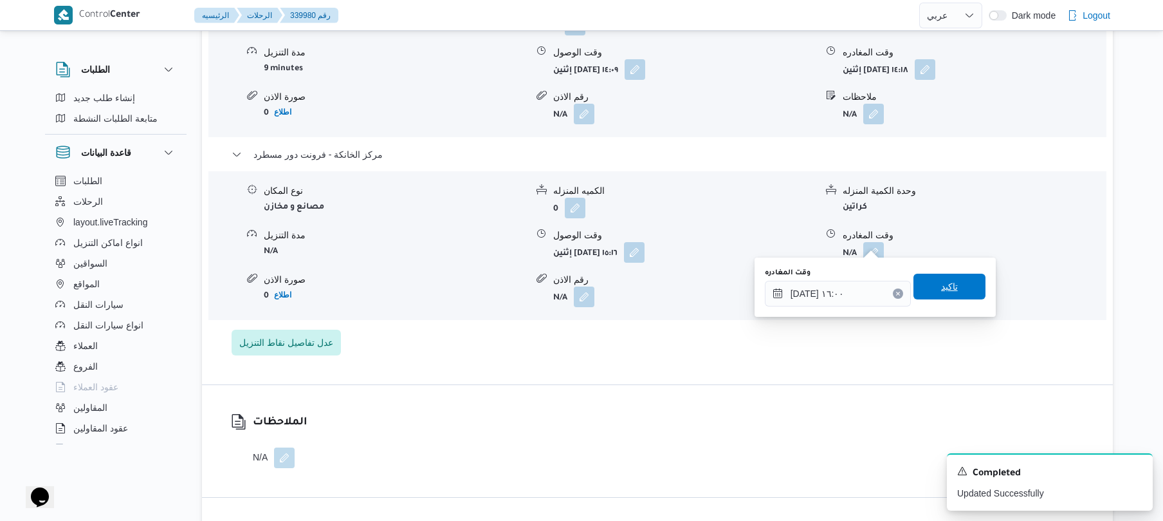
click at [951, 290] on span "تاكيد" at bounding box center [950, 286] width 72 height 26
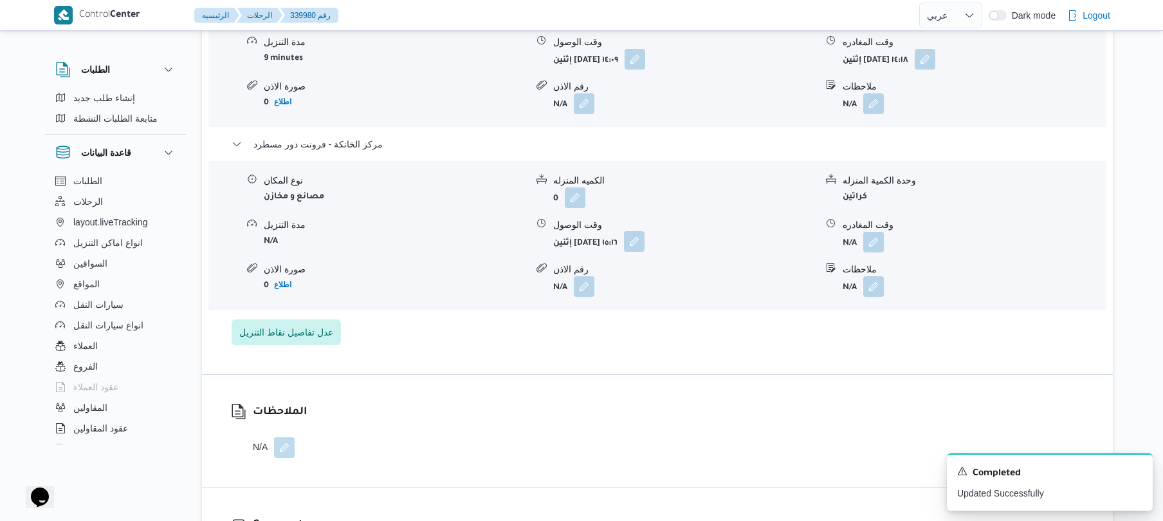
click at [645, 243] on button "button" at bounding box center [634, 241] width 21 height 21
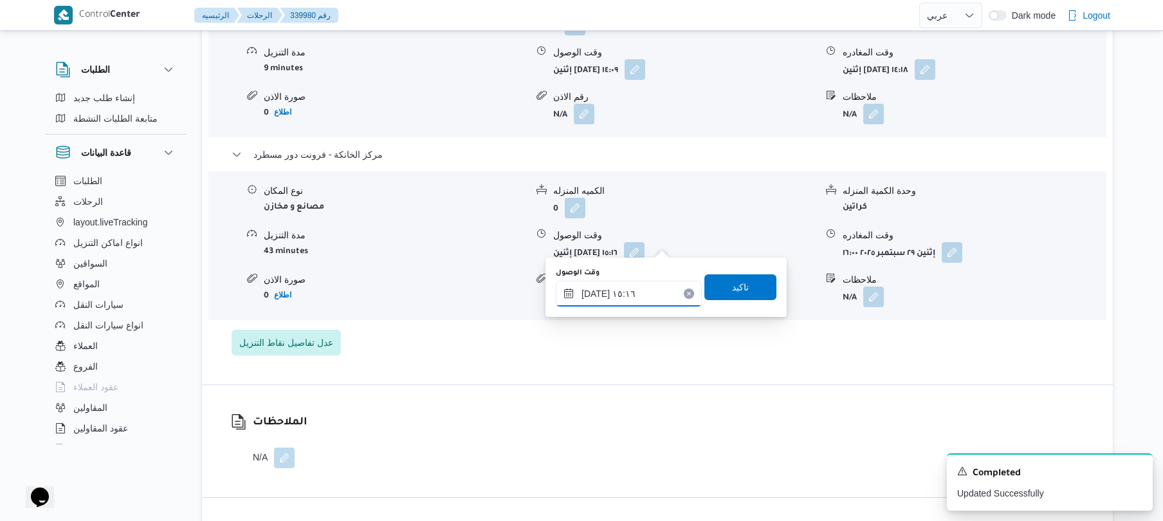
click at [646, 281] on input "٢٩/٠٩/٢٠٢٥ ١٥:١٦" at bounding box center [629, 294] width 146 height 26
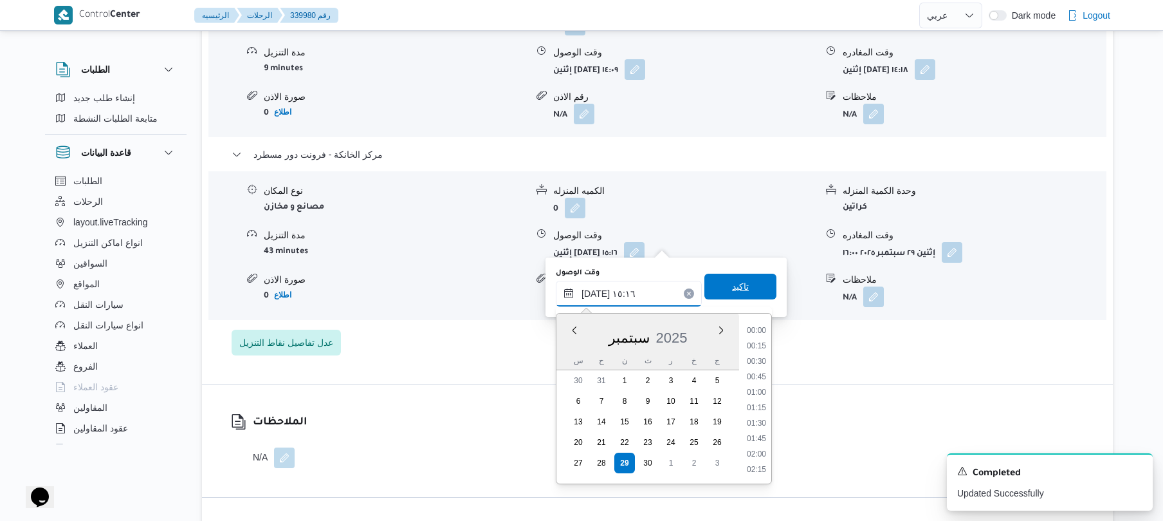
scroll to position [865, 0]
click at [760, 433] on li "15:45" at bounding box center [757, 438] width 30 height 13
type input "[DATE] ١٥:٤٥"
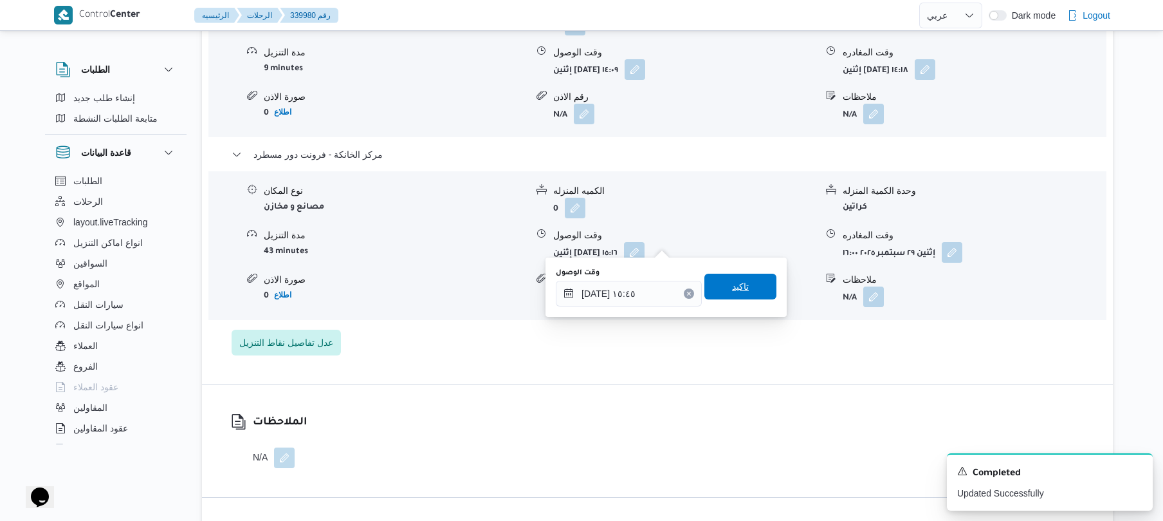
click at [737, 287] on span "تاكيد" at bounding box center [740, 286] width 17 height 15
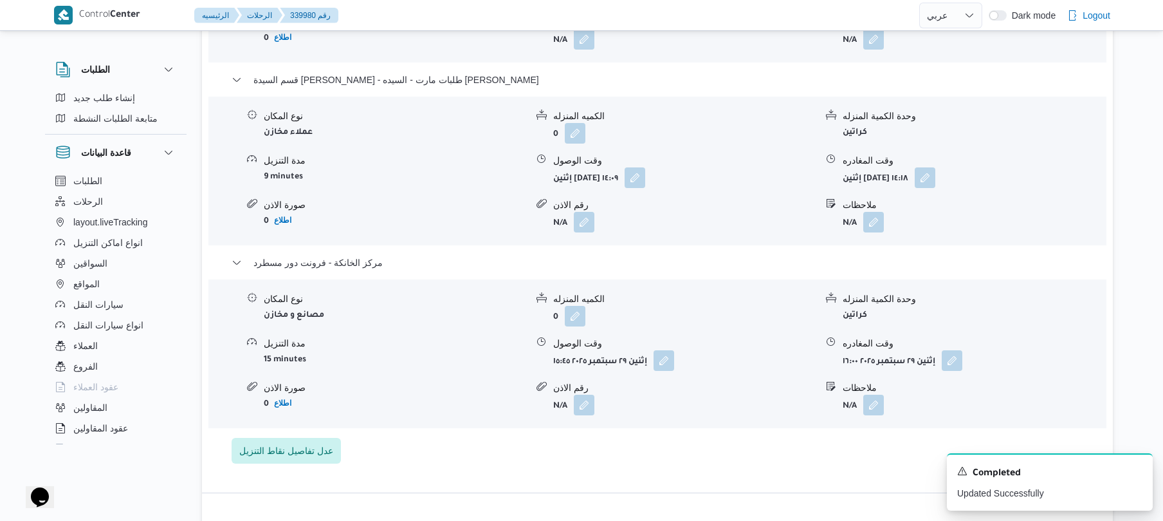
scroll to position [1132, 0]
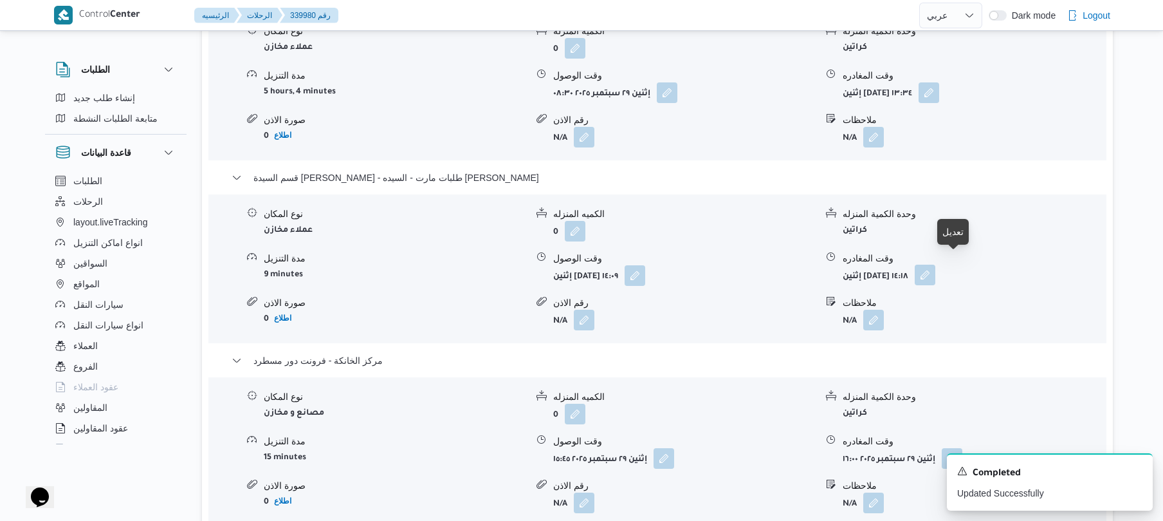
click at [935, 264] on button "button" at bounding box center [925, 274] width 21 height 21
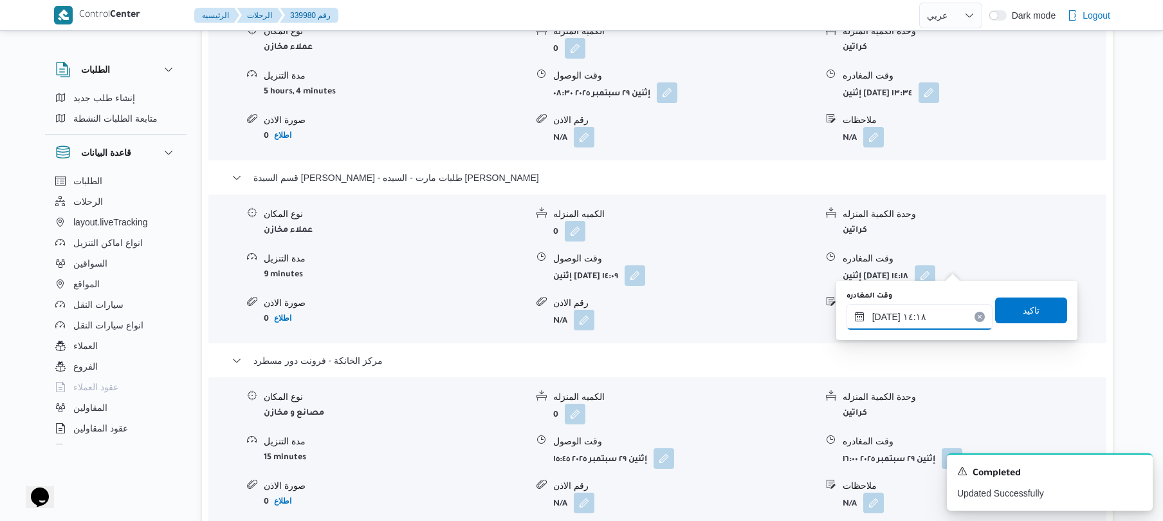
click at [889, 318] on input "٢٩/٠٩/٢٠٢٥ ١٤:١٨" at bounding box center [920, 317] width 146 height 26
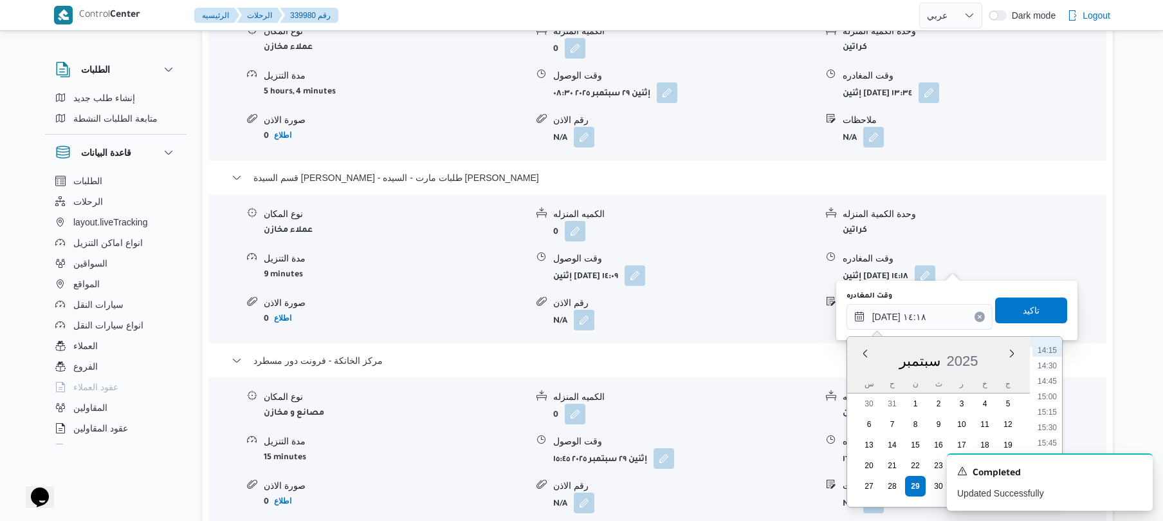
scroll to position [894, 0]
click at [1051, 389] on li "15:00" at bounding box center [1048, 386] width 30 height 13
type input "[DATE] ١٥:٠٠"
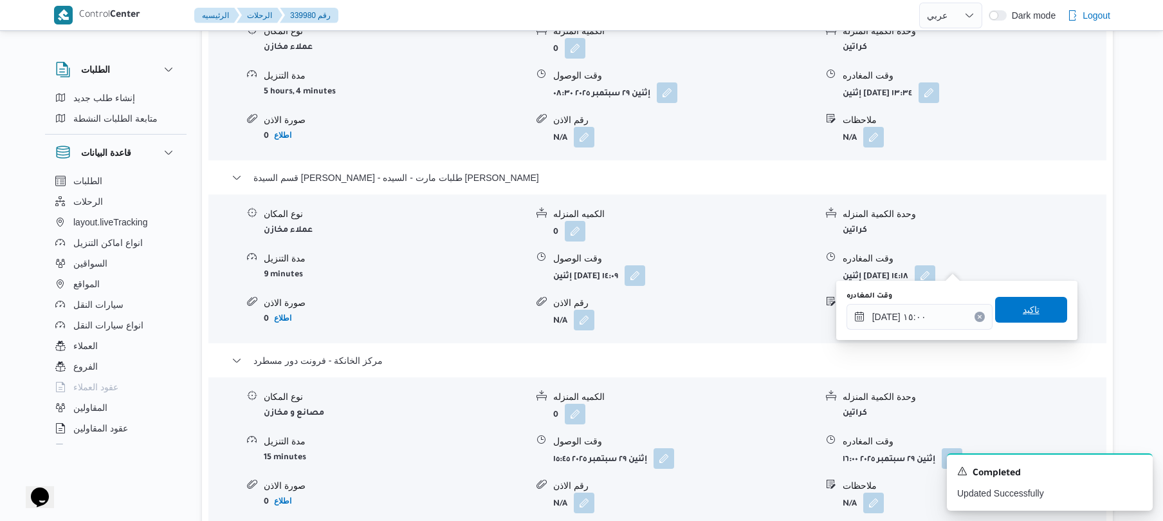
click at [1038, 311] on span "تاكيد" at bounding box center [1031, 310] width 72 height 26
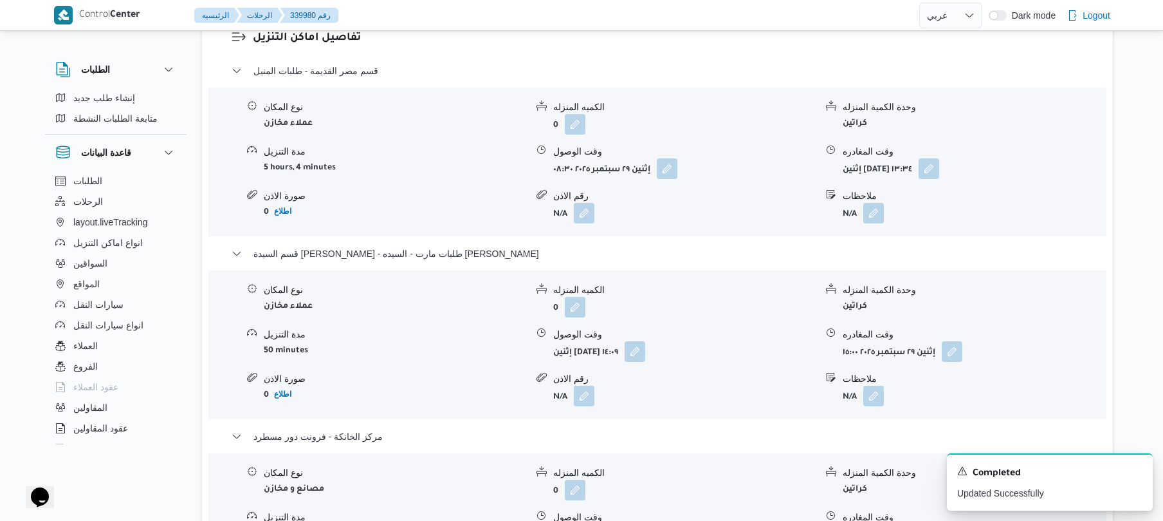
scroll to position [1029, 0]
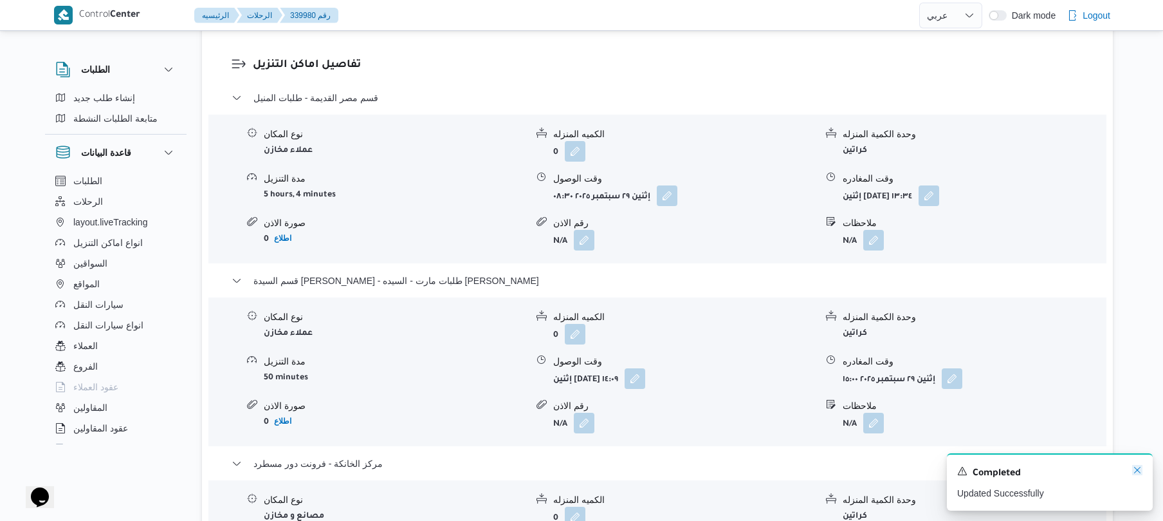
click at [1134, 469] on icon "Dismiss toast" at bounding box center [1137, 470] width 10 height 10
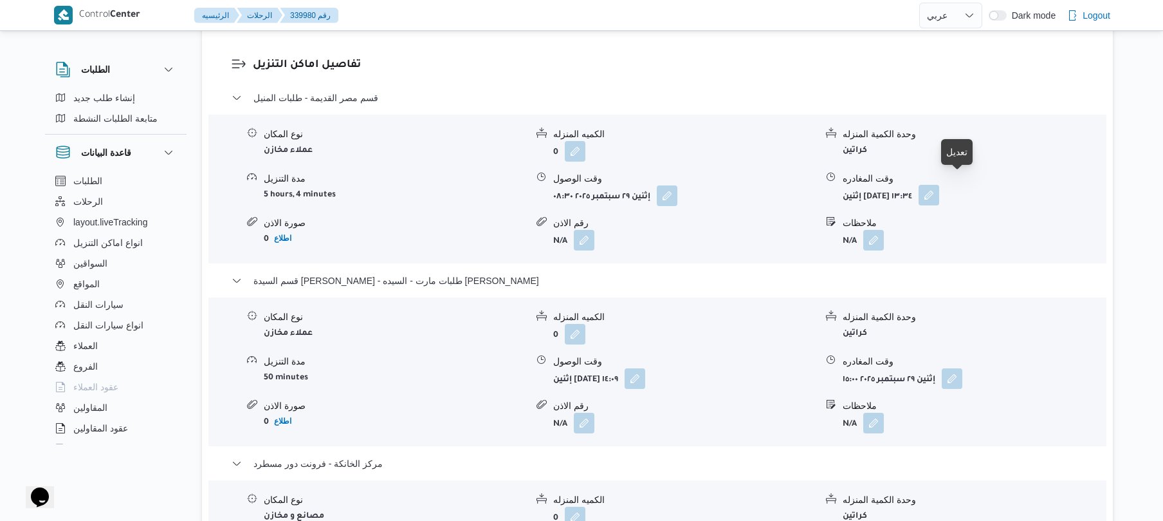
click at [939, 187] on button "button" at bounding box center [929, 195] width 21 height 21
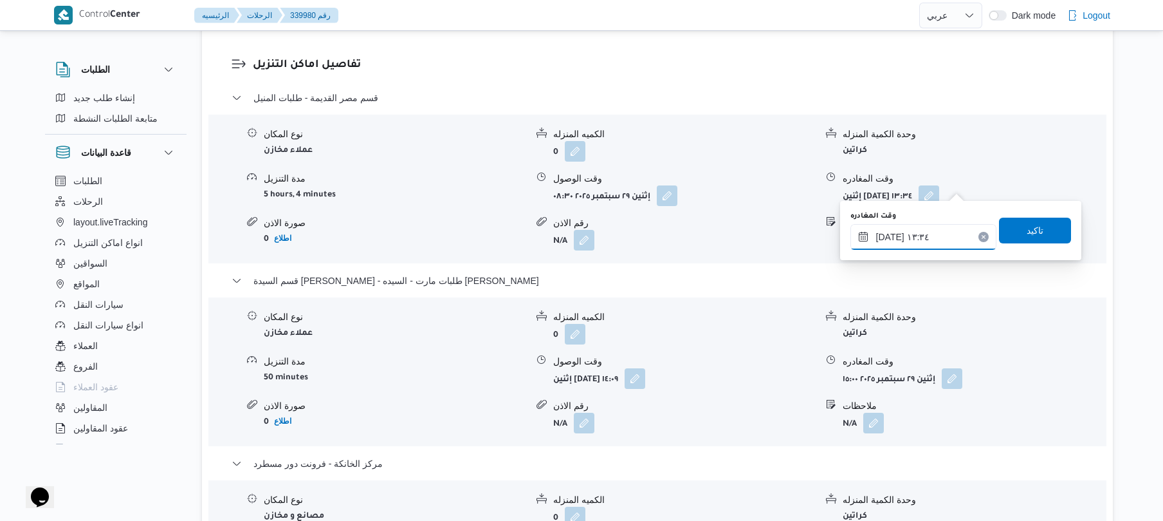
click at [917, 235] on input "٢٩/٠٩/٢٠٢٥ ١٣:٣٤" at bounding box center [924, 237] width 146 height 26
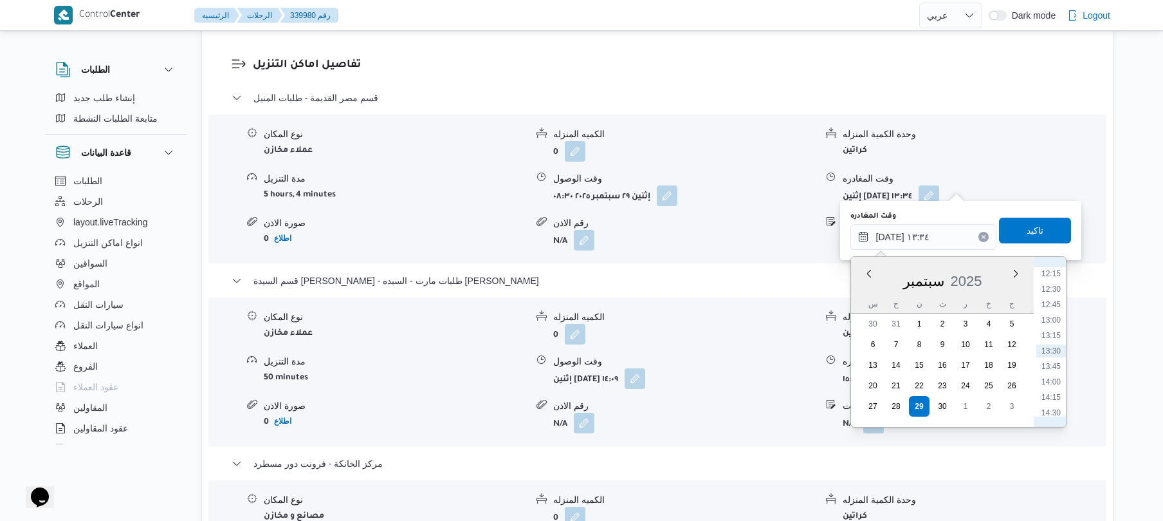
scroll to position [629, 0]
click at [1055, 371] on li "11:45" at bounding box center [1052, 370] width 30 height 13
type input "٢٩/٠٩/٢٠٢٥ ١١:٤٥"
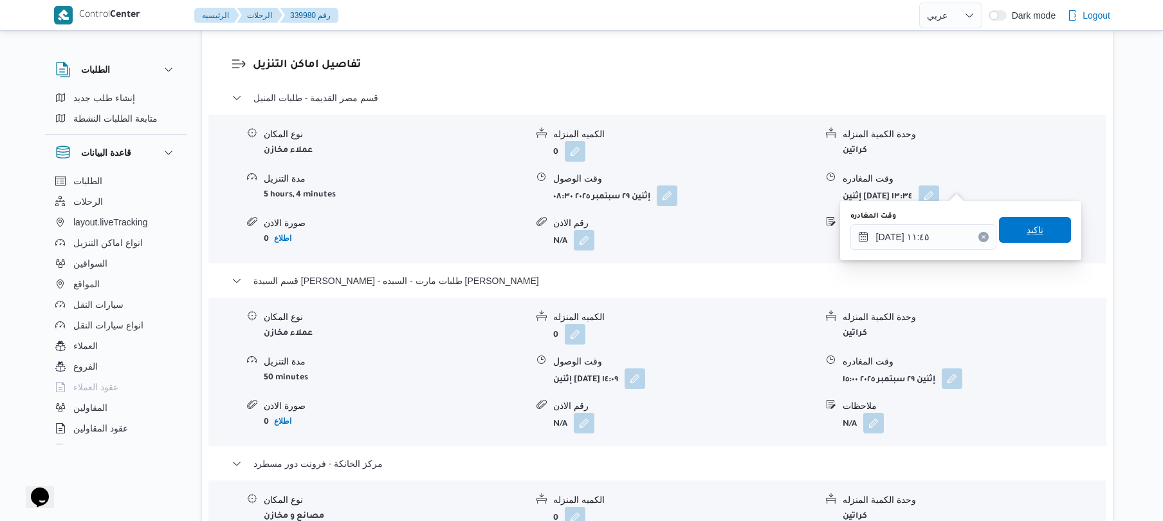
click at [1019, 240] on span "تاكيد" at bounding box center [1035, 230] width 72 height 26
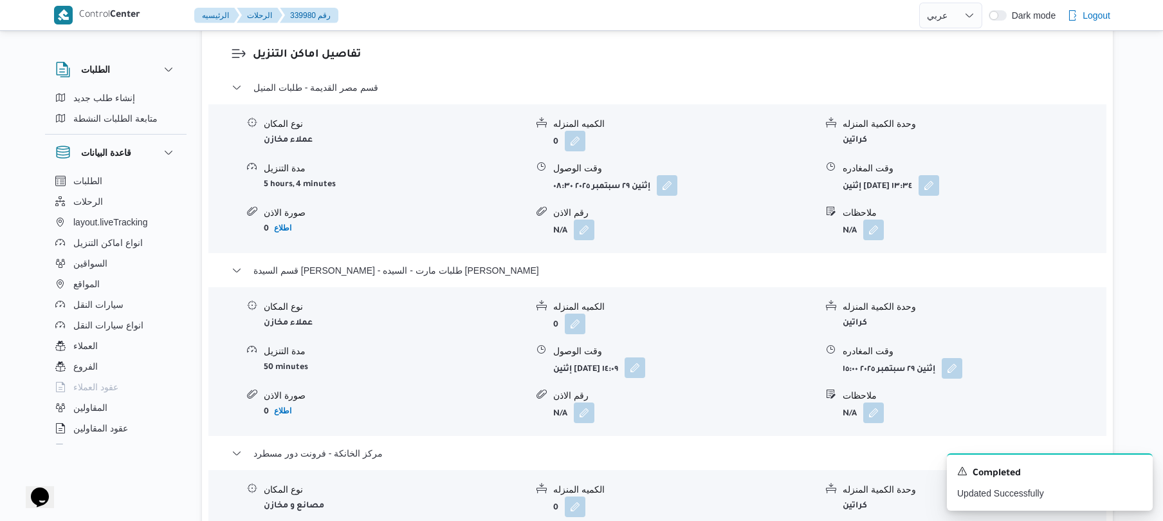
click at [645, 367] on button "button" at bounding box center [635, 367] width 21 height 21
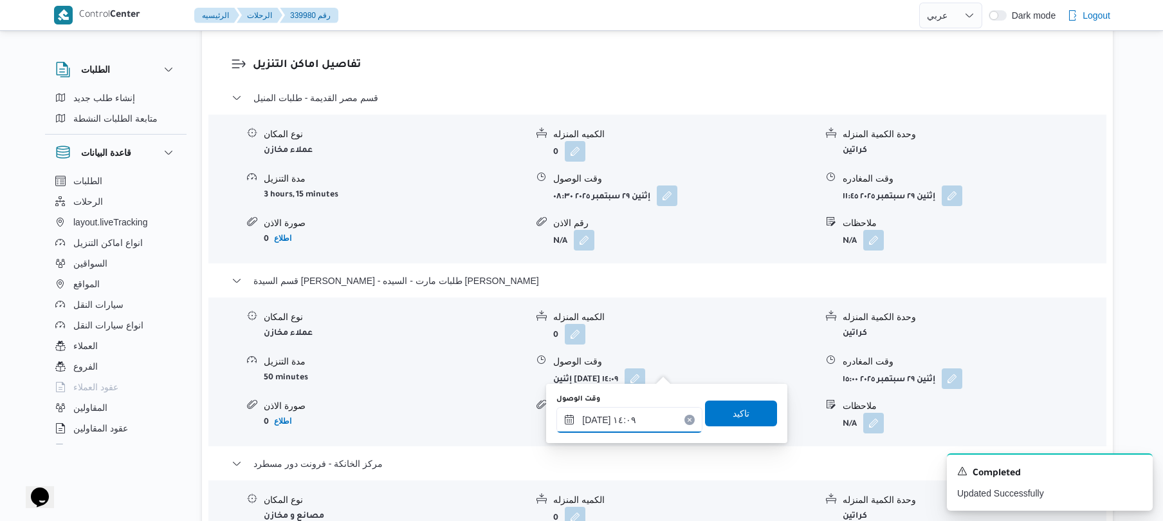
click at [631, 414] on input "٢٩/٠٩/٢٠٢٥ ١٤:٠٩" at bounding box center [630, 420] width 146 height 26
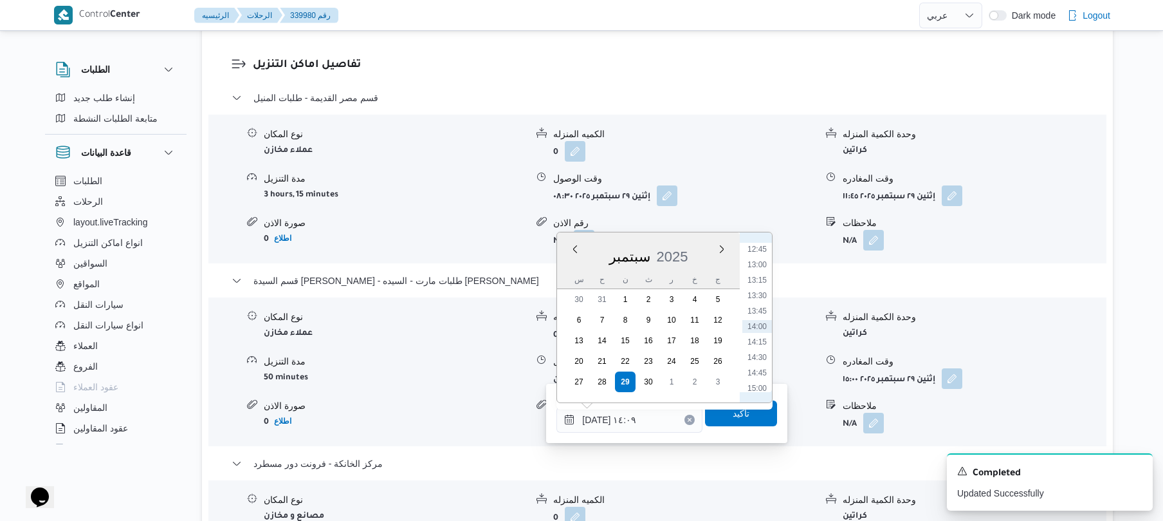
scroll to position [659, 0]
click at [759, 359] on li "12:30" at bounding box center [757, 361] width 30 height 13
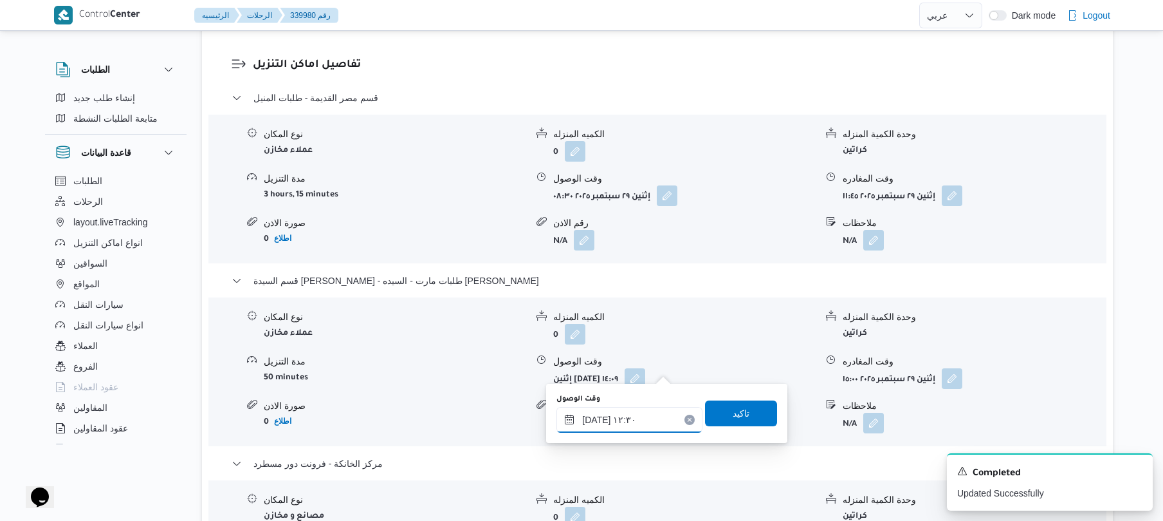
click at [595, 418] on input "٢٩/٠٩/٢٠٢٥ ١٢:٣٠" at bounding box center [630, 420] width 146 height 26
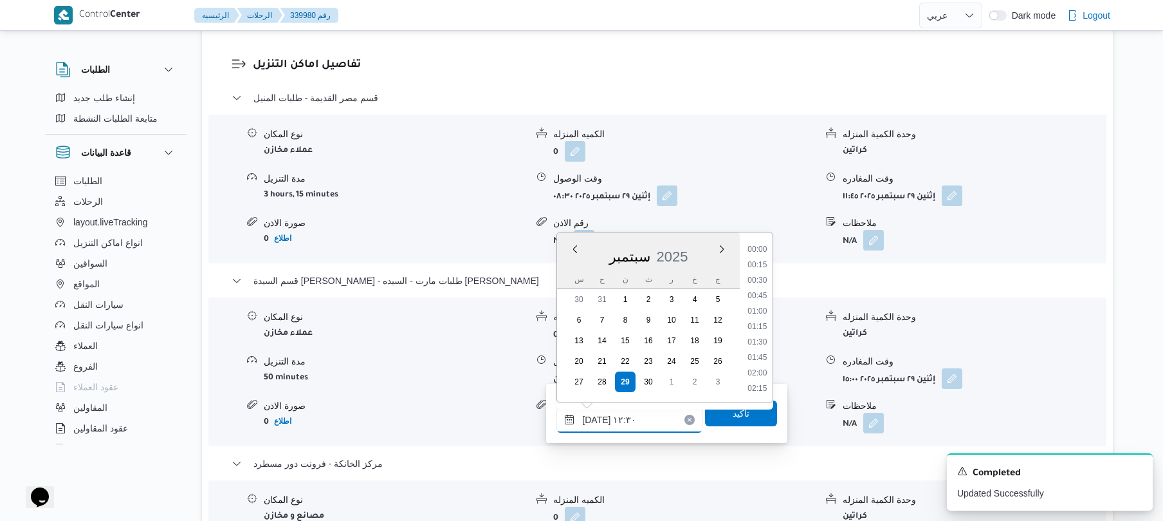
scroll to position [695, 0]
type input "٢٩/٠٩/٢٠٢٥ ١٢:١٠"
click at [733, 410] on span "تاكيد" at bounding box center [741, 412] width 17 height 15
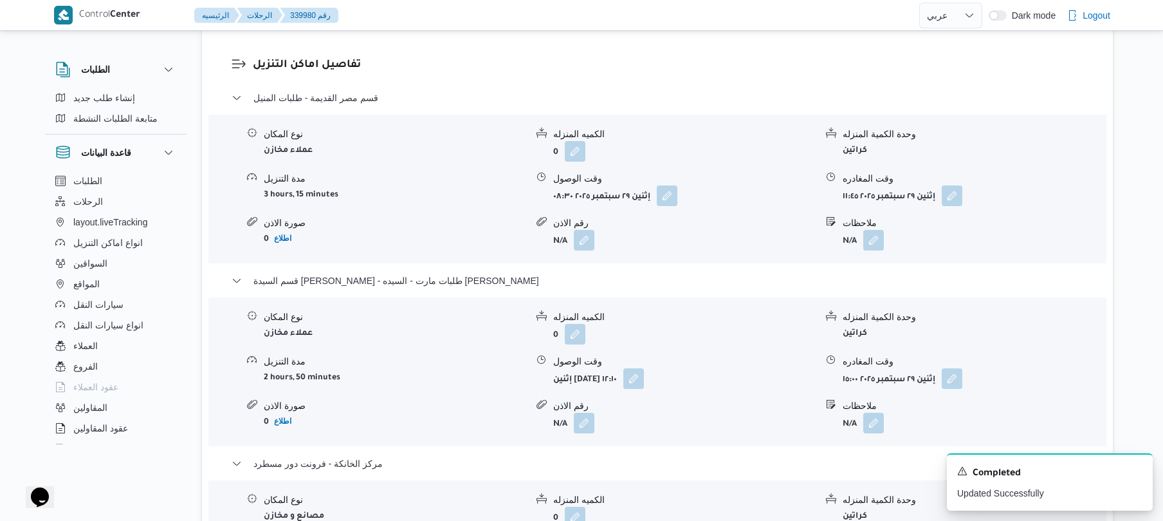
scroll to position [0, 0]
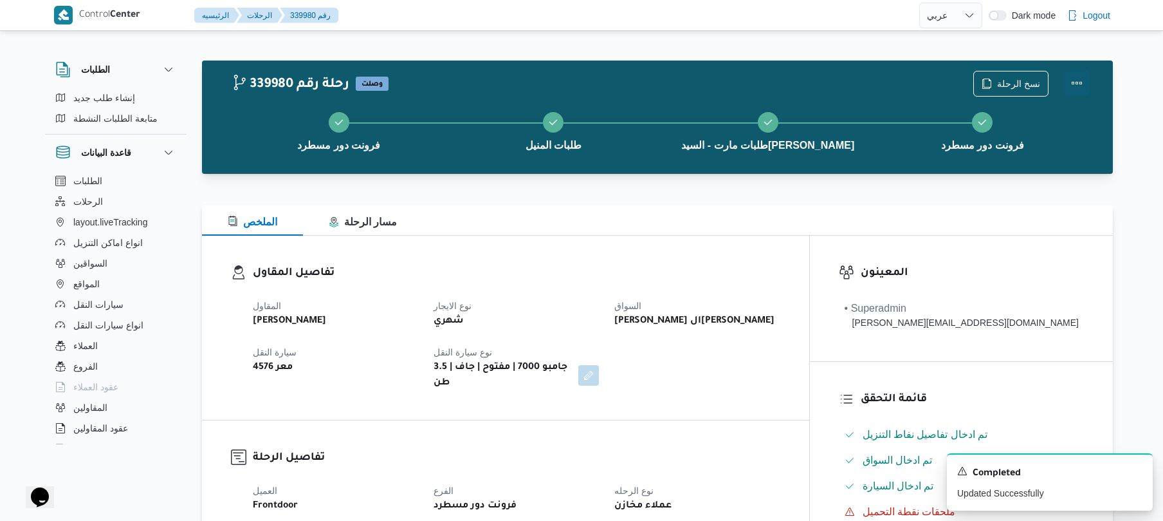
click at [1071, 86] on button "Actions" at bounding box center [1077, 83] width 26 height 26
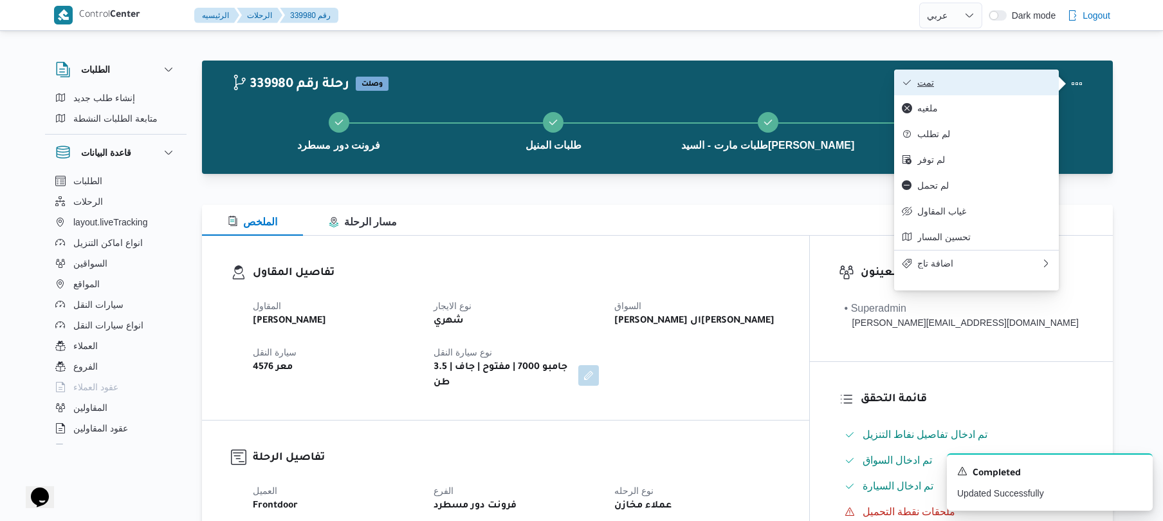
click at [1010, 91] on button "تمت" at bounding box center [976, 82] width 165 height 26
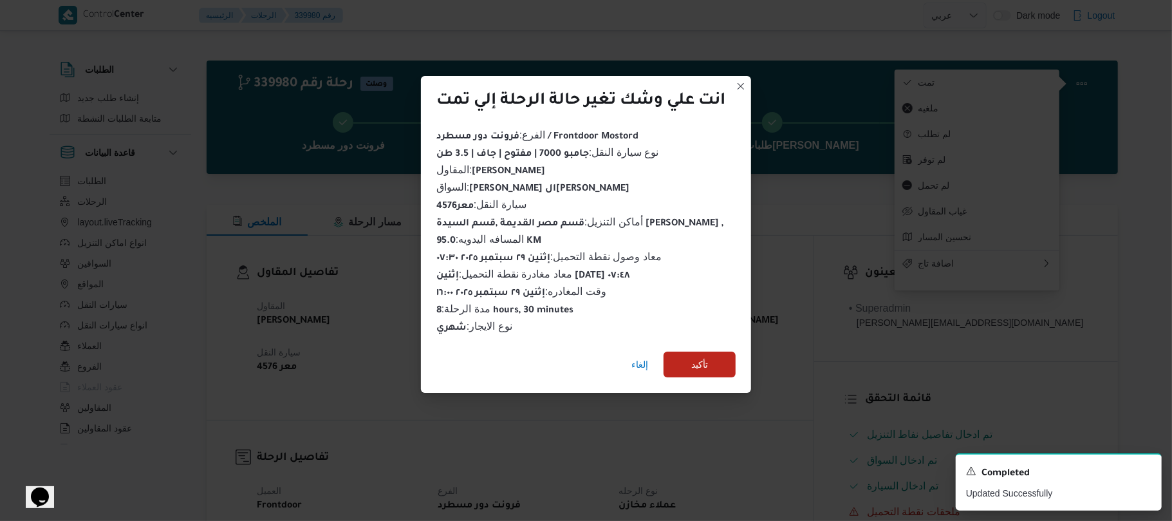
click at [834, 337] on div "انت علي وشك تغير حالة الرحلة إلي تمت الفرع : فرونت دور مسطرد / Frontdoor Mostor…" at bounding box center [586, 260] width 1172 height 521
click at [642, 358] on span "إلغاء" at bounding box center [639, 363] width 17 height 15
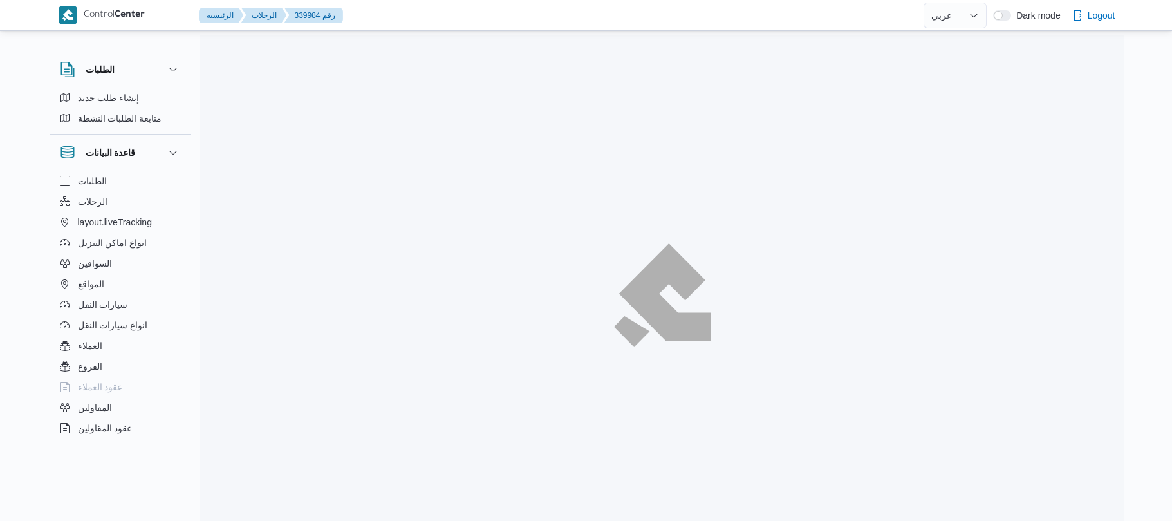
select select "ar"
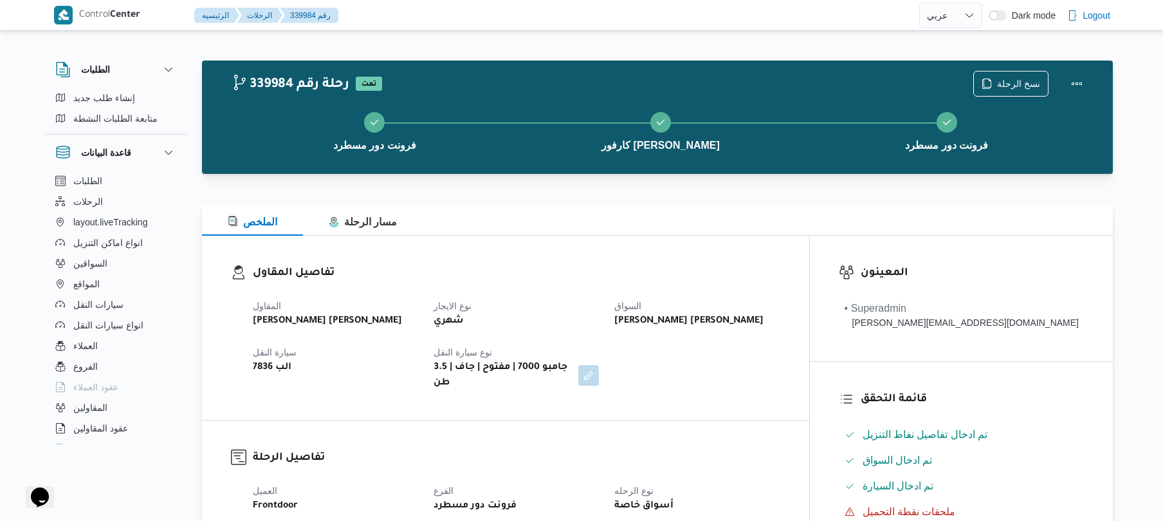
scroll to position [34, 0]
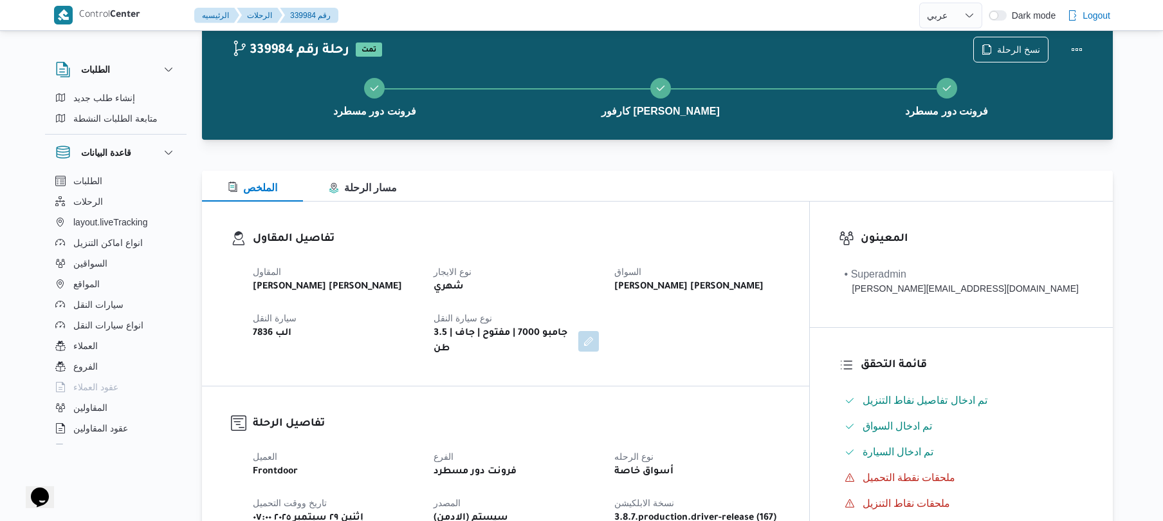
click at [699, 284] on b "[PERSON_NAME] [PERSON_NAME]" at bounding box center [688, 286] width 149 height 15
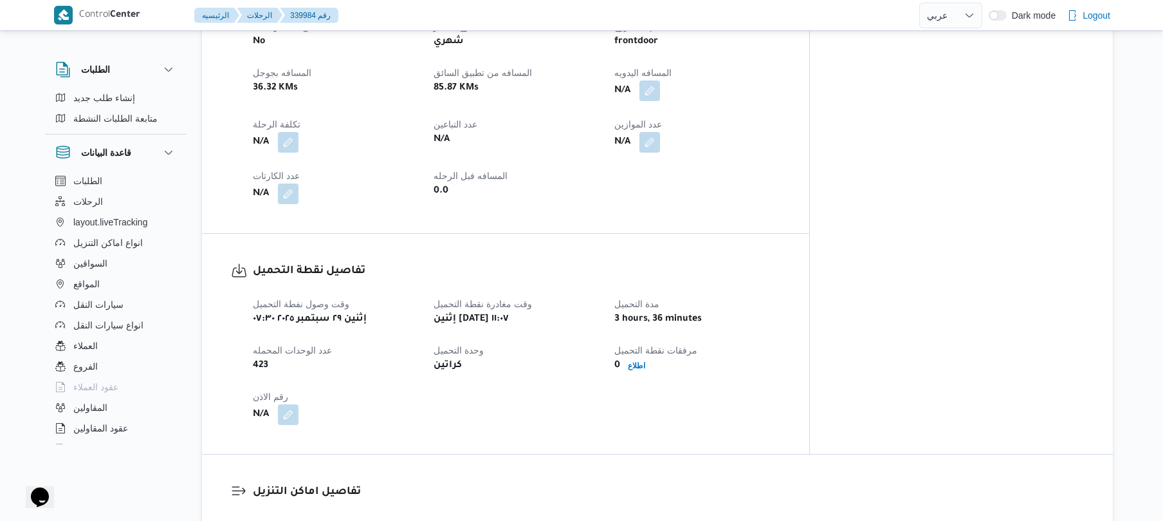
scroll to position [412, 0]
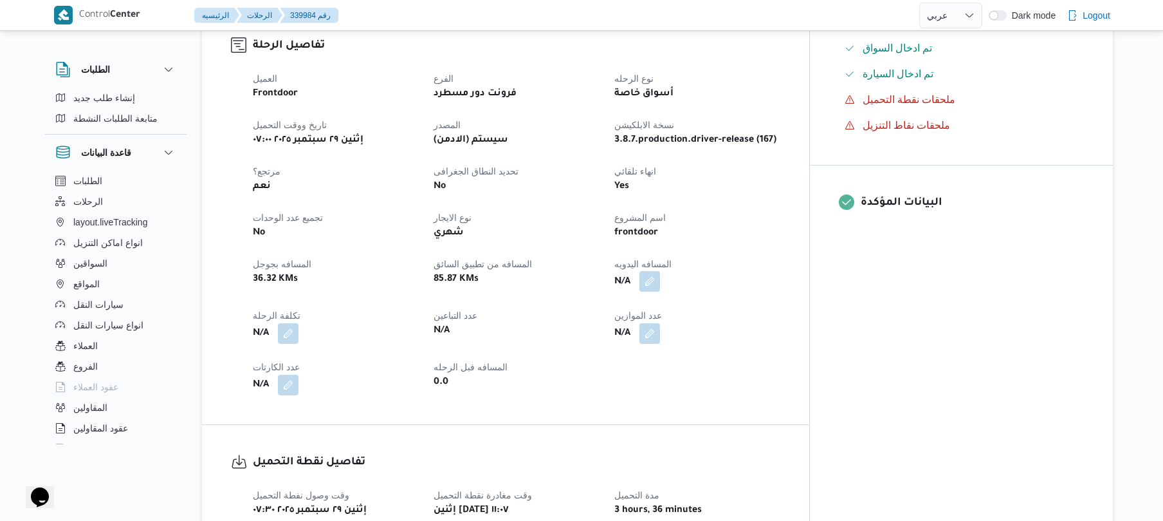
click at [660, 271] on button "button" at bounding box center [650, 281] width 21 height 21
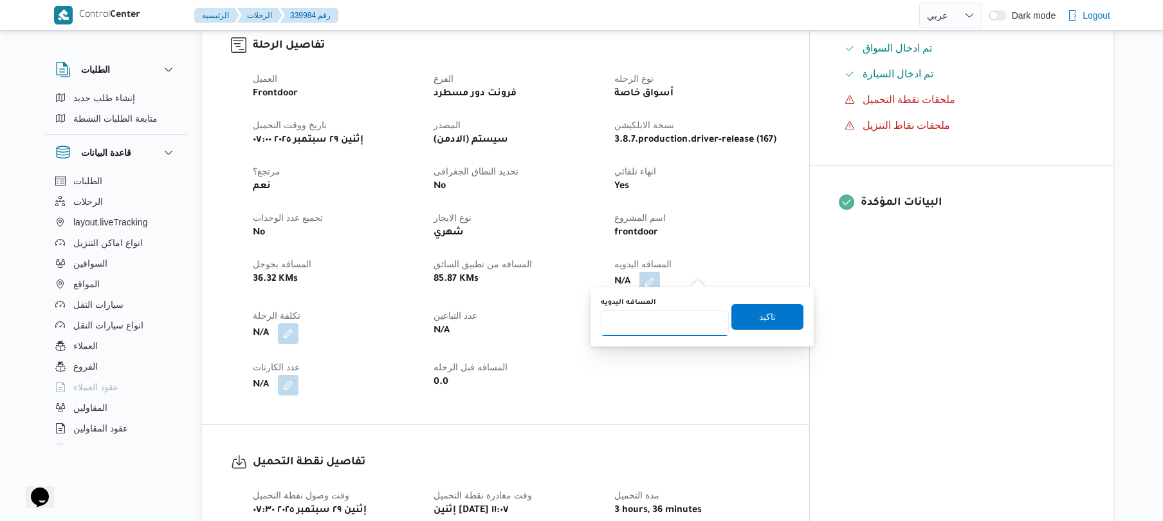
click at [667, 327] on input "المسافه اليدويه" at bounding box center [665, 323] width 128 height 26
type input "120"
click at [749, 320] on span "تاكيد" at bounding box center [768, 316] width 72 height 26
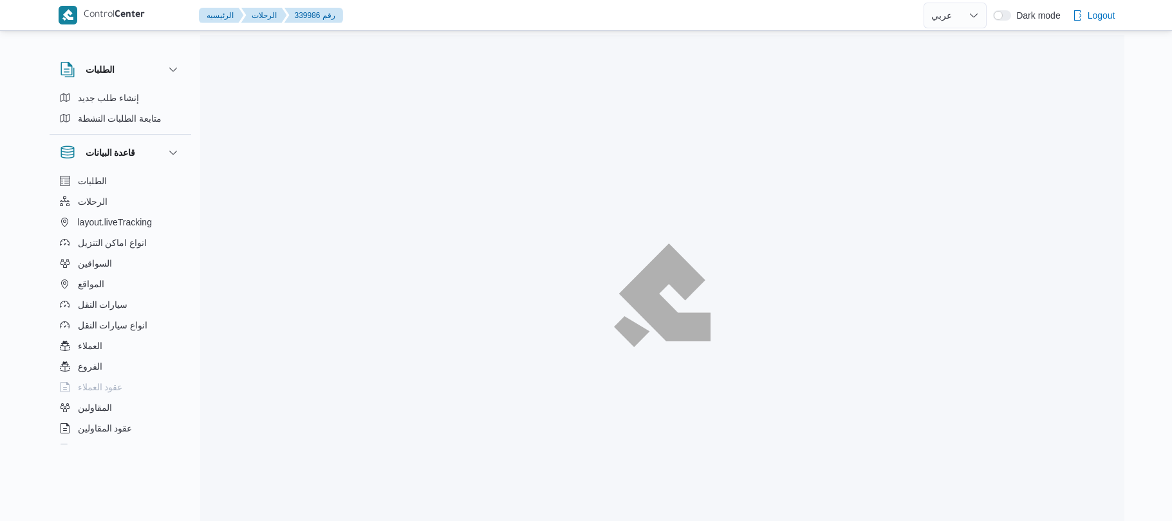
select select "ar"
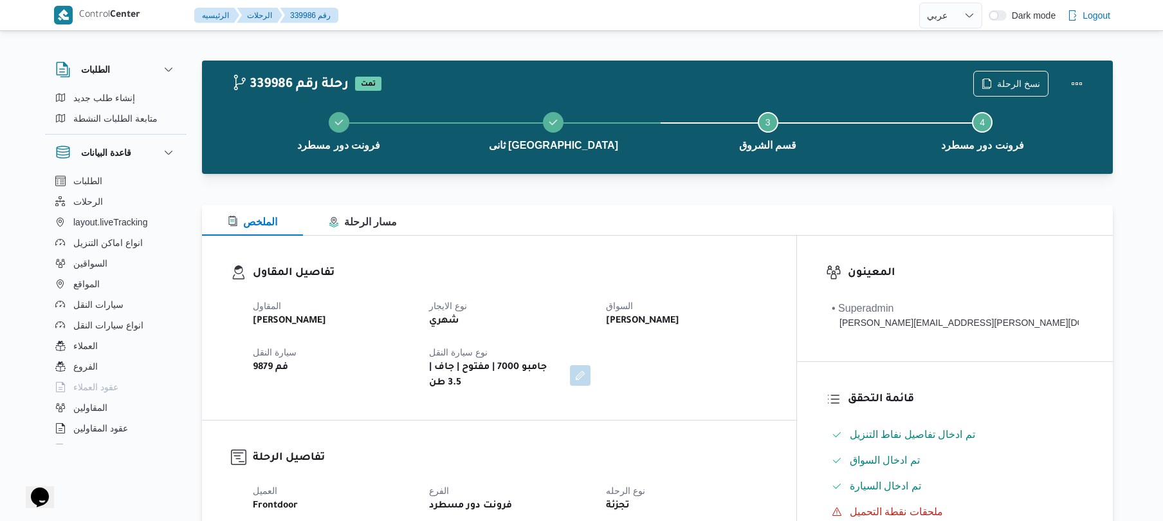
click at [767, 243] on div "تفاصيل المقاول المقاول [PERSON_NAME] نوع الايجار شهري السواق [PERSON_NAME] عفيف…" at bounding box center [499, 327] width 594 height 184
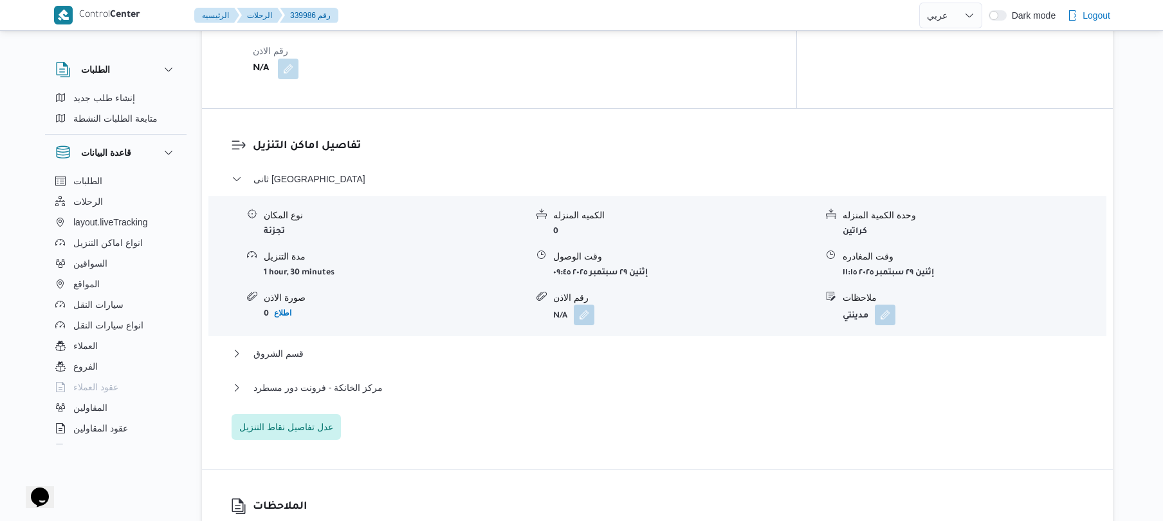
scroll to position [911, 0]
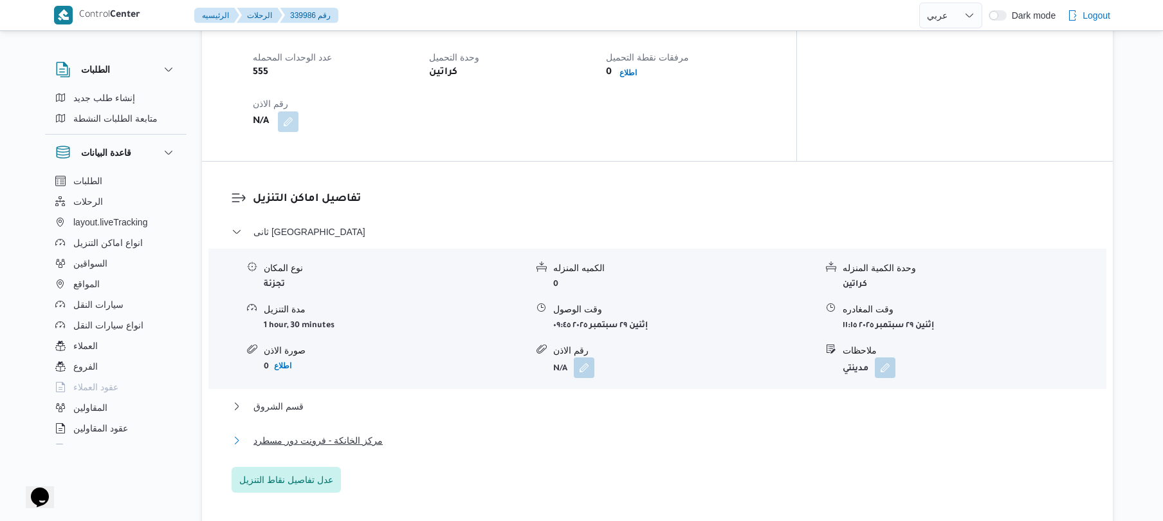
click at [633, 432] on button "مركز الخانكة - فرونت دور مسطرد" at bounding box center [658, 439] width 852 height 15
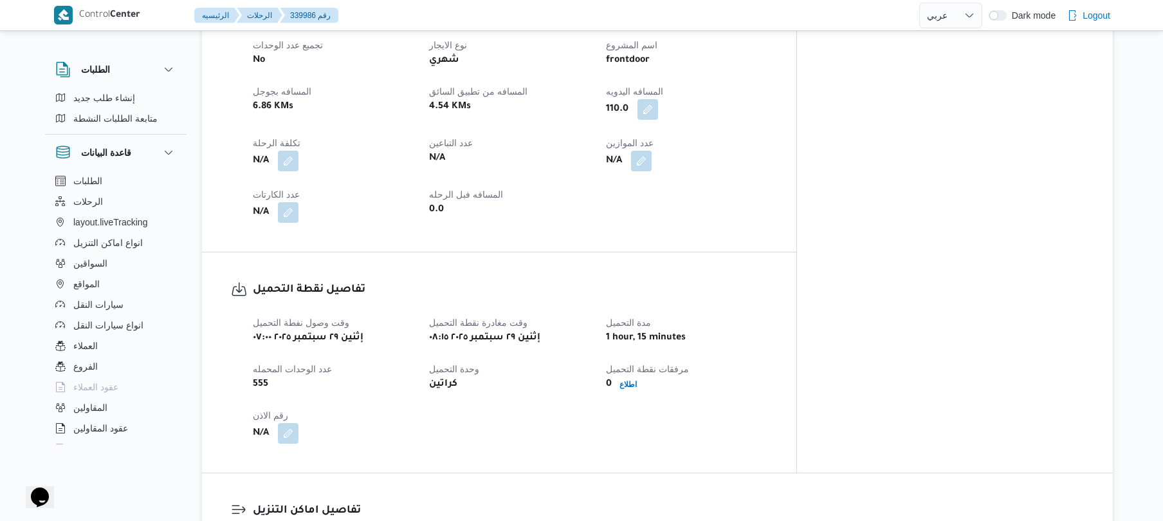
scroll to position [0, 0]
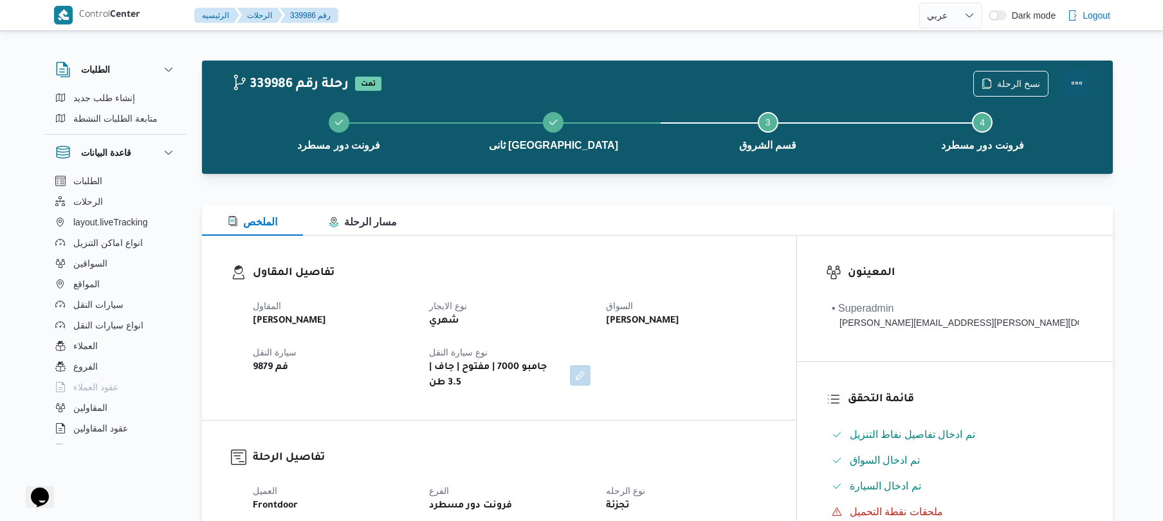
click at [1076, 93] on button "Actions" at bounding box center [1077, 83] width 26 height 26
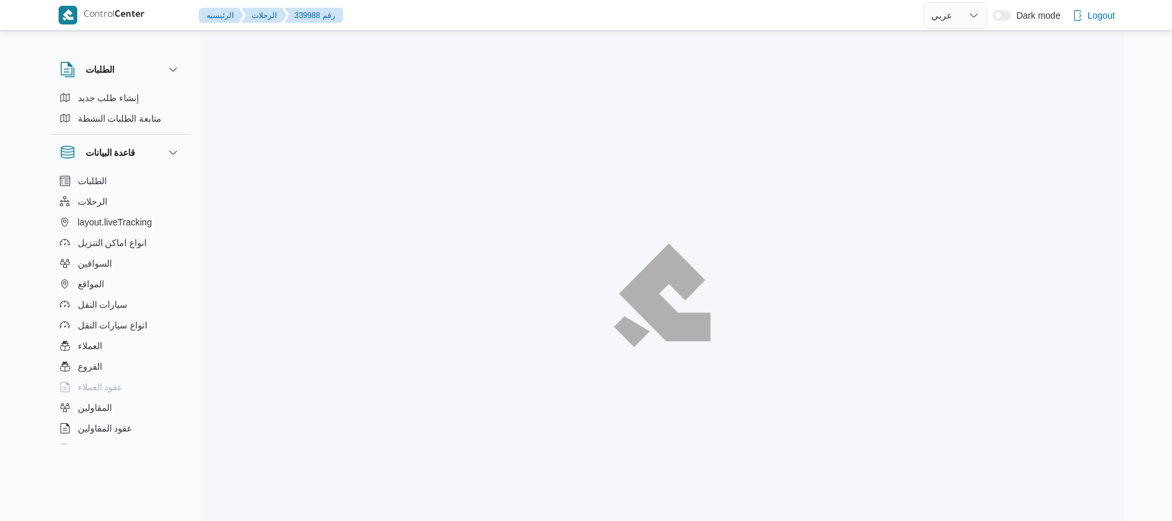
select select "ar"
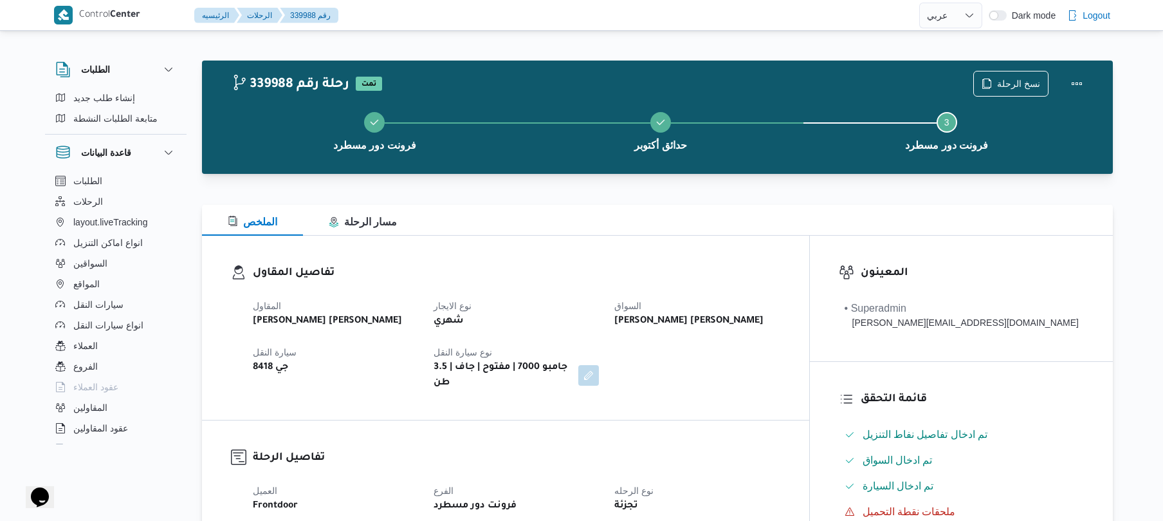
click at [745, 229] on div "الملخص مسار الرحلة" at bounding box center [657, 220] width 911 height 31
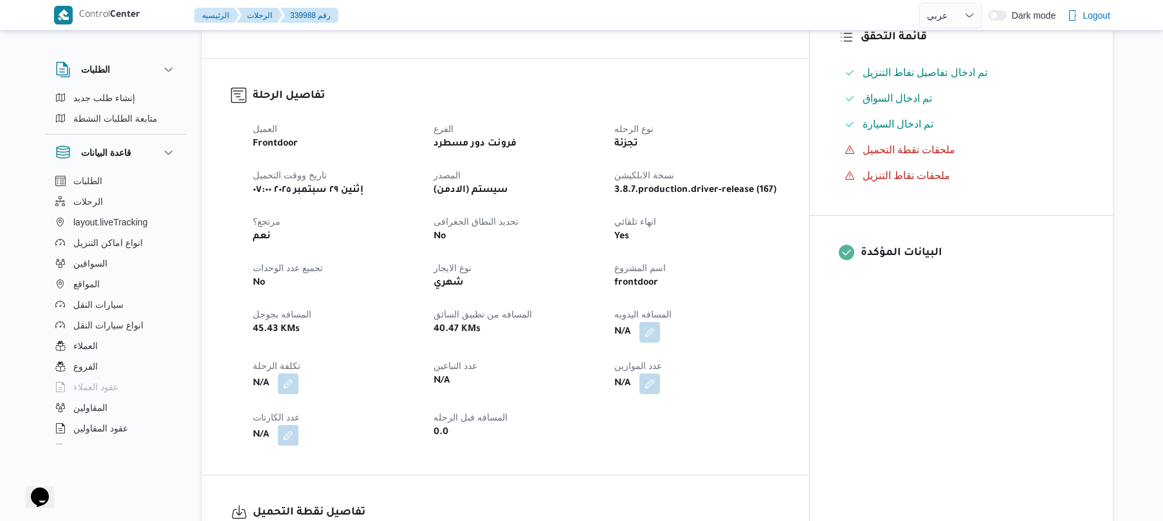
scroll to position [412, 0]
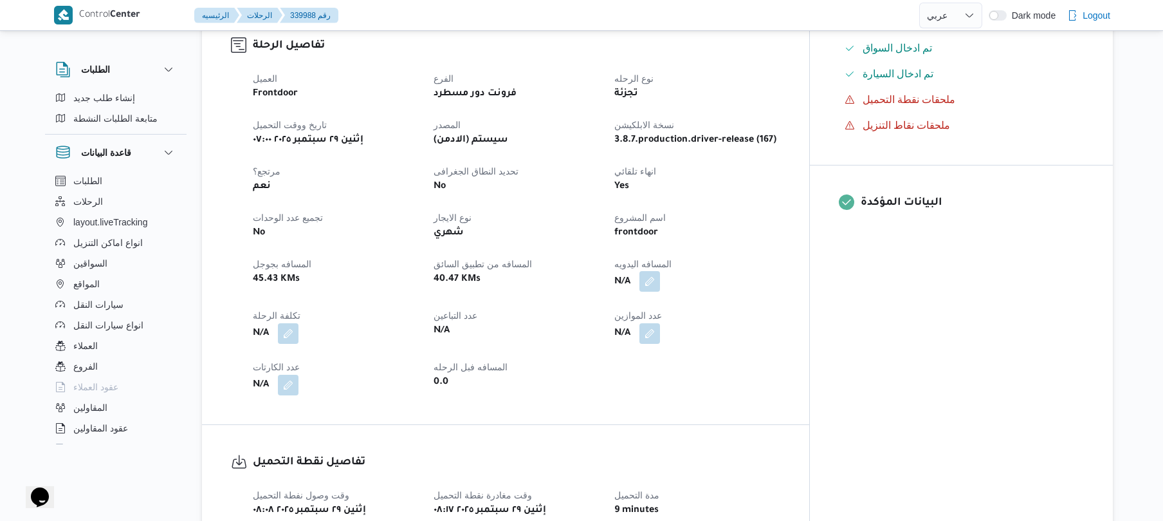
click at [660, 274] on button "button" at bounding box center [650, 281] width 21 height 21
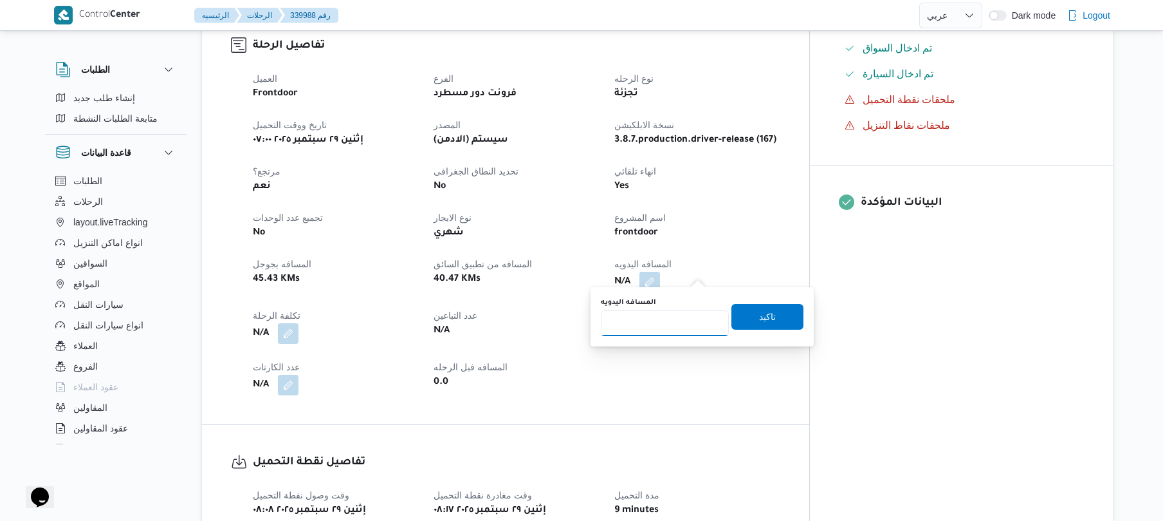
click at [670, 320] on input "المسافه اليدويه" at bounding box center [665, 323] width 128 height 26
type input "130"
click at [759, 318] on span "تاكيد" at bounding box center [767, 315] width 17 height 15
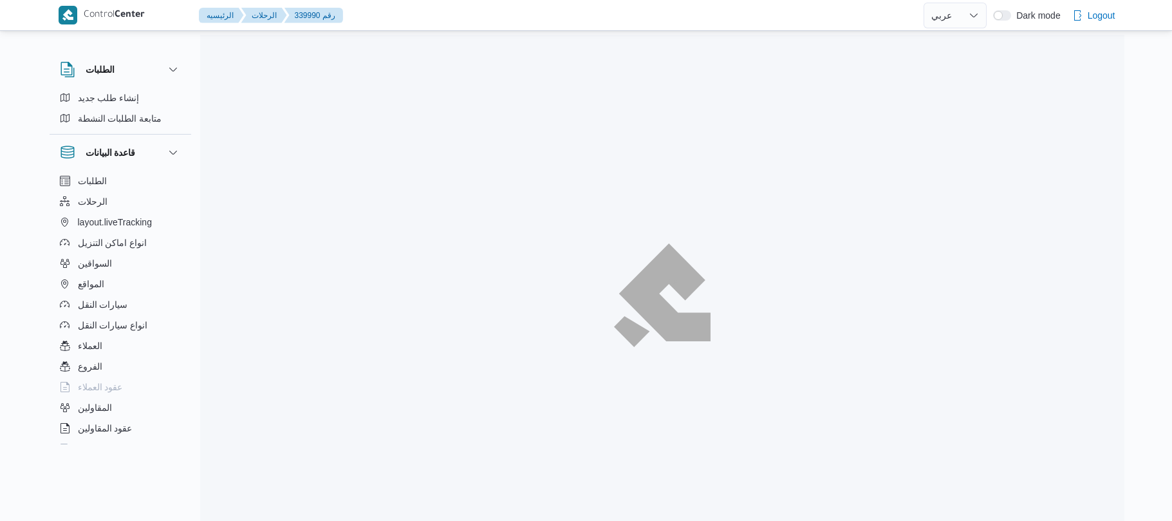
select select "ar"
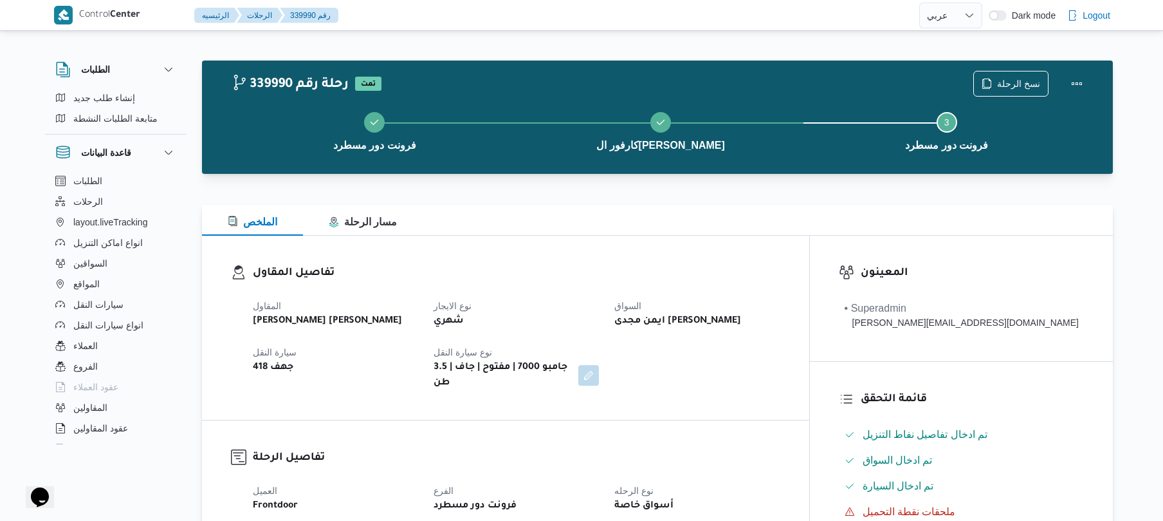
click at [796, 248] on div "تفاصيل المقاول المقاول محمد عيد عبدالسلام عبدالحافظ نوع الايجار شهري السواق ايم…" at bounding box center [505, 327] width 607 height 184
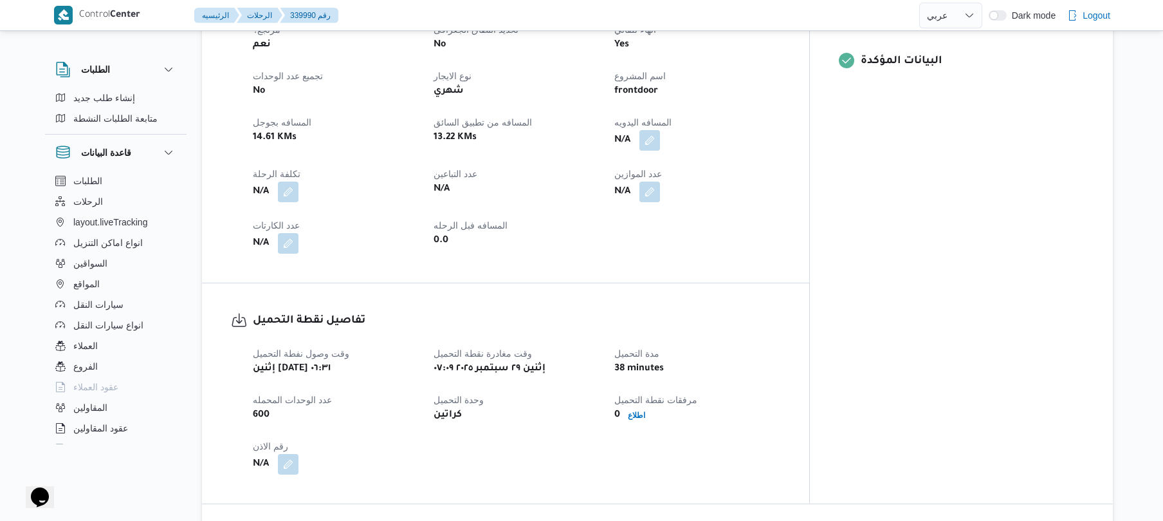
scroll to position [343, 0]
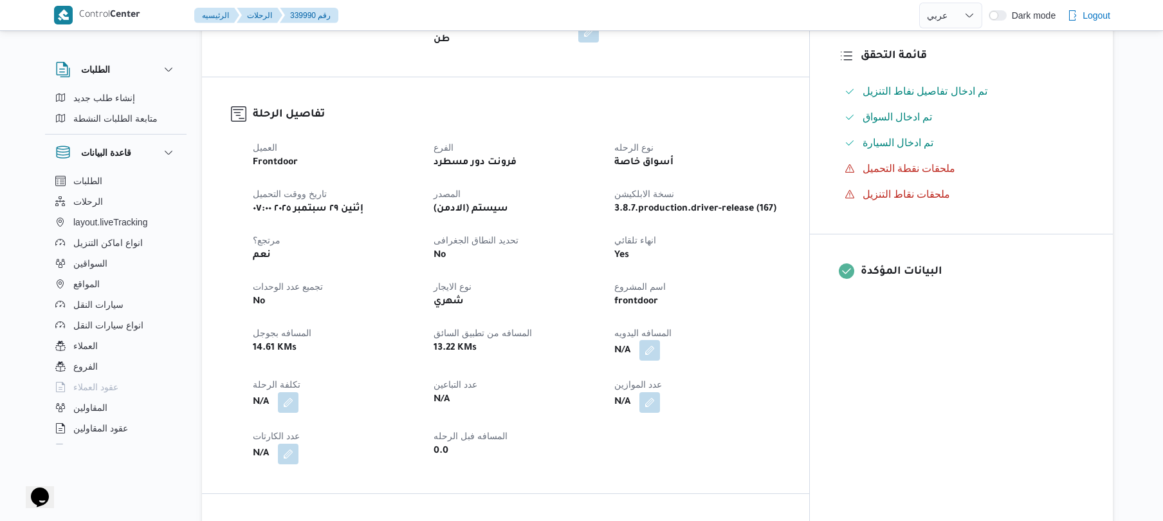
click at [660, 340] on button "button" at bounding box center [650, 350] width 21 height 21
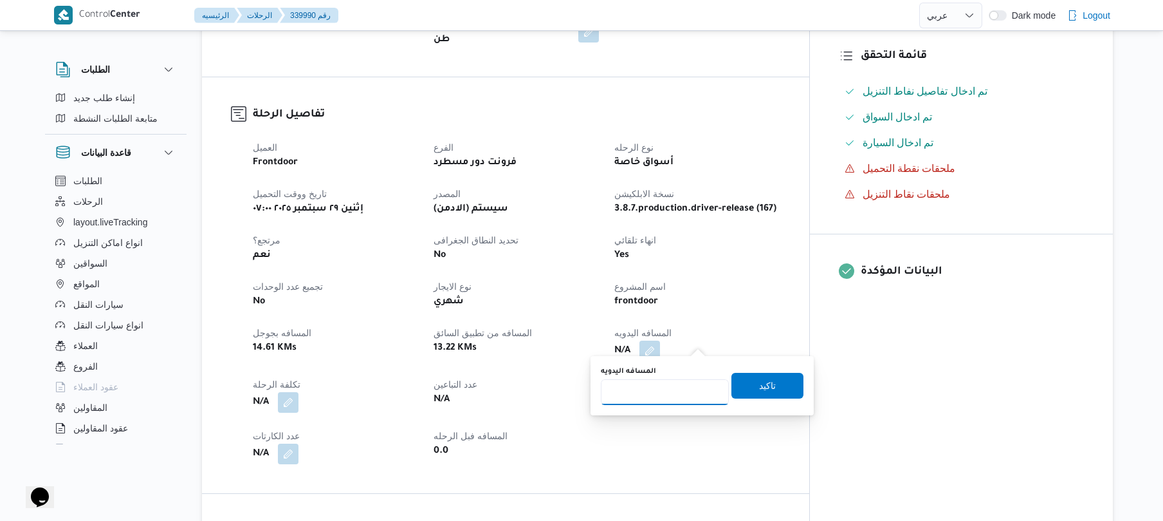
click at [659, 400] on input "المسافه اليدويه" at bounding box center [665, 392] width 128 height 26
type input "90"
click at [748, 394] on span "تاكيد" at bounding box center [768, 385] width 72 height 26
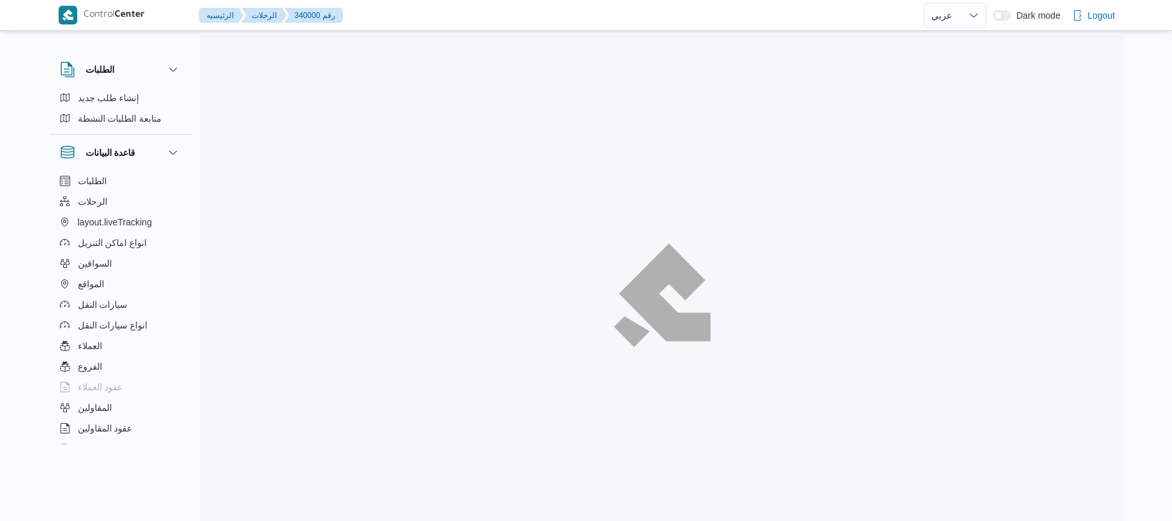
select select "ar"
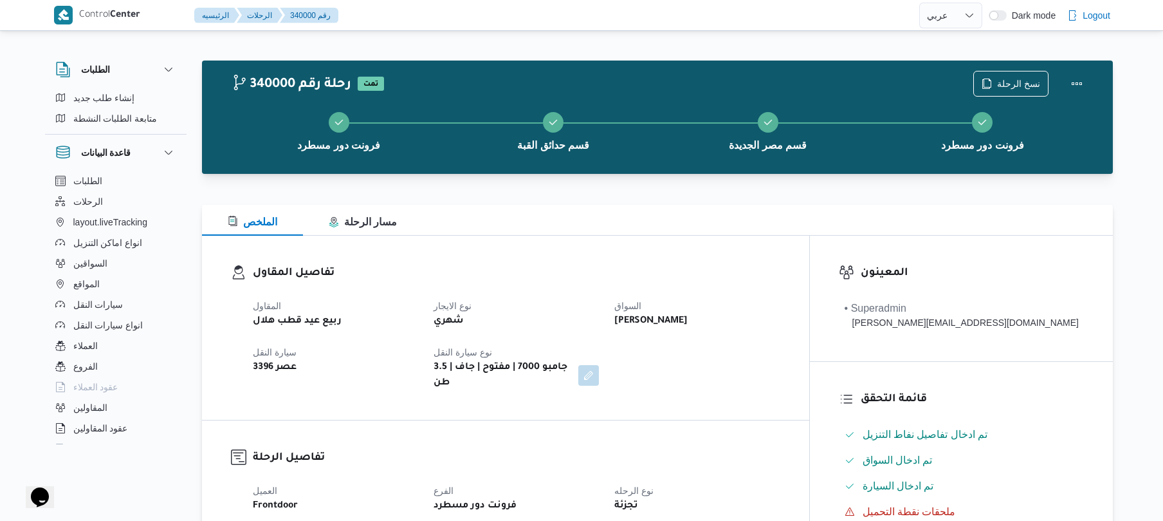
click at [633, 269] on h3 "تفاصيل المقاول" at bounding box center [517, 272] width 528 height 17
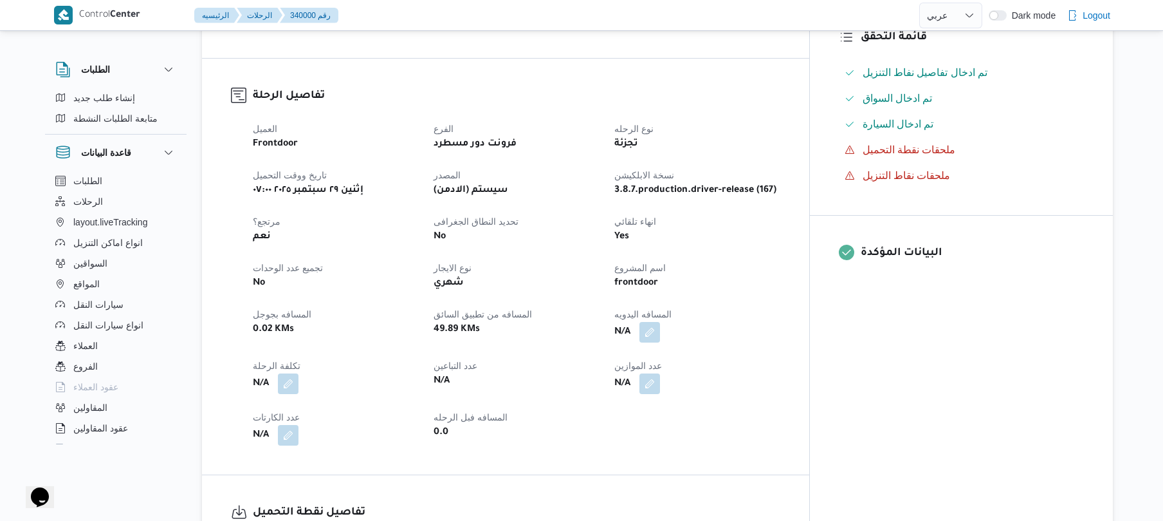
scroll to position [412, 0]
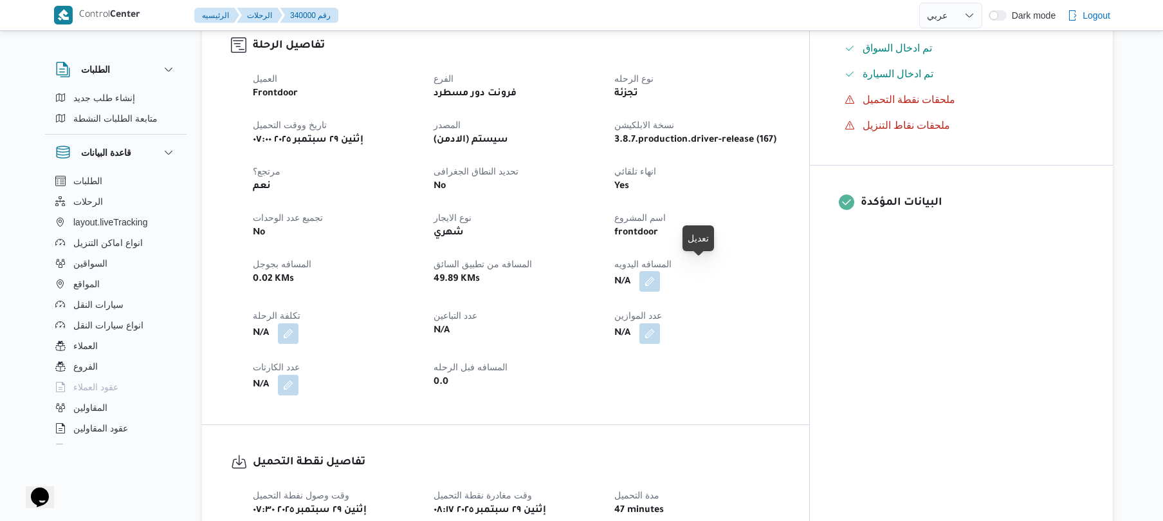
click at [660, 271] on button "button" at bounding box center [650, 281] width 21 height 21
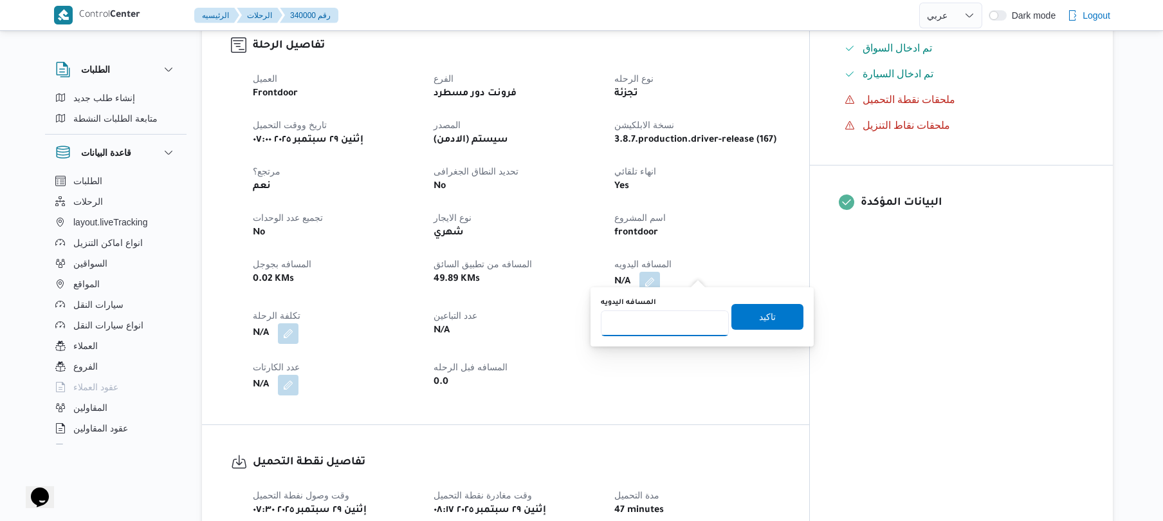
click at [655, 322] on input "المسافه اليدويه" at bounding box center [665, 323] width 128 height 26
type input "70"
click at [749, 320] on span "تاكيد" at bounding box center [768, 316] width 72 height 26
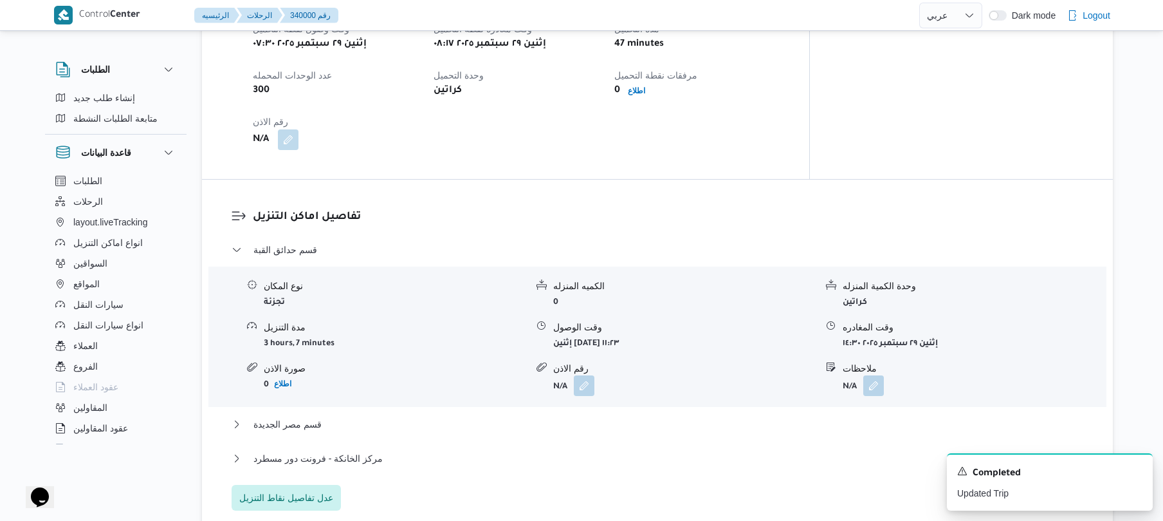
scroll to position [892, 0]
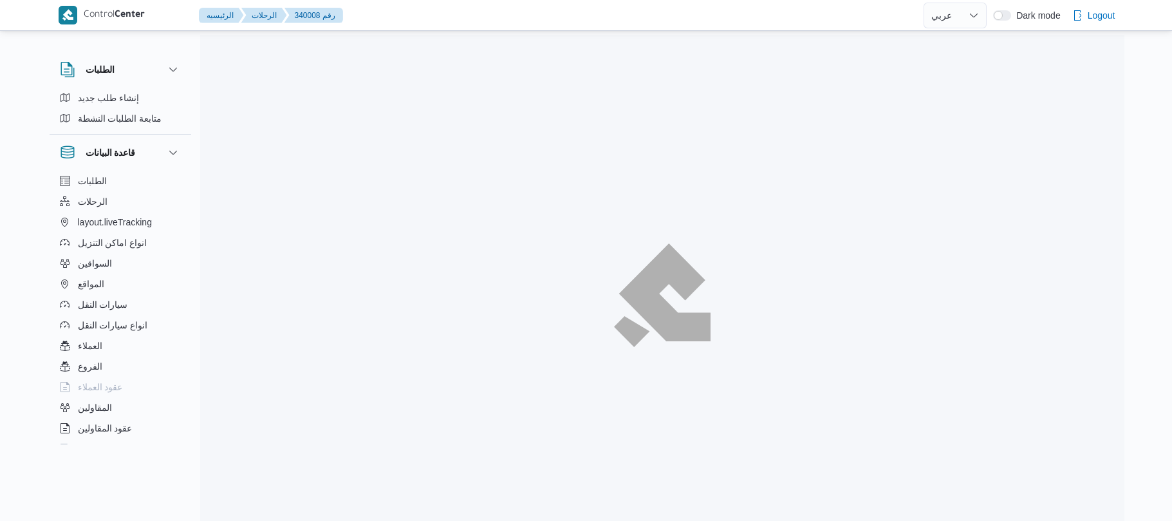
select select "ar"
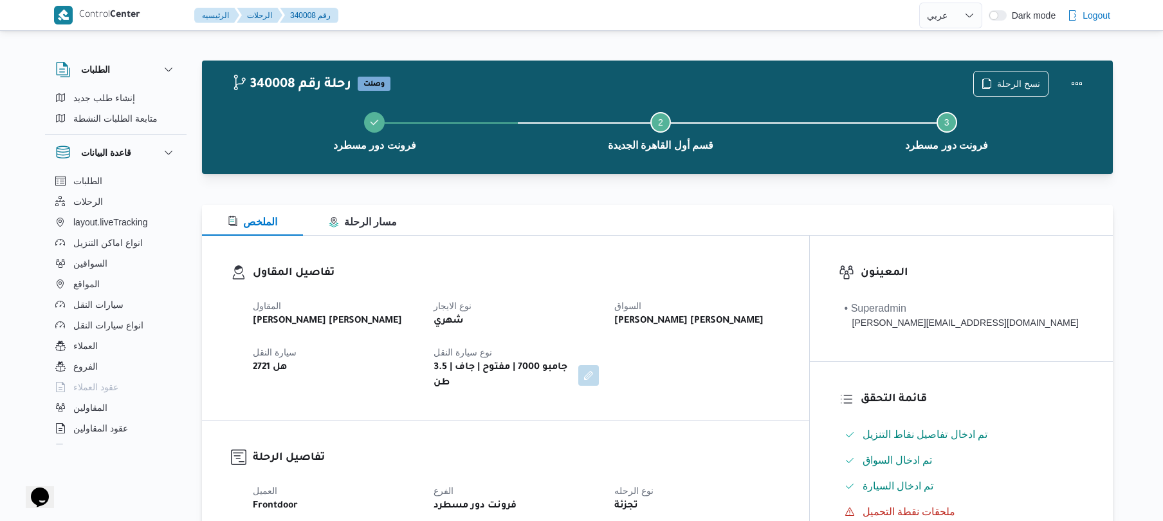
click at [652, 349] on div "المقاول [PERSON_NAME] [PERSON_NAME] شهري السواق [PERSON_NAME] [PERSON_NAME] سيا…" at bounding box center [516, 344] width 543 height 108
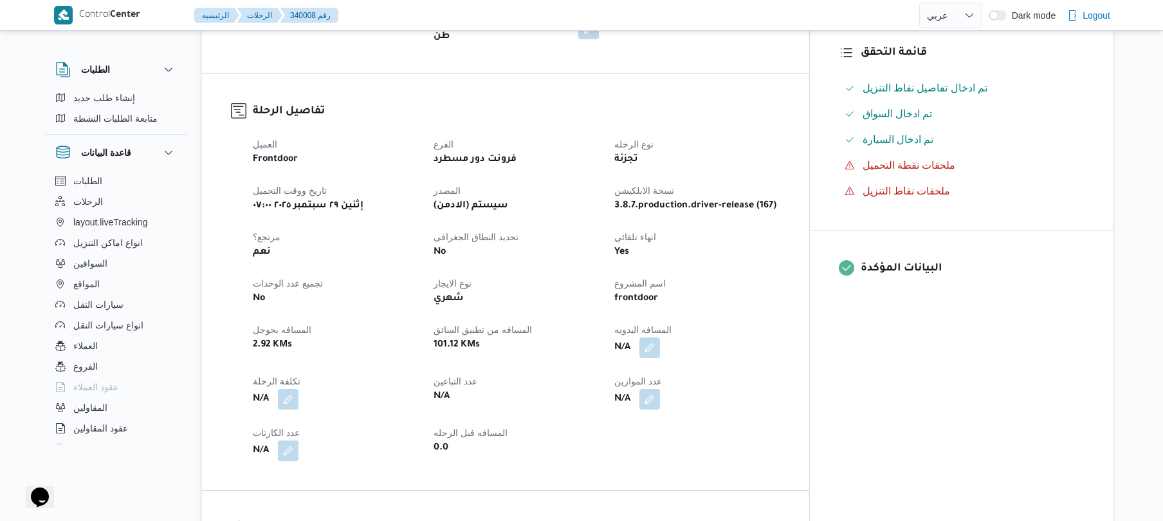
scroll to position [412, 0]
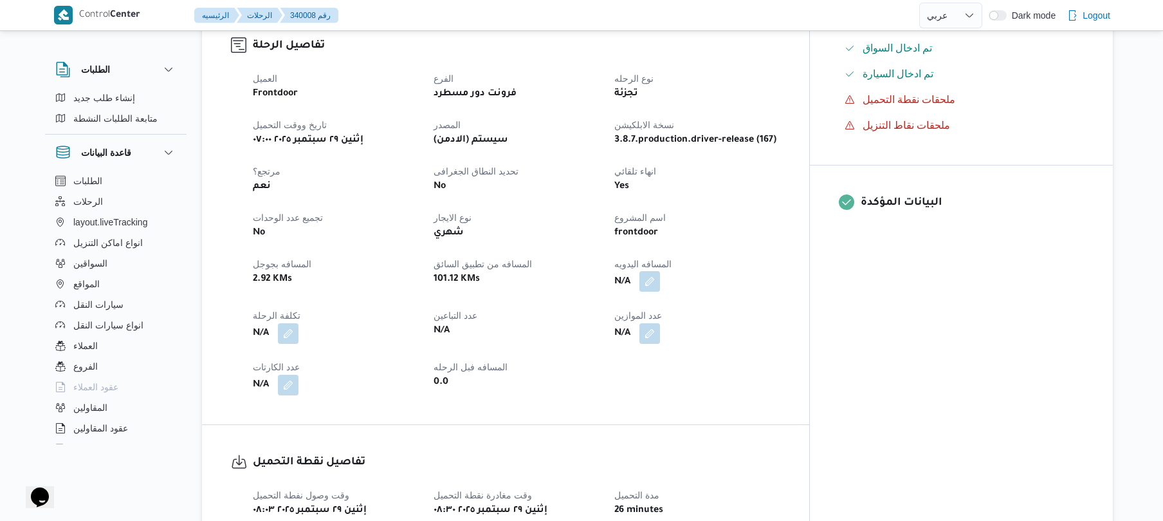
click at [660, 277] on button "button" at bounding box center [650, 281] width 21 height 21
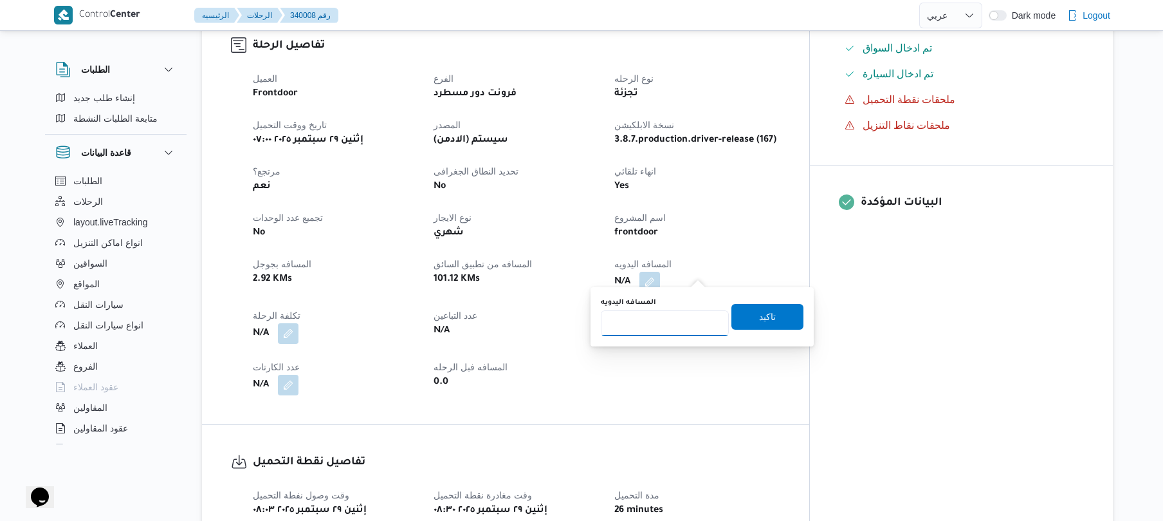
click at [642, 330] on input "المسافه اليدويه" at bounding box center [665, 323] width 128 height 26
type input "120"
click at [748, 320] on span "تاكيد" at bounding box center [768, 316] width 72 height 26
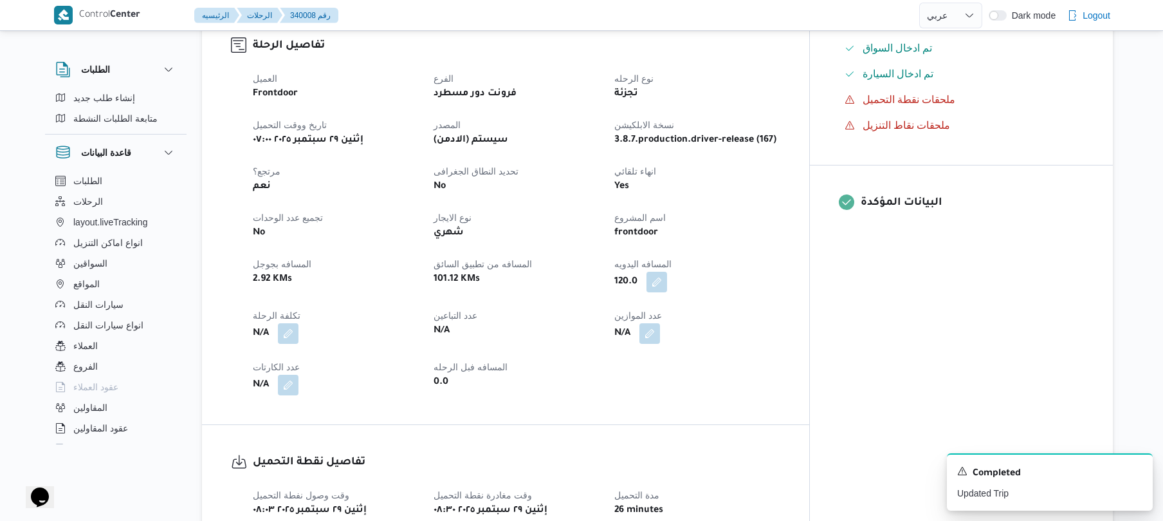
click at [667, 376] on div "العميل Frontdoor الفرع فرونت دور مسطرد نوع الرحله تجزئة تاريخ ووقت التحميل إثني…" at bounding box center [516, 233] width 543 height 340
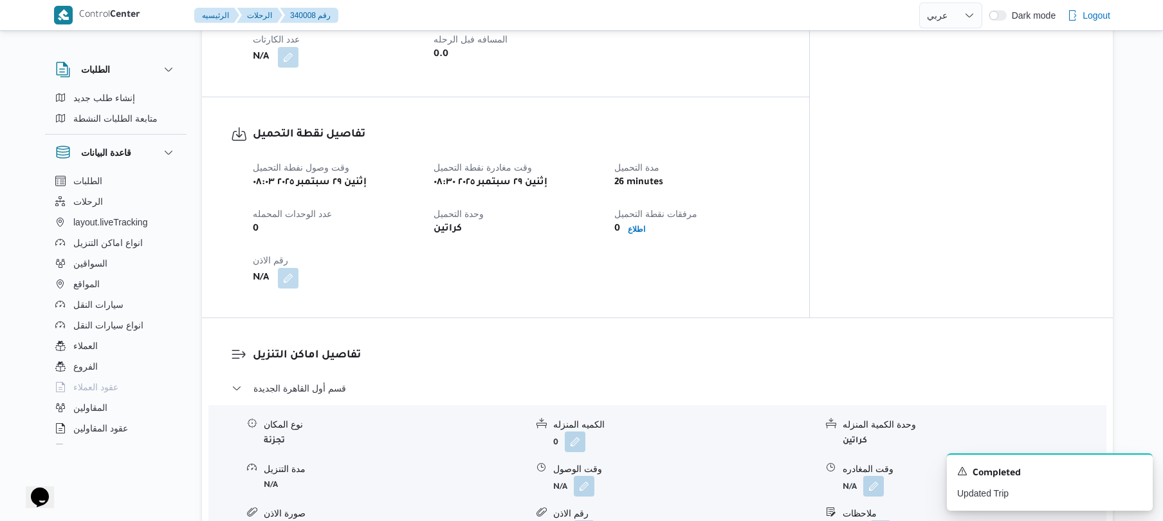
scroll to position [789, 0]
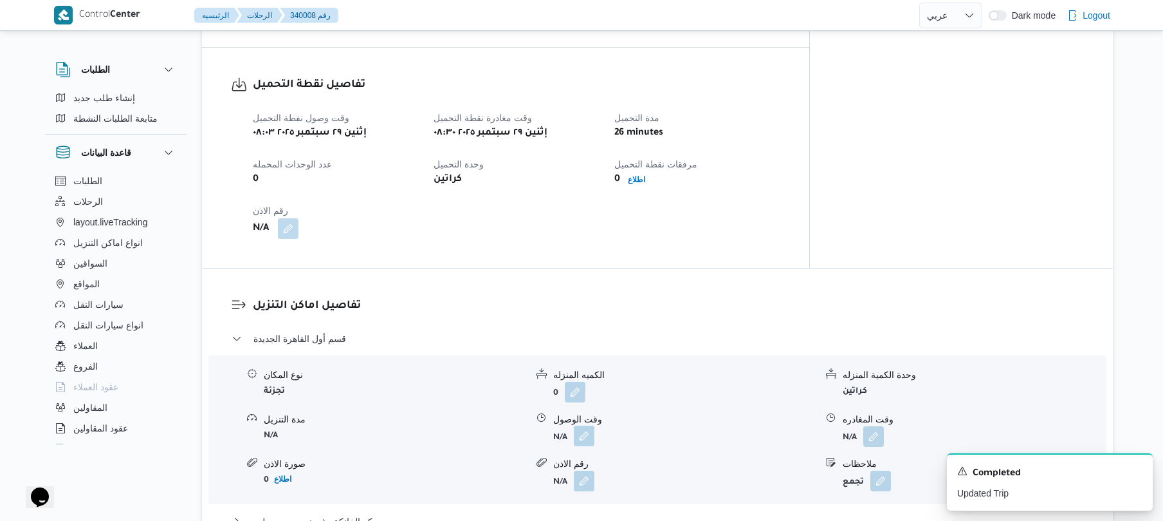
click at [585, 425] on button "button" at bounding box center [584, 435] width 21 height 21
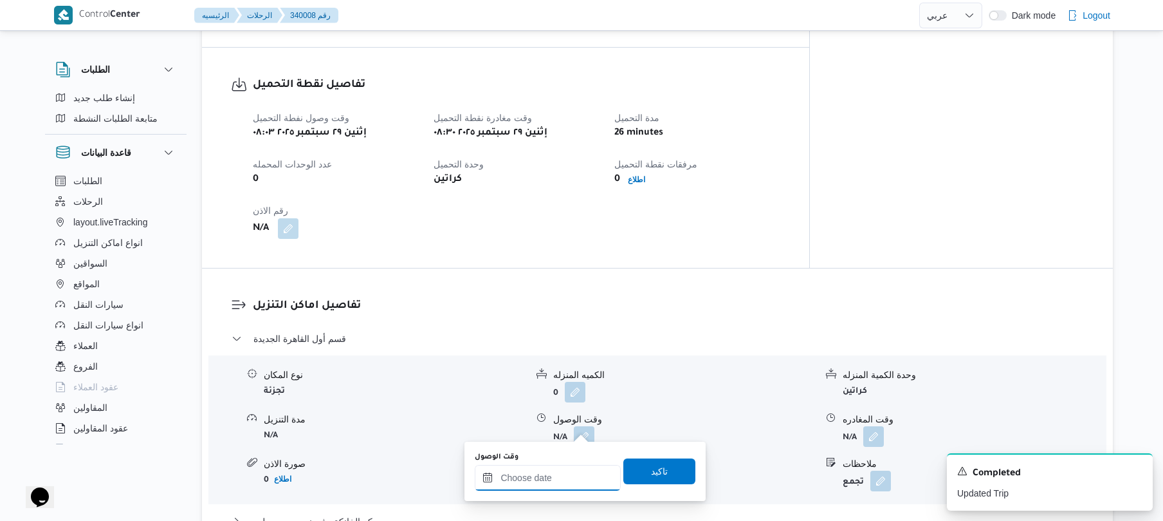
click at [533, 477] on input "وقت الوصول" at bounding box center [548, 478] width 146 height 26
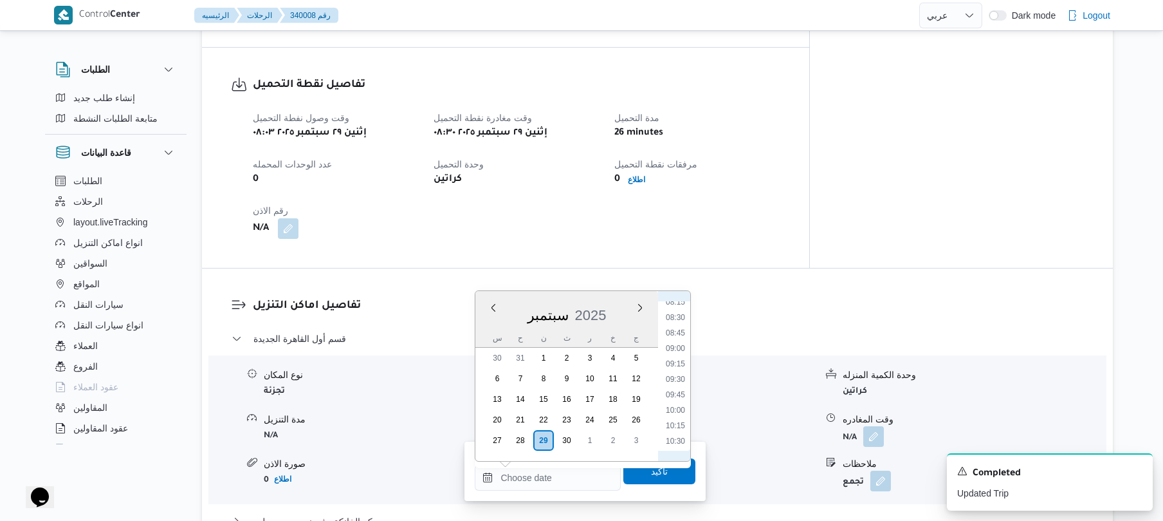
scroll to position [477, 0]
click at [673, 400] on li "09:15" at bounding box center [676, 401] width 30 height 13
type input "٢٩/٠٩/٢٠٢٥ ٠٩:١٥"
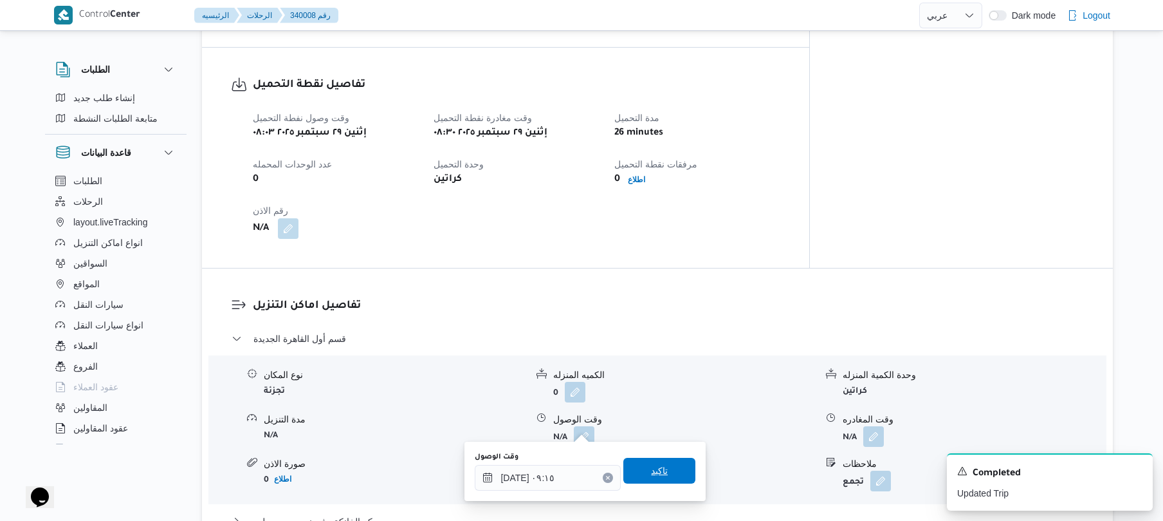
click at [665, 466] on span "تاكيد" at bounding box center [659, 470] width 72 height 26
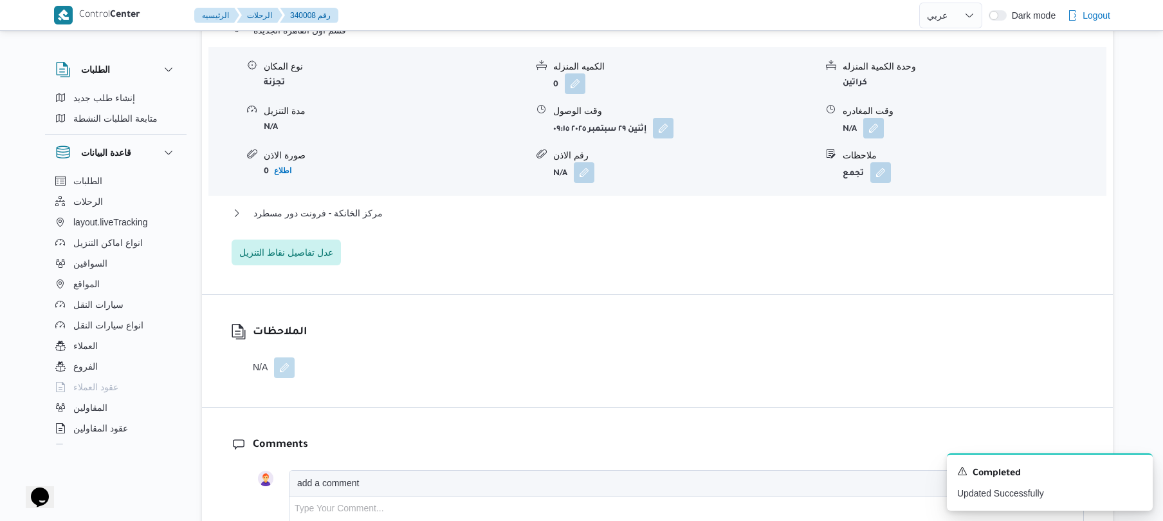
scroll to position [1098, 0]
click at [693, 205] on button "مركز الخانكة - فرونت دور مسطرد" at bounding box center [658, 212] width 852 height 15
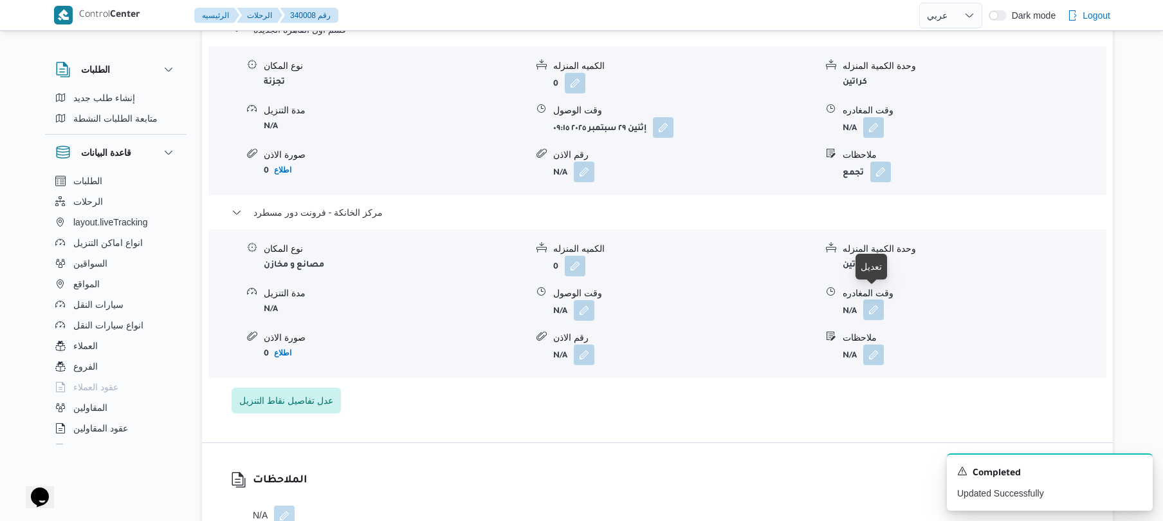
click at [875, 300] on button "button" at bounding box center [873, 309] width 21 height 21
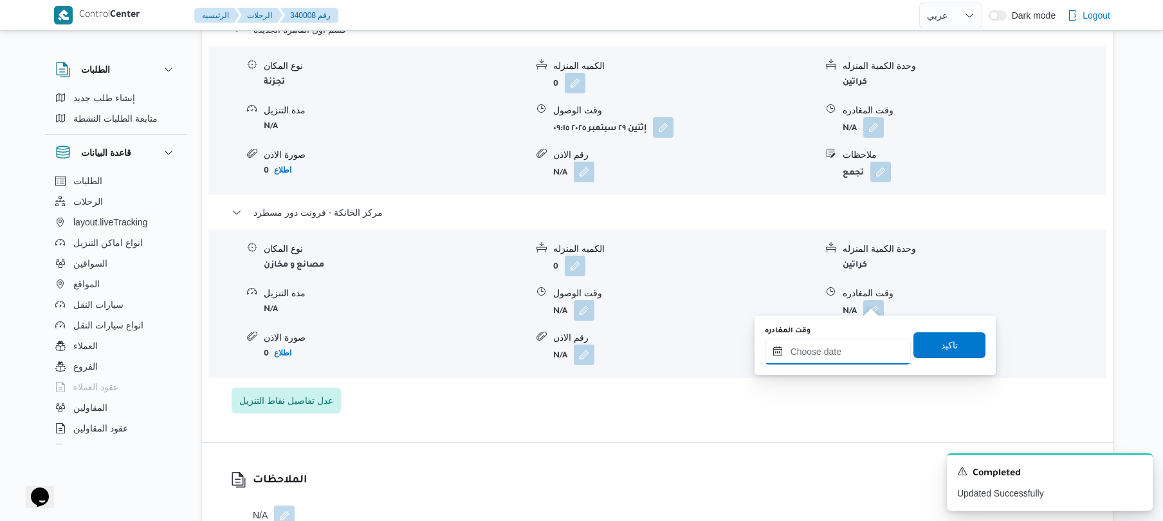
click at [803, 354] on input "وقت المغادره" at bounding box center [838, 351] width 146 height 26
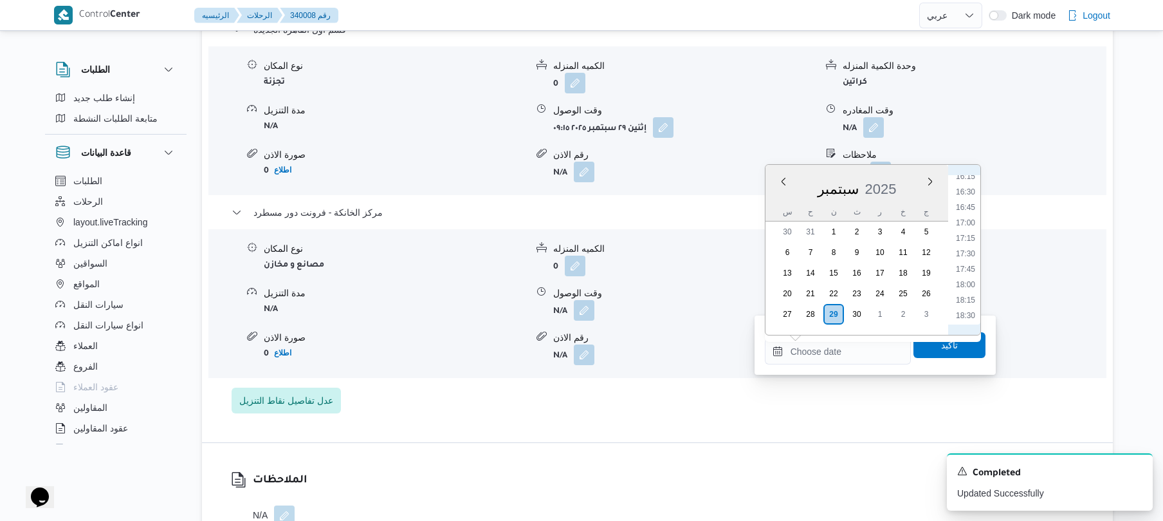
scroll to position [986, 0]
click at [961, 183] on li "16:00" at bounding box center [966, 184] width 30 height 13
type input "[DATE] ١٦:٠٠"
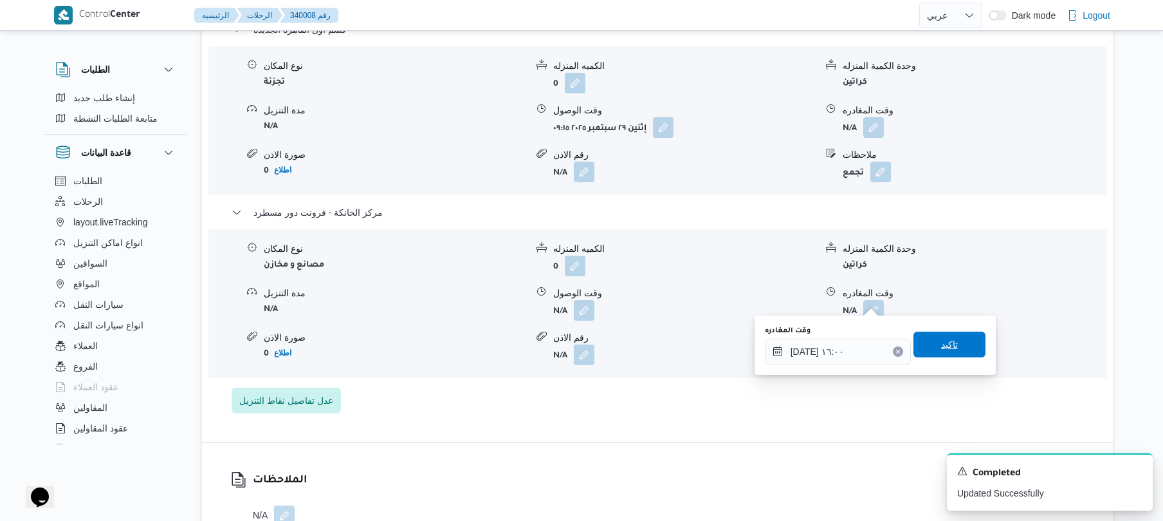
click at [937, 336] on span "تاكيد" at bounding box center [950, 344] width 72 height 26
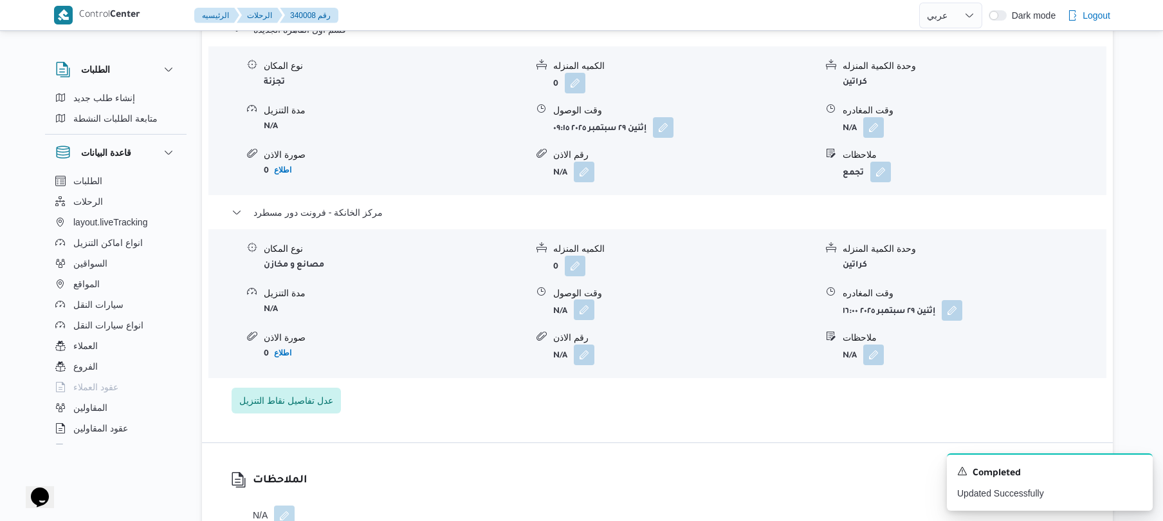
click at [582, 302] on button "button" at bounding box center [584, 309] width 21 height 21
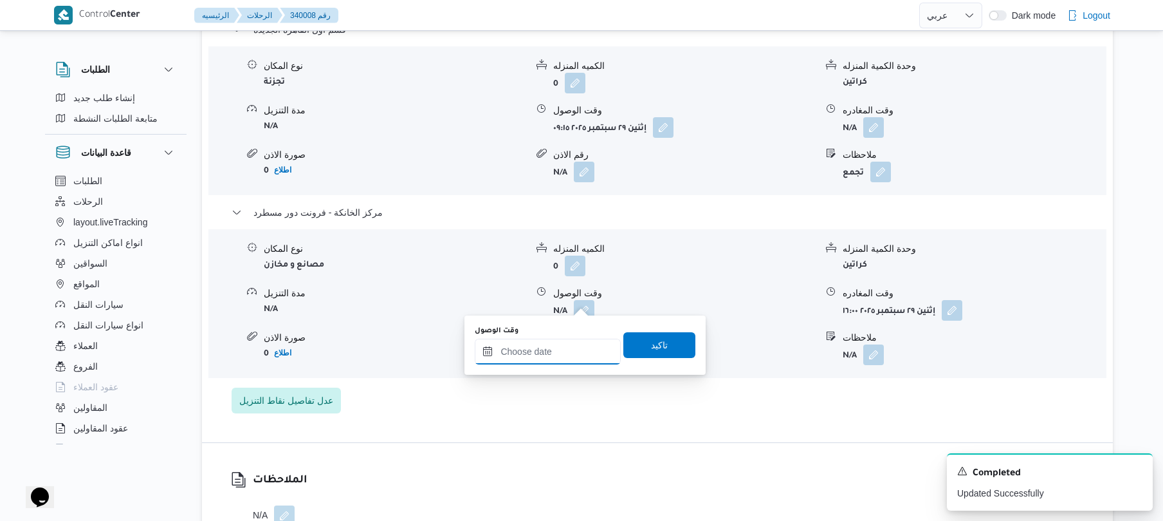
click at [565, 358] on input "وقت الوصول" at bounding box center [548, 351] width 146 height 26
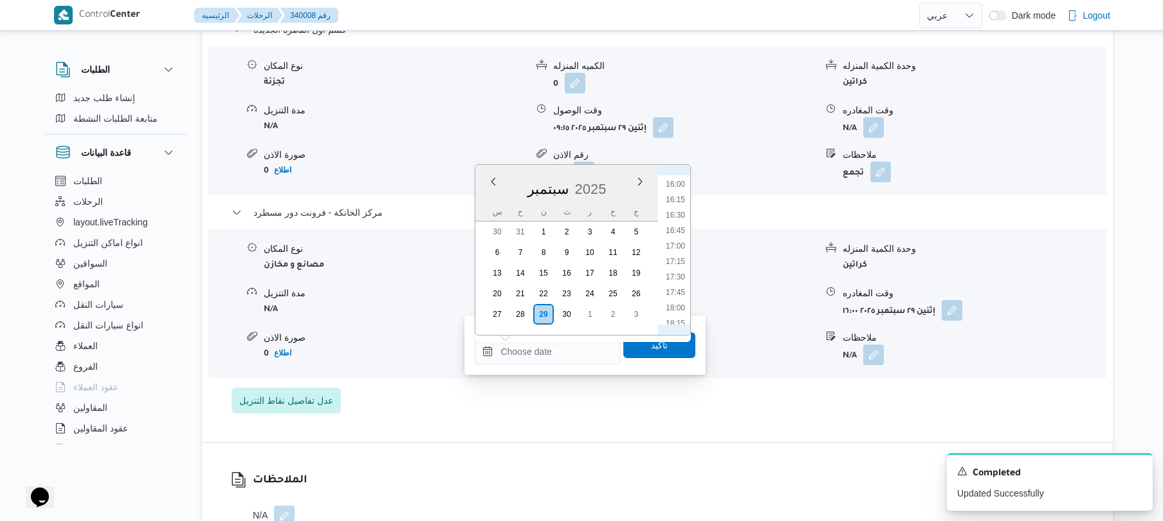
scroll to position [858, 0]
click at [678, 297] on li "15:45" at bounding box center [676, 296] width 30 height 13
type input "[DATE] ١٥:٤٥"
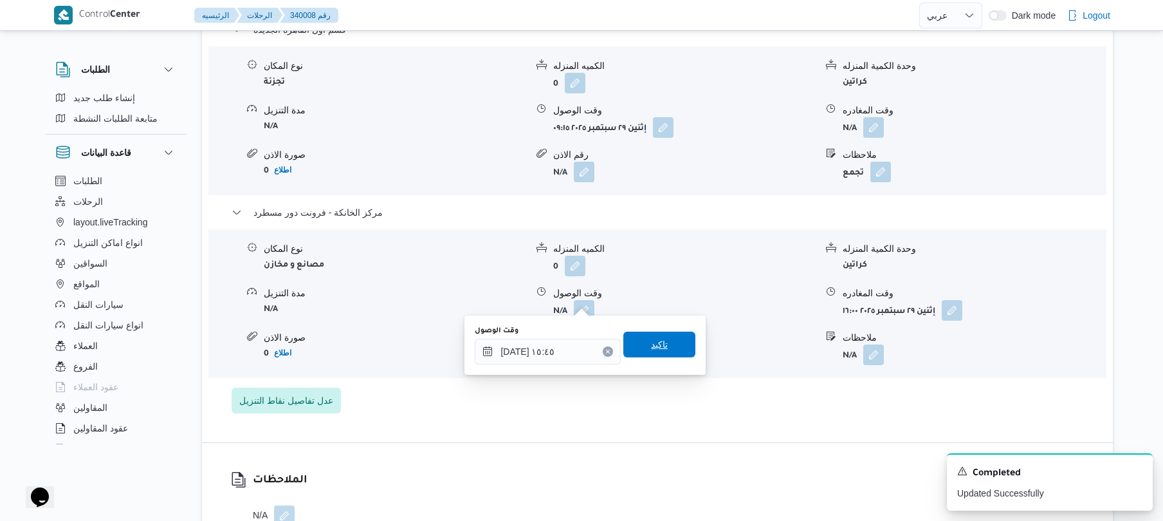
click at [667, 336] on span "تاكيد" at bounding box center [659, 344] width 72 height 26
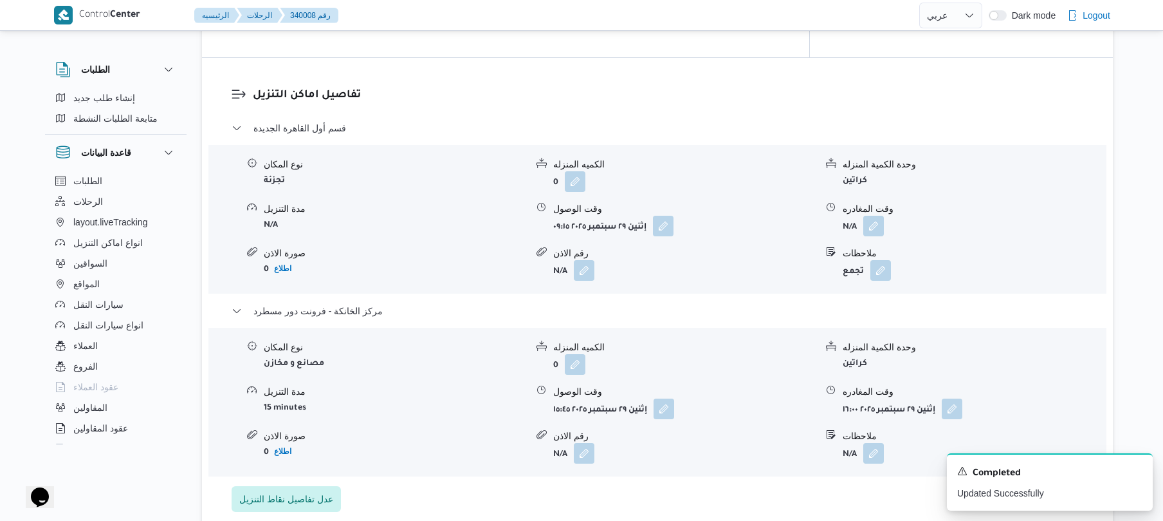
scroll to position [995, 0]
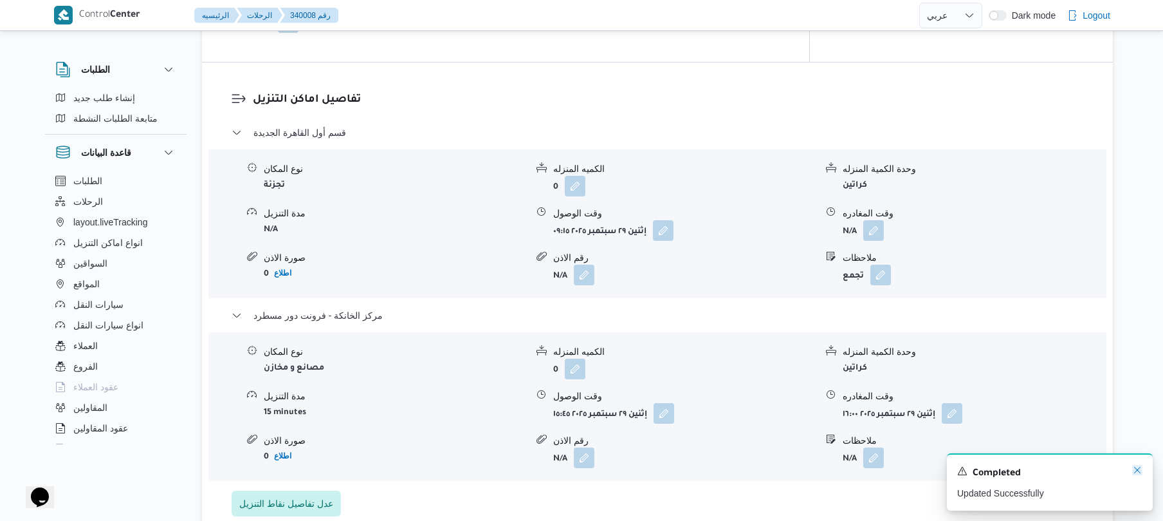
click at [1140, 467] on icon "Dismiss toast" at bounding box center [1137, 470] width 10 height 10
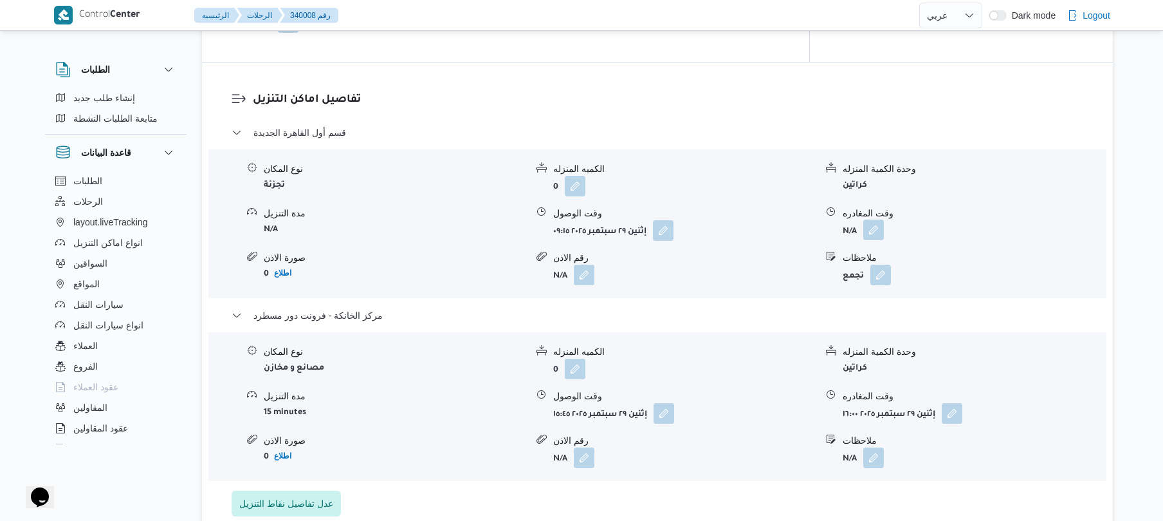
click at [871, 219] on button "button" at bounding box center [873, 229] width 21 height 21
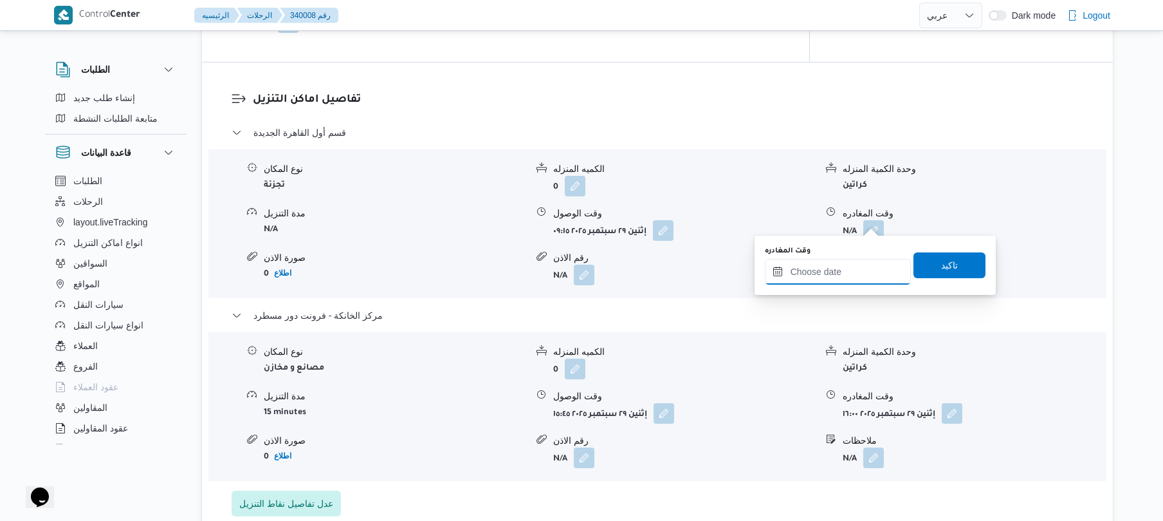
click at [811, 281] on input "وقت المغادره" at bounding box center [838, 272] width 146 height 26
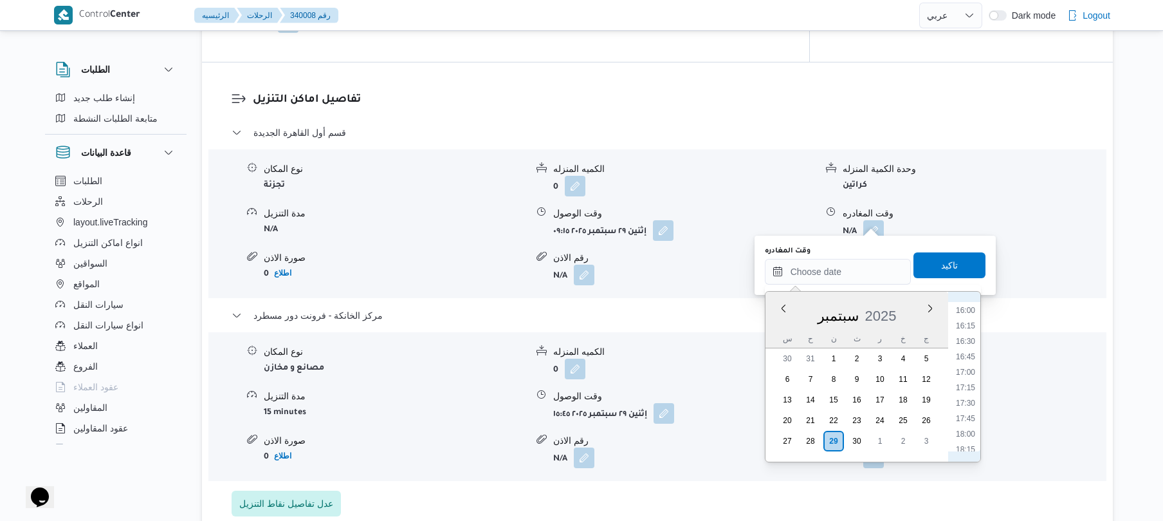
scroll to position [860, 0]
click at [969, 371] on li "15:00" at bounding box center [966, 374] width 30 height 13
type input "[DATE] ١٥:٠٠"
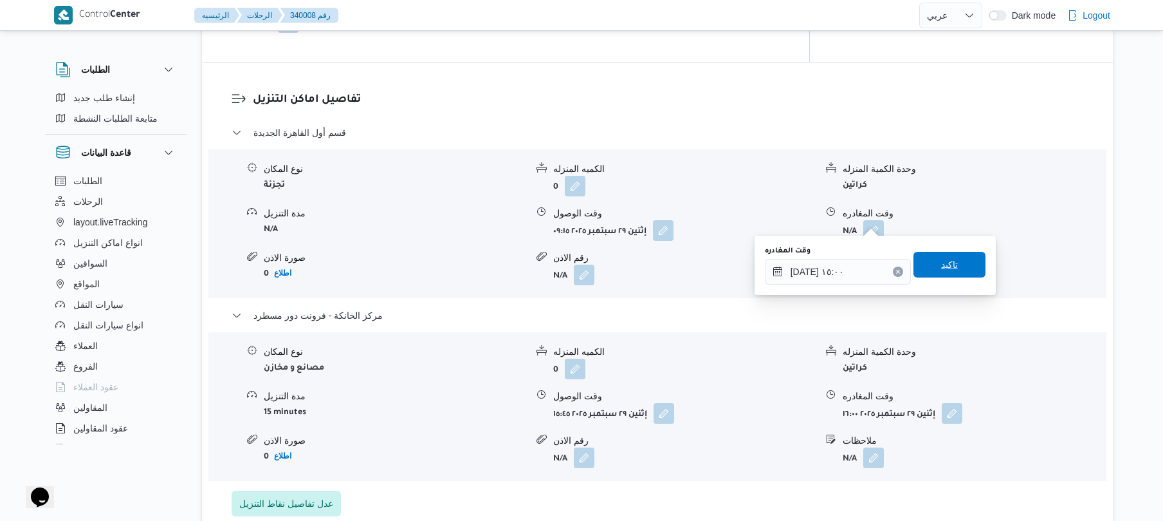
click at [941, 268] on span "تاكيد" at bounding box center [949, 264] width 17 height 15
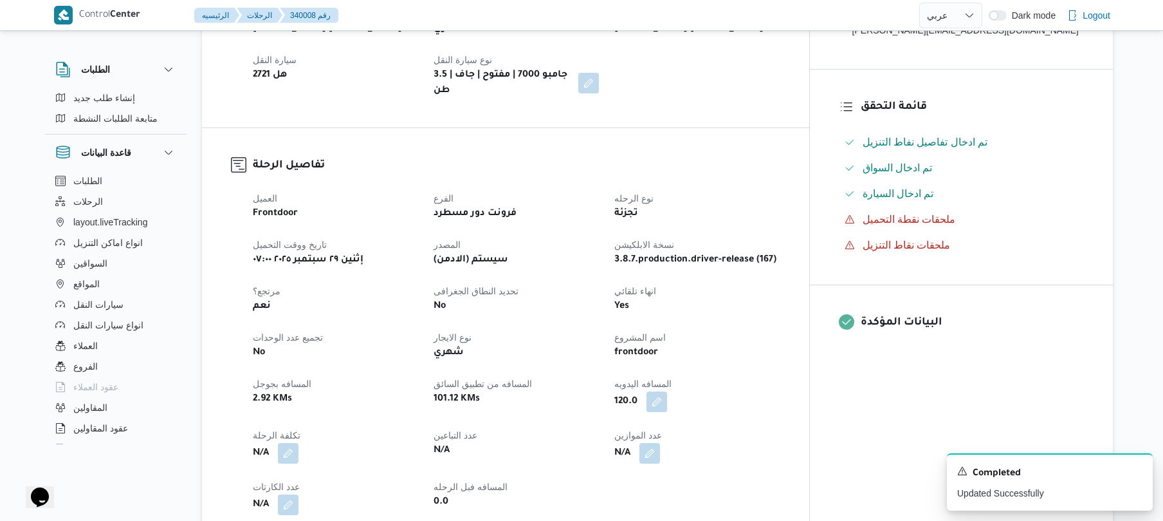
scroll to position [81, 0]
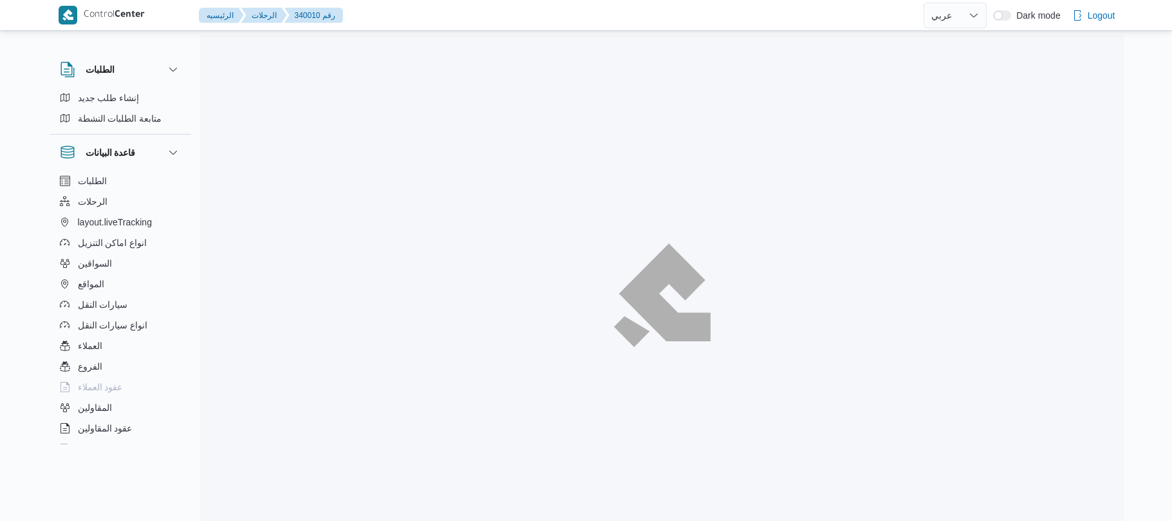
select select "ar"
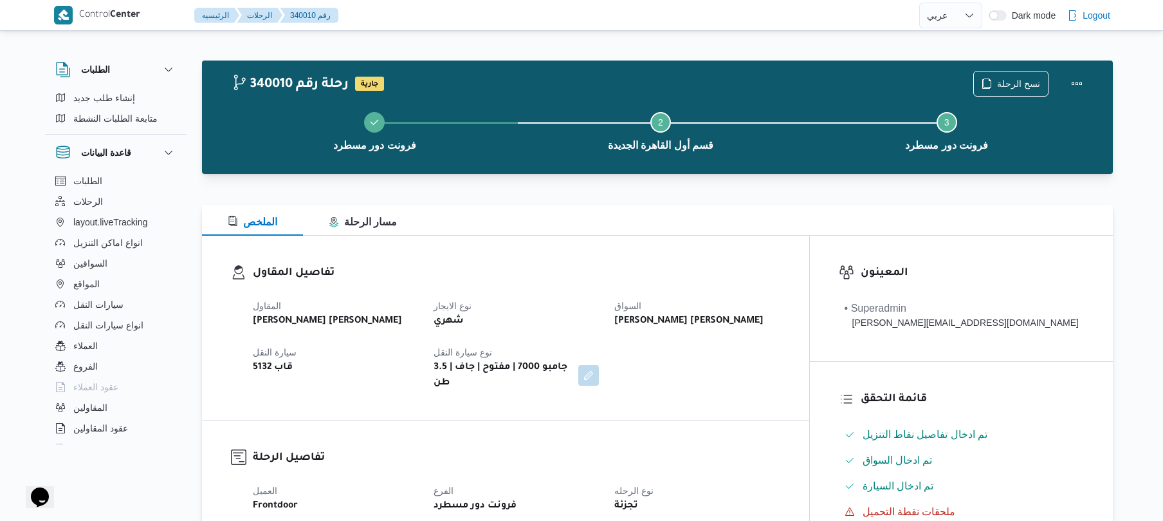
click at [539, 338] on div "المقاول شعبان عاشور محمد بله نوع الايجار شهري السواق شعبان عاشور محمد بله سيارة…" at bounding box center [516, 344] width 543 height 108
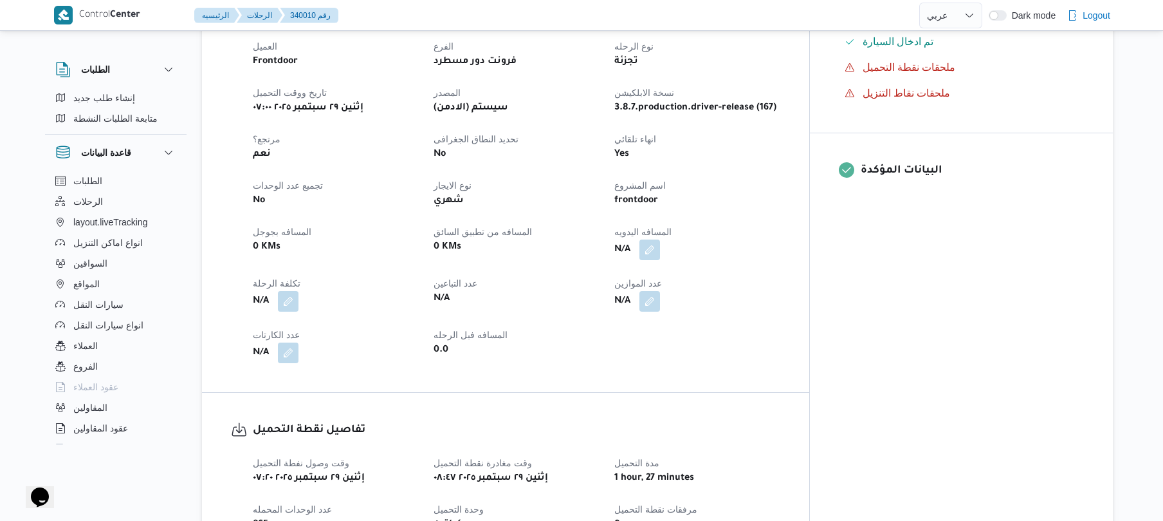
scroll to position [446, 0]
click at [660, 243] on button "button" at bounding box center [650, 247] width 21 height 21
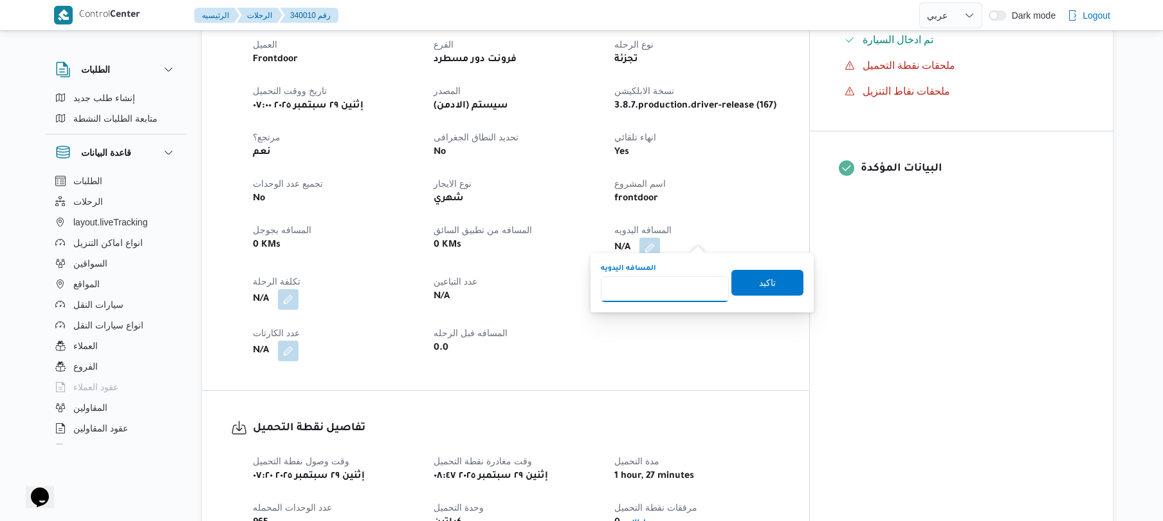
click at [649, 288] on input "المسافه اليدويه" at bounding box center [665, 289] width 128 height 26
type input "120"
click at [762, 284] on span "تاكيد" at bounding box center [767, 281] width 17 height 15
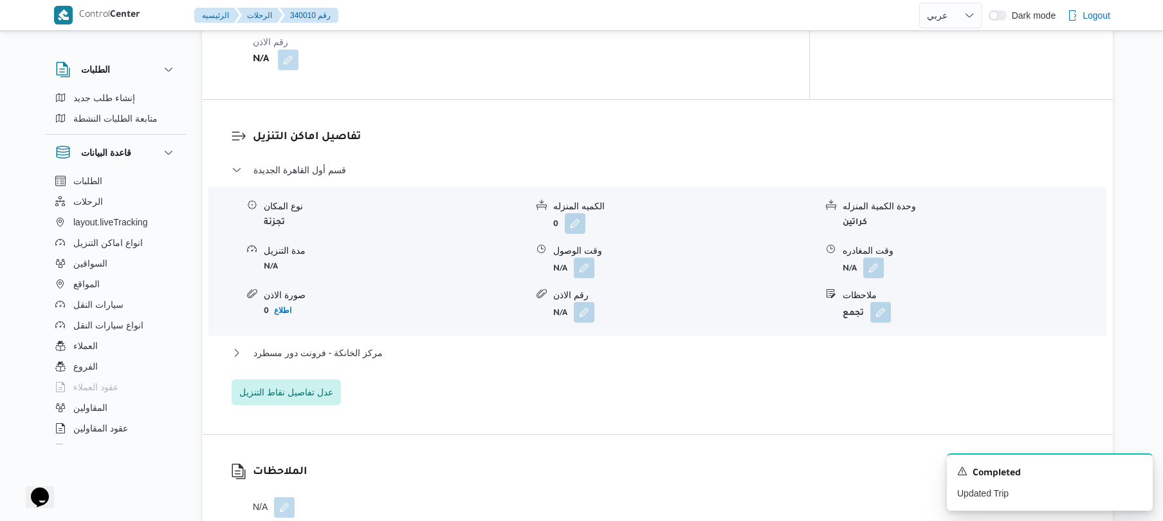
scroll to position [958, 0]
click at [587, 256] on button "button" at bounding box center [584, 266] width 21 height 21
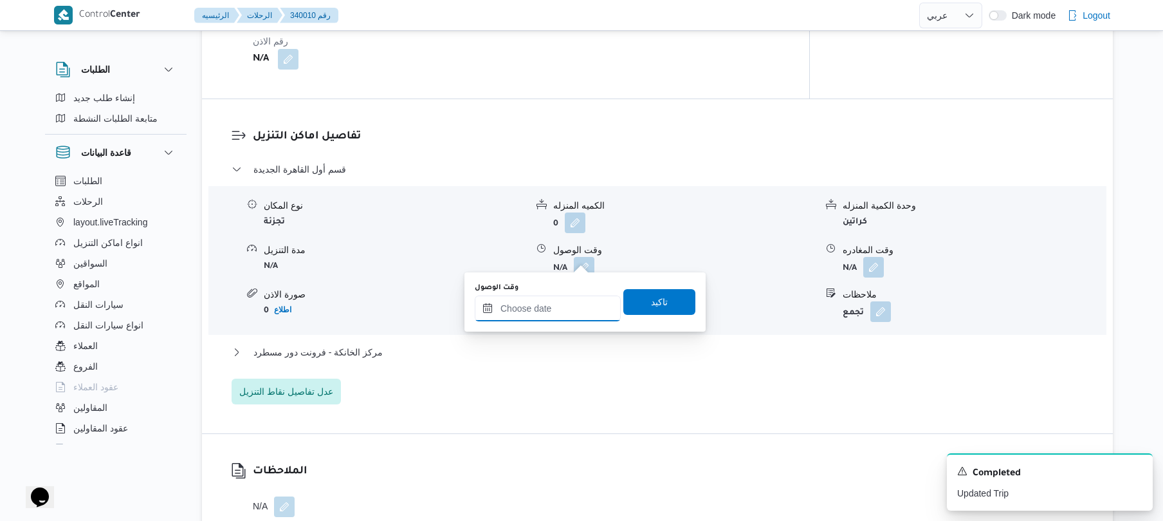
click at [553, 304] on input "وقت الوصول" at bounding box center [548, 308] width 146 height 26
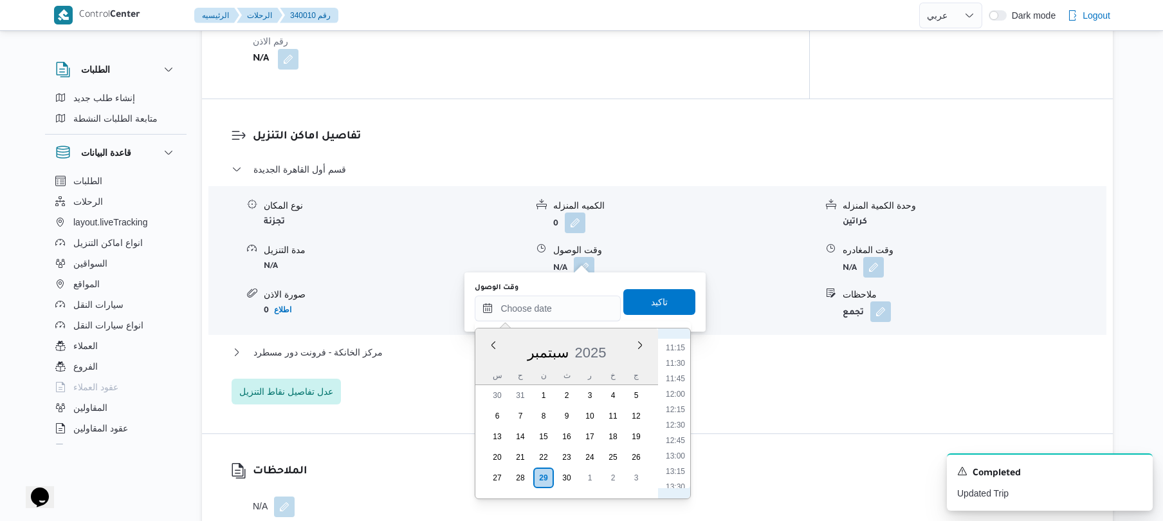
scroll to position [482, 0]
click at [670, 448] on li "09:30" at bounding box center [676, 449] width 30 height 13
type input "٢٩/٠٩/٢٠٢٥ ٠٩:٣٠"
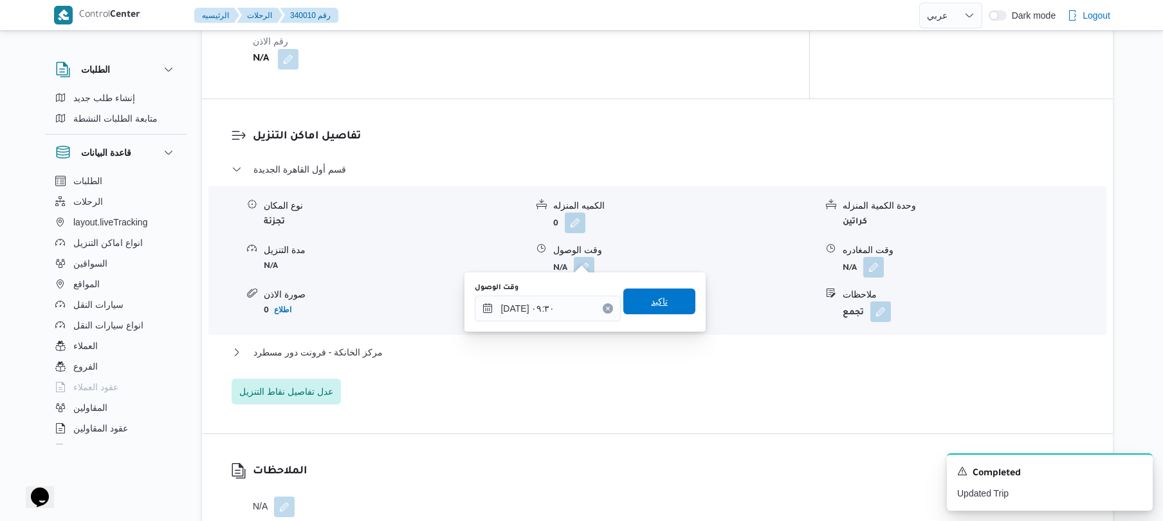
click at [654, 309] on span "تاكيد" at bounding box center [659, 301] width 72 height 26
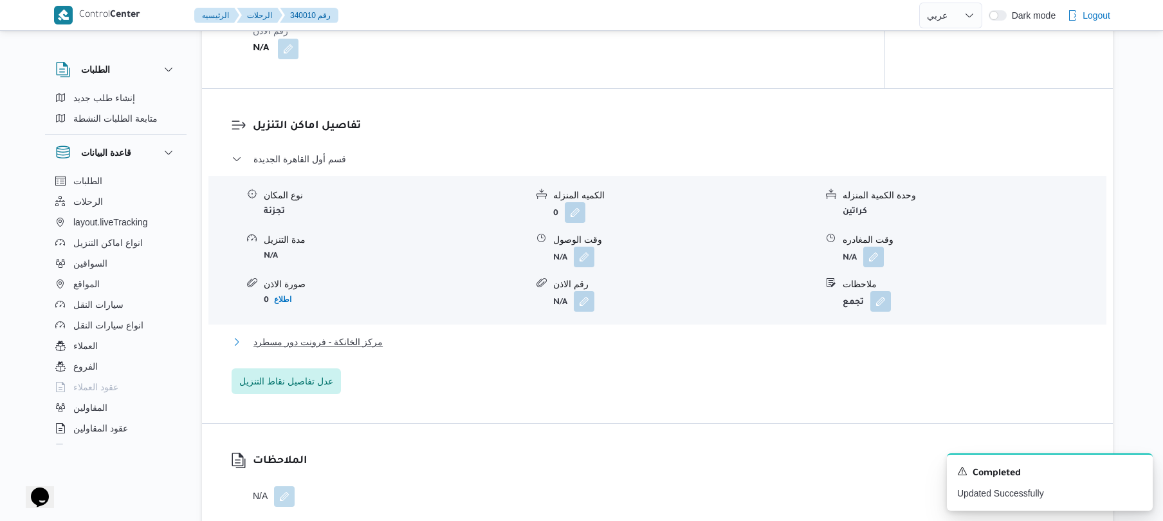
click at [602, 345] on button "مركز الخانكة - فرونت دور مسطرد" at bounding box center [658, 341] width 852 height 15
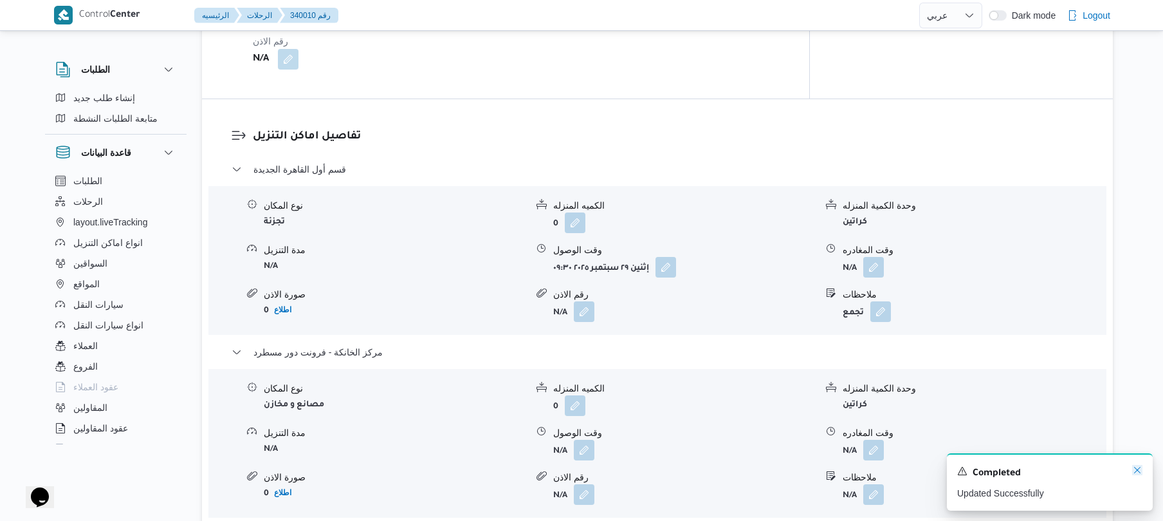
click at [1136, 471] on icon "Dismiss toast" at bounding box center [1137, 470] width 10 height 10
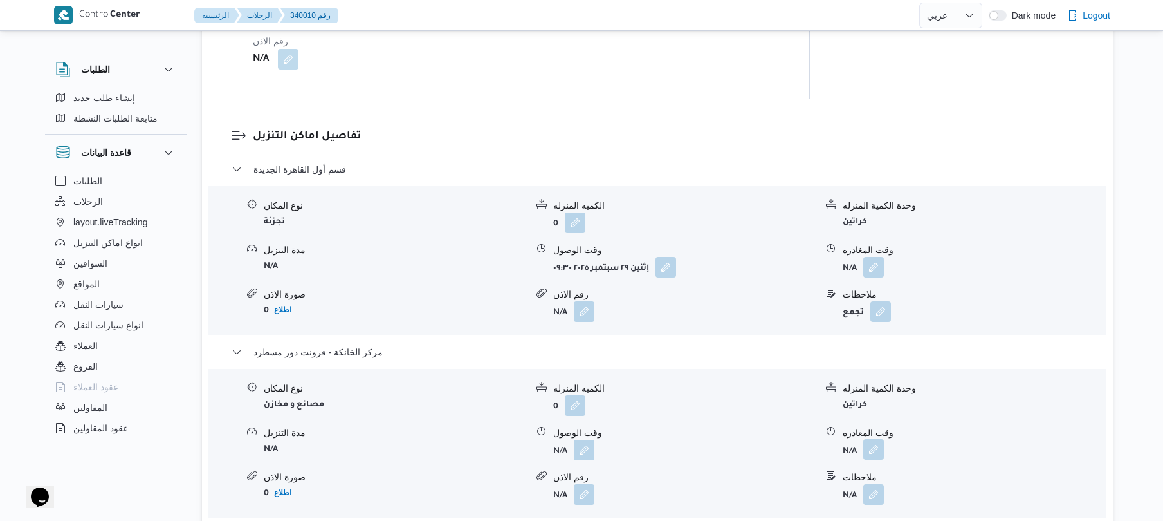
click at [872, 441] on button "button" at bounding box center [873, 449] width 21 height 21
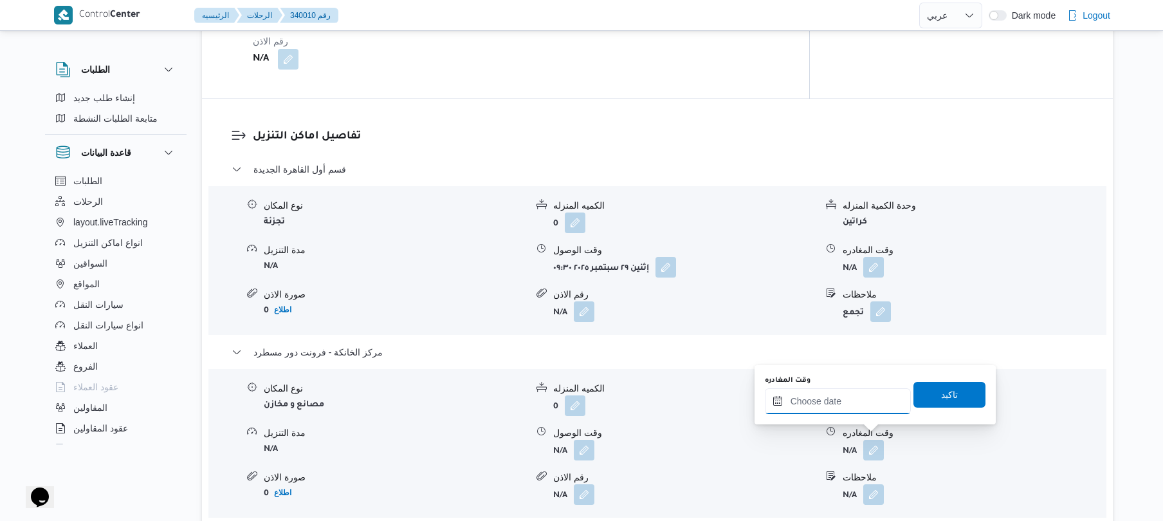
click at [861, 403] on input "وقت المغادره" at bounding box center [838, 401] width 146 height 26
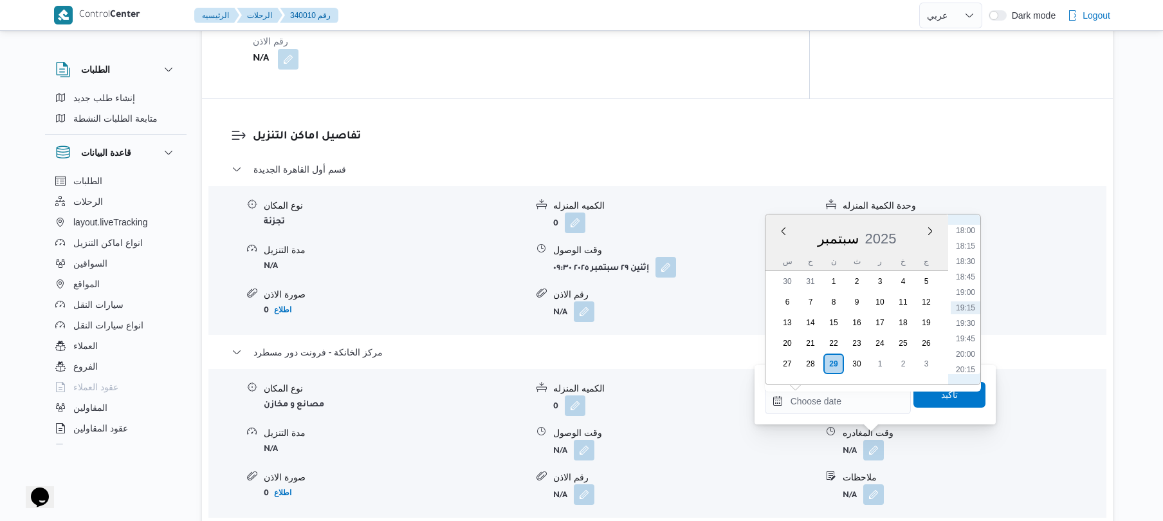
scroll to position [986, 0]
click at [969, 232] on li "16:00" at bounding box center [966, 233] width 30 height 13
type input "[DATE] ١٦:٠٠"
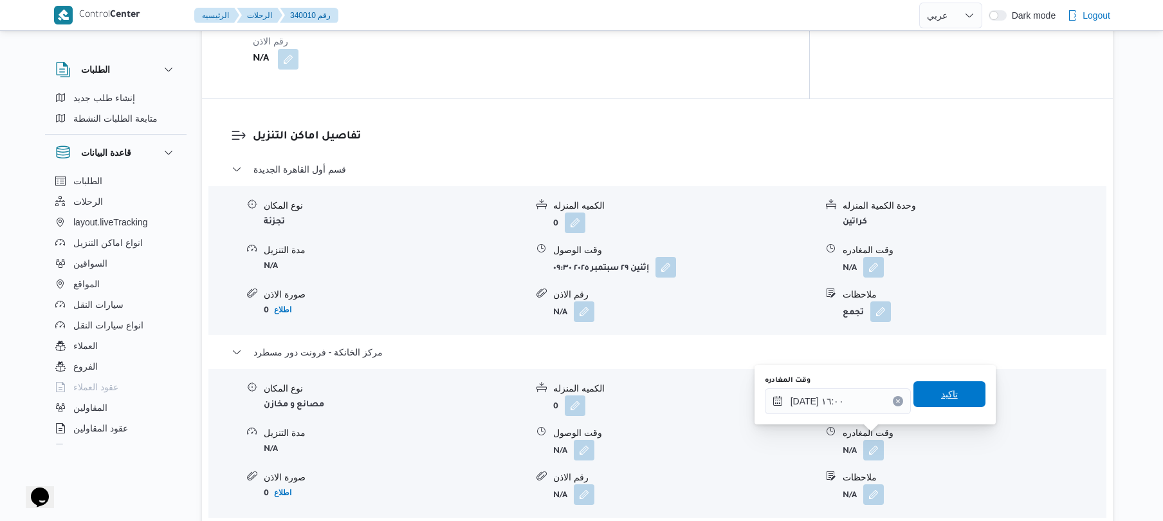
click at [948, 398] on span "تاكيد" at bounding box center [949, 393] width 17 height 15
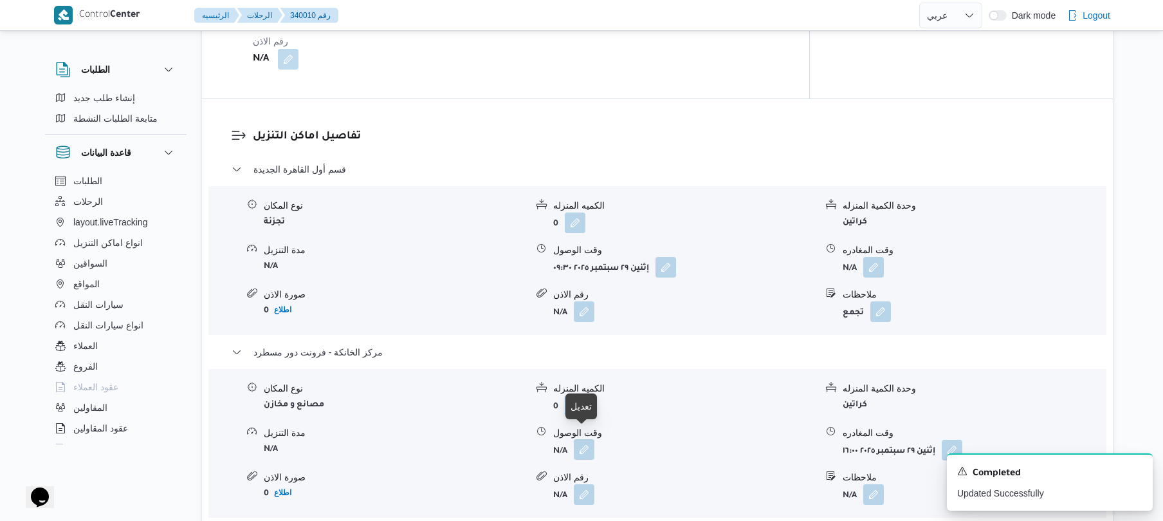
click at [582, 441] on button "button" at bounding box center [584, 449] width 21 height 21
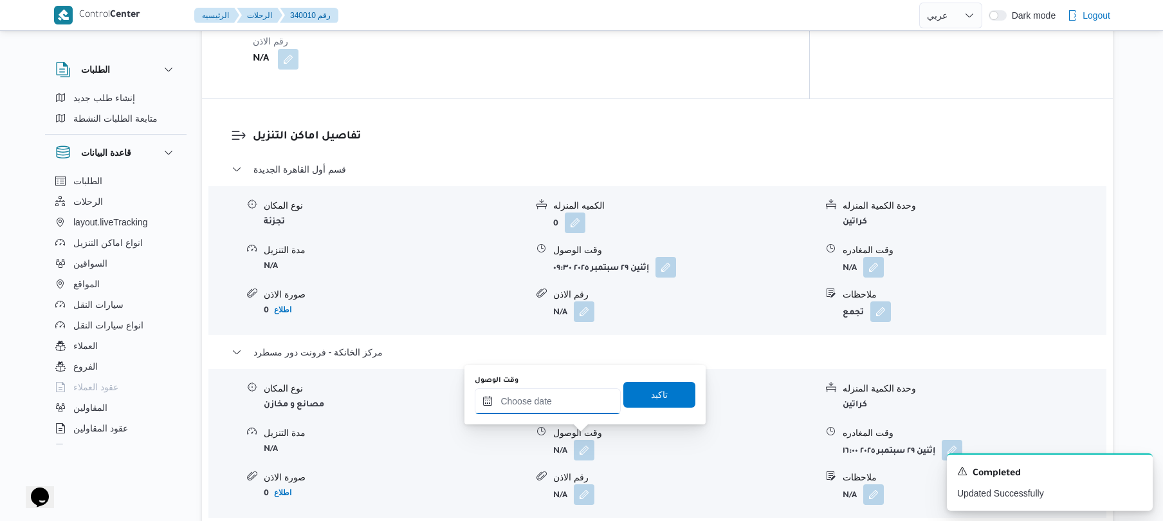
click at [585, 397] on input "وقت الوصول" at bounding box center [548, 401] width 146 height 26
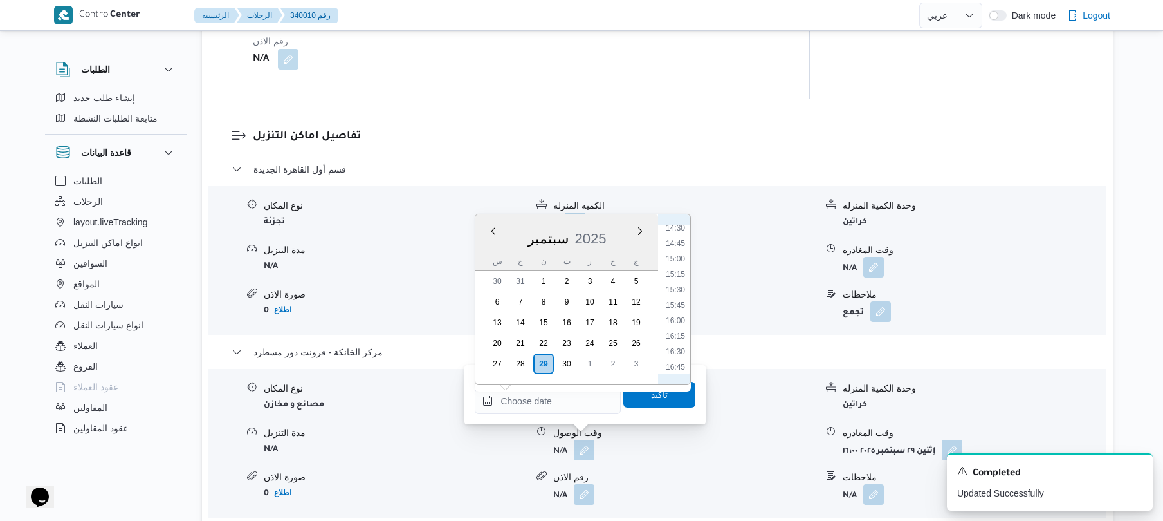
scroll to position [858, 0]
click at [673, 342] on li "15:45" at bounding box center [676, 345] width 30 height 13
type input "[DATE] ١٥:٤٥"
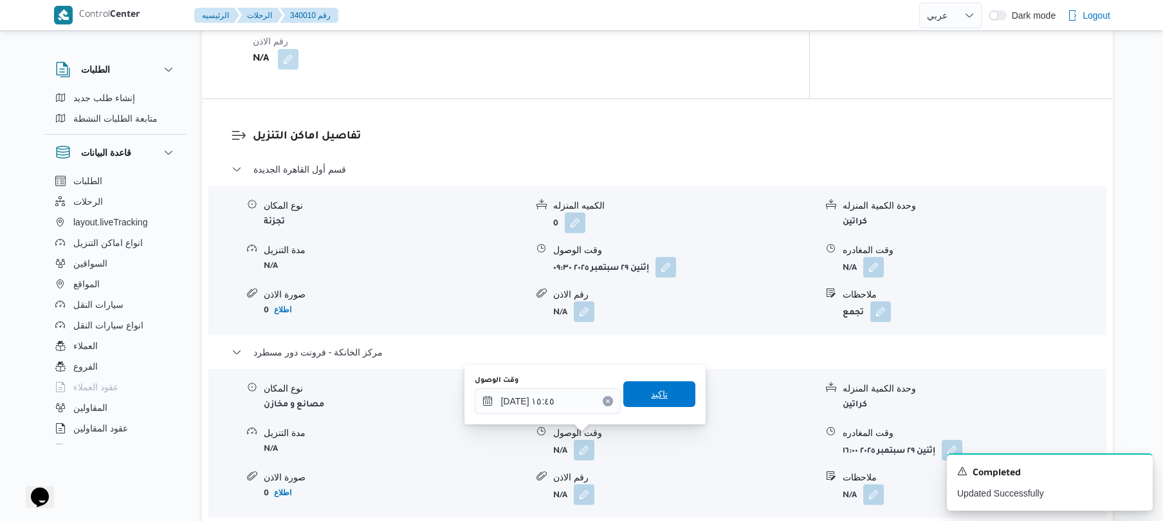
click at [662, 397] on span "تاكيد" at bounding box center [659, 394] width 72 height 26
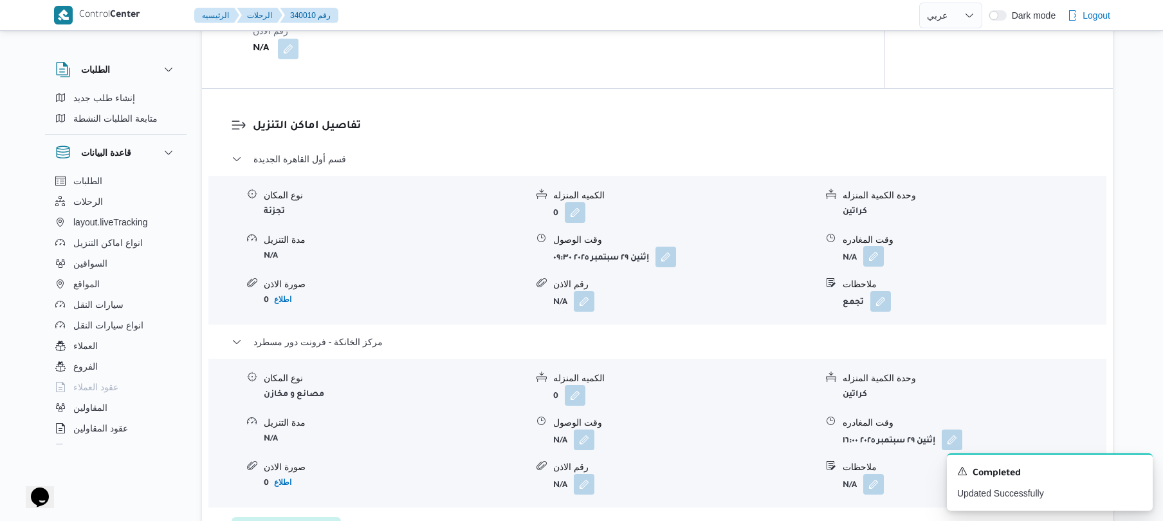
click at [875, 252] on button "button" at bounding box center [873, 256] width 21 height 21
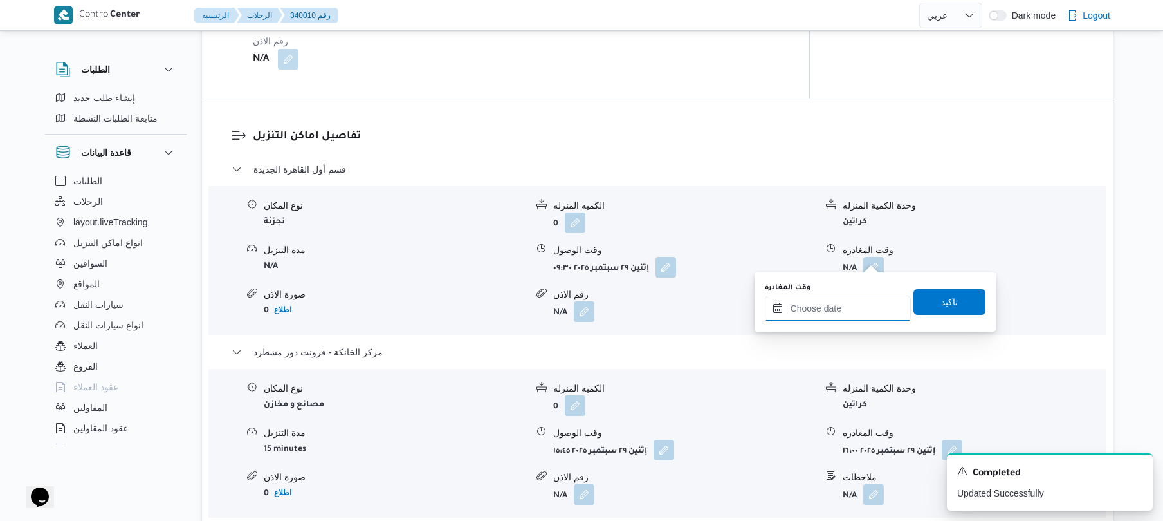
click at [845, 300] on input "وقت المغادره" at bounding box center [838, 308] width 146 height 26
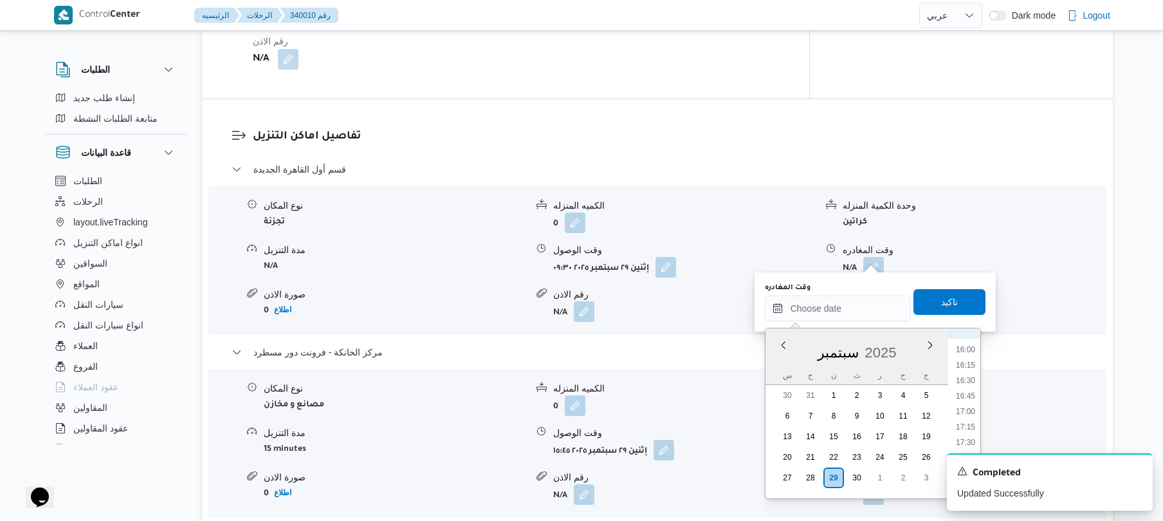
scroll to position [860, 0]
click at [966, 412] on li "15:00" at bounding box center [966, 411] width 30 height 13
type input "[DATE] ١٥:٠٠"
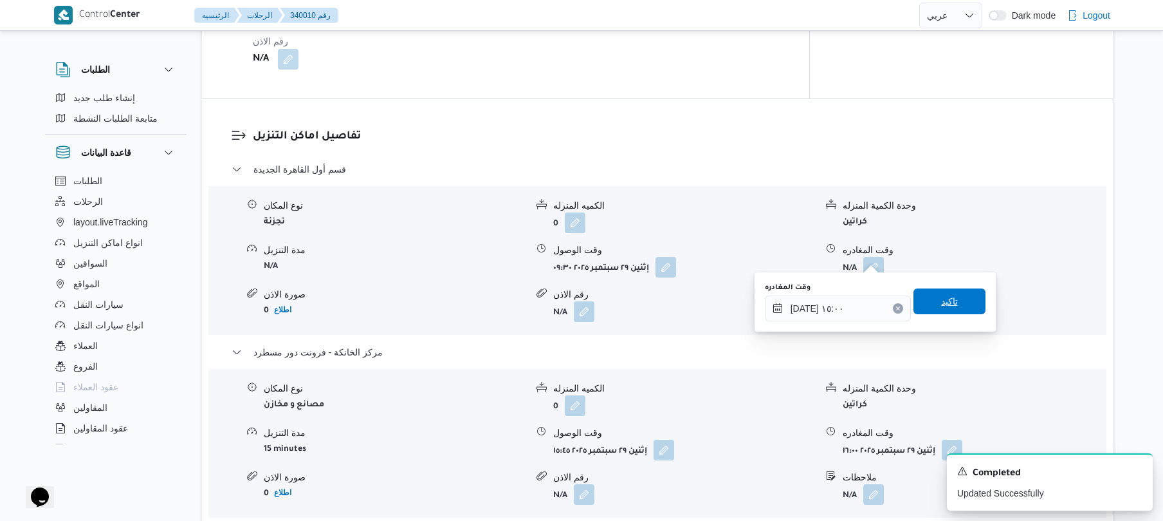
click at [948, 300] on span "تاكيد" at bounding box center [949, 300] width 17 height 15
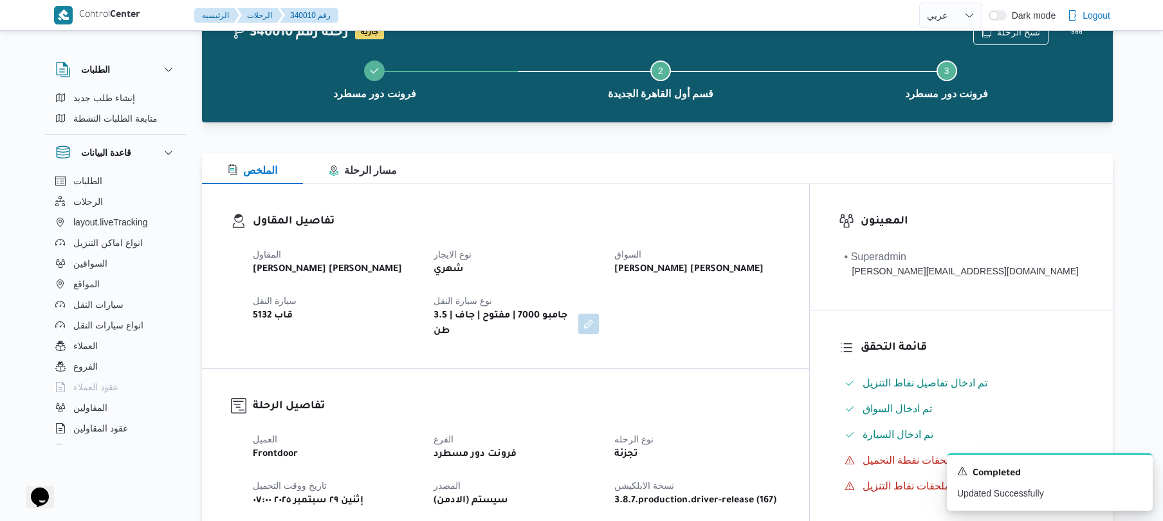
scroll to position [0, 0]
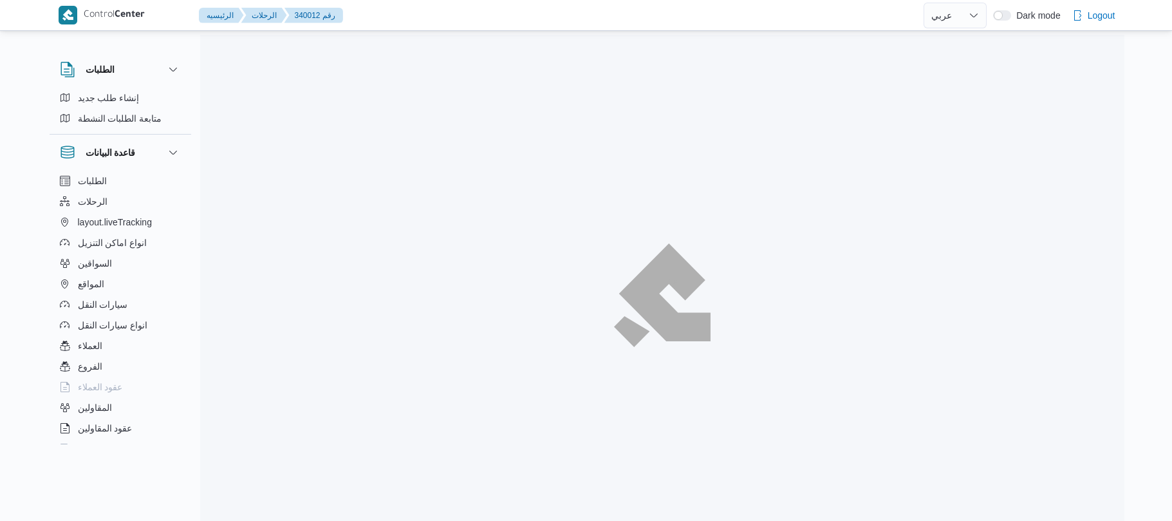
select select "ar"
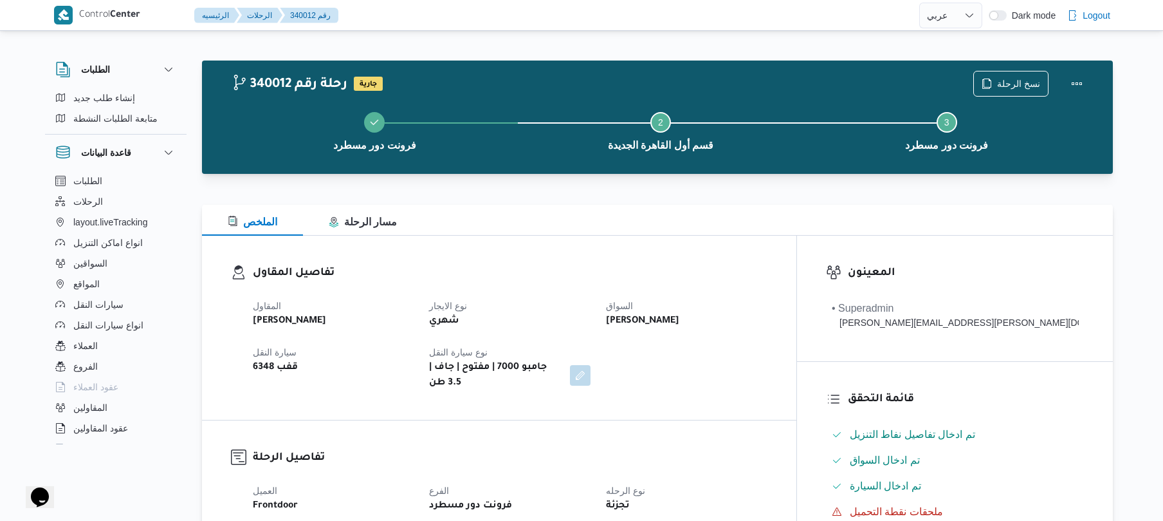
click at [710, 230] on div "الملخص مسار الرحلة" at bounding box center [657, 220] width 911 height 31
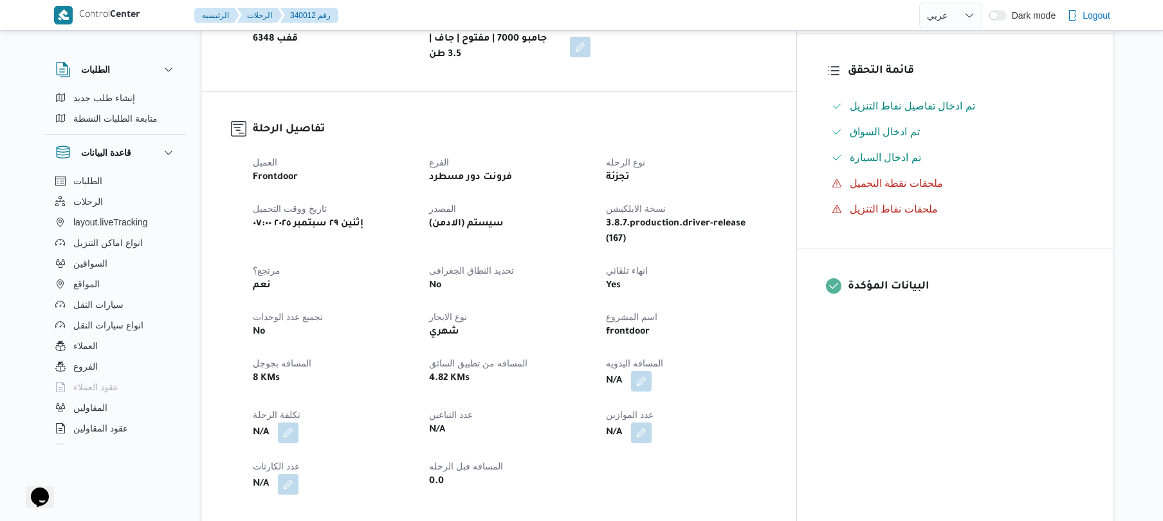
scroll to position [412, 0]
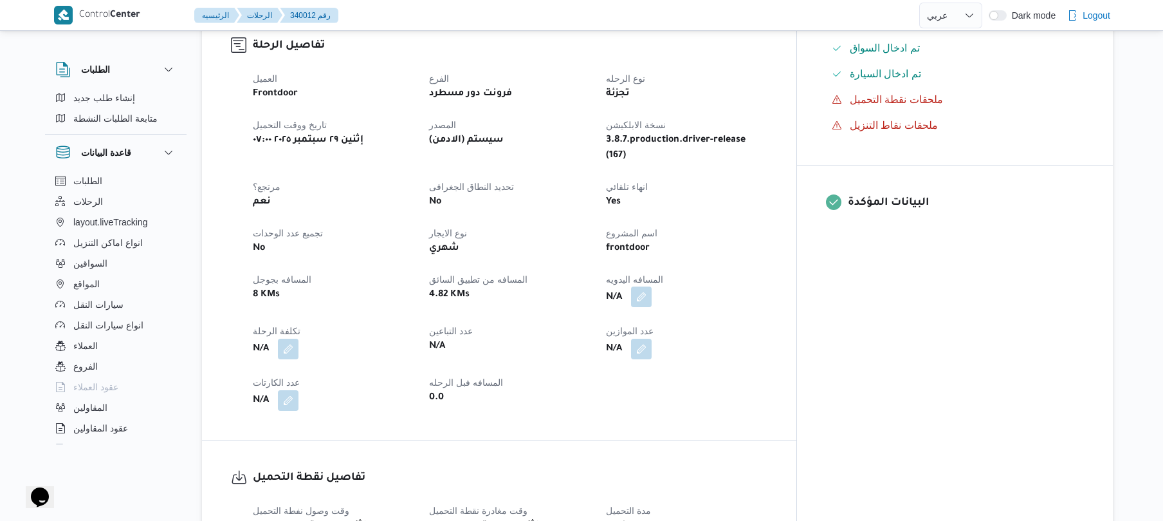
click at [652, 286] on button "button" at bounding box center [641, 296] width 21 height 21
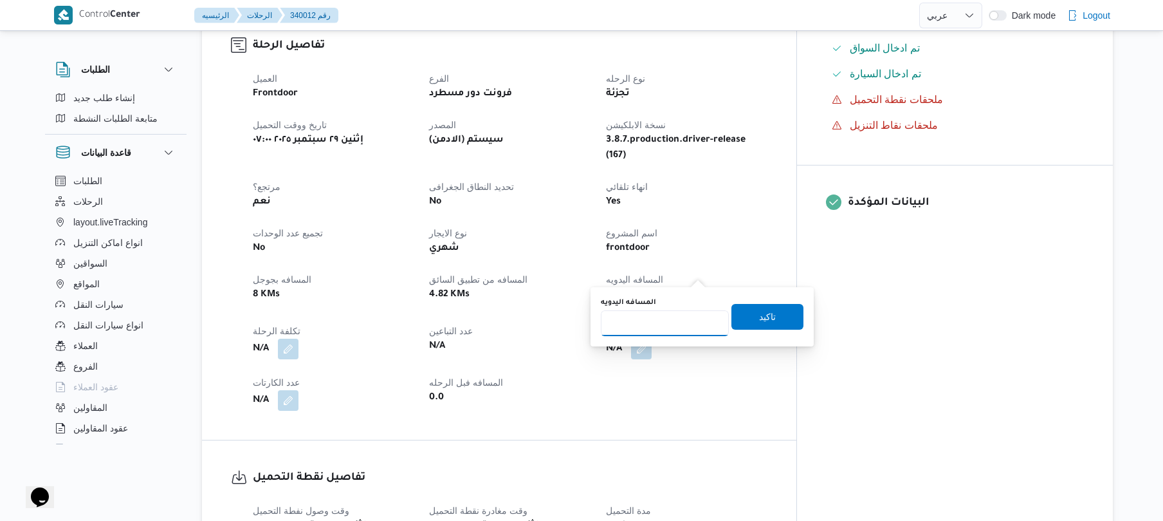
click at [676, 320] on input "المسافه اليدويه" at bounding box center [665, 323] width 128 height 26
type input "120"
click at [759, 315] on span "تاكيد" at bounding box center [767, 315] width 17 height 15
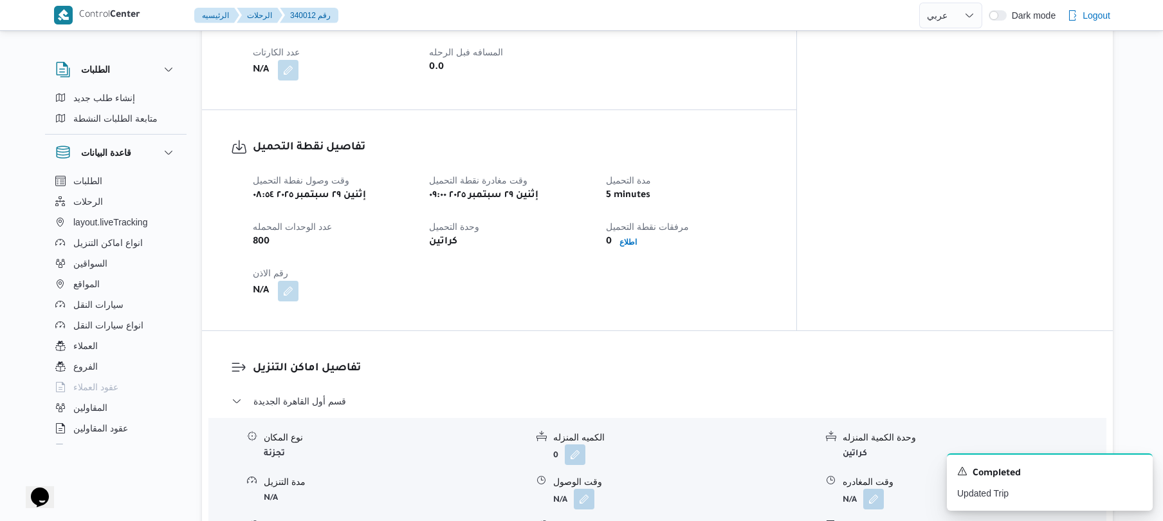
scroll to position [824, 0]
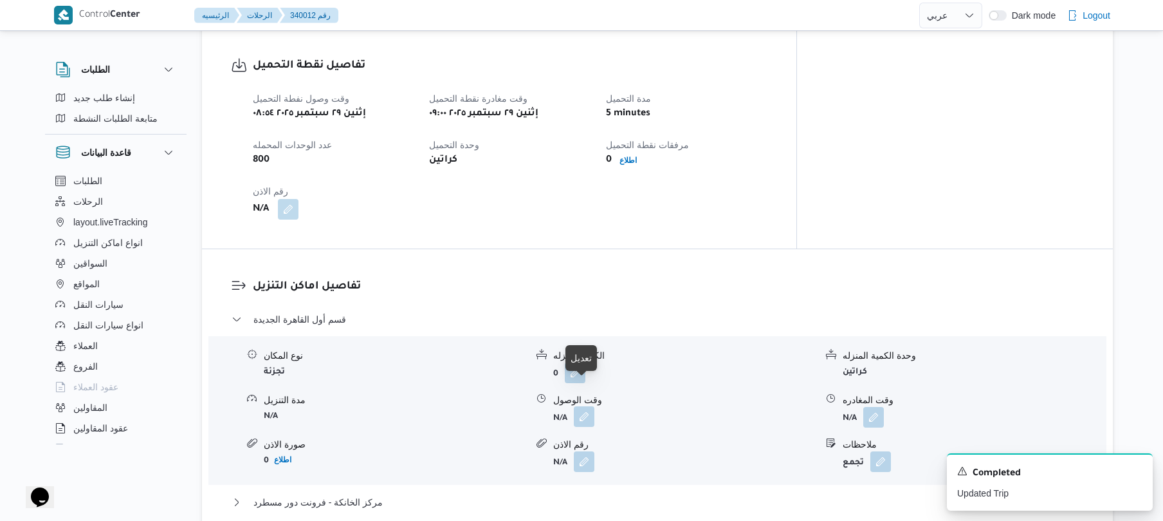
click at [584, 406] on button "button" at bounding box center [584, 416] width 21 height 21
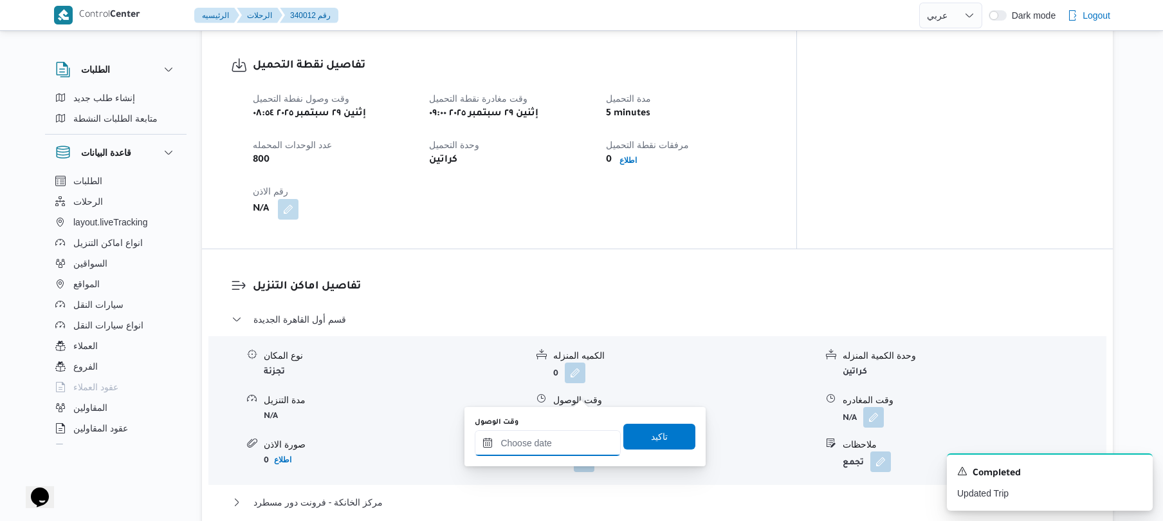
click at [539, 443] on input "وقت الوصول" at bounding box center [548, 443] width 146 height 26
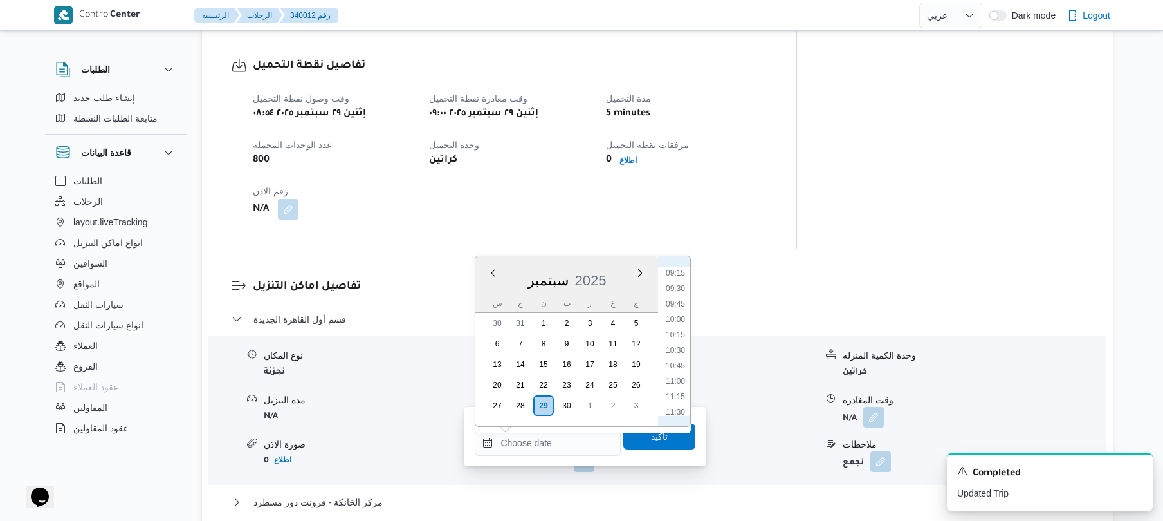
scroll to position [562, 0]
click at [672, 314] on li "09:45" at bounding box center [676, 313] width 30 height 13
type input "[DATE] ٠٩:٤٥"
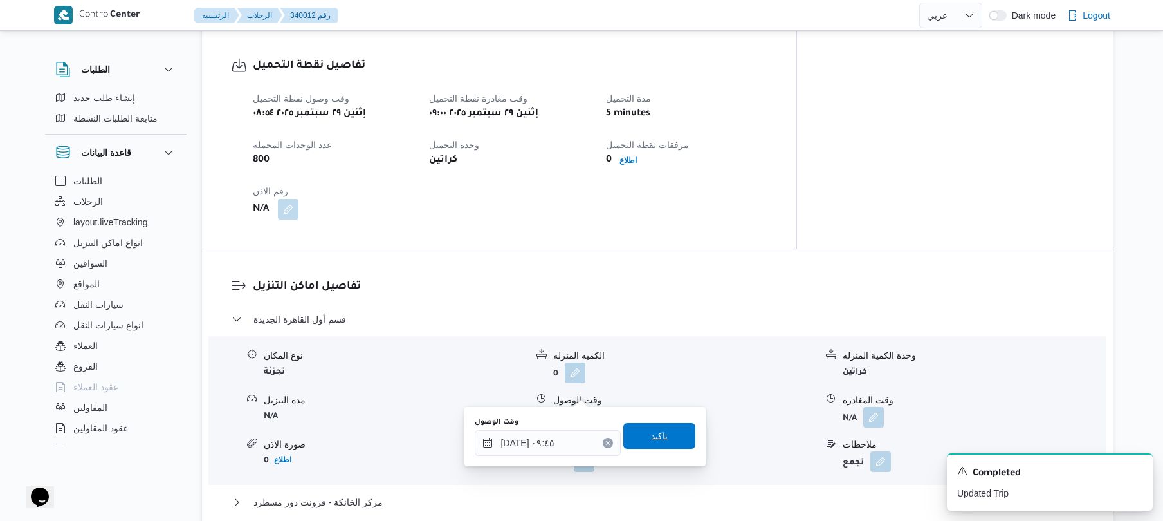
click at [651, 430] on span "تاكيد" at bounding box center [659, 435] width 17 height 15
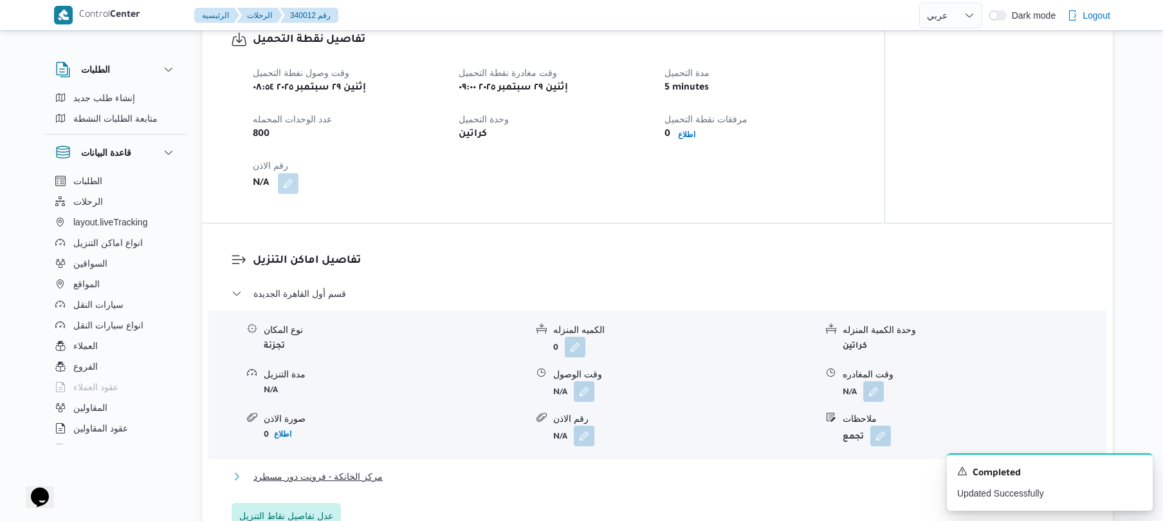
click at [569, 474] on button "مركز الخانكة - فرونت دور مسطرد" at bounding box center [658, 475] width 852 height 15
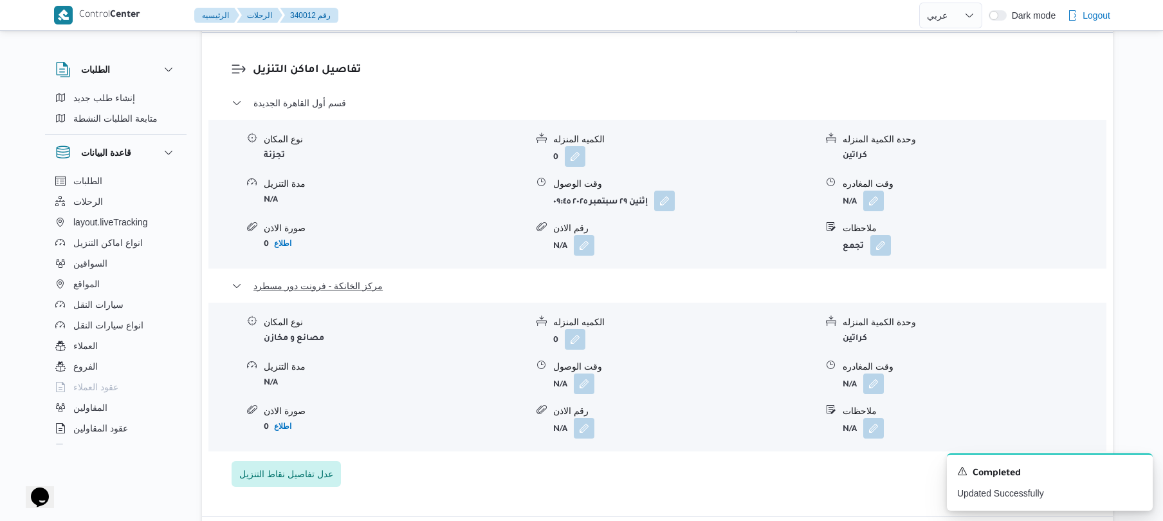
scroll to position [1235, 0]
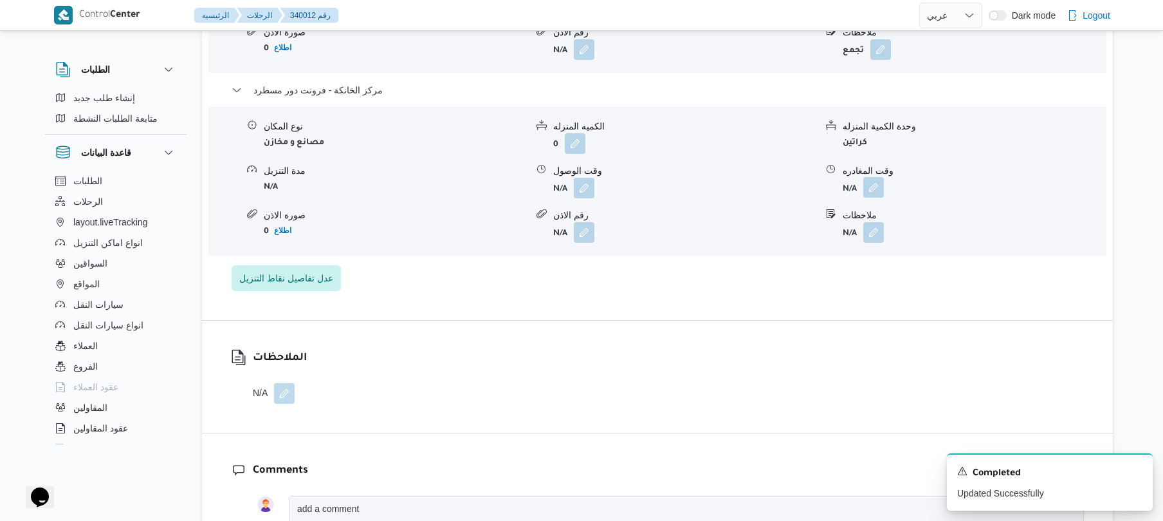
click at [871, 177] on button "button" at bounding box center [873, 187] width 21 height 21
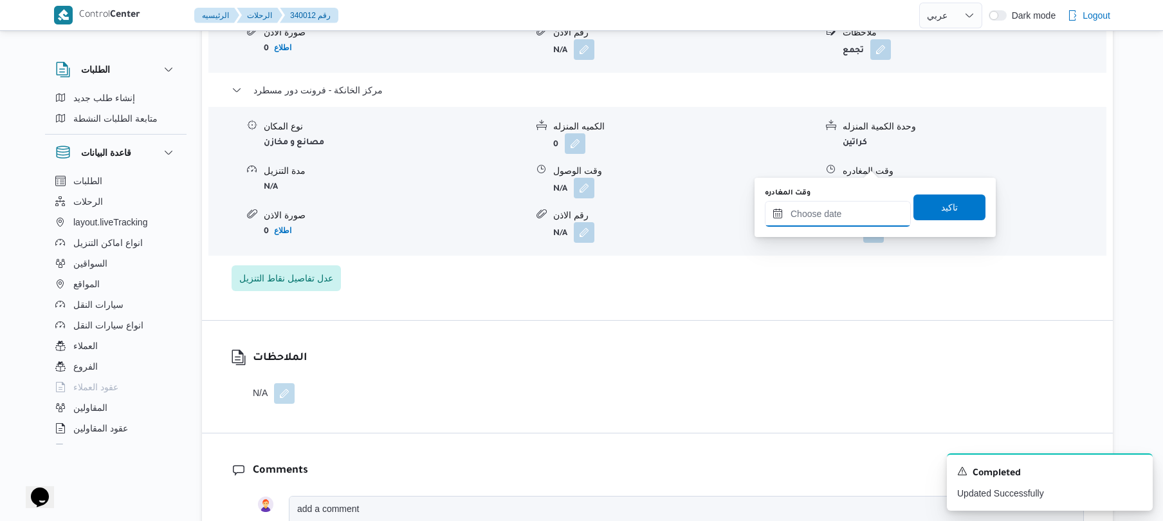
click at [829, 212] on input "وقت المغادره" at bounding box center [838, 214] width 146 height 26
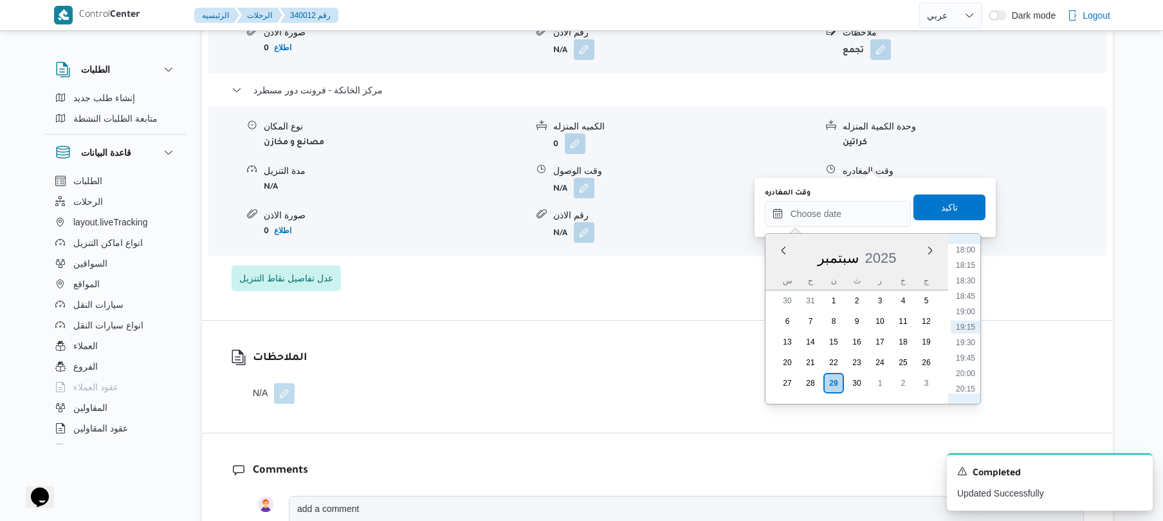
scroll to position [986, 0]
click at [968, 252] on li "16:00" at bounding box center [966, 252] width 30 height 13
type input "[DATE] ١٦:٠٠"
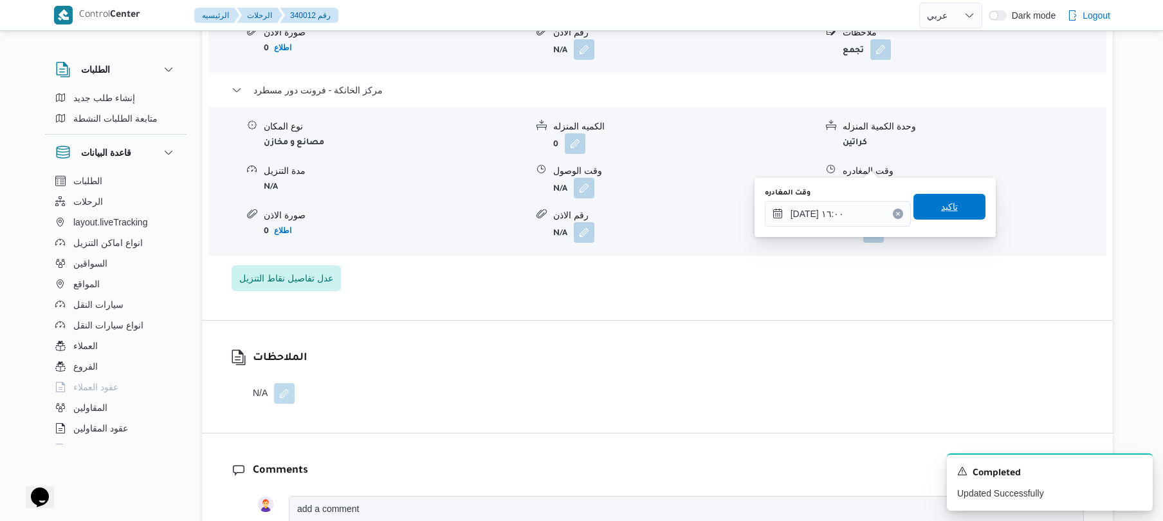
click at [946, 196] on span "تاكيد" at bounding box center [950, 207] width 72 height 26
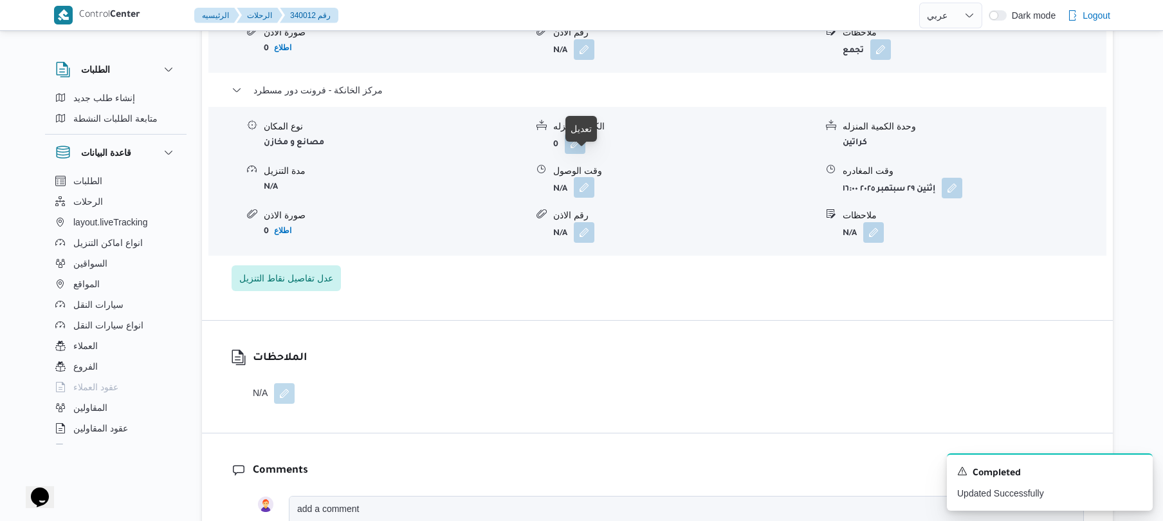
click at [582, 177] on button "button" at bounding box center [584, 187] width 21 height 21
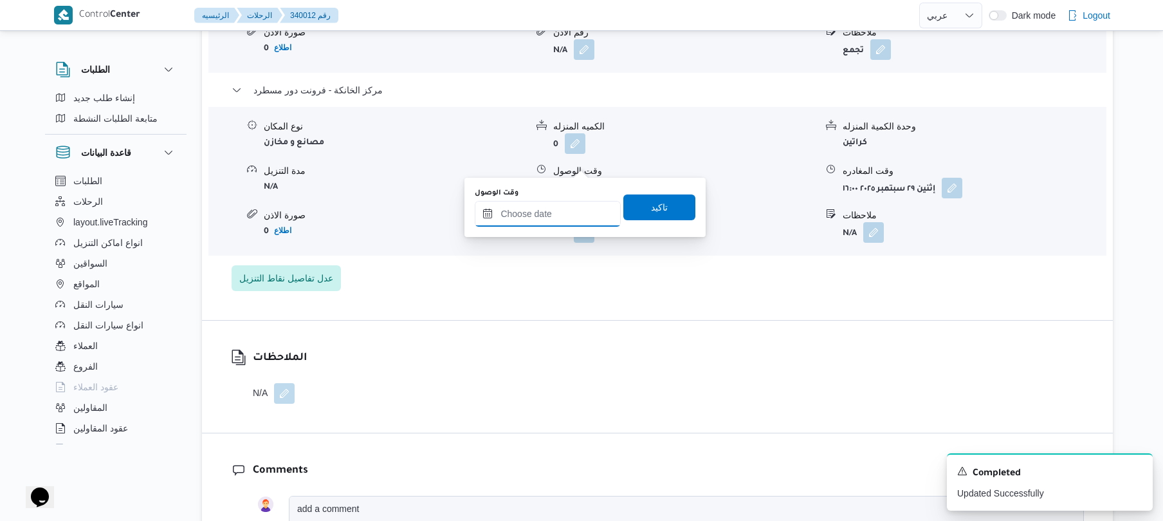
click at [554, 217] on input "وقت الوصول" at bounding box center [548, 214] width 146 height 26
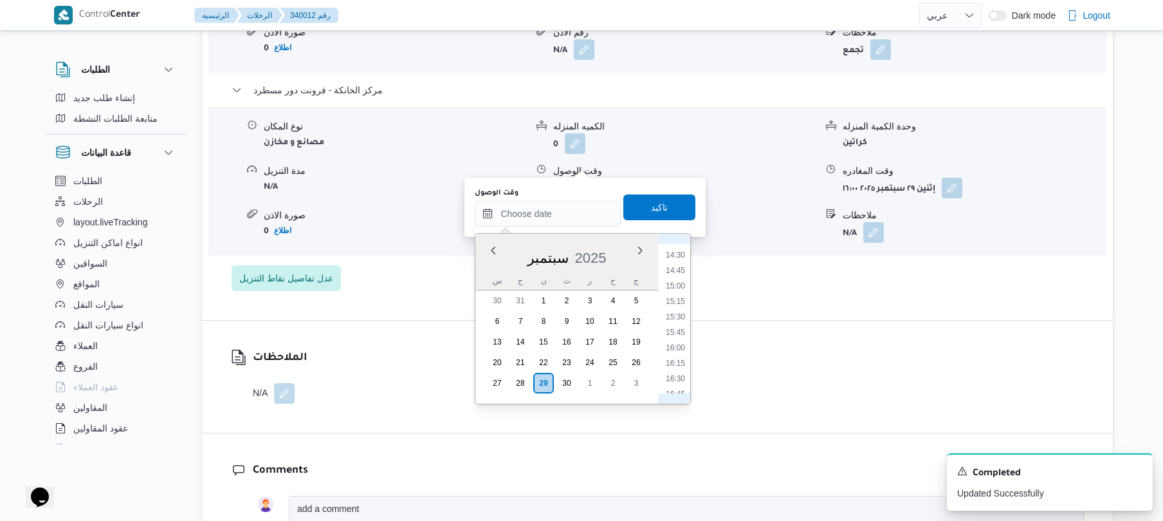
scroll to position [860, 0]
click at [680, 361] on li "15:45" at bounding box center [676, 362] width 30 height 13
type input "[DATE] ١٥:٤٥"
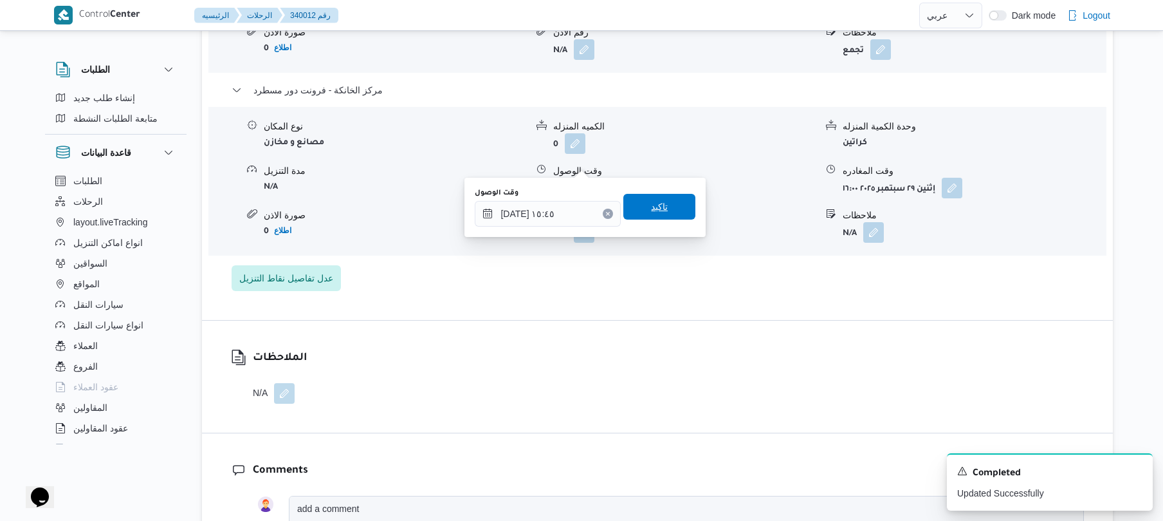
click at [659, 212] on span "تاكيد" at bounding box center [659, 206] width 17 height 15
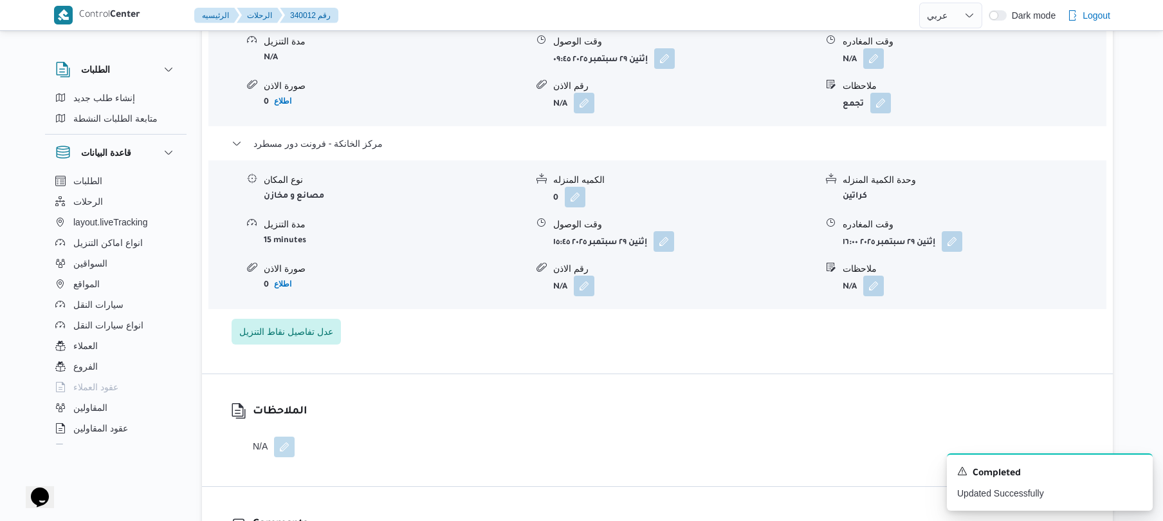
scroll to position [1166, 0]
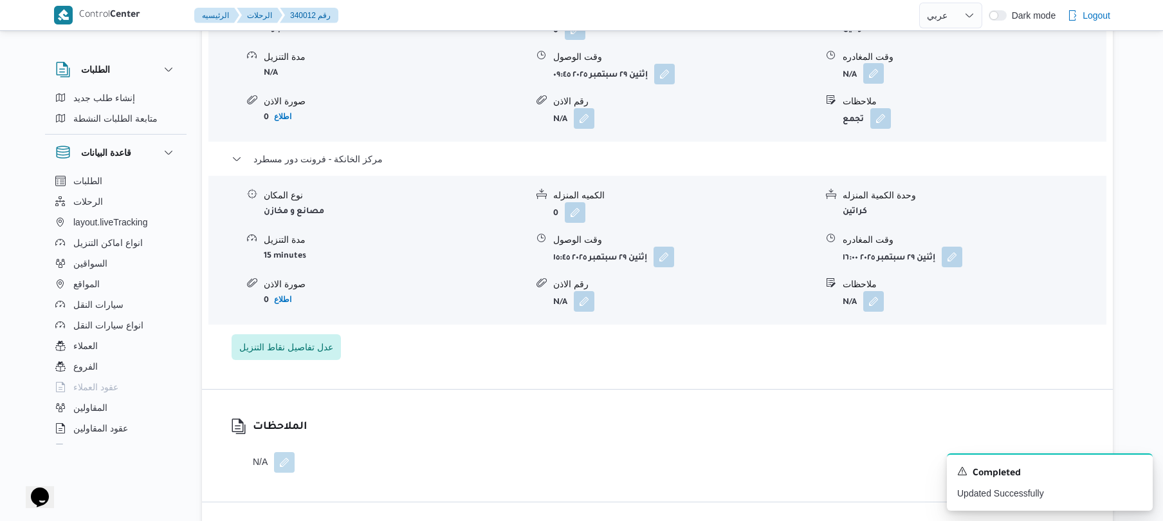
click at [876, 63] on button "button" at bounding box center [873, 73] width 21 height 21
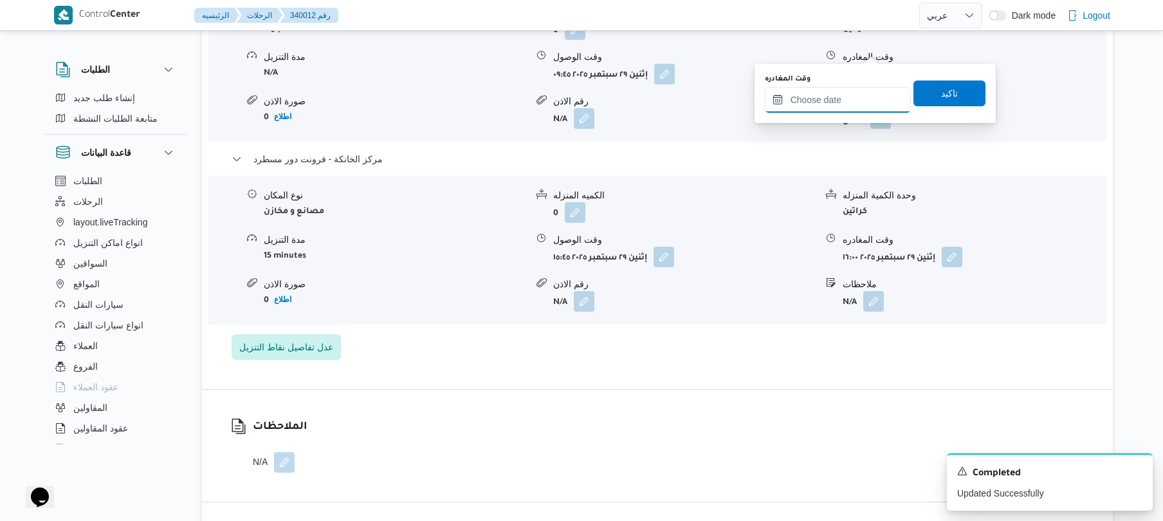
click at [829, 104] on input "وقت المغادره" at bounding box center [838, 100] width 146 height 26
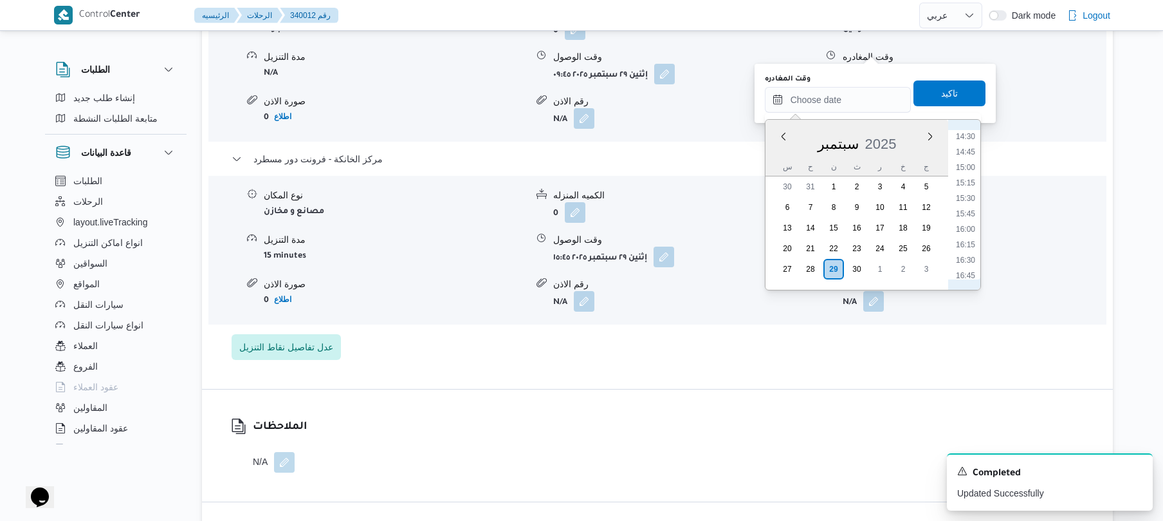
scroll to position [860, 0]
click at [966, 199] on li "15:00" at bounding box center [966, 202] width 30 height 13
type input "[DATE] ١٥:٠٠"
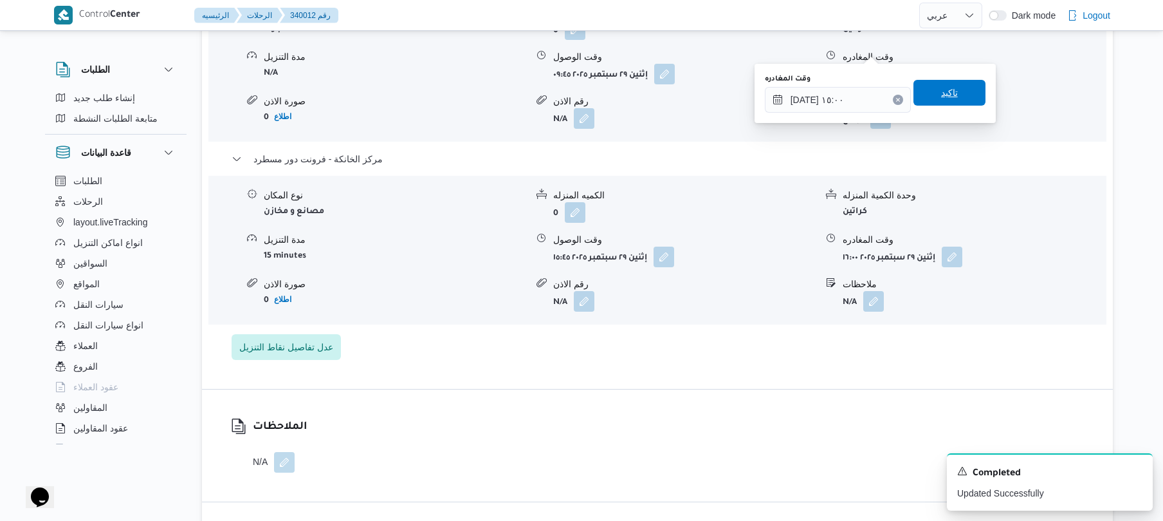
click at [941, 93] on span "تاكيد" at bounding box center [949, 92] width 17 height 15
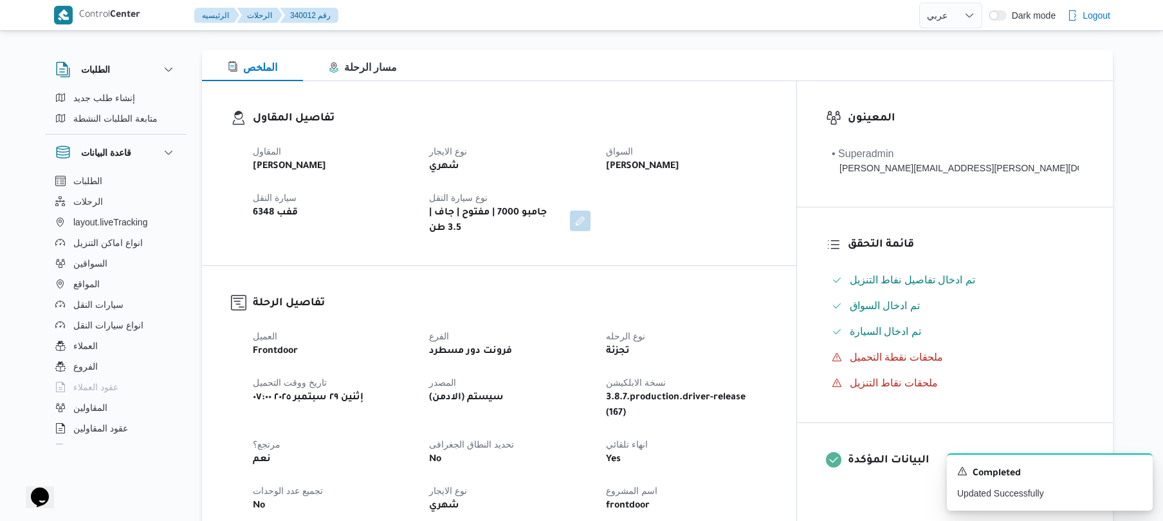
scroll to position [0, 0]
